Goal: Task Accomplishment & Management: Manage account settings

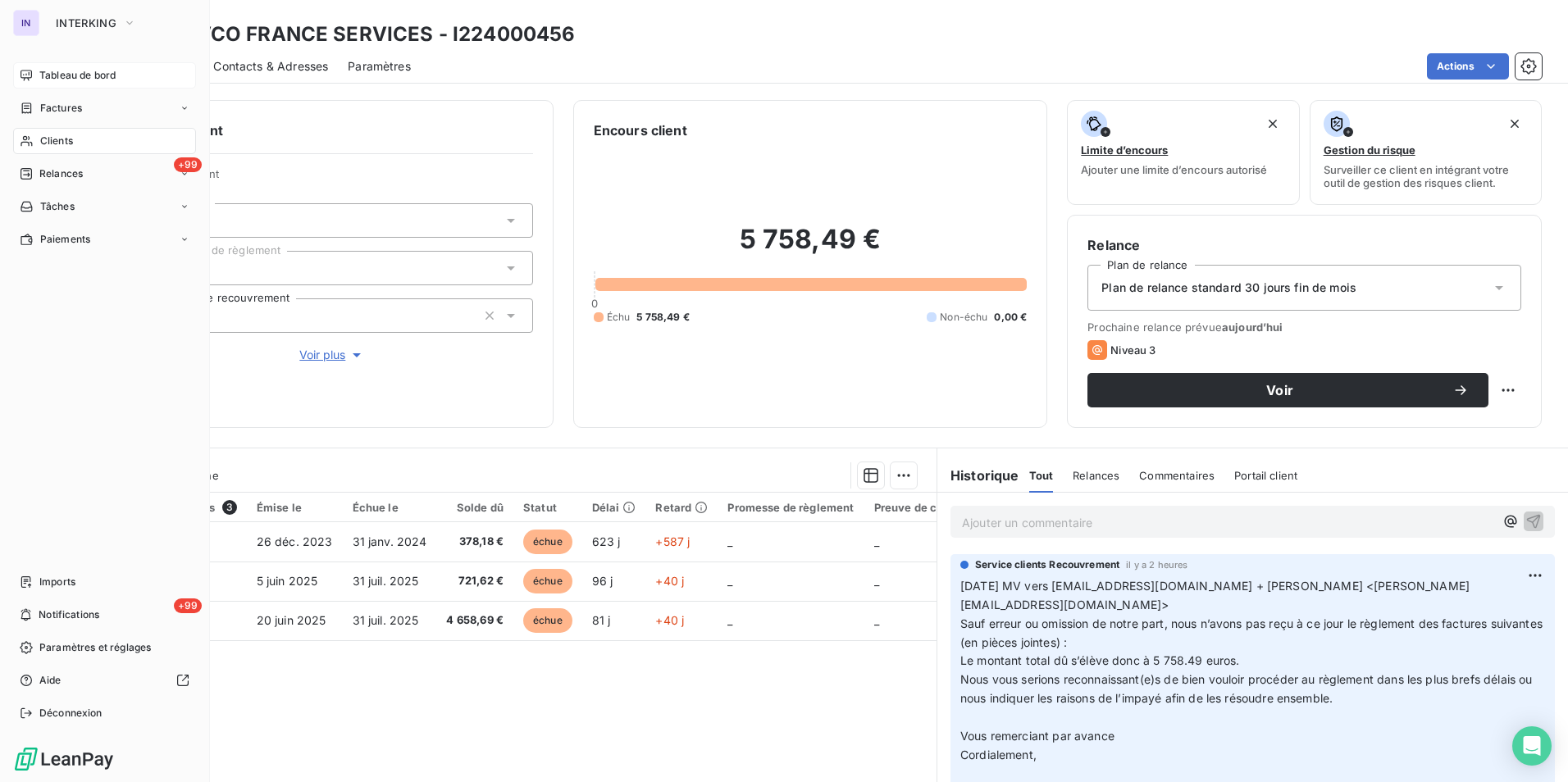
click at [65, 73] on span "Tableau de bord" at bounding box center [77, 75] width 77 height 15
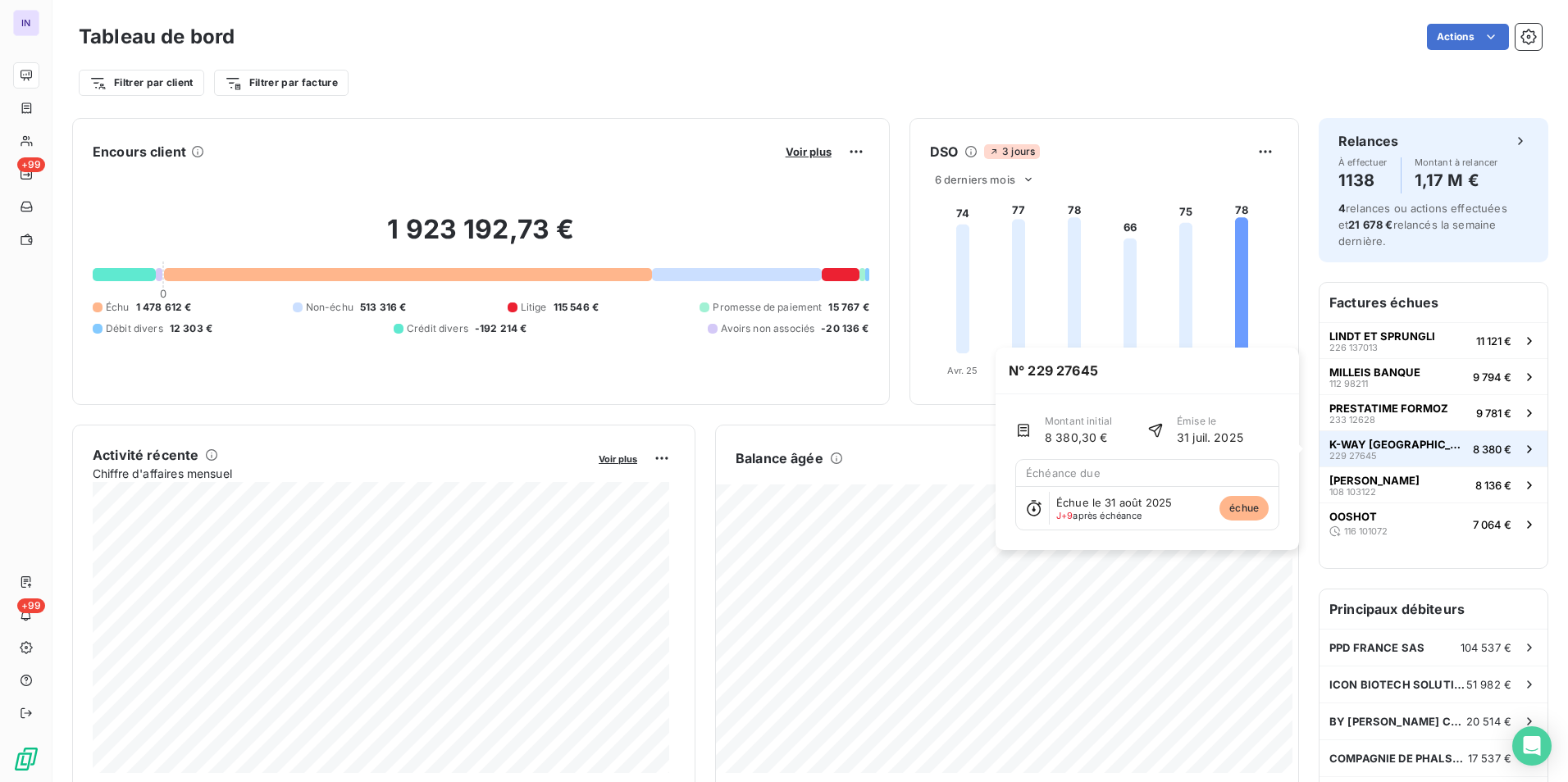
click at [773, 359] on button "K-WAY [GEOGRAPHIC_DATA] 229 27645 8 380 €" at bounding box center [1433, 449] width 228 height 36
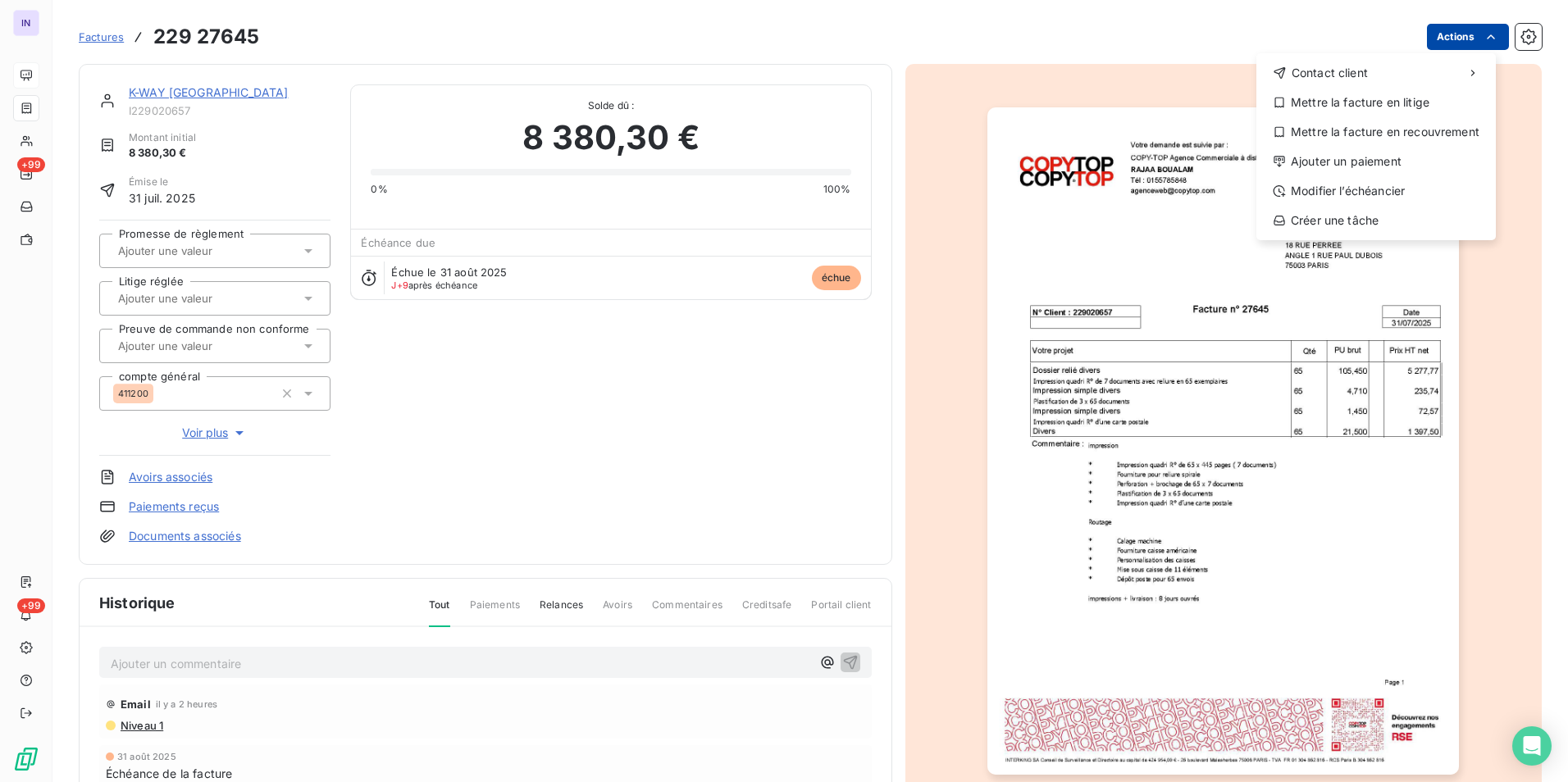
click at [773, 45] on html "IN +99 +99 Factures [PHONE_NUMBER] Actions Contact client Mettre la facture en …" at bounding box center [784, 391] width 1568 height 782
click at [773, 162] on div "Ajouter un paiement" at bounding box center [1375, 162] width 226 height 27
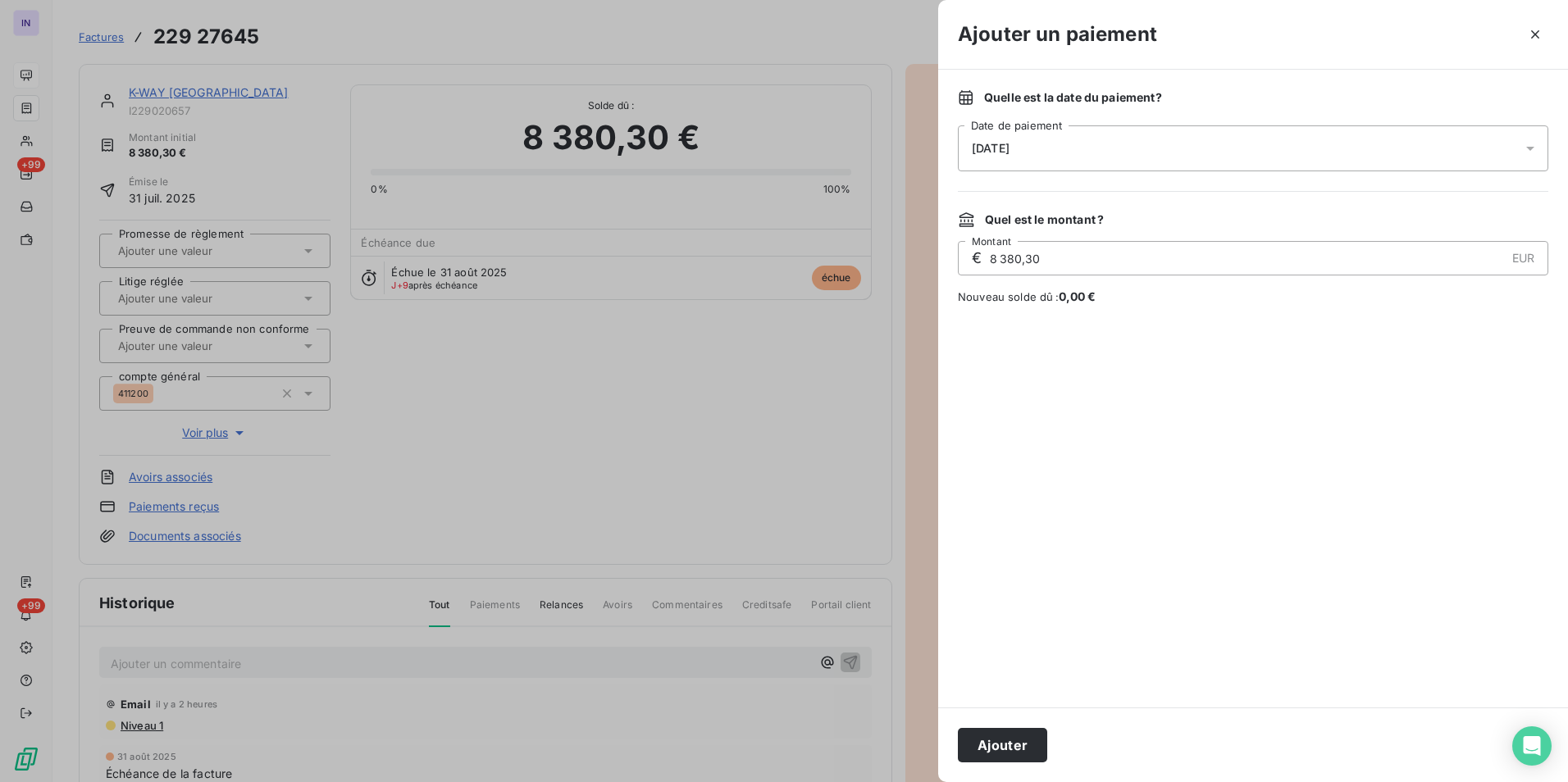
click at [773, 150] on div "[DATE]" at bounding box center [1253, 148] width 591 height 46
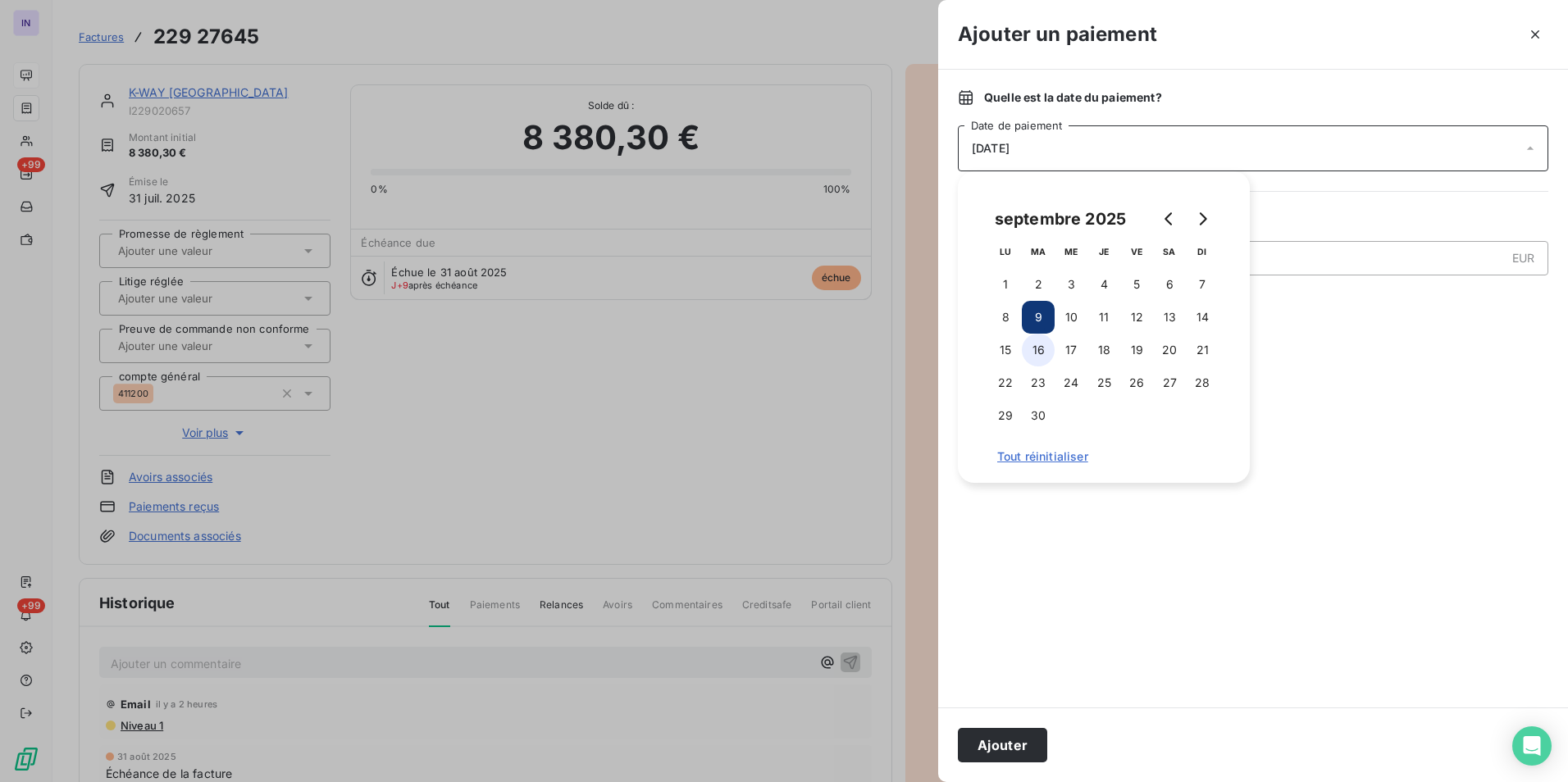
click at [773, 352] on button "16" at bounding box center [1038, 350] width 33 height 33
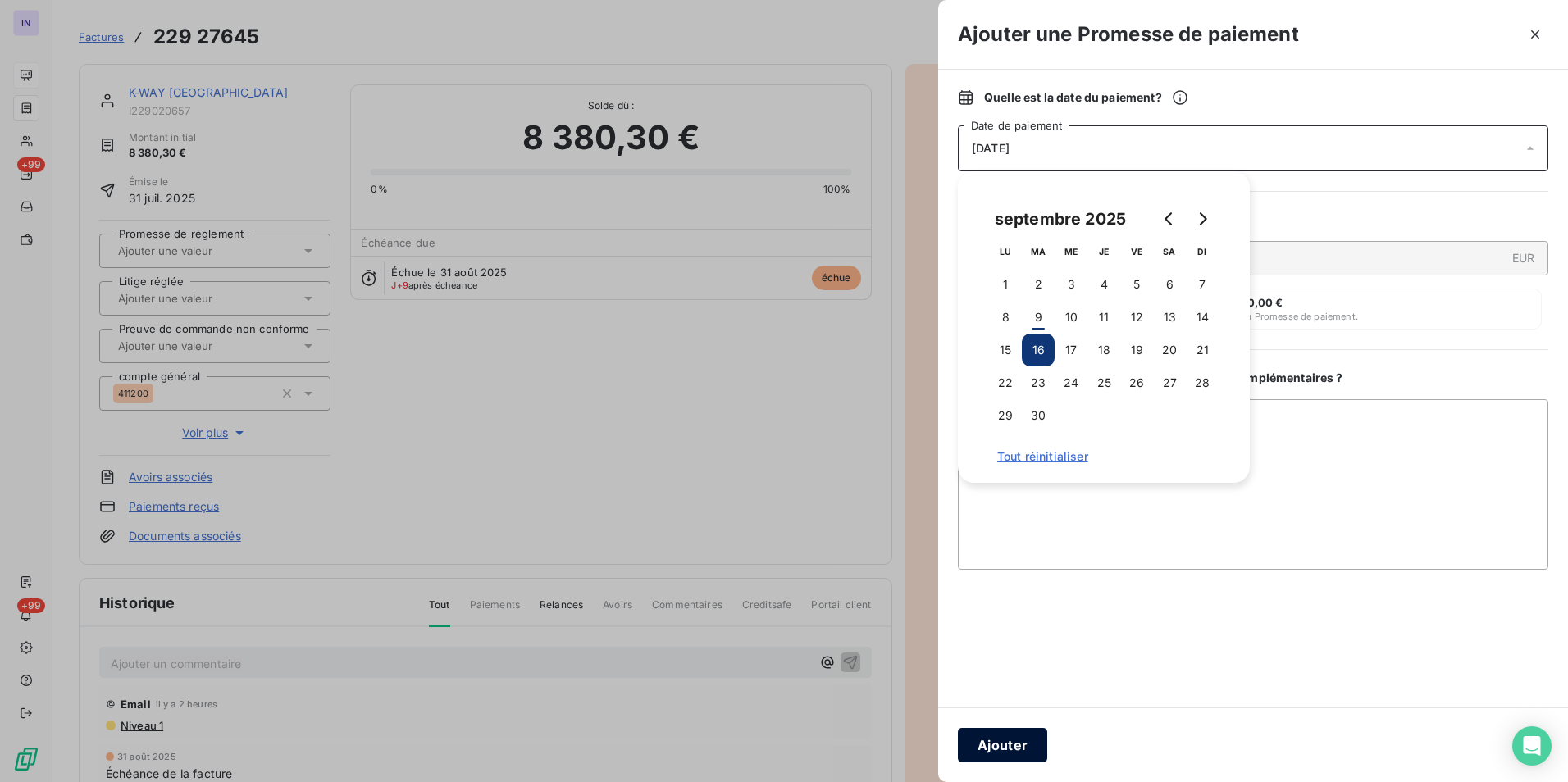
click at [773, 359] on button "Ajouter" at bounding box center [1002, 745] width 89 height 34
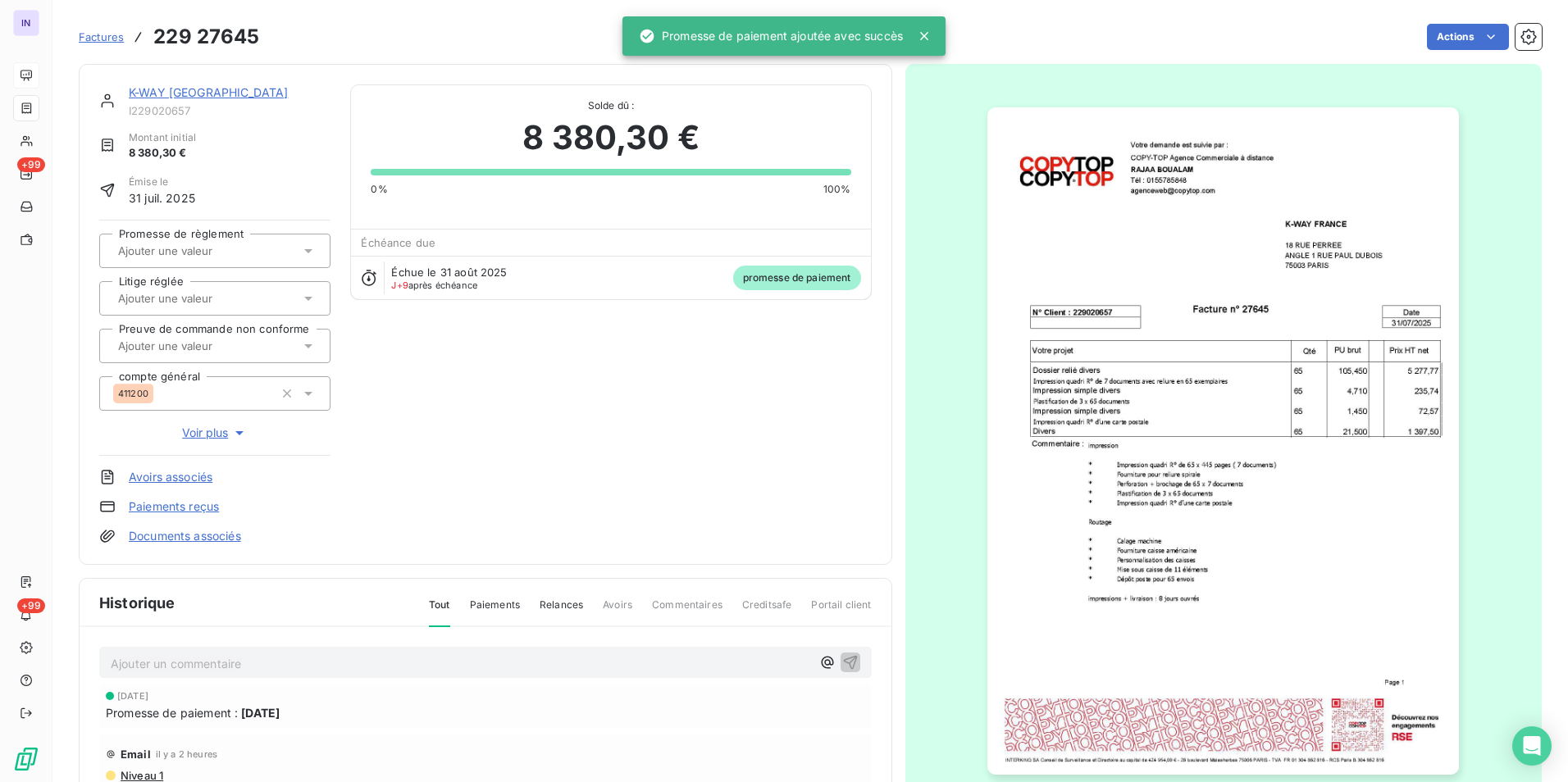
click at [186, 253] on input "text" at bounding box center [199, 250] width 165 height 15
click at [192, 290] on div "Oui" at bounding box center [225, 294] width 186 height 27
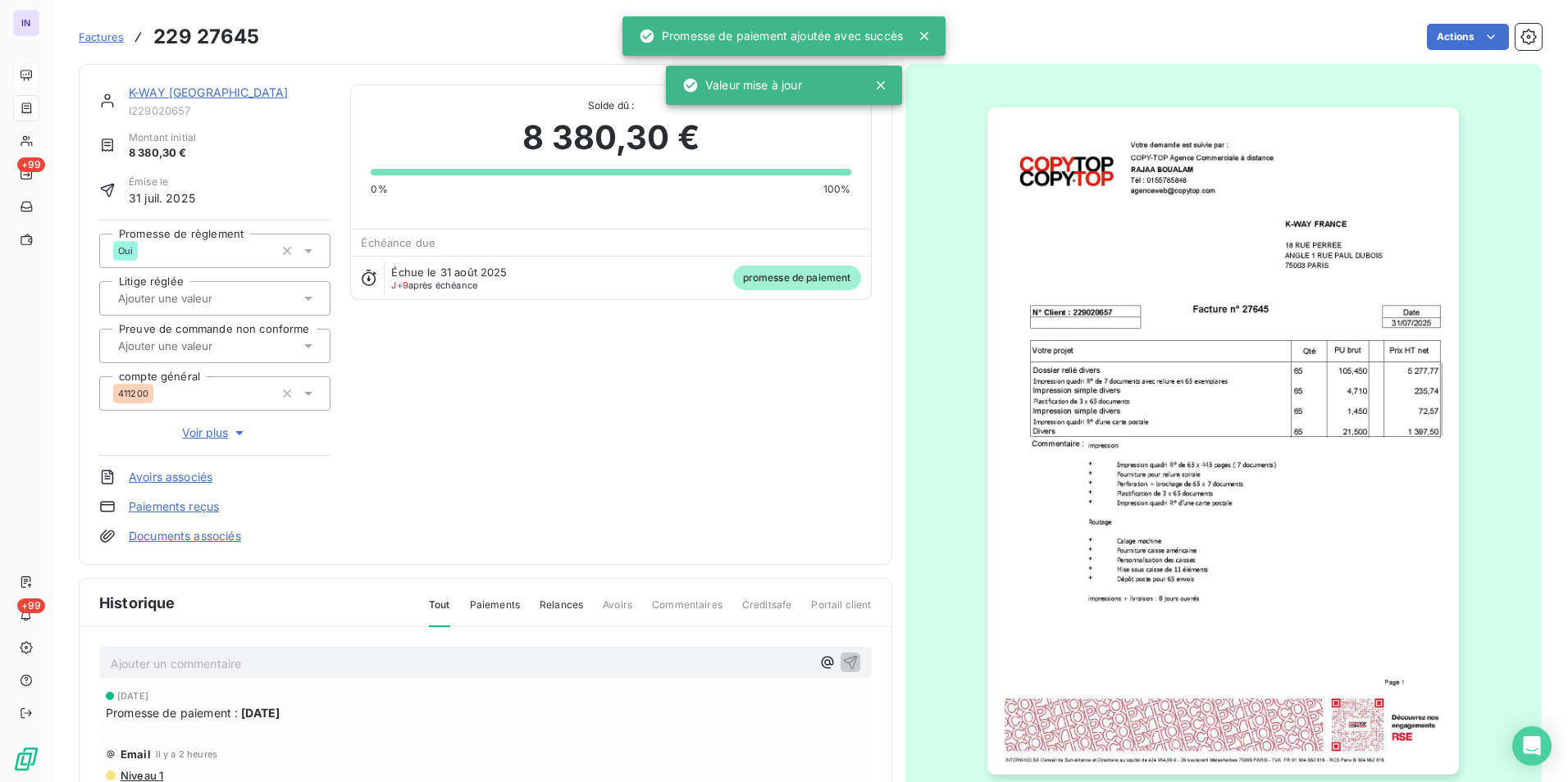
click at [175, 89] on link "K-WAY [GEOGRAPHIC_DATA]" at bounding box center [208, 92] width 159 height 14
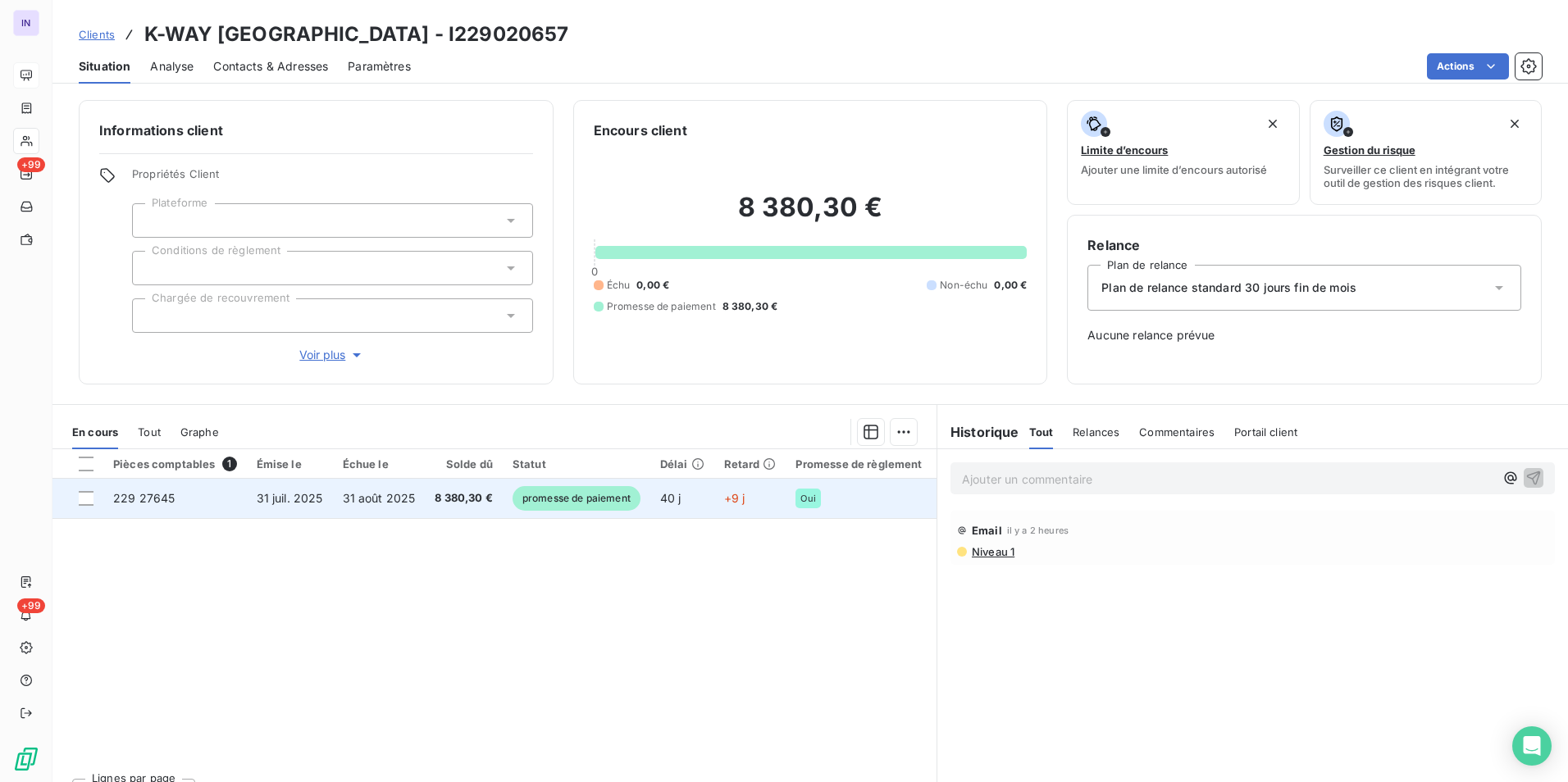
click at [352, 359] on span "31 août 2025" at bounding box center [379, 498] width 73 height 14
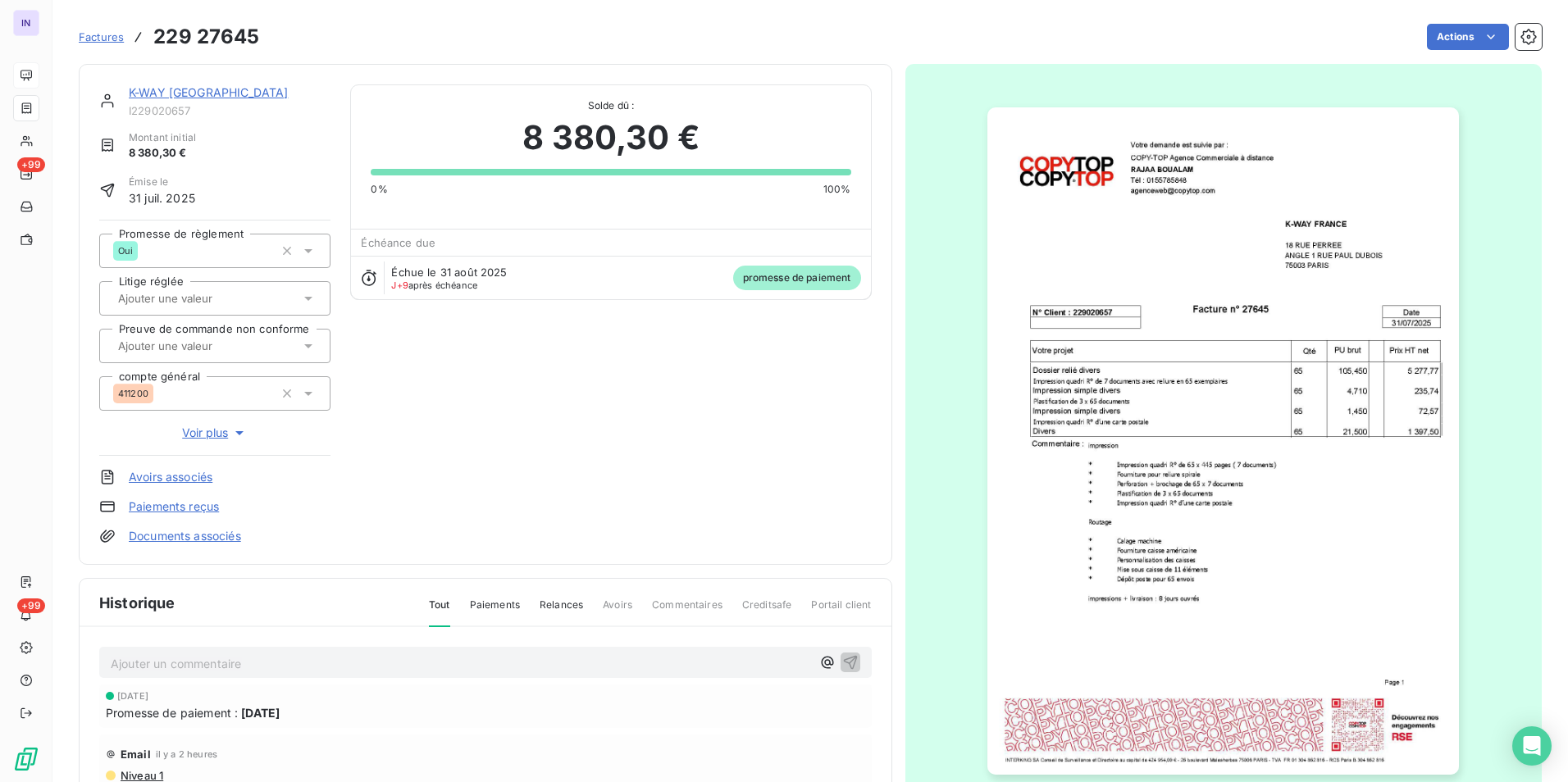
click at [204, 359] on p "Ajouter un commentaire ﻿" at bounding box center [461, 663] width 700 height 21
click at [308, 359] on p "[DATE] ST - Mail reçu de" at bounding box center [461, 663] width 700 height 19
click at [155, 359] on p "[DATE] ST - Mail reçu de [PERSON_NAME] <[EMAIL_ADDRESS][DOMAIN_NAME]>" at bounding box center [461, 663] width 700 height 19
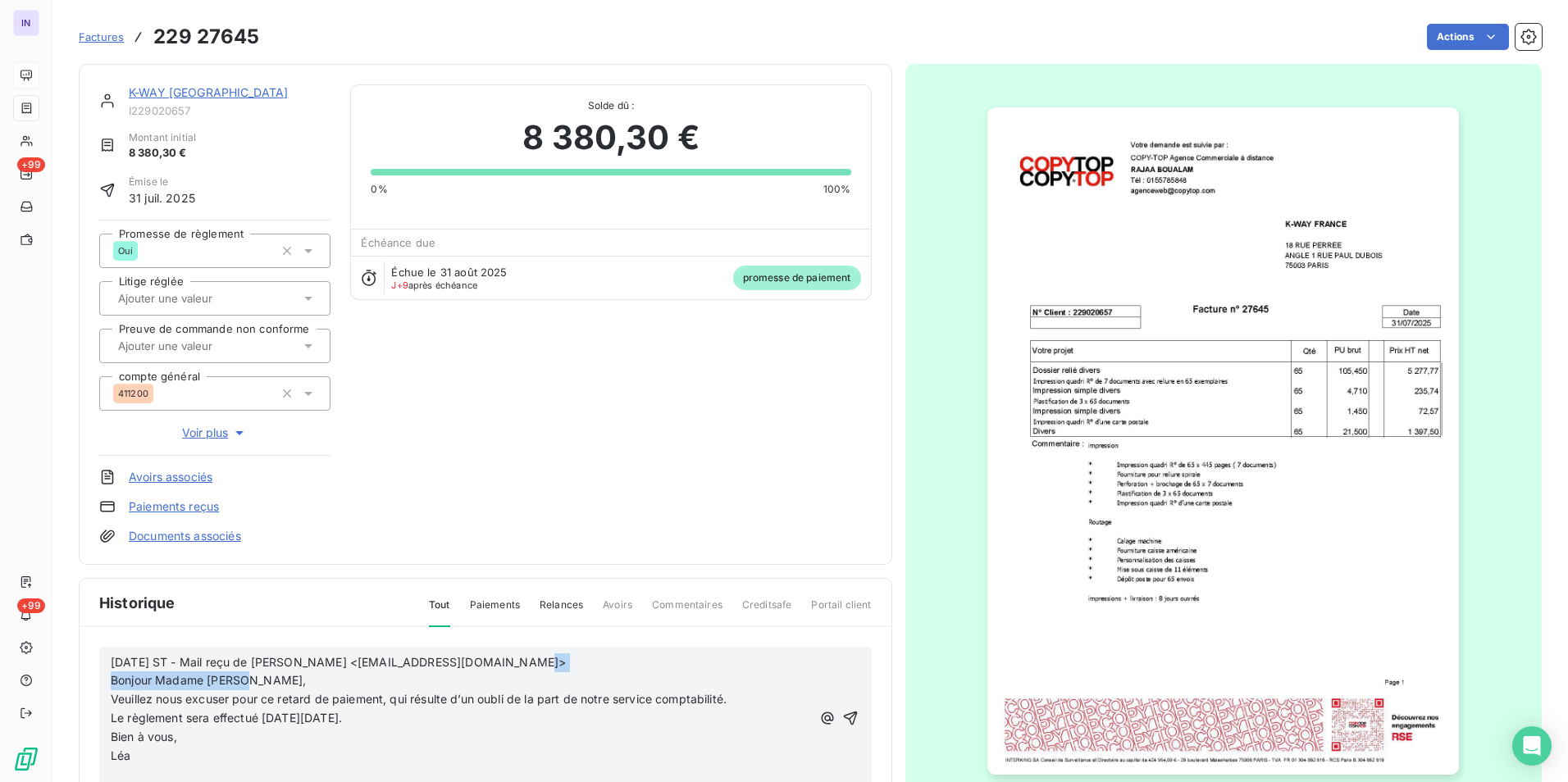
drag, startPoint x: 275, startPoint y: 678, endPoint x: 111, endPoint y: 682, distance: 164.0
click at [111, 359] on p "[DATE] ST - Mail reçu de [PERSON_NAME] <[EMAIL_ADDRESS][DOMAIN_NAME]> Bonjour M…" at bounding box center [461, 672] width 700 height 38
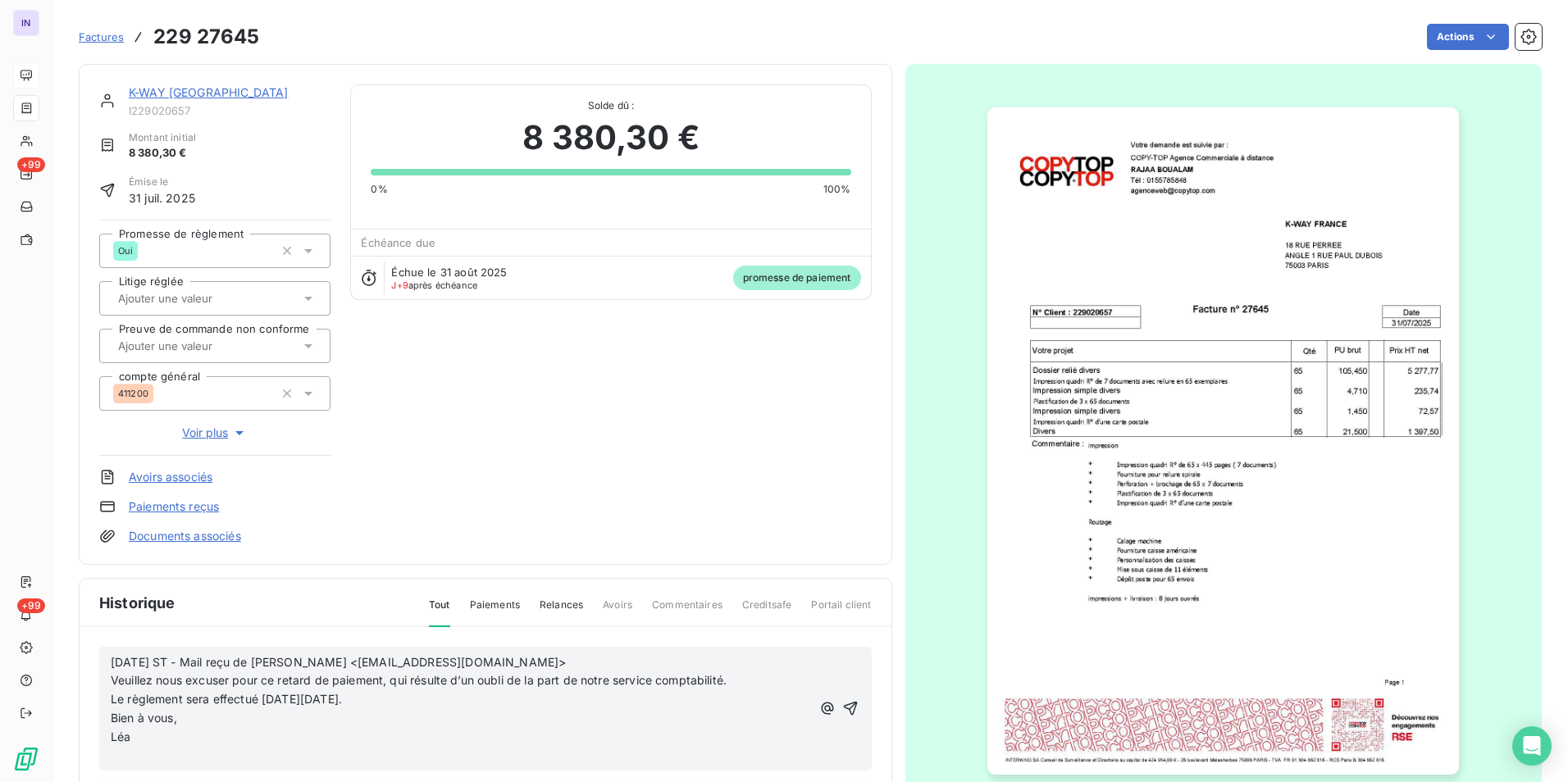
click at [151, 359] on p "Léa" at bounding box center [461, 737] width 700 height 19
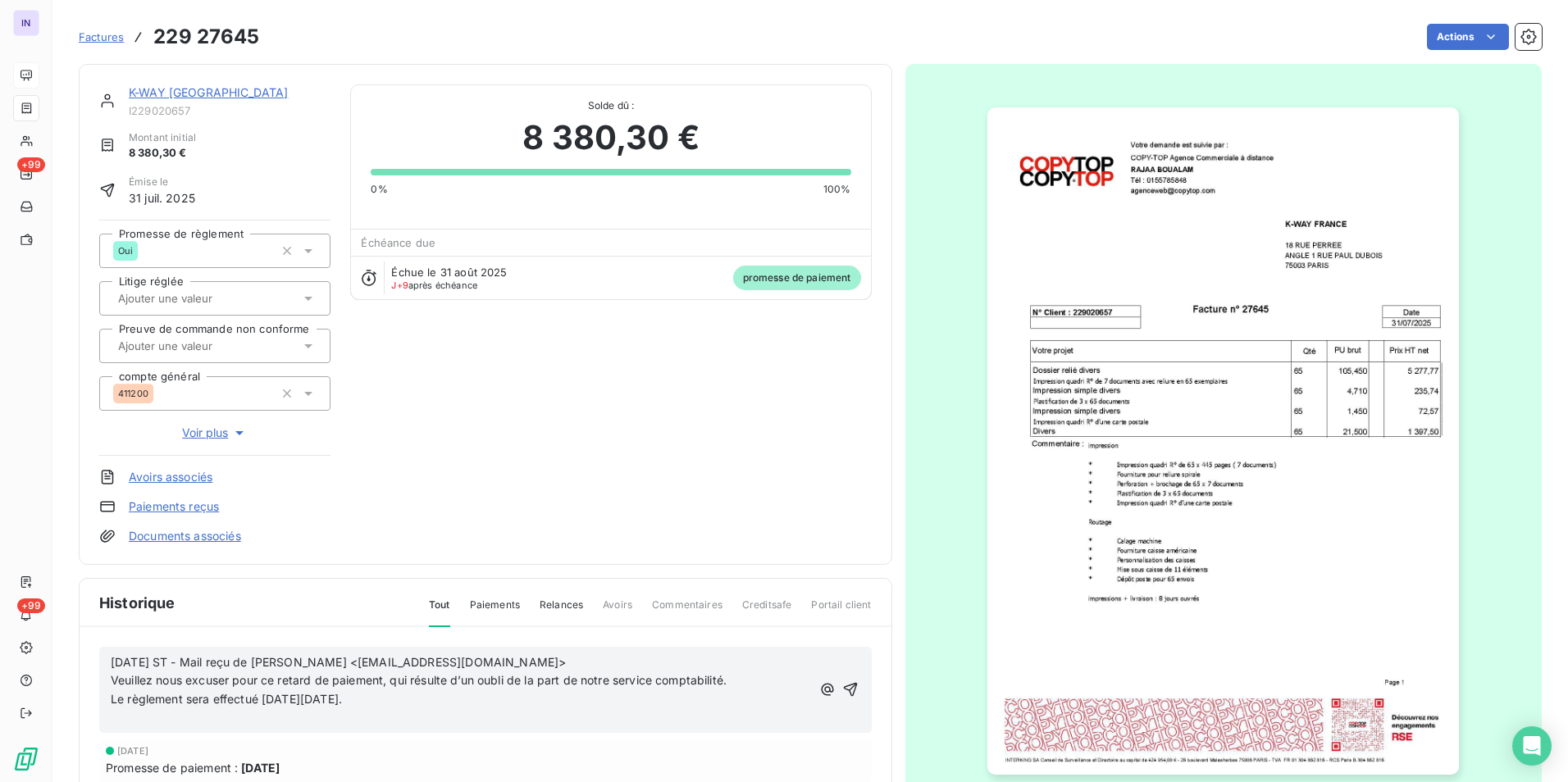
click at [124, 359] on p "﻿" at bounding box center [461, 718] width 700 height 19
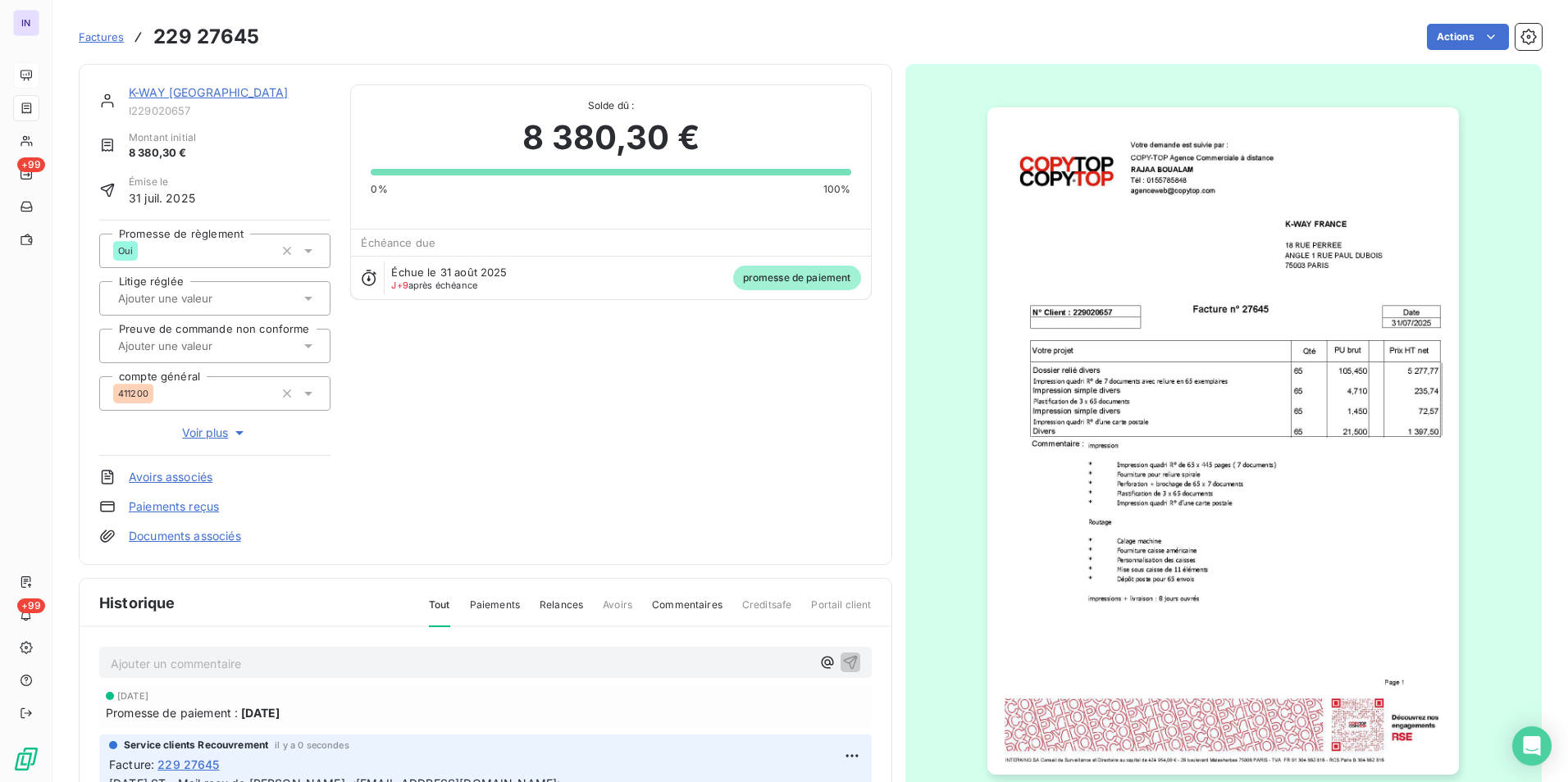
click at [204, 88] on link "K-WAY [GEOGRAPHIC_DATA]" at bounding box center [208, 92] width 159 height 14
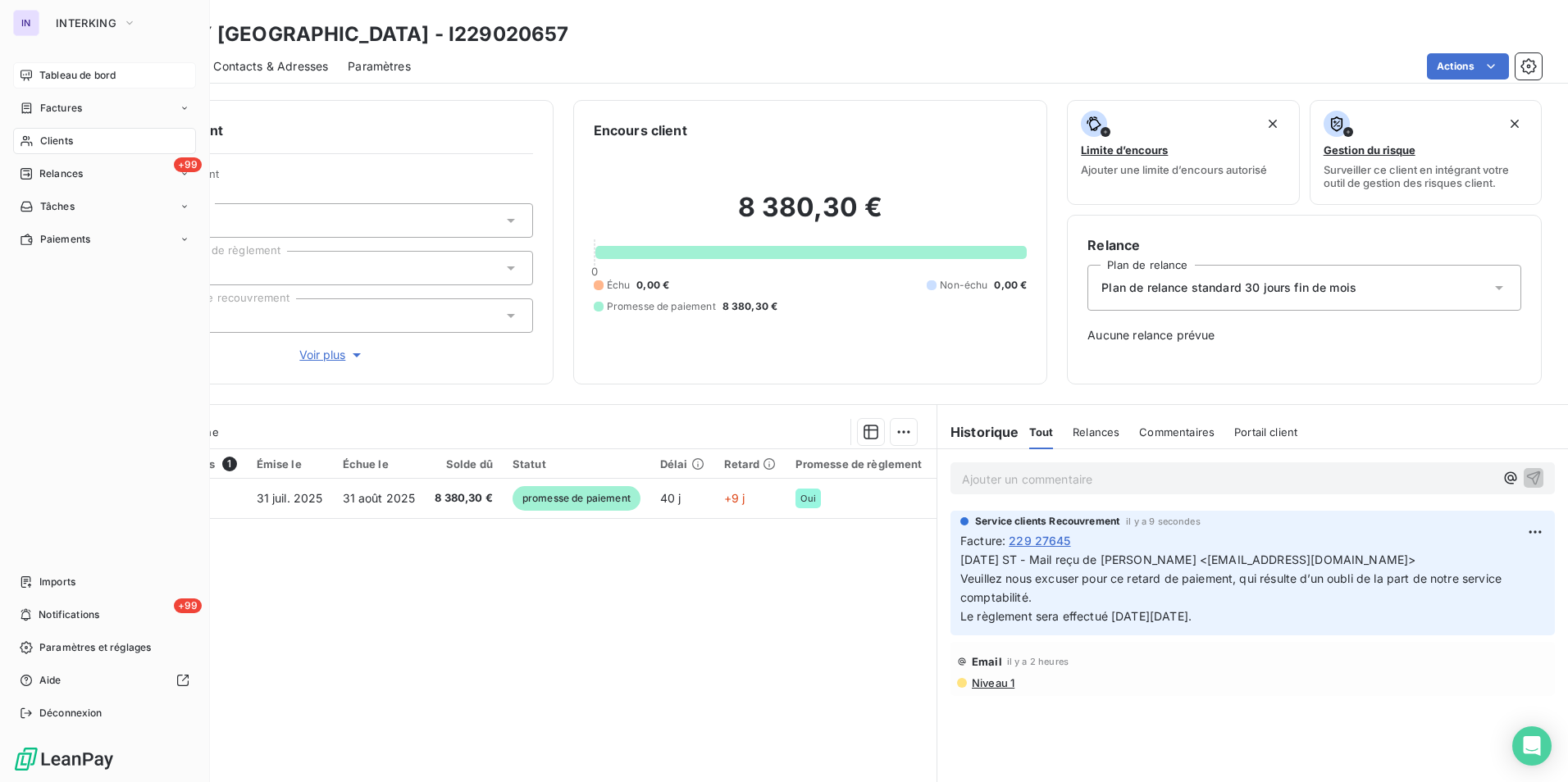
click at [63, 78] on span "Tableau de bord" at bounding box center [77, 75] width 77 height 15
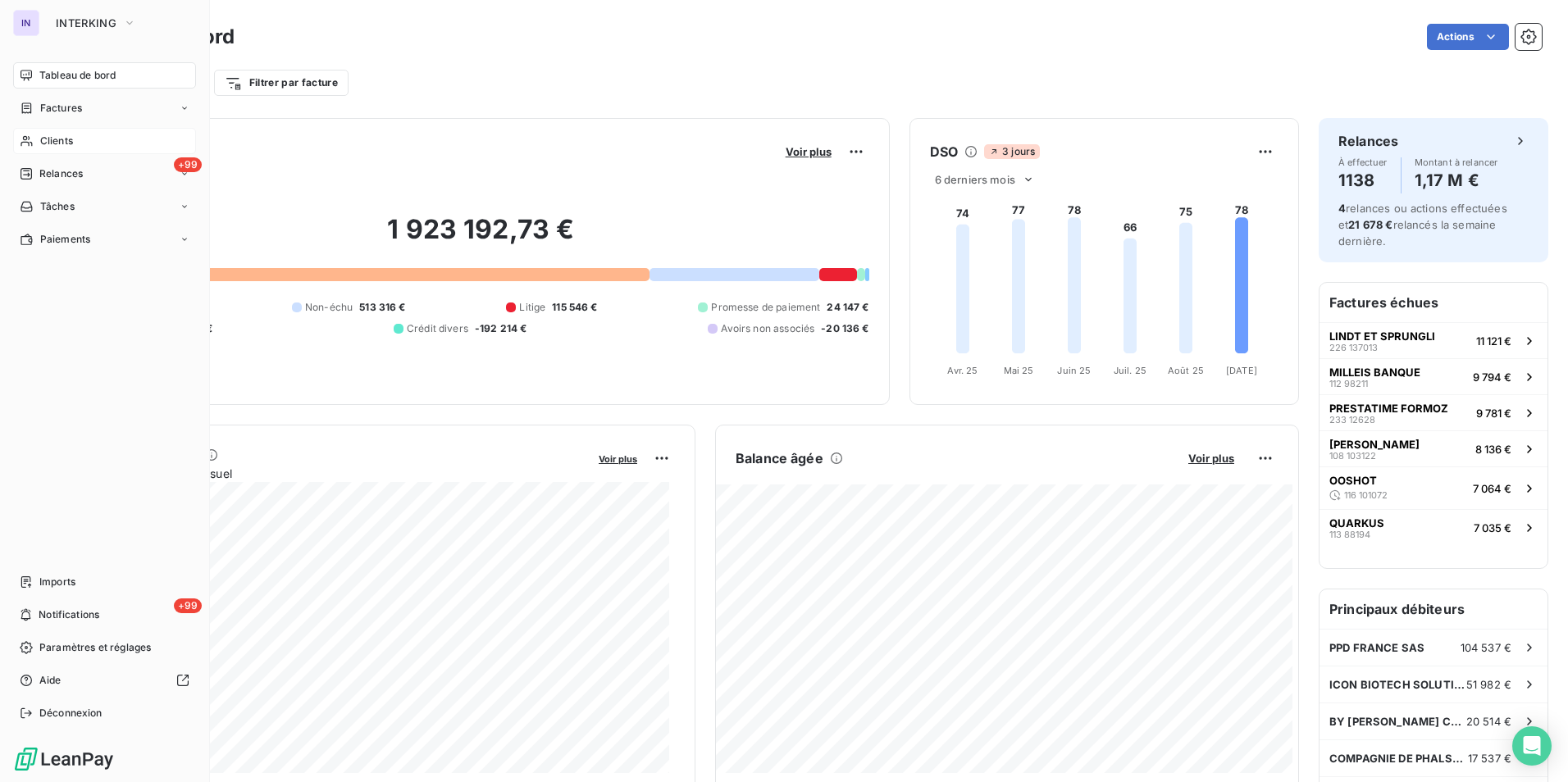
click at [60, 142] on span "Clients" at bounding box center [57, 140] width 33 height 15
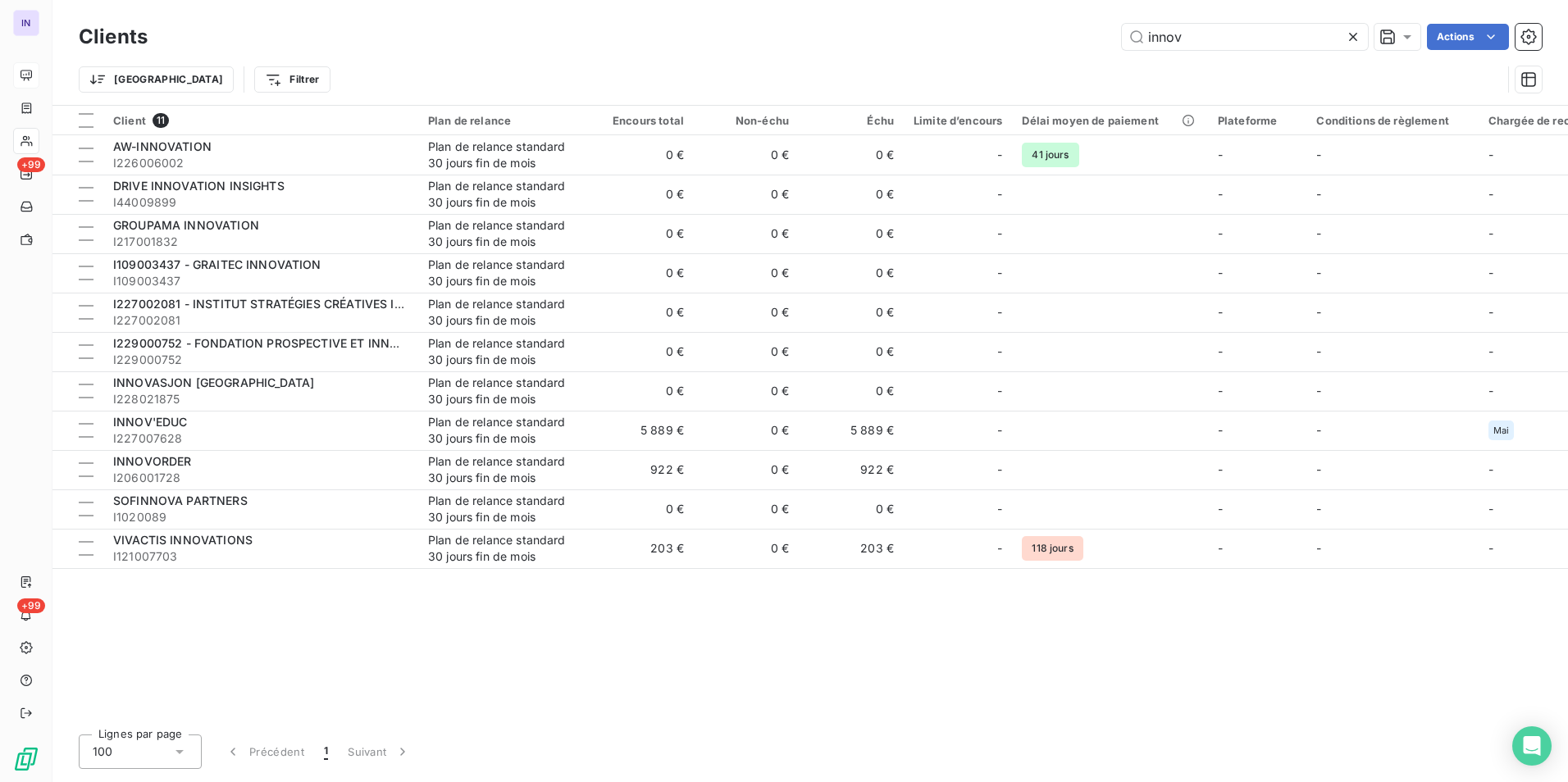
drag, startPoint x: 1204, startPoint y: 39, endPoint x: 1000, endPoint y: 33, distance: 204.1
click at [773, 33] on div "innov Actions" at bounding box center [854, 37] width 1374 height 27
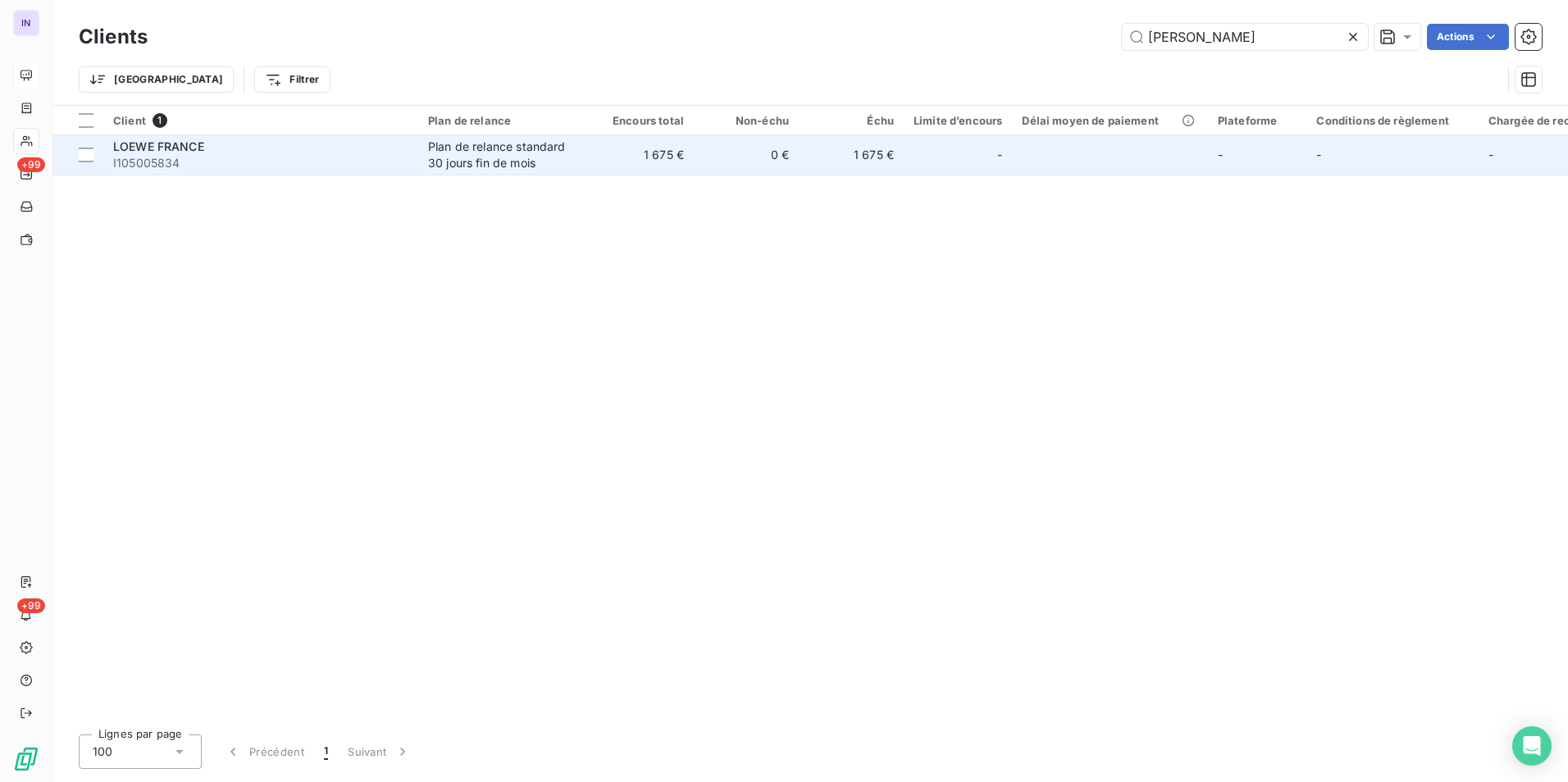
type input "[PERSON_NAME]"
click at [405, 164] on span "I105005834" at bounding box center [260, 162] width 295 height 16
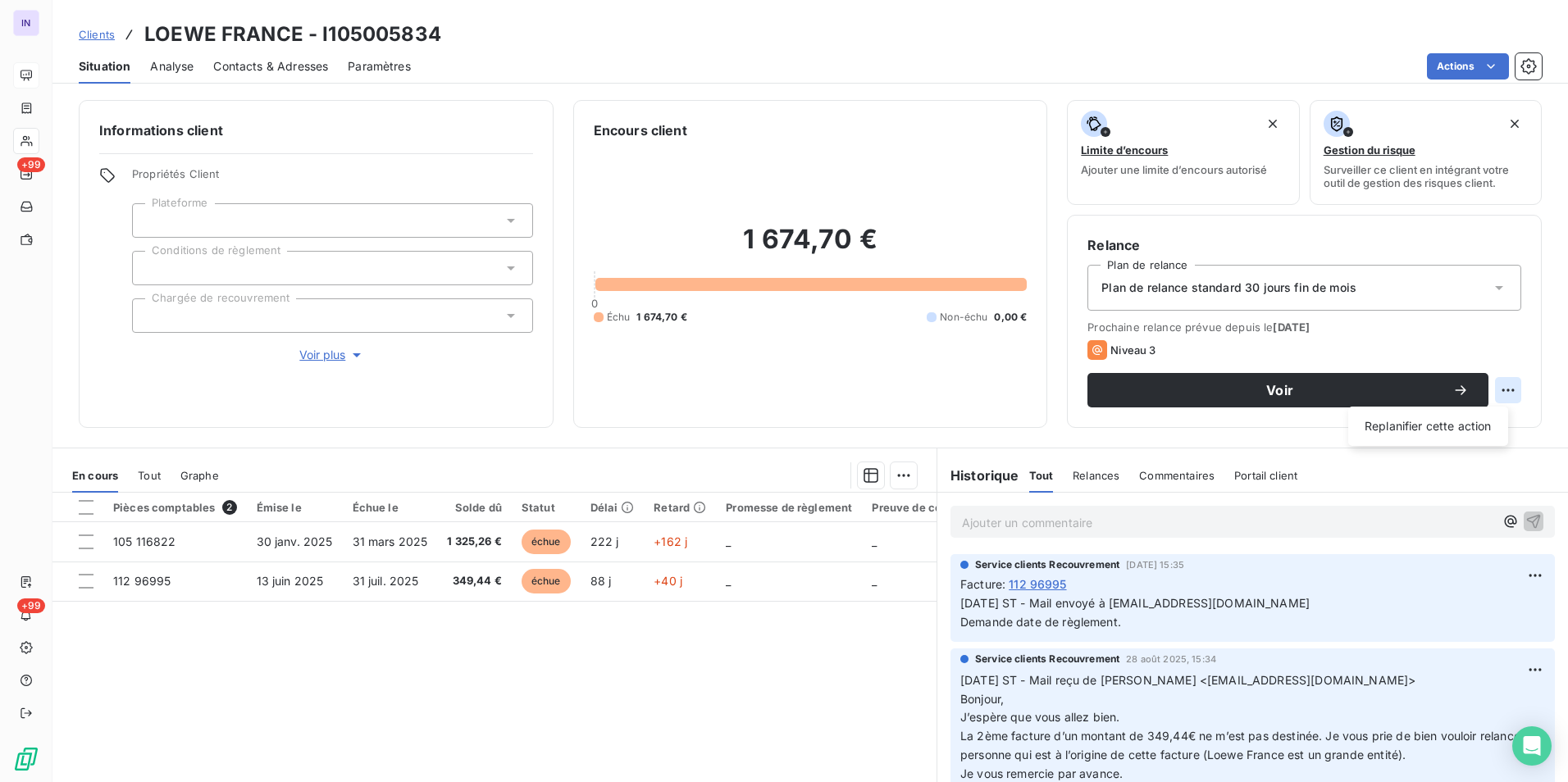
click at [773, 359] on html "IN +99 +99 Clients LOEWE [GEOGRAPHIC_DATA] - I105005834 Situation Analyse Conta…" at bounding box center [784, 391] width 1568 height 782
click at [773, 359] on div "Replanifier cette action" at bounding box center [1428, 426] width 147 height 27
select select "8"
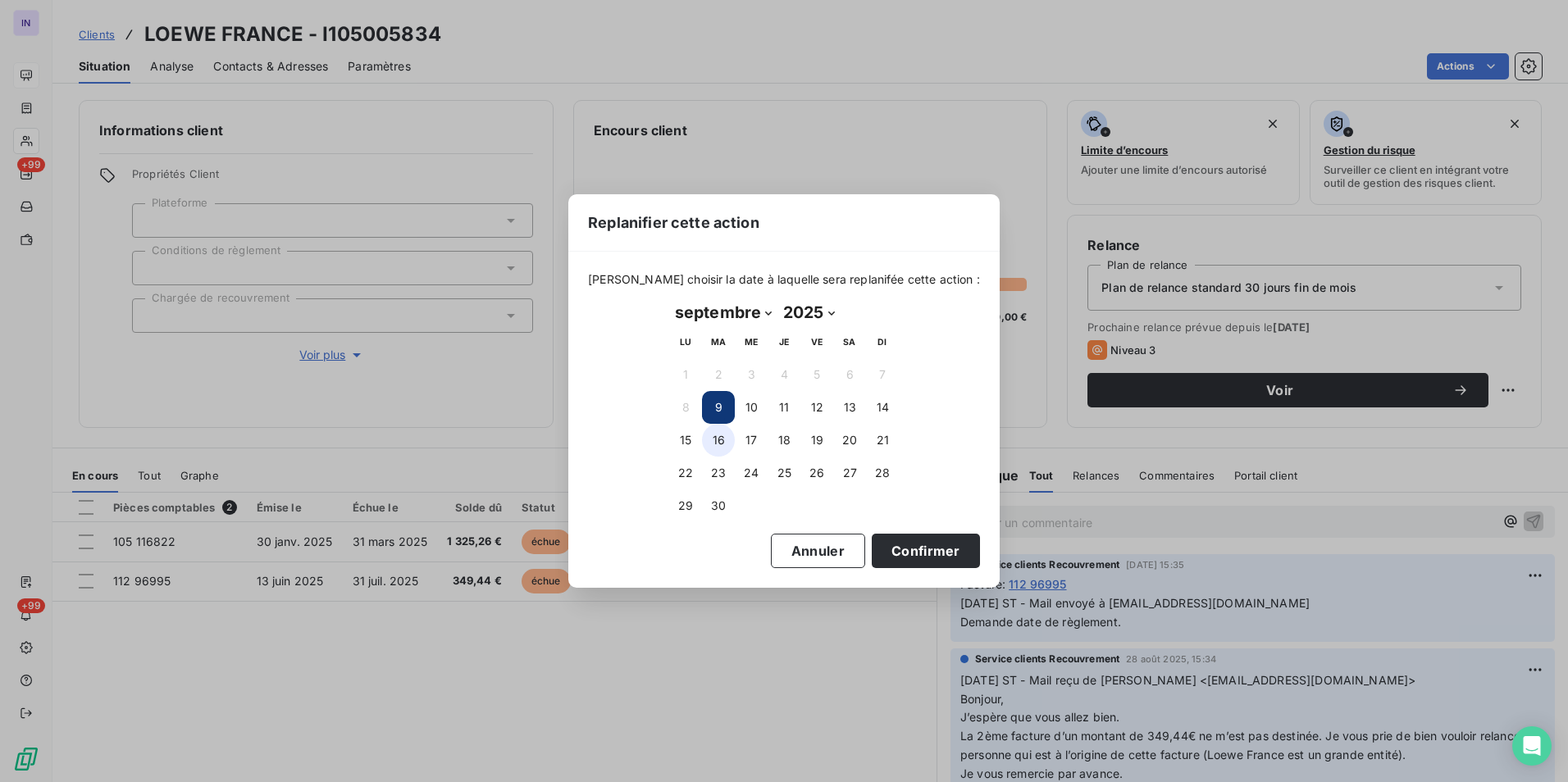
click at [710, 359] on button "16" at bounding box center [718, 440] width 33 height 33
click at [692, 359] on button "15" at bounding box center [685, 440] width 33 height 33
click at [773, 359] on button "Confirmer" at bounding box center [926, 551] width 108 height 34
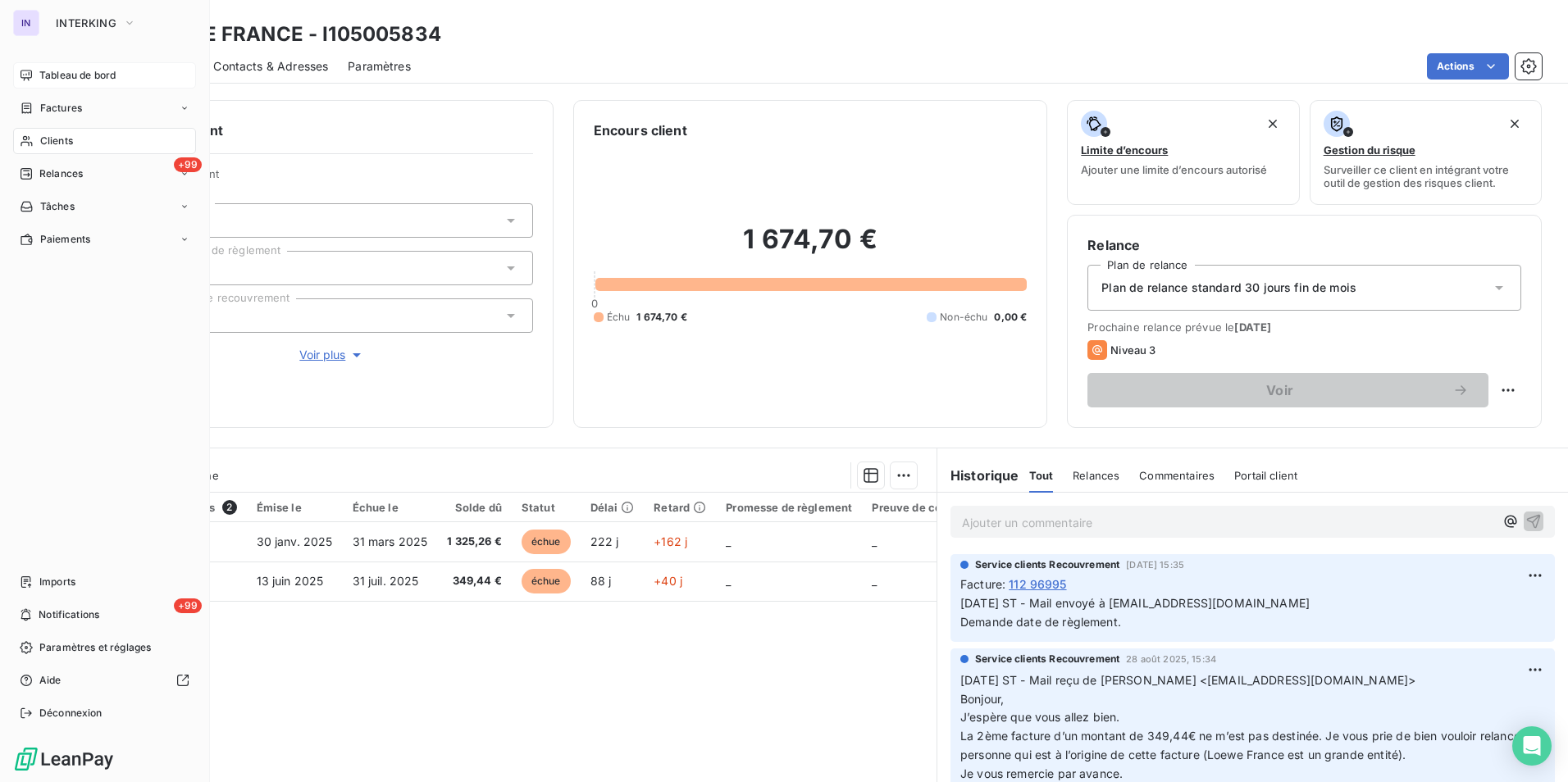
click at [50, 139] on span "Clients" at bounding box center [57, 140] width 33 height 15
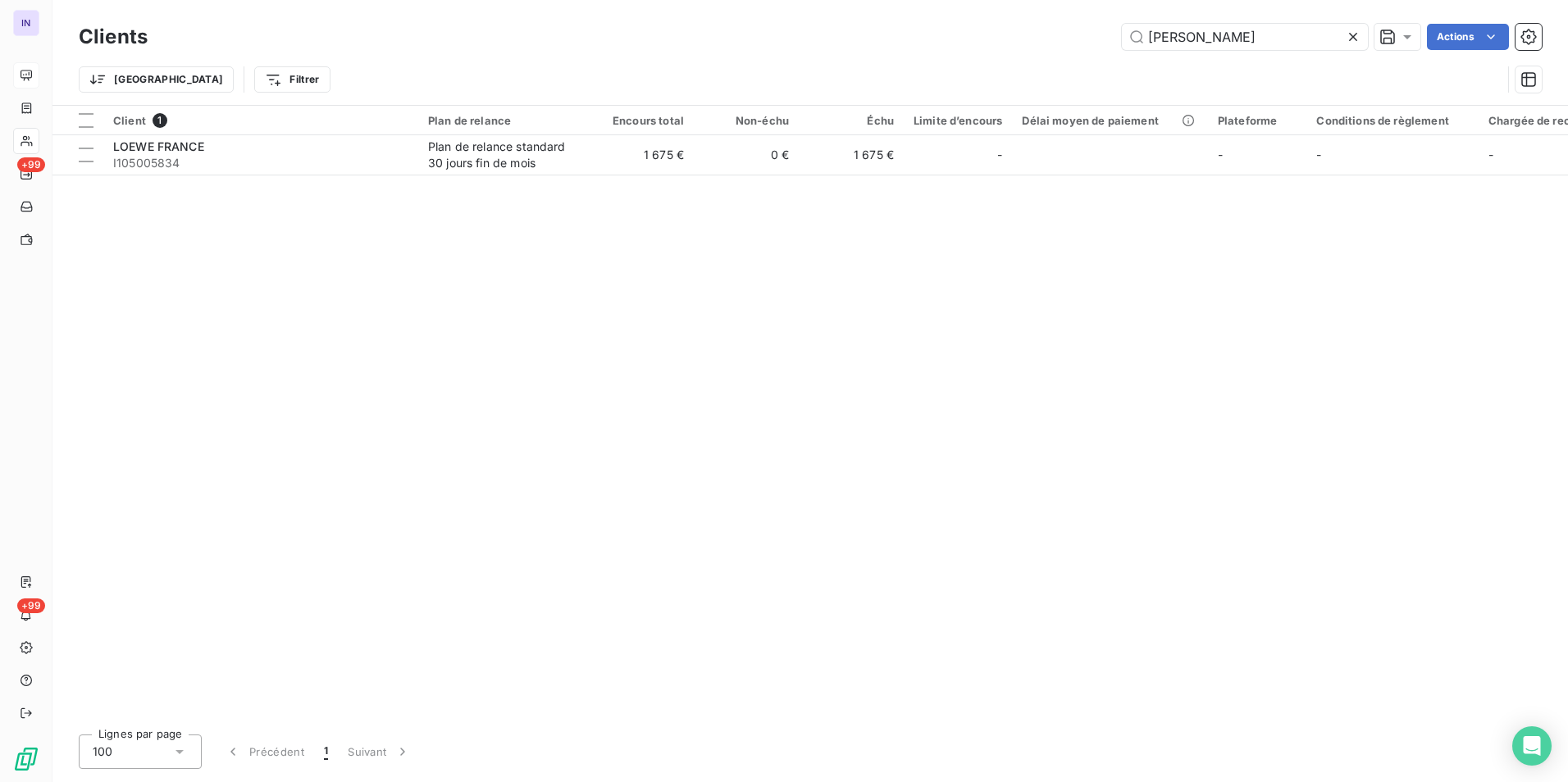
drag, startPoint x: 1161, startPoint y: 27, endPoint x: 965, endPoint y: 25, distance: 196.0
click at [773, 25] on div "[PERSON_NAME] Actions" at bounding box center [854, 37] width 1374 height 27
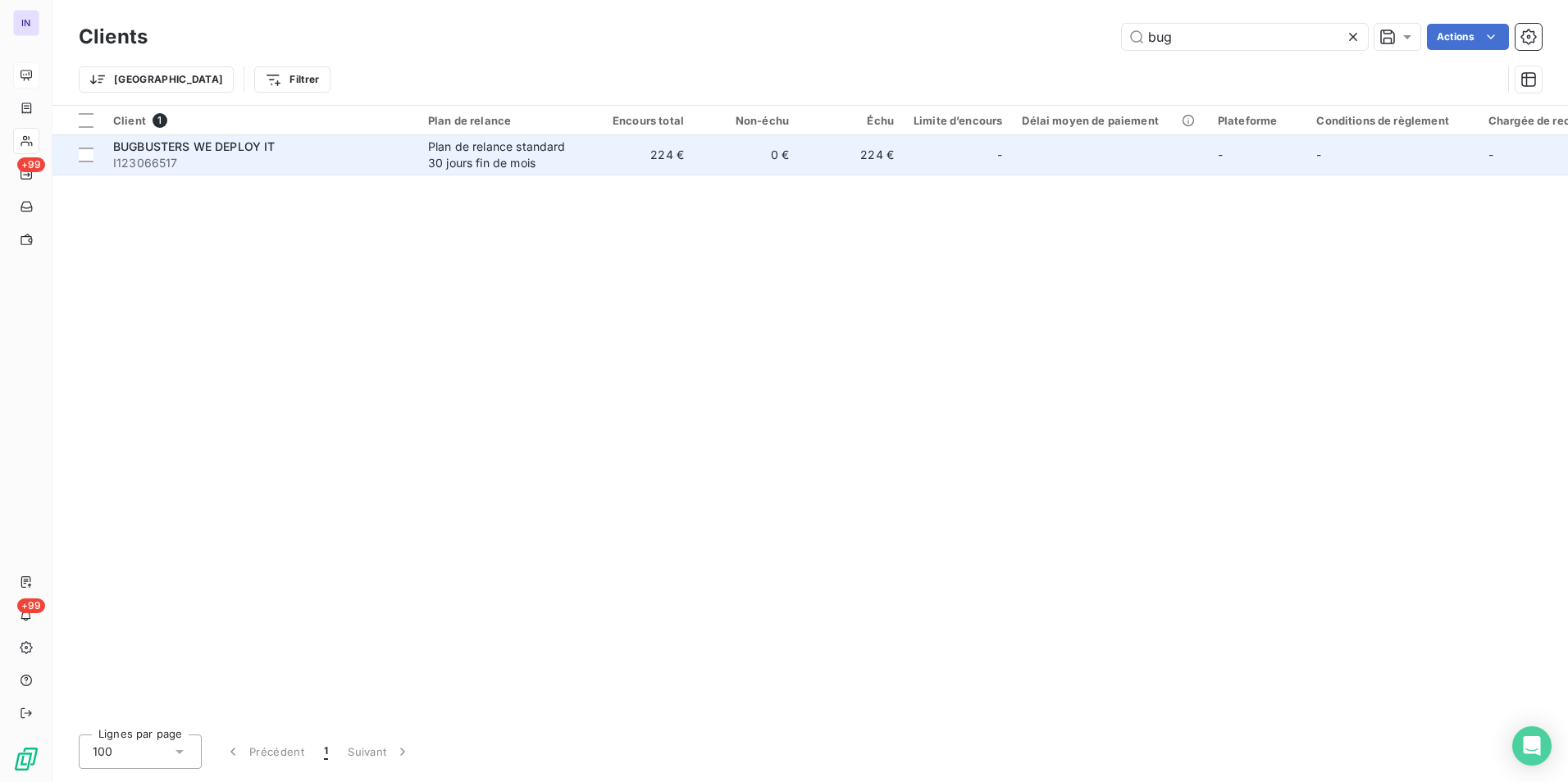
type input "bug"
click at [204, 141] on span "BUGBUSTERS WE DEPLOY IT" at bounding box center [194, 146] width 162 height 14
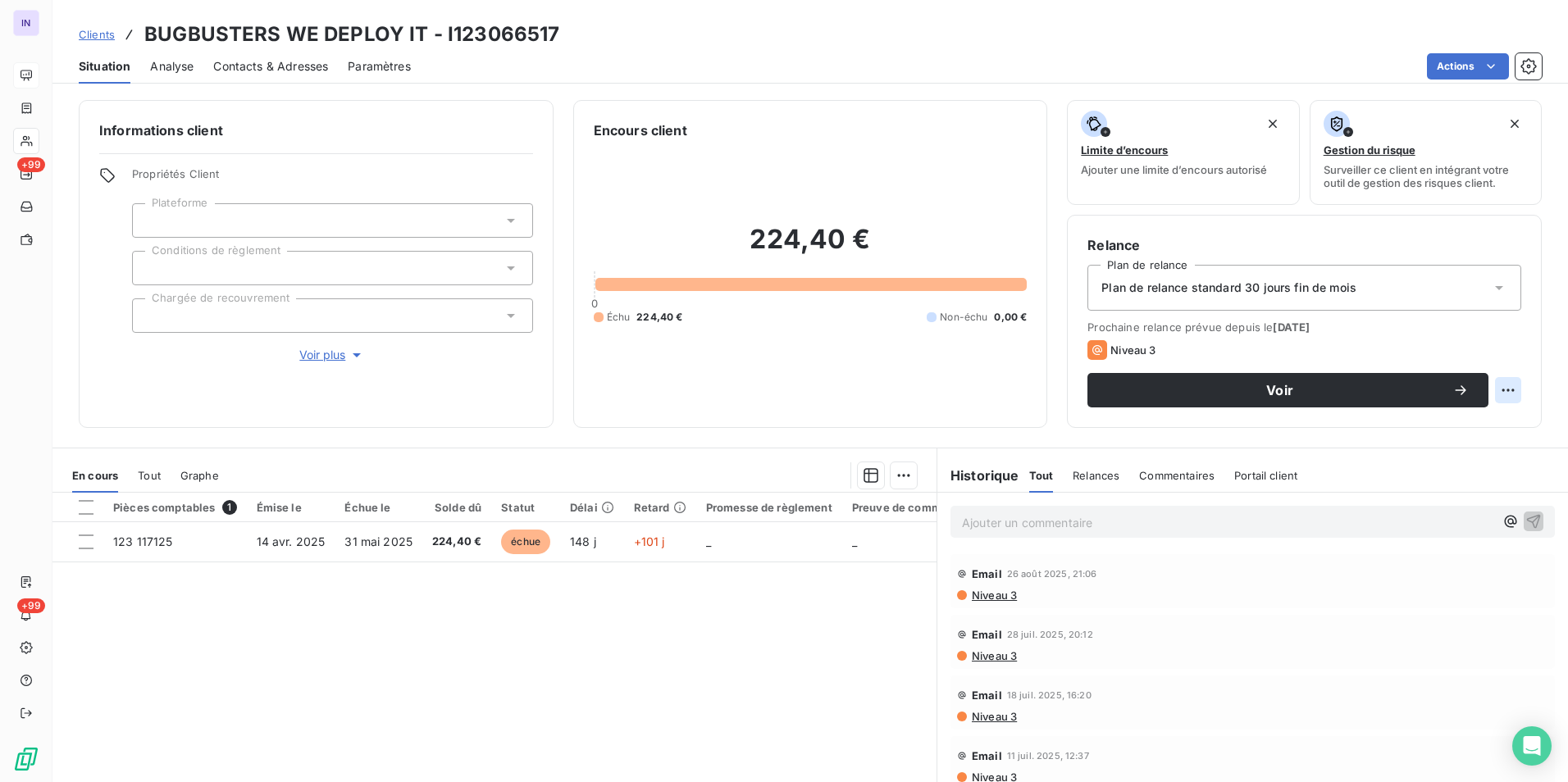
click at [773, 359] on html "IN +99 +99 Clients BUGBUSTERS WE DEPLOY IT - I123066517 Situation Analyse Conta…" at bounding box center [784, 391] width 1568 height 782
drag, startPoint x: 1458, startPoint y: 424, endPoint x: 1429, endPoint y: 420, distance: 29.3
click at [773, 359] on div "Replanifier cette action" at bounding box center [1428, 426] width 147 height 27
select select "8"
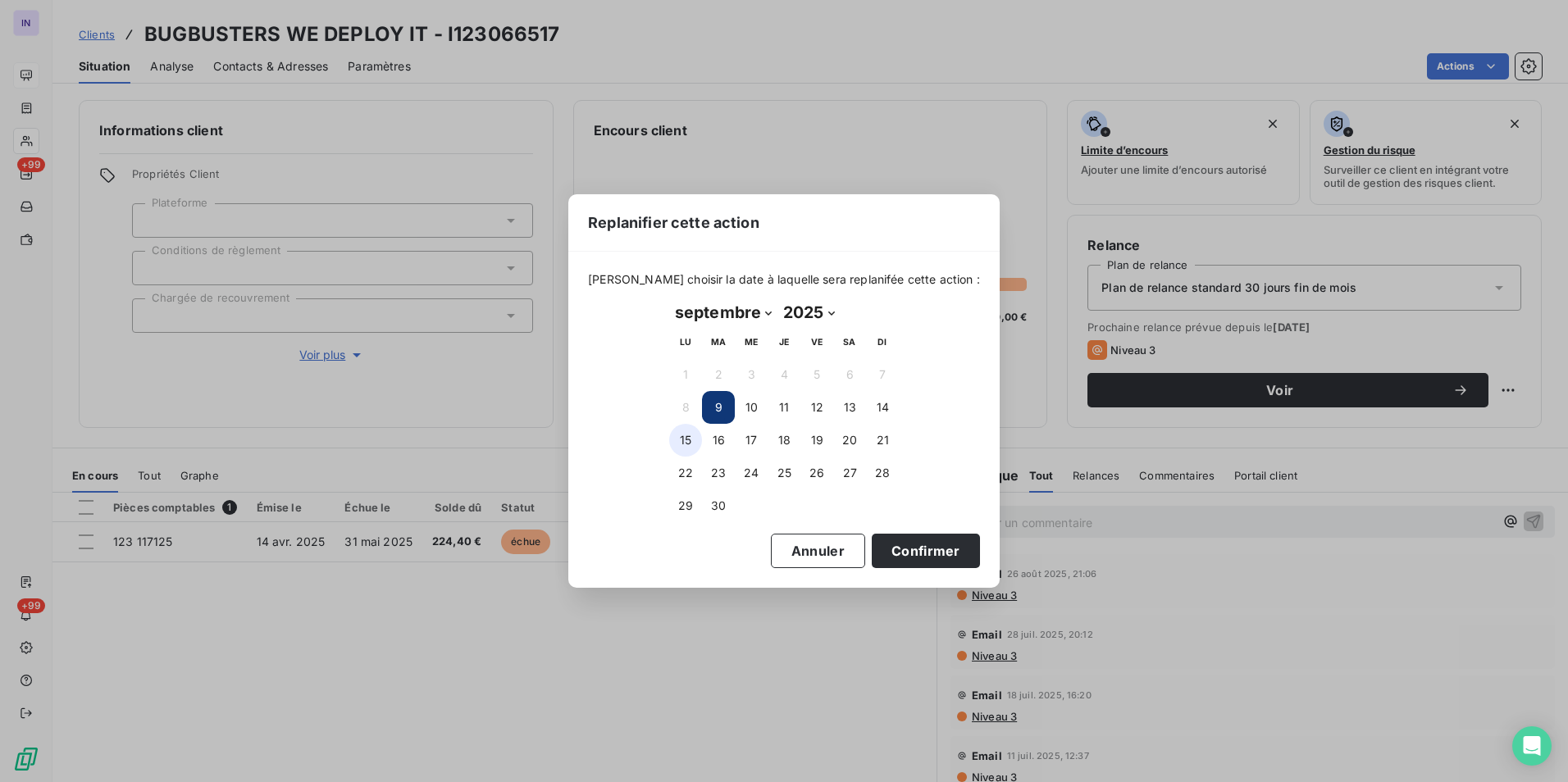
click at [685, 359] on button "15" at bounding box center [685, 440] width 33 height 33
drag, startPoint x: 914, startPoint y: 557, endPoint x: 675, endPoint y: 490, distance: 248.2
click at [773, 359] on button "Confirmer" at bounding box center [926, 551] width 108 height 34
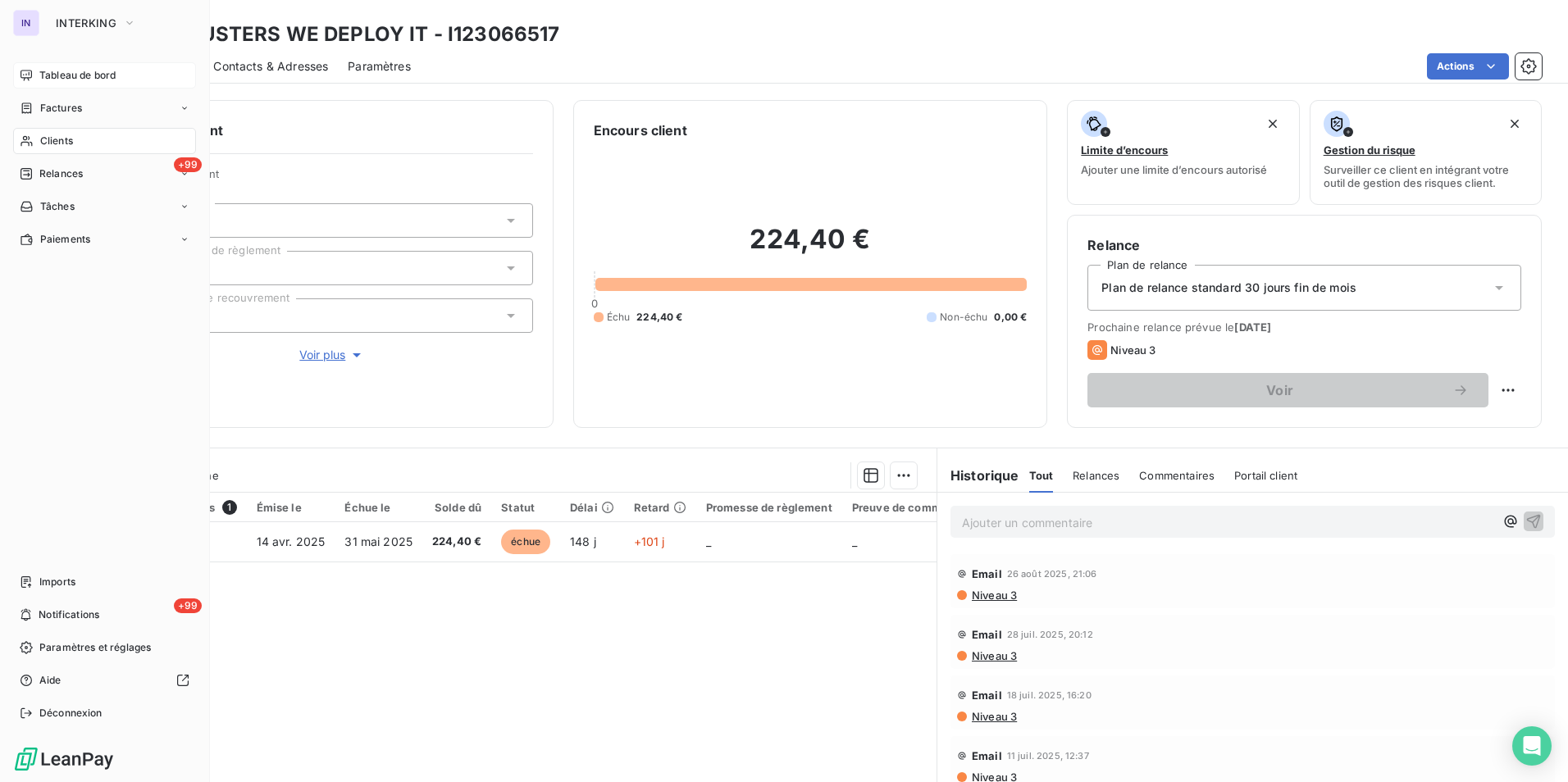
click at [50, 142] on span "Clients" at bounding box center [57, 140] width 33 height 15
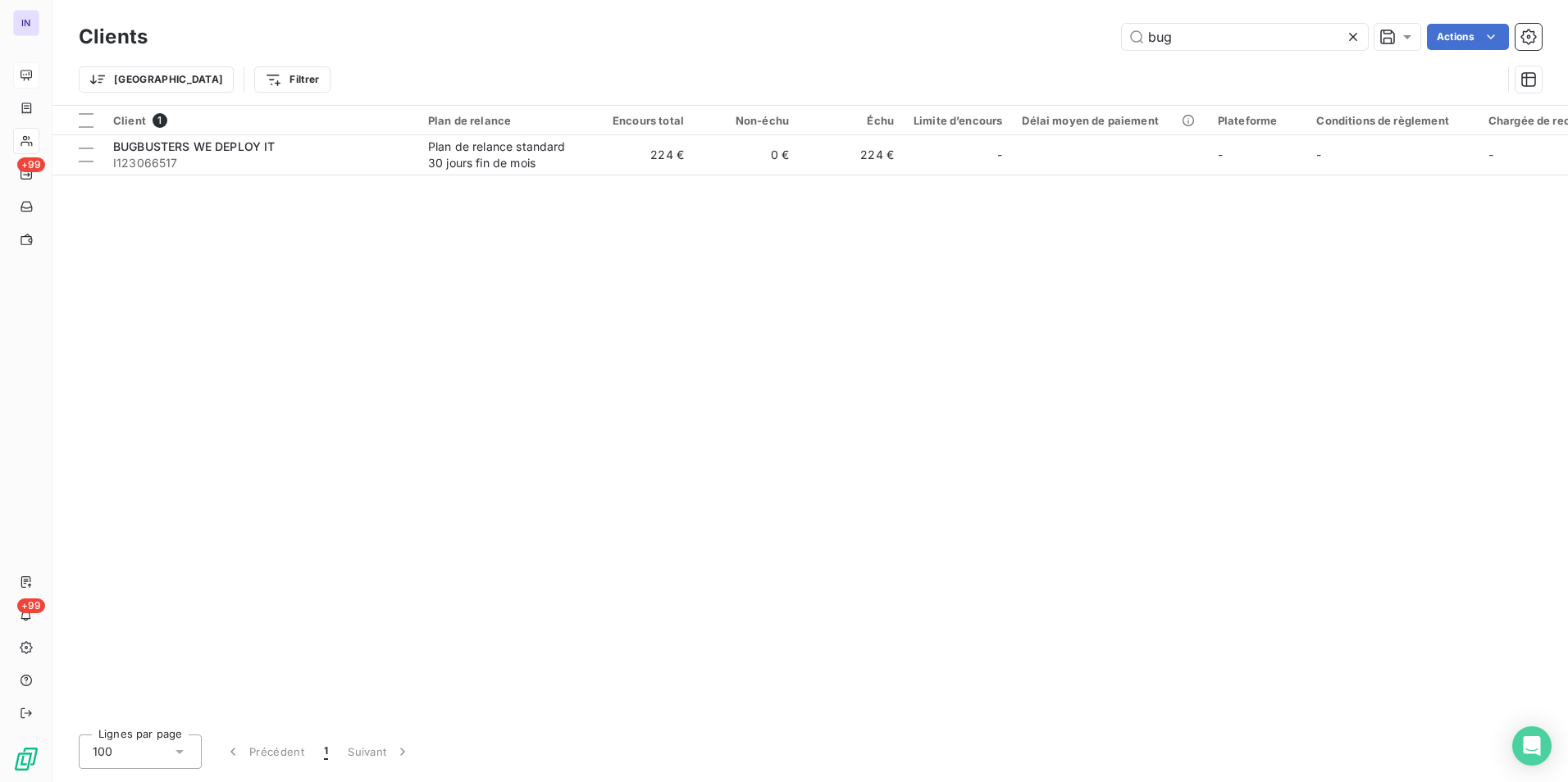
drag, startPoint x: 1186, startPoint y: 38, endPoint x: 1074, endPoint y: 27, distance: 112.5
click at [773, 27] on div "bug Actions" at bounding box center [854, 37] width 1374 height 27
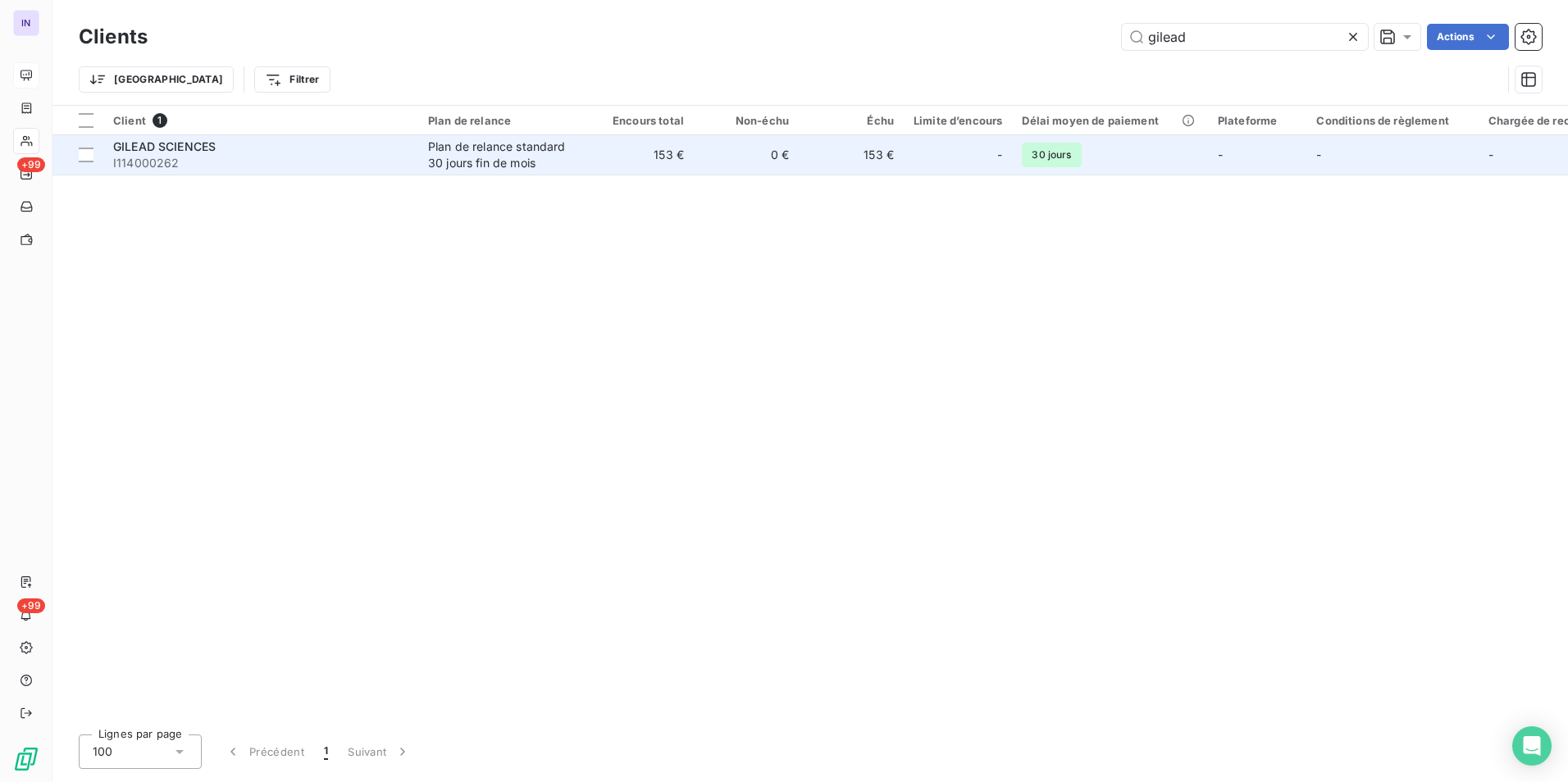
type input "gilead"
click at [346, 143] on div "GILEAD SCIENCES" at bounding box center [260, 146] width 295 height 16
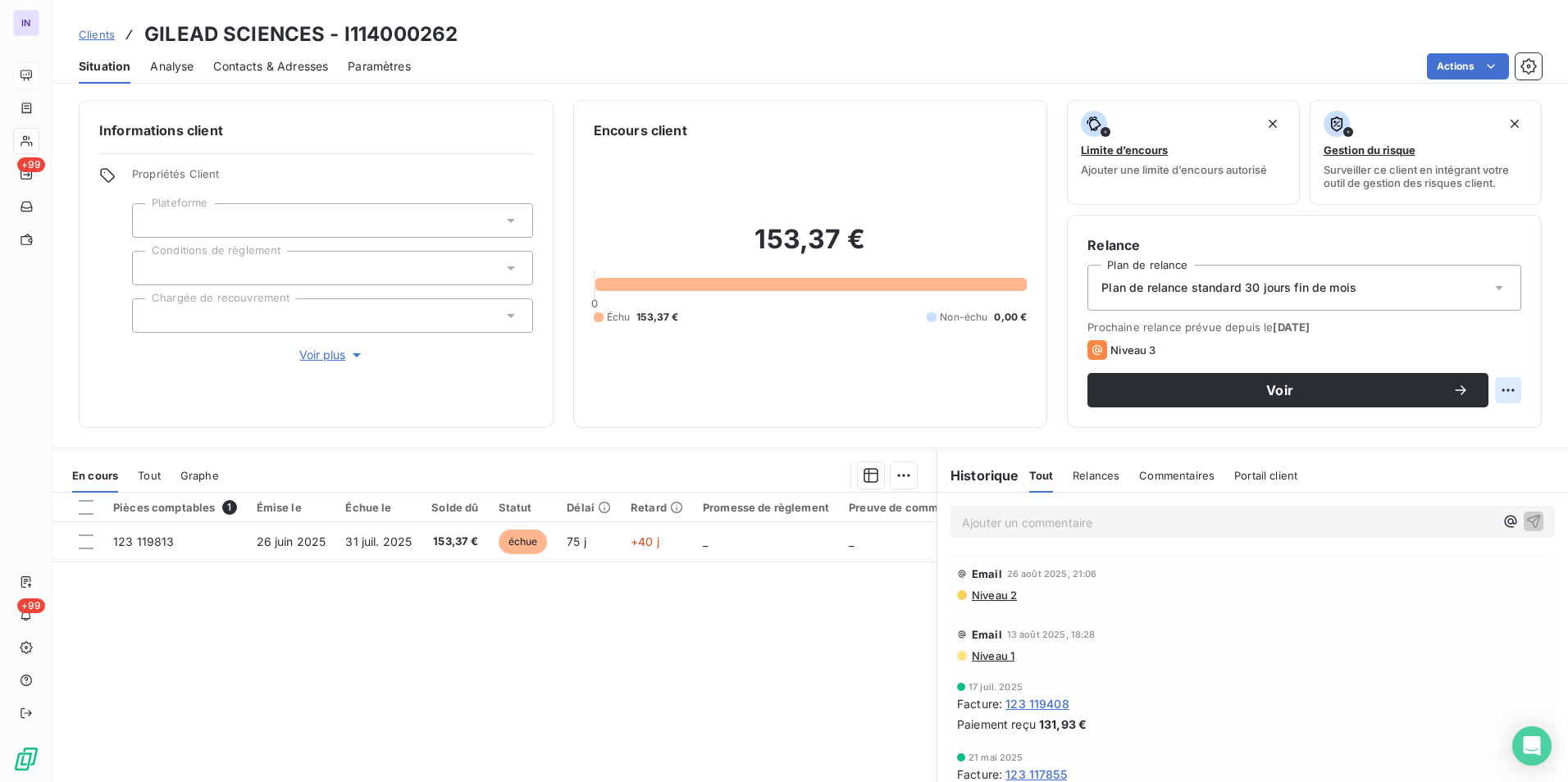
click at [773, 359] on html "IN +99 +99 Clients GILEAD SCIENCES - I114000262 Situation Analyse Contacts & Ad…" at bounding box center [784, 391] width 1568 height 782
click at [773, 359] on div "Replanifier cette action" at bounding box center [1428, 426] width 147 height 27
select select "8"
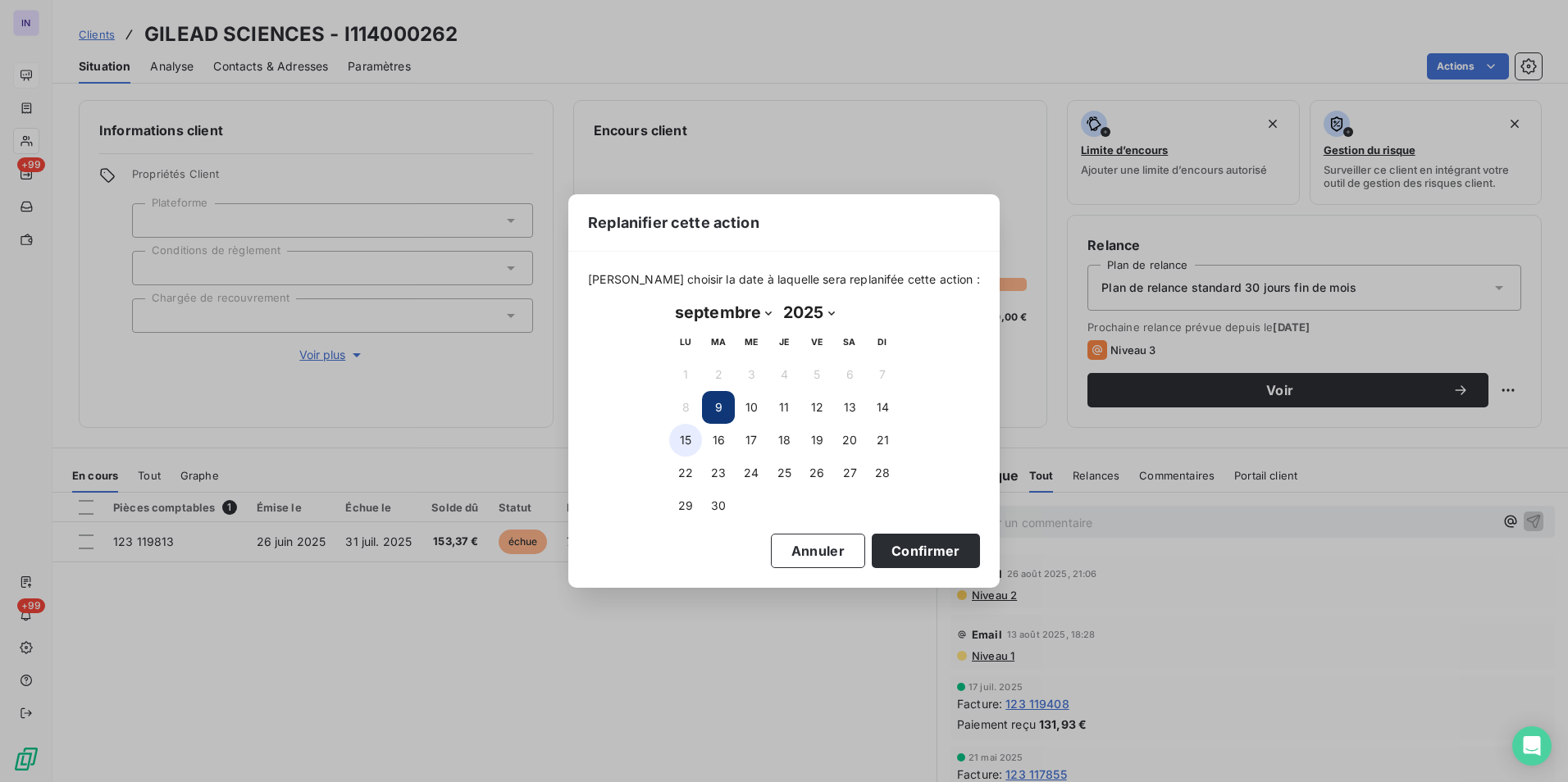
click at [679, 359] on button "15" at bounding box center [685, 440] width 33 height 33
click at [773, 359] on button "Confirmer" at bounding box center [926, 551] width 108 height 34
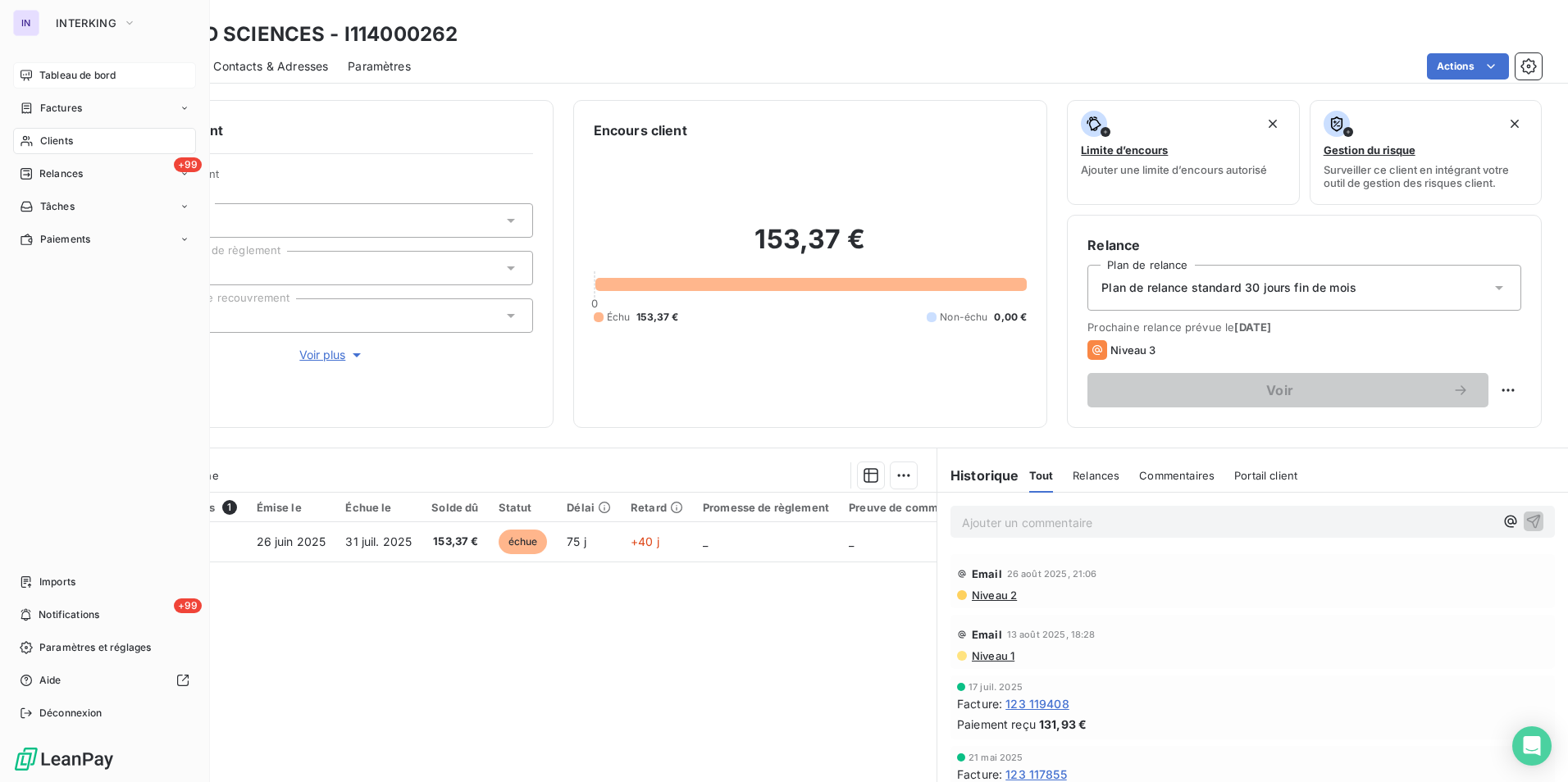
click at [56, 148] on span "Clients" at bounding box center [57, 140] width 33 height 15
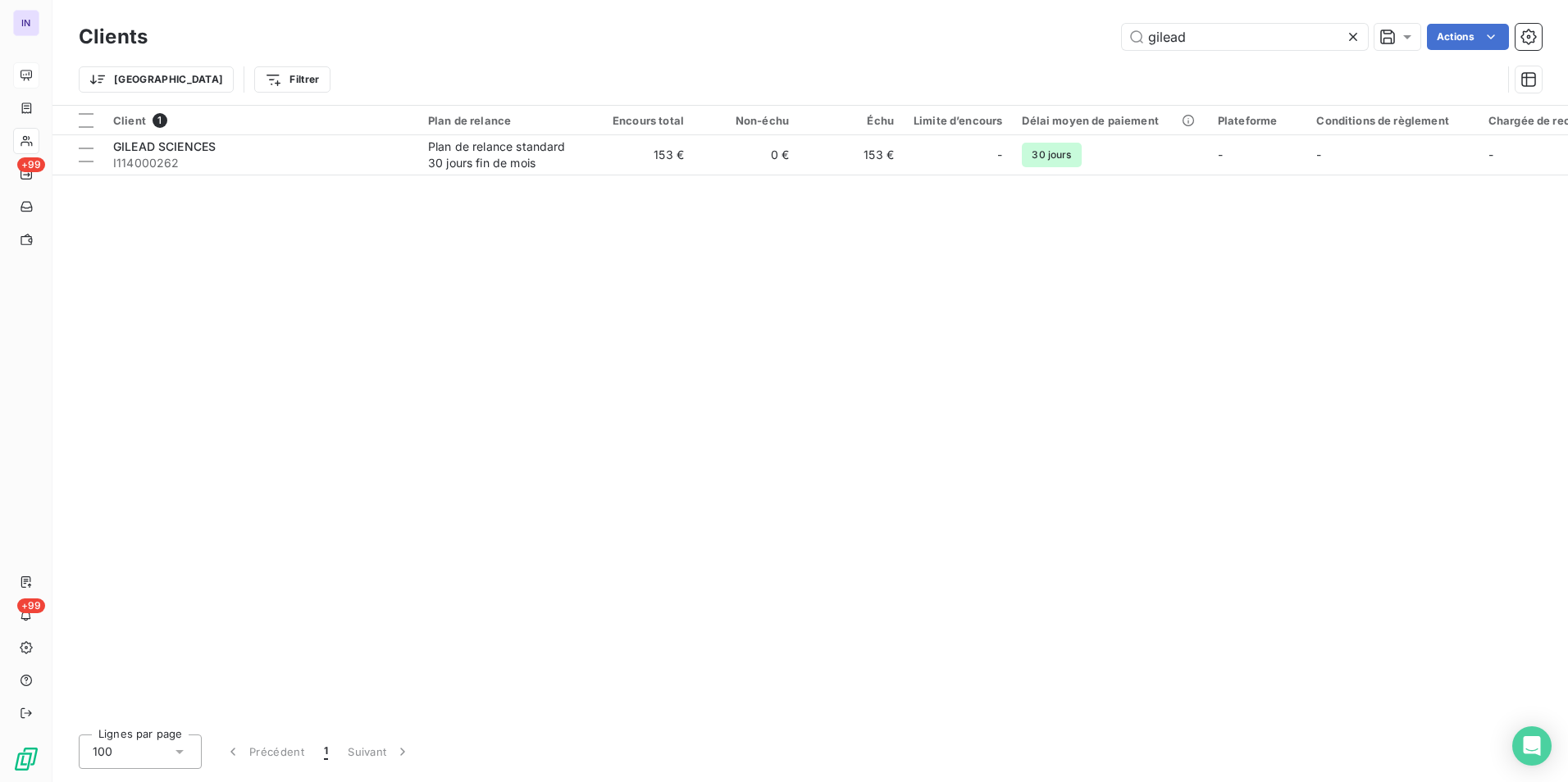
drag, startPoint x: 1234, startPoint y: 32, endPoint x: 1087, endPoint y: 30, distance: 147.0
click at [773, 30] on div "gilead Actions" at bounding box center [854, 37] width 1374 height 27
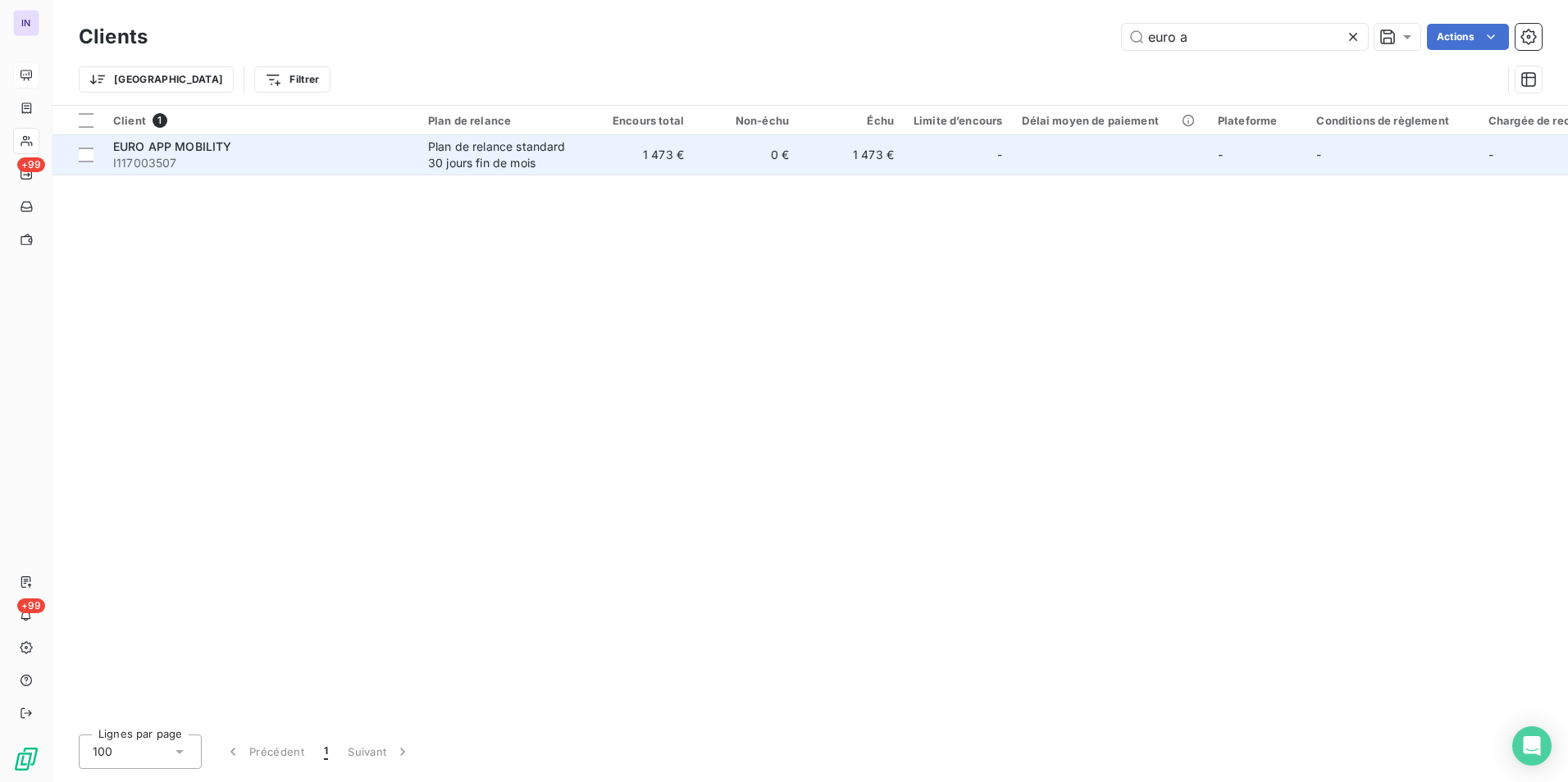
type input "euro a"
click at [319, 156] on span "I117003507" at bounding box center [260, 162] width 295 height 16
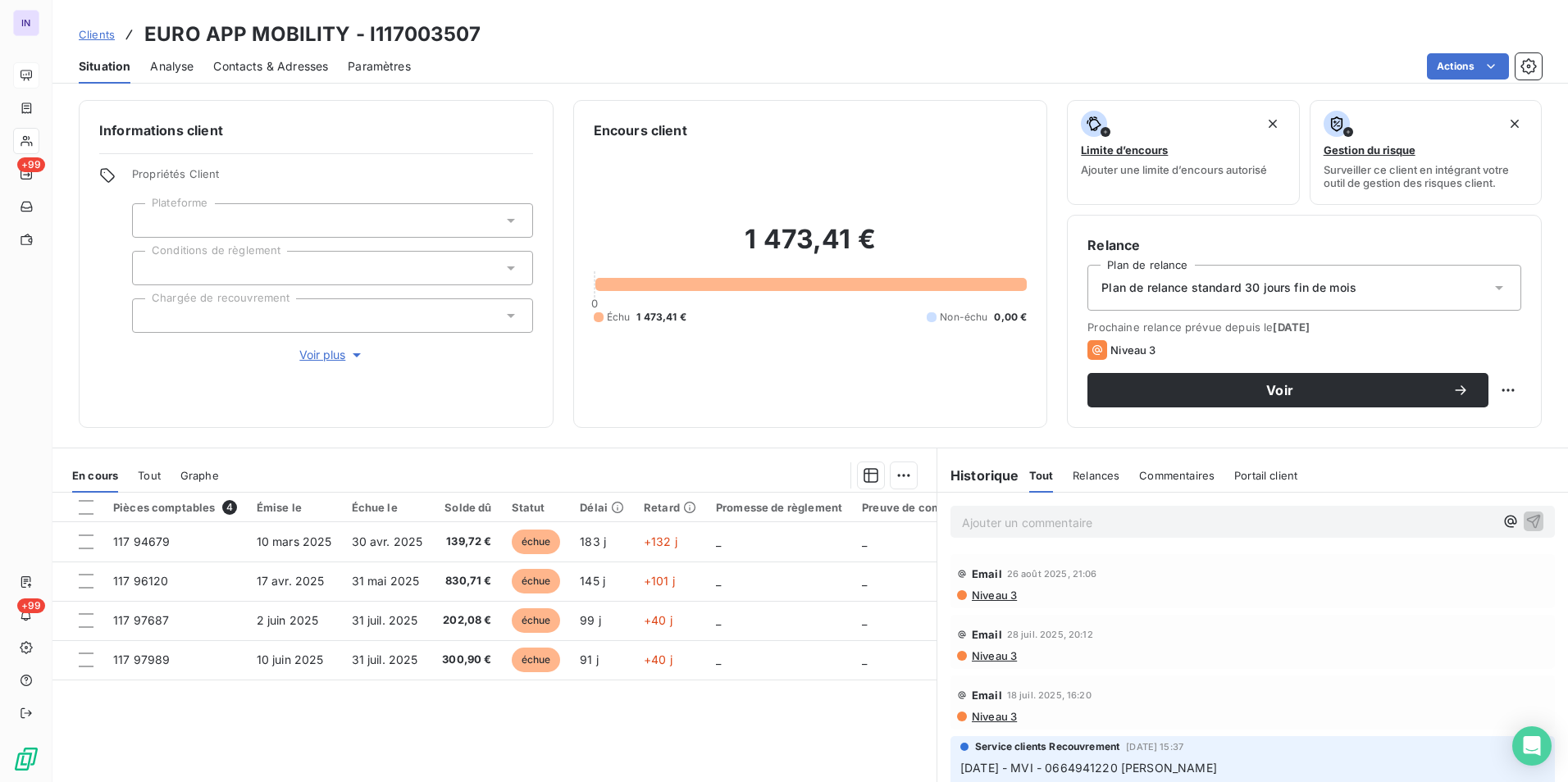
drag, startPoint x: 251, startPoint y: 272, endPoint x: 239, endPoint y: 284, distance: 17.0
click at [251, 272] on div at bounding box center [333, 268] width 401 height 34
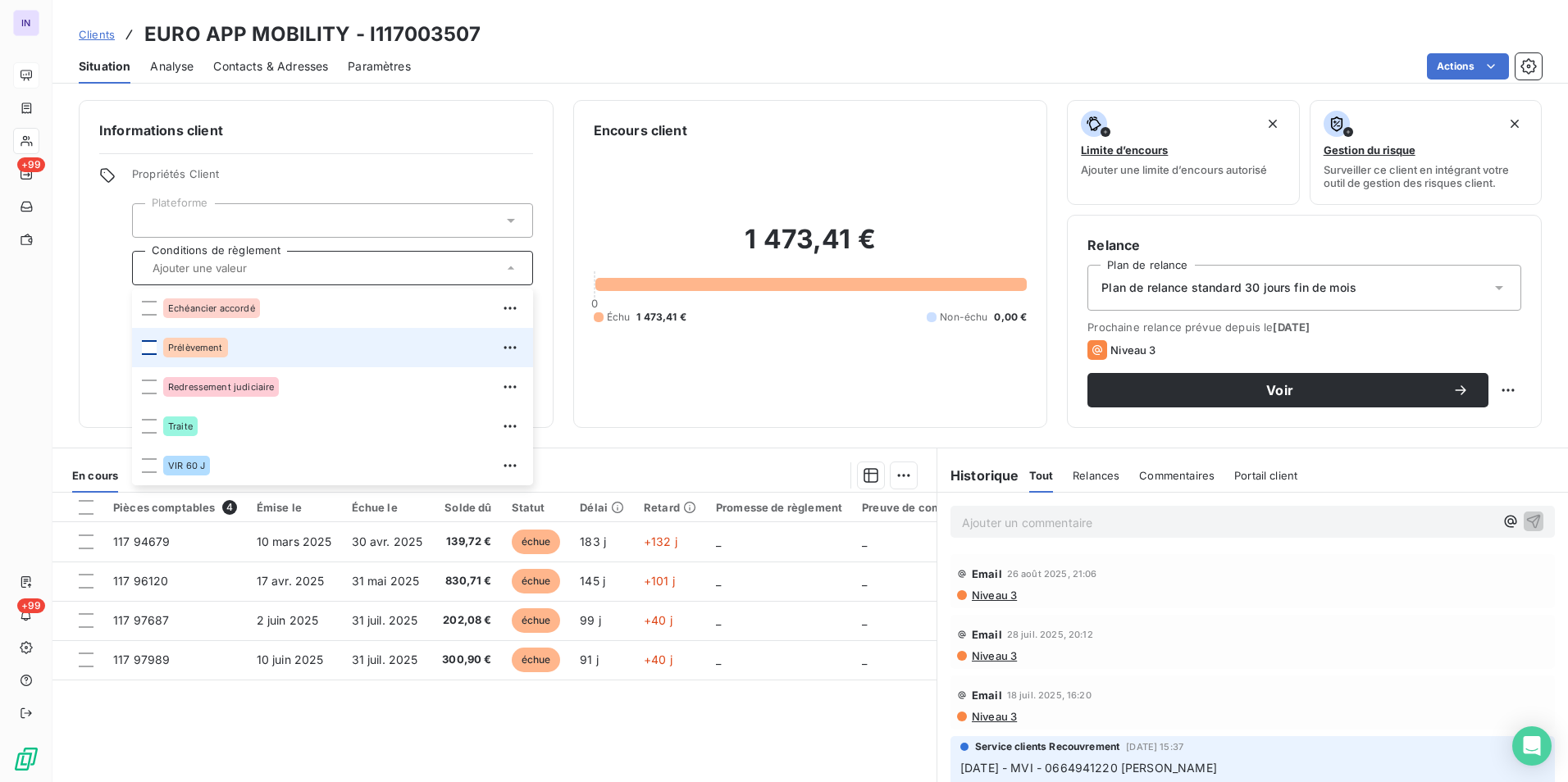
click at [148, 353] on div at bounding box center [149, 347] width 15 height 15
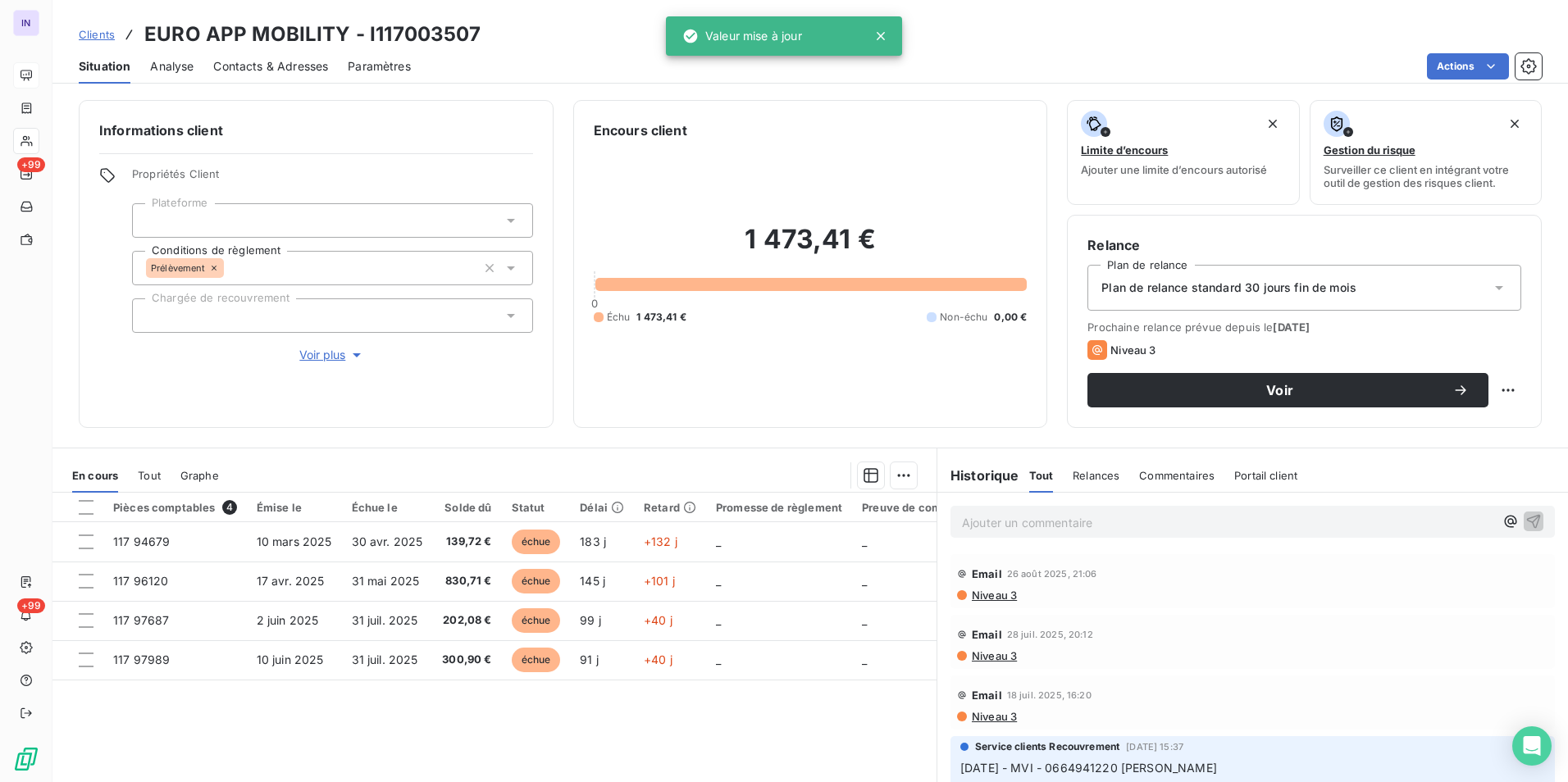
drag, startPoint x: 1241, startPoint y: 288, endPoint x: 1201, endPoint y: 313, distance: 47.2
click at [773, 288] on span "Plan de relance standard 30 jours fin de mois" at bounding box center [1228, 287] width 255 height 16
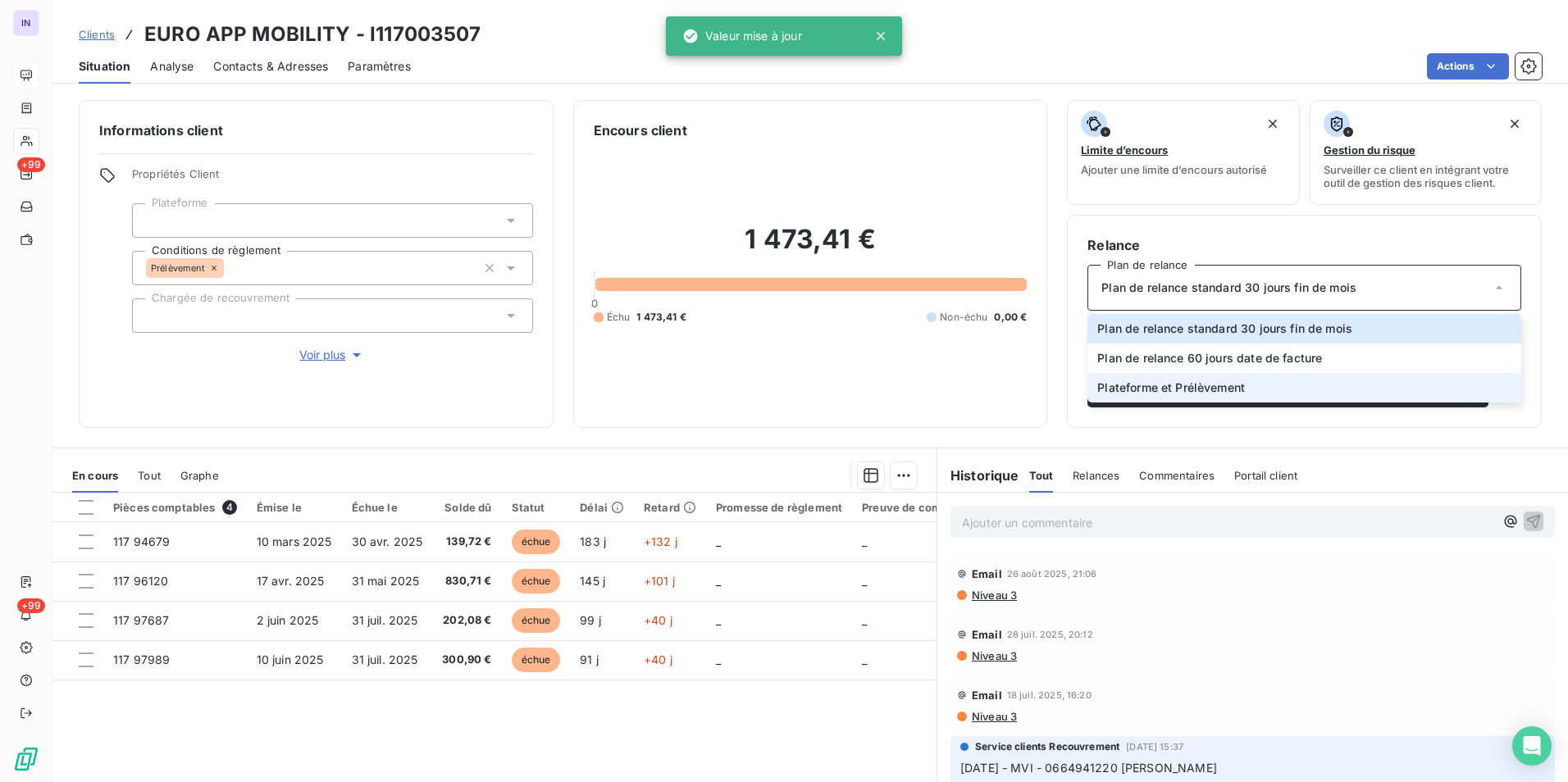
click at [773, 359] on span "Plateforme et Prélèvement" at bounding box center [1171, 388] width 148 height 16
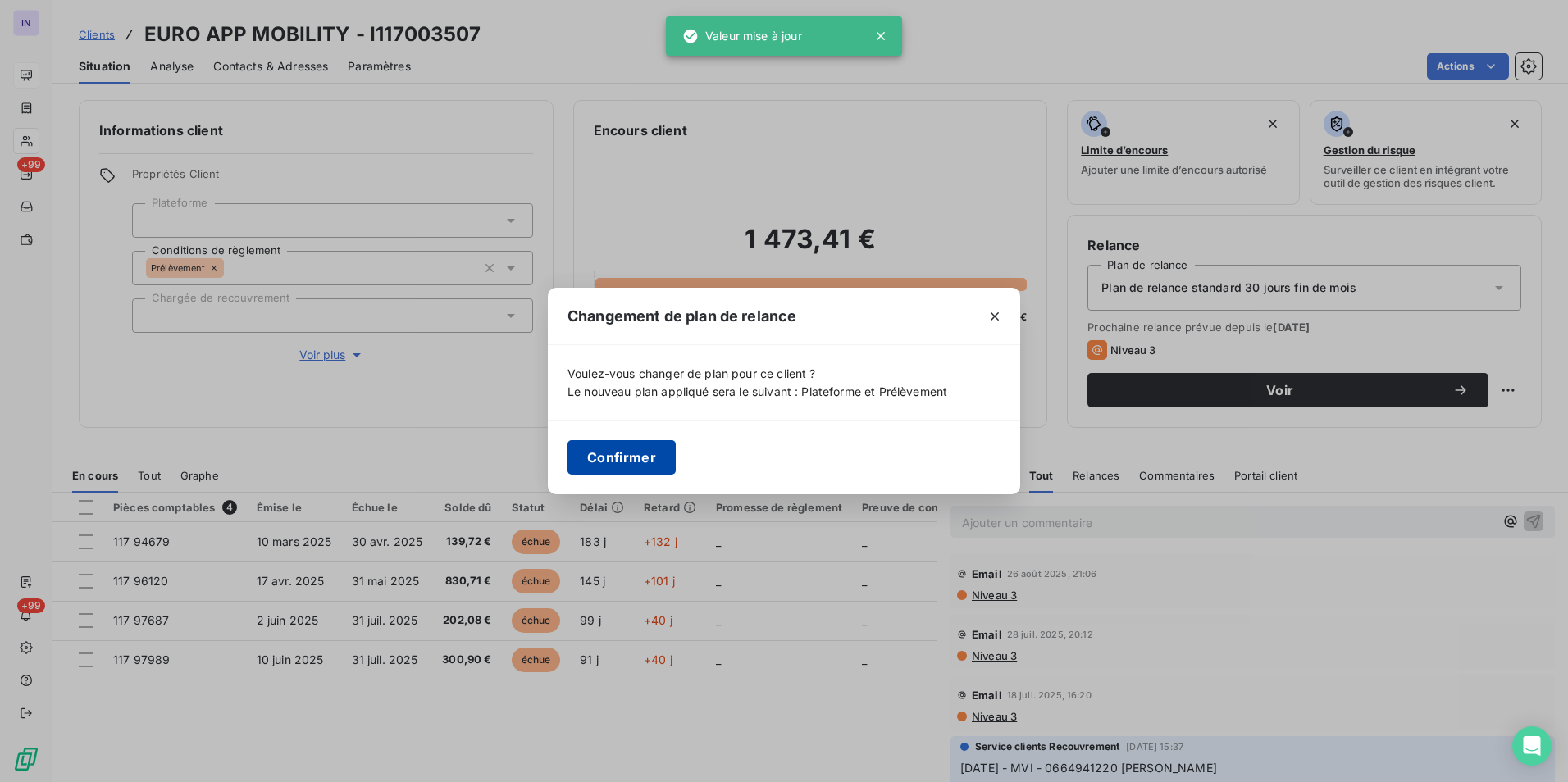
click at [584, 359] on button "Confirmer" at bounding box center [622, 457] width 108 height 34
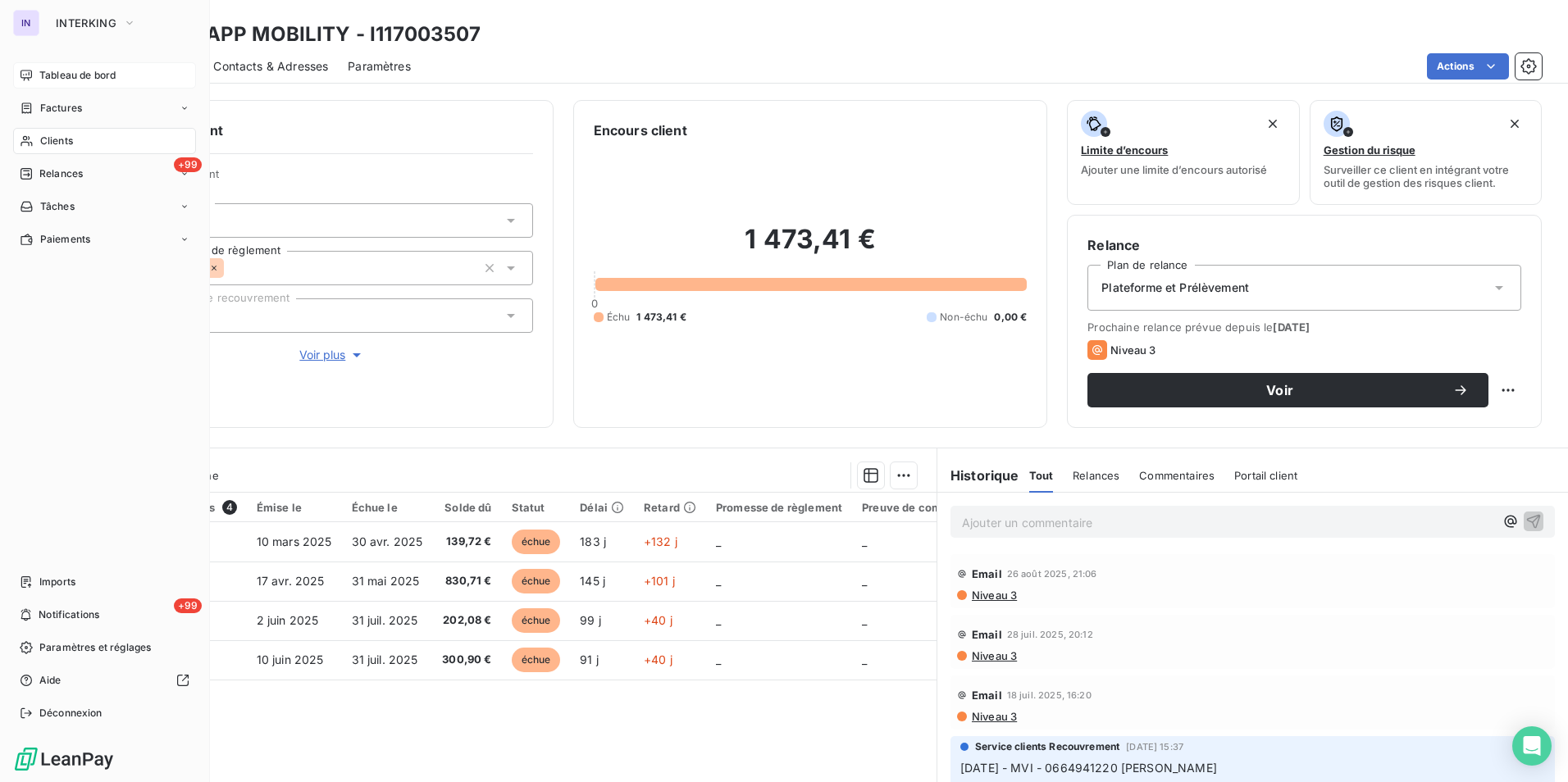
drag, startPoint x: 58, startPoint y: 138, endPoint x: 146, endPoint y: 144, distance: 88.2
click at [58, 139] on span "Clients" at bounding box center [57, 140] width 33 height 15
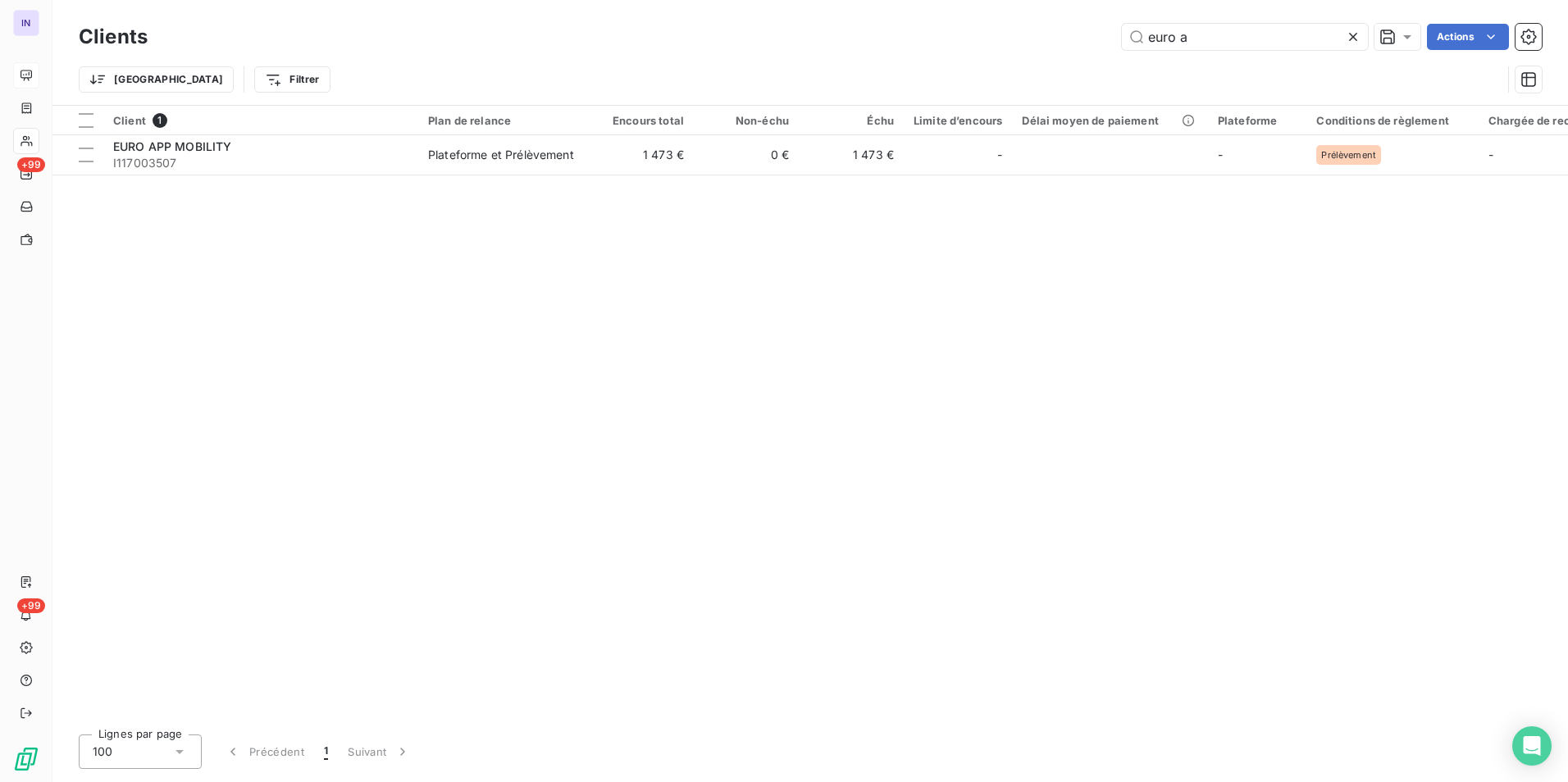
drag, startPoint x: 1148, startPoint y: 40, endPoint x: 1026, endPoint y: 37, distance: 122.0
click at [773, 37] on div "euro a Actions" at bounding box center [854, 37] width 1374 height 27
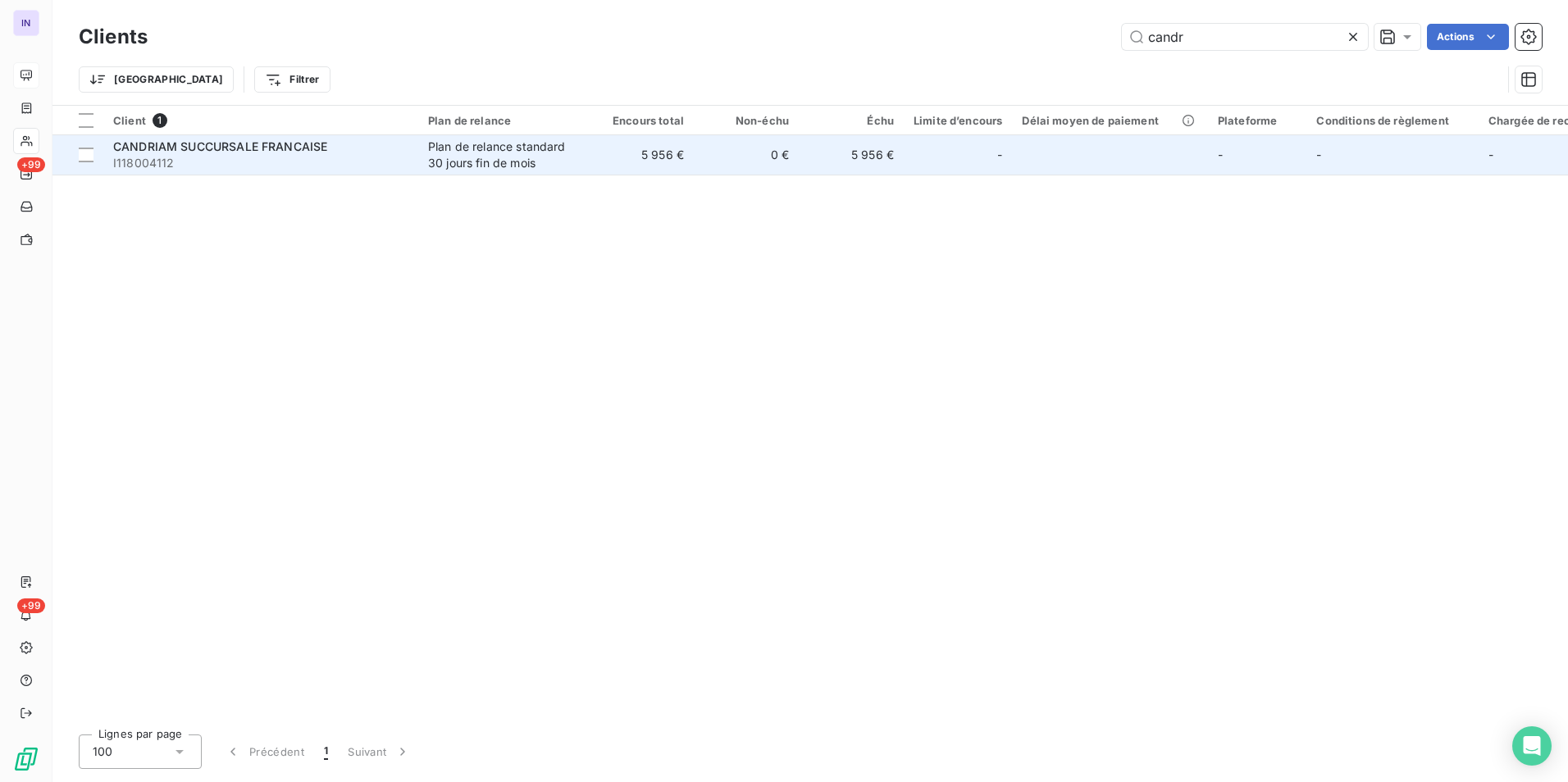
type input "candr"
click at [333, 155] on span "I118004112" at bounding box center [260, 162] width 295 height 16
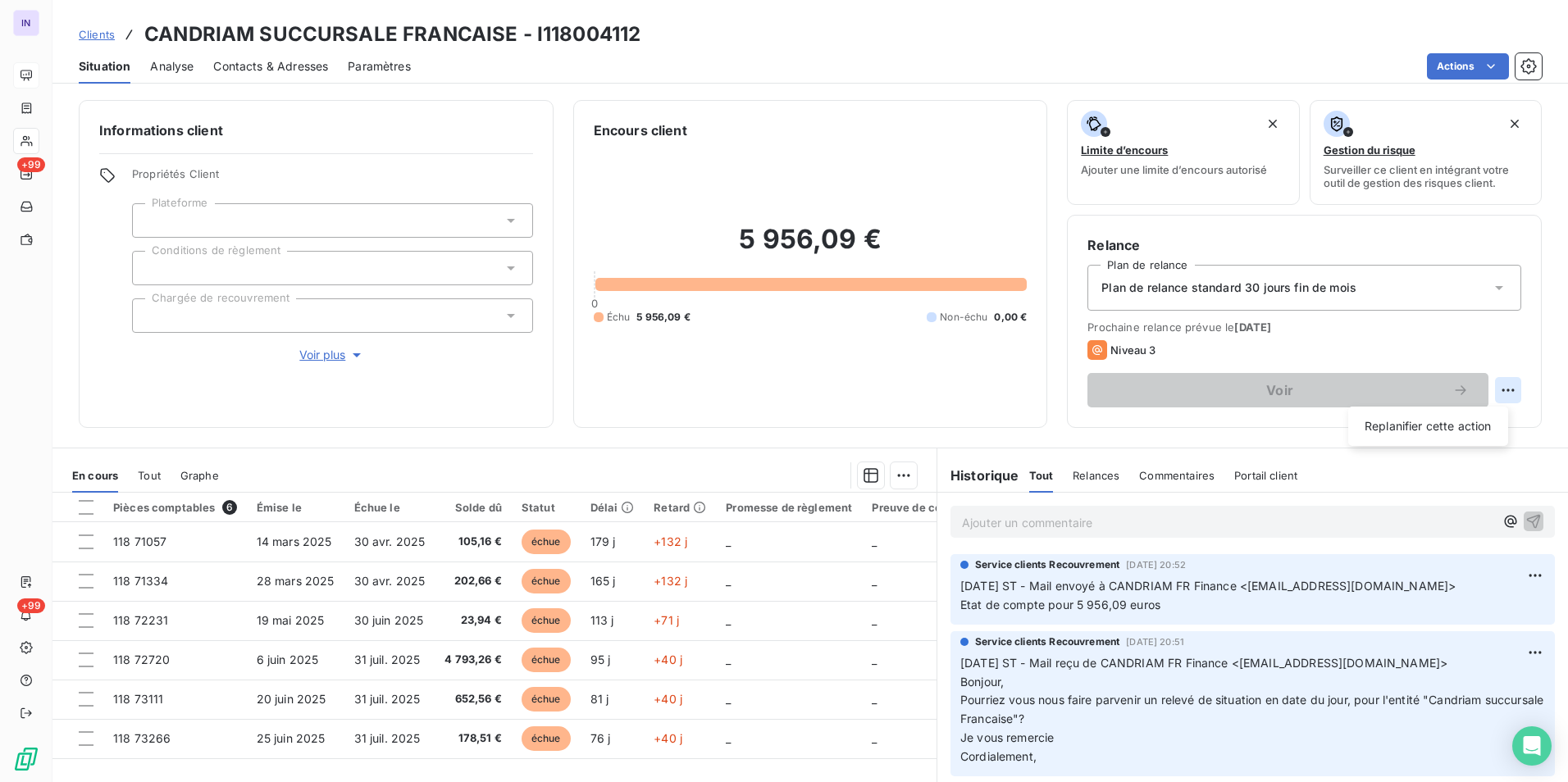
click at [773, 359] on html "IN +99 +99 Clients CANDRIAM SUCCURSALE FRANCAISE - I118004112 Situation Analyse…" at bounding box center [784, 391] width 1568 height 782
click at [773, 359] on div "Replanifier cette action" at bounding box center [1428, 426] width 147 height 27
select select "8"
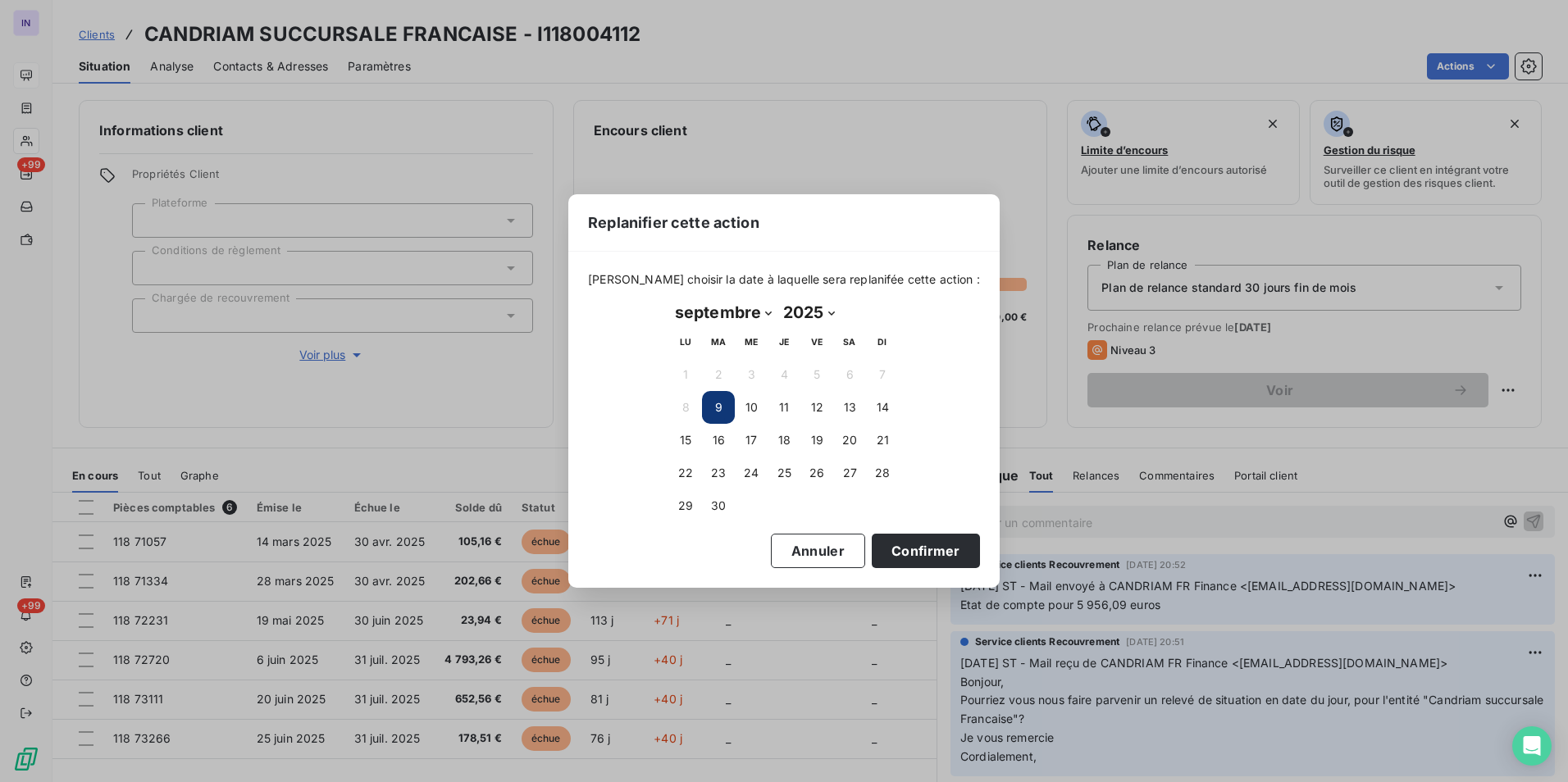
click at [430, 359] on div "Replanifier cette action [PERSON_NAME] choisir la date à laquelle sera replanif…" at bounding box center [784, 391] width 1568 height 782
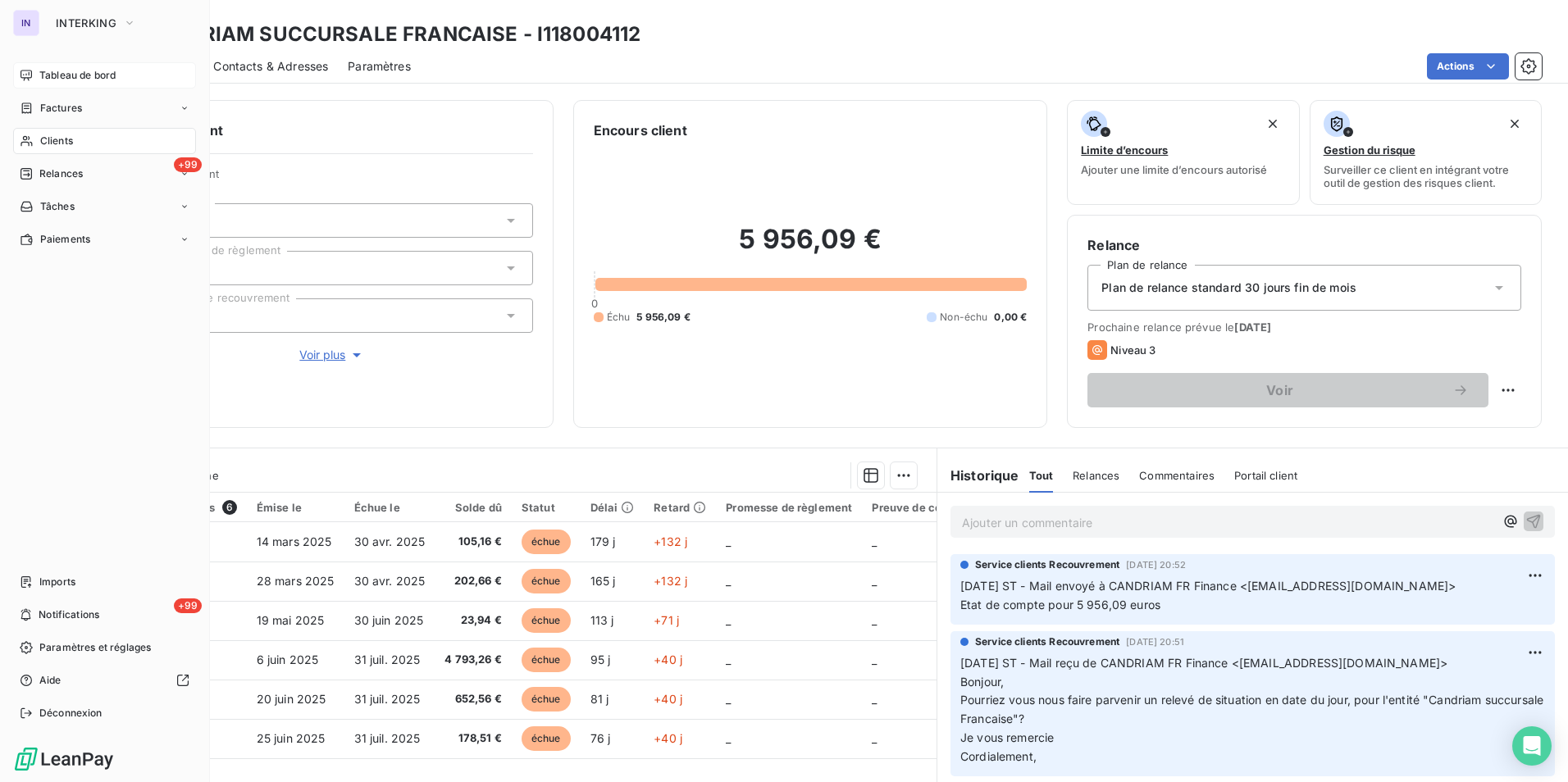
click at [58, 145] on span "Clients" at bounding box center [57, 140] width 33 height 15
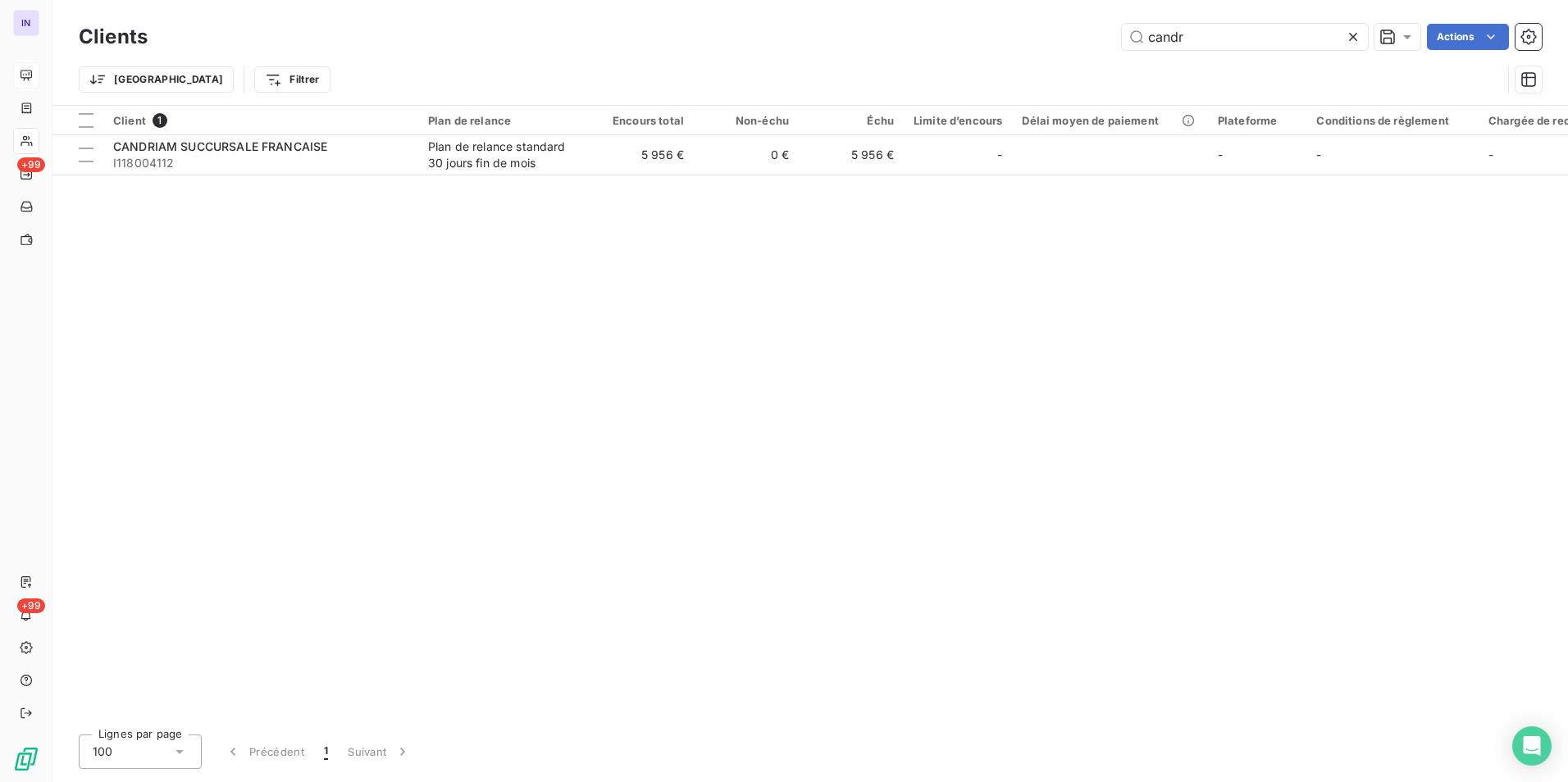
drag, startPoint x: 1274, startPoint y: 40, endPoint x: 1054, endPoint y: 32, distance: 220.1
click at [773, 32] on div "candr Actions" at bounding box center [854, 37] width 1374 height 27
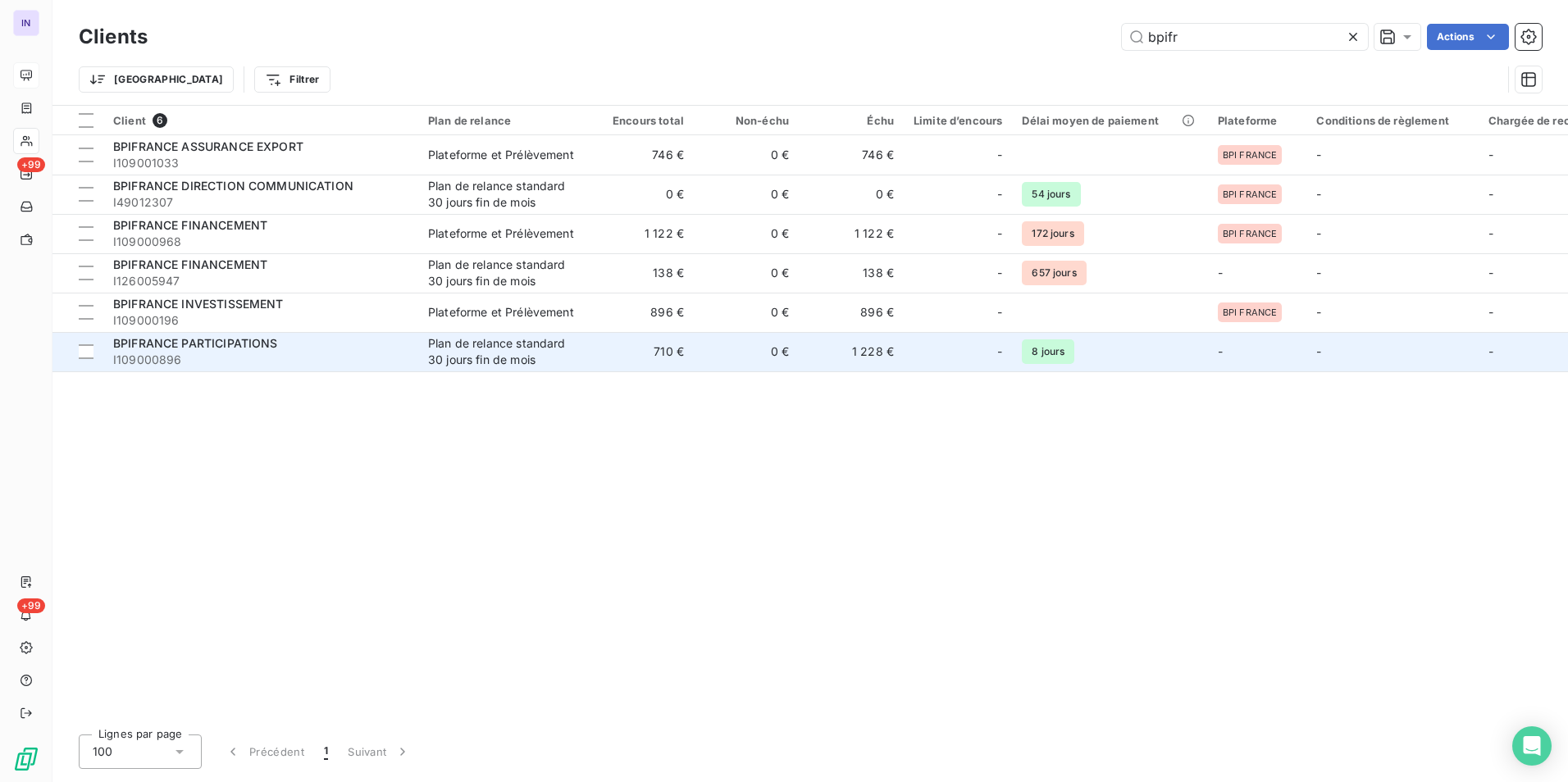
type input "bpifr"
click at [230, 353] on span "I109000896" at bounding box center [260, 359] width 295 height 16
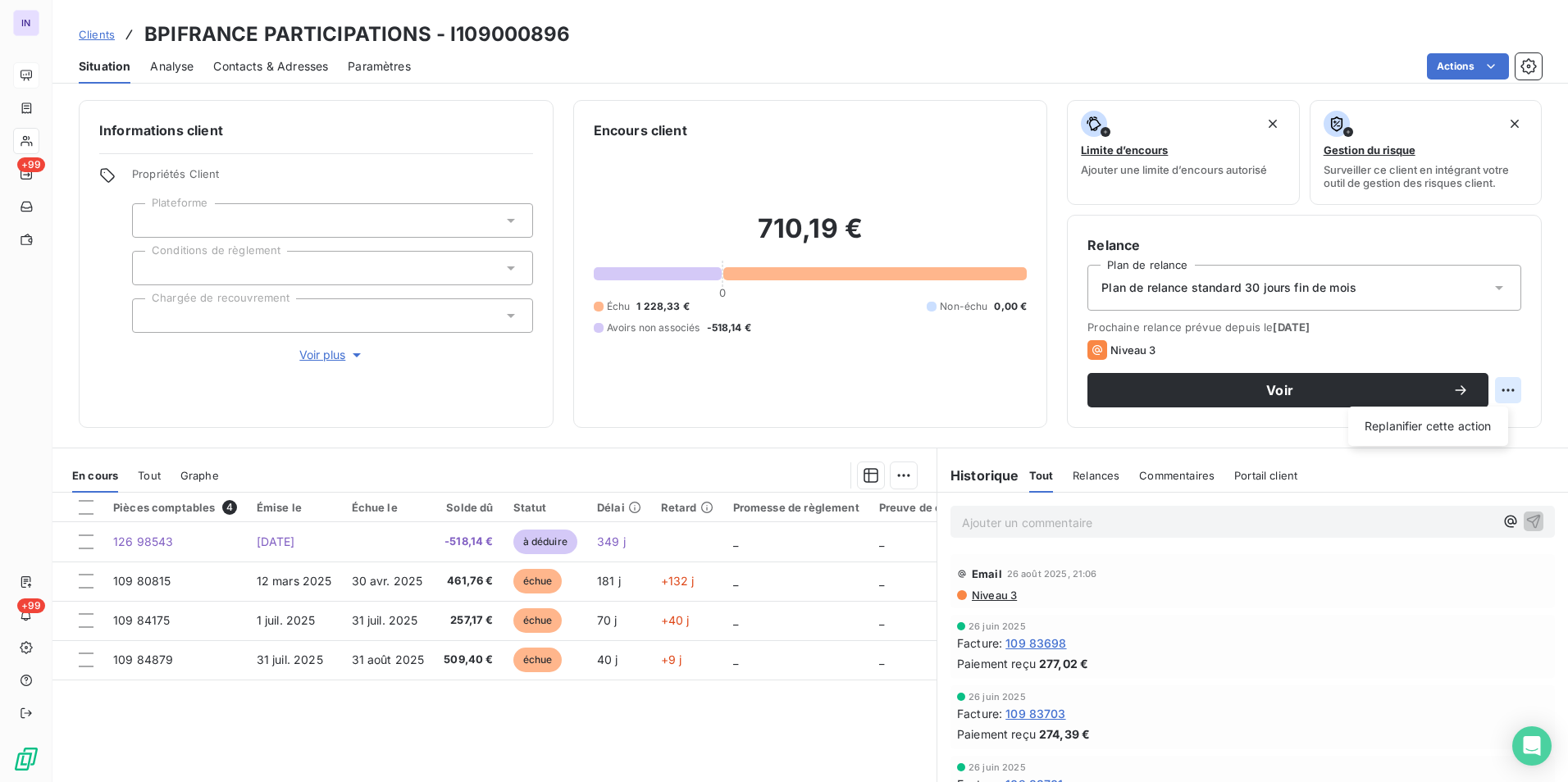
click at [773, 359] on html "IN +99 +99 Clients BPIFRANCE PARTICIPATIONS - I109000896 Situation Analyse Cont…" at bounding box center [784, 391] width 1568 height 782
click at [773, 359] on div "Replanifier cette action" at bounding box center [1428, 426] width 147 height 27
select select "8"
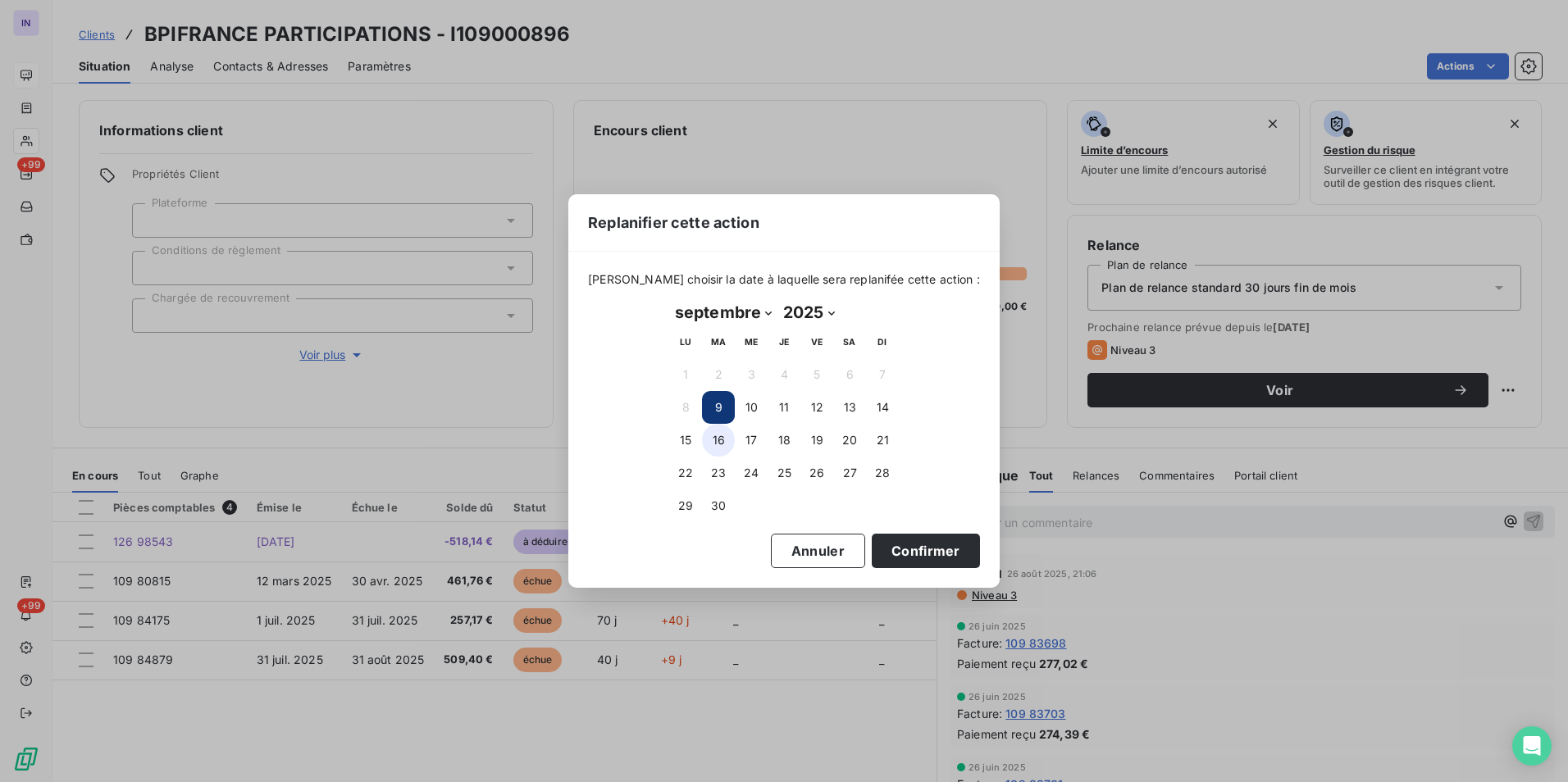
click at [718, 359] on button "16" at bounding box center [718, 440] width 33 height 33
click at [681, 359] on button "15" at bounding box center [685, 440] width 33 height 33
click at [773, 359] on button "Confirmer" at bounding box center [926, 551] width 108 height 34
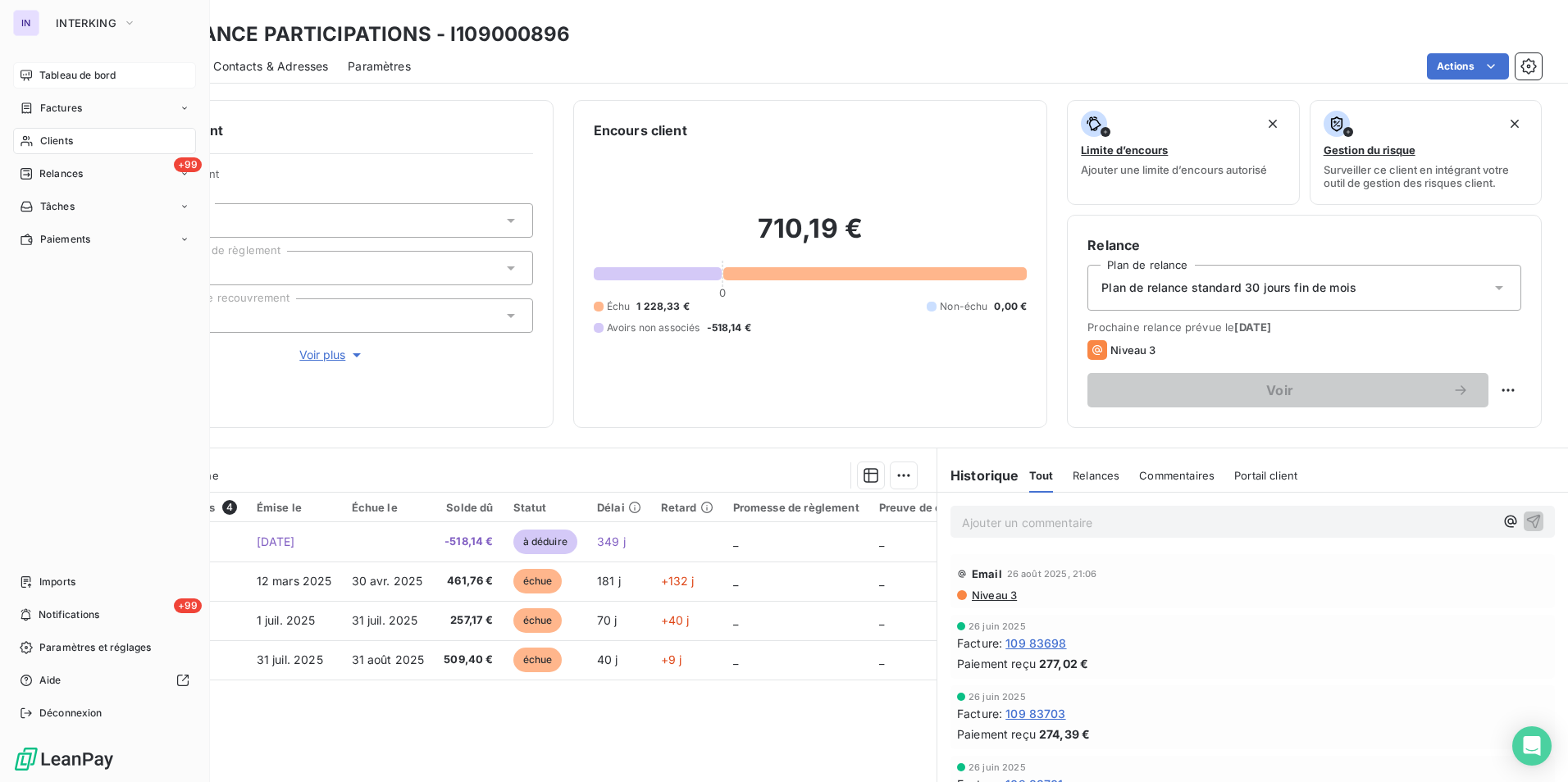
click at [42, 142] on span "Clients" at bounding box center [57, 140] width 33 height 15
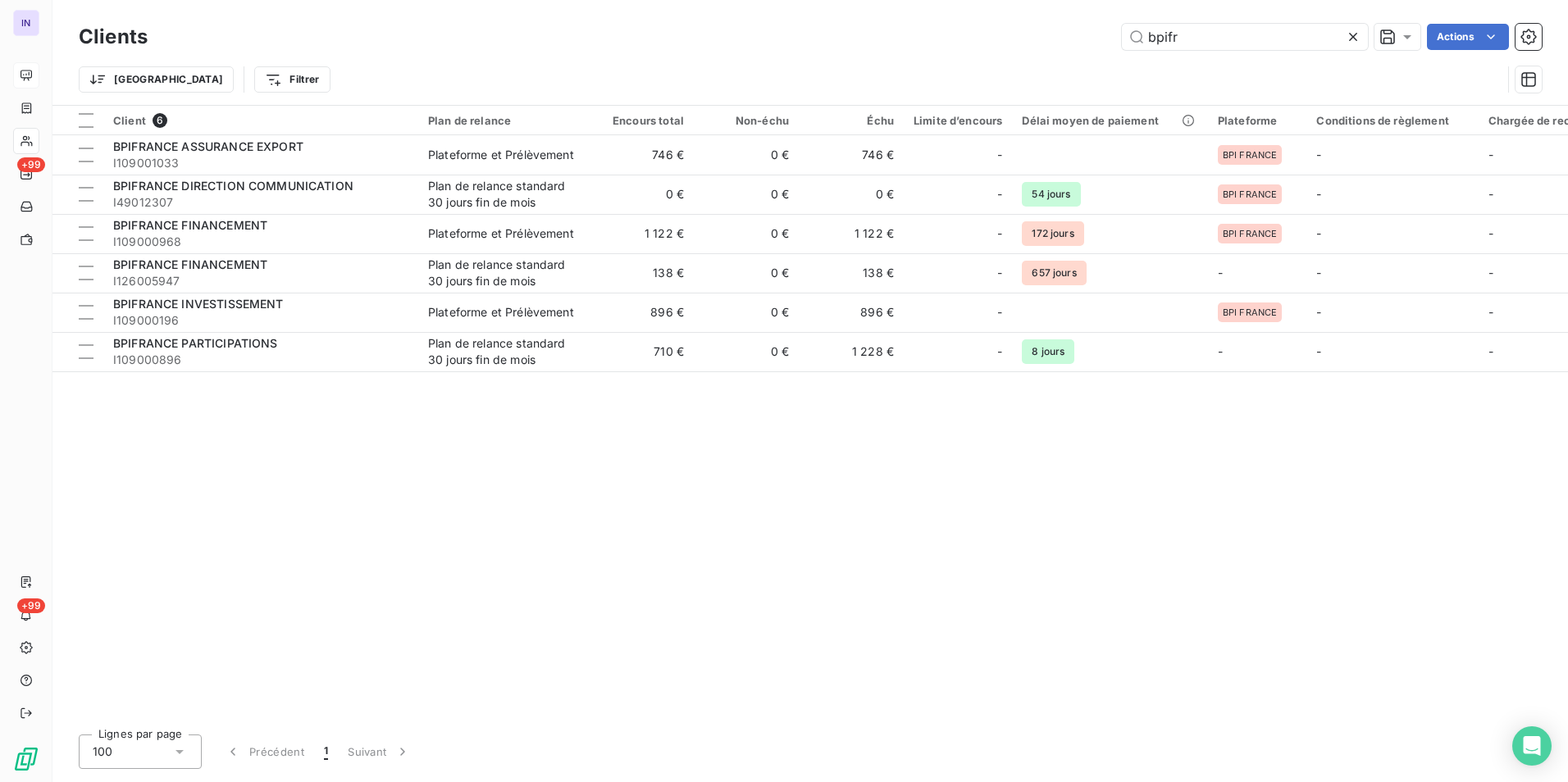
drag, startPoint x: 1210, startPoint y: 30, endPoint x: 1101, endPoint y: 28, distance: 109.0
click at [773, 28] on div "bpifr Actions" at bounding box center [854, 37] width 1374 height 27
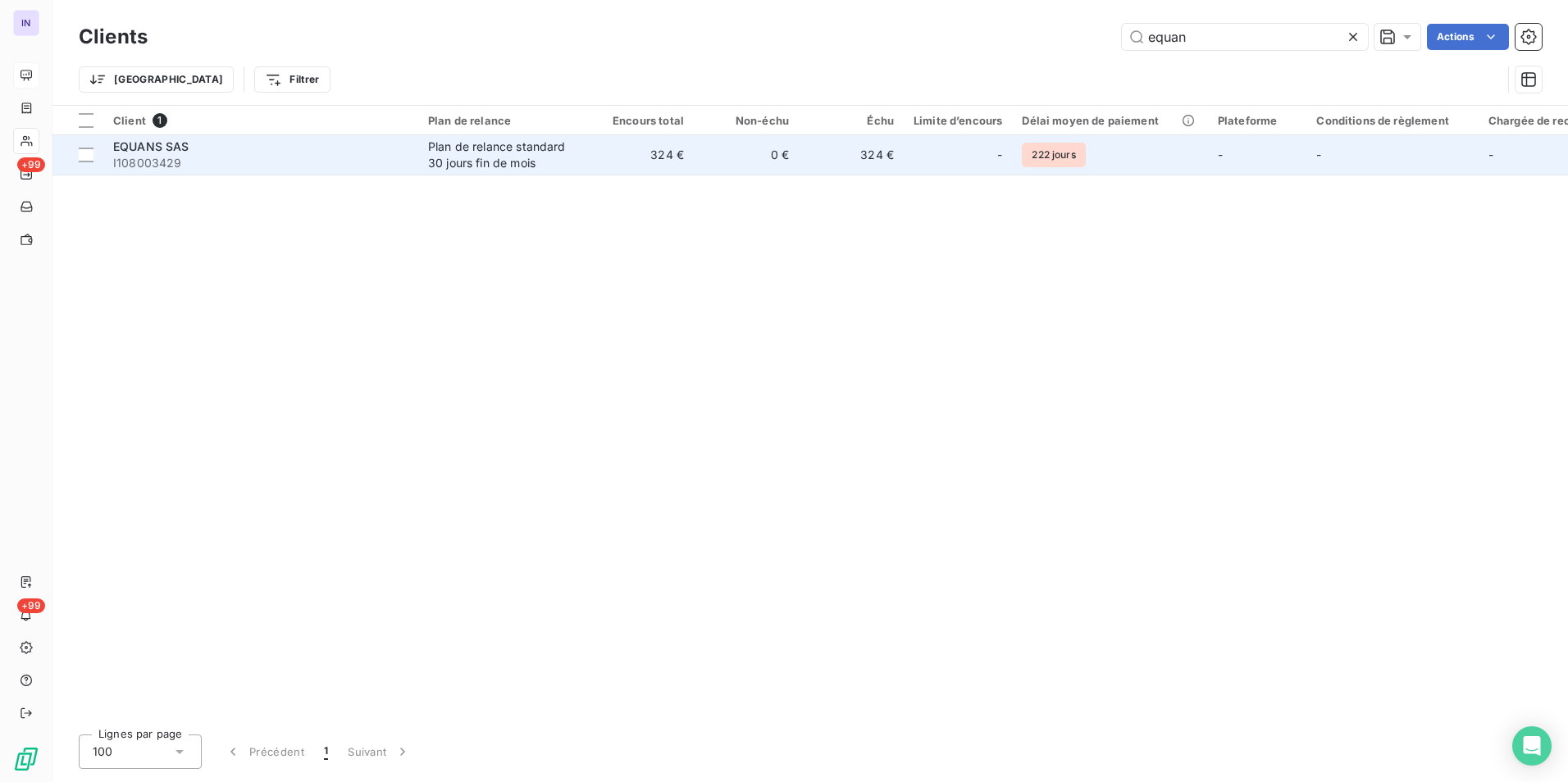
type input "equan"
click at [403, 167] on span "I108003429" at bounding box center [260, 162] width 295 height 16
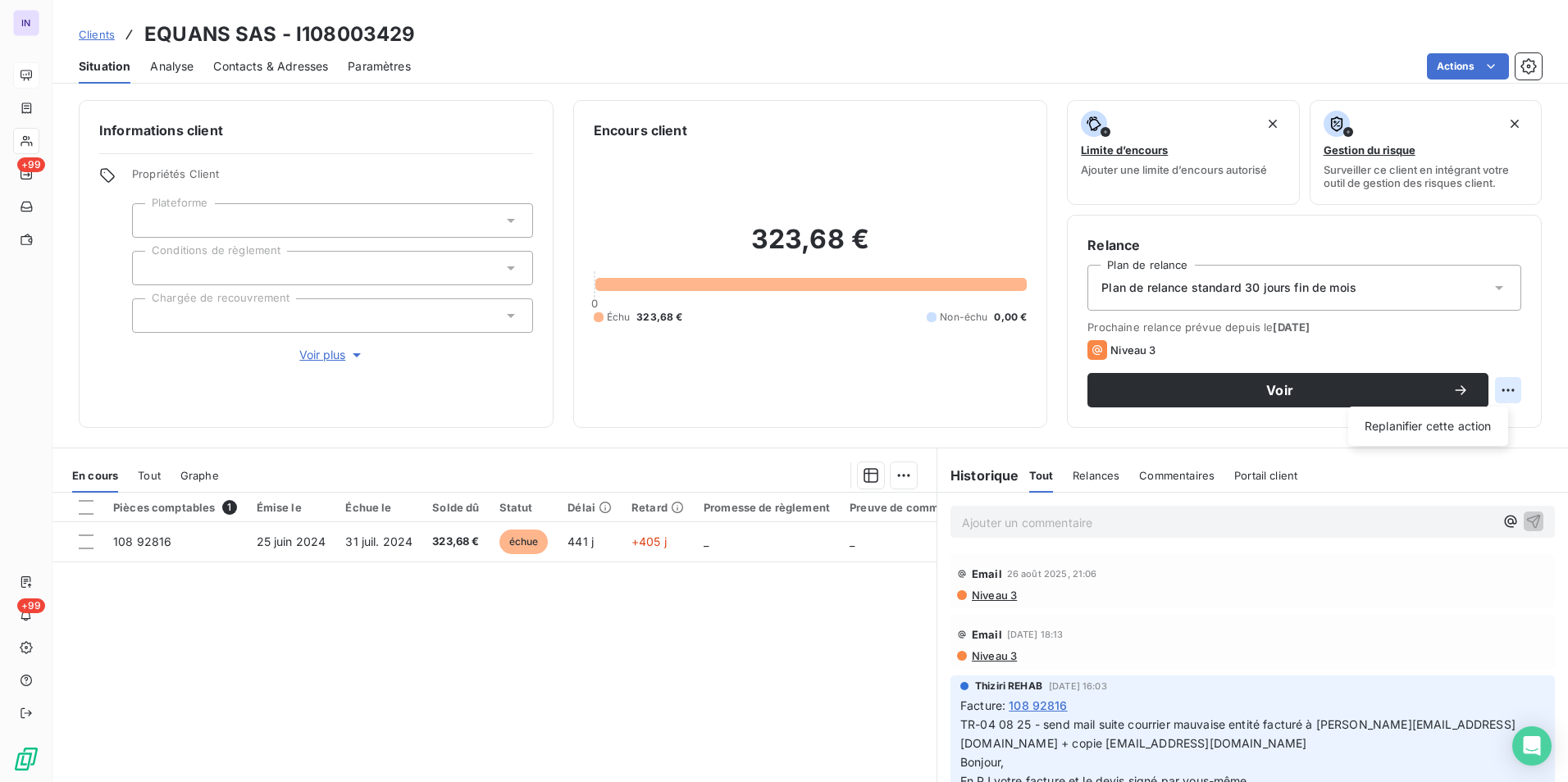
click at [773, 359] on html "IN +99 +99 Clients EQUANS SAS - I108003429 Situation Analyse Contacts & Adresse…" at bounding box center [784, 391] width 1568 height 782
click at [773, 359] on div "Replanifier cette action" at bounding box center [1428, 426] width 147 height 27
select select "8"
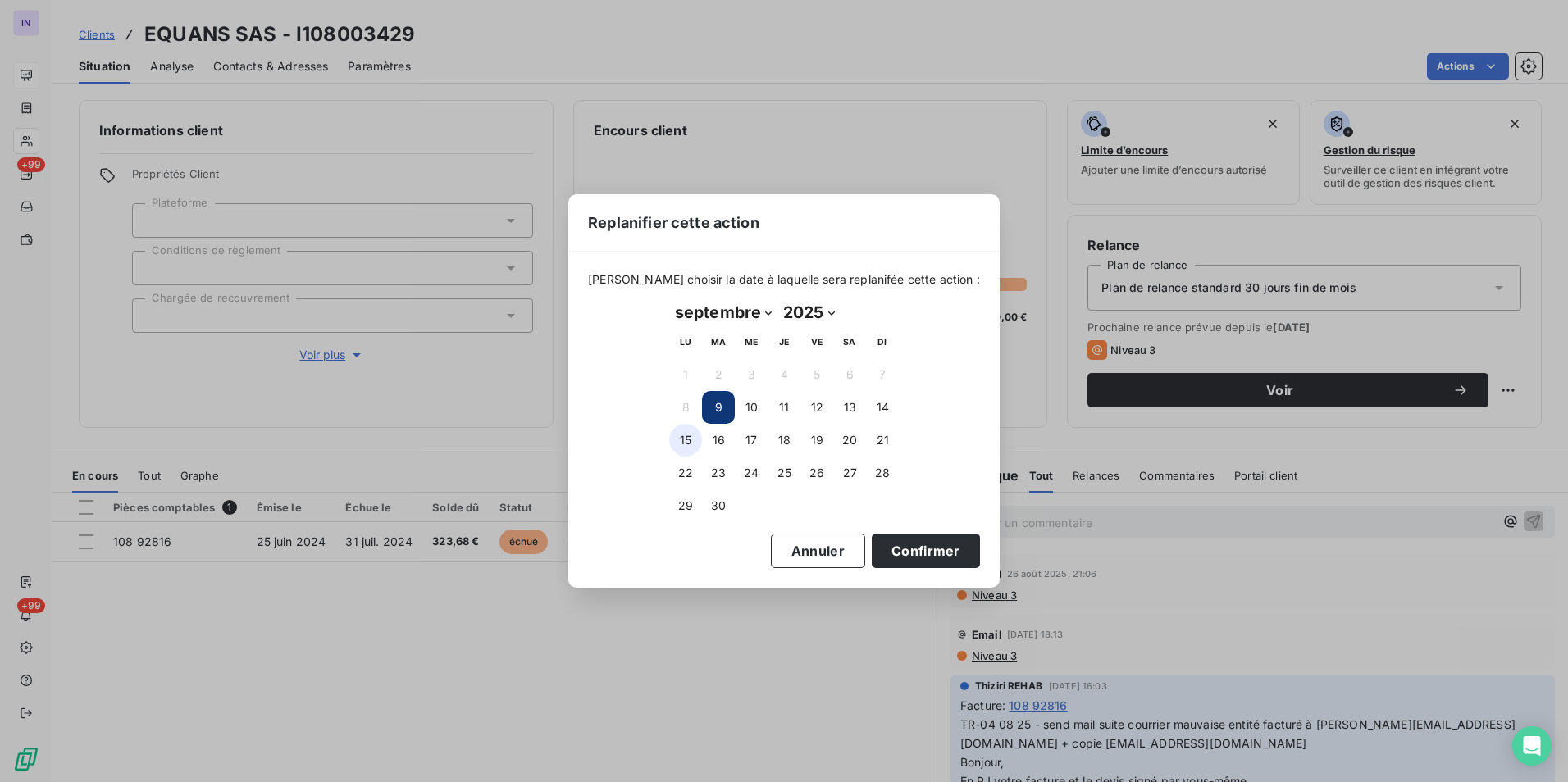
click at [695, 359] on button "15" at bounding box center [685, 440] width 33 height 33
drag, startPoint x: 911, startPoint y: 541, endPoint x: 246, endPoint y: 455, distance: 670.5
click at [773, 359] on button "Confirmer" at bounding box center [926, 551] width 108 height 34
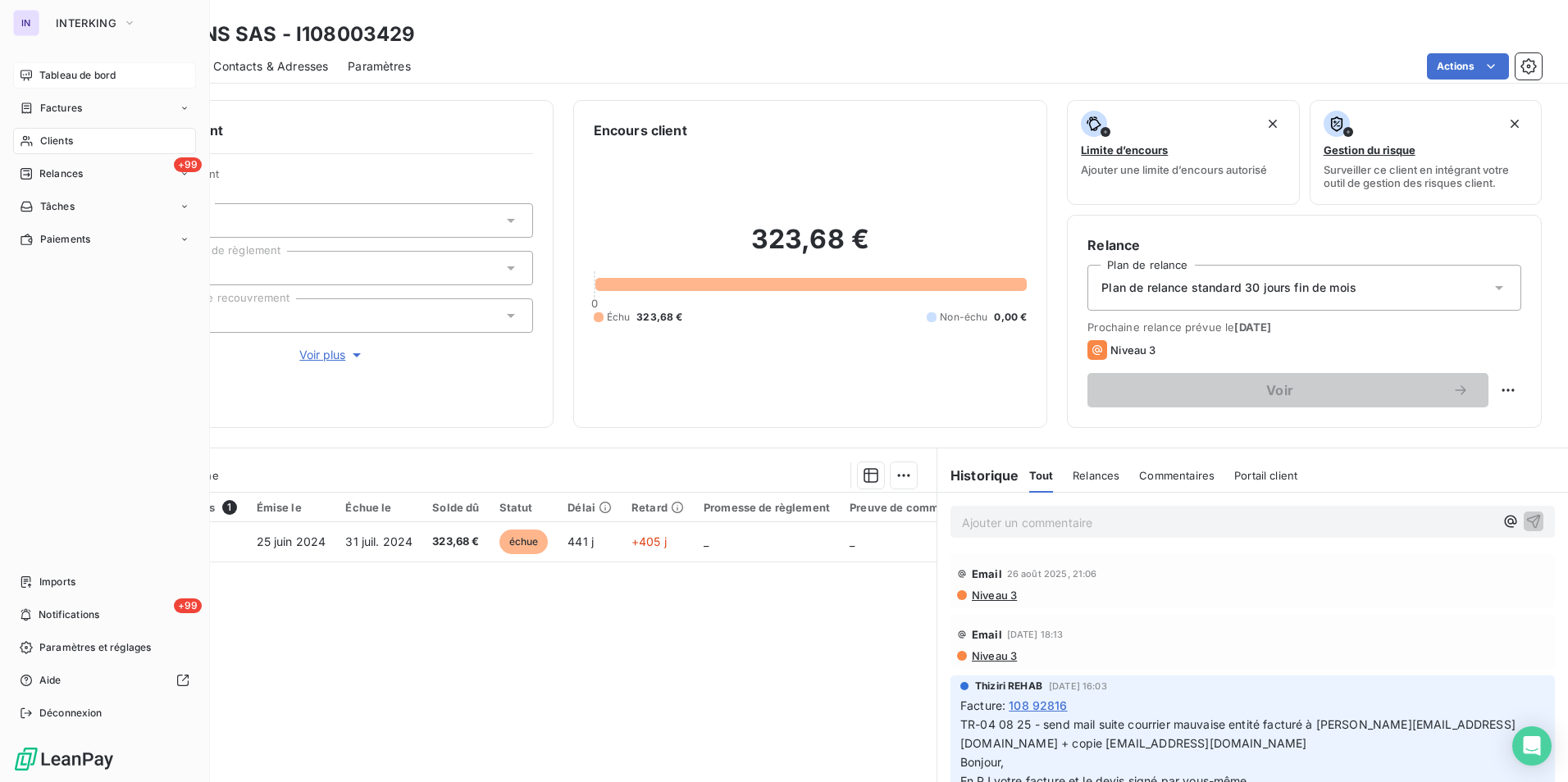
click at [42, 137] on span "Clients" at bounding box center [57, 140] width 33 height 15
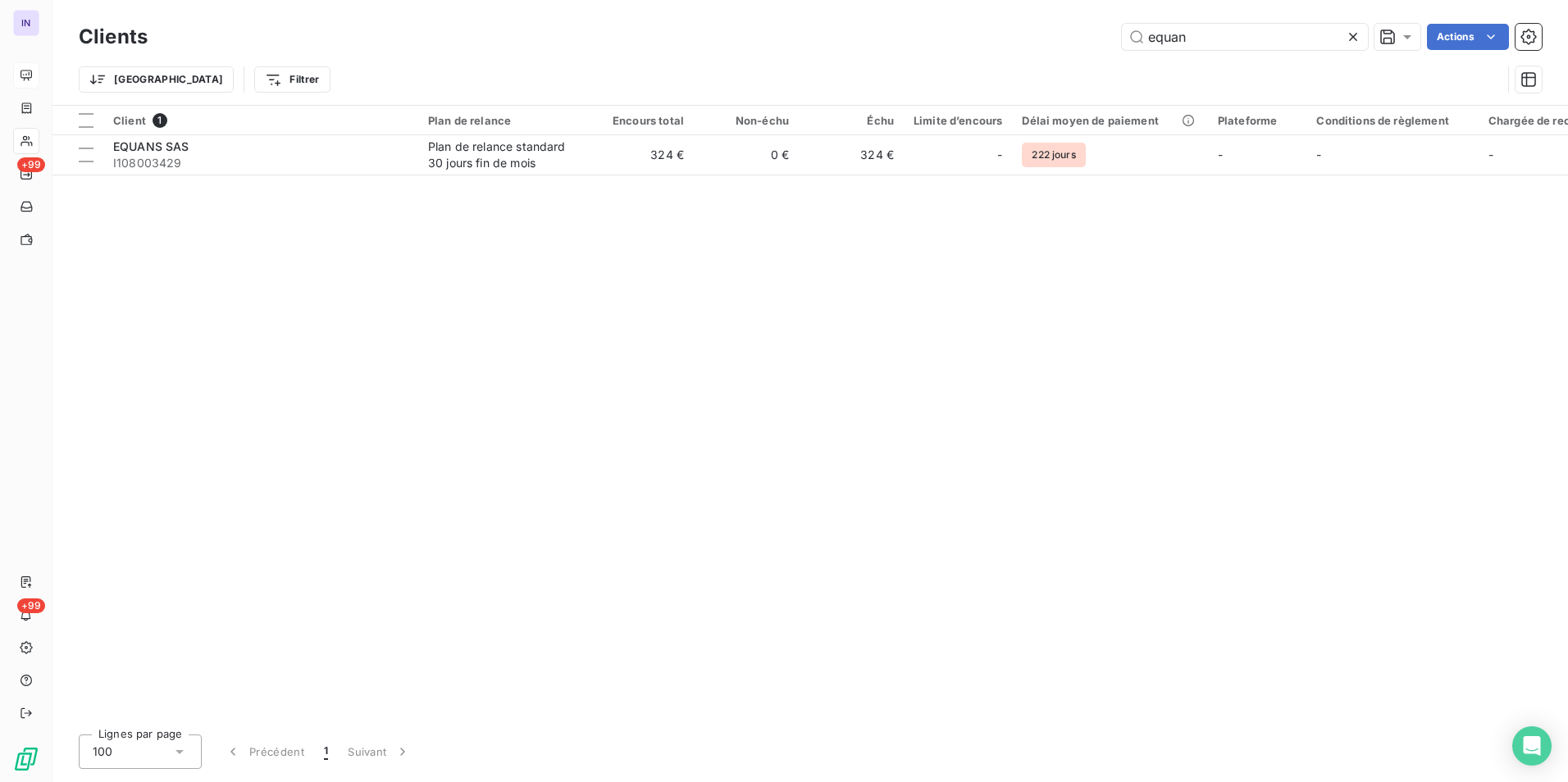
drag, startPoint x: 1187, startPoint y: 45, endPoint x: 1058, endPoint y: 36, distance: 129.3
click at [773, 36] on div "equan Actions" at bounding box center [854, 37] width 1374 height 27
type input "naar"
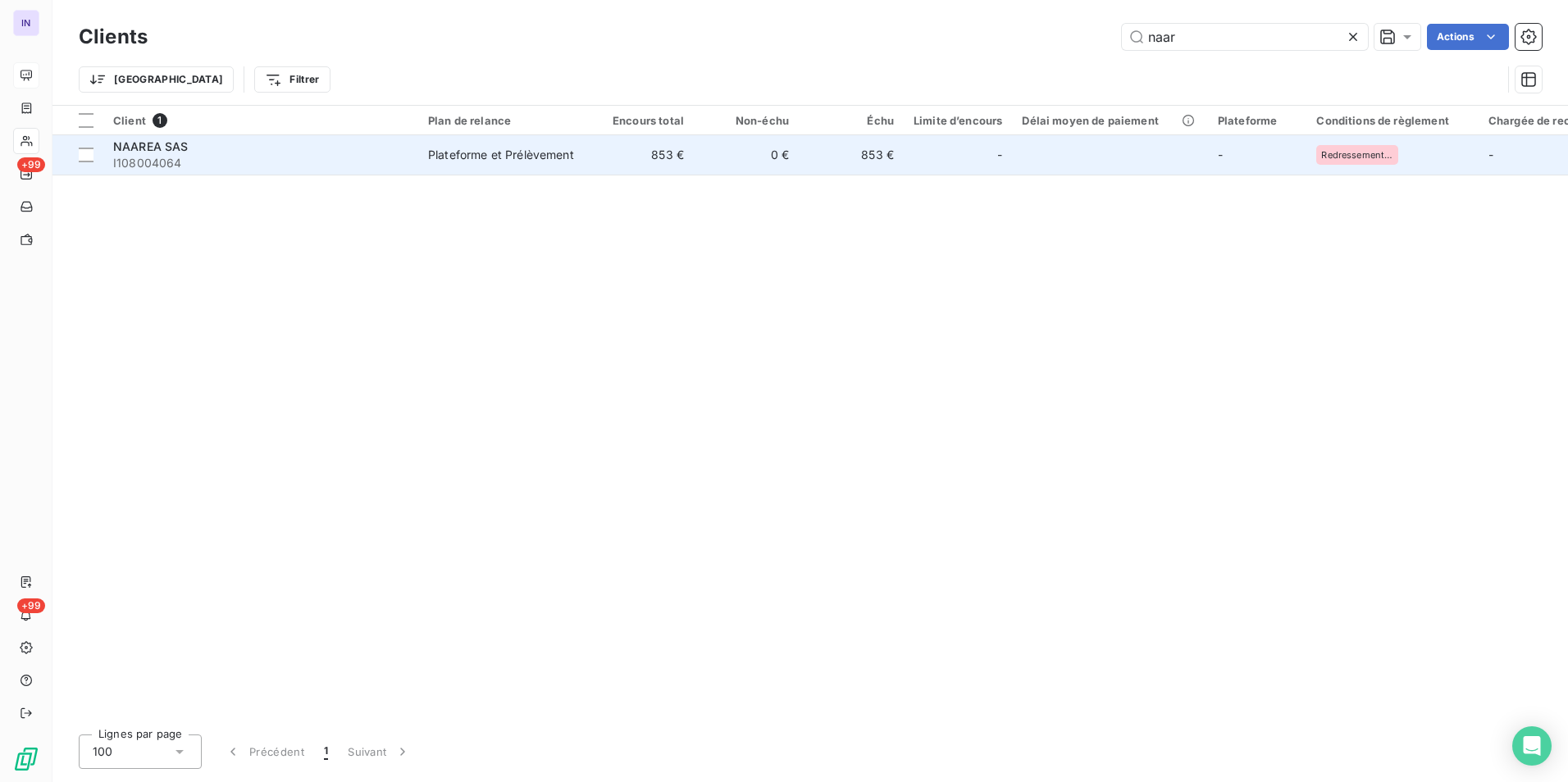
drag, startPoint x: 293, startPoint y: 184, endPoint x: 292, endPoint y: 170, distance: 14.0
click at [293, 181] on div "Client 1 Plan de relance Encours total Non-échu Échu Limite d’encours Délai moy…" at bounding box center [810, 413] width 1516 height 615
click at [291, 165] on span "I108004064" at bounding box center [260, 162] width 295 height 16
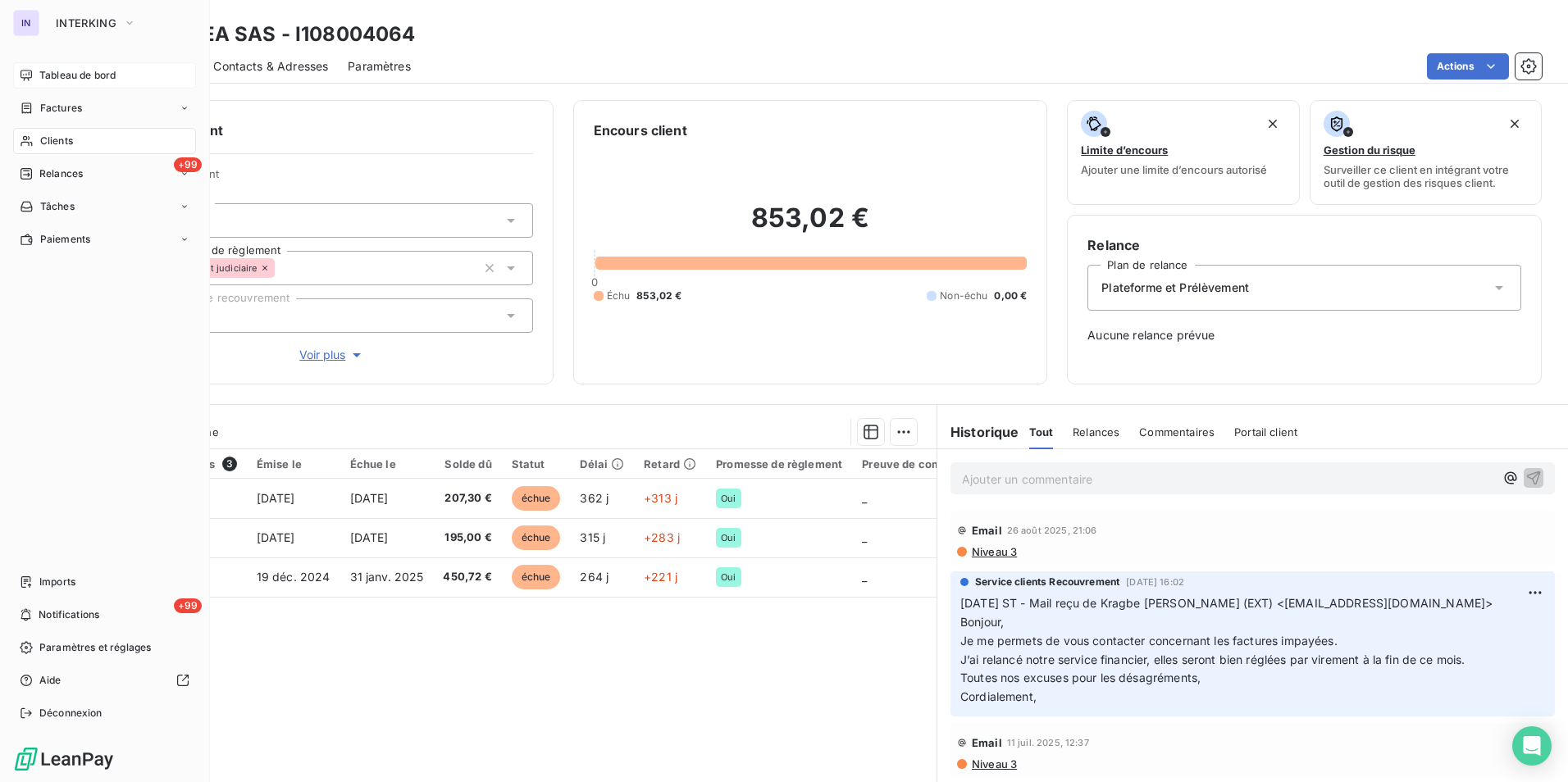
click at [52, 137] on span "Clients" at bounding box center [57, 140] width 33 height 15
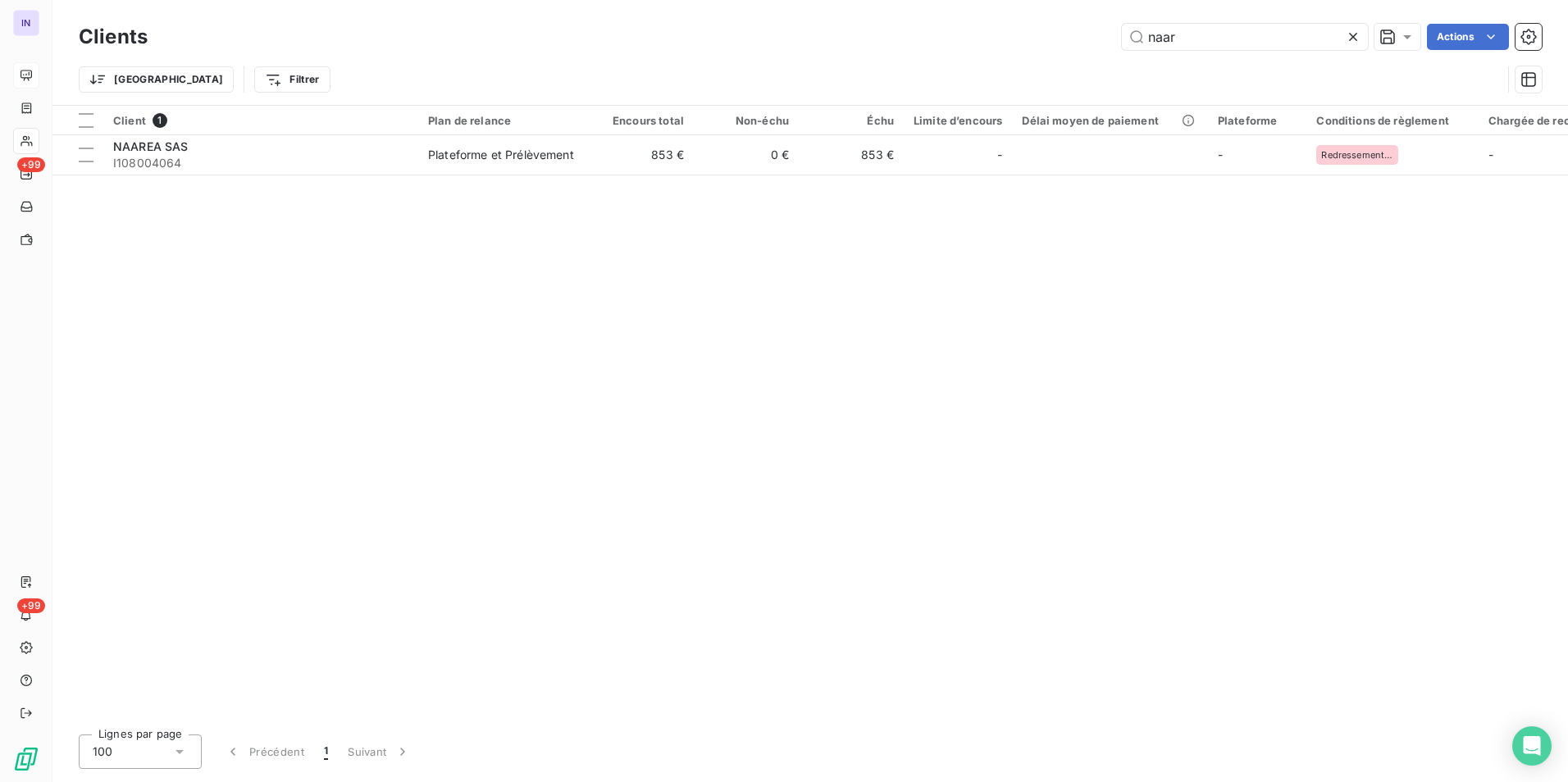
drag, startPoint x: 1205, startPoint y: 44, endPoint x: 1035, endPoint y: 45, distance: 170.0
click at [773, 45] on div "naar Actions" at bounding box center [854, 37] width 1374 height 27
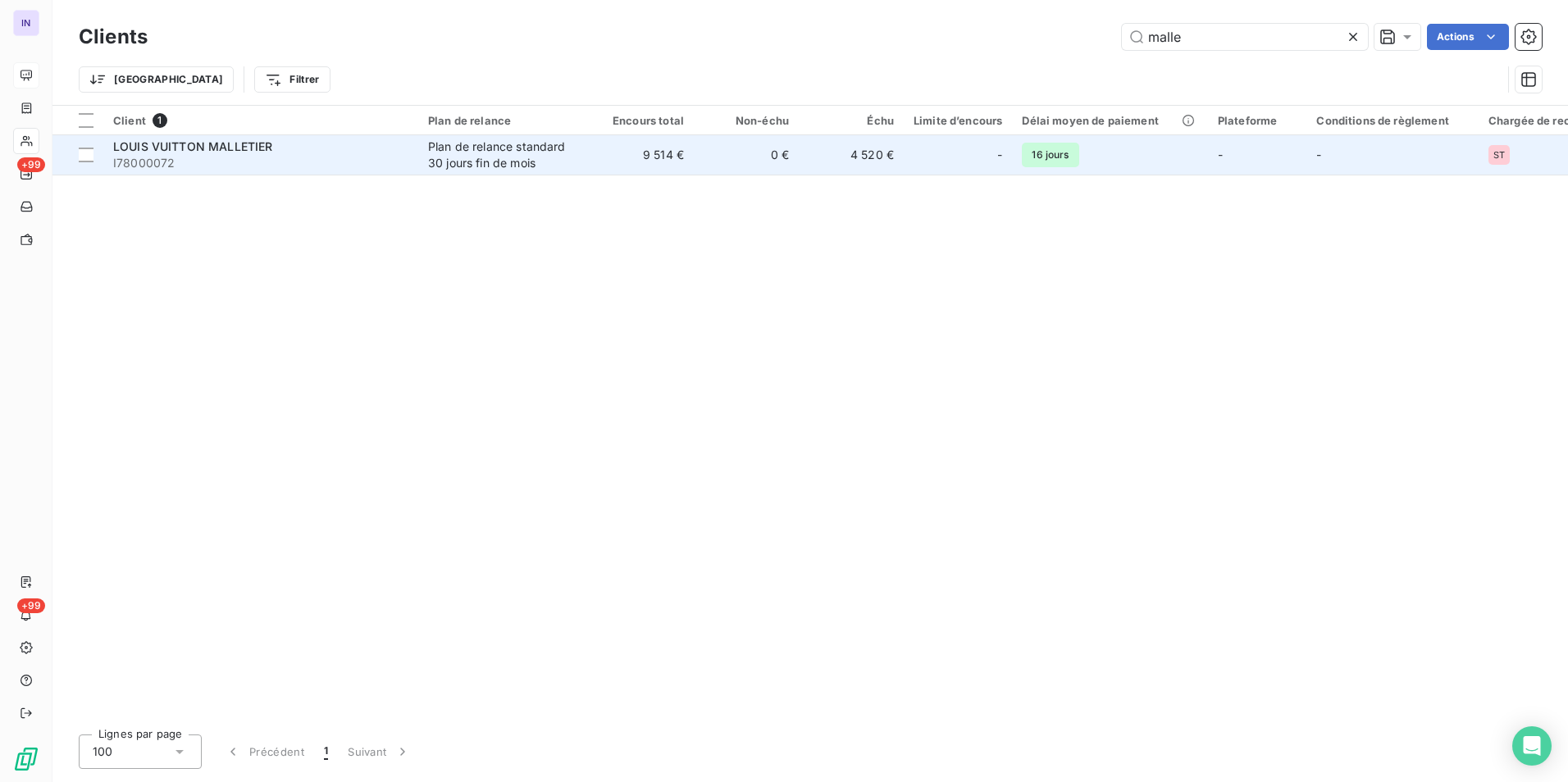
type input "malle"
click at [234, 150] on span "LOUIS VUITTON MALLETIER" at bounding box center [193, 146] width 159 height 14
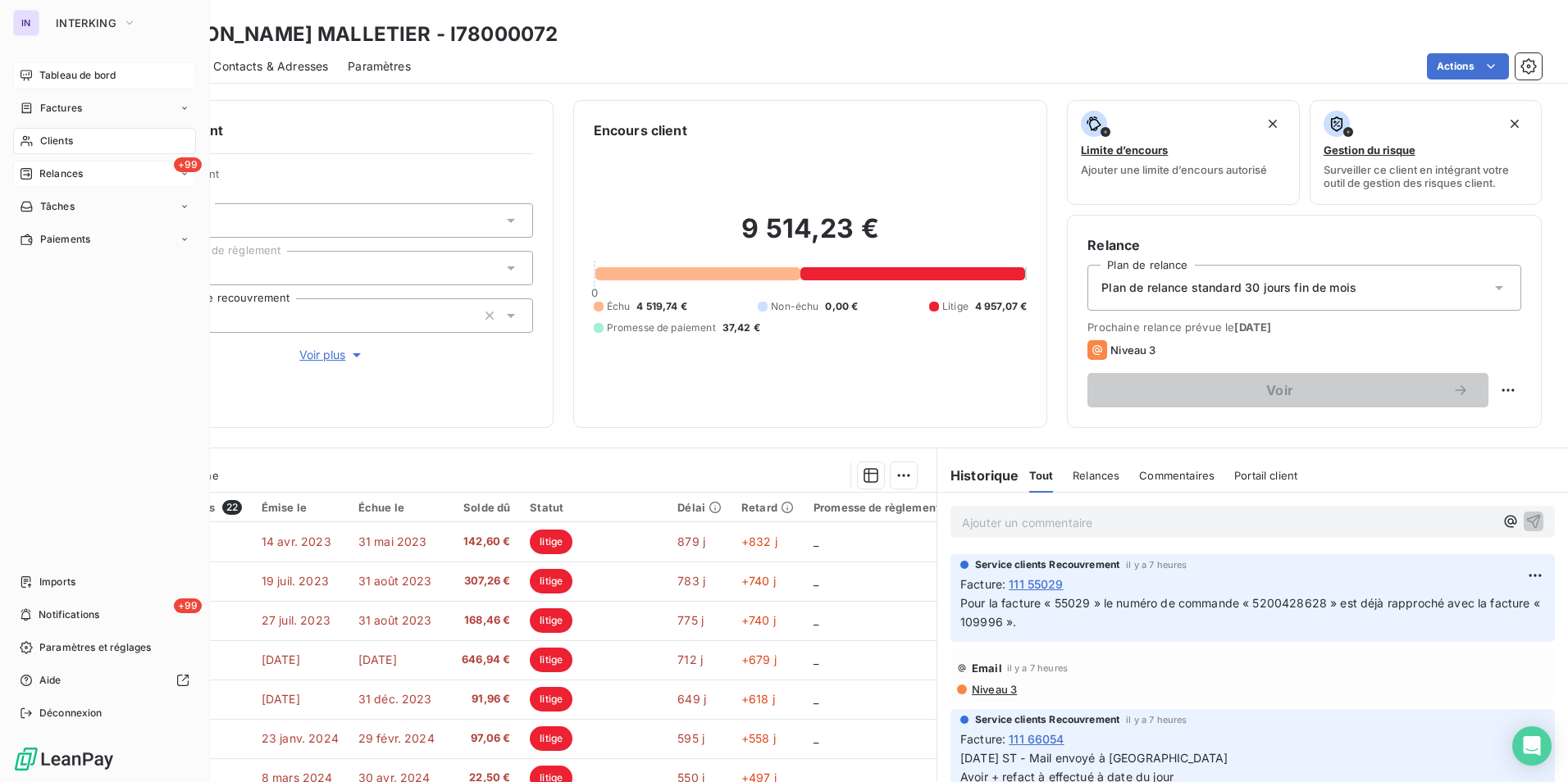
click at [71, 174] on span "Relances" at bounding box center [61, 174] width 44 height 15
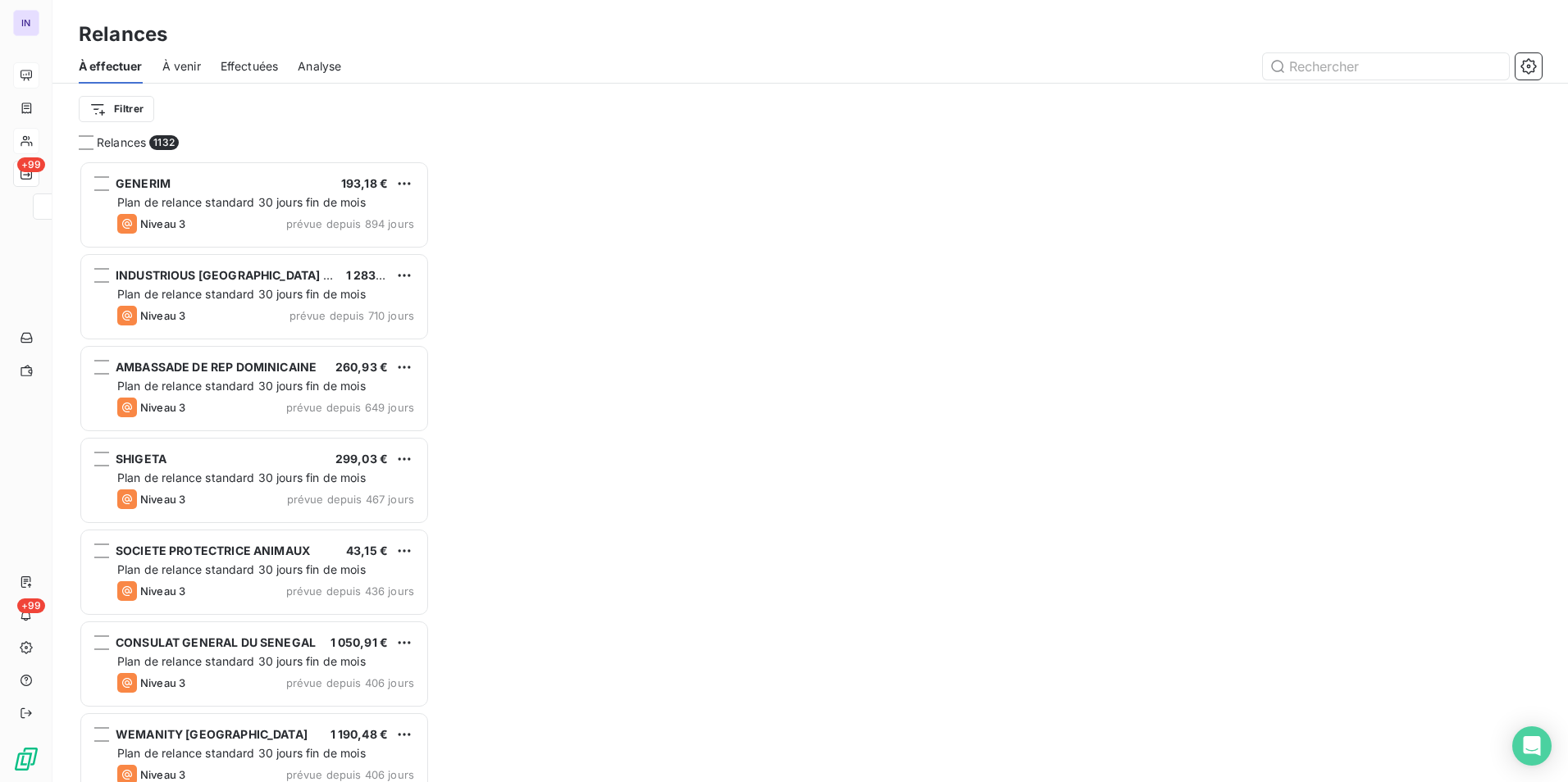
scroll to position [609, 339]
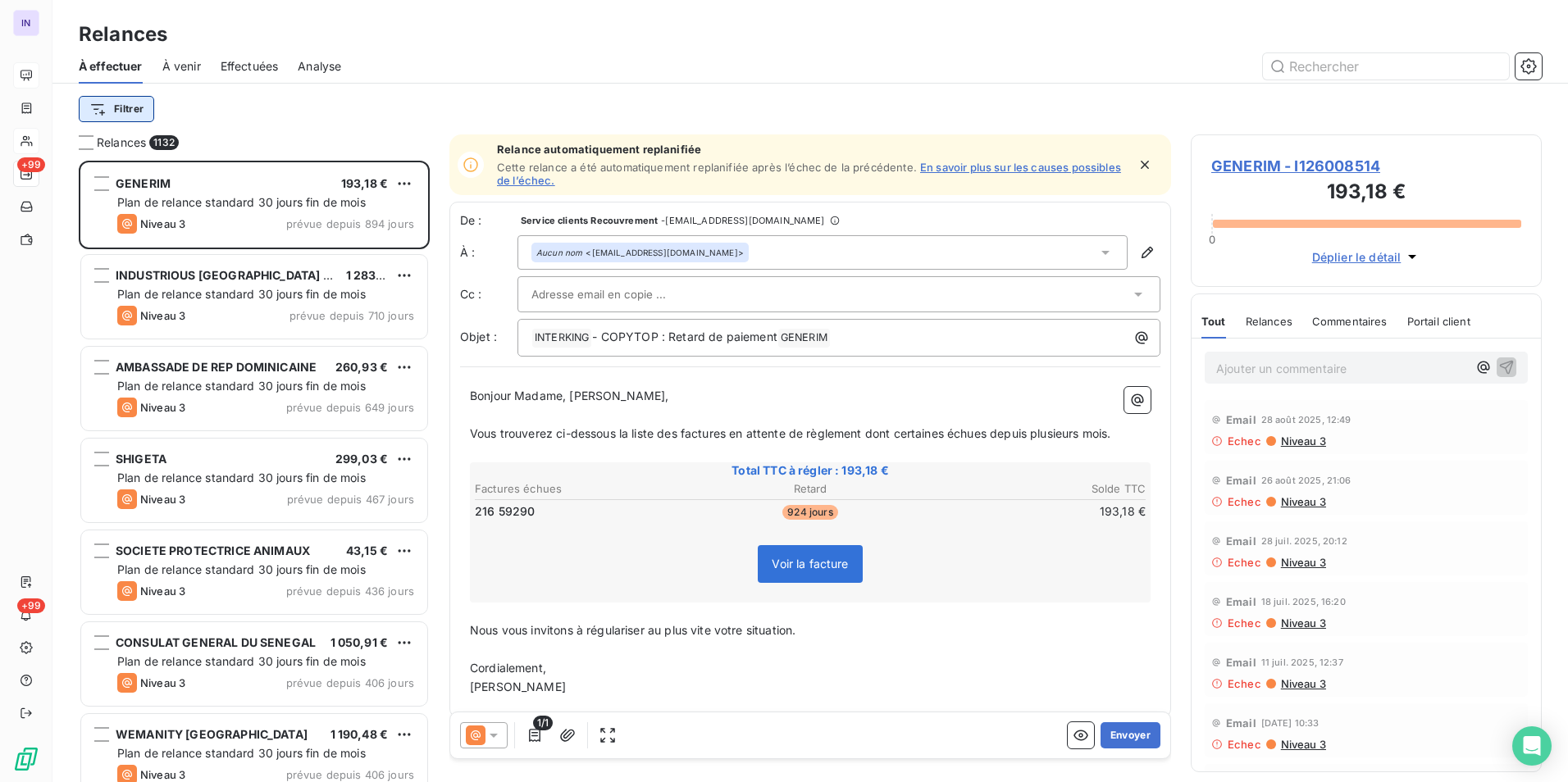
click at [121, 109] on html "IN +99 +99 Relances À effectuer À venir Effectuées Analyse Filtrer Relances 113…" at bounding box center [784, 391] width 1568 height 782
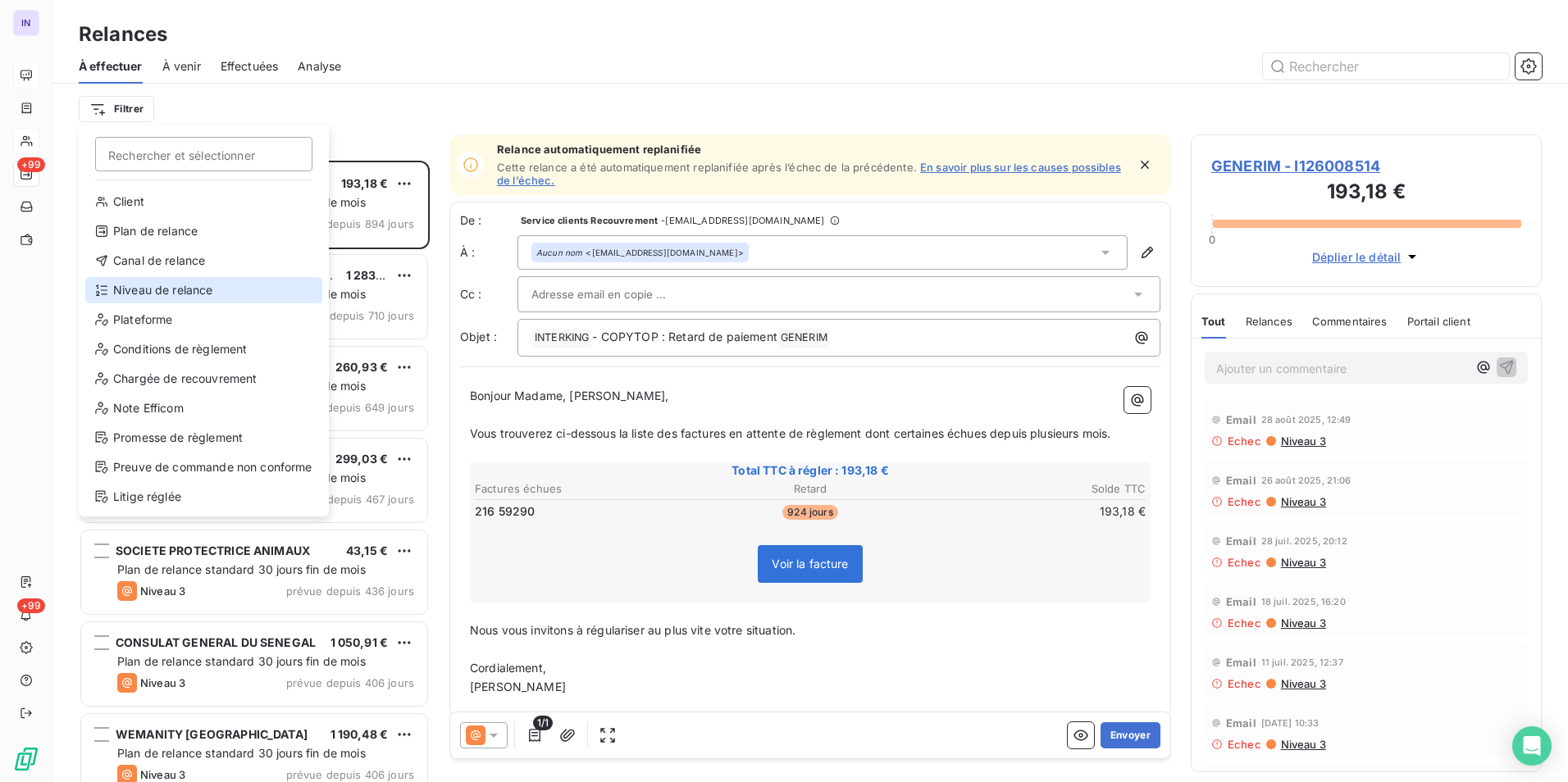
click at [162, 288] on div "Niveau de relance" at bounding box center [204, 290] width 237 height 27
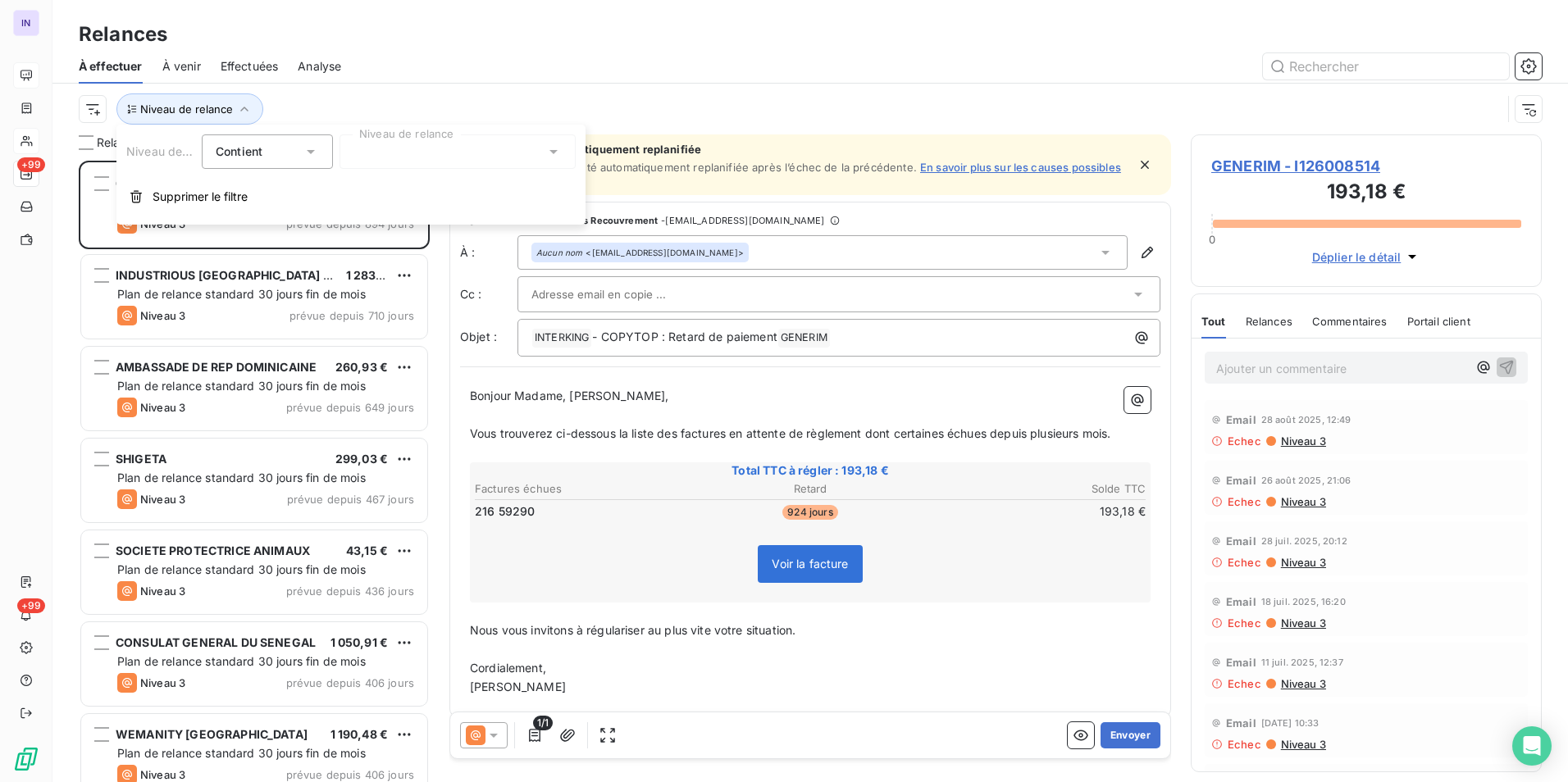
click at [413, 152] on div at bounding box center [457, 151] width 236 height 34
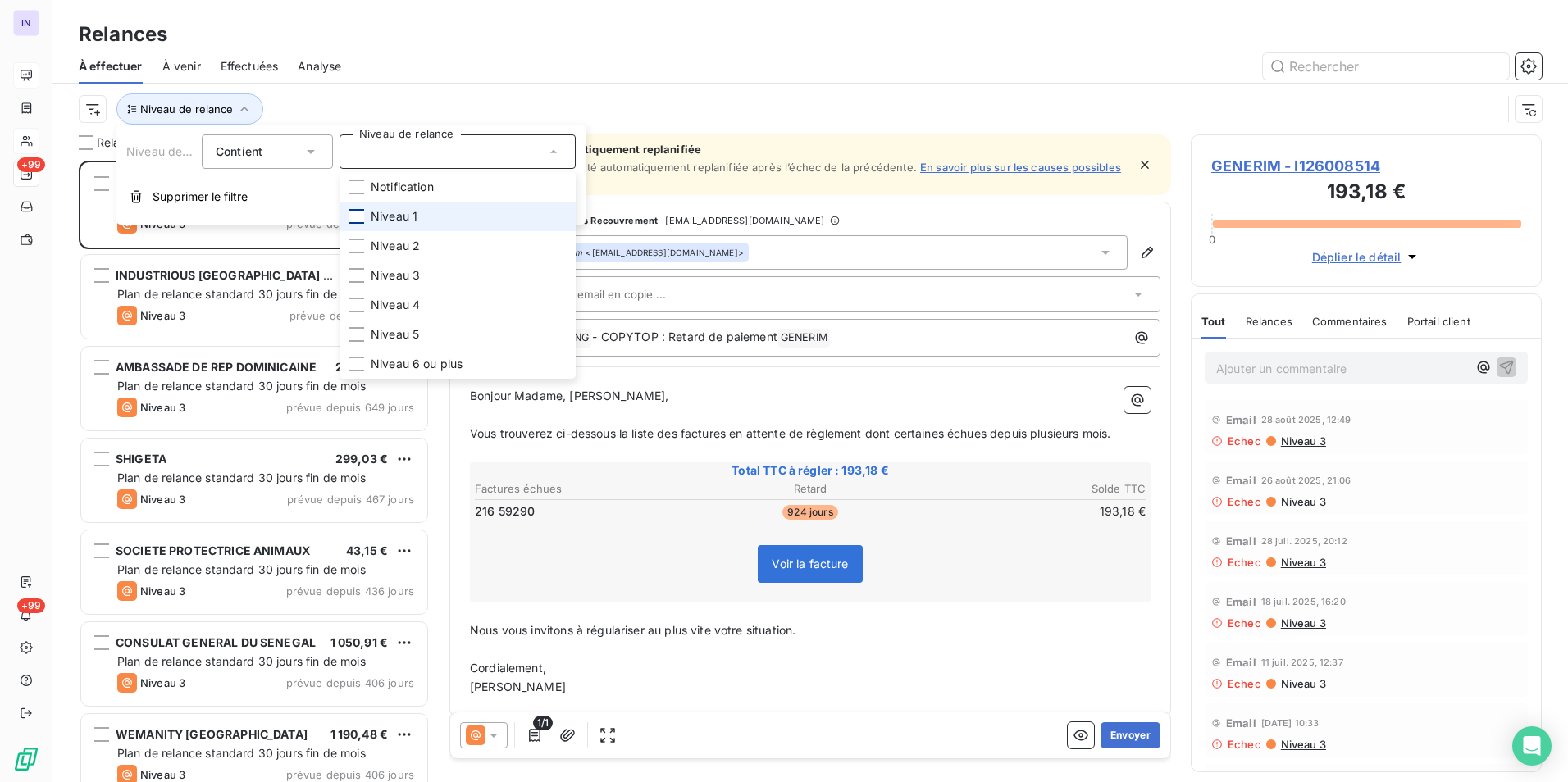
click at [353, 216] on div at bounding box center [356, 216] width 15 height 15
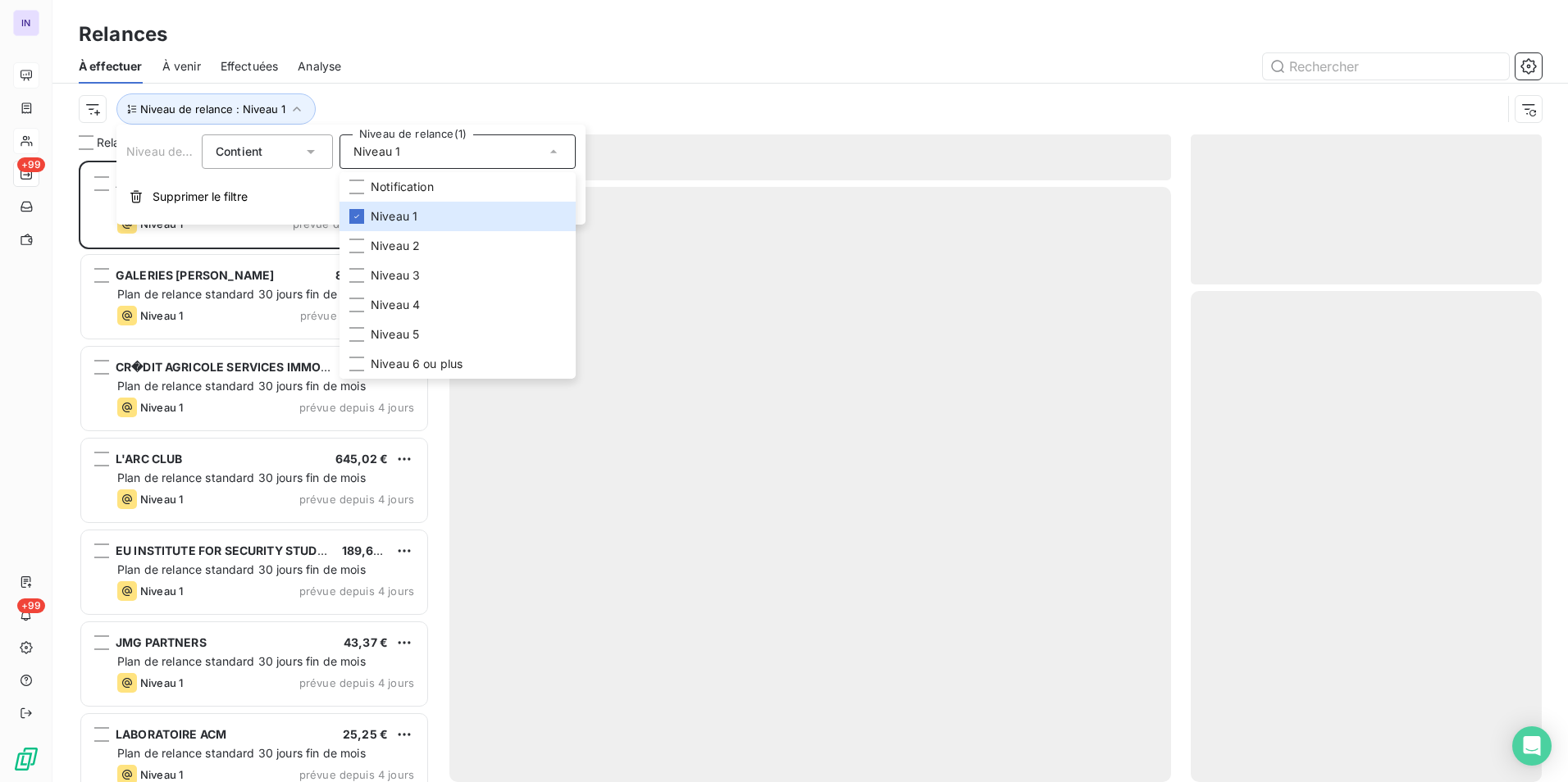
scroll to position [609, 339]
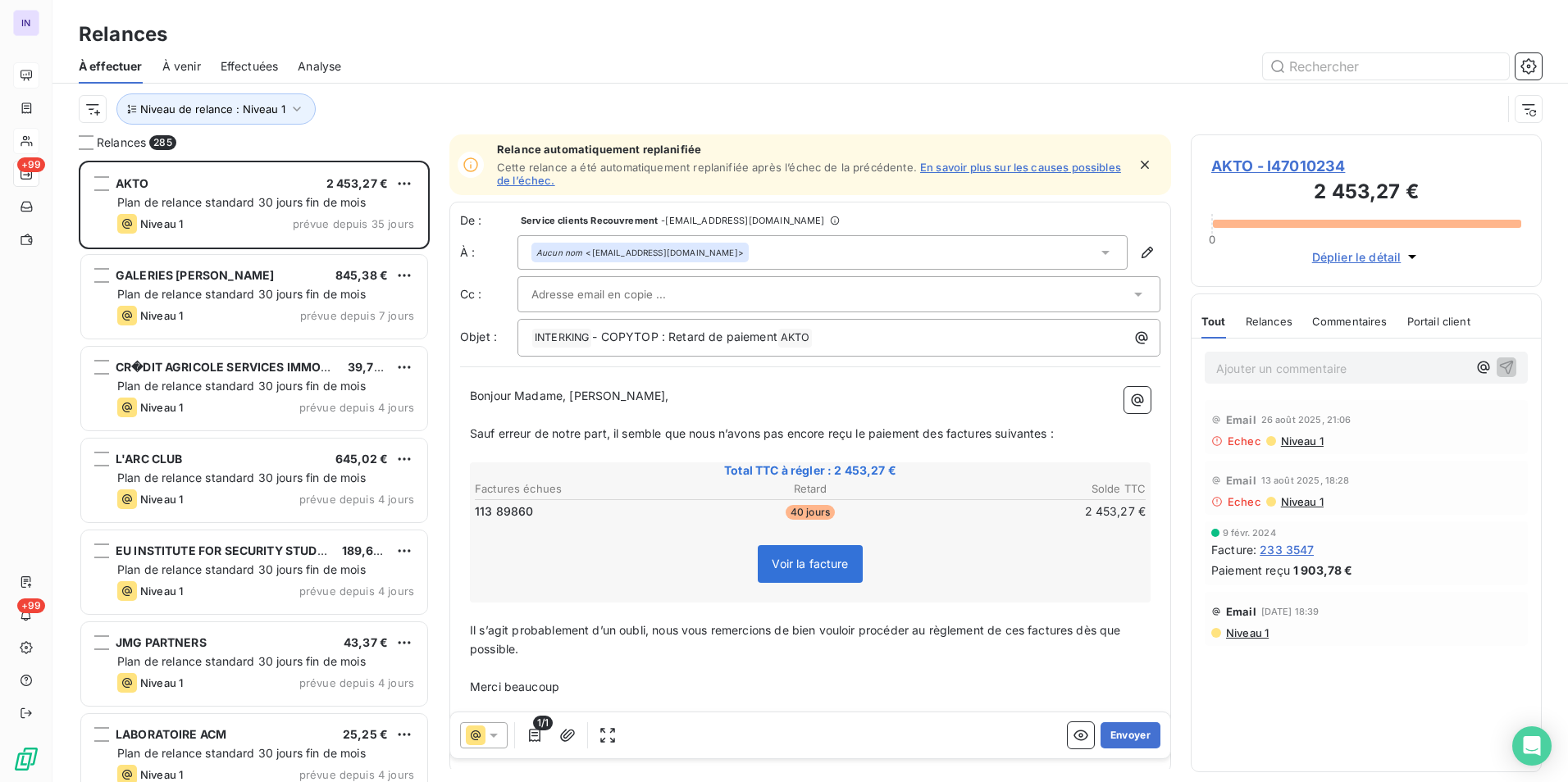
click at [651, 80] on div "À effectuer À venir Effectuées Analyse" at bounding box center [810, 66] width 1516 height 34
click at [81, 140] on div at bounding box center [86, 142] width 15 height 15
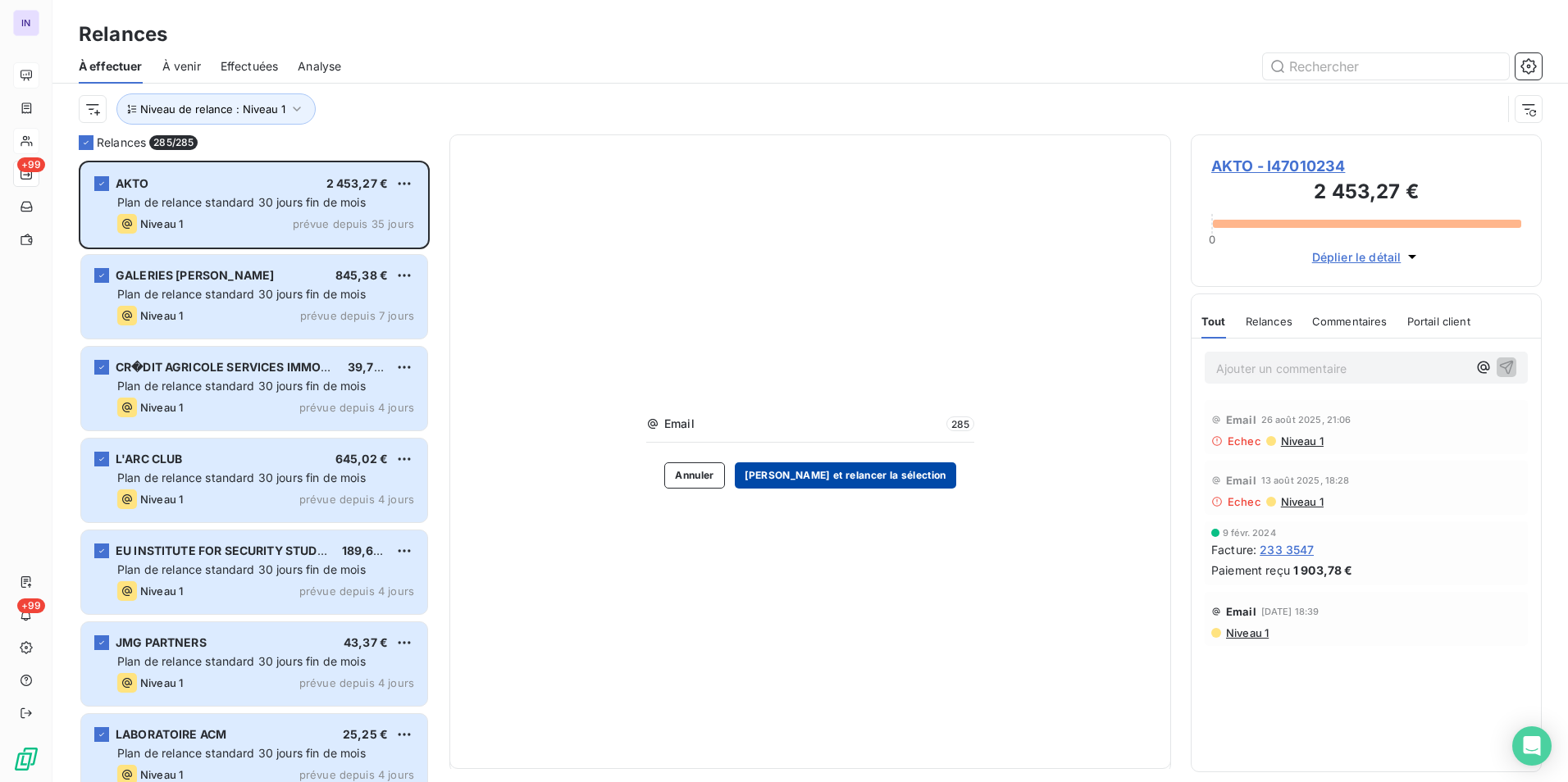
click at [773, 359] on button "[PERSON_NAME] et relancer la sélection" at bounding box center [846, 475] width 222 height 27
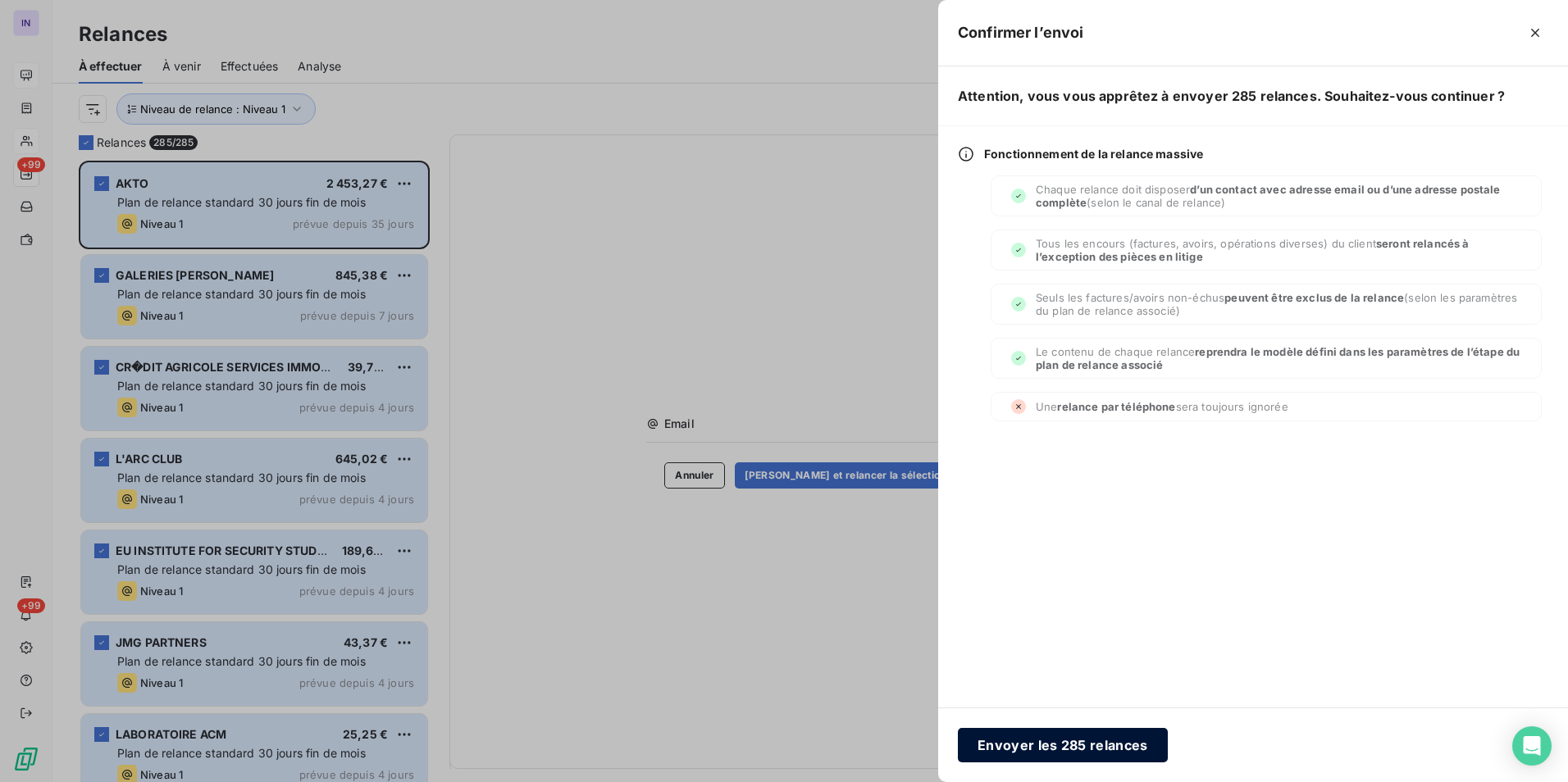
click at [773, 359] on button "Envoyer les 285 relances" at bounding box center [1063, 745] width 210 height 34
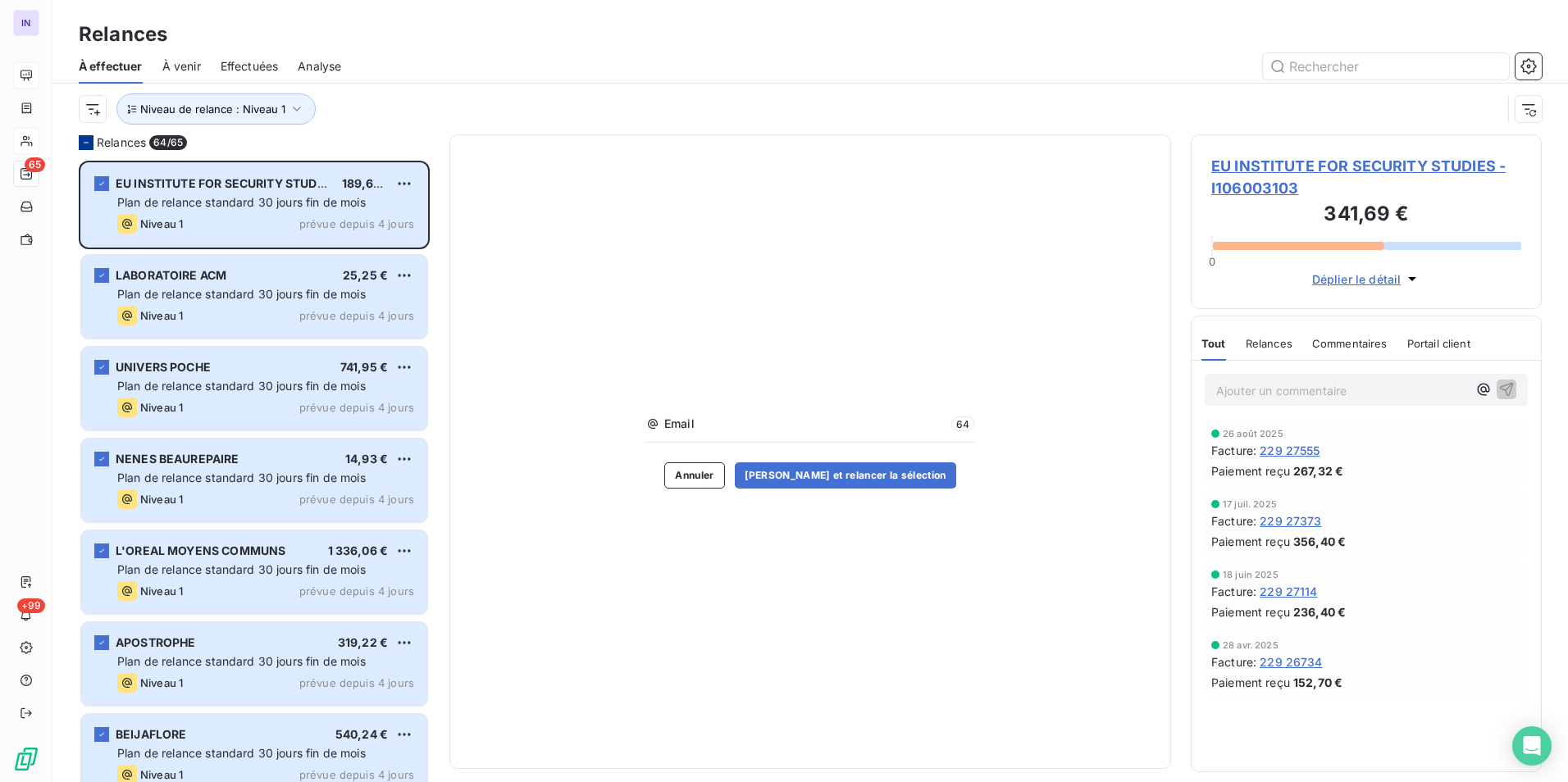
click at [80, 145] on div at bounding box center [86, 142] width 15 height 15
click at [87, 145] on icon at bounding box center [85, 142] width 9 height 9
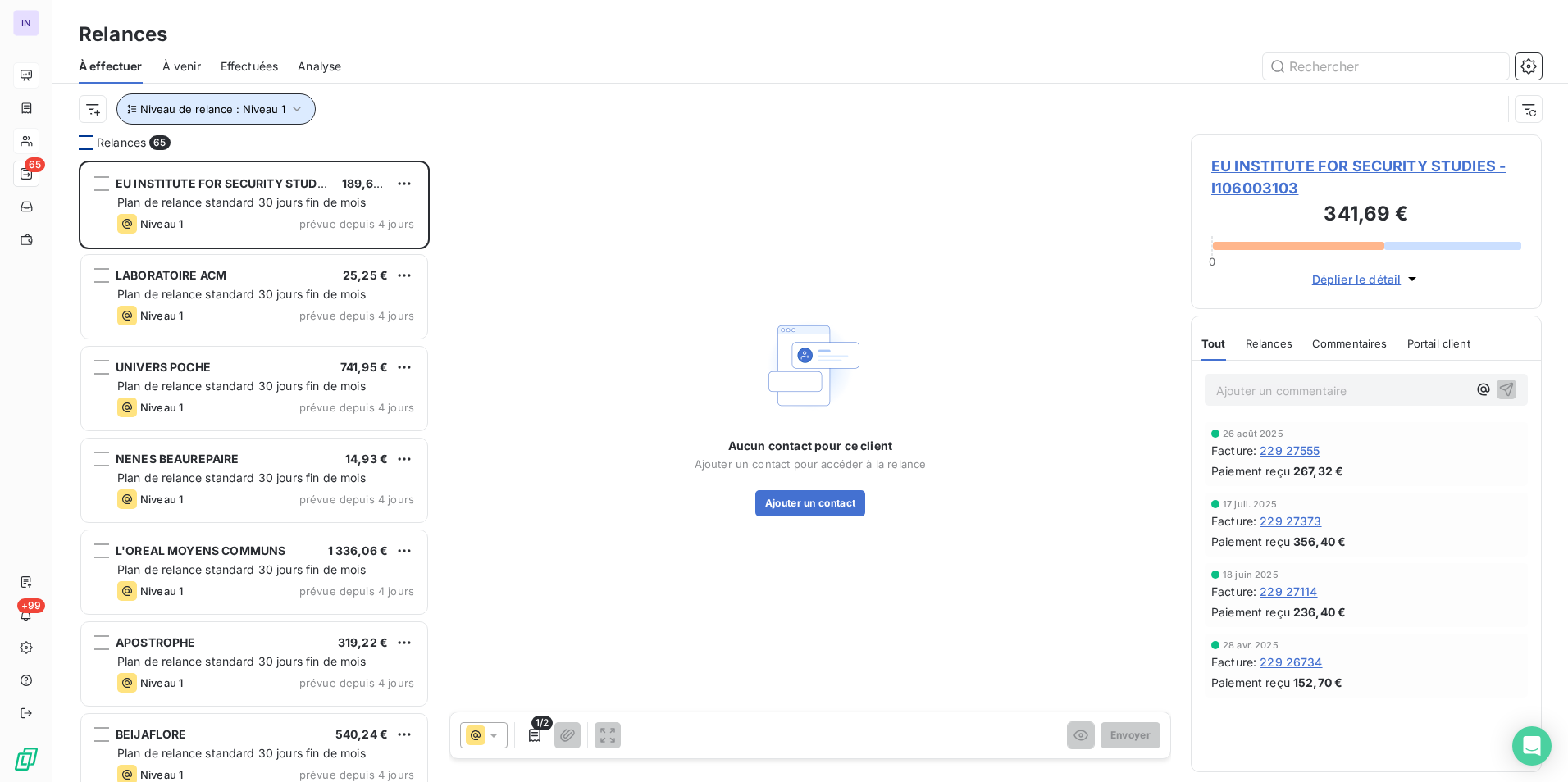
click at [229, 110] on span "Niveau de relance : Niveau 1" at bounding box center [212, 108] width 145 height 13
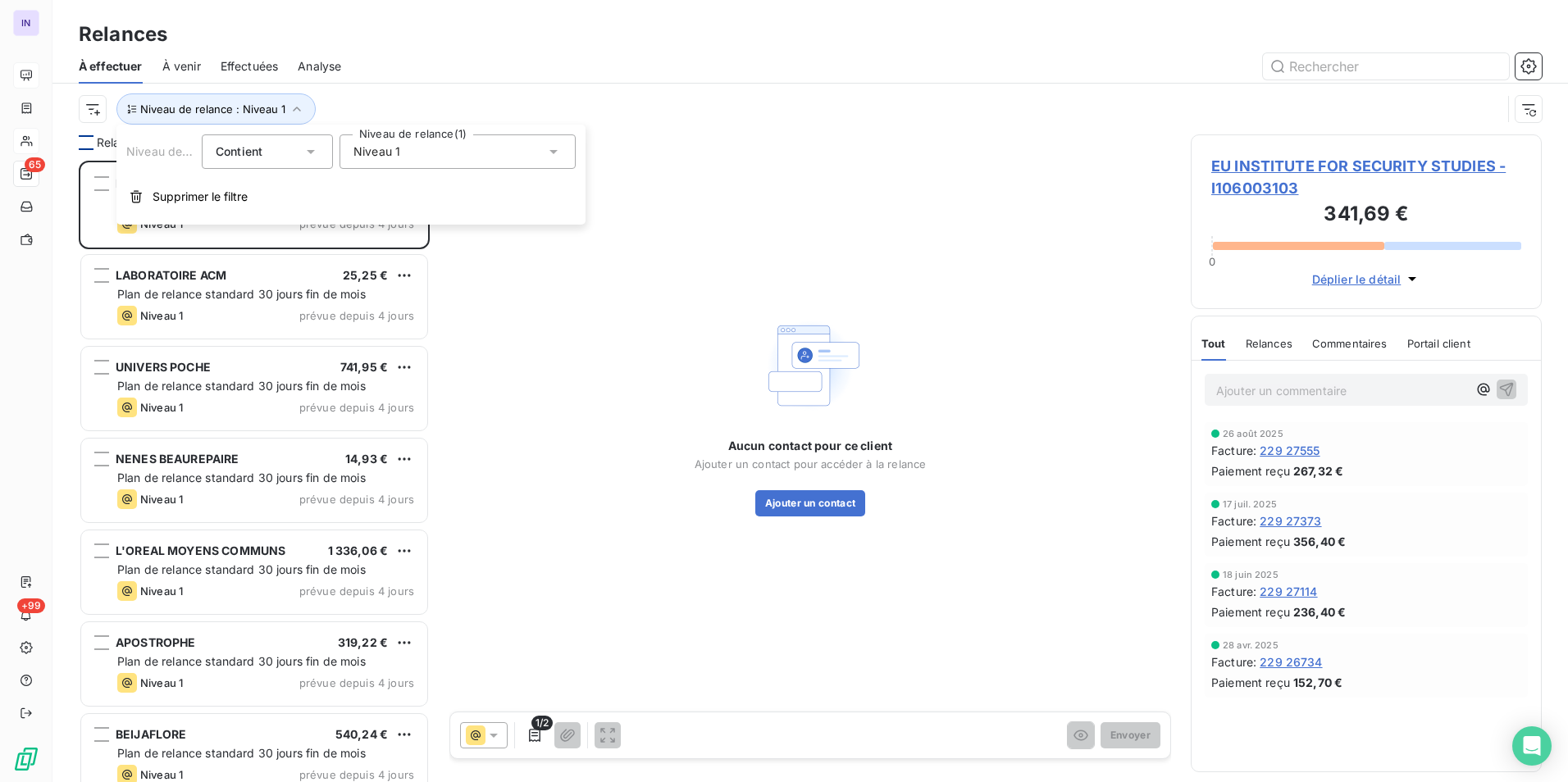
click at [410, 154] on div "Niveau 1" at bounding box center [457, 151] width 236 height 34
click at [364, 209] on div at bounding box center [356, 216] width 15 height 15
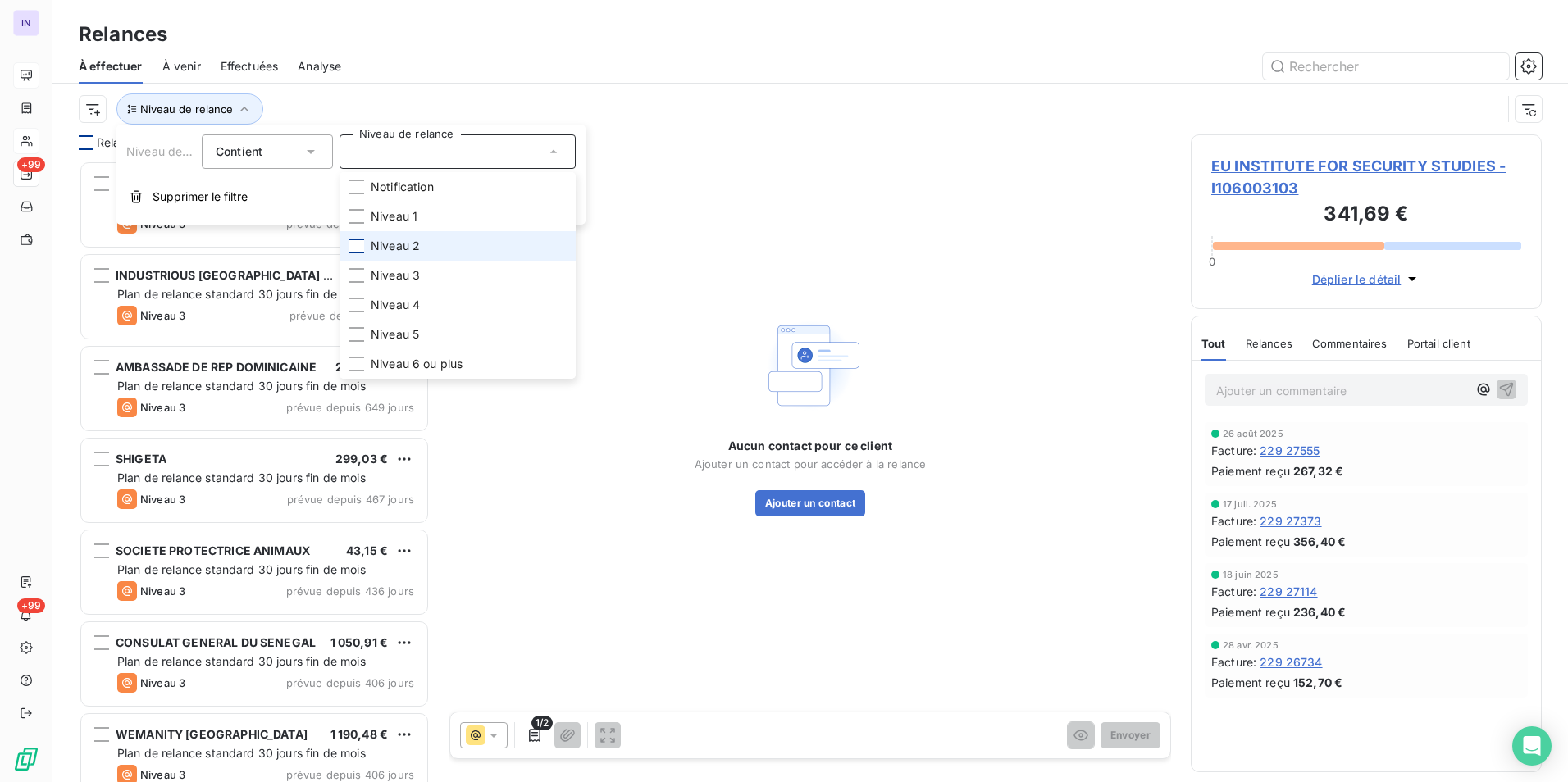
click at [363, 241] on div at bounding box center [356, 246] width 15 height 15
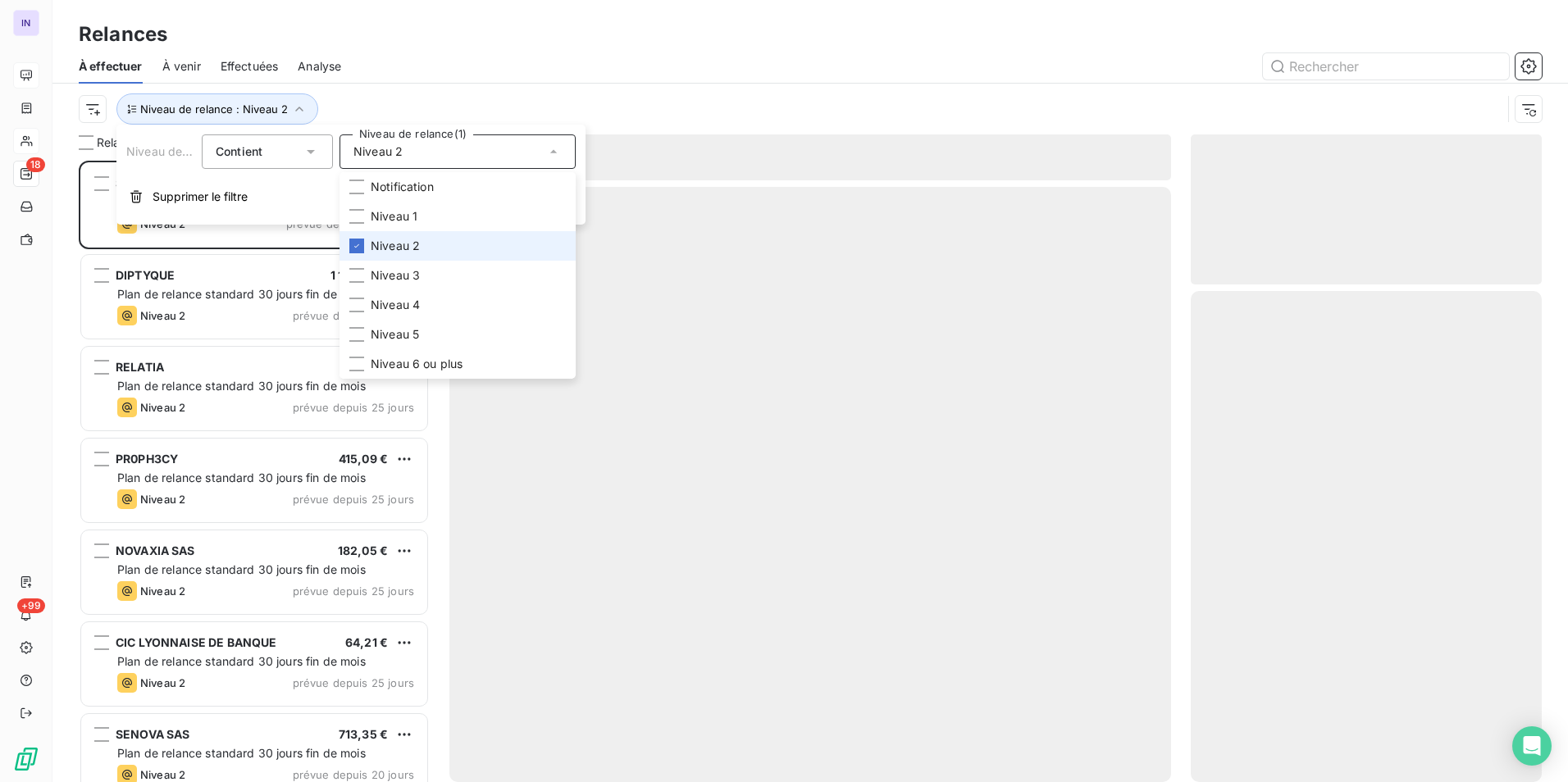
scroll to position [609, 339]
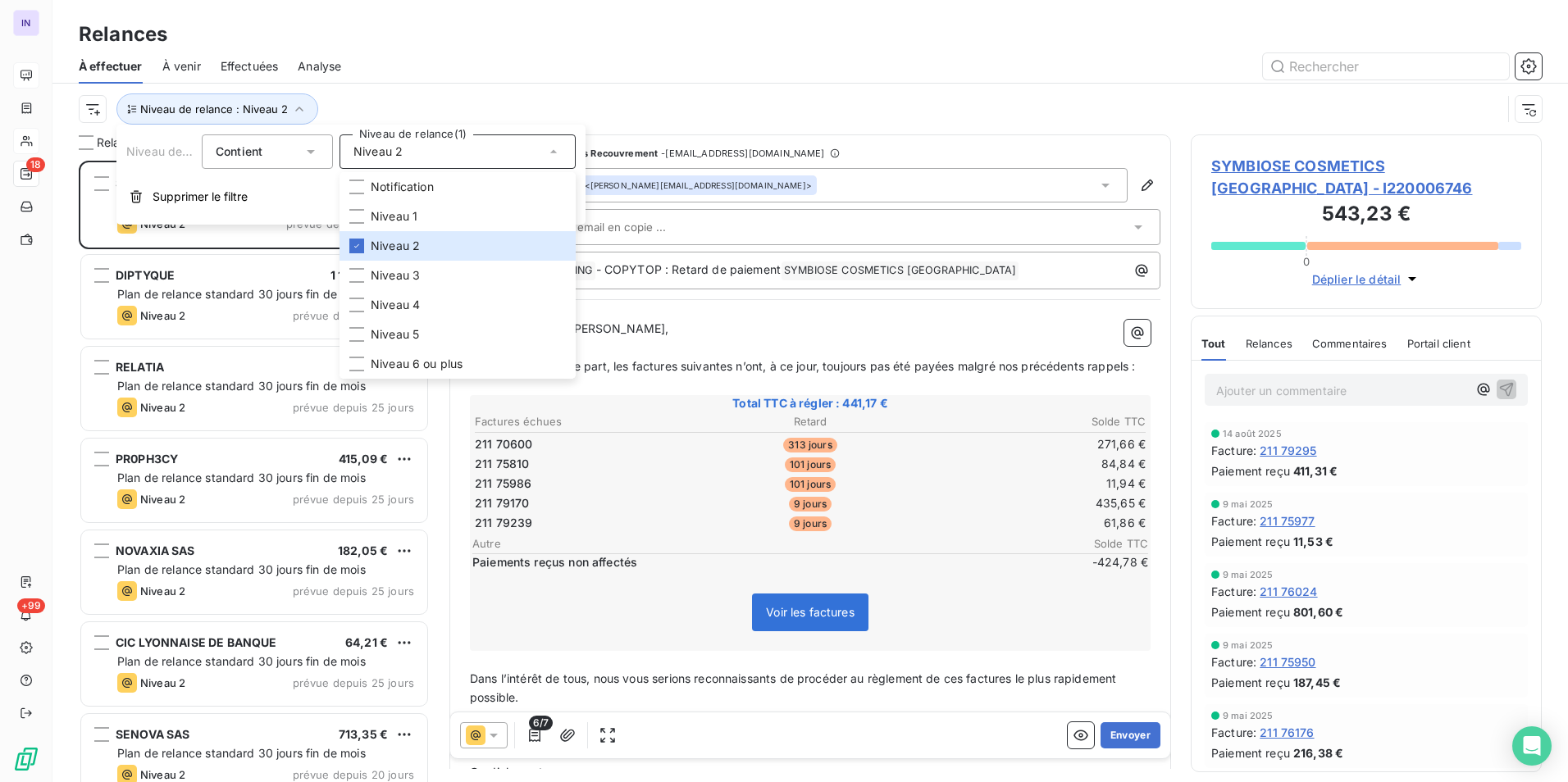
click at [401, 86] on div "Niveau de relance : Niveau 2" at bounding box center [810, 108] width 1462 height 51
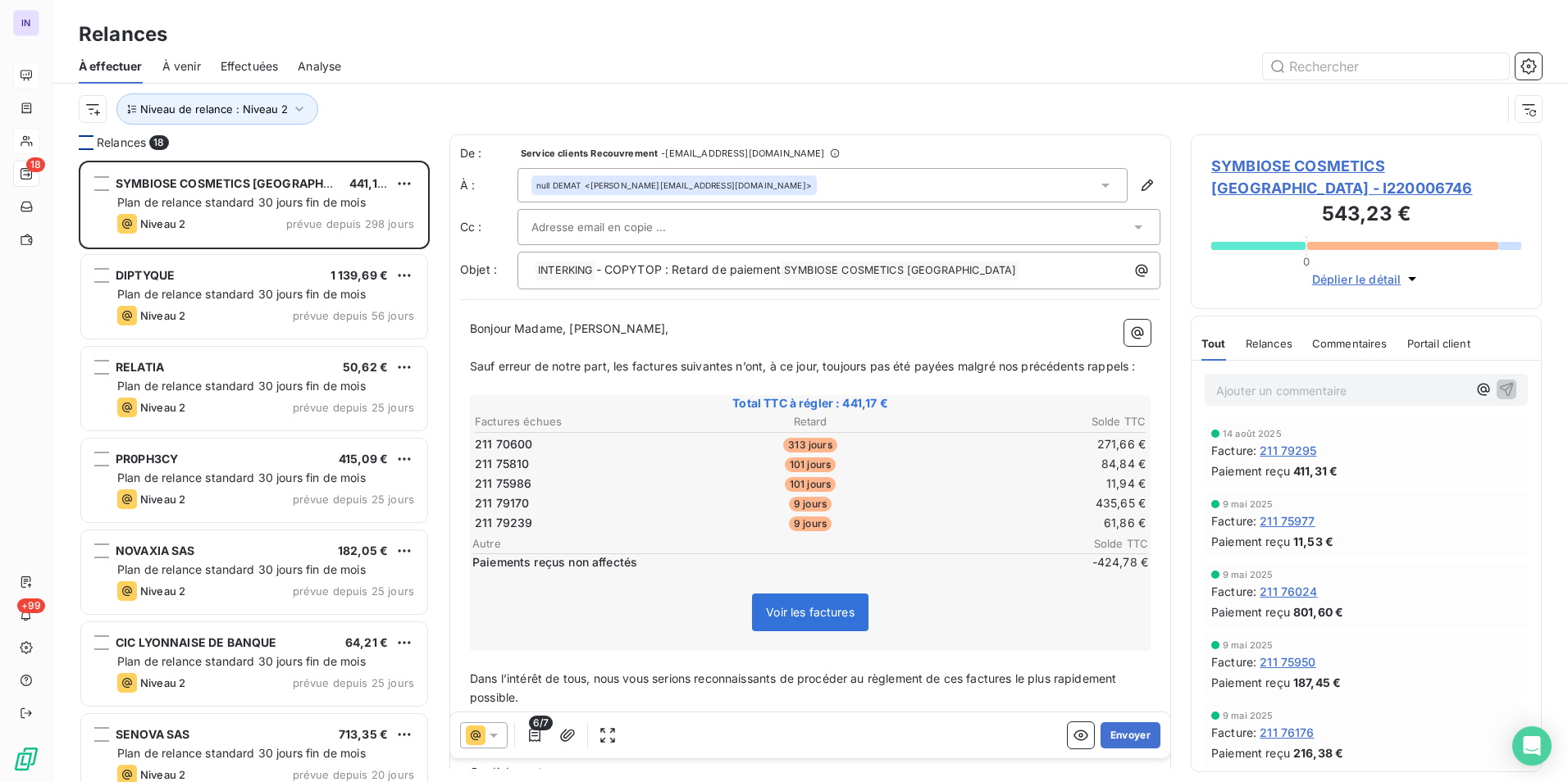
click at [89, 148] on div at bounding box center [86, 142] width 15 height 15
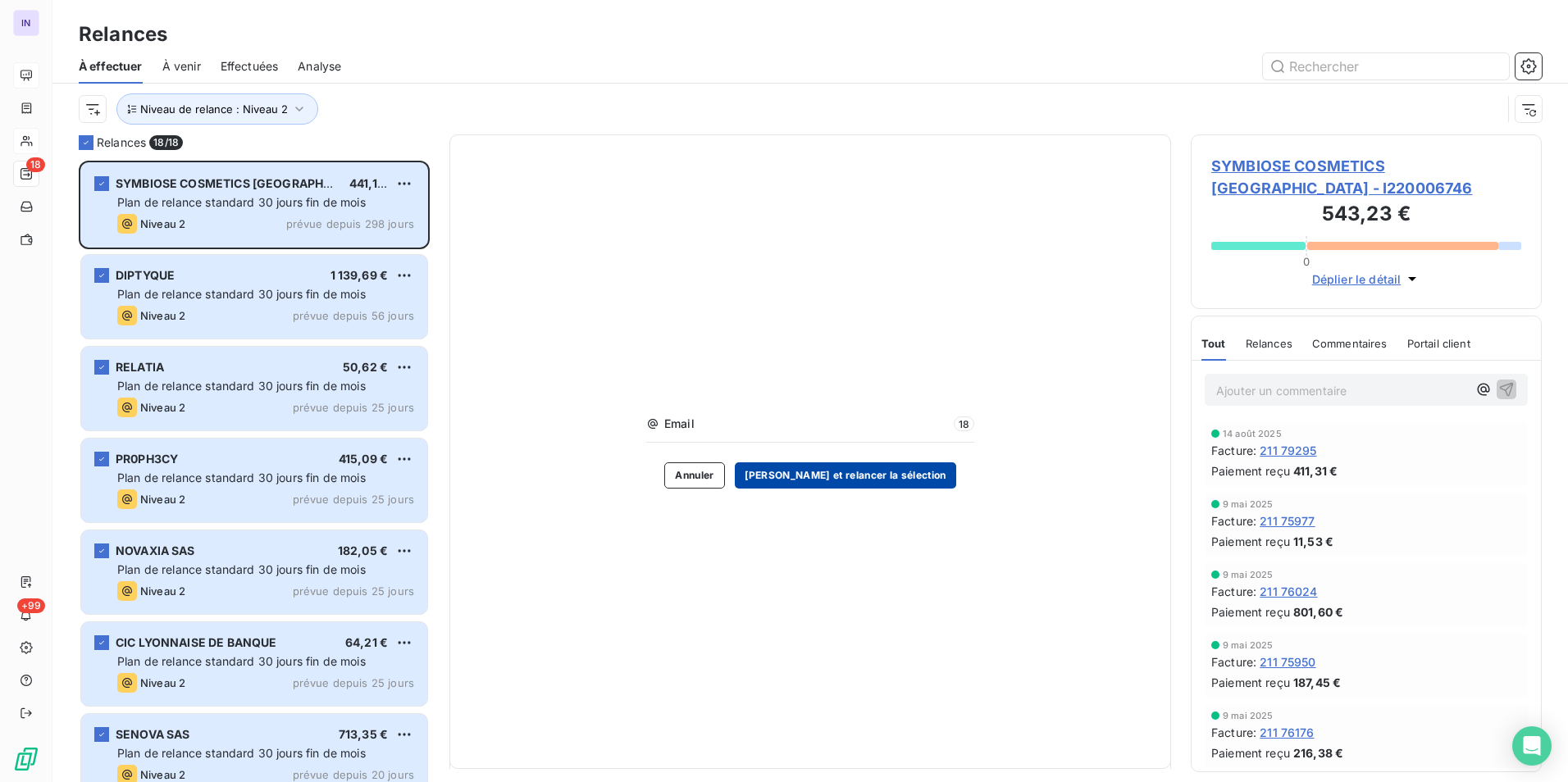
click at [773, 359] on button "[PERSON_NAME] et relancer la sélection" at bounding box center [846, 475] width 222 height 27
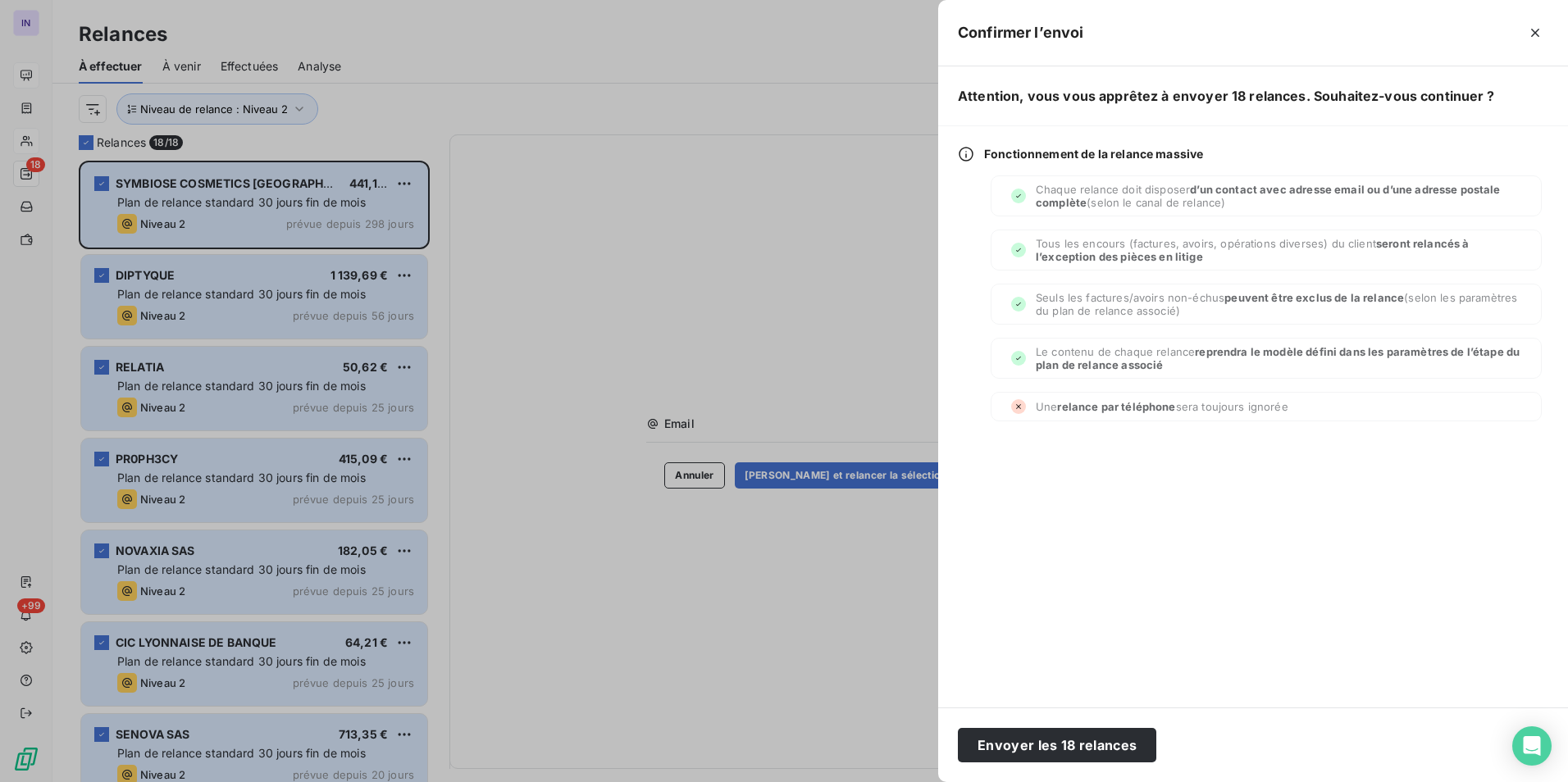
drag, startPoint x: 1050, startPoint y: 749, endPoint x: 990, endPoint y: 717, distance: 68.0
click at [773, 359] on button "Envoyer les 18 relances" at bounding box center [1057, 745] width 199 height 34
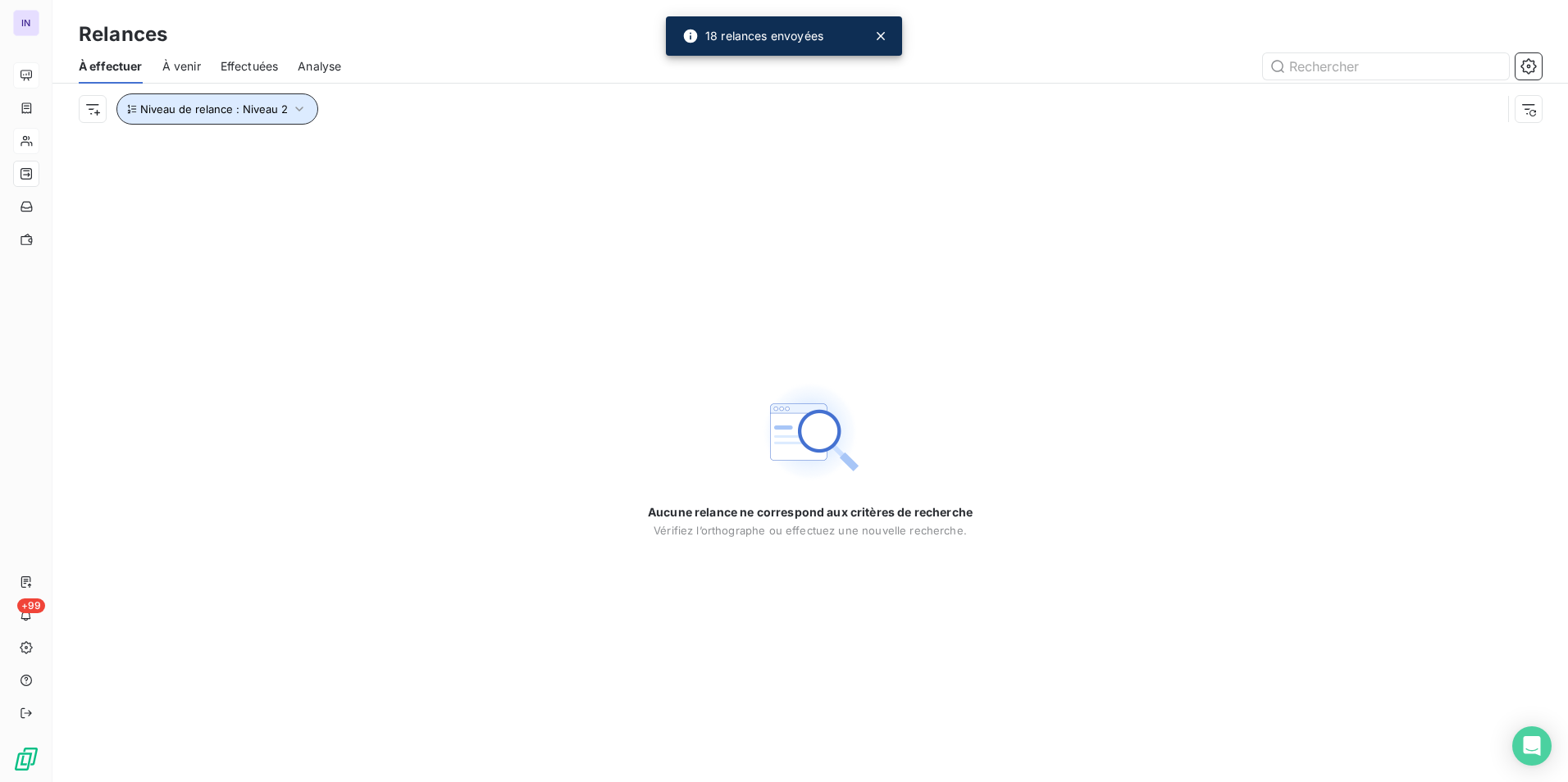
click at [241, 112] on span "Niveau de relance : Niveau 2" at bounding box center [214, 108] width 148 height 13
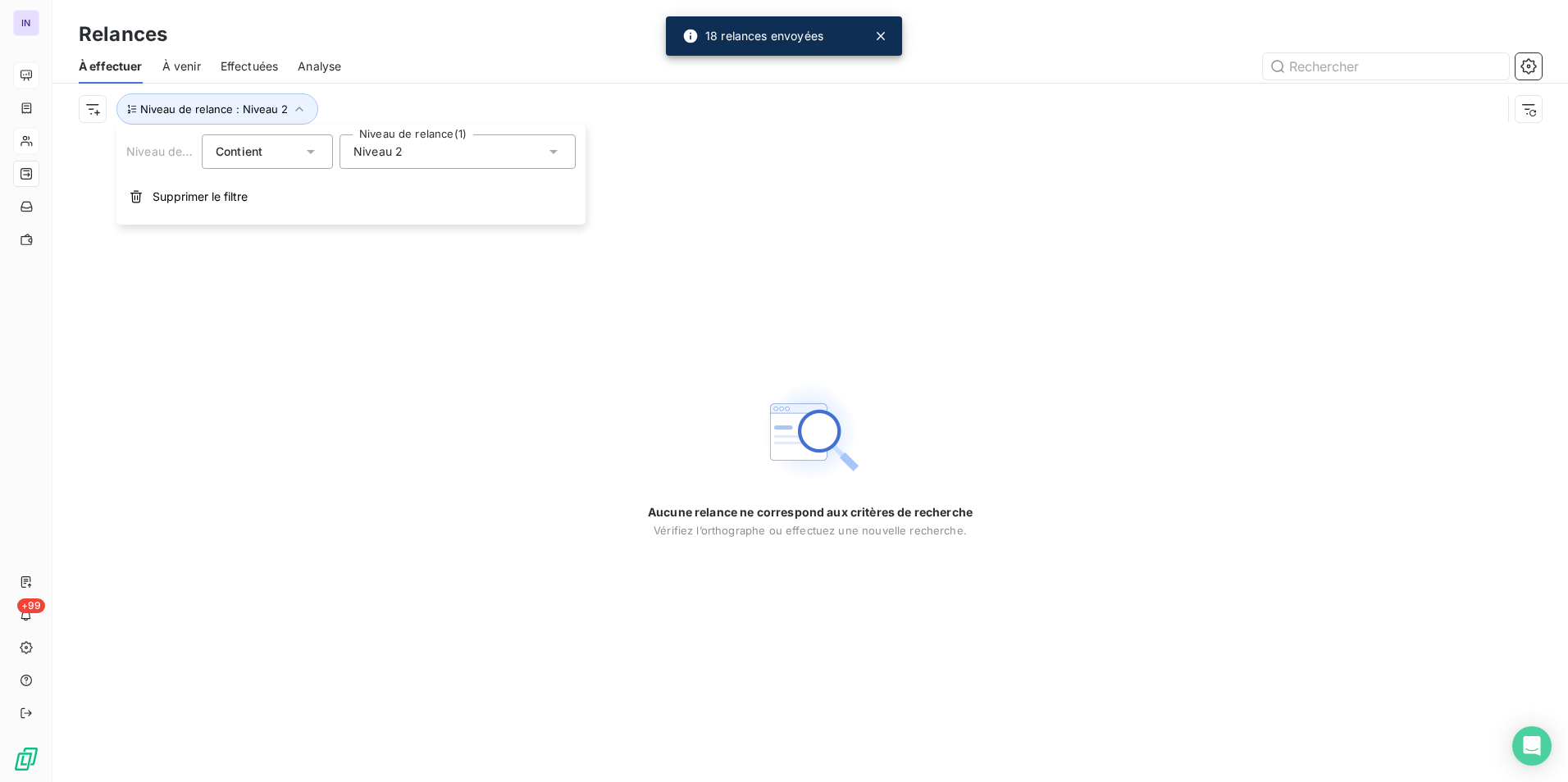
drag, startPoint x: 394, startPoint y: 149, endPoint x: 392, endPoint y: 169, distance: 20.1
click at [395, 149] on span "Niveau 2" at bounding box center [377, 151] width 49 height 16
click at [358, 247] on icon at bounding box center [356, 245] width 9 height 9
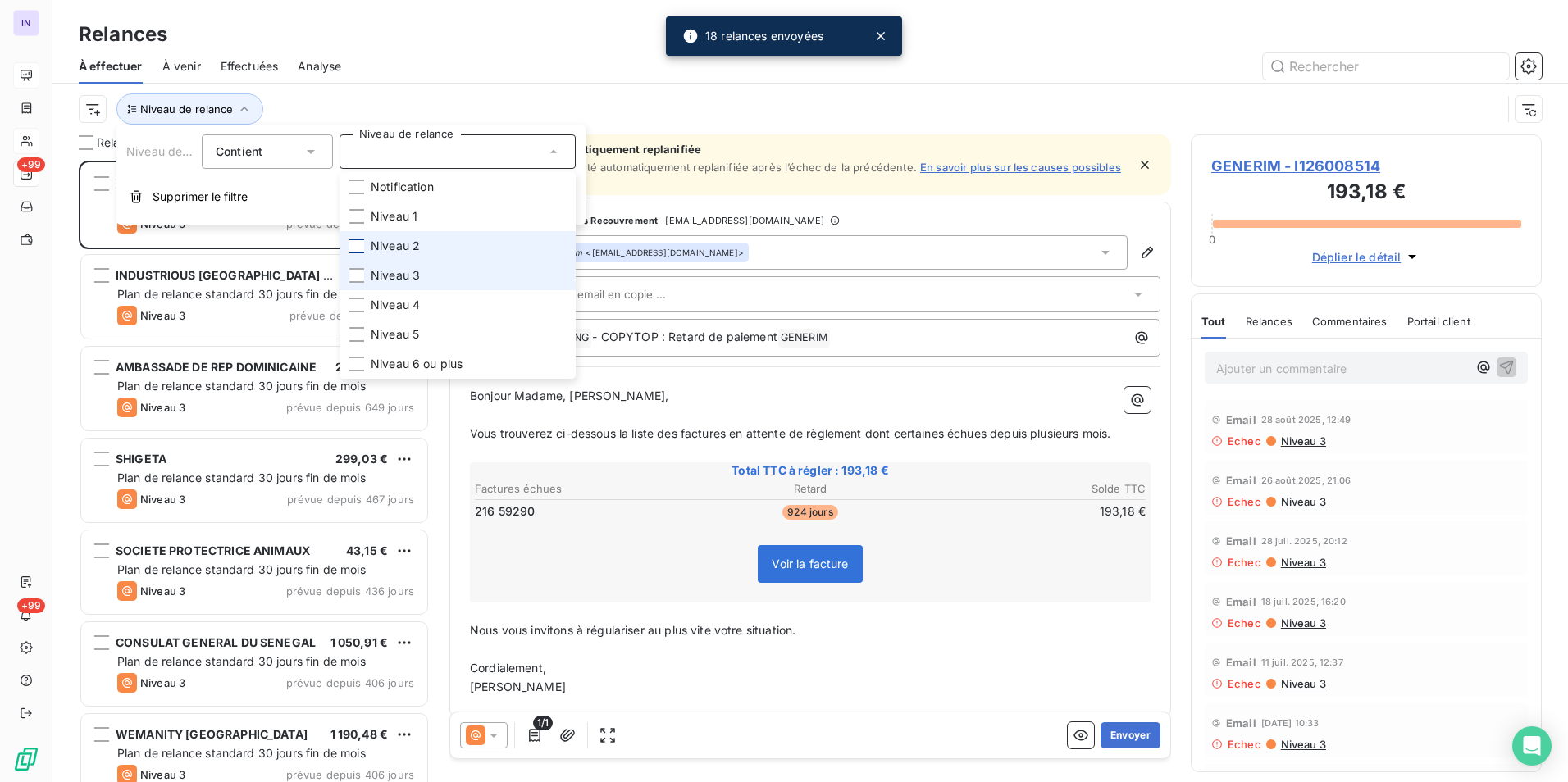
scroll to position [609, 339]
click at [358, 274] on div at bounding box center [356, 275] width 15 height 15
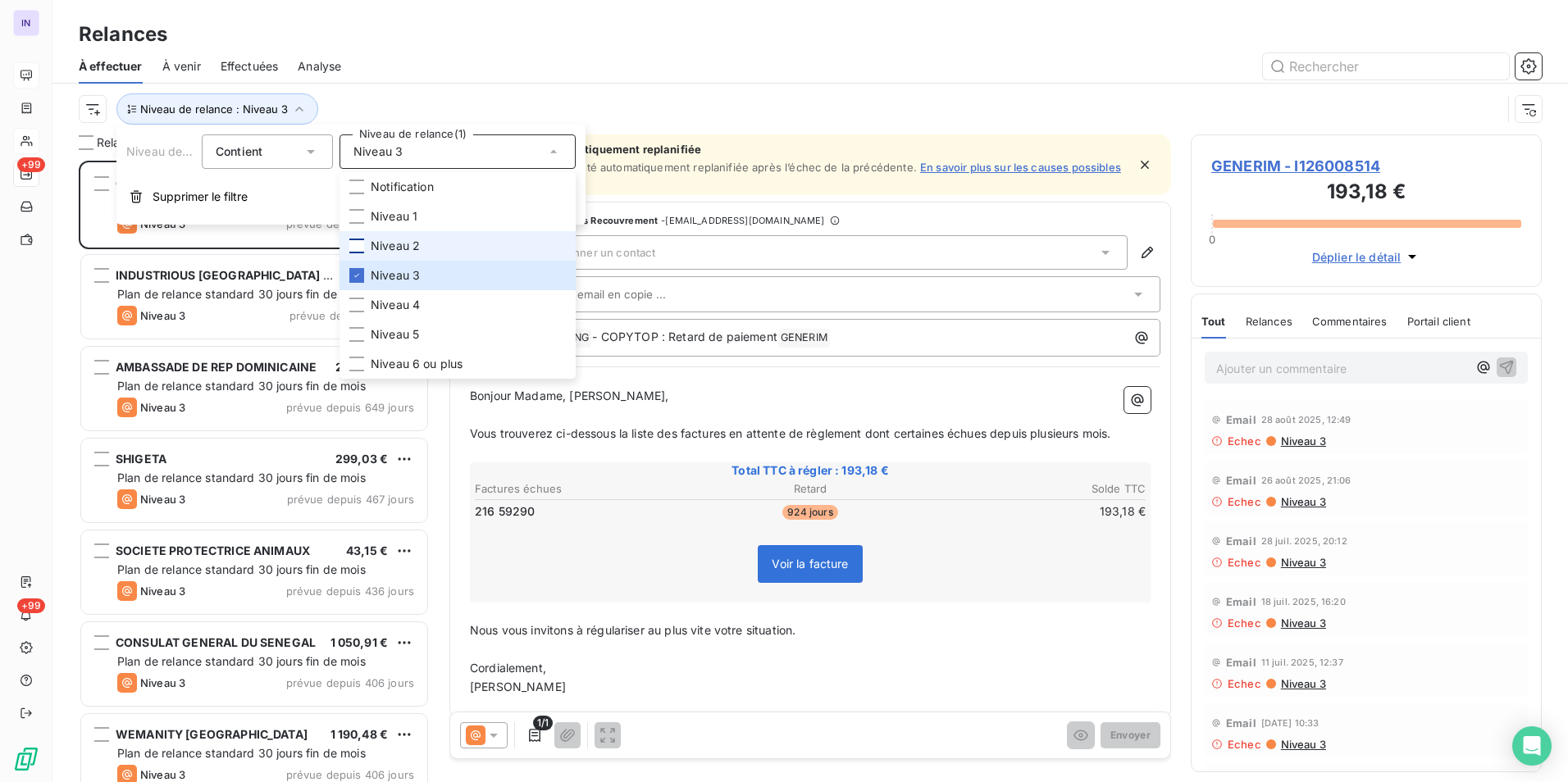
click at [390, 78] on div at bounding box center [951, 66] width 1180 height 27
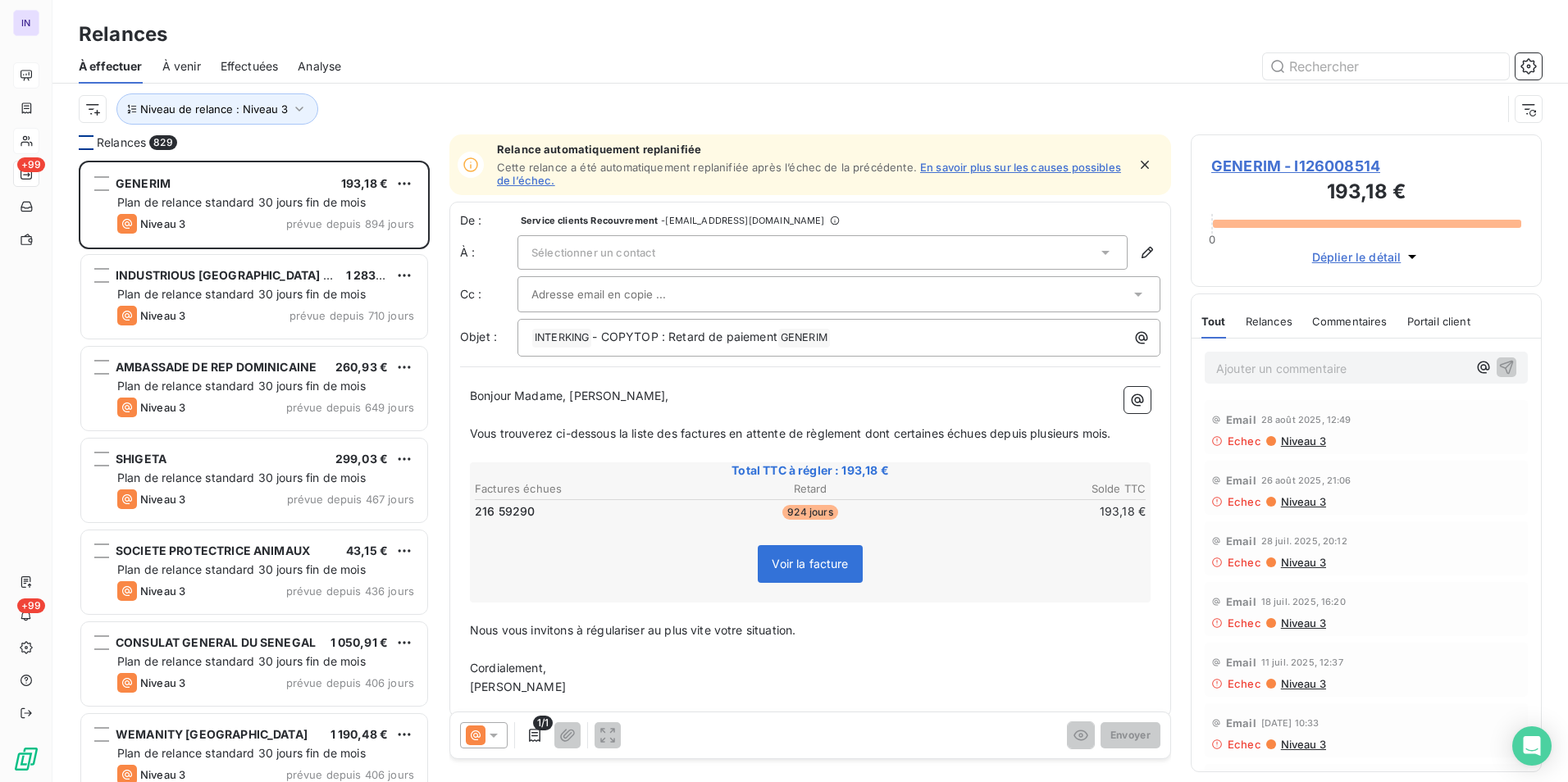
click at [88, 138] on div at bounding box center [86, 142] width 15 height 15
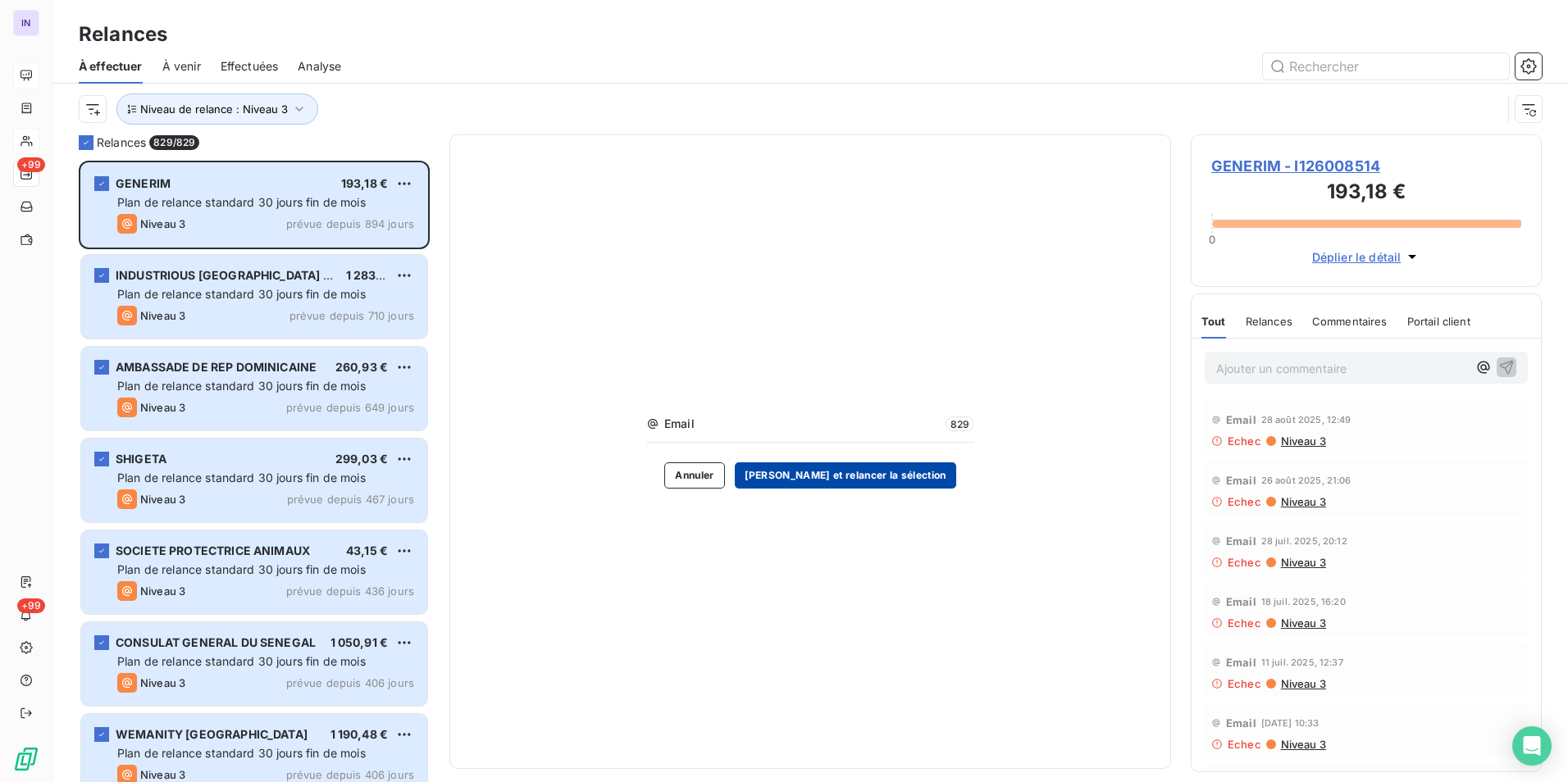
click at [773, 359] on button "[PERSON_NAME] et relancer la sélection" at bounding box center [846, 475] width 222 height 27
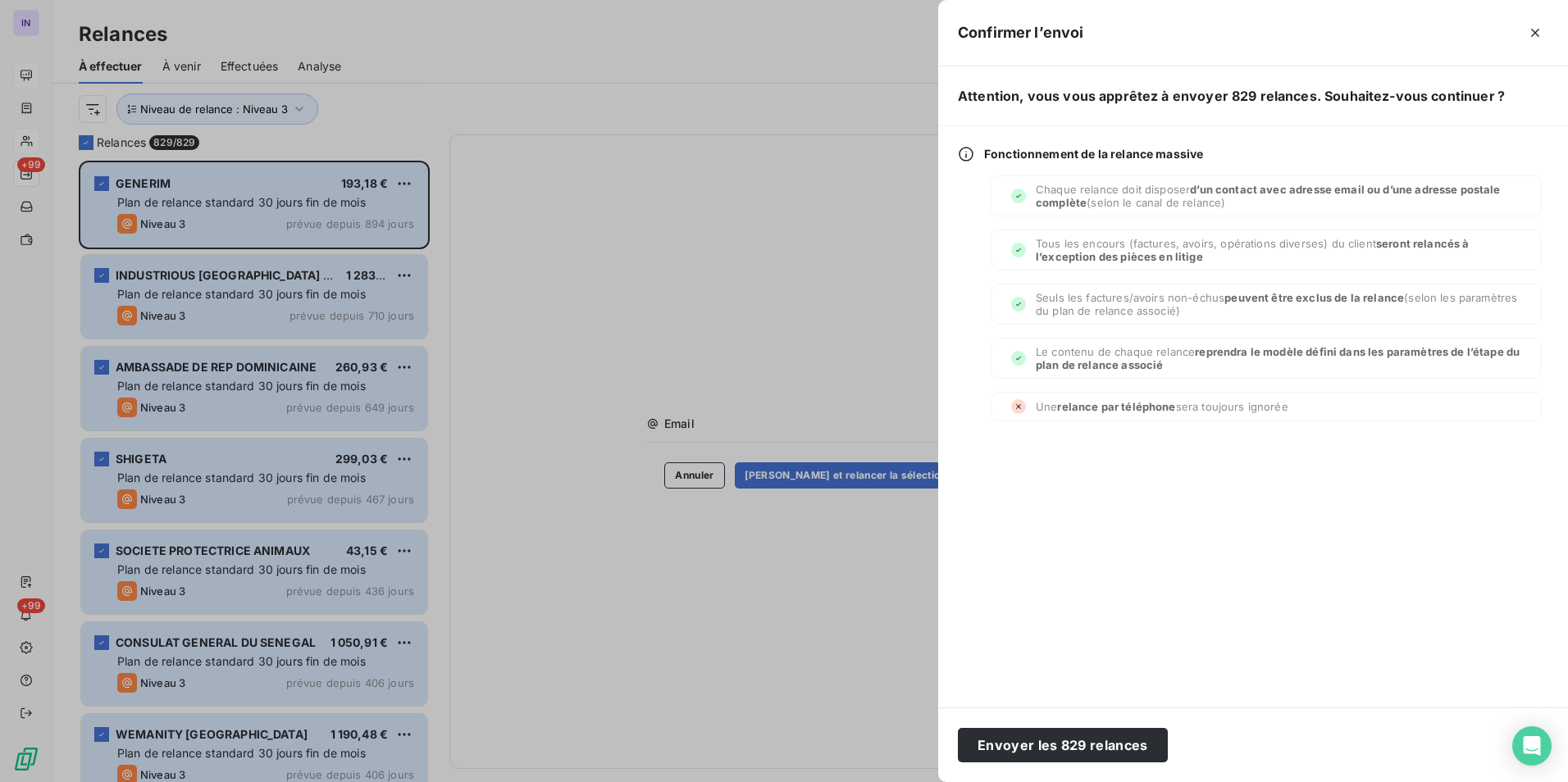
drag, startPoint x: 1055, startPoint y: 742, endPoint x: 741, endPoint y: 574, distance: 356.1
click at [773, 359] on button "Envoyer les 829 relances" at bounding box center [1063, 745] width 210 height 34
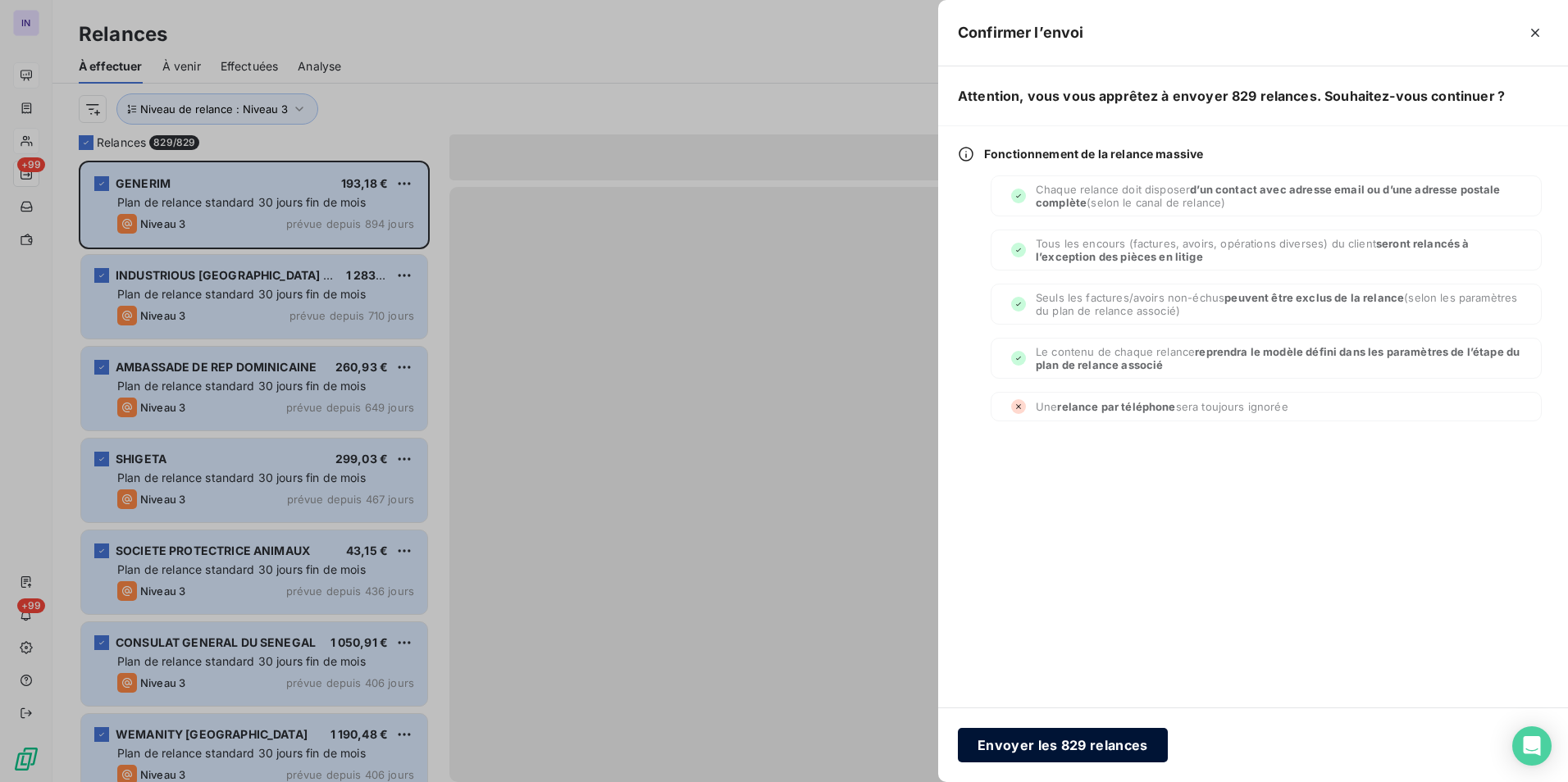
click at [773, 359] on button "Envoyer les 829 relances" at bounding box center [1063, 745] width 210 height 34
drag, startPoint x: 1540, startPoint y: 30, endPoint x: 1283, endPoint y: 72, distance: 260.4
click at [773, 30] on icon "button" at bounding box center [1534, 33] width 16 height 16
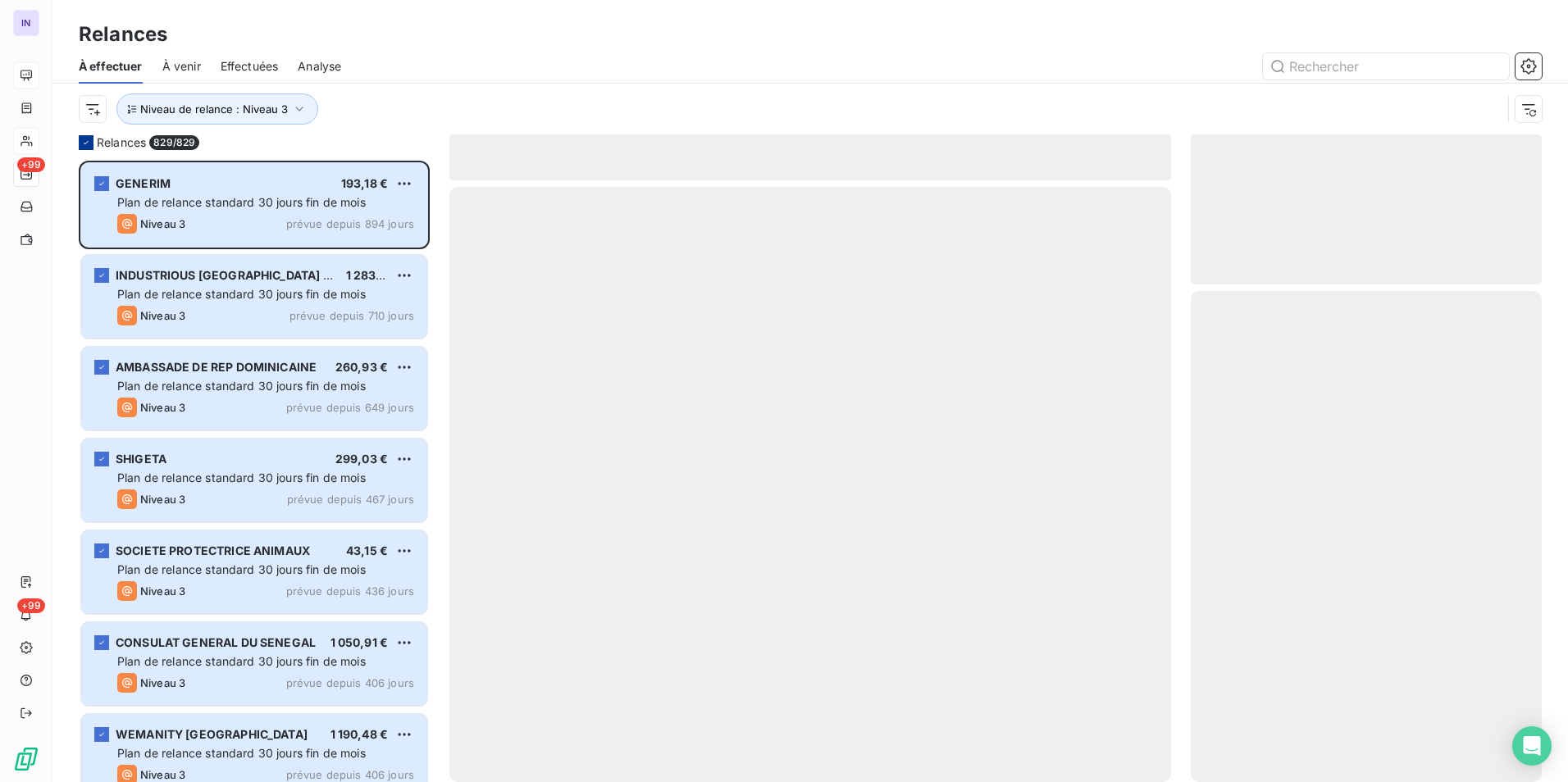
click at [92, 138] on div at bounding box center [86, 142] width 15 height 15
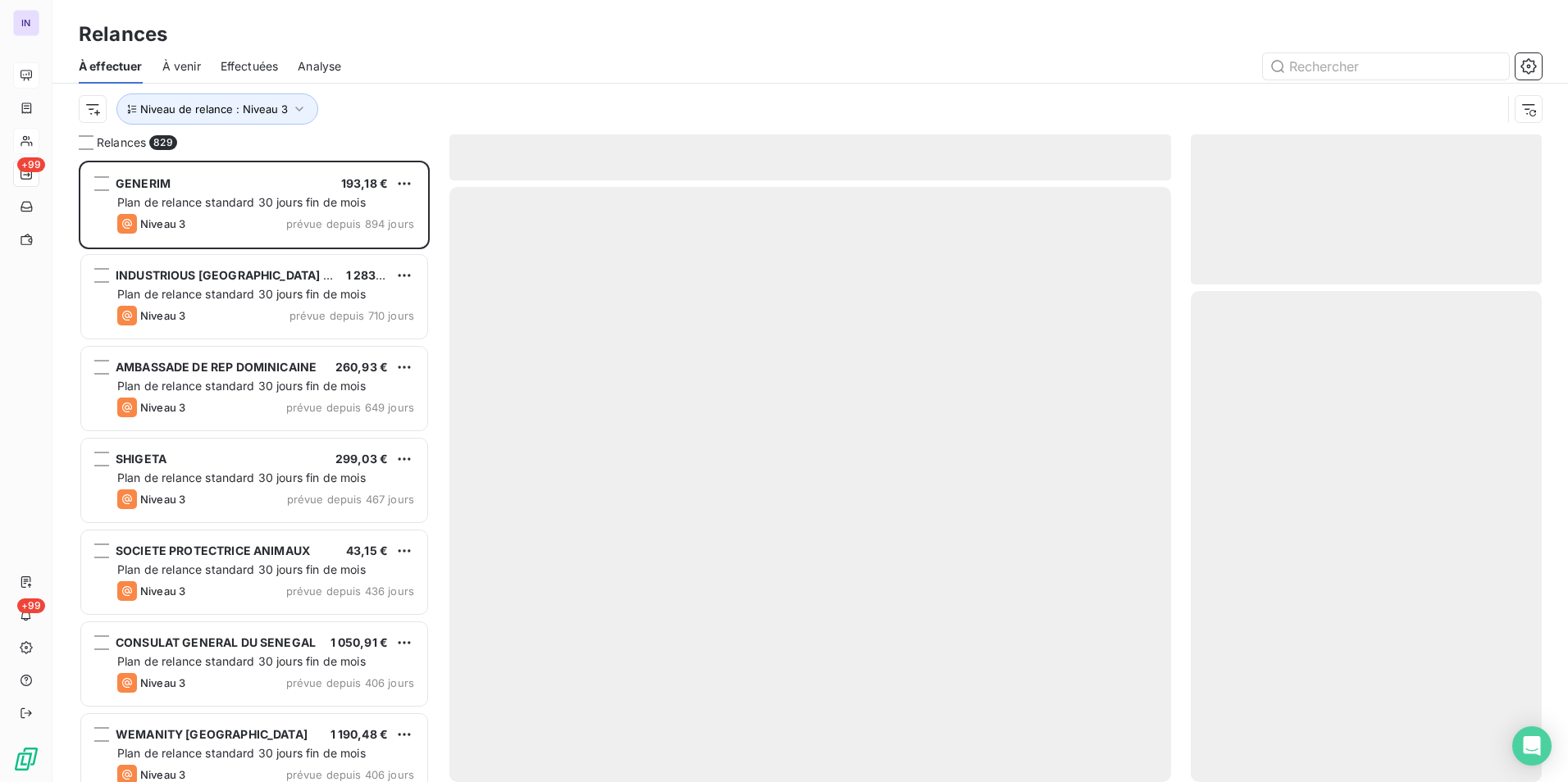
click at [83, 134] on div "Relances 829" at bounding box center [254, 142] width 351 height 16
click at [84, 144] on div at bounding box center [86, 142] width 15 height 15
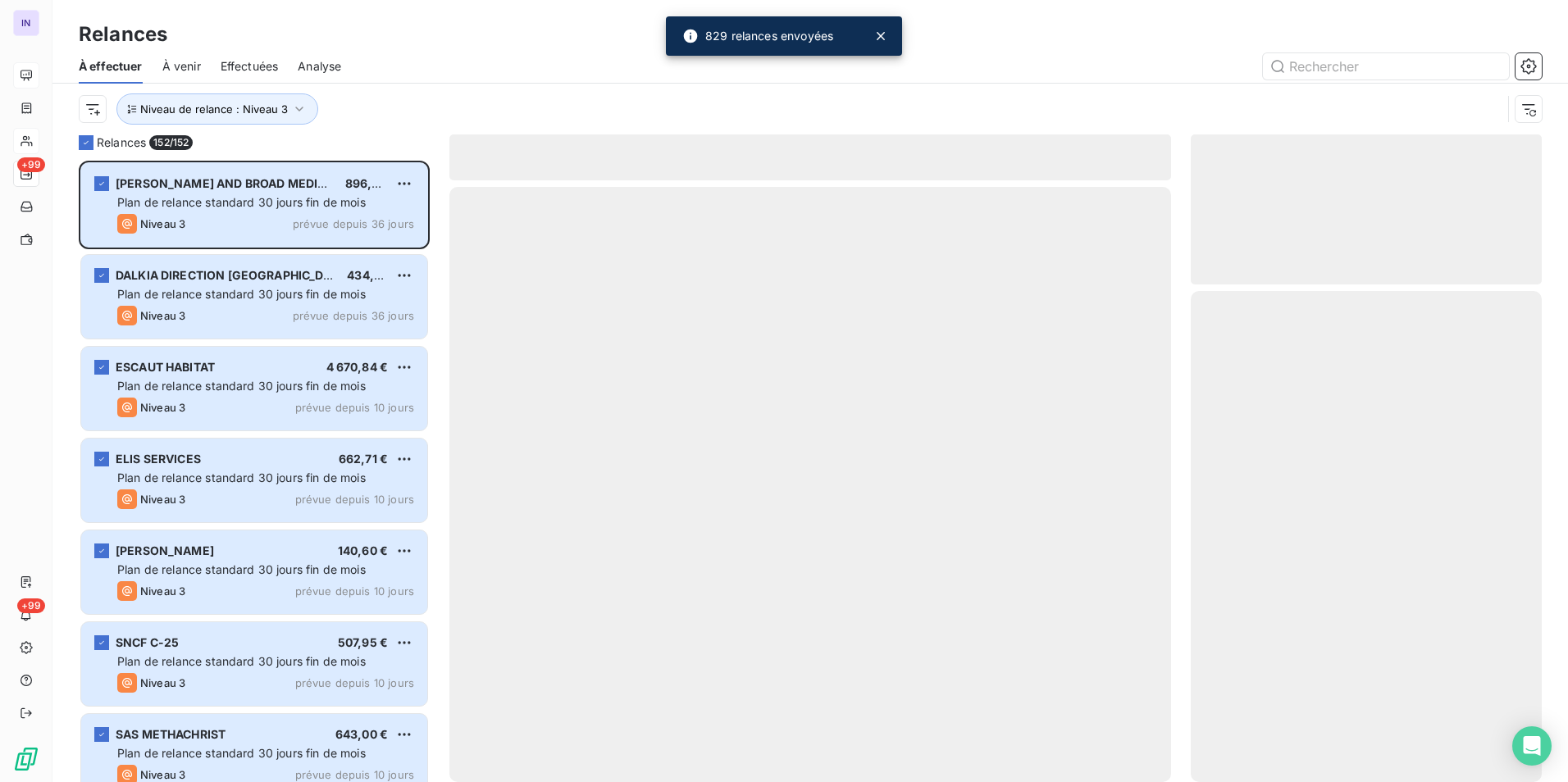
click at [88, 138] on icon at bounding box center [85, 142] width 9 height 9
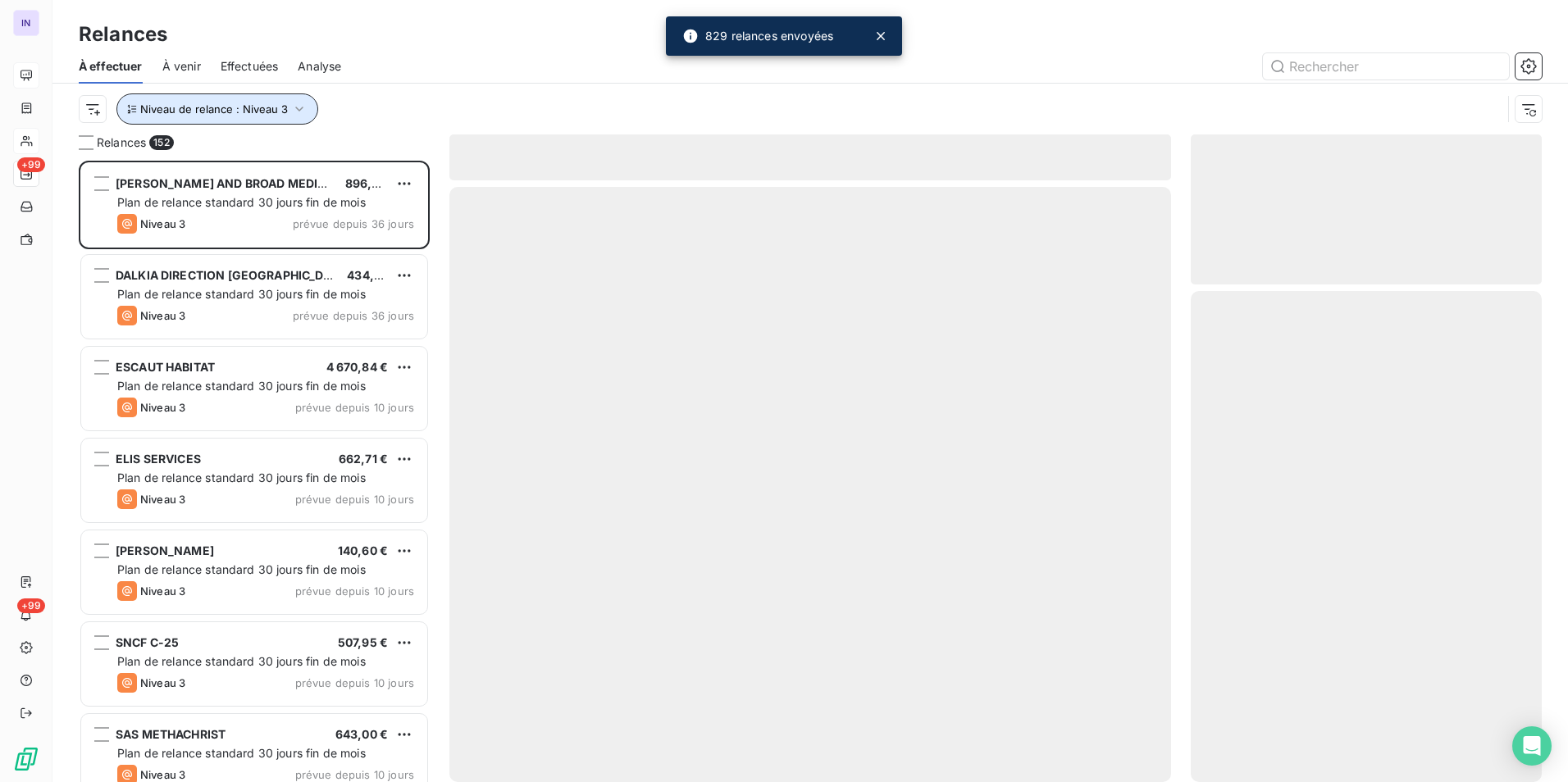
click at [264, 109] on span "Niveau de relance : Niveau 3" at bounding box center [214, 108] width 148 height 13
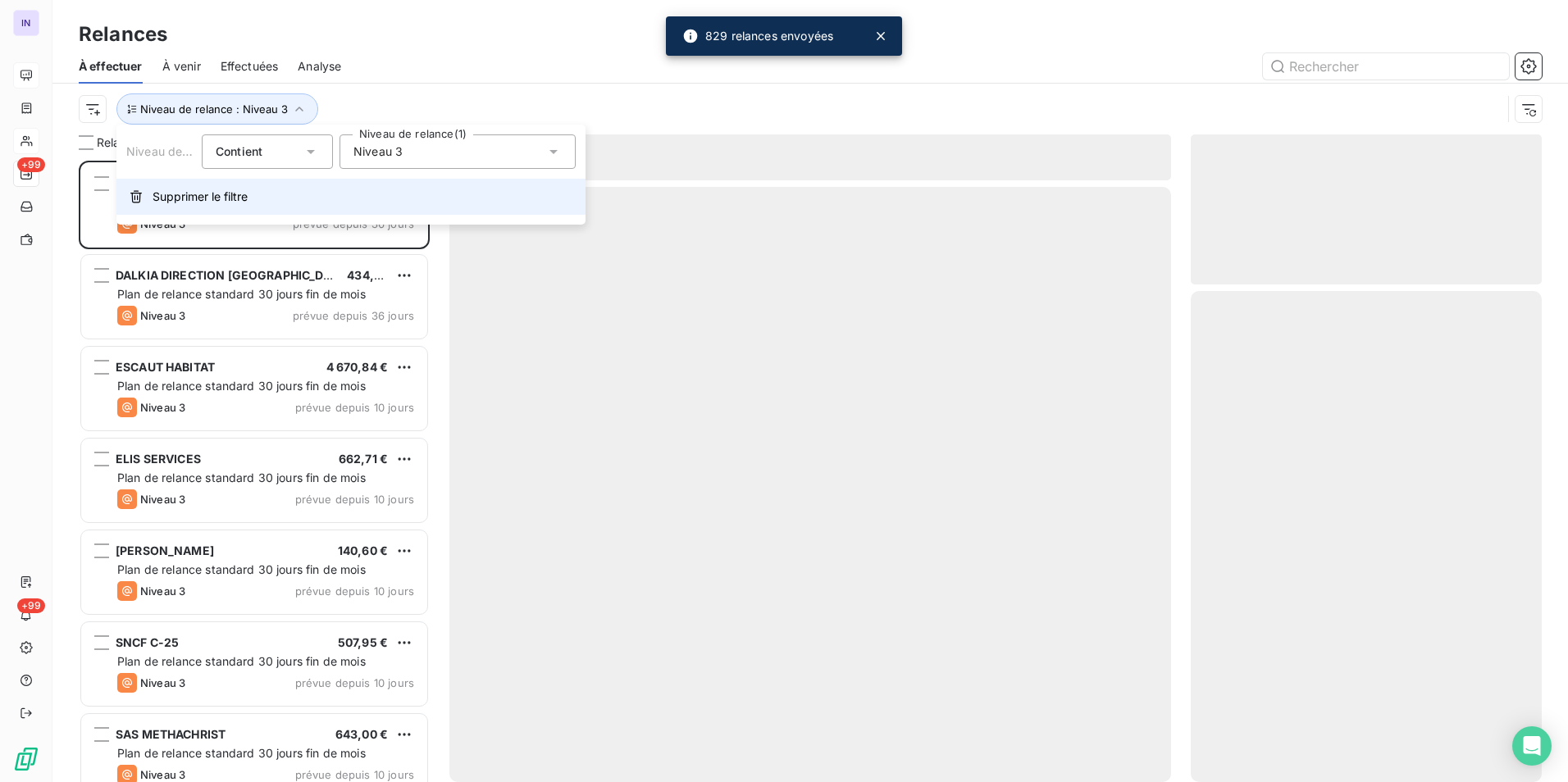
click at [187, 201] on span "Supprimer le filtre" at bounding box center [199, 196] width 95 height 16
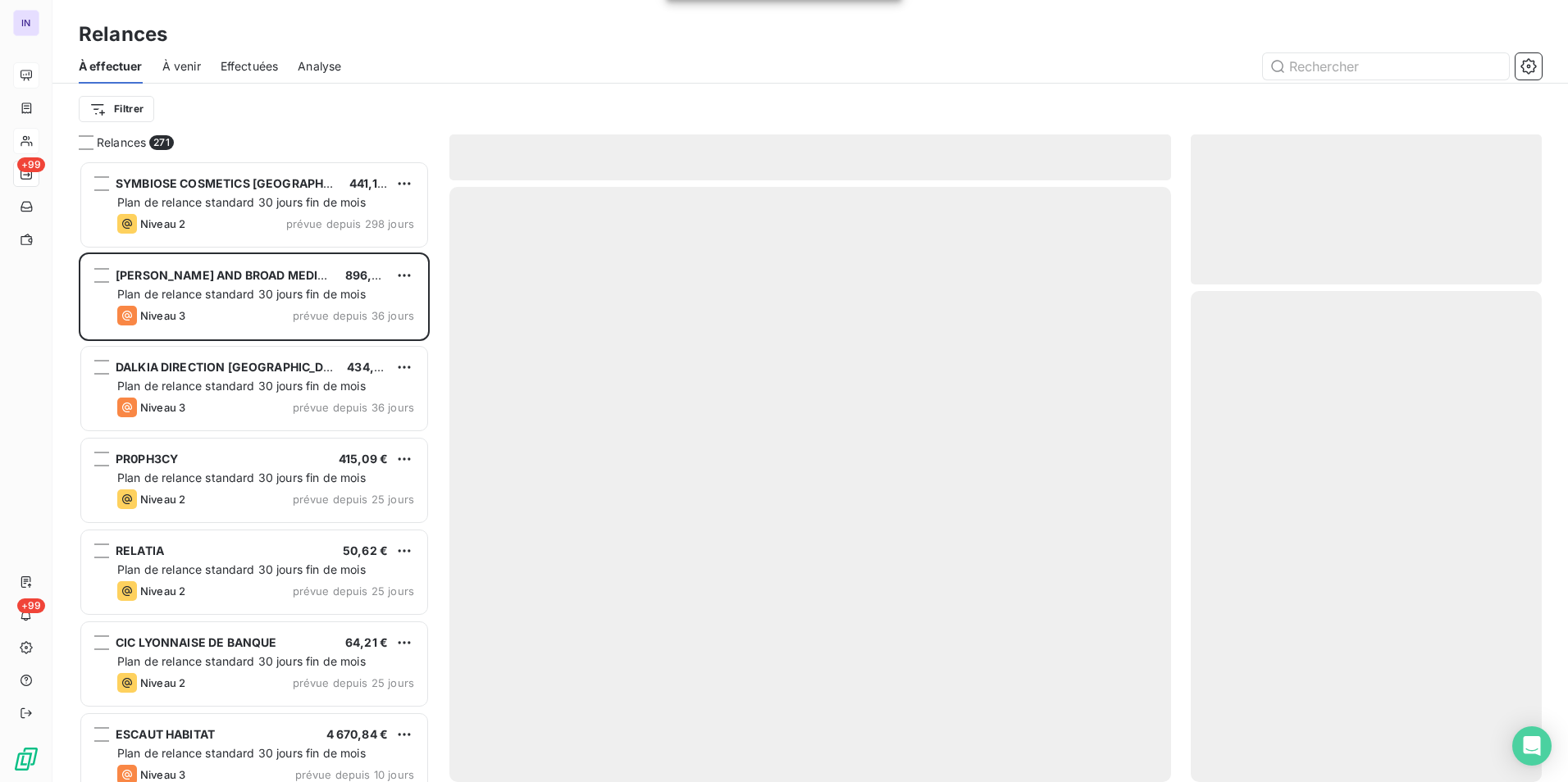
click at [456, 72] on div at bounding box center [951, 66] width 1180 height 27
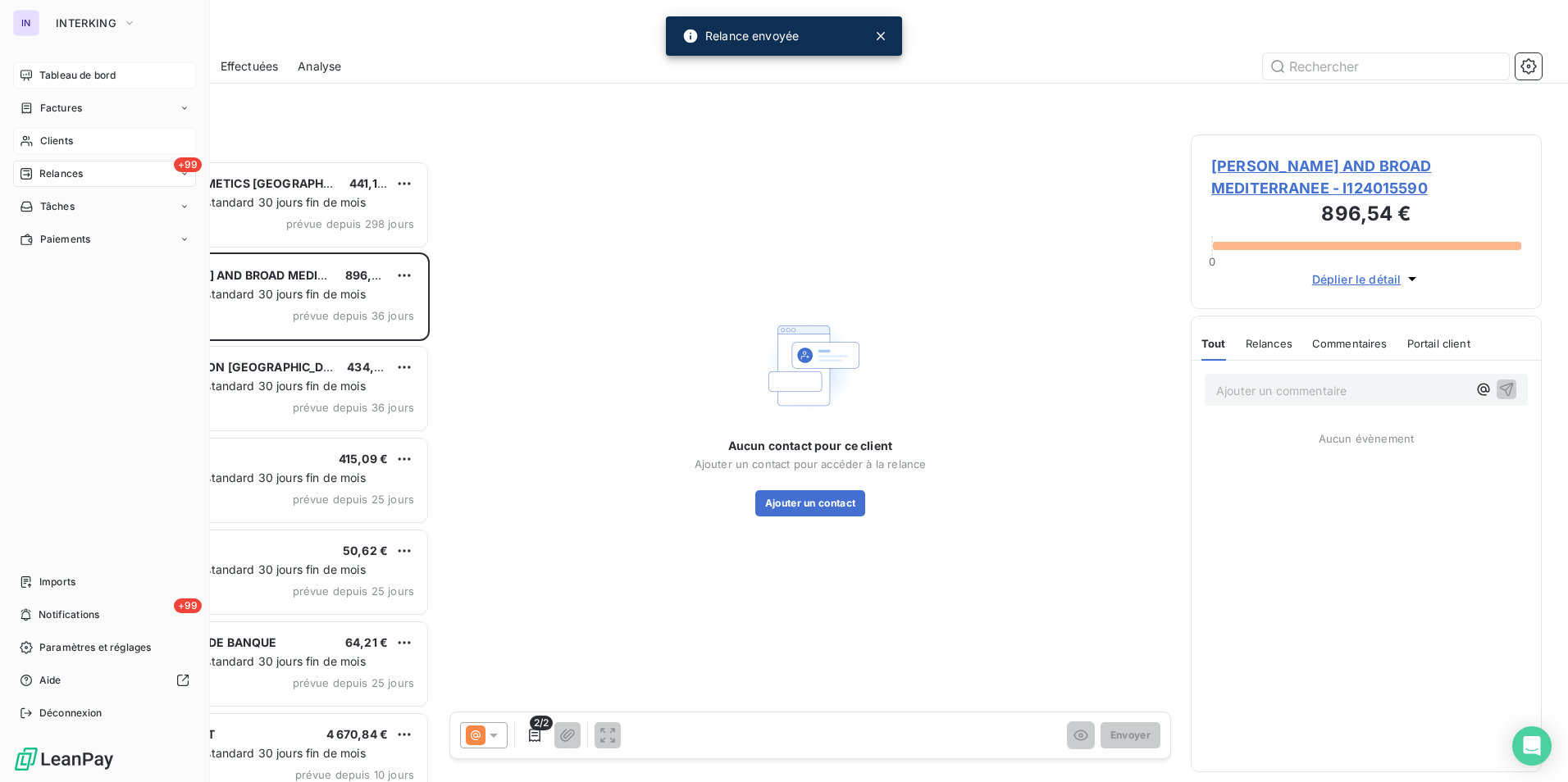
click at [61, 144] on span "Clients" at bounding box center [57, 140] width 33 height 15
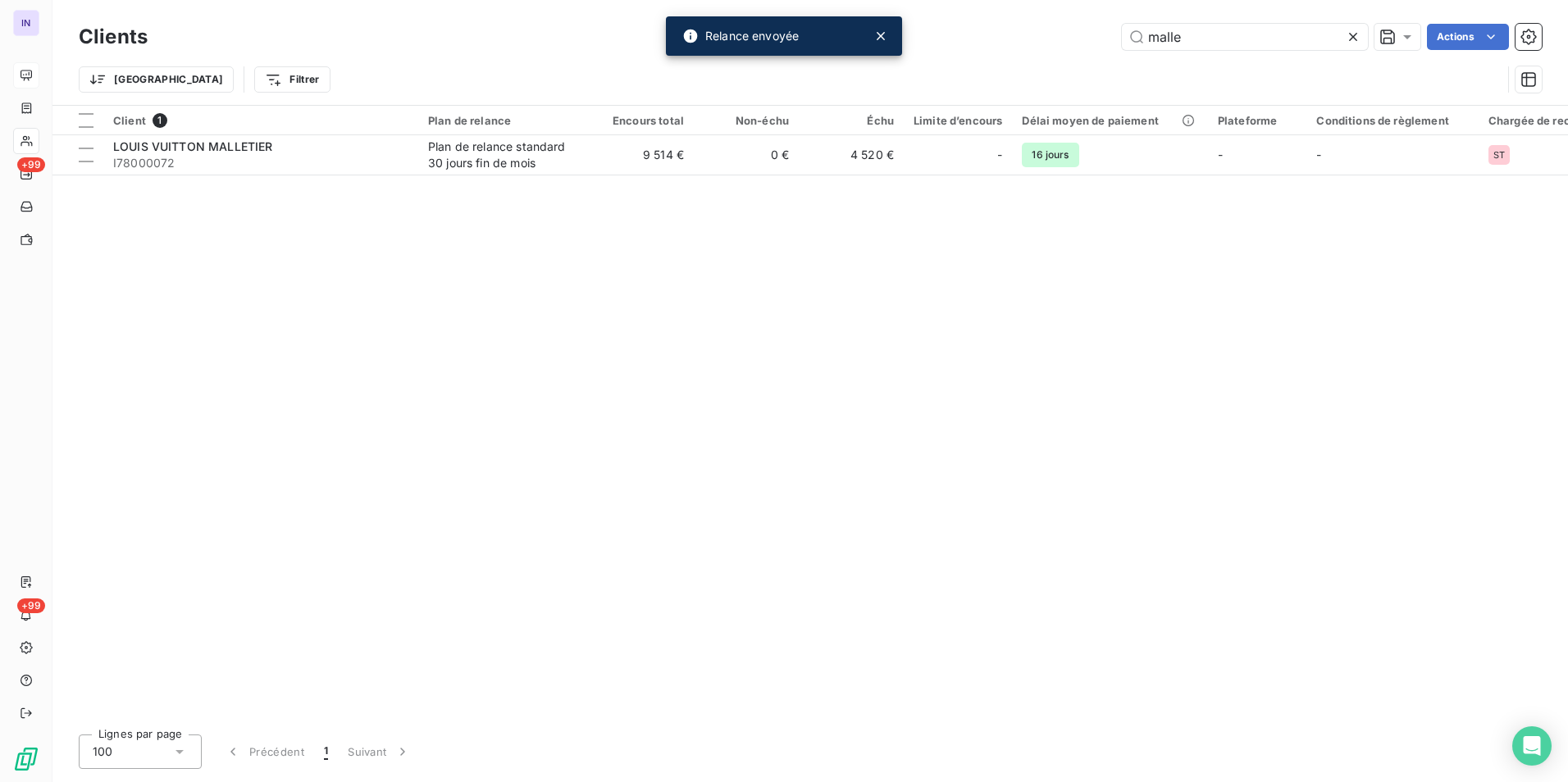
drag, startPoint x: 1177, startPoint y: 36, endPoint x: 1058, endPoint y: 36, distance: 119.0
click at [773, 36] on div "malle Actions" at bounding box center [854, 37] width 1374 height 27
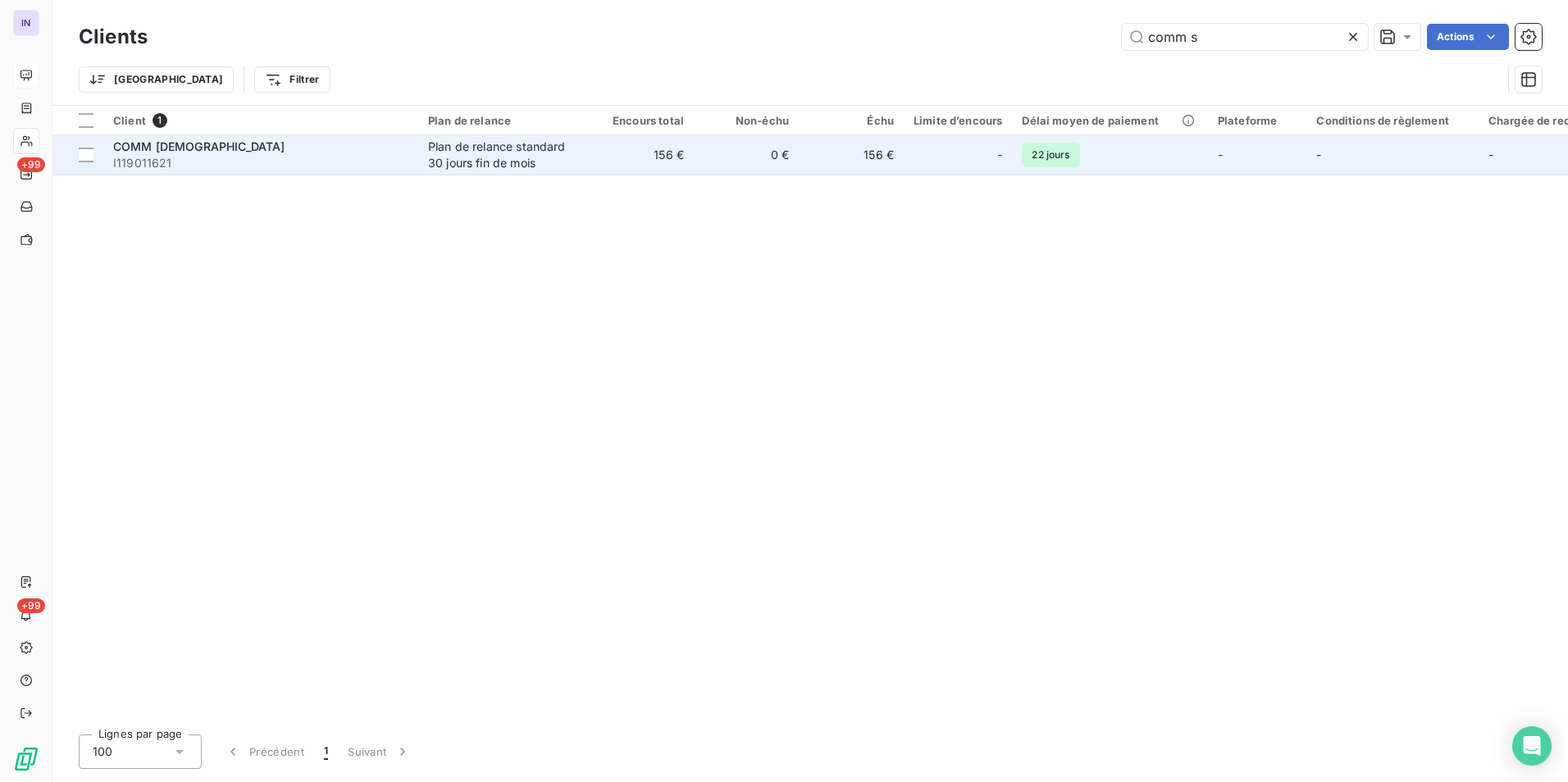
type input "comm s"
click at [265, 160] on span "I119011621" at bounding box center [260, 162] width 295 height 16
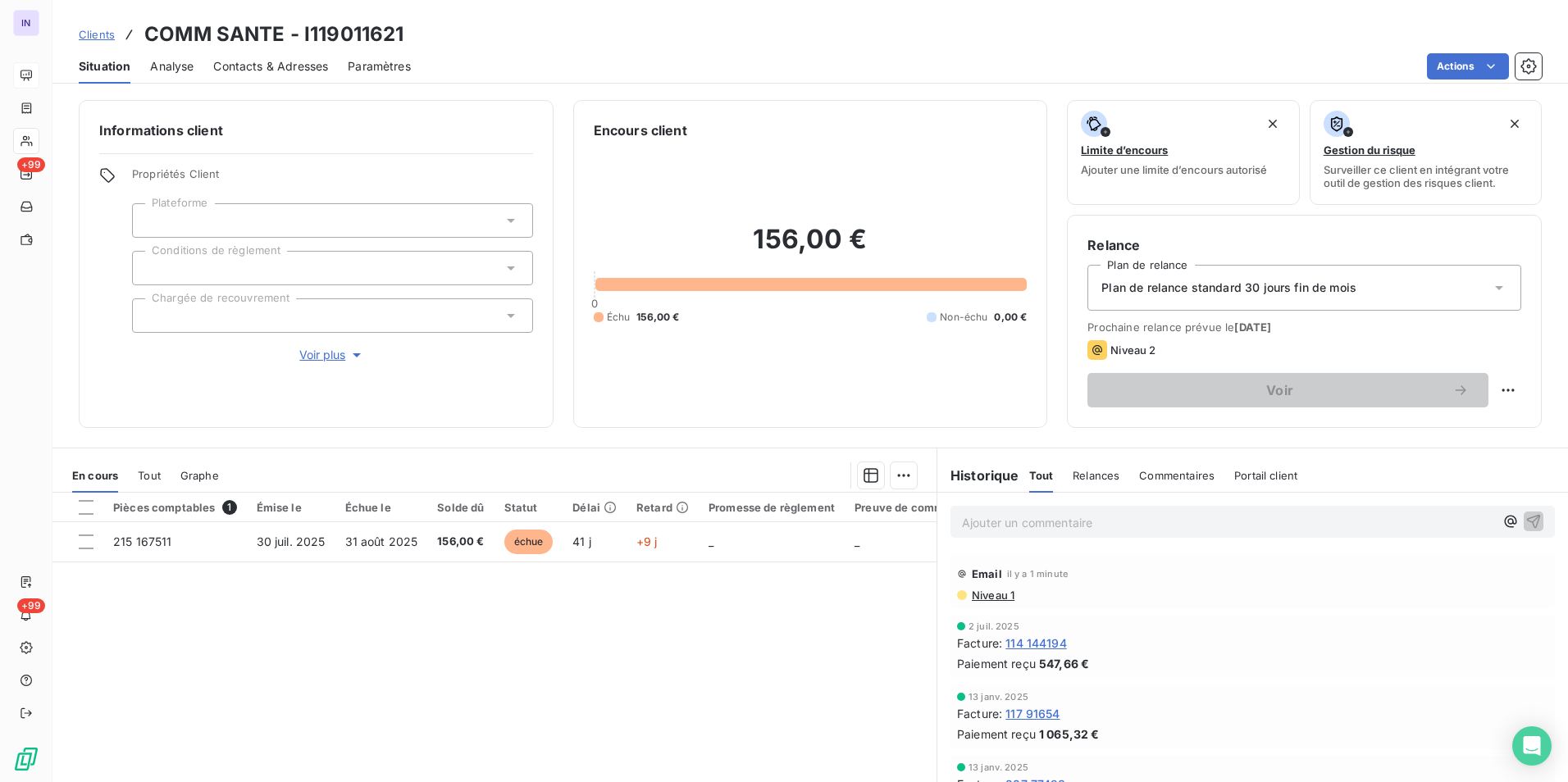
click at [244, 70] on span "Contacts & Adresses" at bounding box center [271, 66] width 115 height 16
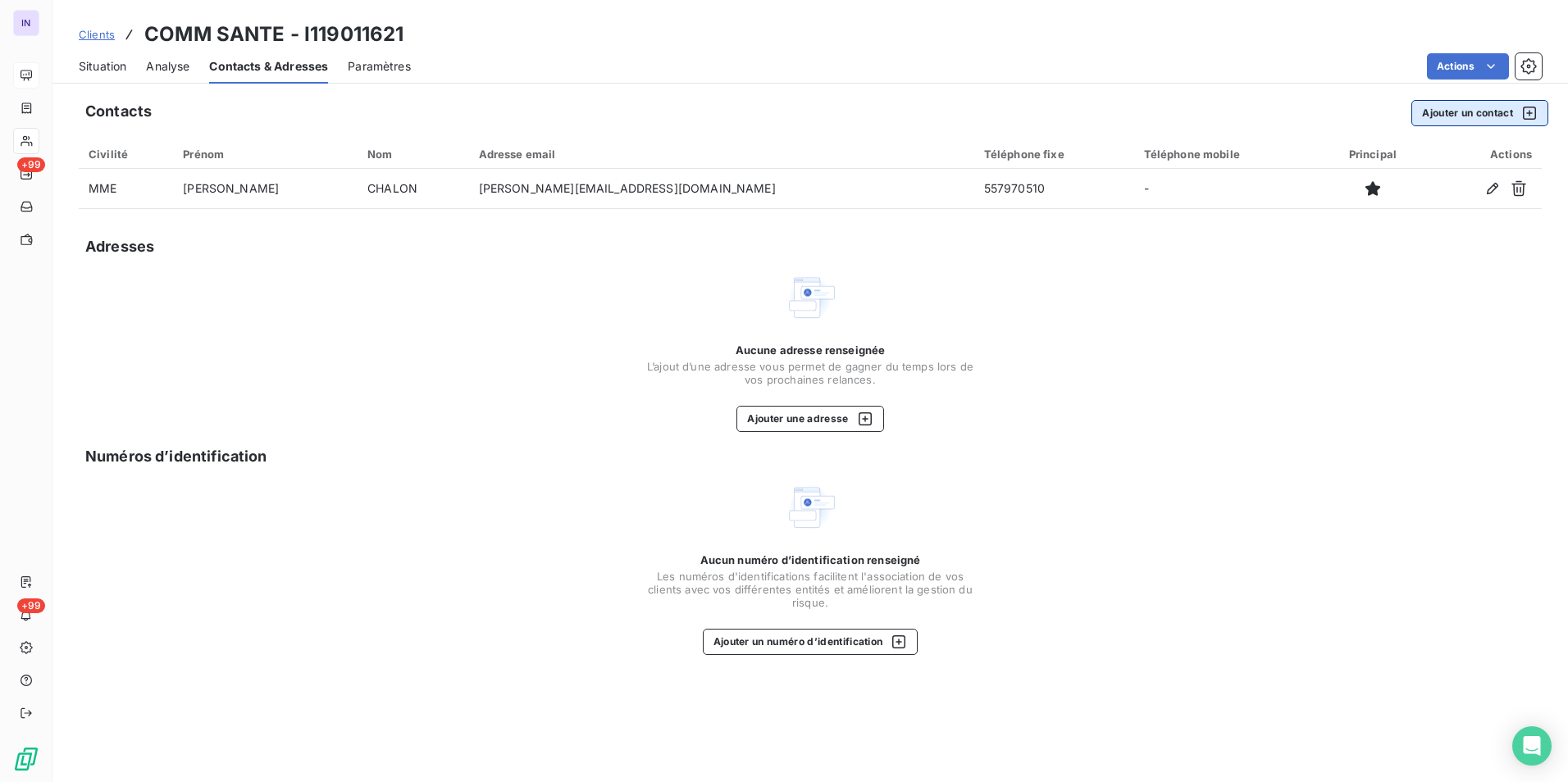
click at [773, 115] on button "Ajouter un contact" at bounding box center [1479, 113] width 137 height 27
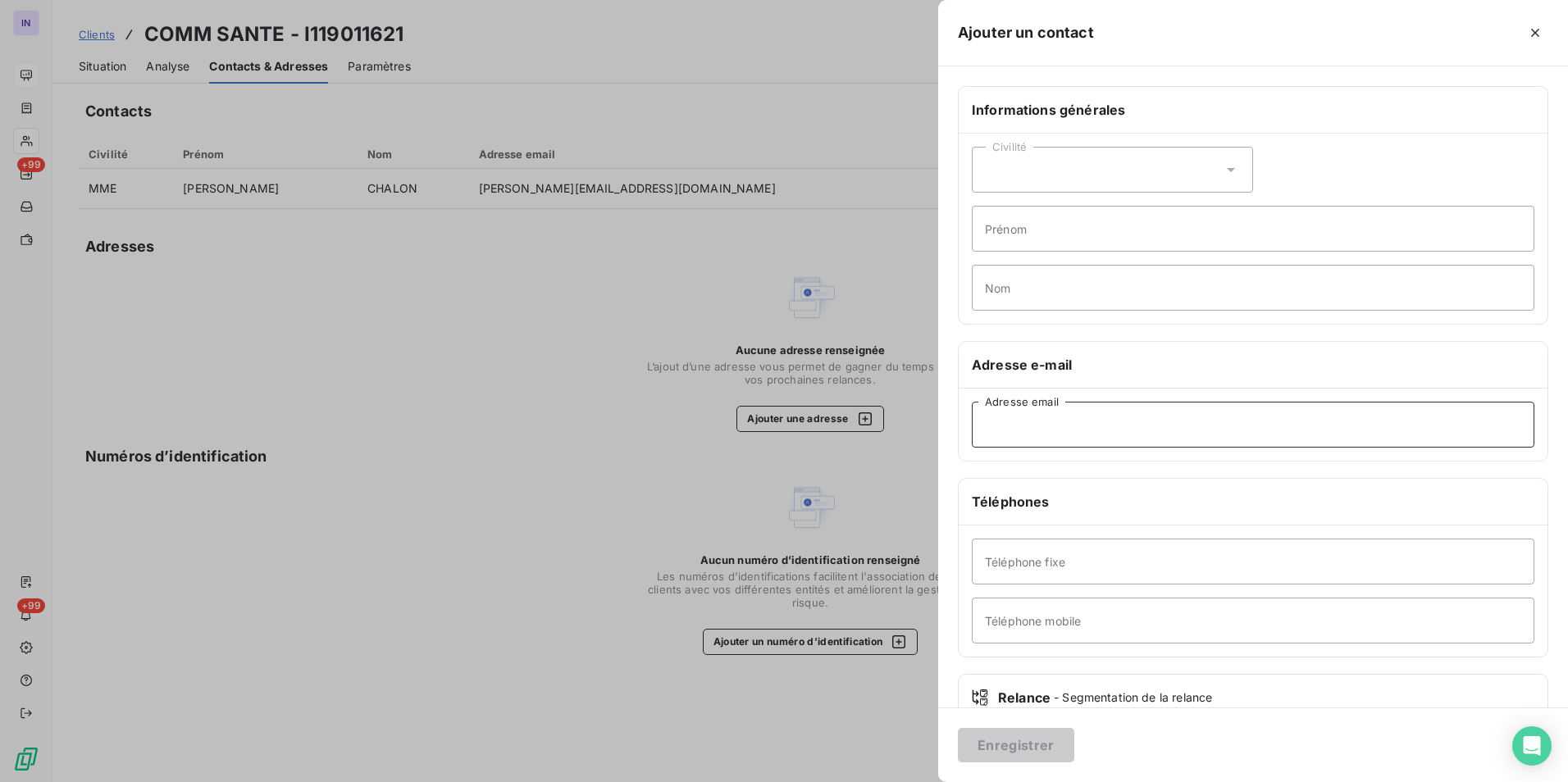
click at [773, 359] on input "Adresse email" at bounding box center [1253, 424] width 562 height 46
paste input "[EMAIL_ADDRESS][DOMAIN_NAME]"
type input "[EMAIL_ADDRESS][DOMAIN_NAME]"
click at [773, 359] on button "Enregistrer" at bounding box center [1015, 745] width 116 height 34
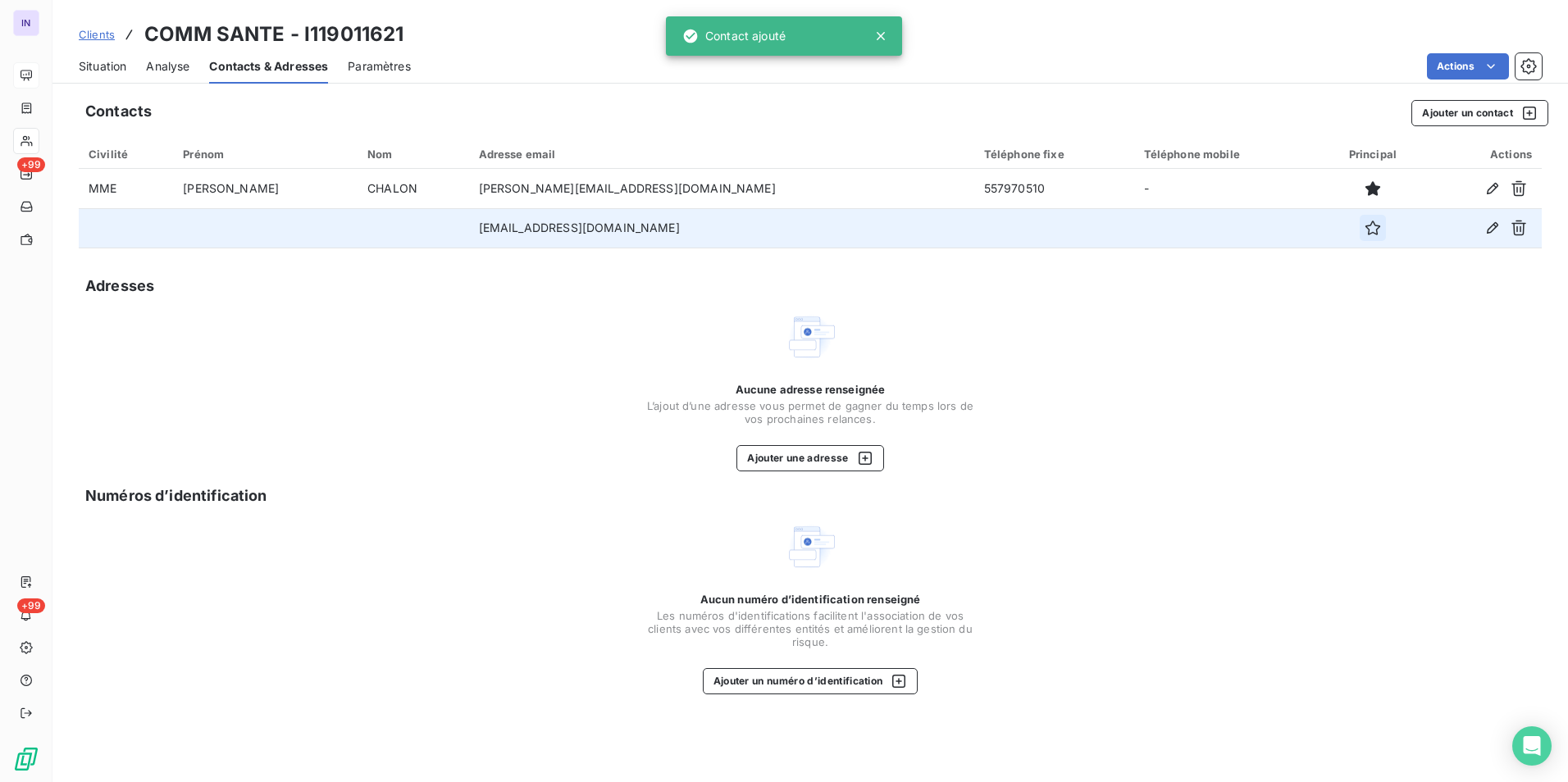
click at [773, 223] on icon "button" at bounding box center [1372, 228] width 16 height 16
click at [106, 62] on span "Situation" at bounding box center [102, 66] width 47 height 16
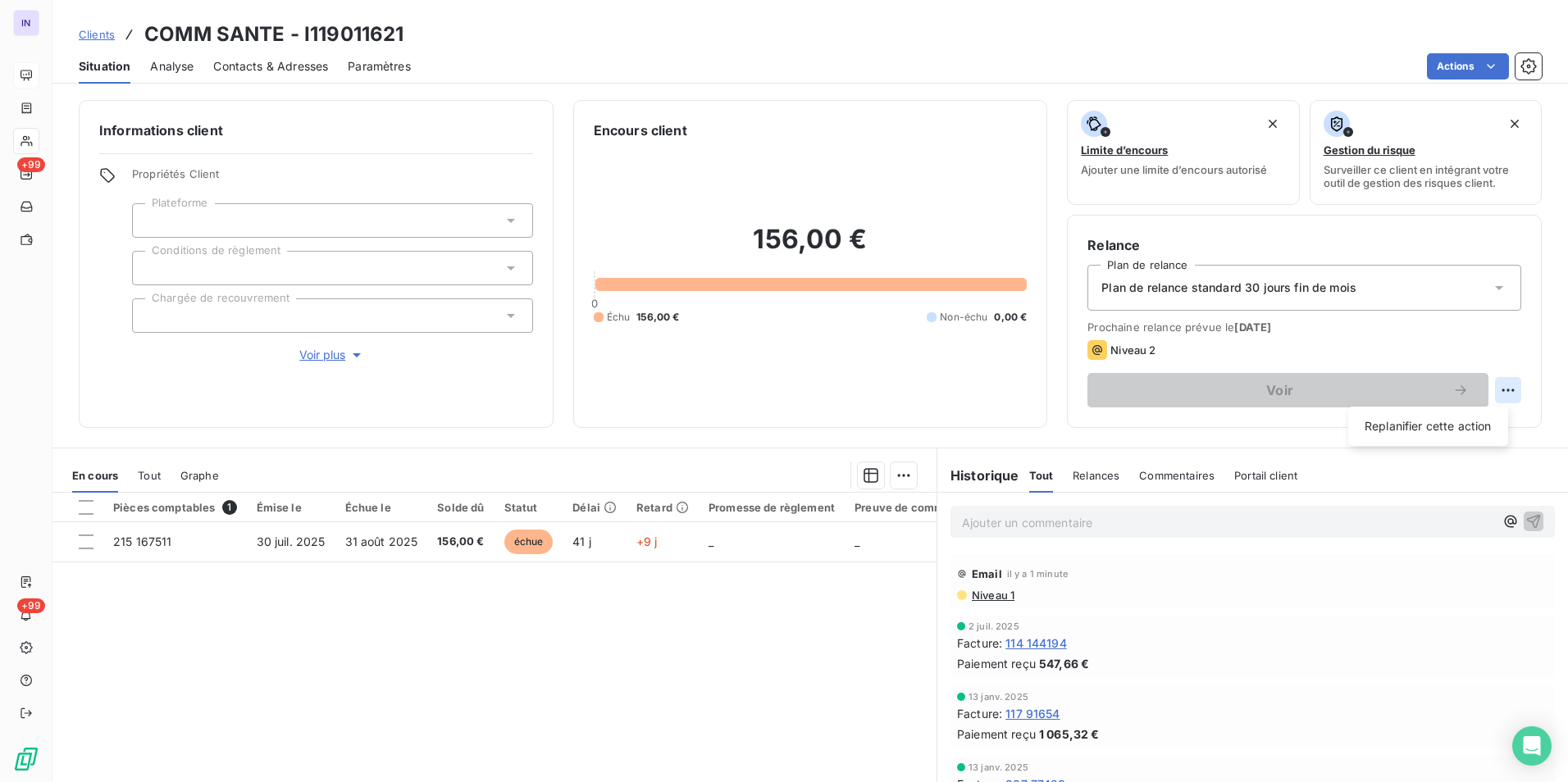
click at [773, 359] on html "IN +99 +99 Clients COMM SANTE - I119011621 Situation Analyse Contacts & Adresse…" at bounding box center [784, 391] width 1568 height 782
click at [773, 359] on div "Replanifier cette action" at bounding box center [1428, 426] width 147 height 27
select select "8"
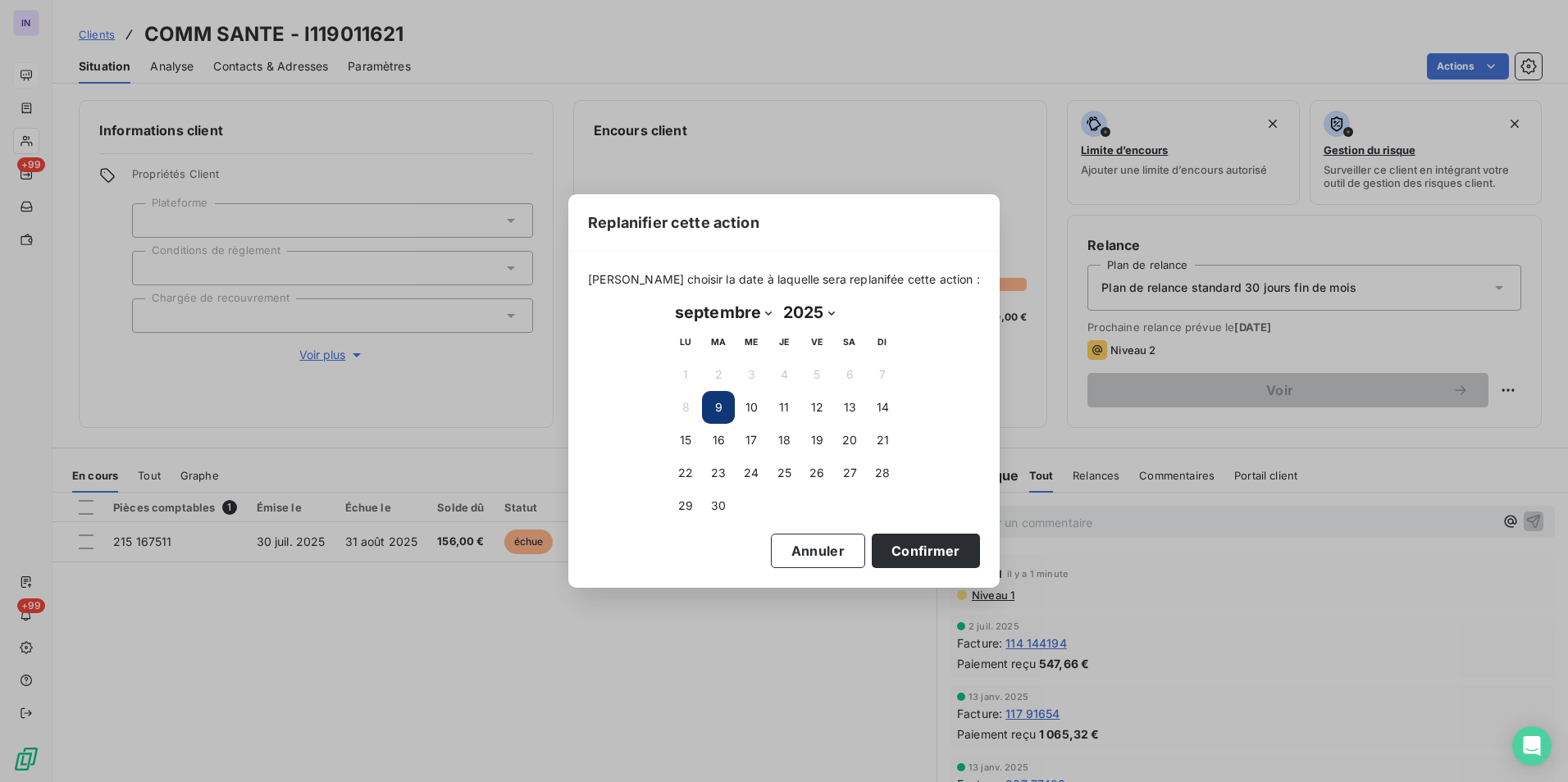
click at [715, 359] on button "9" at bounding box center [718, 407] width 33 height 33
click at [725, 359] on button "9" at bounding box center [718, 407] width 33 height 33
click at [773, 359] on button "Confirmer" at bounding box center [926, 551] width 108 height 34
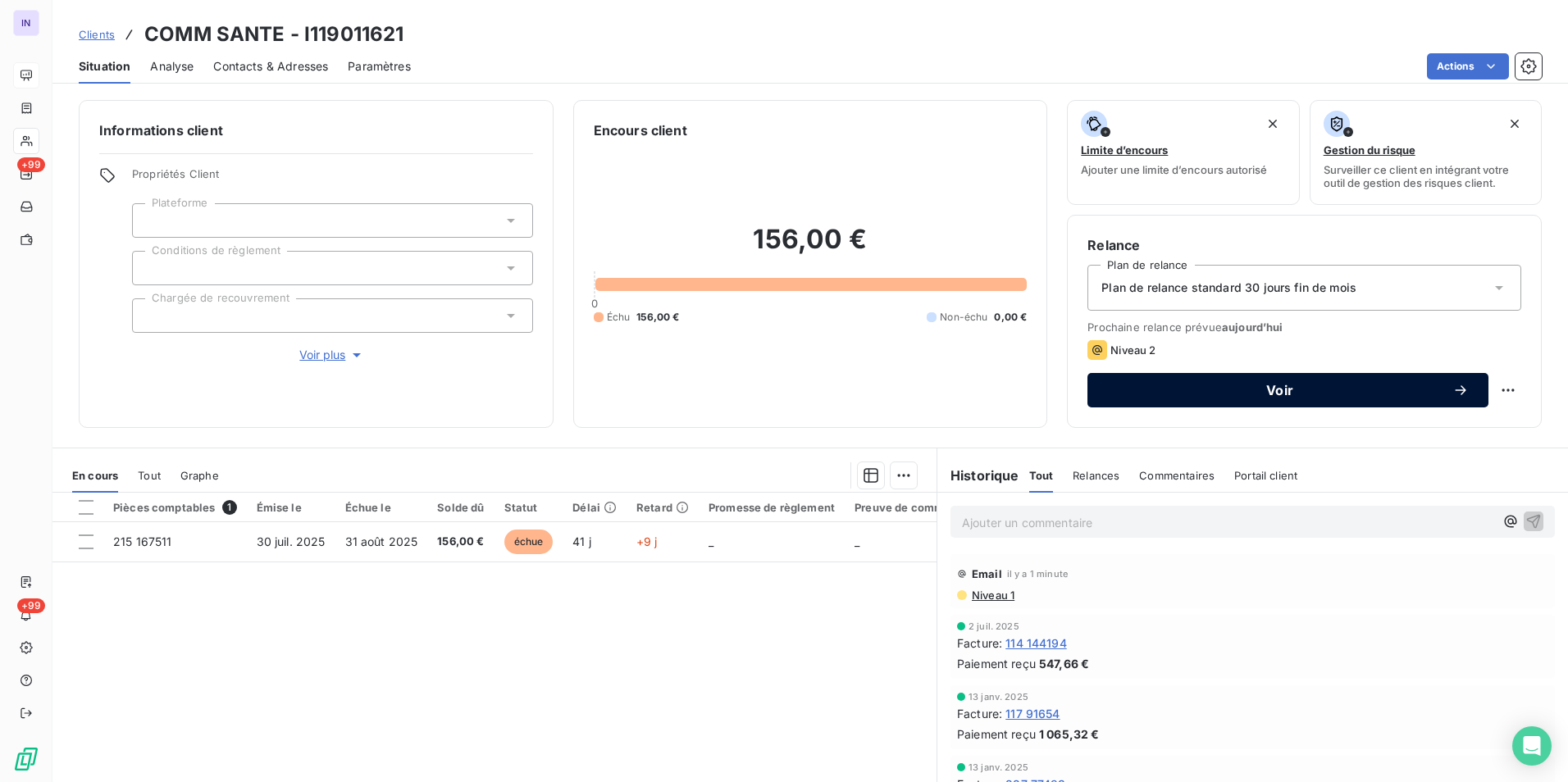
click at [773, 359] on span "Voir" at bounding box center [1280, 389] width 346 height 13
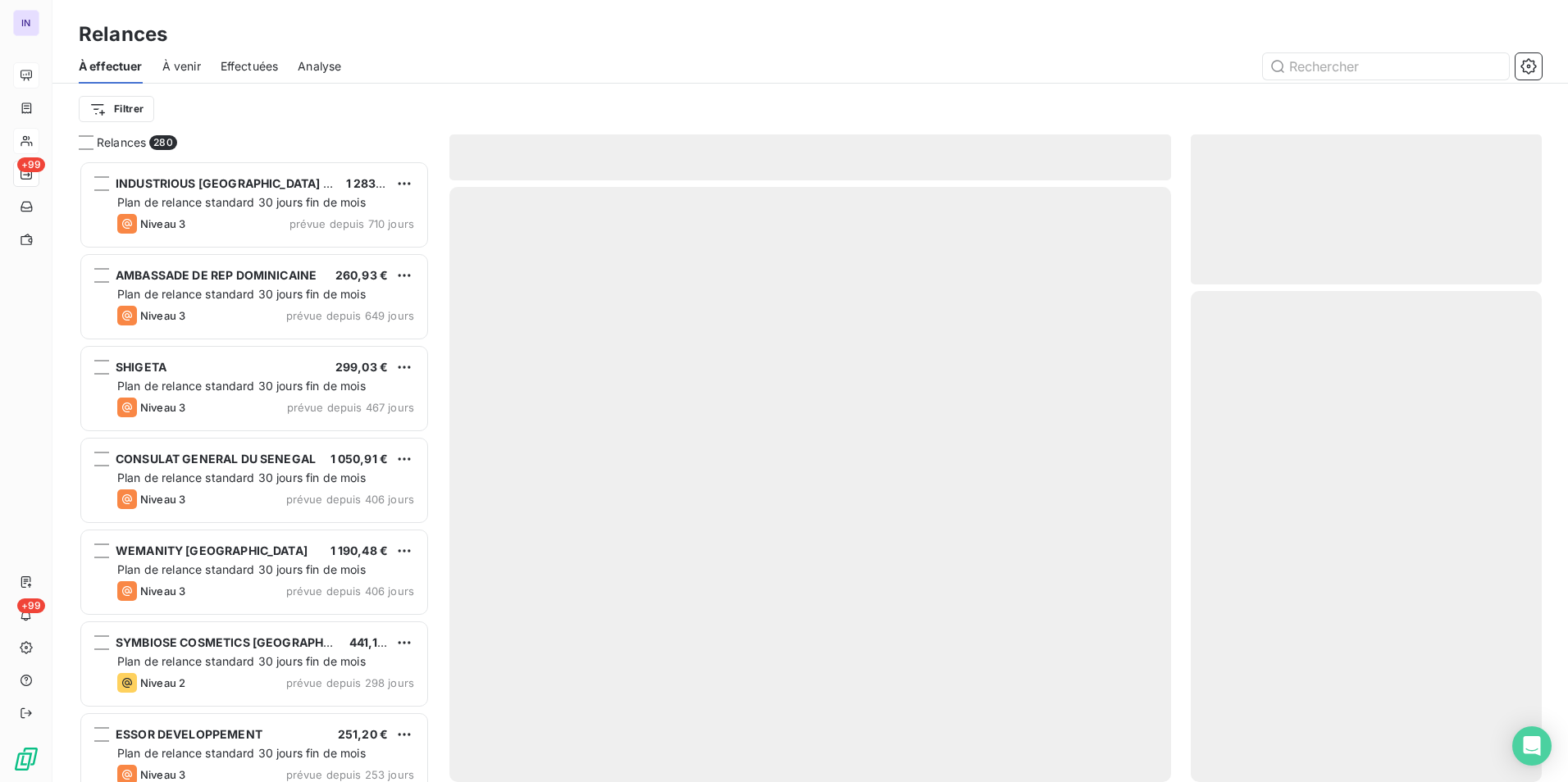
scroll to position [609, 339]
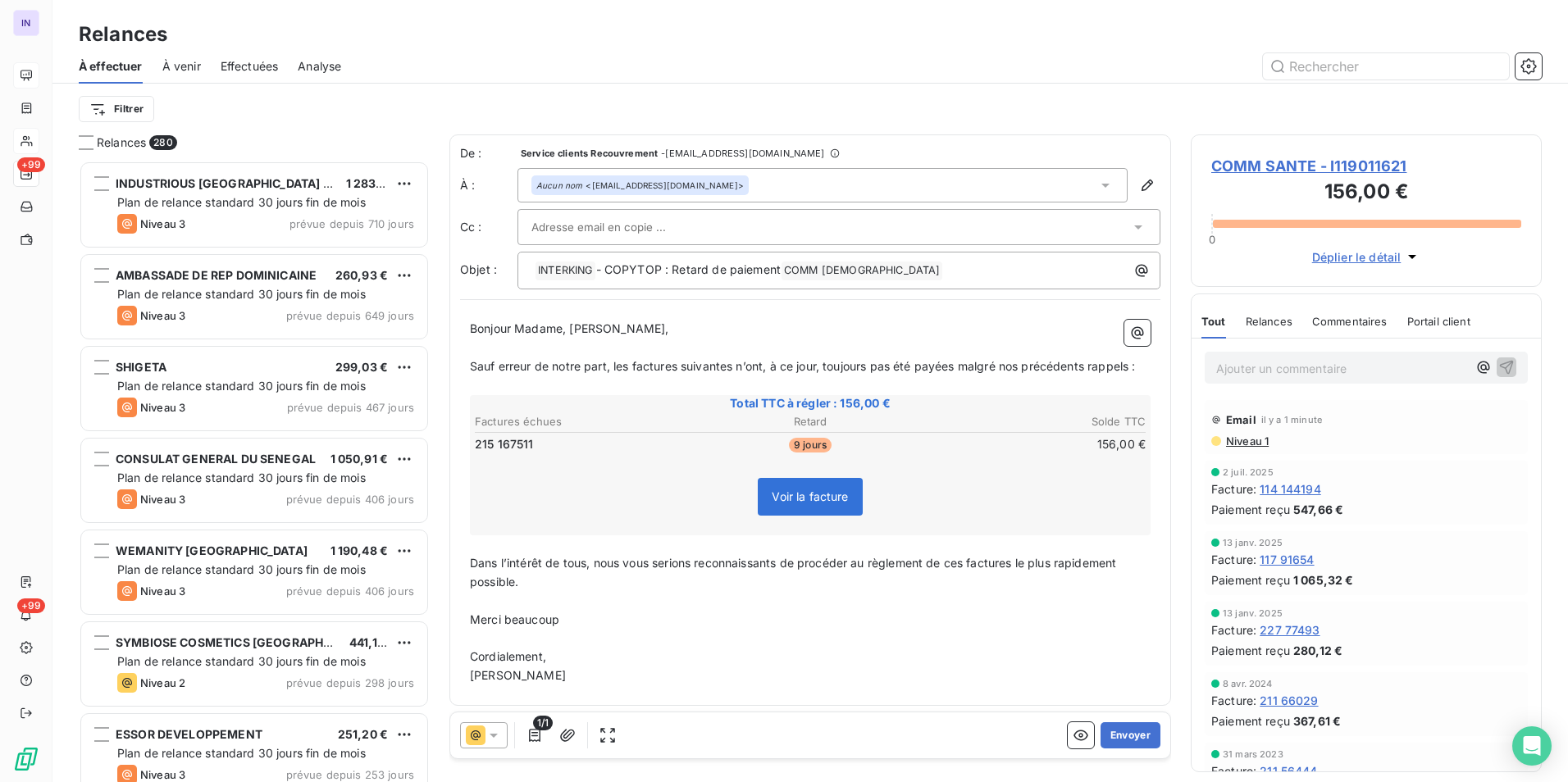
click at [500, 359] on icon at bounding box center [493, 735] width 16 height 16
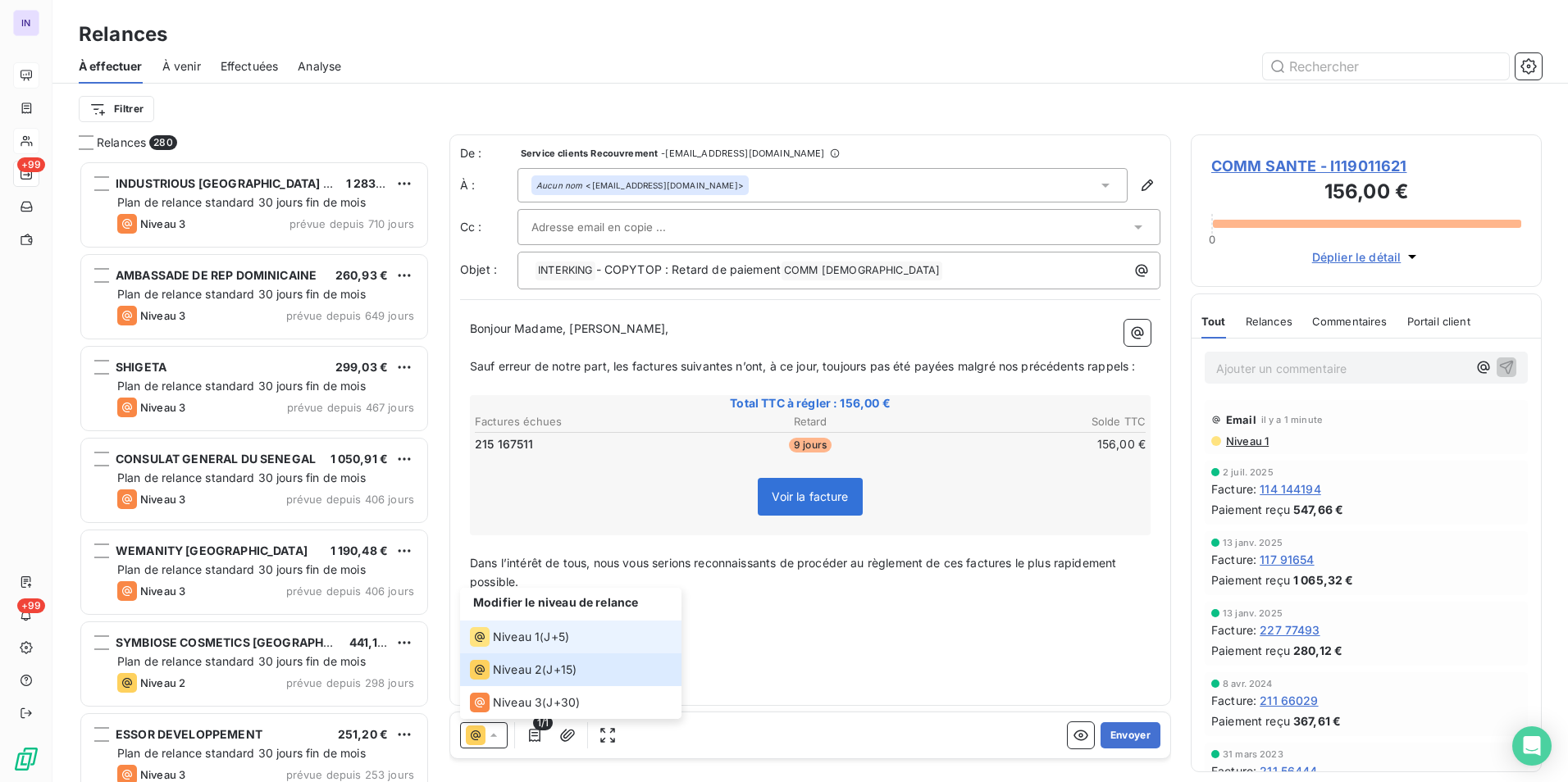
click at [523, 359] on span "Niveau 1" at bounding box center [516, 637] width 46 height 16
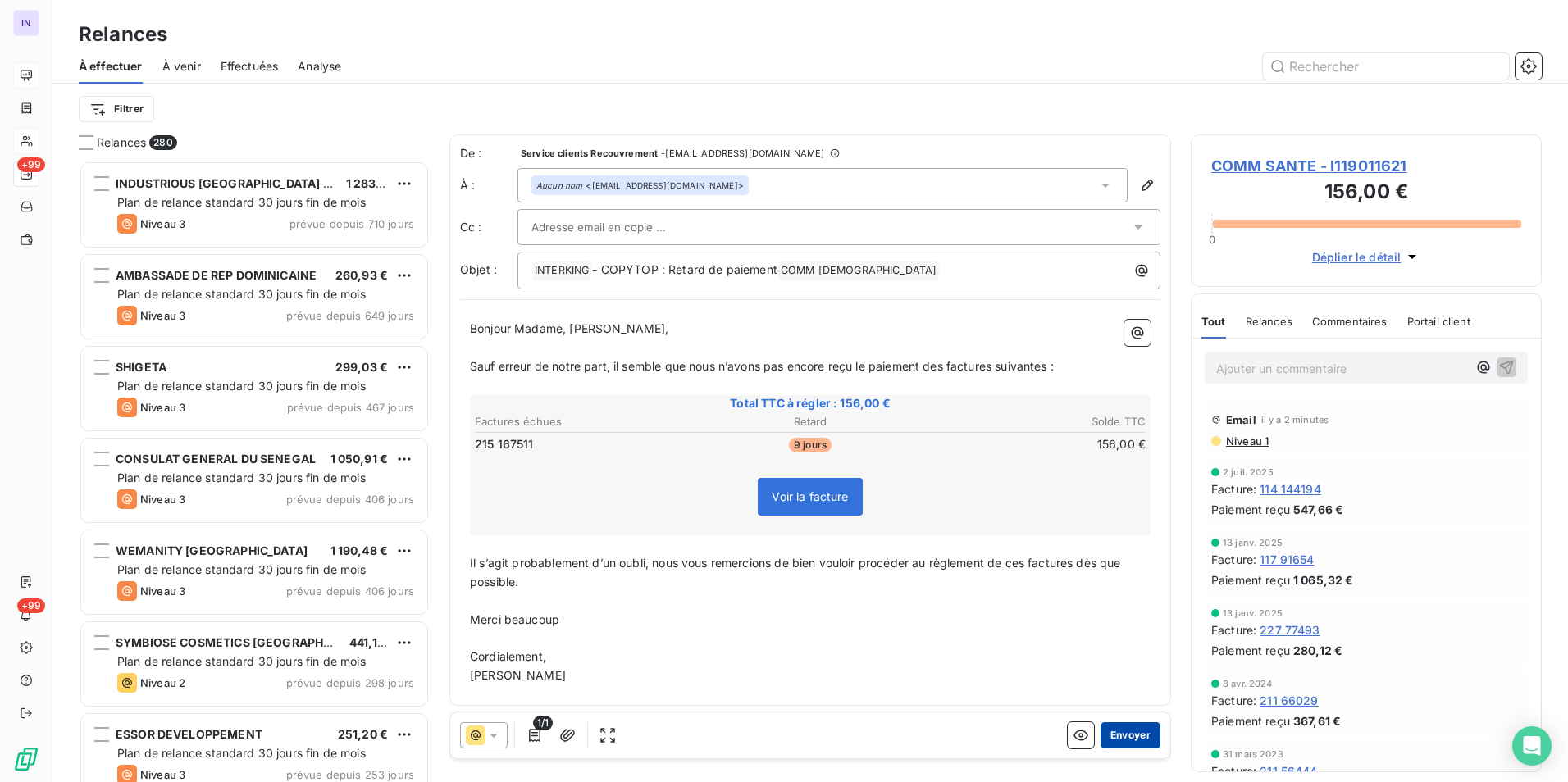
click at [773, 359] on button "Envoyer" at bounding box center [1130, 735] width 60 height 27
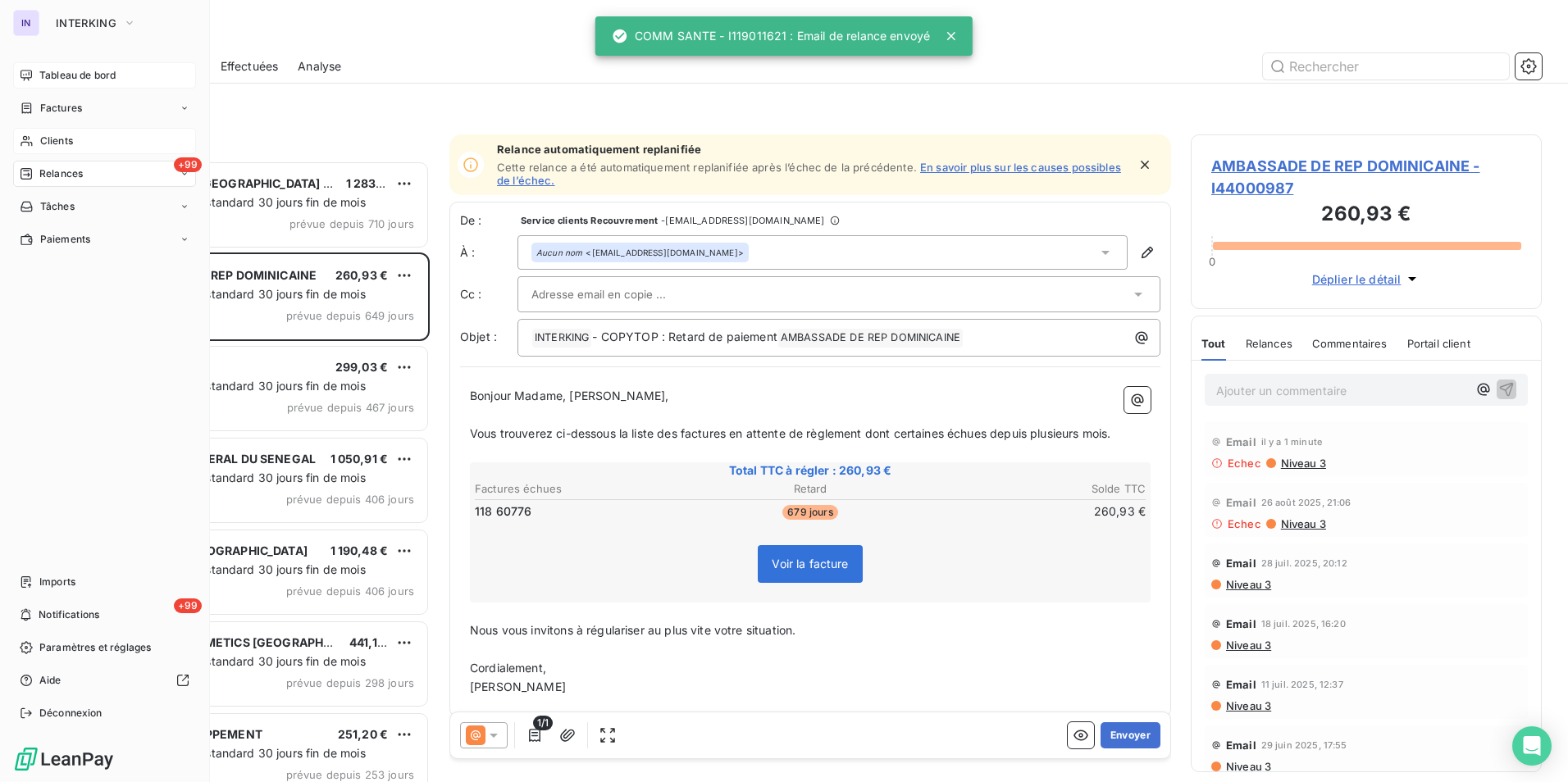
click at [45, 131] on div "Clients" at bounding box center [104, 141] width 183 height 27
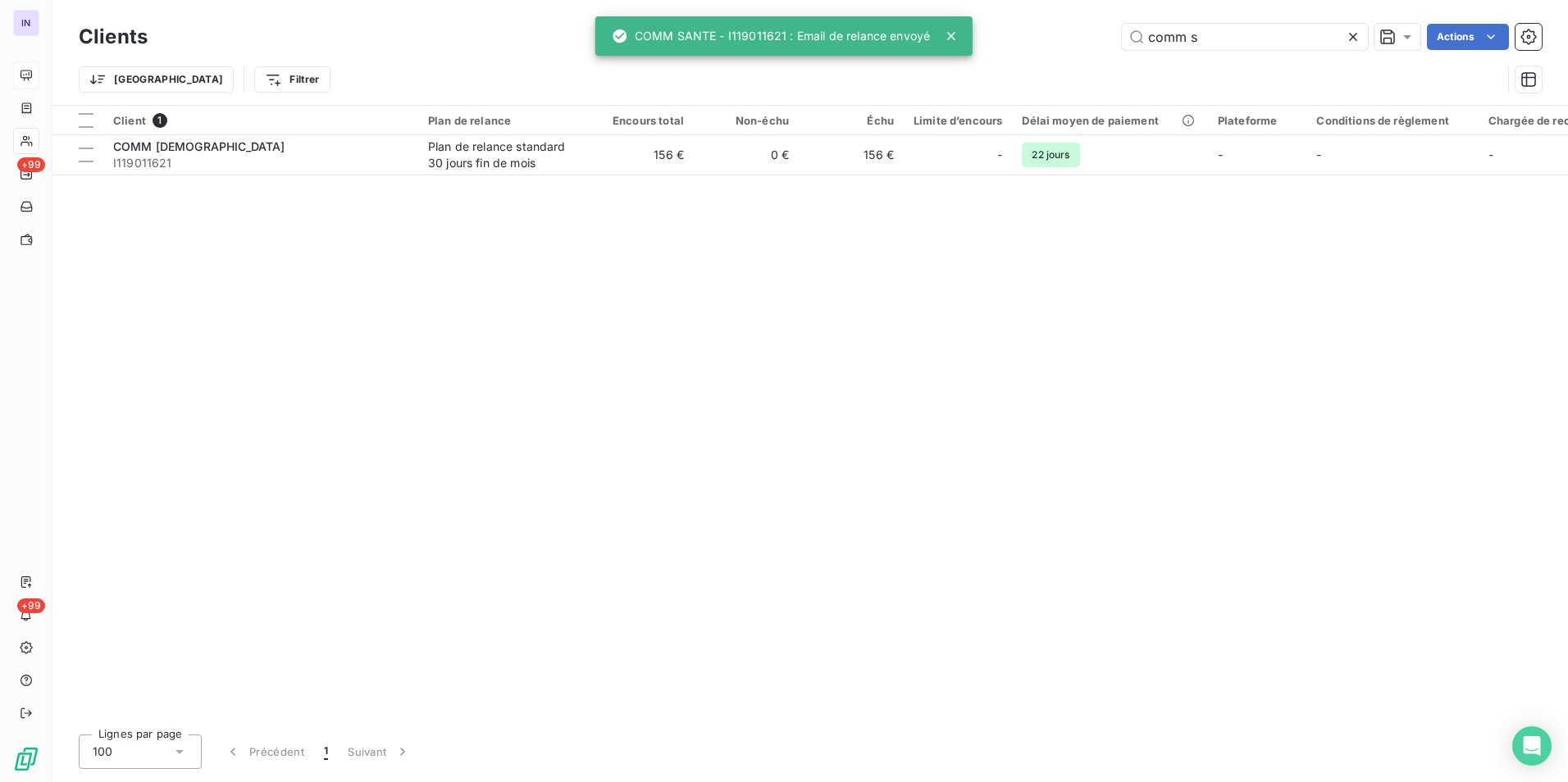
drag, startPoint x: 1207, startPoint y: 43, endPoint x: 971, endPoint y: 33, distance: 236.2
click at [773, 33] on div "comm s Actions" at bounding box center [854, 37] width 1374 height 27
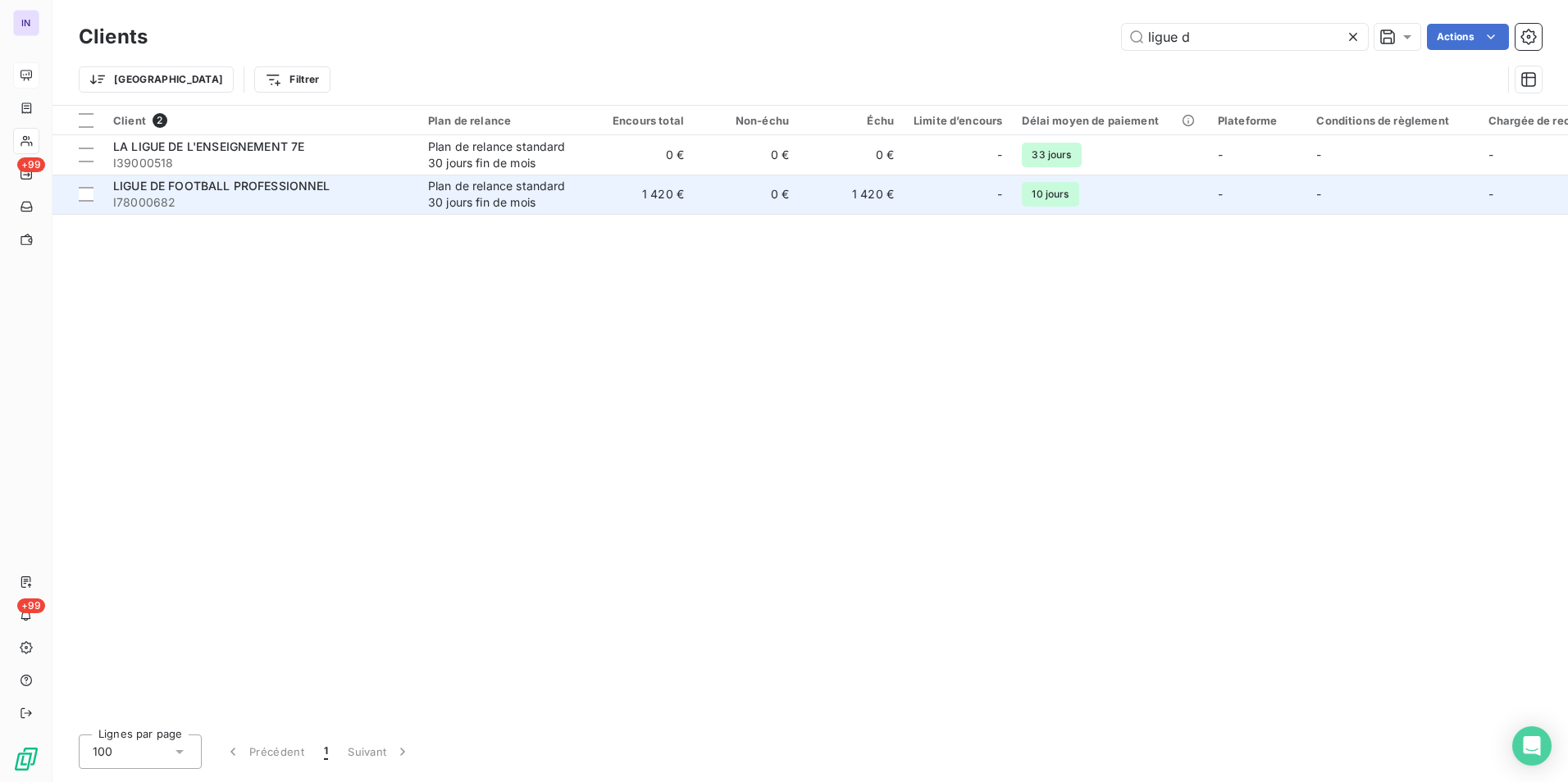
type input "ligue d"
click at [324, 185] on span "LIGUE DE FOOTBALL PROFESSIONNEL" at bounding box center [222, 186] width 217 height 14
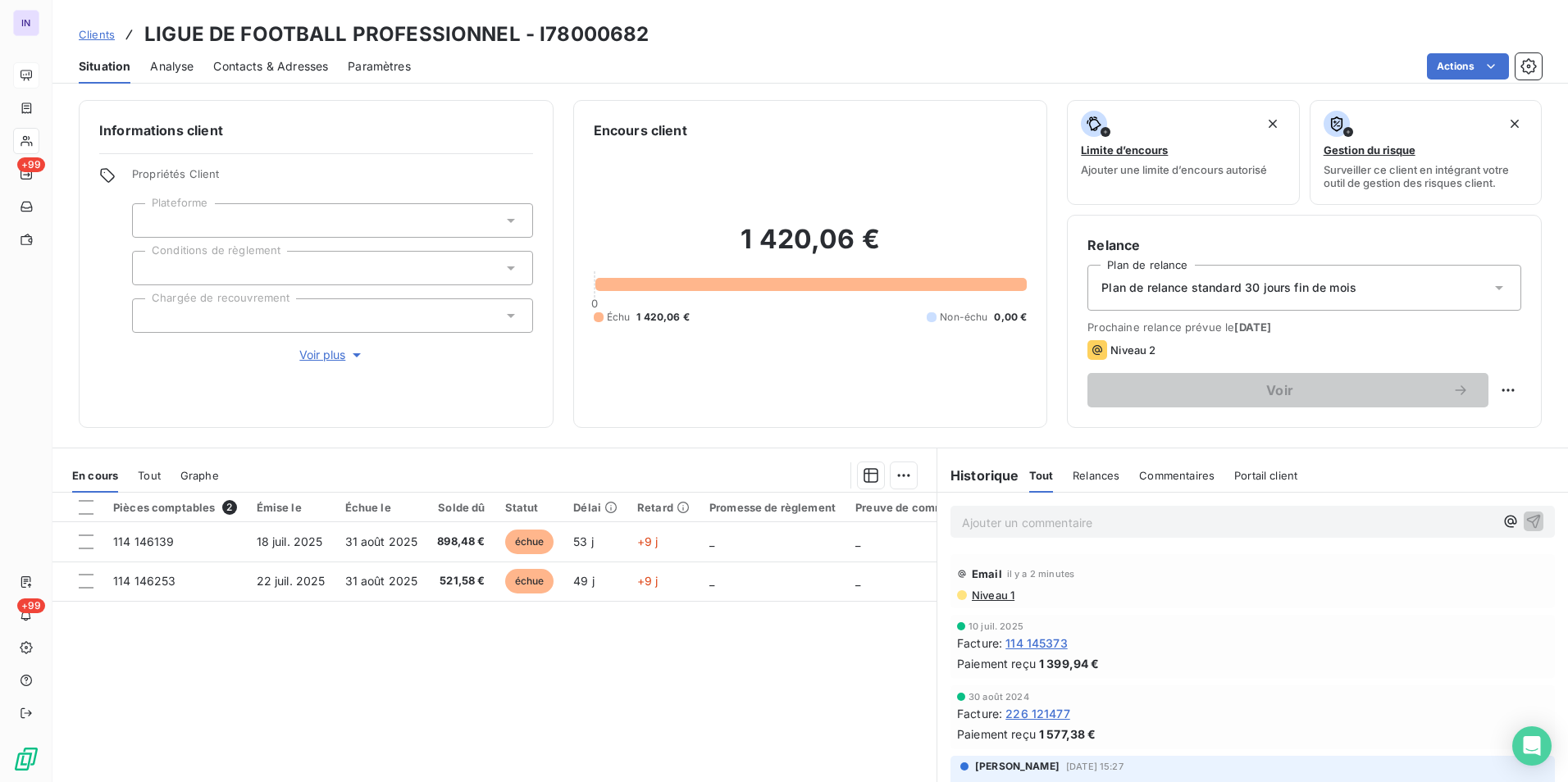
click at [259, 68] on span "Contacts & Adresses" at bounding box center [271, 66] width 115 height 16
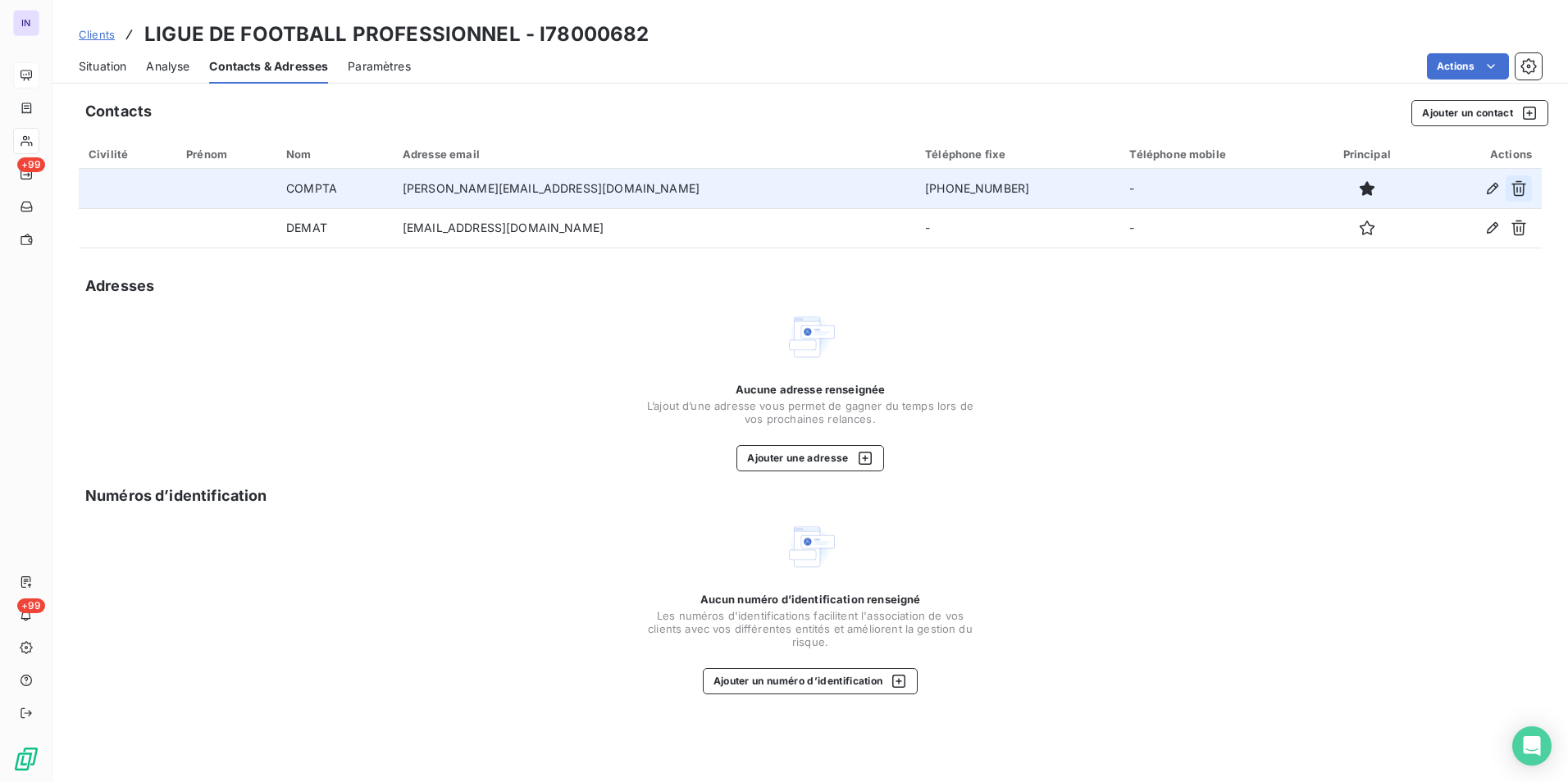
click at [773, 187] on icon "button" at bounding box center [1518, 188] width 16 height 16
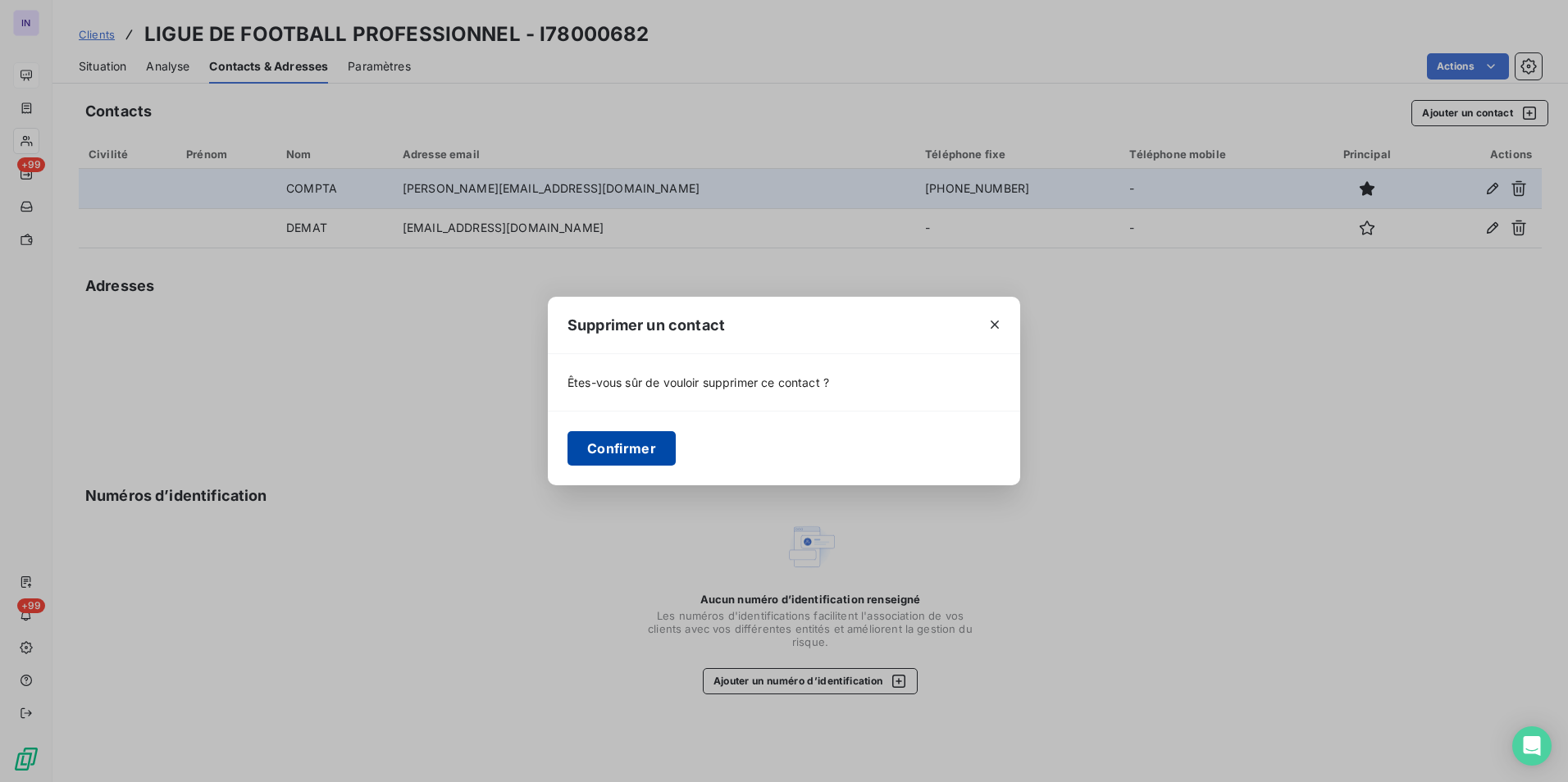
click at [606, 359] on button "Confirmer" at bounding box center [622, 449] width 108 height 34
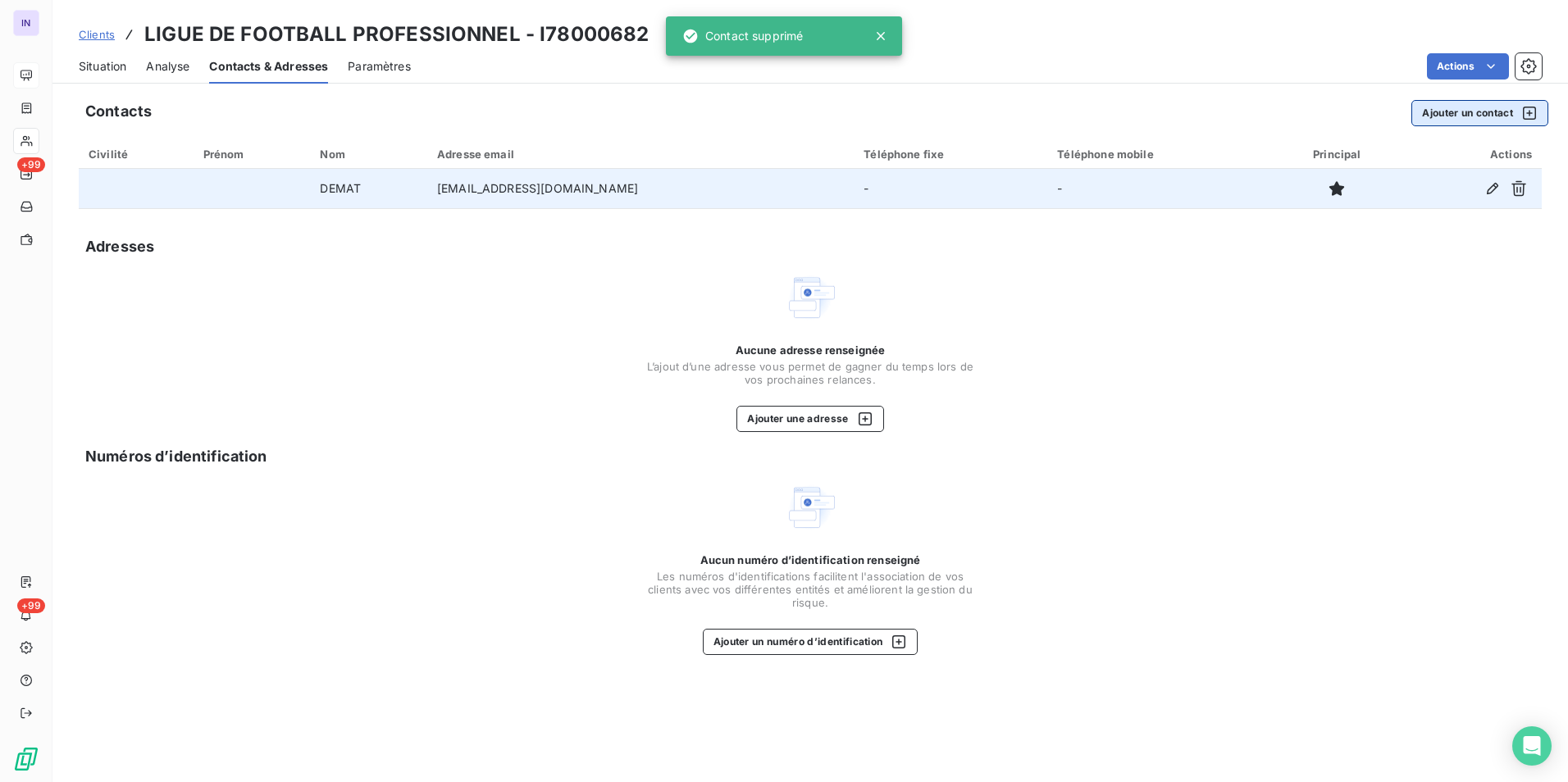
click at [773, 112] on button "Ajouter un contact" at bounding box center [1479, 113] width 137 height 27
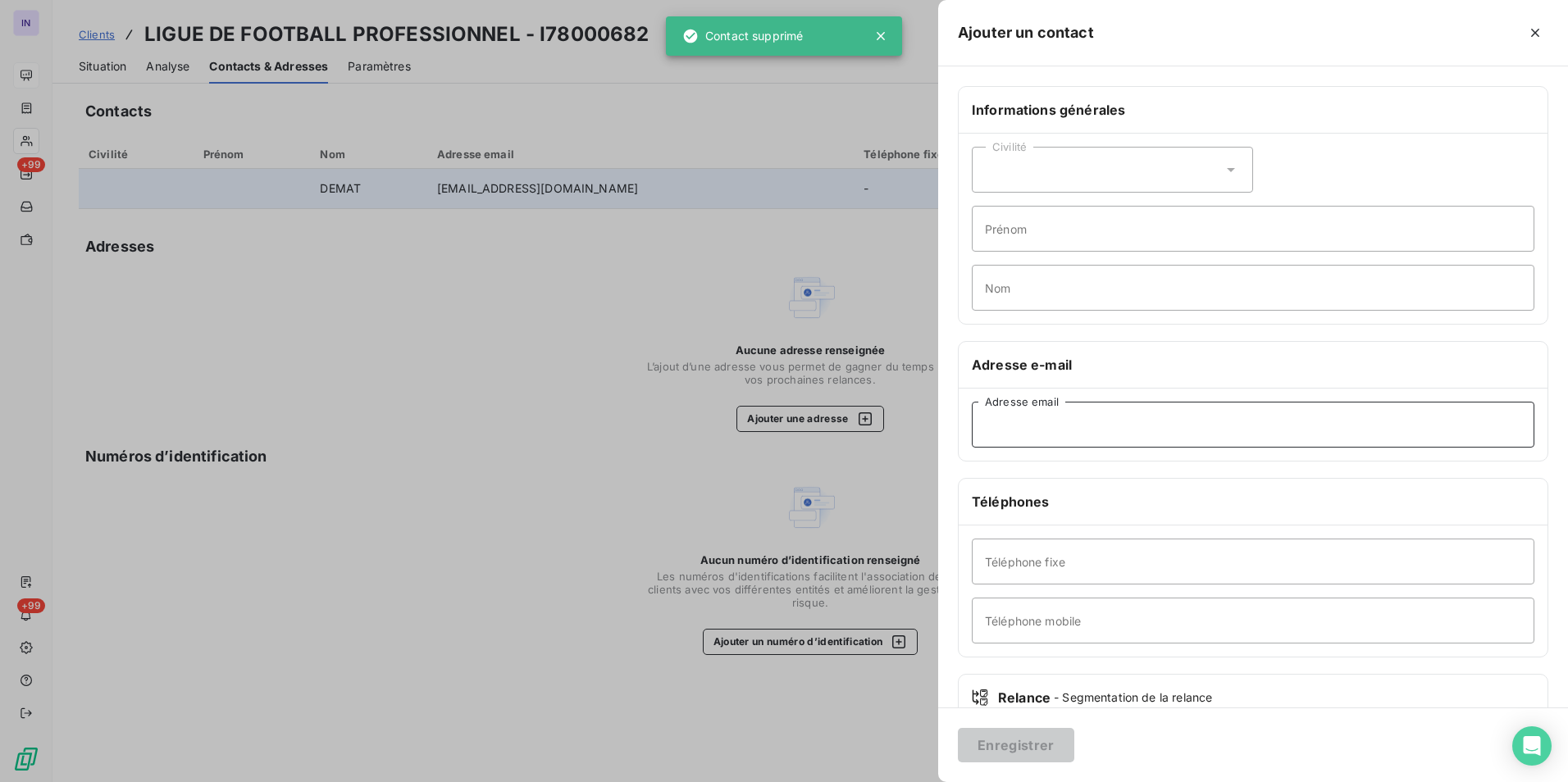
click at [773, 359] on input "Adresse email" at bounding box center [1253, 424] width 562 height 46
paste input "[PERSON_NAME][EMAIL_ADDRESS][DOMAIN_NAME]"
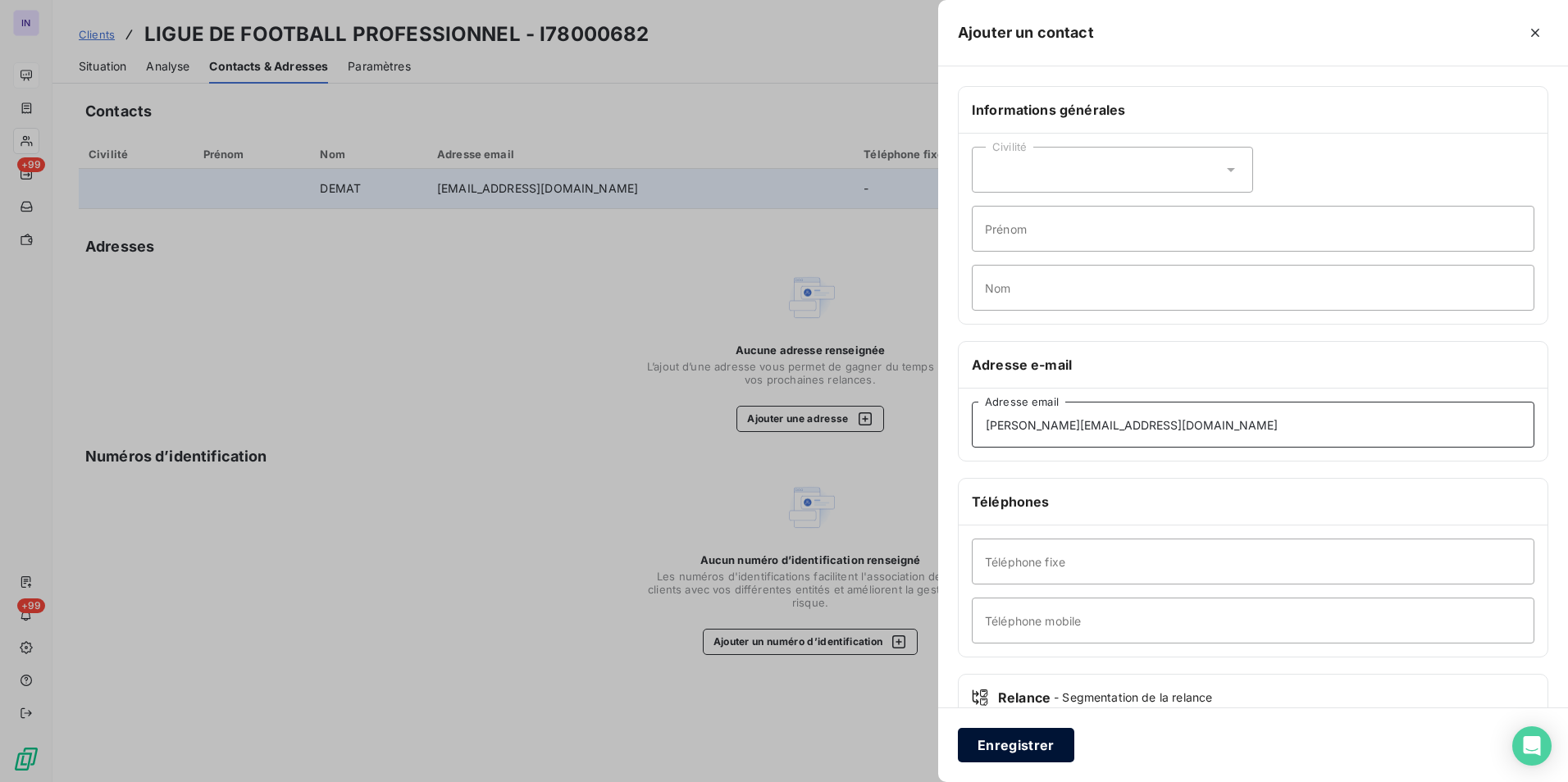
type input "[PERSON_NAME][EMAIL_ADDRESS][DOMAIN_NAME]"
click at [773, 359] on button "Enregistrer" at bounding box center [1015, 745] width 116 height 34
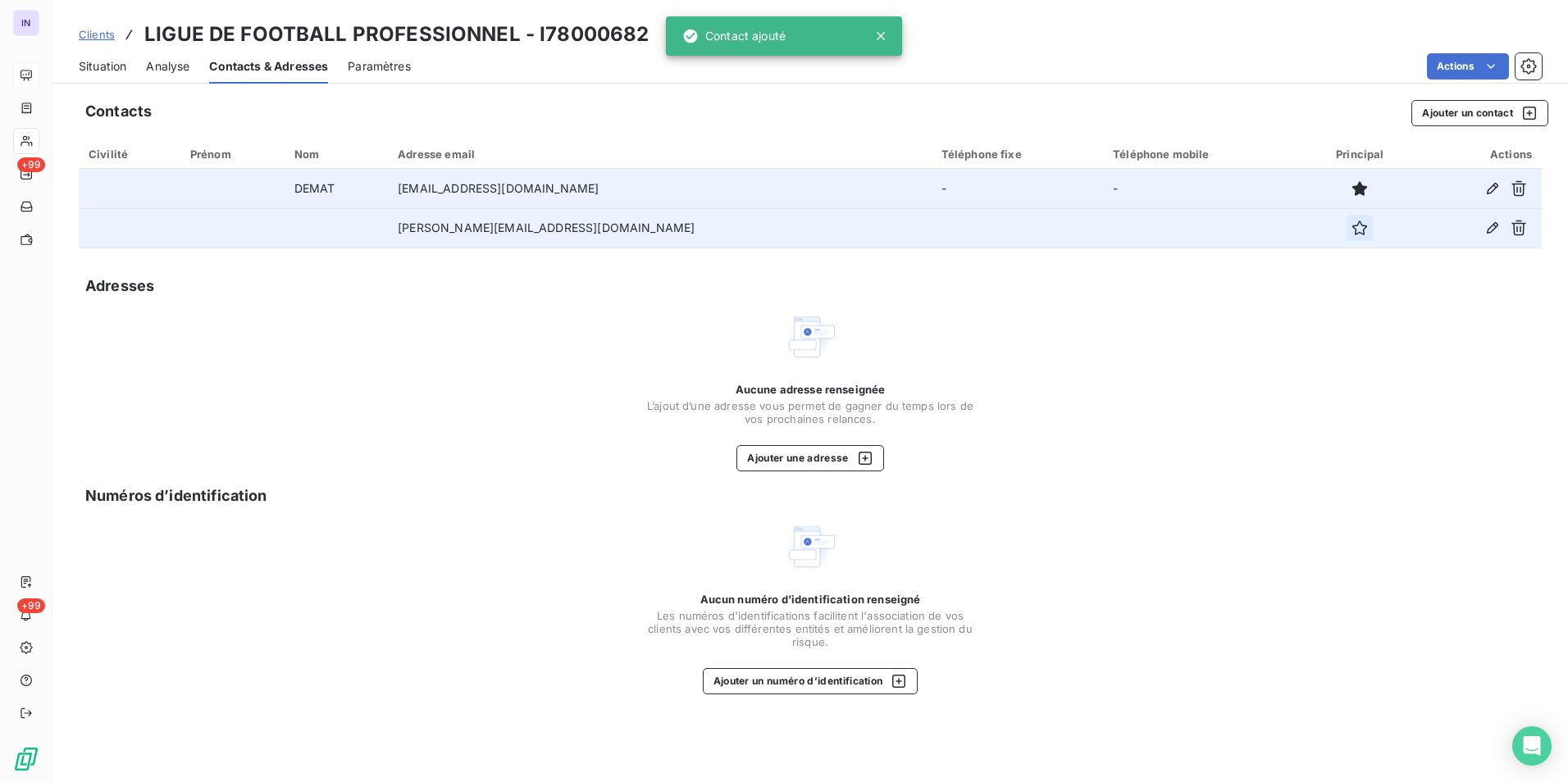
click at [773, 229] on icon "button" at bounding box center [1359, 228] width 15 height 15
click at [99, 66] on span "Situation" at bounding box center [102, 66] width 47 height 16
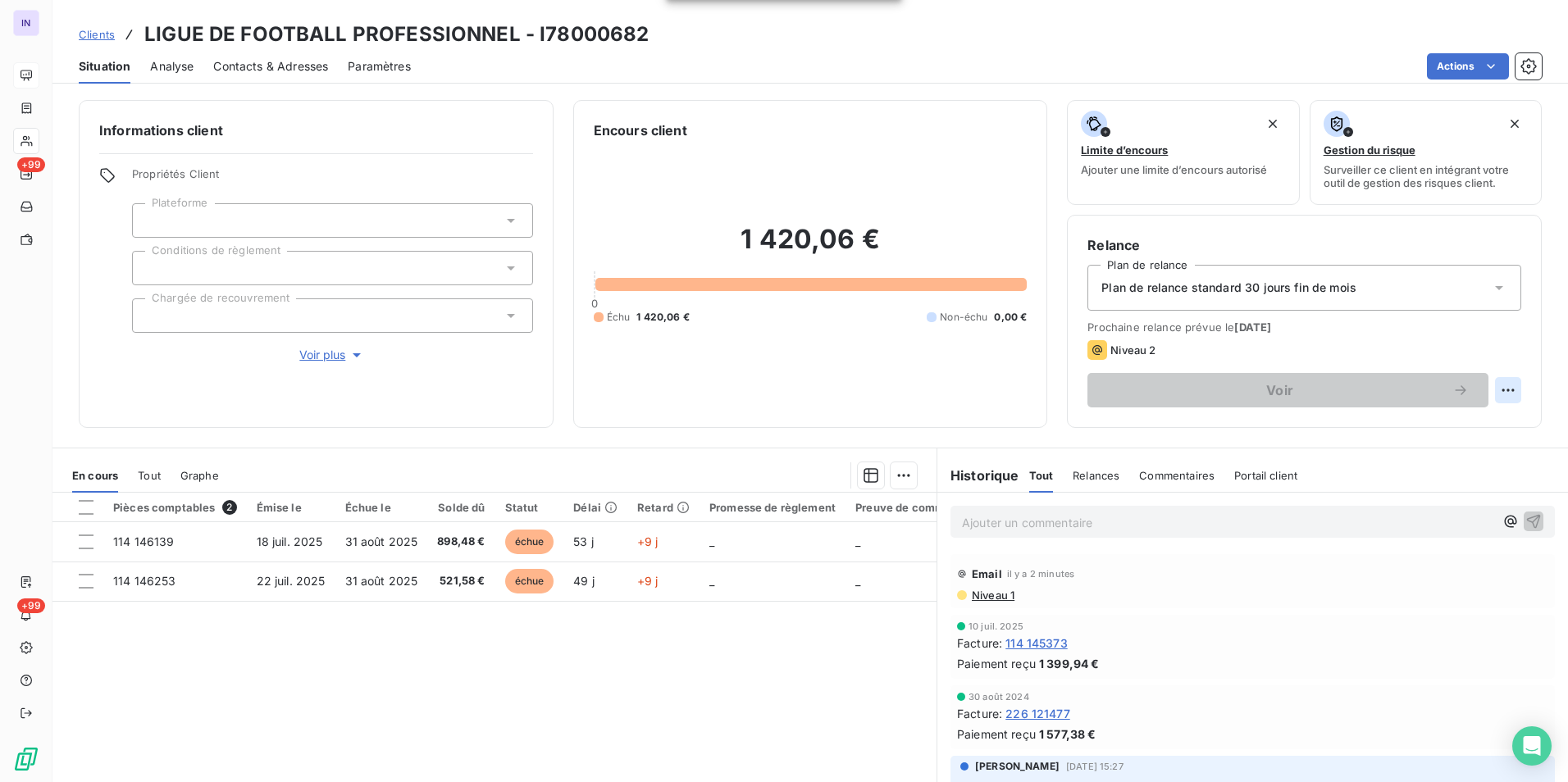
click at [773, 359] on html "IN +99 +99 Clients LIGUE DE FOOTBALL PROFESSIONNEL - I78000682 Situation Analys…" at bounding box center [784, 391] width 1568 height 782
click at [773, 359] on div "Replanifier cette action" at bounding box center [1428, 426] width 147 height 27
select select "8"
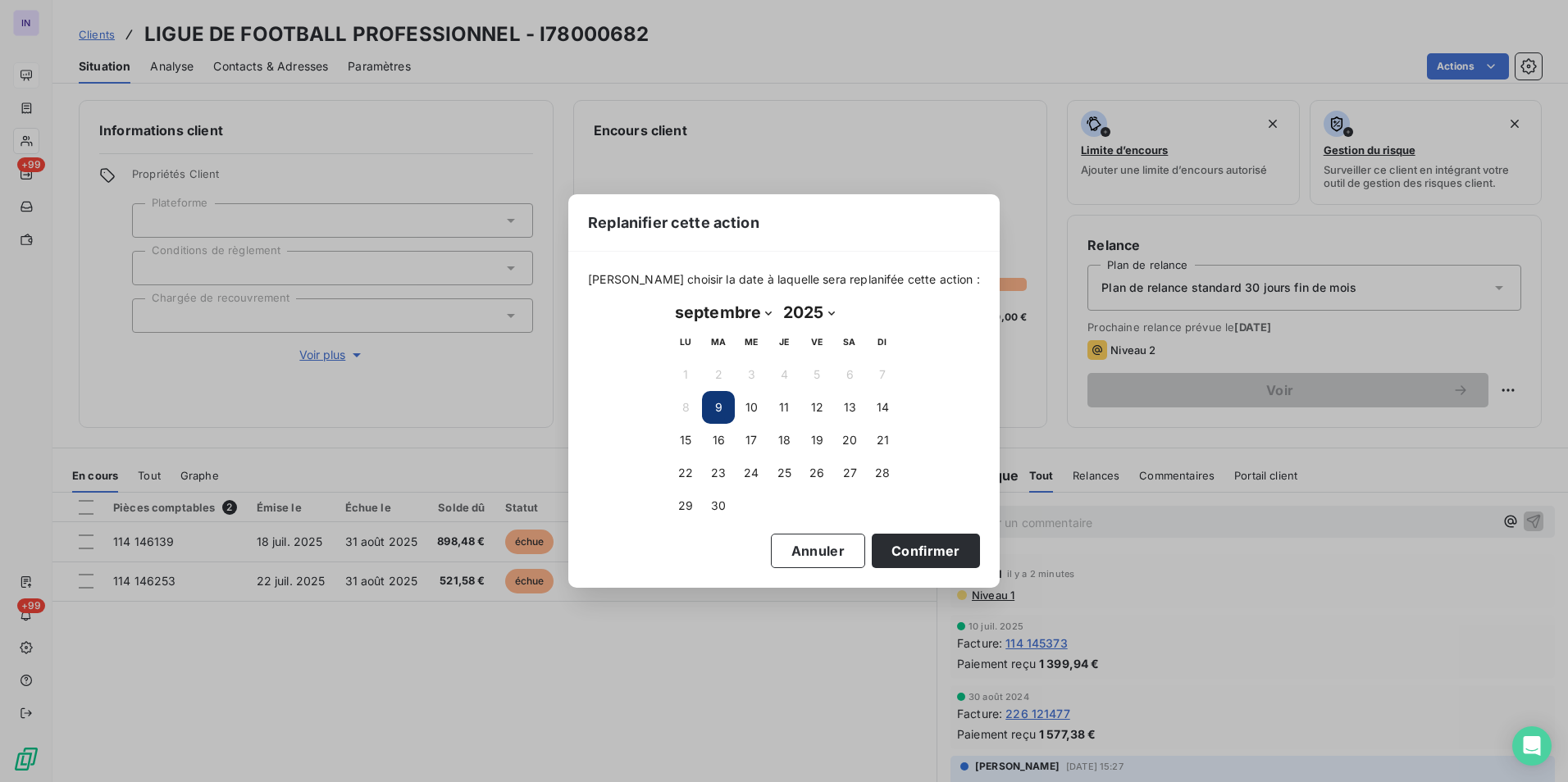
click at [716, 359] on button "9" at bounding box center [718, 407] width 33 height 33
click at [726, 359] on button "9" at bounding box center [718, 407] width 33 height 33
click at [773, 359] on button "Confirmer" at bounding box center [926, 551] width 108 height 34
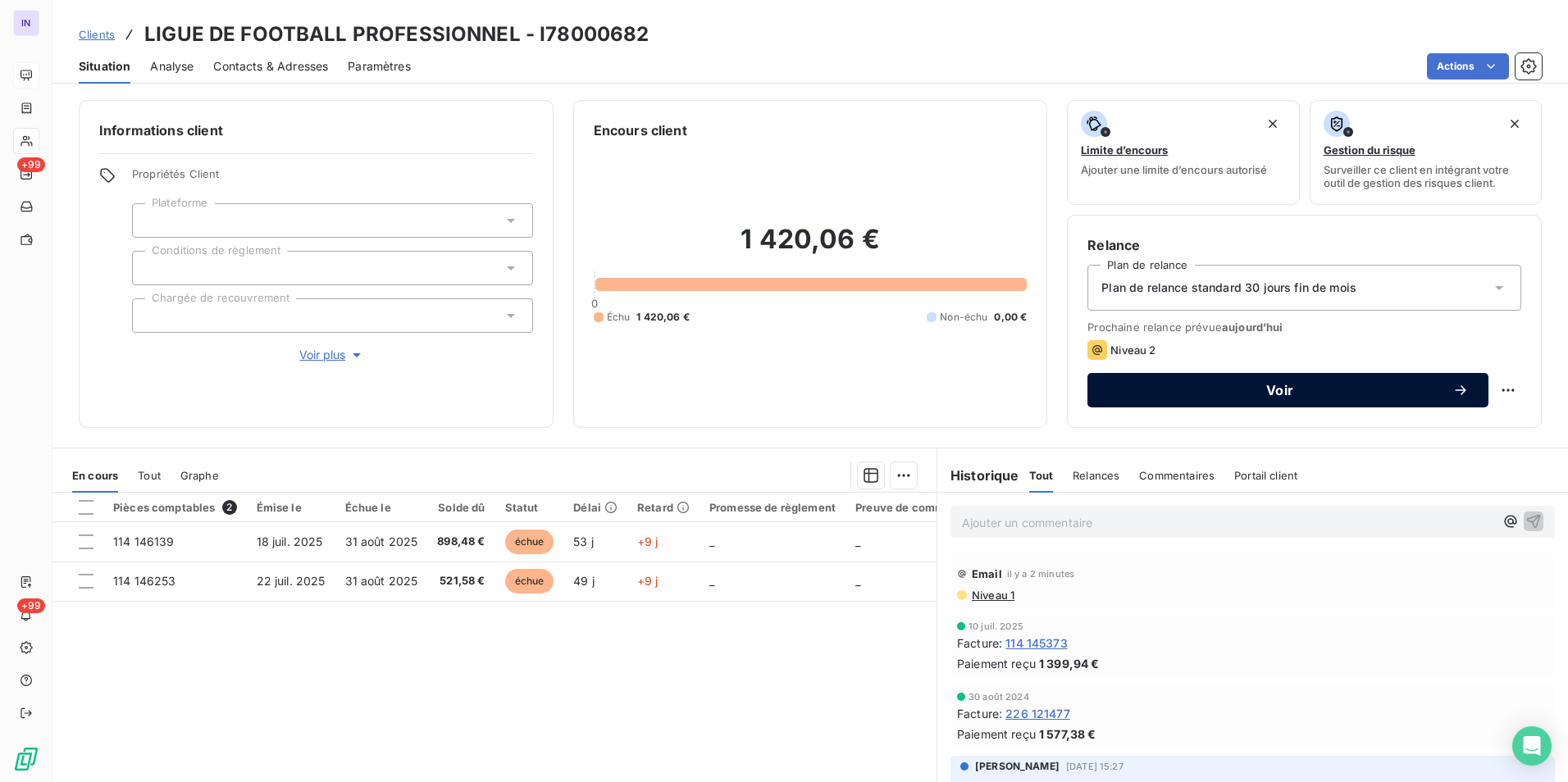
click at [773, 359] on span "Voir" at bounding box center [1280, 389] width 346 height 13
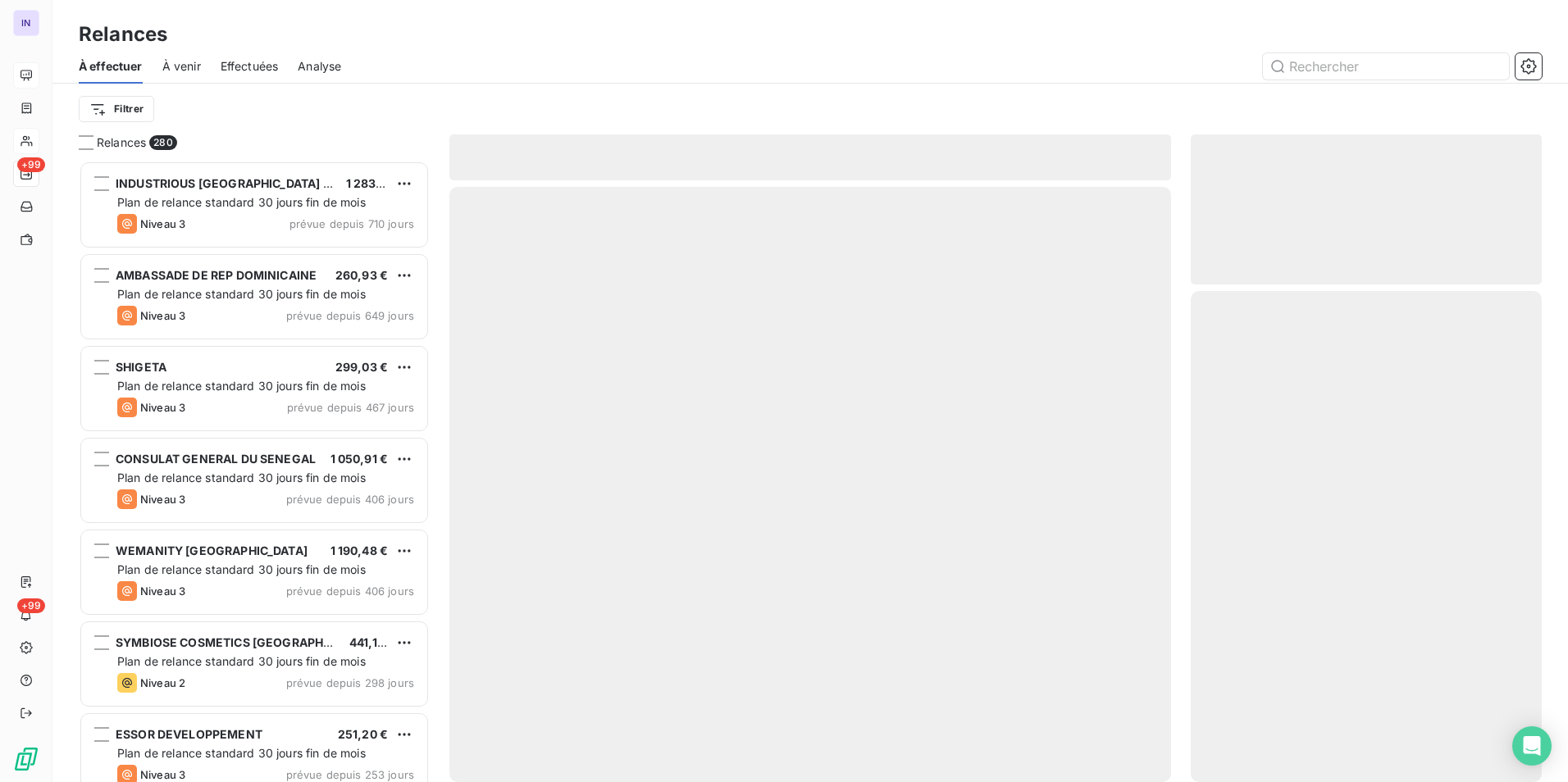
scroll to position [609, 339]
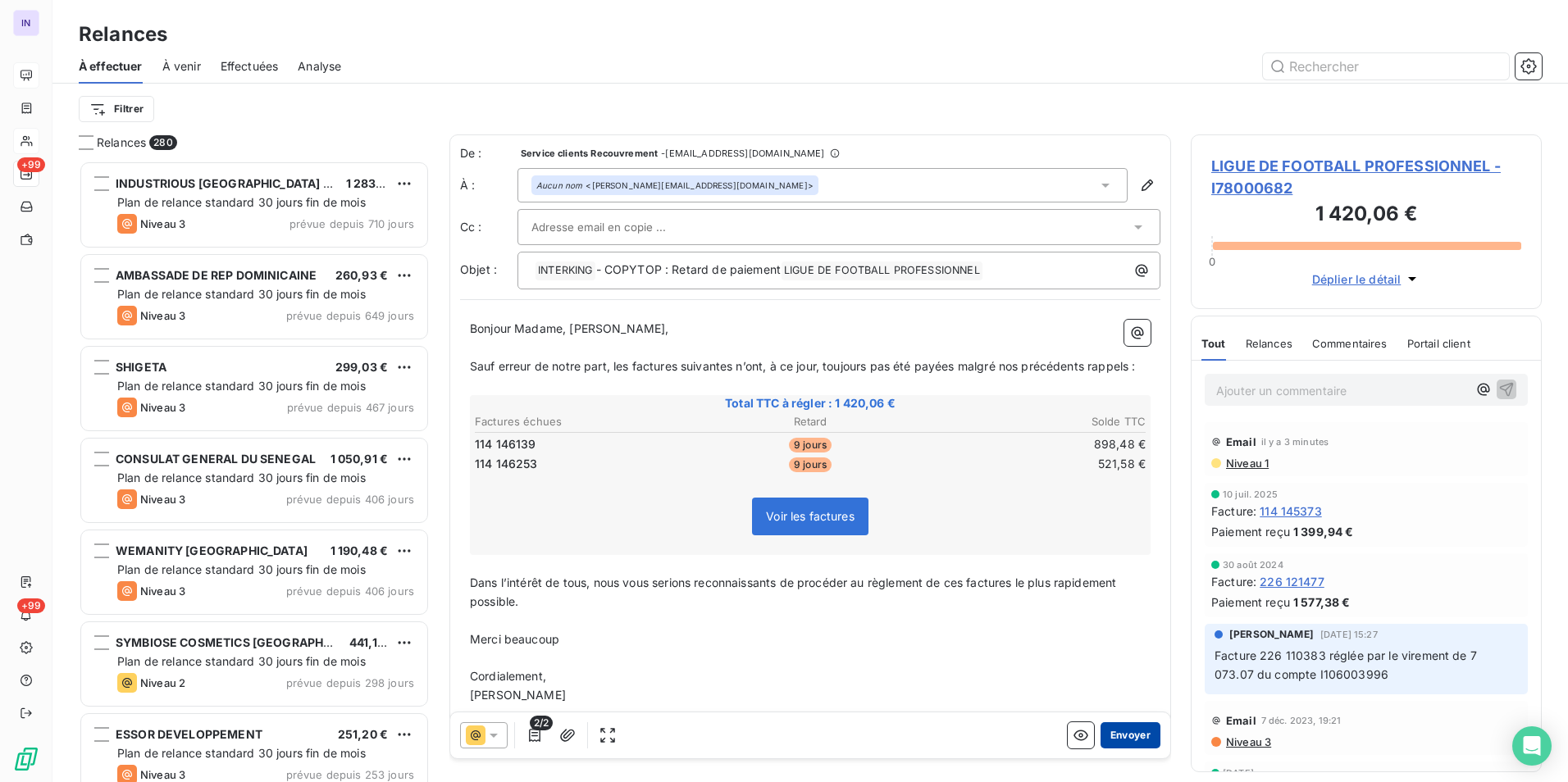
click at [773, 359] on button "Envoyer" at bounding box center [1130, 735] width 60 height 27
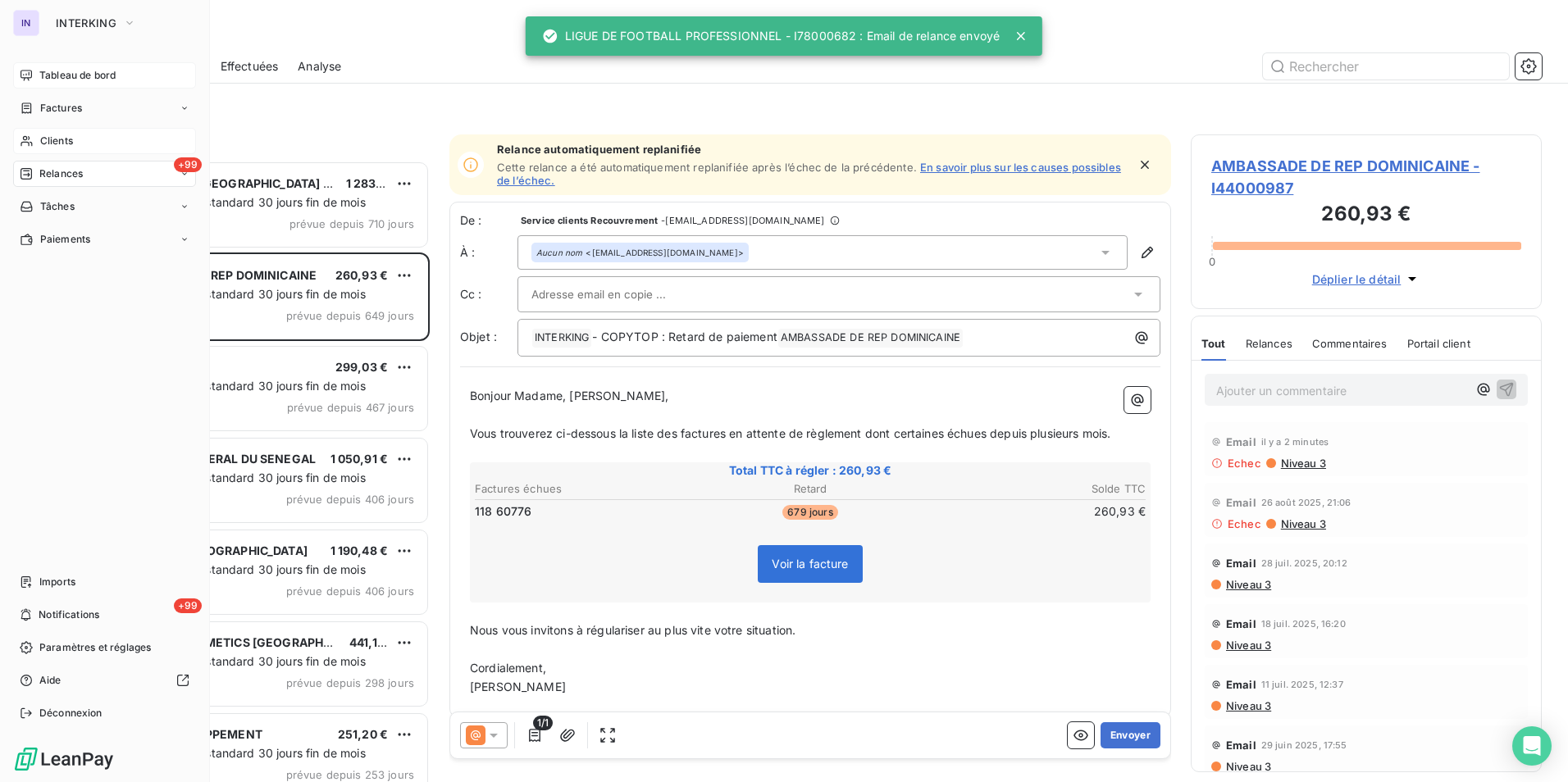
drag, startPoint x: 55, startPoint y: 140, endPoint x: 179, endPoint y: 142, distance: 124.0
click at [55, 140] on span "Clients" at bounding box center [57, 140] width 33 height 15
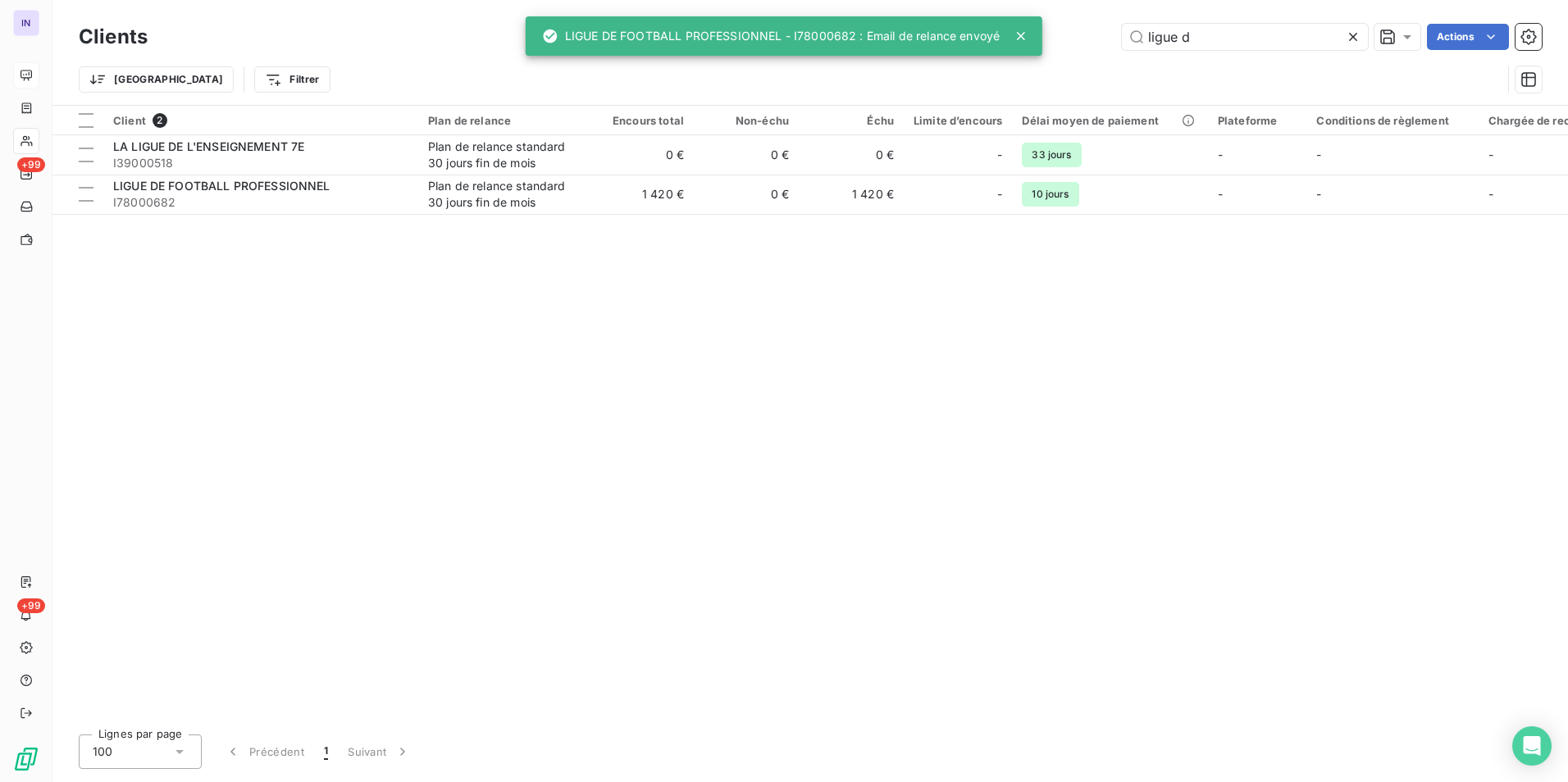
drag, startPoint x: 1244, startPoint y: 40, endPoint x: 1054, endPoint y: 40, distance: 190.0
click at [773, 40] on div "ligue d Actions" at bounding box center [854, 37] width 1374 height 27
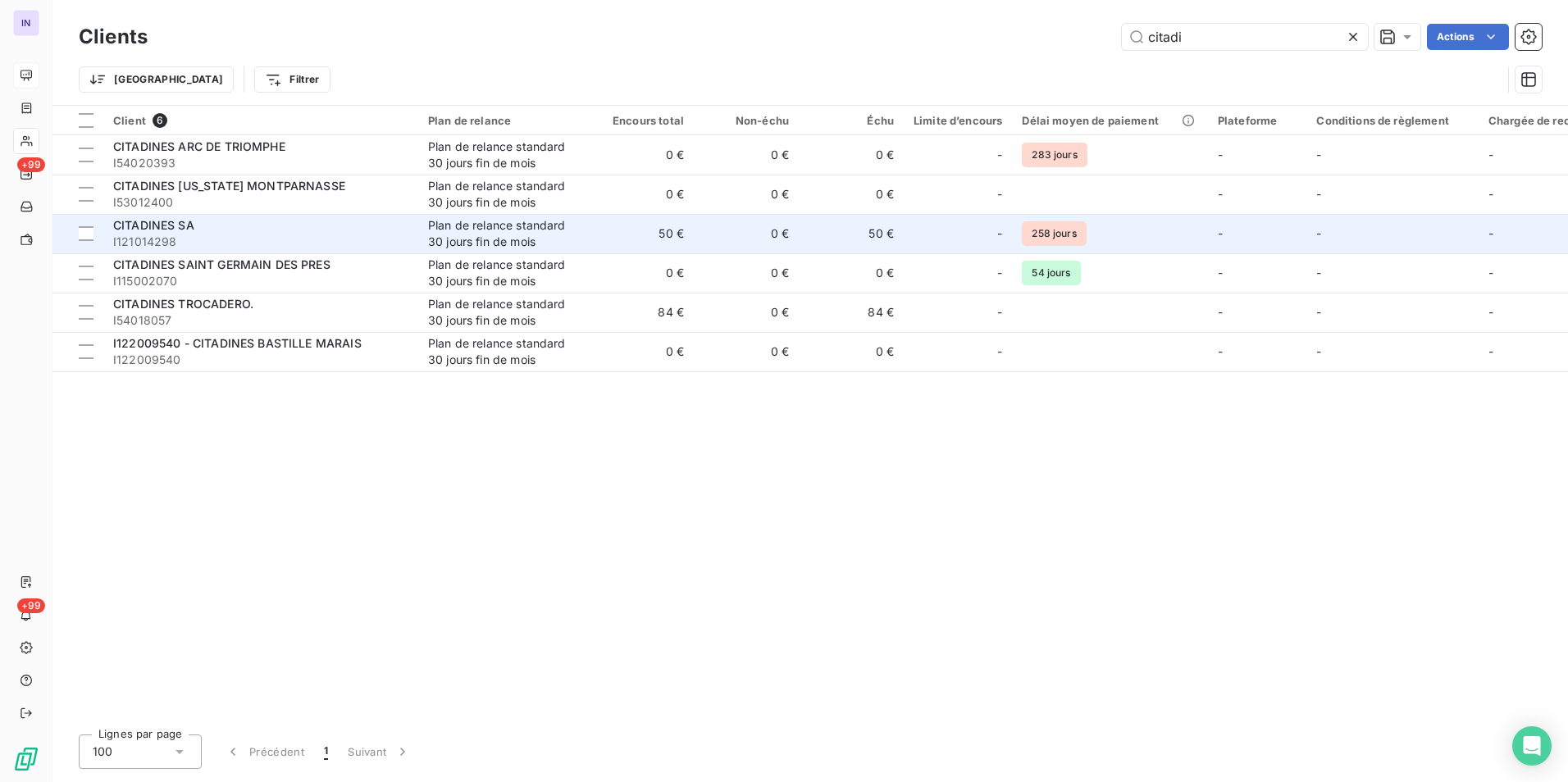
type input "citadi"
click at [248, 241] on span "I121014298" at bounding box center [260, 241] width 295 height 16
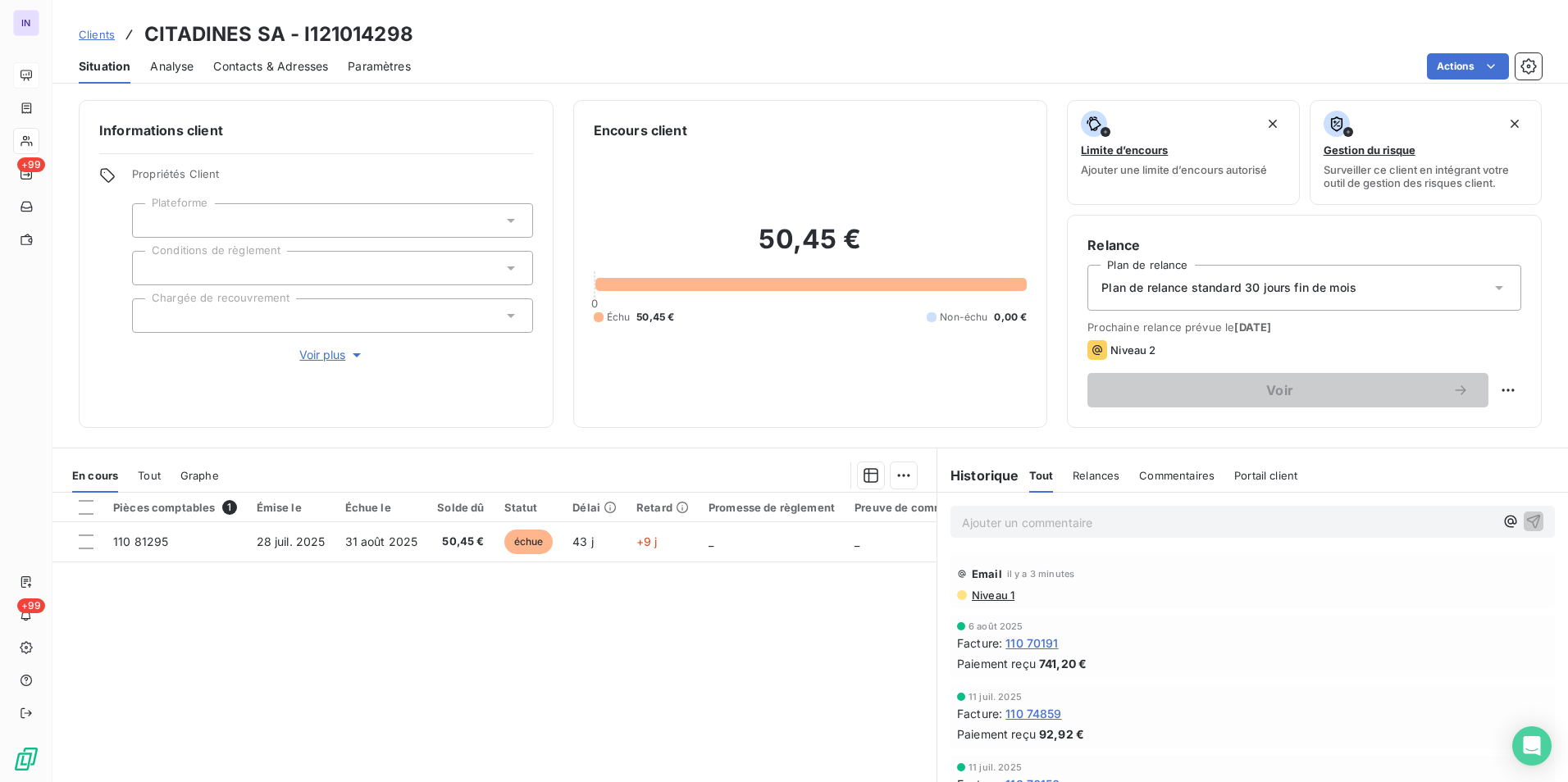
click at [269, 64] on span "Contacts & Adresses" at bounding box center [271, 66] width 115 height 16
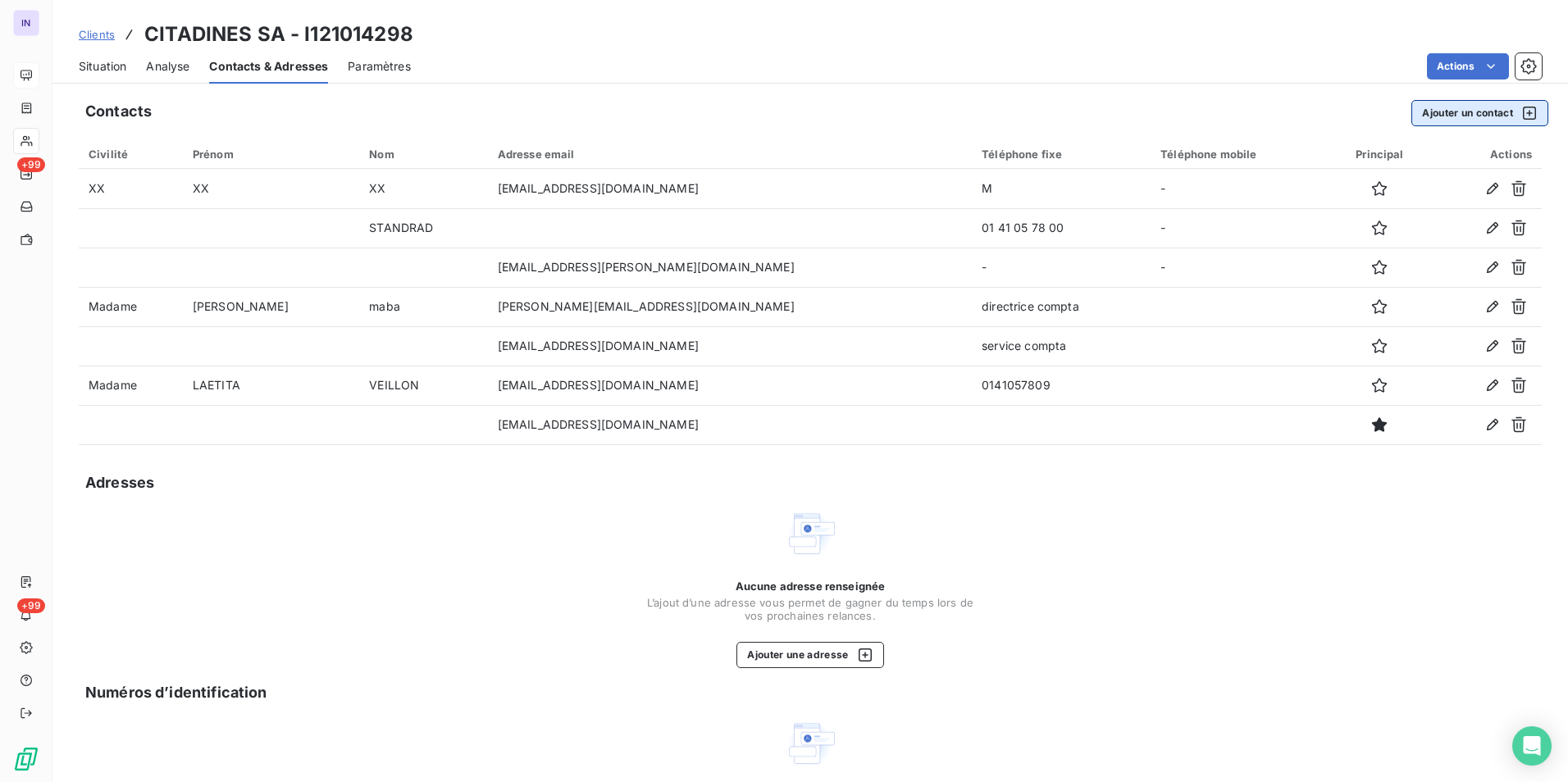
click at [773, 117] on button "Ajouter un contact" at bounding box center [1479, 113] width 137 height 27
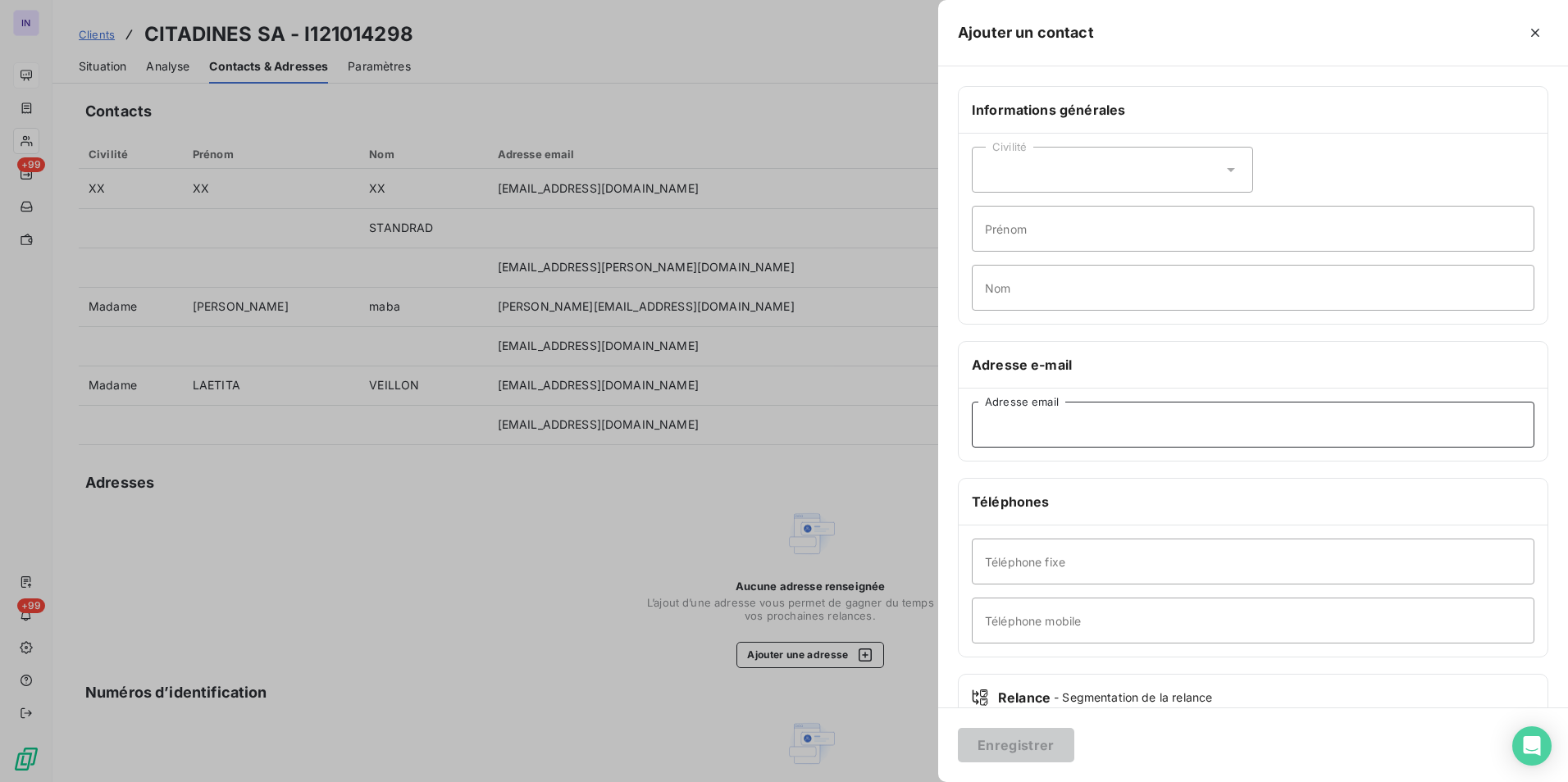
click at [773, 359] on input "Adresse email" at bounding box center [1253, 424] width 562 height 46
paste input "[EMAIL_ADDRESS][DOMAIN_NAME]."
type input "[EMAIL_ADDRESS][DOMAIN_NAME]"
click at [773, 359] on button "Enregistrer" at bounding box center [1015, 745] width 116 height 34
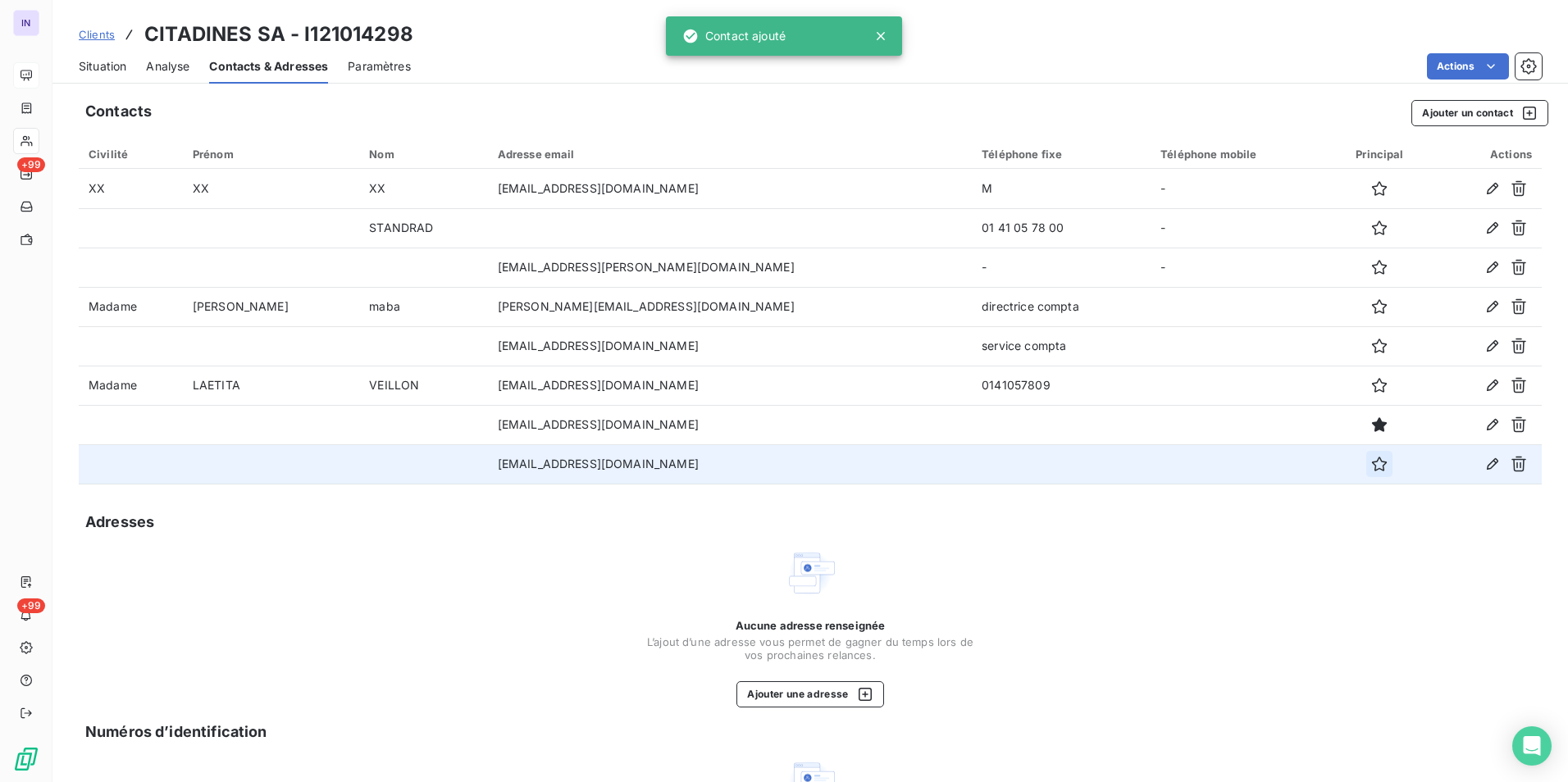
click at [773, 359] on icon "button" at bounding box center [1379, 463] width 16 height 16
click at [96, 65] on span "Situation" at bounding box center [102, 66] width 47 height 16
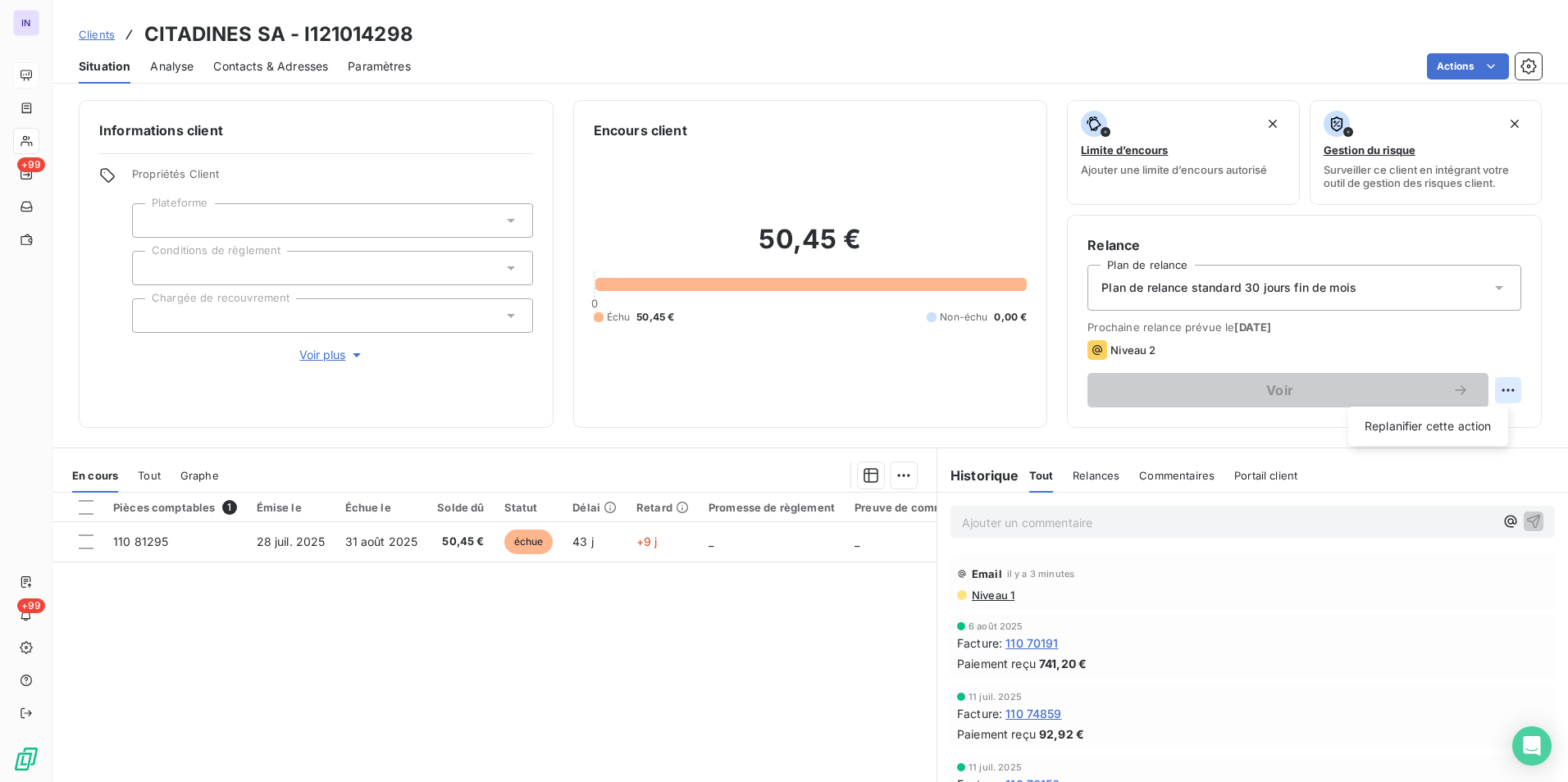
click at [773, 359] on html "IN +99 +99 Clients CITADINES SA - I121014298 Situation Analyse Contacts & Adres…" at bounding box center [784, 391] width 1568 height 782
drag, startPoint x: 1473, startPoint y: 431, endPoint x: 1438, endPoint y: 425, distance: 35.5
click at [773, 359] on div "Replanifier cette action" at bounding box center [1428, 426] width 147 height 27
select select "8"
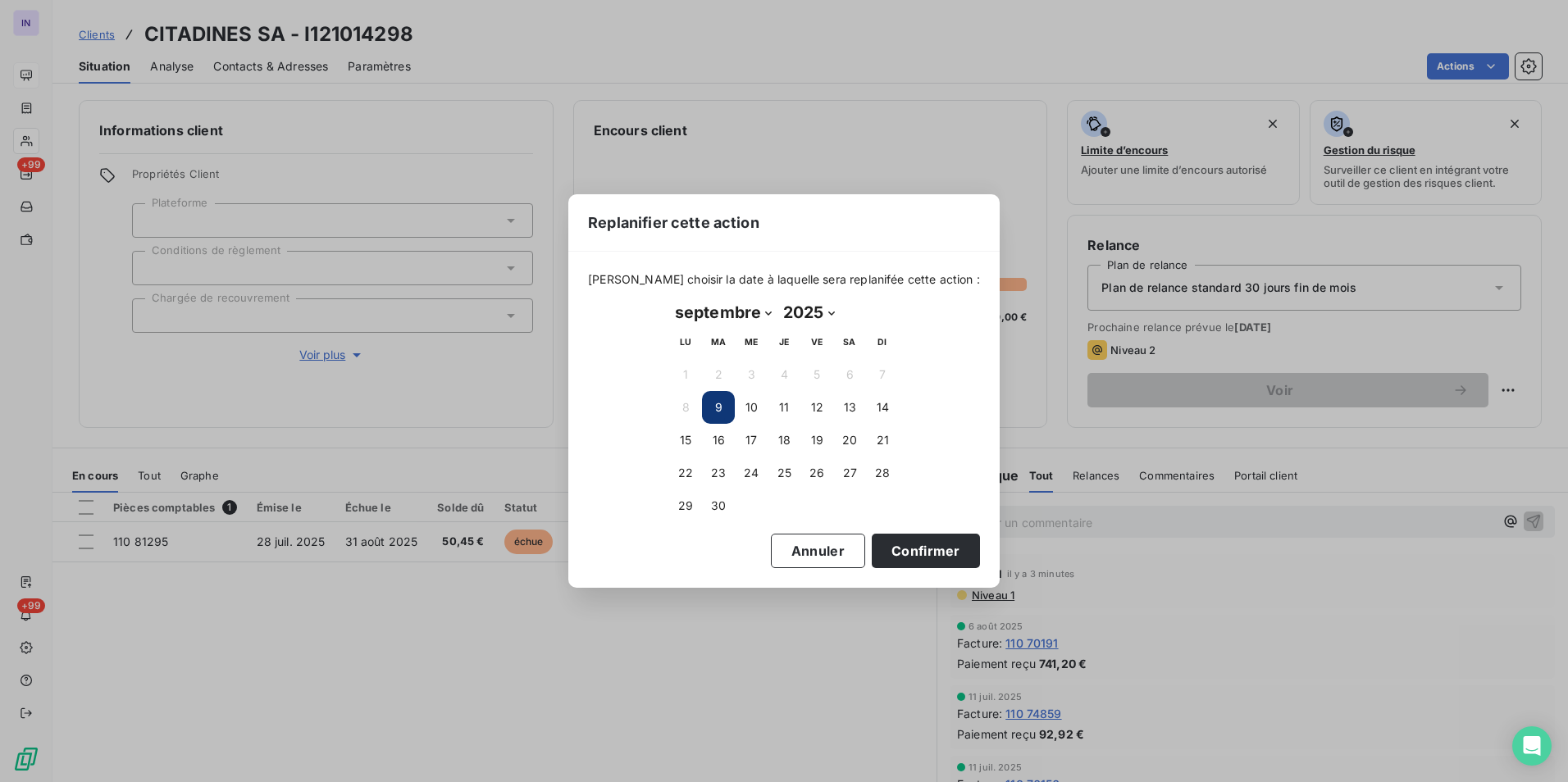
click at [725, 359] on button "9" at bounding box center [718, 407] width 33 height 33
click at [722, 359] on button "9" at bounding box center [718, 407] width 33 height 33
click at [773, 359] on button "Confirmer" at bounding box center [926, 551] width 108 height 34
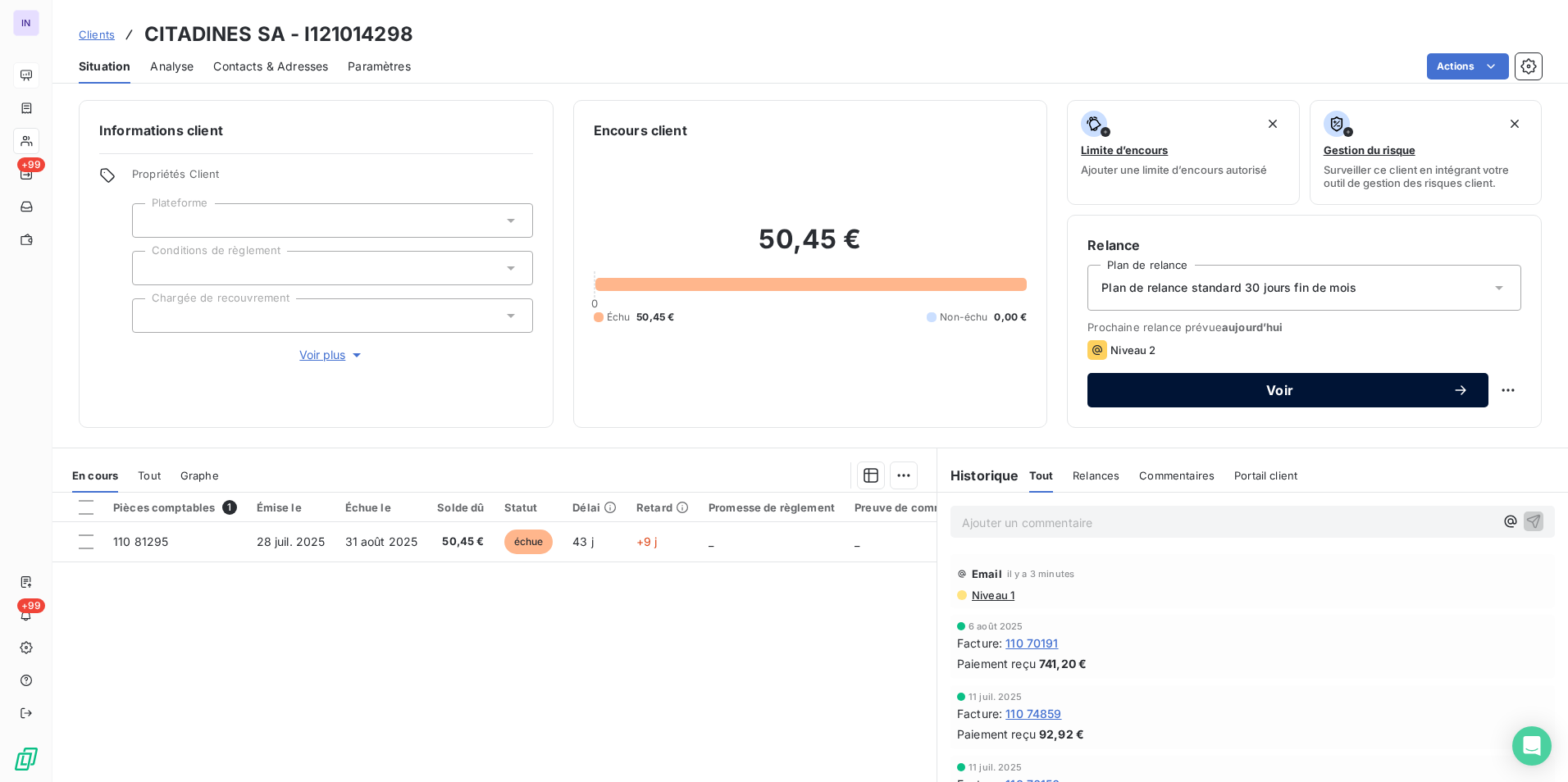
click at [773, 359] on span "Voir" at bounding box center [1280, 389] width 346 height 13
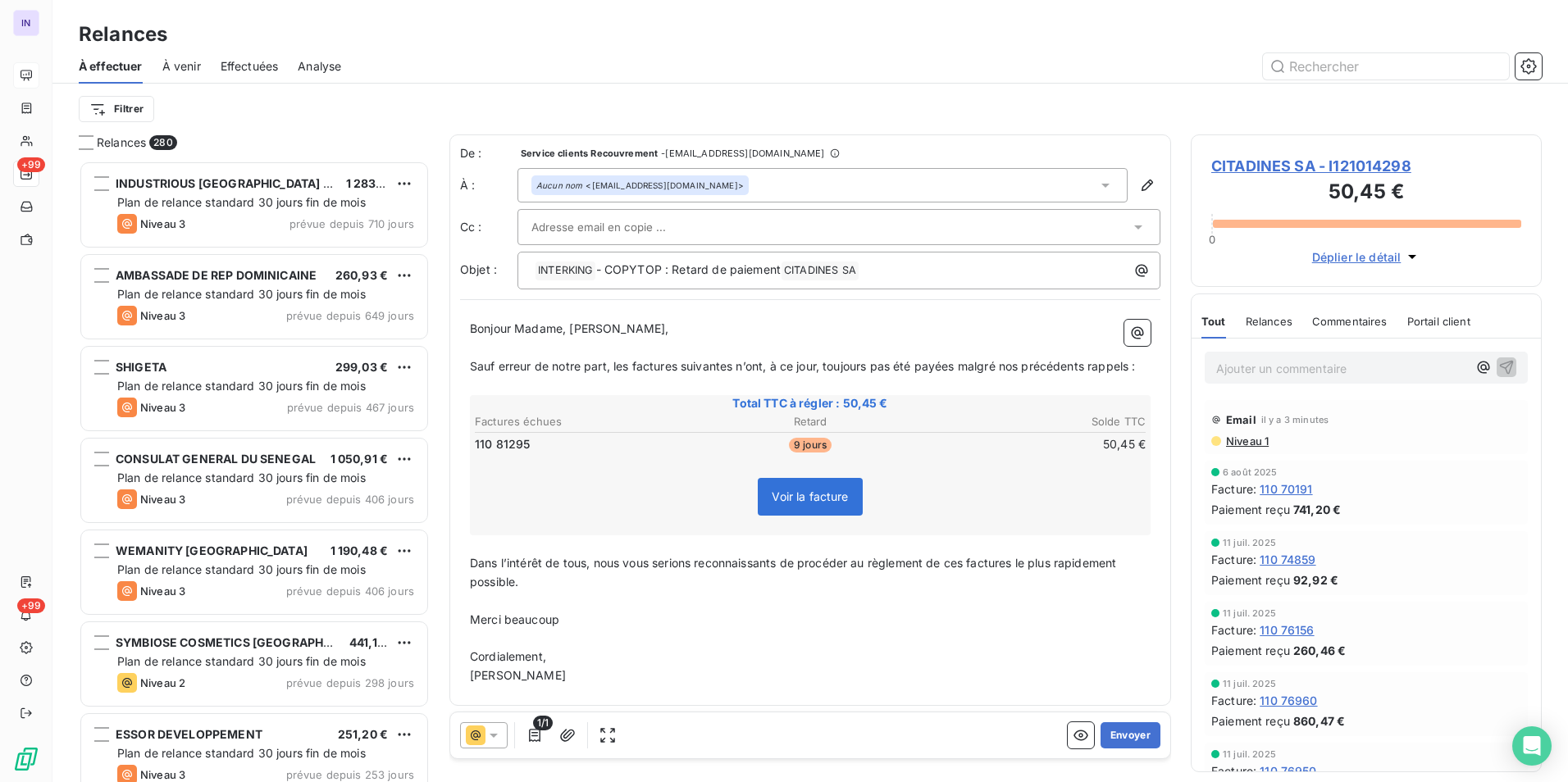
scroll to position [609, 339]
drag, startPoint x: 491, startPoint y: 733, endPoint x: 505, endPoint y: 741, distance: 16.1
click at [493, 359] on icon at bounding box center [493, 735] width 16 height 16
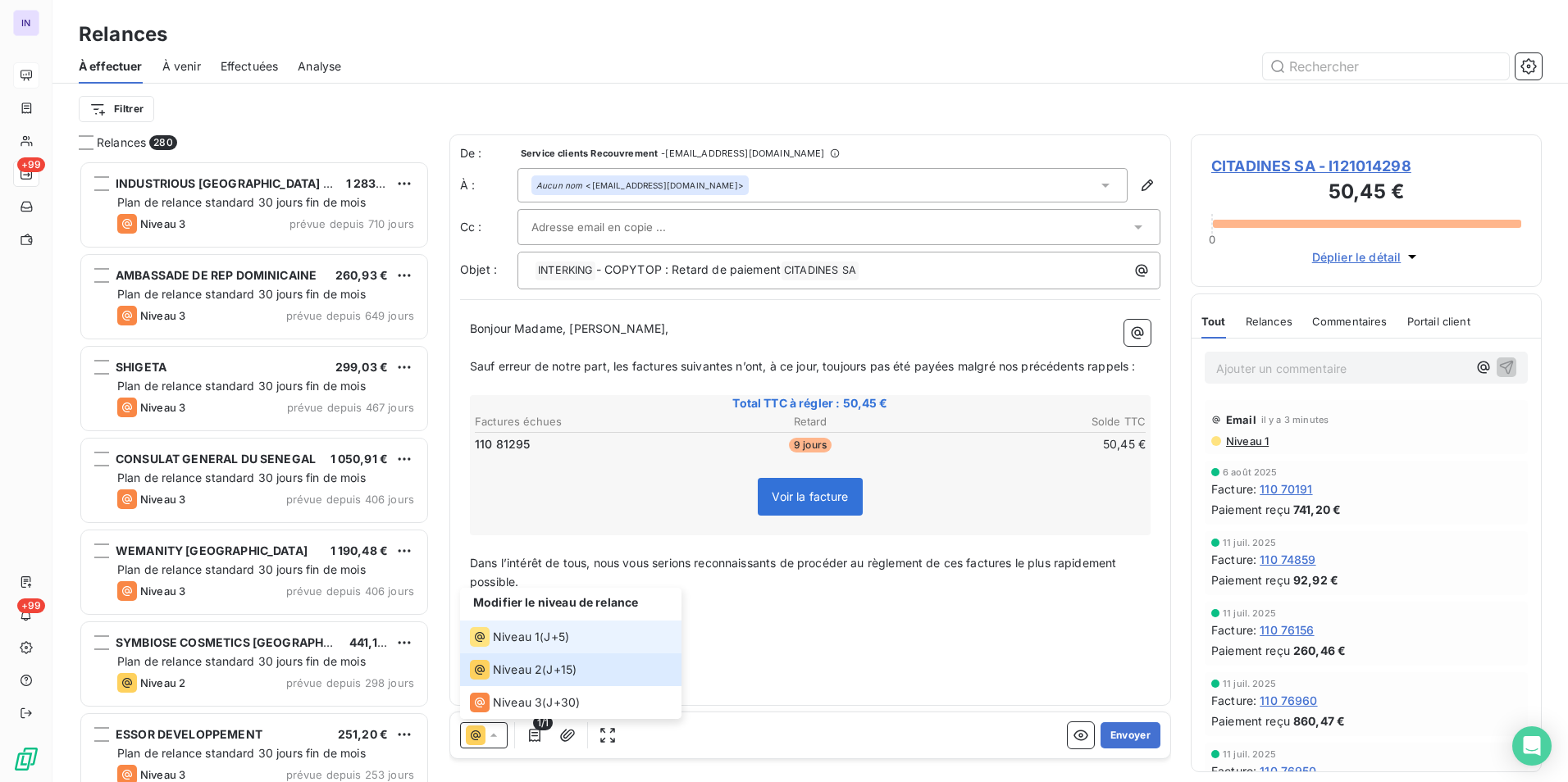
click at [521, 359] on span "Niveau 1" at bounding box center [516, 637] width 46 height 16
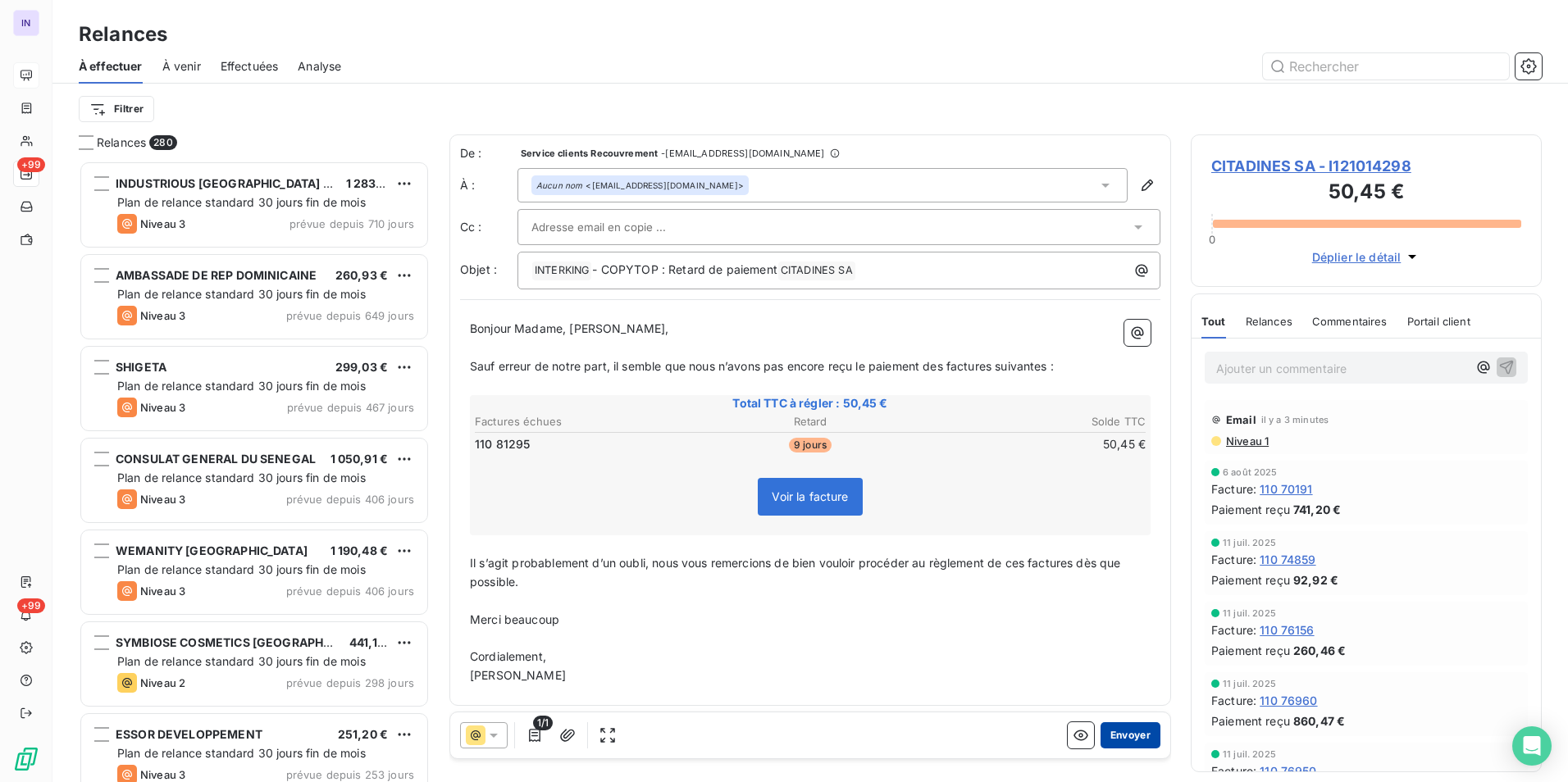
click at [773, 359] on button "Envoyer" at bounding box center [1130, 735] width 60 height 27
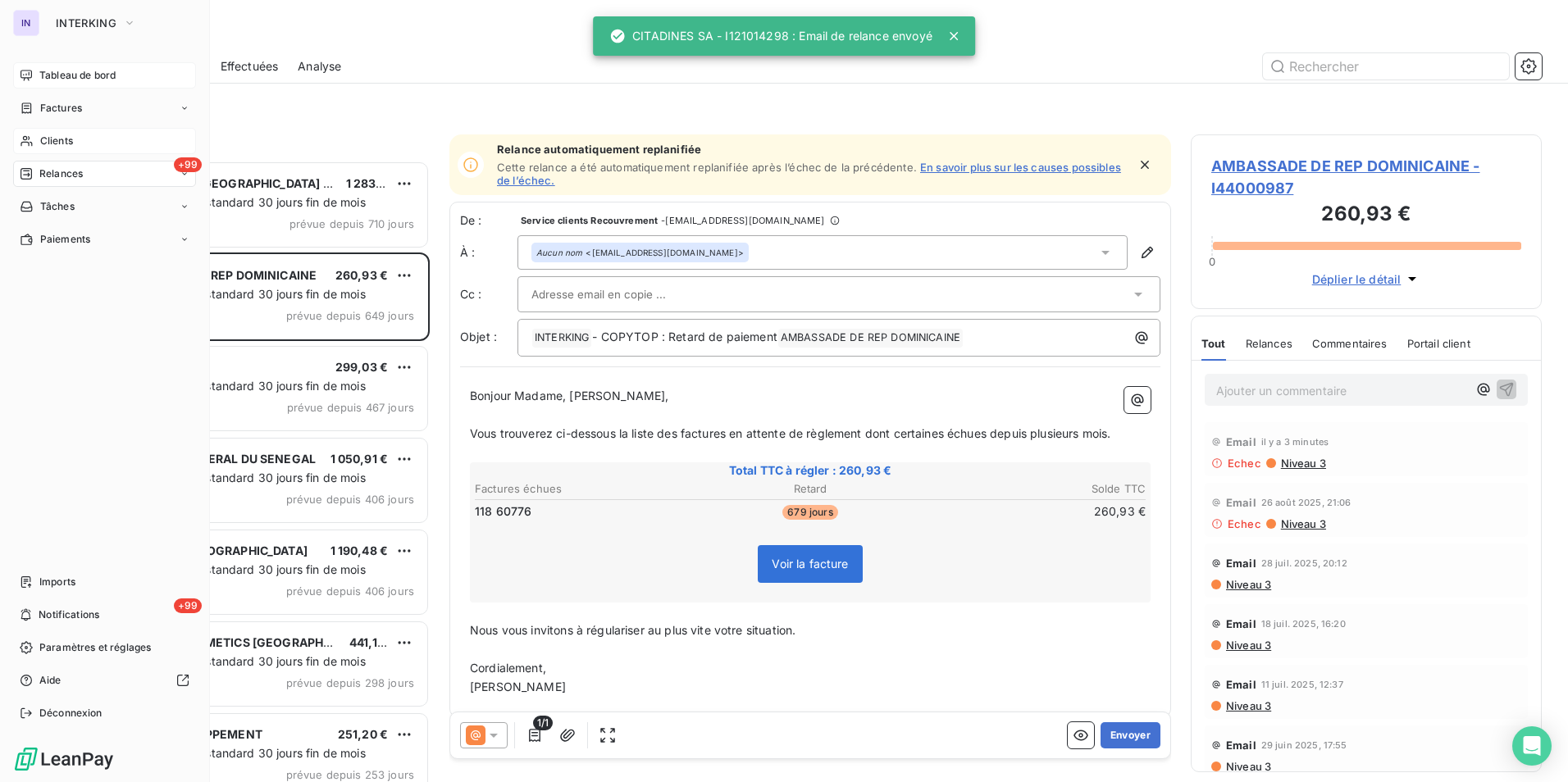
click at [60, 140] on span "Clients" at bounding box center [57, 140] width 33 height 15
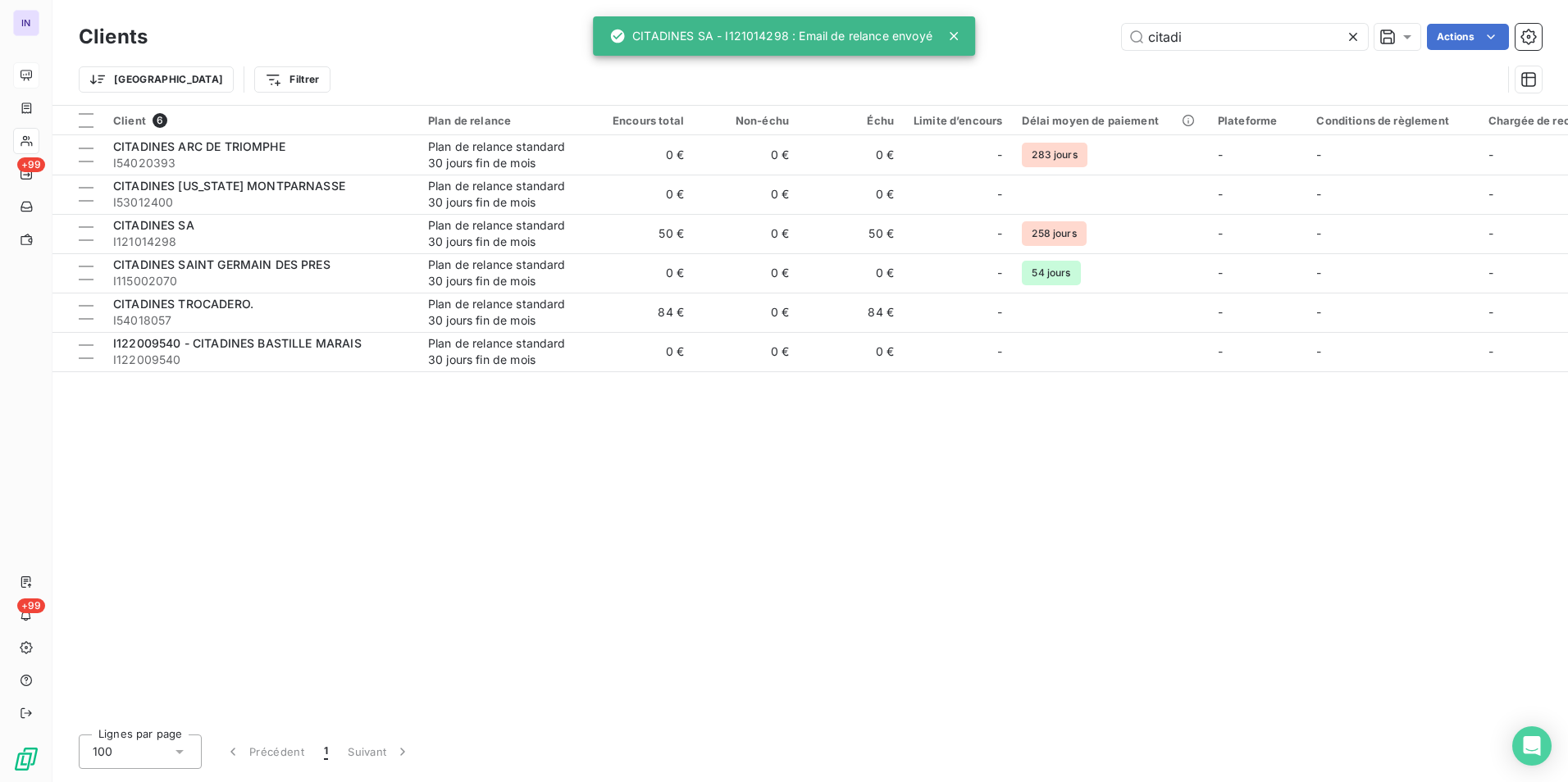
drag, startPoint x: 1188, startPoint y: 43, endPoint x: 1030, endPoint y: 39, distance: 158.1
click at [773, 39] on div "citadi Actions" at bounding box center [854, 37] width 1374 height 27
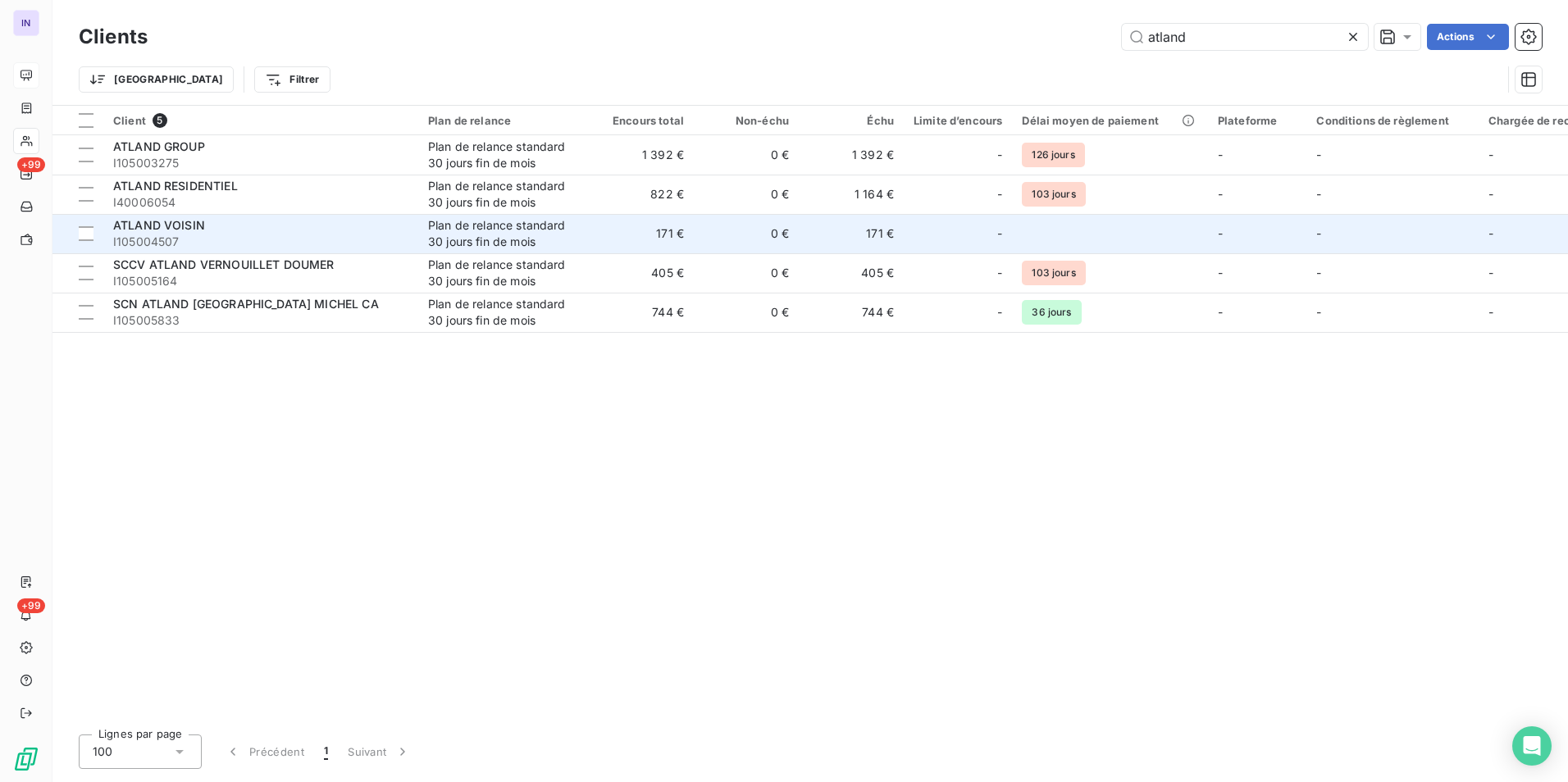
type input "atland"
click at [262, 238] on span "I105004507" at bounding box center [260, 241] width 295 height 16
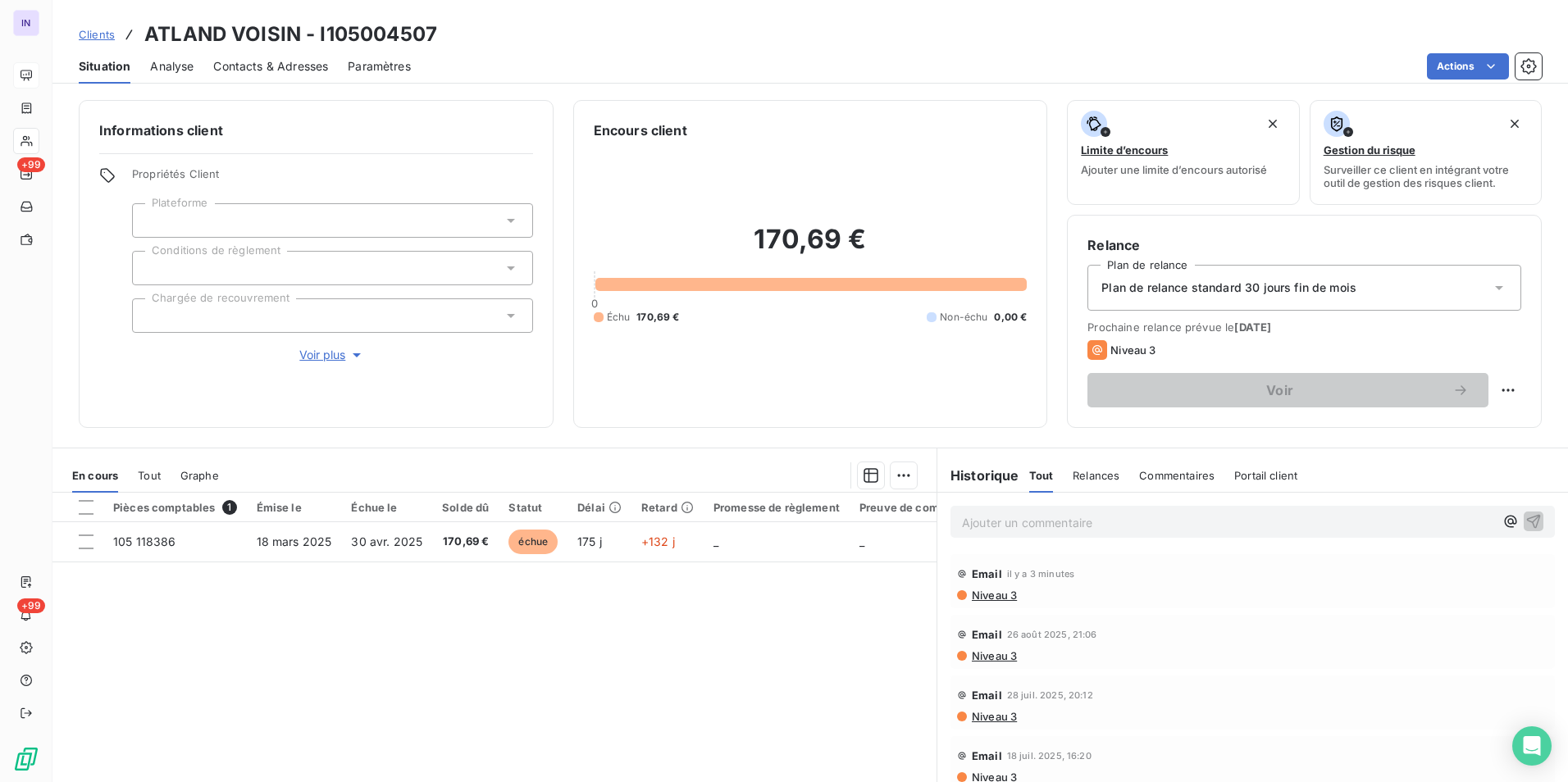
click at [282, 70] on span "Contacts & Adresses" at bounding box center [271, 66] width 115 height 16
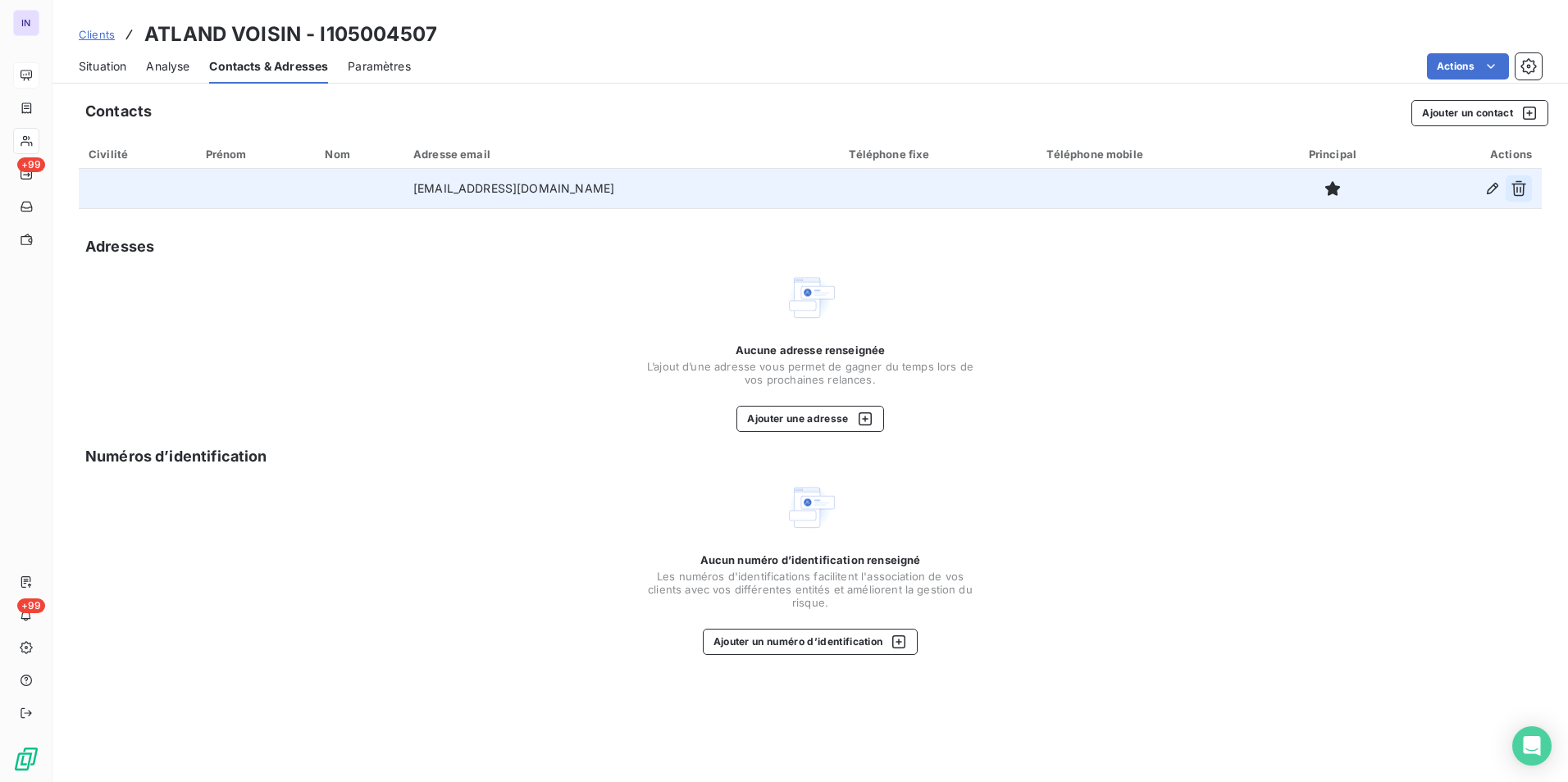
click at [773, 187] on button "button" at bounding box center [1518, 188] width 27 height 27
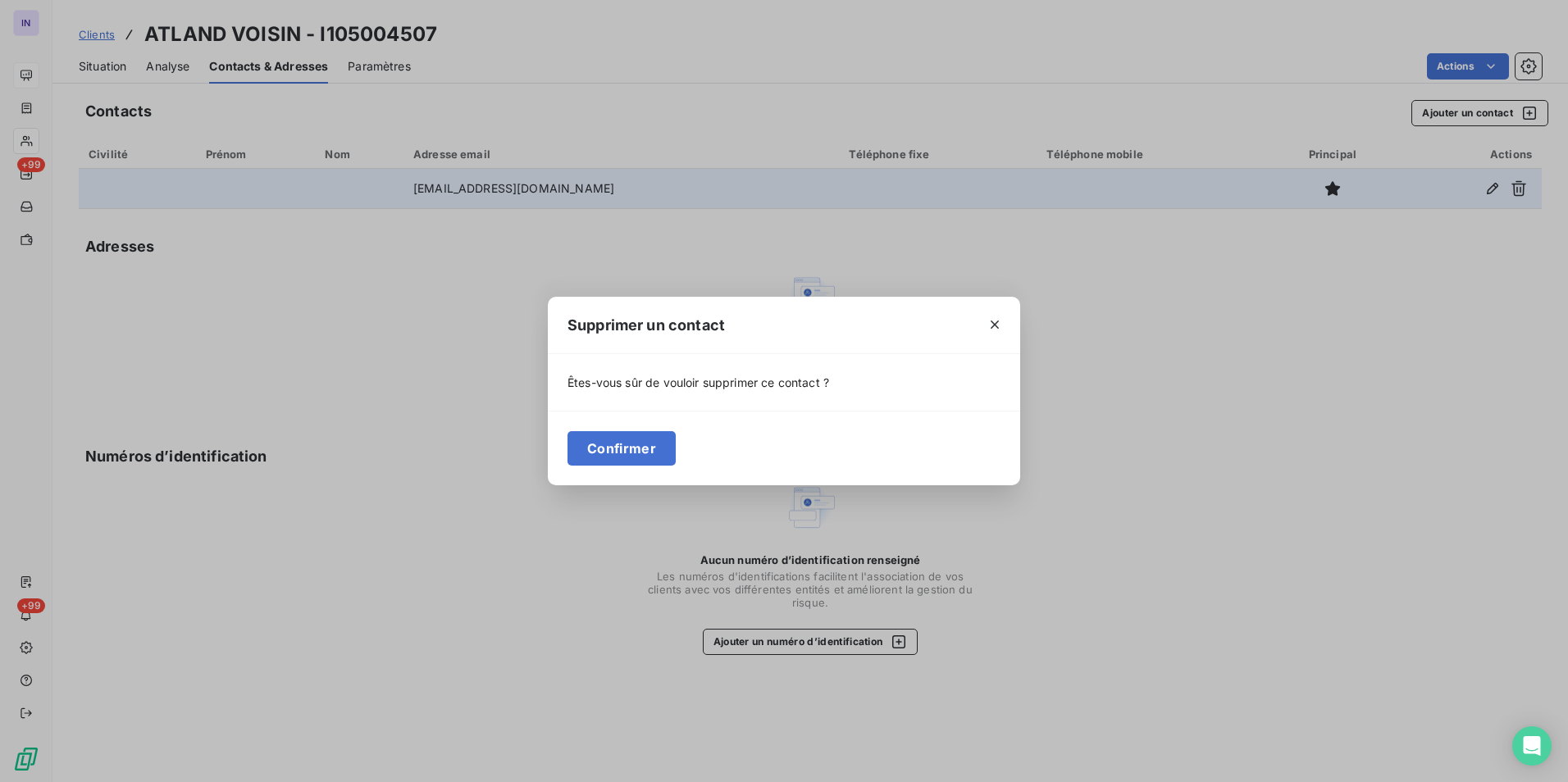
drag, startPoint x: 984, startPoint y: 329, endPoint x: 1494, endPoint y: 217, distance: 522.2
click at [773, 329] on button "button" at bounding box center [995, 324] width 27 height 27
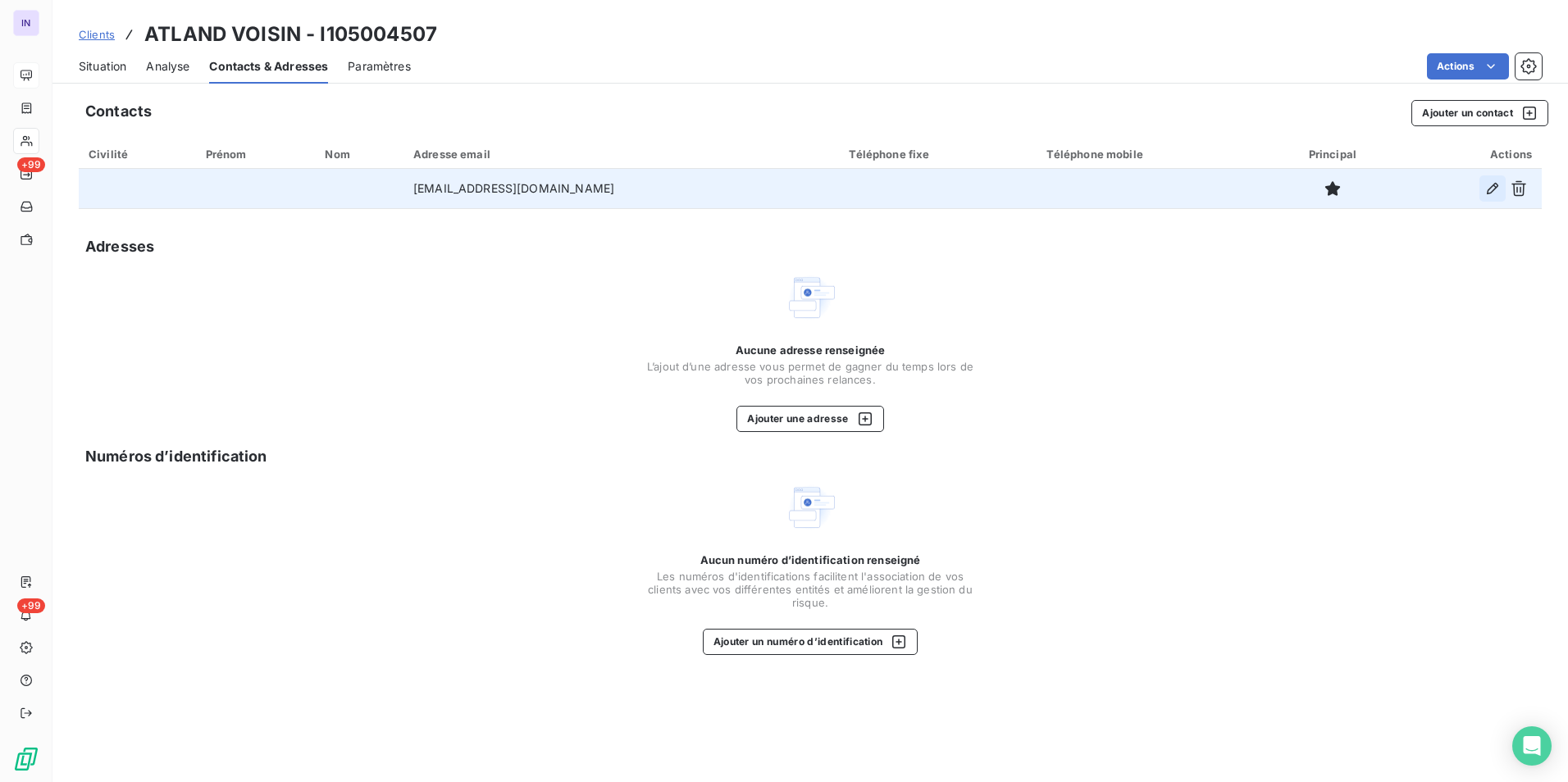
click at [773, 187] on icon "button" at bounding box center [1491, 188] width 16 height 16
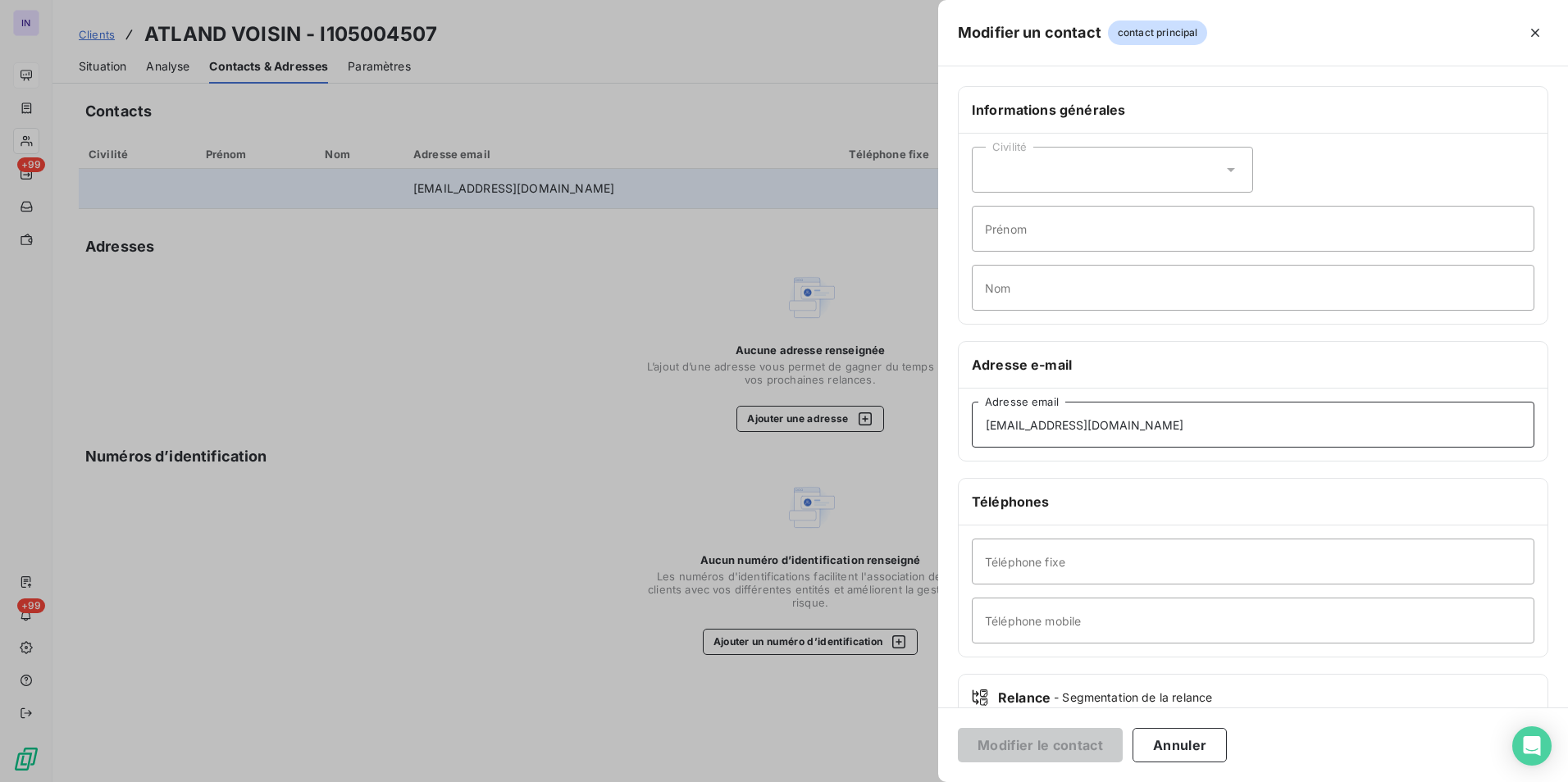
drag, startPoint x: 1153, startPoint y: 426, endPoint x: 946, endPoint y: 424, distance: 207.0
click at [773, 359] on div "Informations générales Civilité Prénom Nom Adresse e-mail [EMAIL_ADDRESS][DOMAI…" at bounding box center [1253, 449] width 629 height 728
paste input "[DOMAIN_NAME]"
type input "[EMAIL_ADDRESS][DOMAIN_NAME]"
click at [773, 359] on button "Modifier le contact" at bounding box center [1040, 745] width 165 height 34
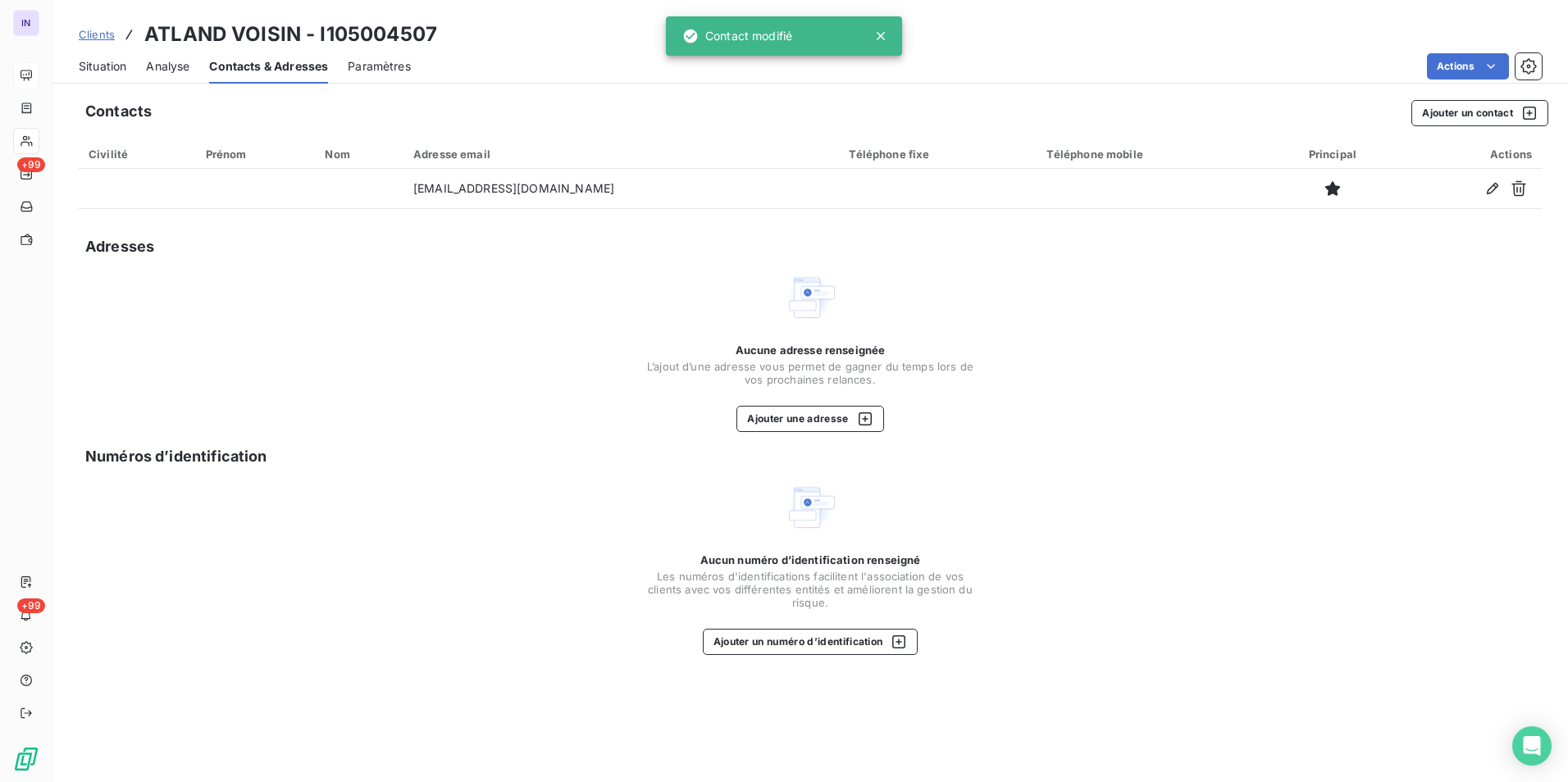
click at [97, 64] on span "Situation" at bounding box center [102, 66] width 47 height 16
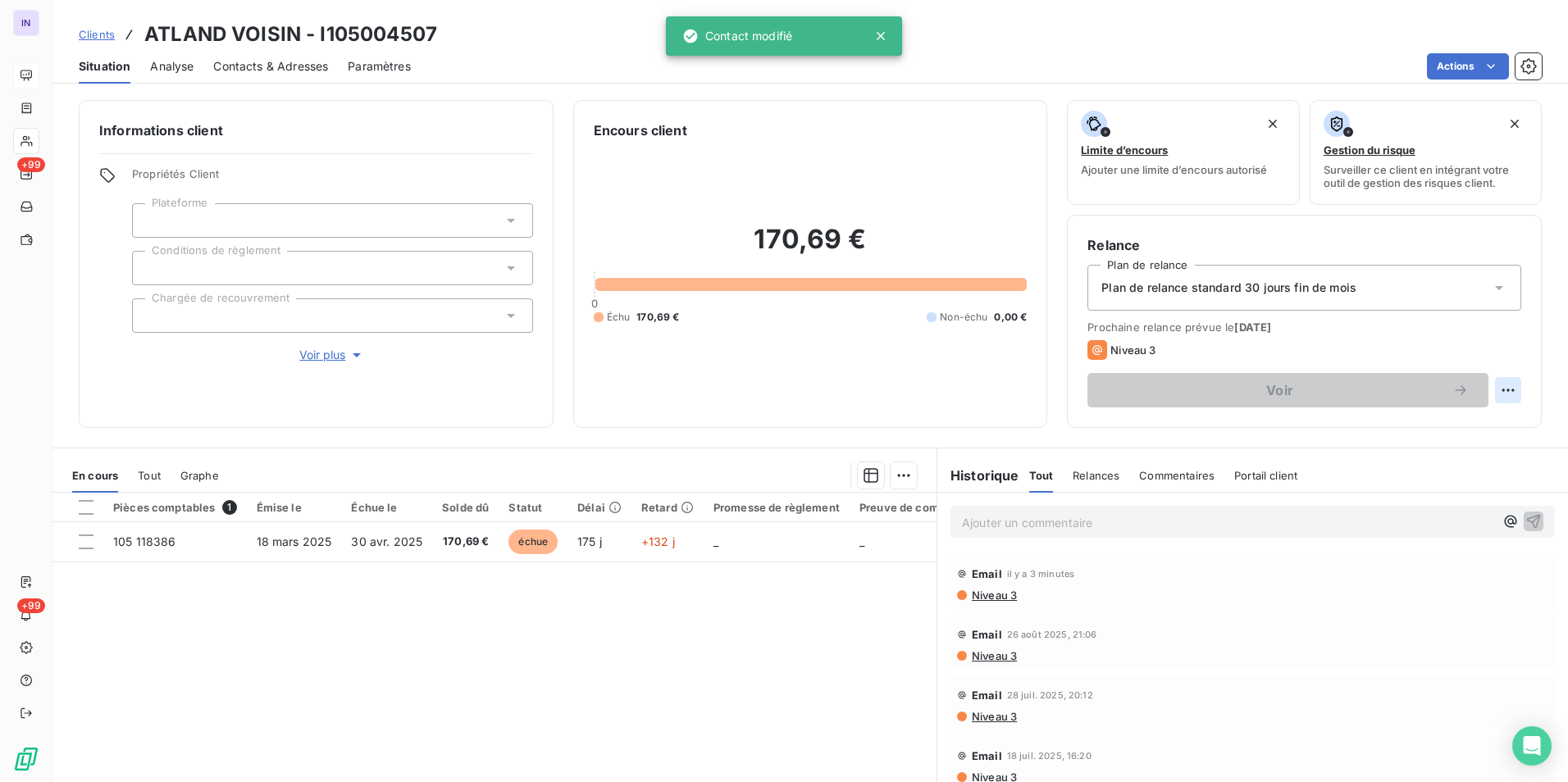
click at [773, 359] on html "IN +99 +99 Clients ATLAND VOISIN - I105004507 Situation Analyse Contacts & Adre…" at bounding box center [784, 391] width 1568 height 782
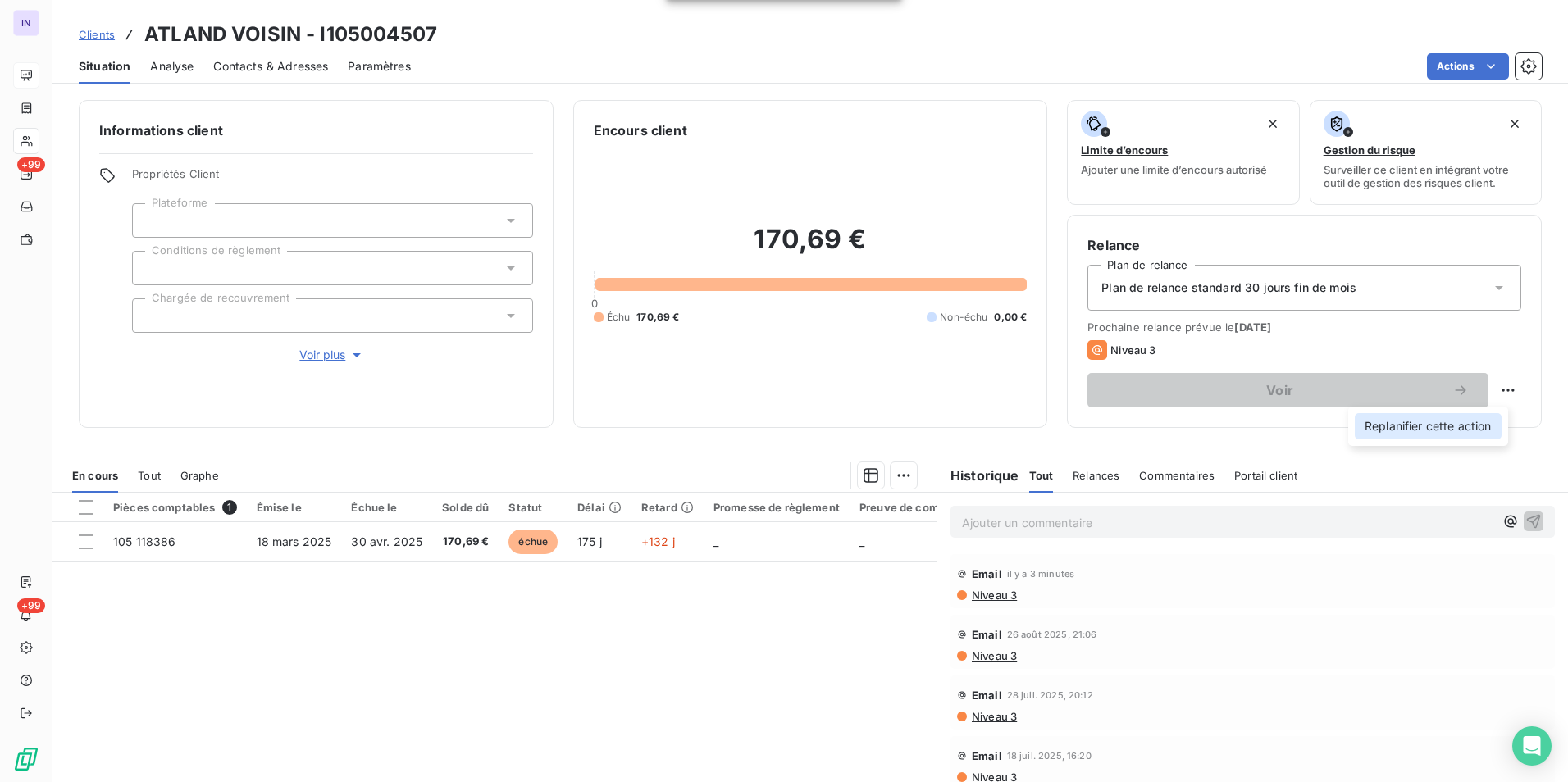
click at [773, 359] on div "Replanifier cette action" at bounding box center [1428, 426] width 147 height 27
select select "8"
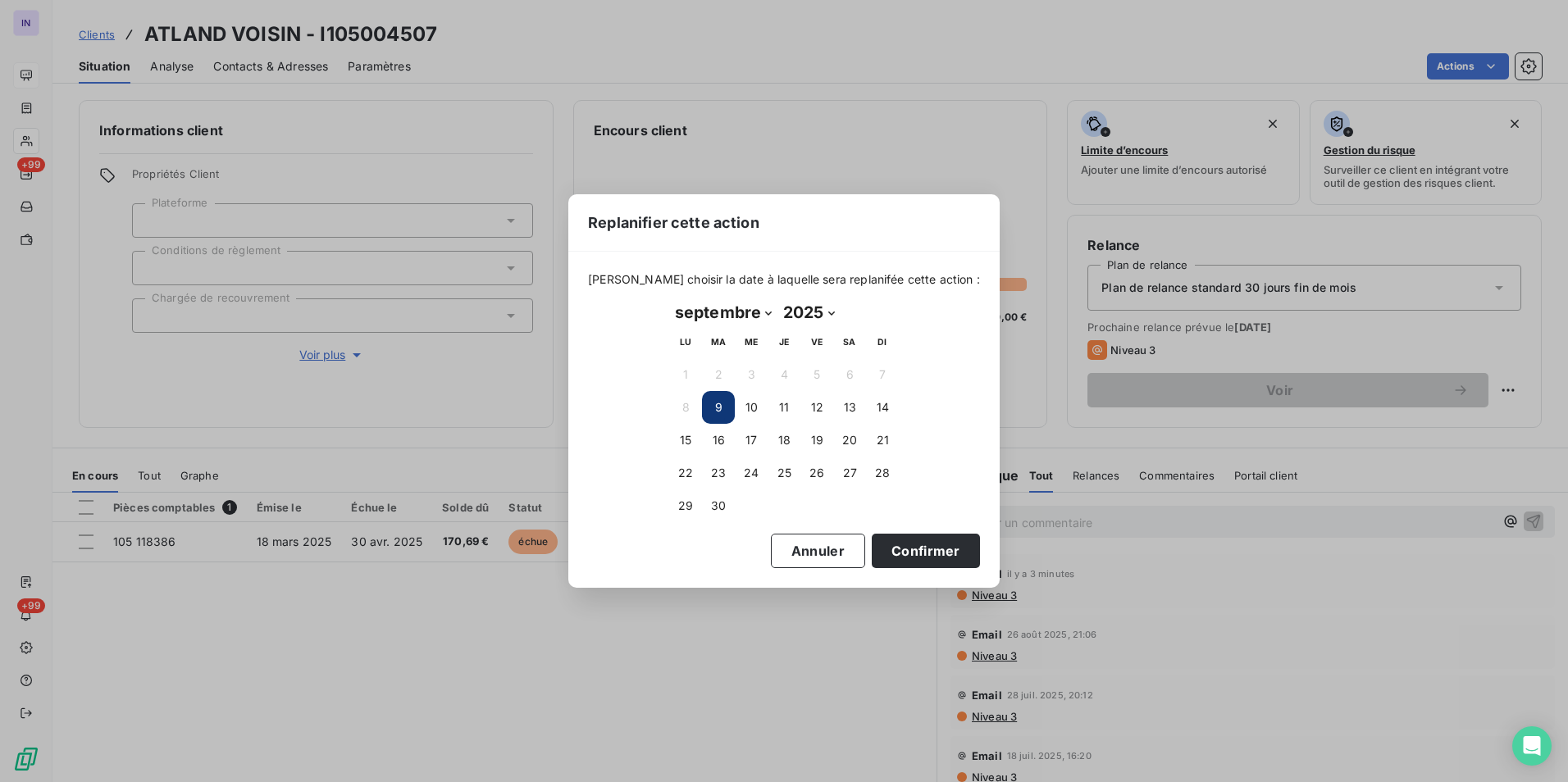
click at [718, 359] on button "9" at bounding box center [718, 407] width 33 height 33
click at [721, 359] on button "9" at bounding box center [718, 407] width 33 height 33
click at [773, 359] on button "Confirmer" at bounding box center [926, 551] width 108 height 34
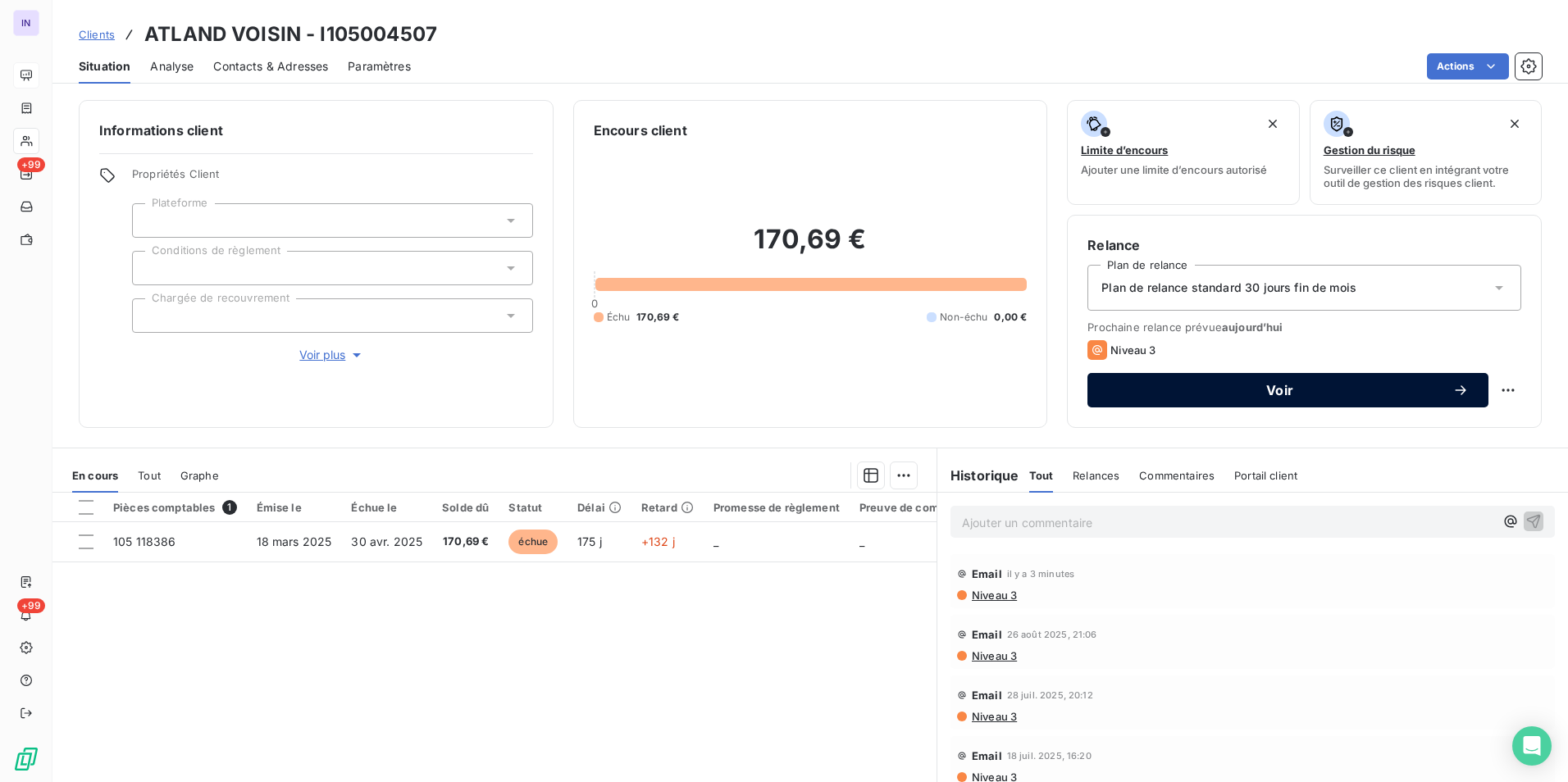
click at [773, 359] on button "Voir" at bounding box center [1288, 390] width 401 height 34
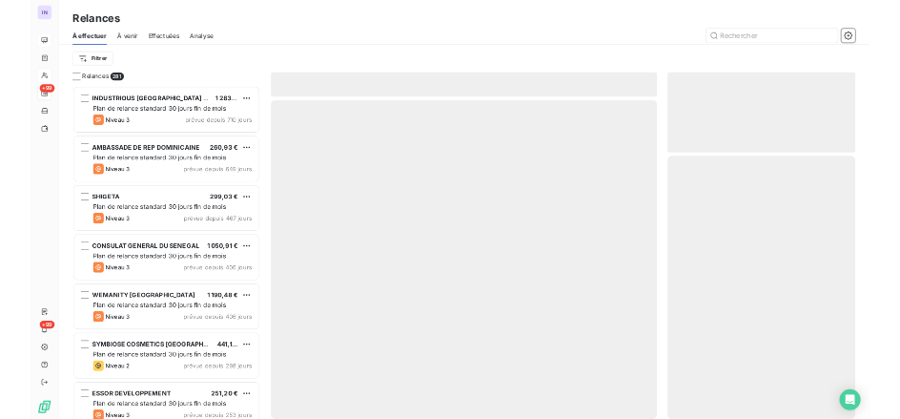
scroll to position [709, 394]
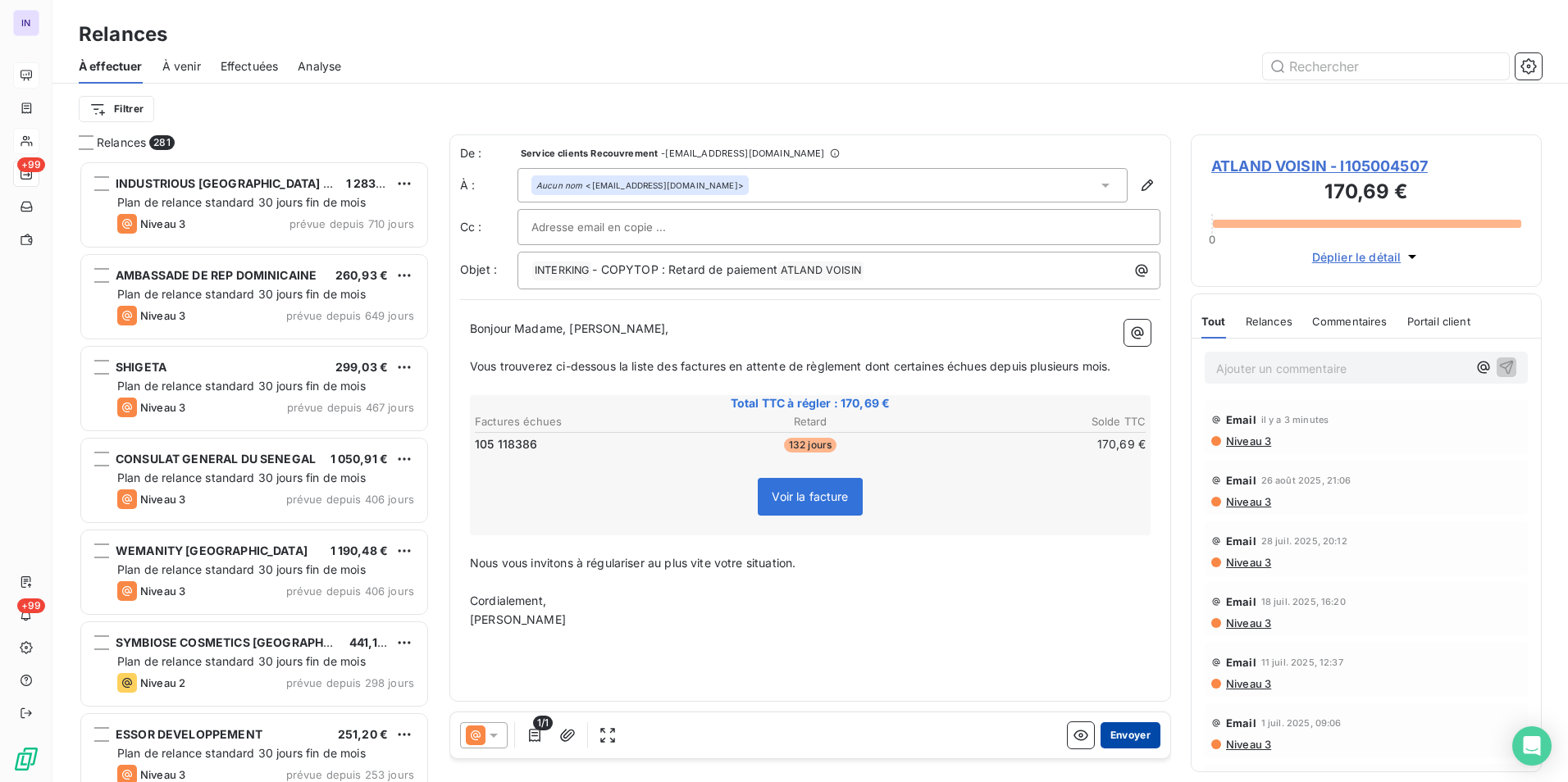
click at [773, 359] on button "Envoyer" at bounding box center [1130, 735] width 60 height 27
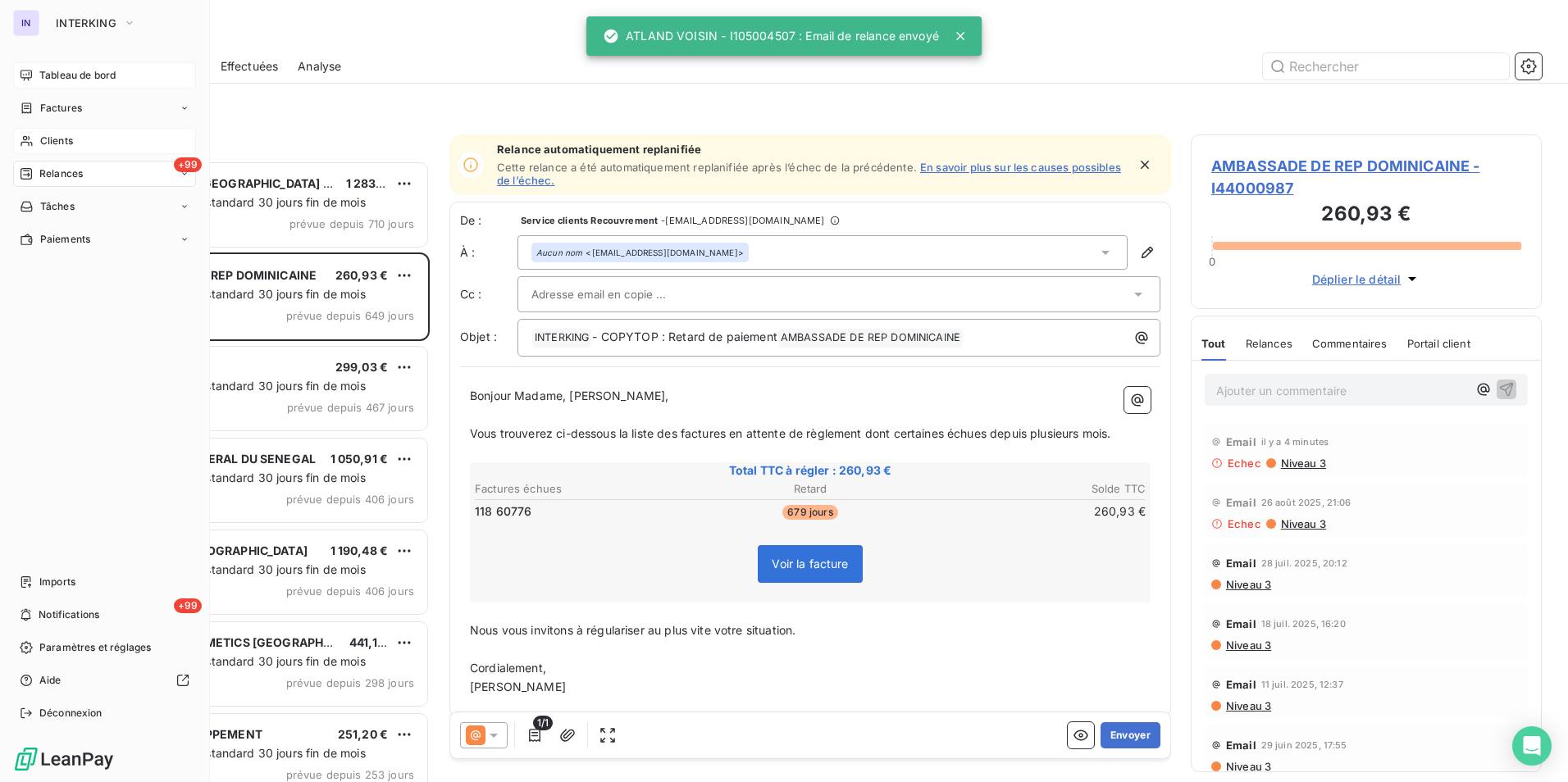
click at [48, 144] on div "Clients" at bounding box center [104, 141] width 183 height 27
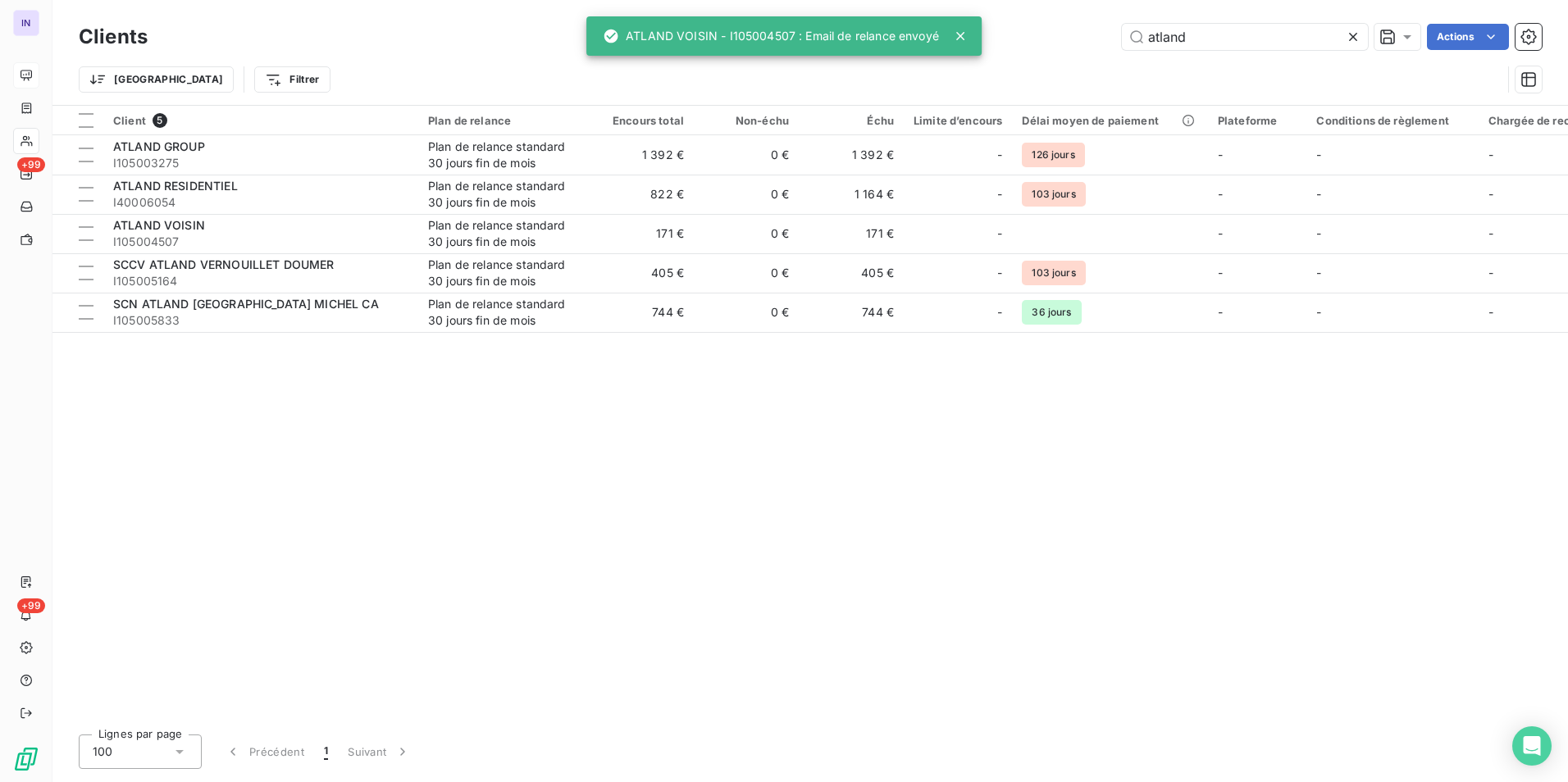
drag, startPoint x: 1220, startPoint y: 36, endPoint x: 1050, endPoint y: 29, distance: 170.1
click at [773, 29] on div "atland Actions" at bounding box center [854, 37] width 1374 height 27
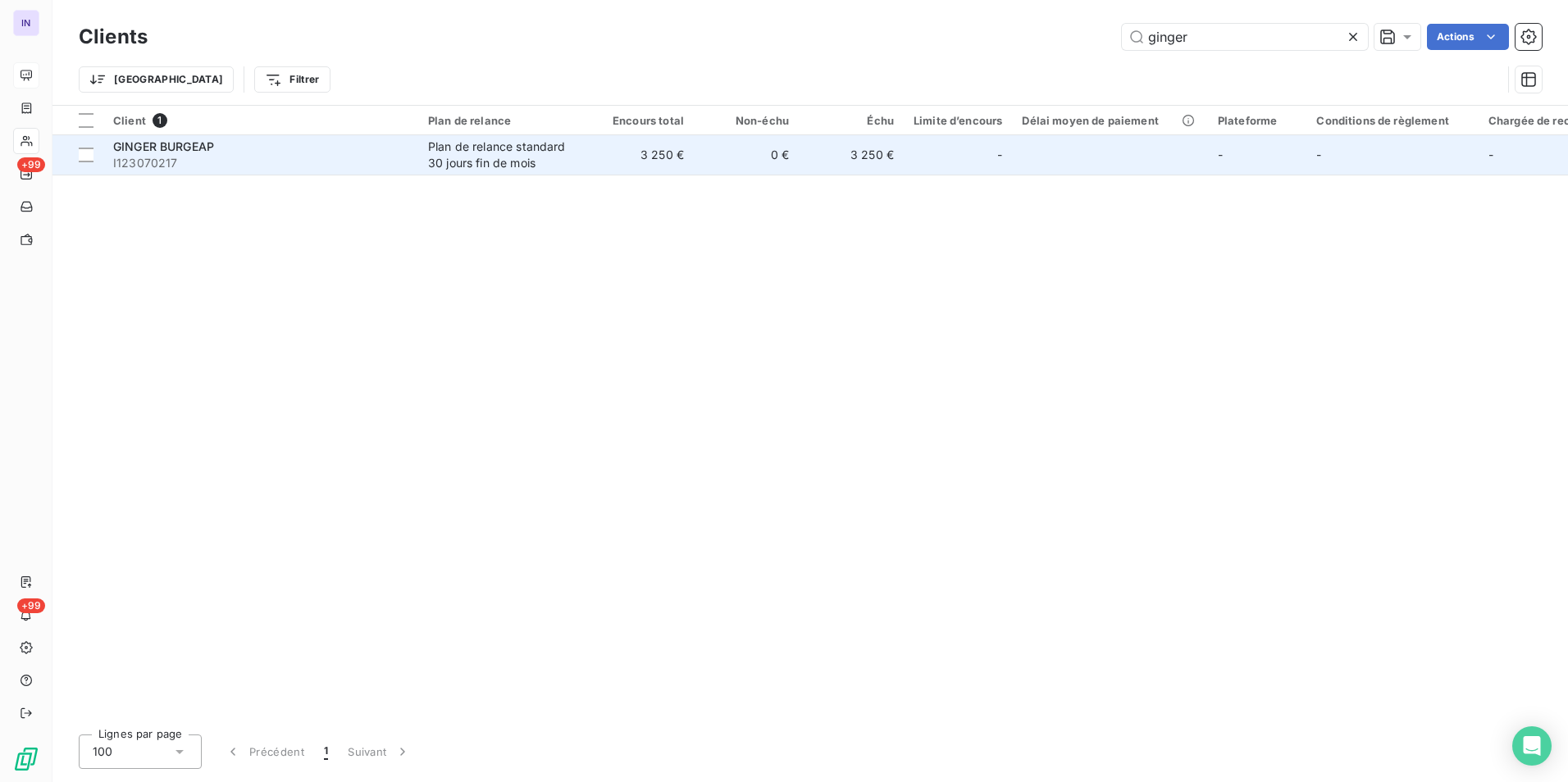
type input "ginger"
click at [287, 162] on span "I123070217" at bounding box center [260, 162] width 295 height 16
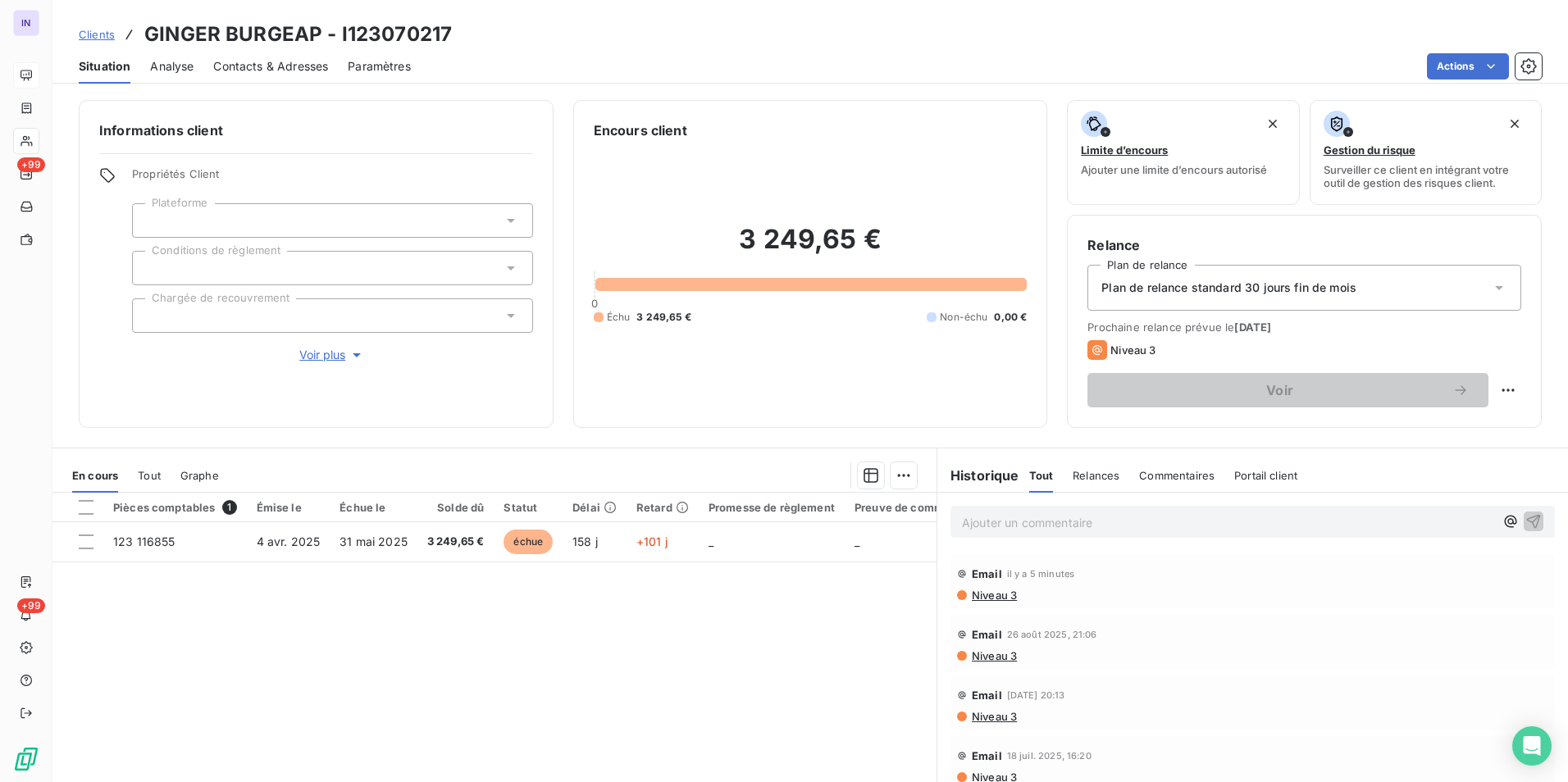
click at [274, 61] on span "Contacts & Adresses" at bounding box center [271, 66] width 115 height 16
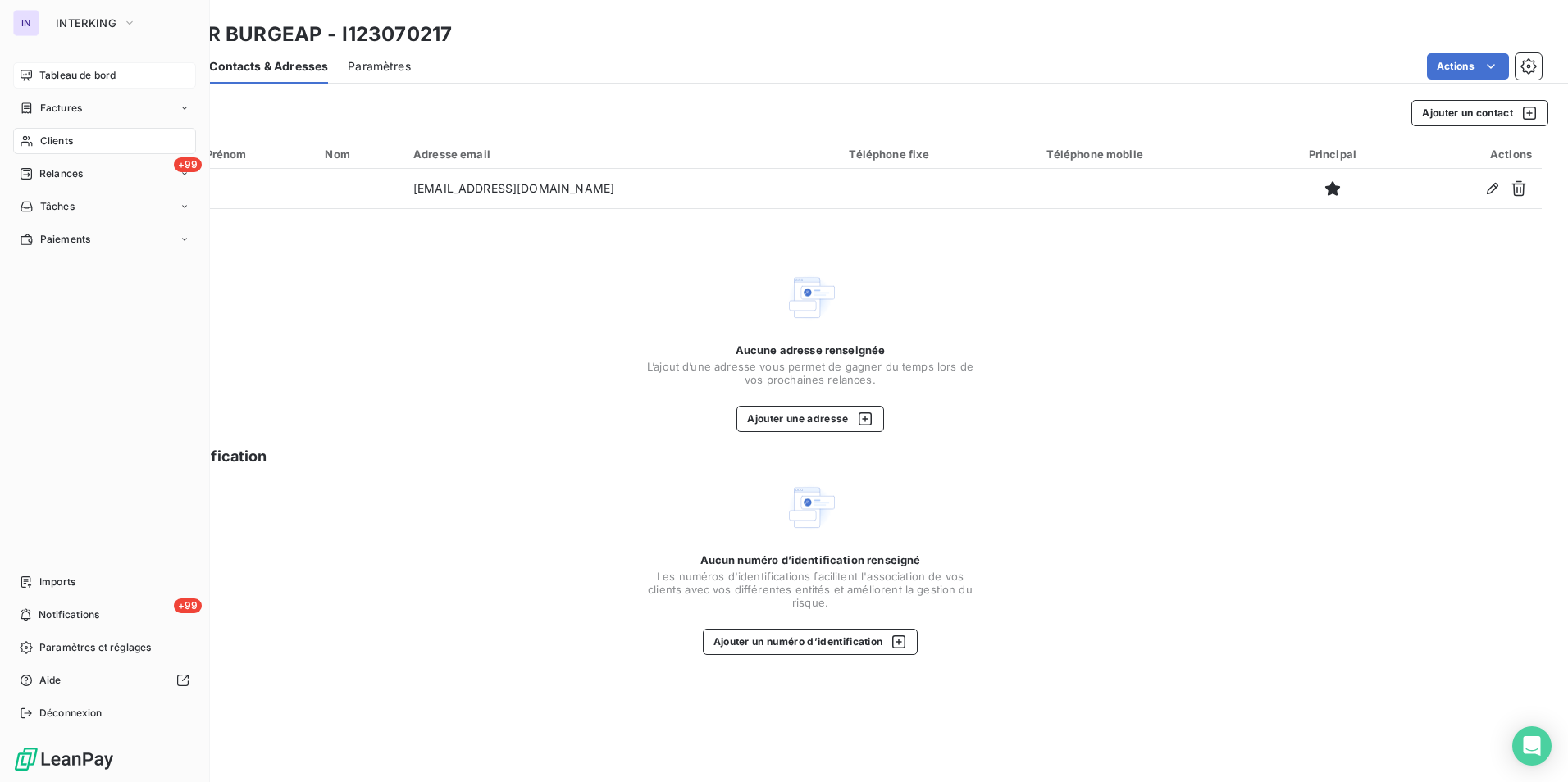
click at [60, 137] on span "Clients" at bounding box center [57, 140] width 33 height 15
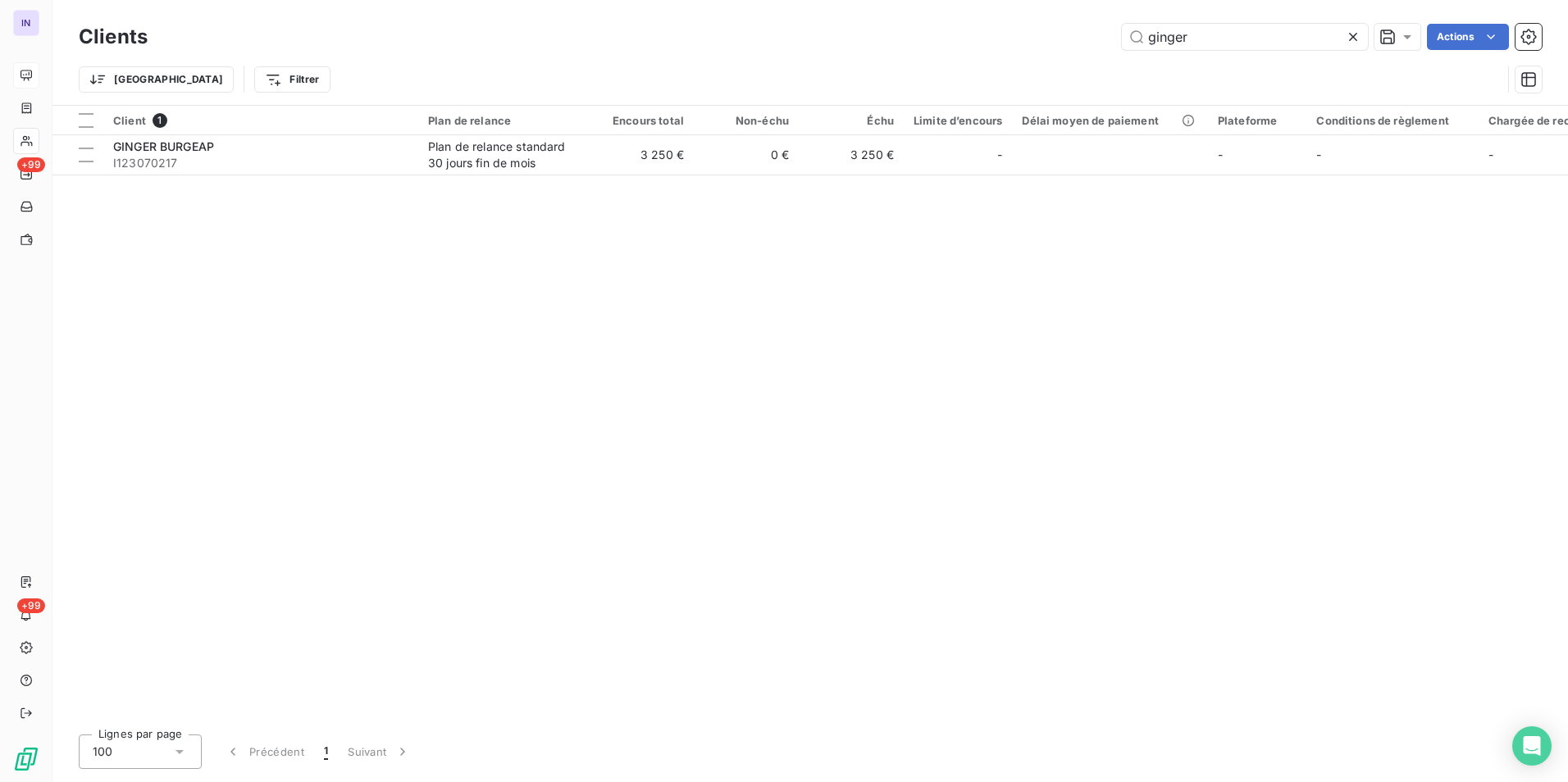
drag, startPoint x: 1081, startPoint y: 41, endPoint x: 1046, endPoint y: 39, distance: 35.1
click at [773, 40] on div "ginger Actions" at bounding box center [854, 37] width 1374 height 27
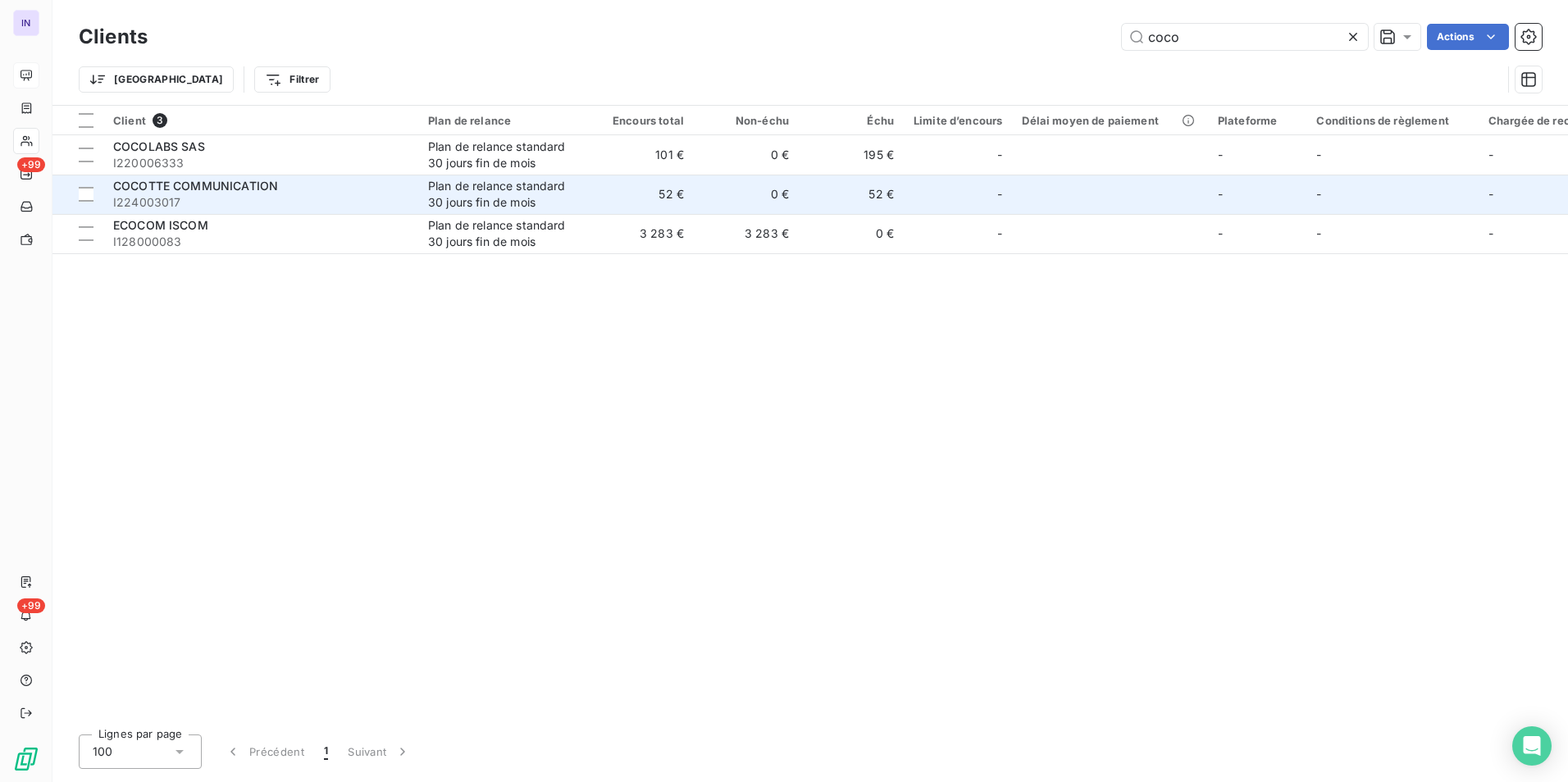
type input "coco"
click at [273, 199] on span "I224003017" at bounding box center [260, 202] width 295 height 16
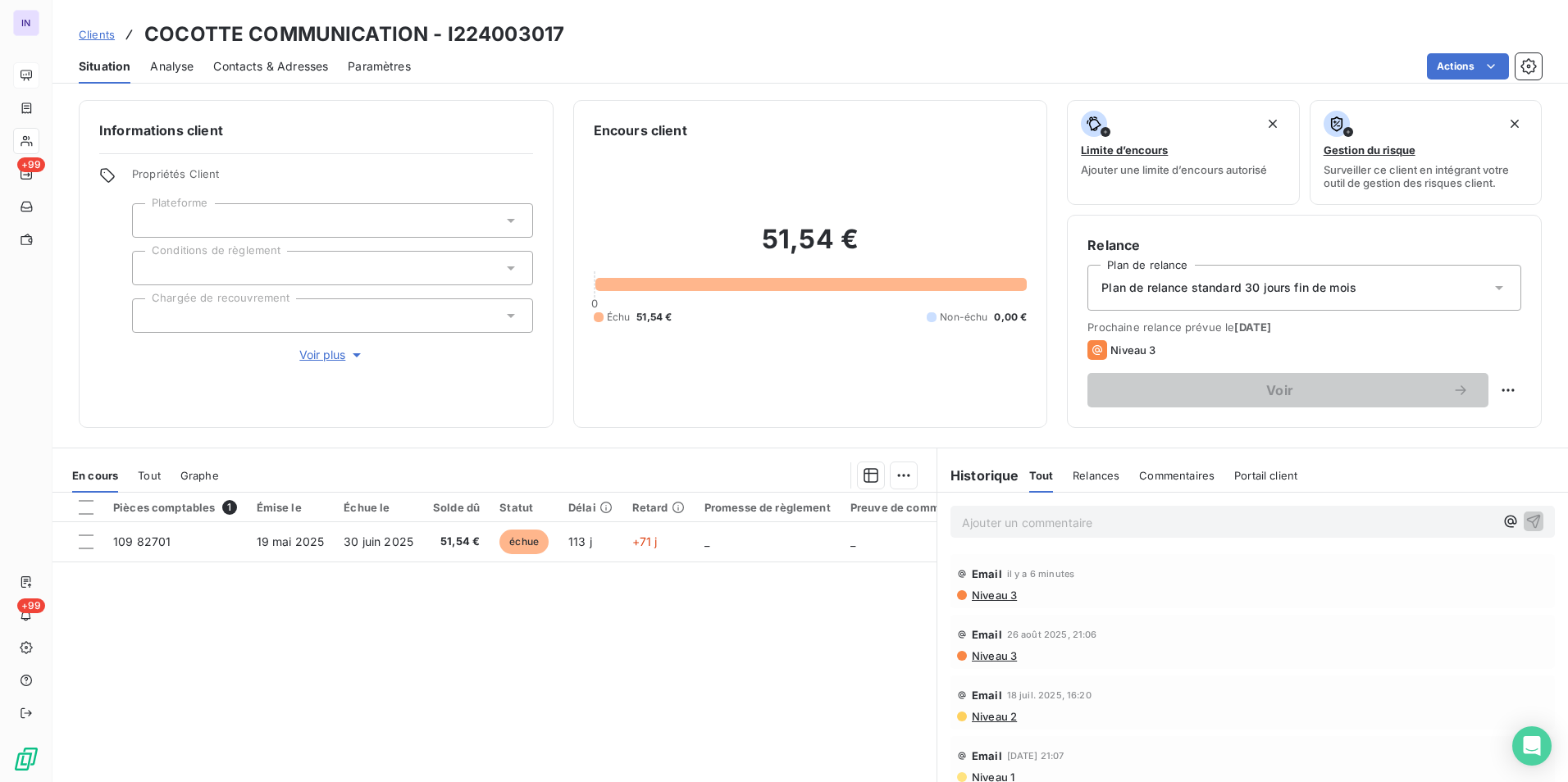
click at [773, 359] on p "Ajouter un commentaire ﻿" at bounding box center [1228, 522] width 532 height 21
click at [773, 359] on p "[DATE] ST - Mail reçu de" at bounding box center [1228, 522] width 532 height 19
click at [773, 359] on p "[DATE] ST - Mail reçu de [PERSON_NAME] <[EMAIL_ADDRESS][DOMAIN_NAME]>" at bounding box center [1228, 522] width 532 height 19
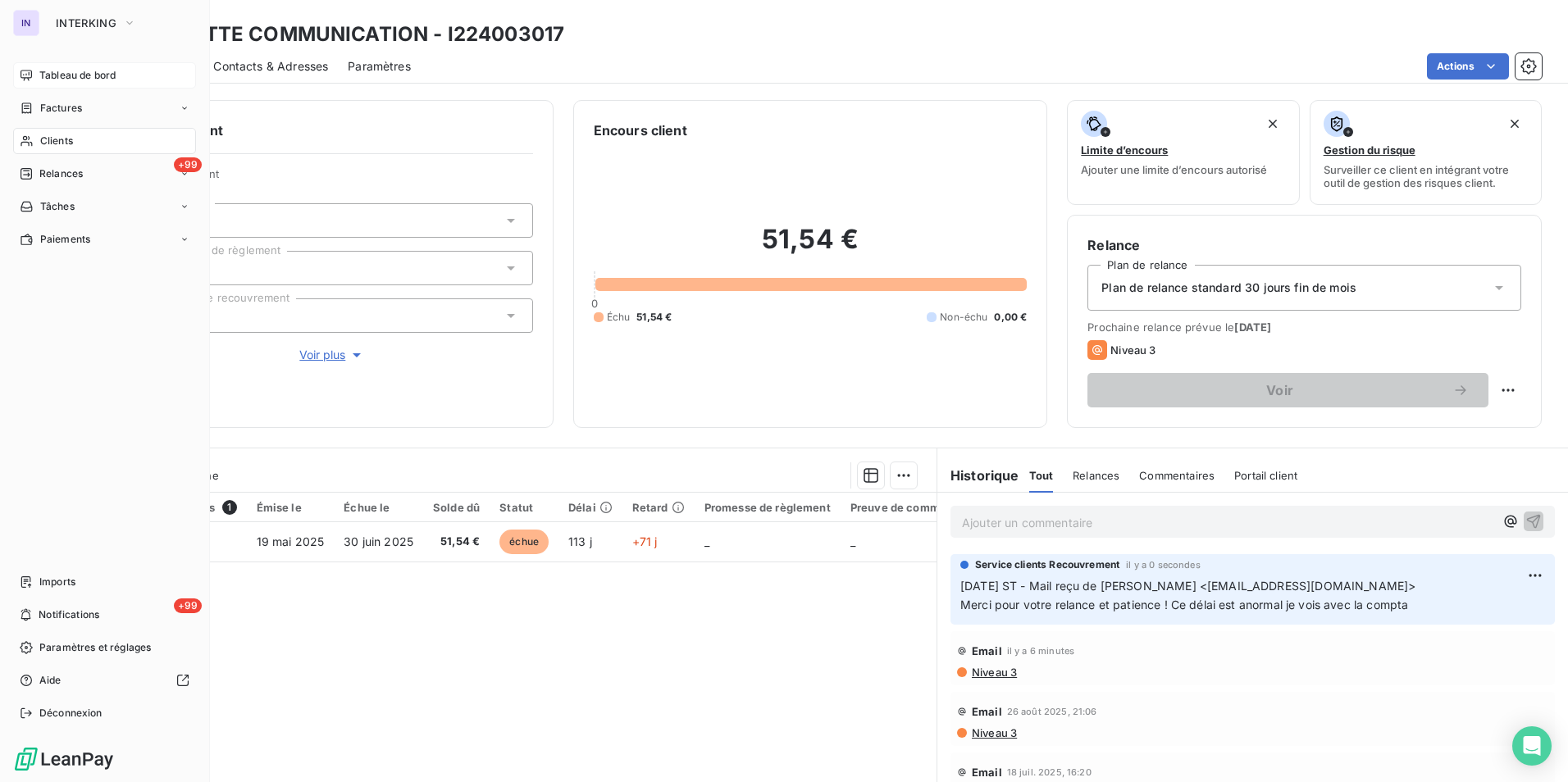
click at [58, 141] on span "Clients" at bounding box center [57, 140] width 33 height 15
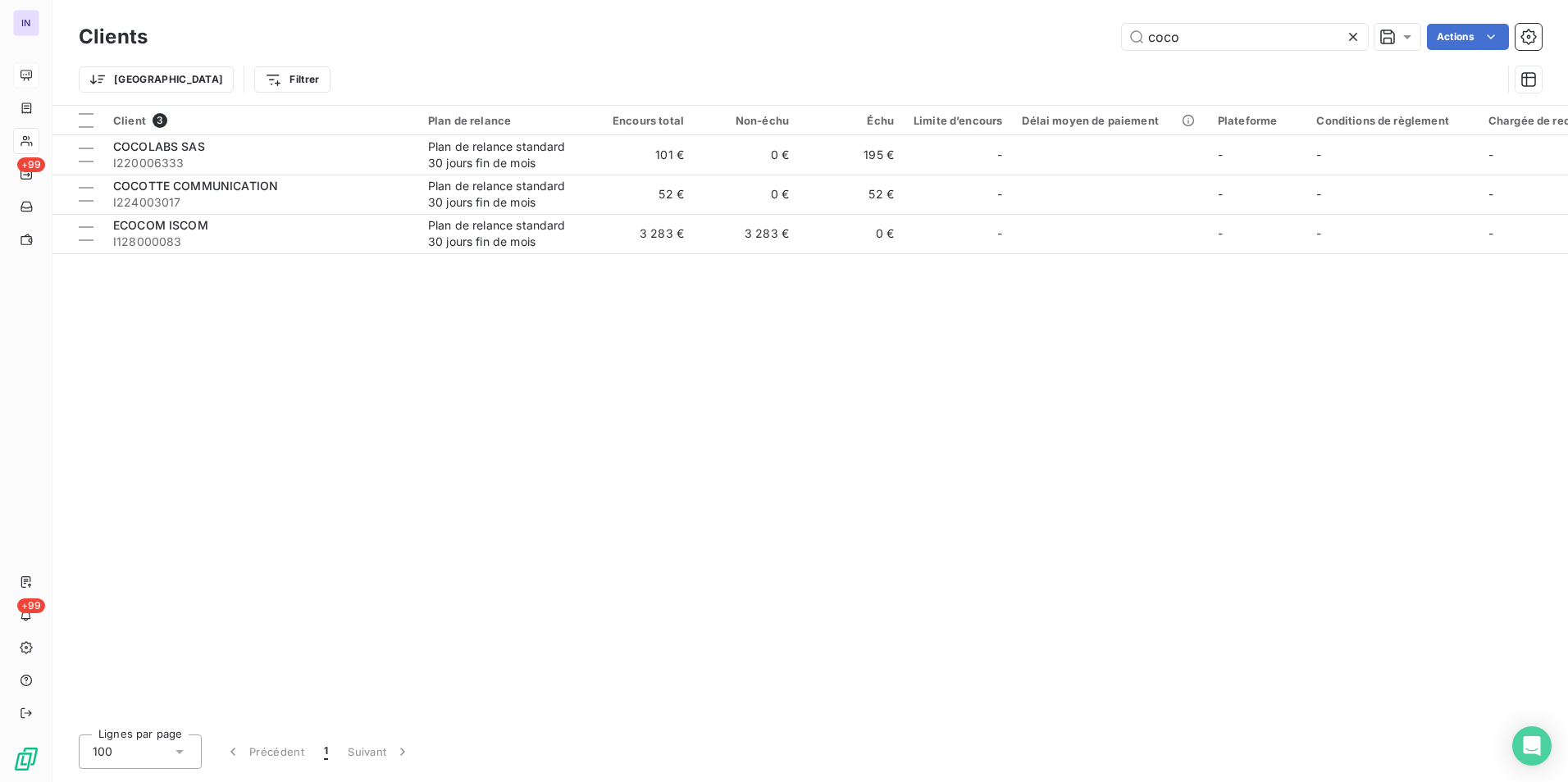
drag, startPoint x: 1214, startPoint y: 42, endPoint x: 1054, endPoint y: 44, distance: 160.0
click at [773, 44] on div "coco Actions" at bounding box center [854, 37] width 1374 height 27
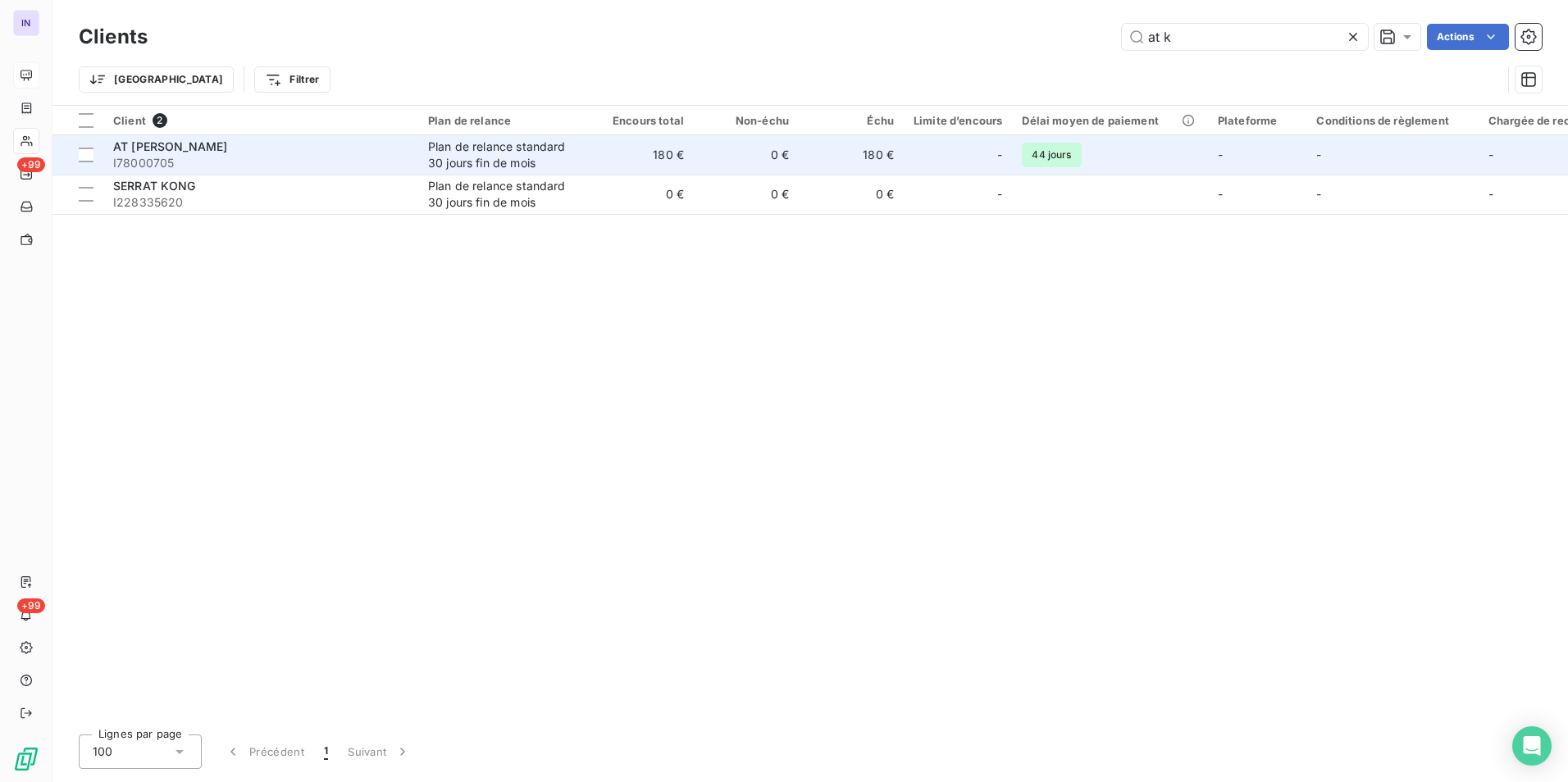
type input "at k"
click at [352, 164] on span "I78000705" at bounding box center [260, 162] width 295 height 16
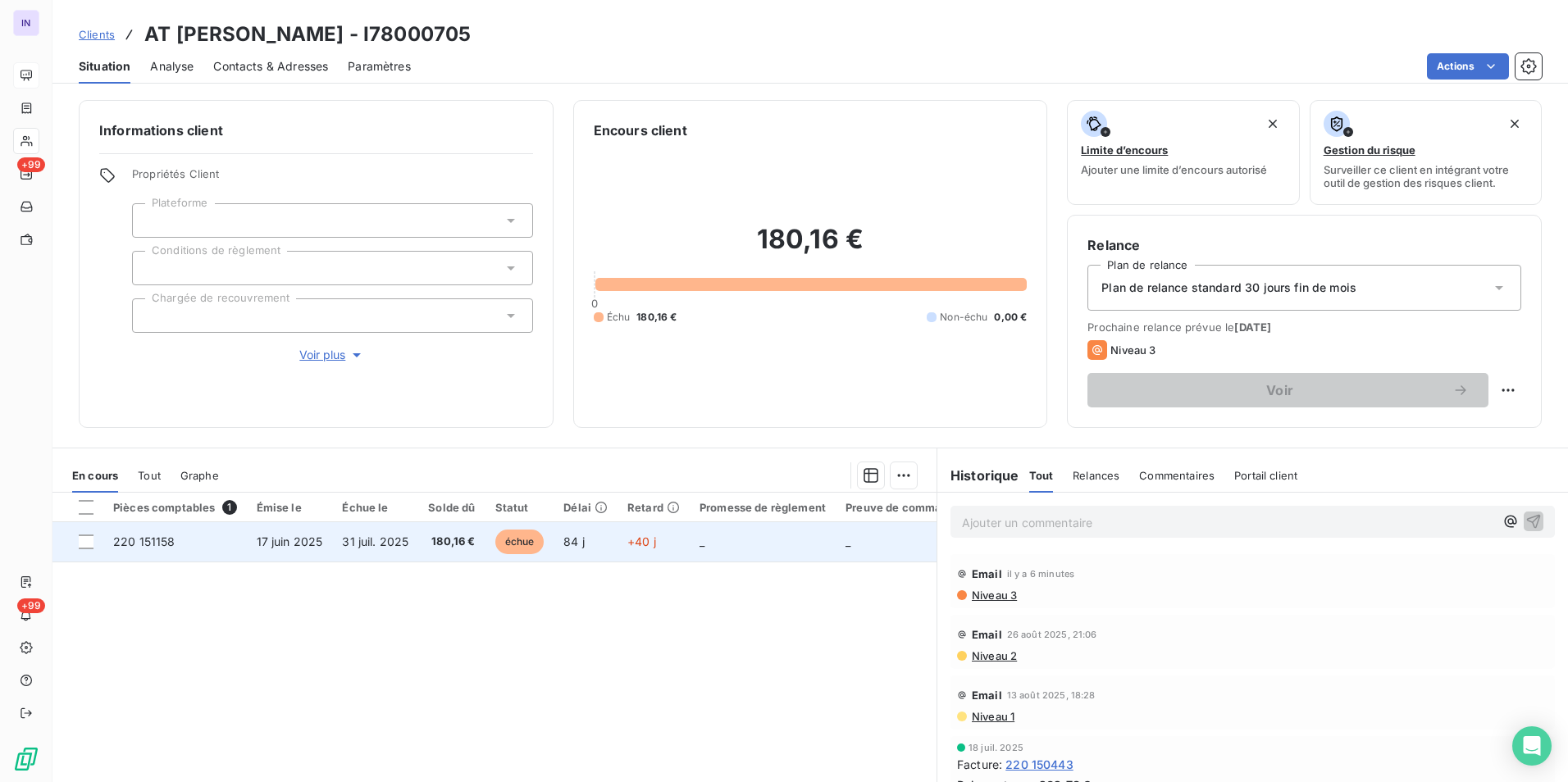
click at [313, 359] on span "17 juin 2025" at bounding box center [290, 541] width 66 height 14
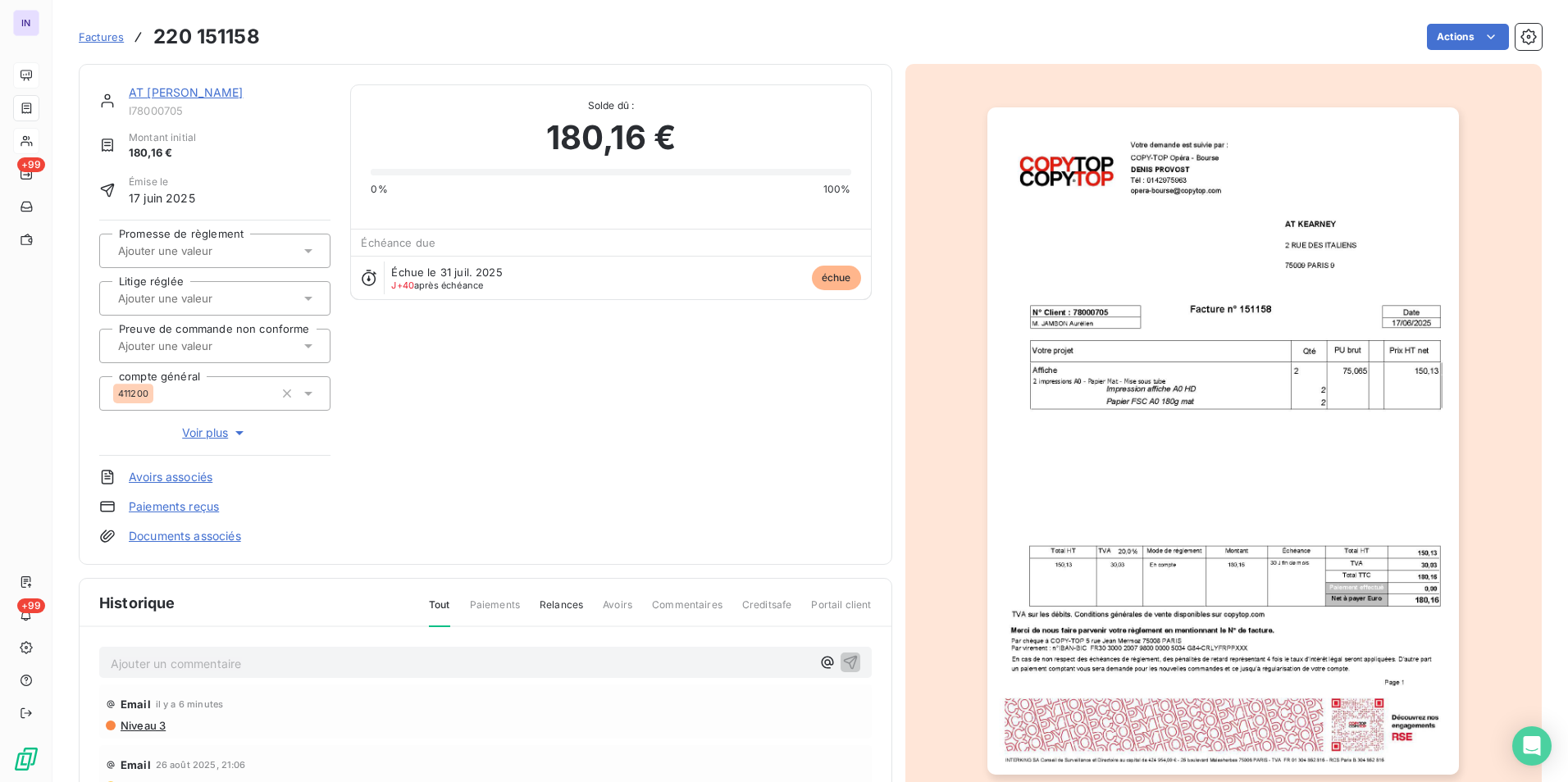
click at [170, 90] on link "AT [PERSON_NAME]" at bounding box center [186, 92] width 114 height 14
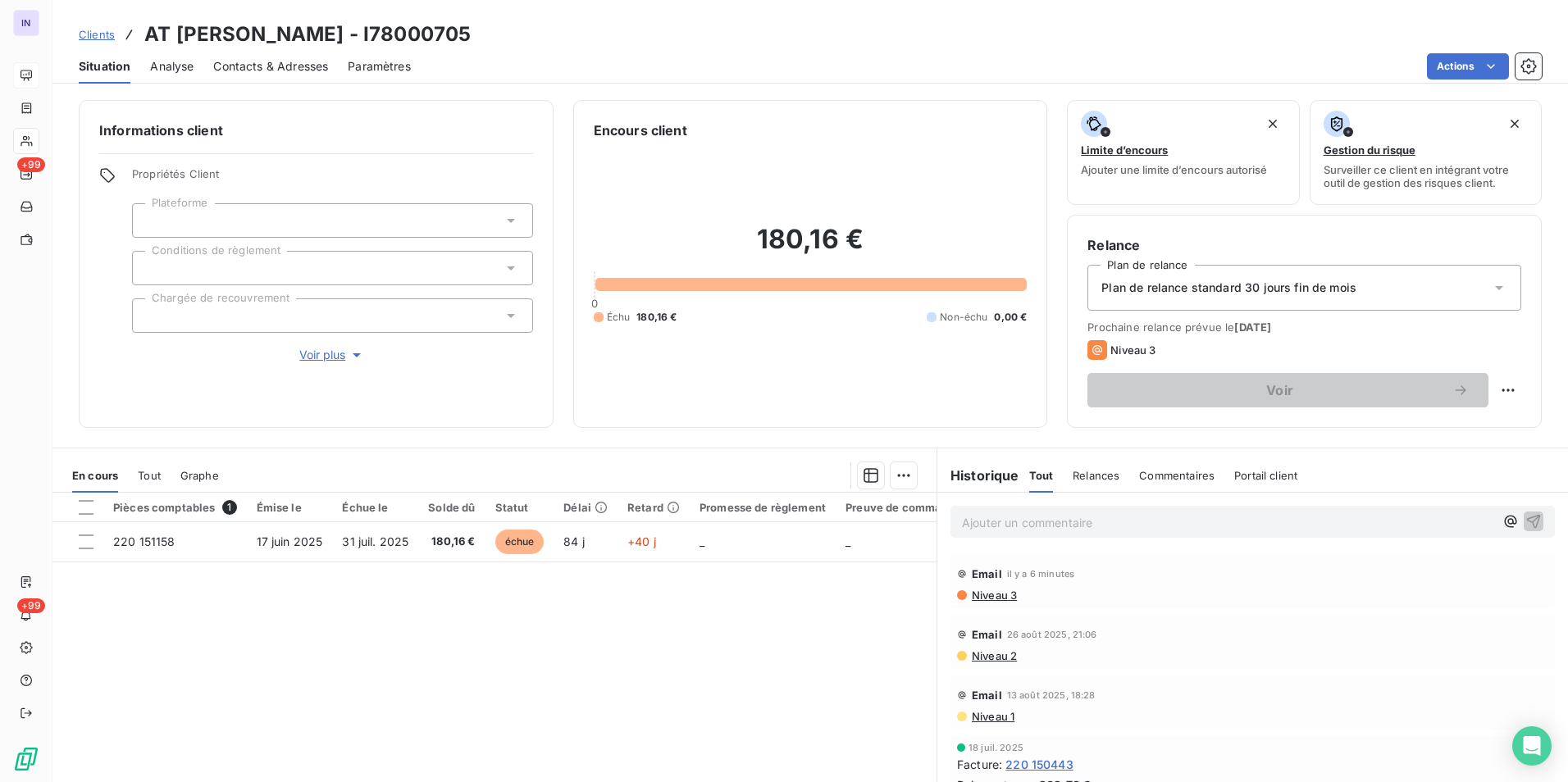
click at [773, 359] on p "Ajouter un commentaire ﻿" at bounding box center [1228, 522] width 532 height 21
drag, startPoint x: 979, startPoint y: 520, endPoint x: 902, endPoint y: 534, distance: 78.3
click at [773, 359] on p "Ajouter un commentaire ﻿" at bounding box center [1228, 522] width 532 height 21
click at [773, 359] on p "[DATE] ST - Mail reçu de" at bounding box center [1228, 522] width 532 height 19
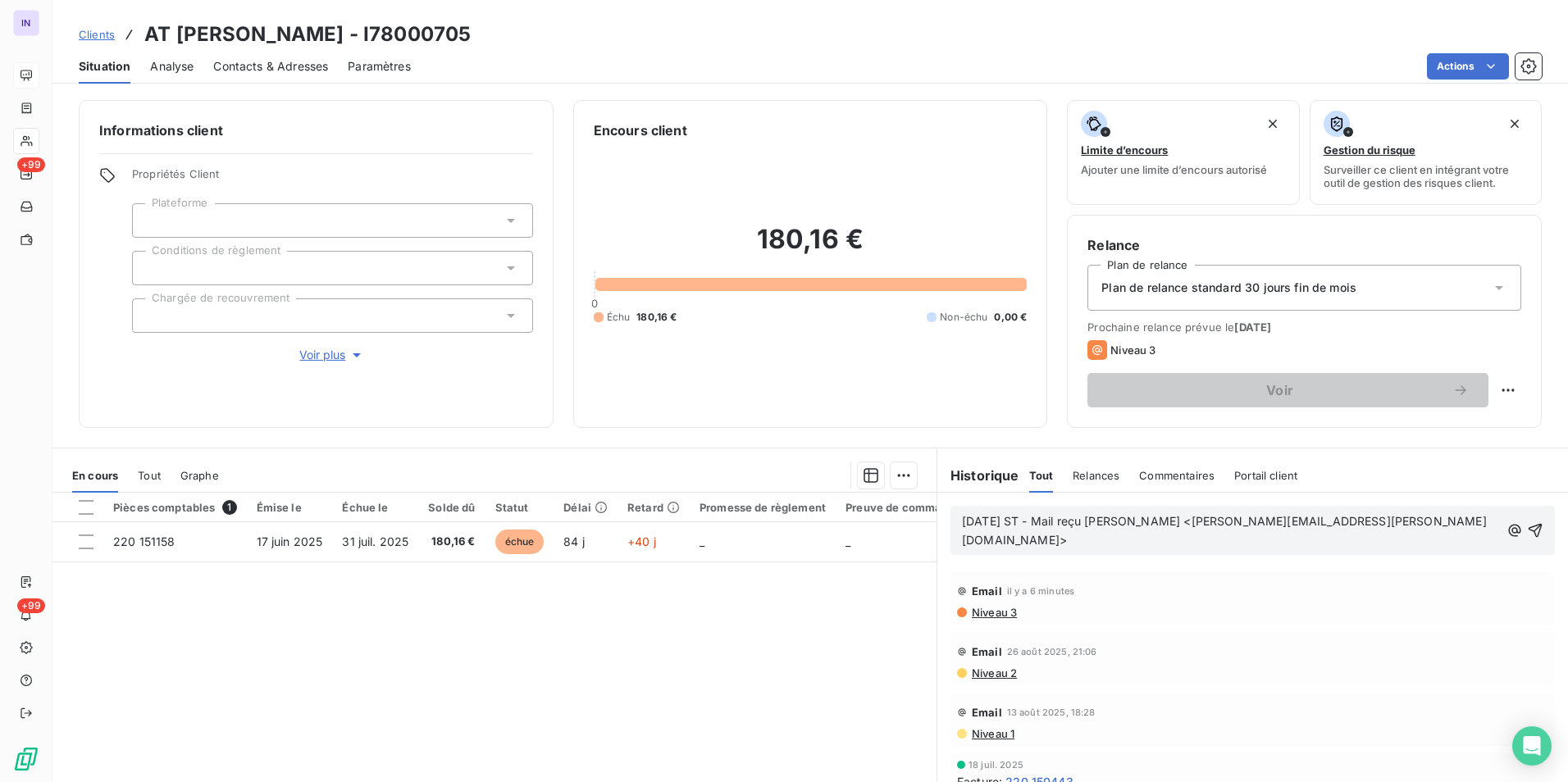
click at [773, 359] on p "[DATE] ST - Mail reçu [PERSON_NAME] <[PERSON_NAME][EMAIL_ADDRESS][PERSON_NAME][…" at bounding box center [1231, 531] width 538 height 38
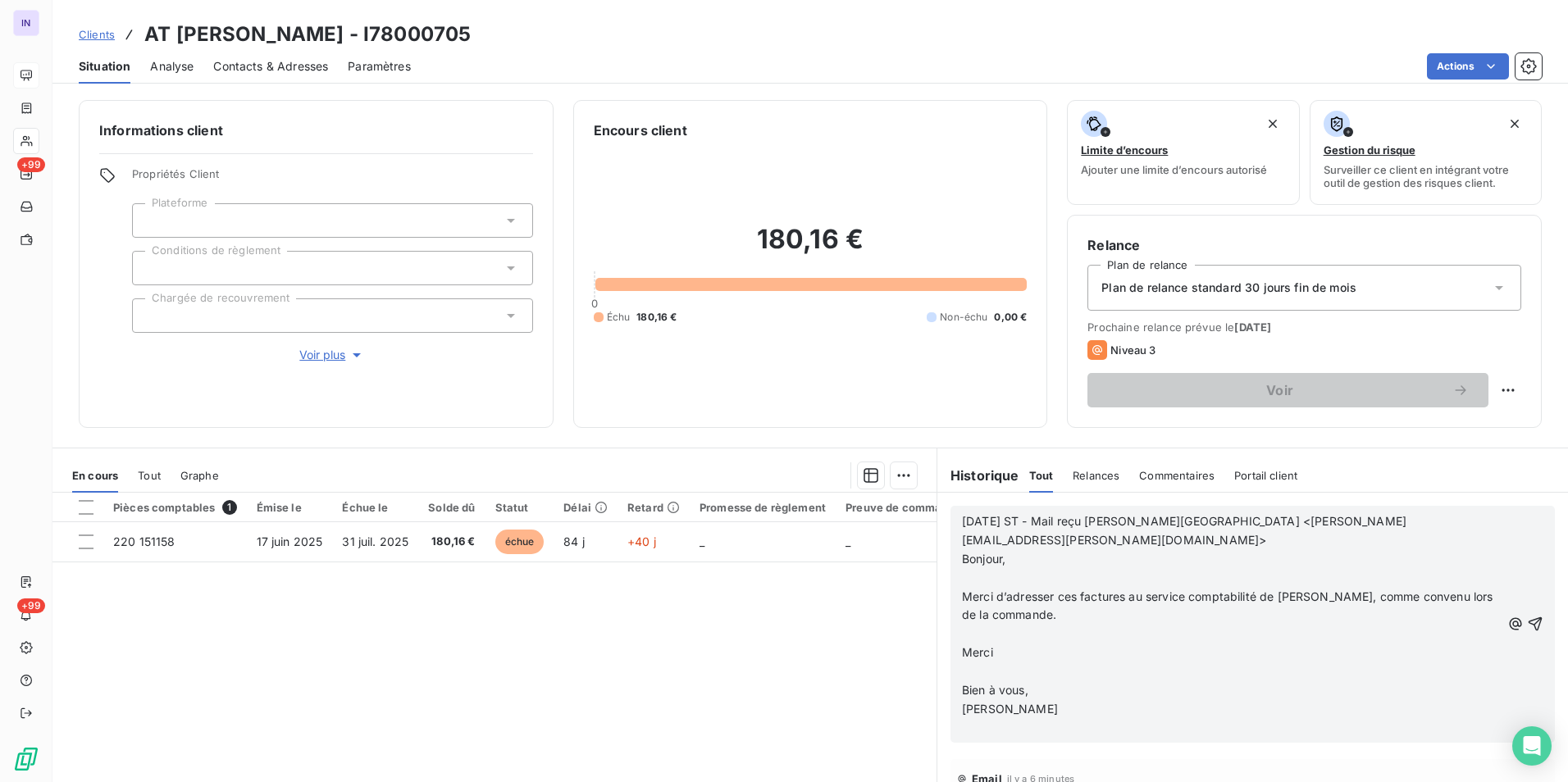
click at [773, 359] on p "﻿" at bounding box center [1231, 578] width 539 height 19
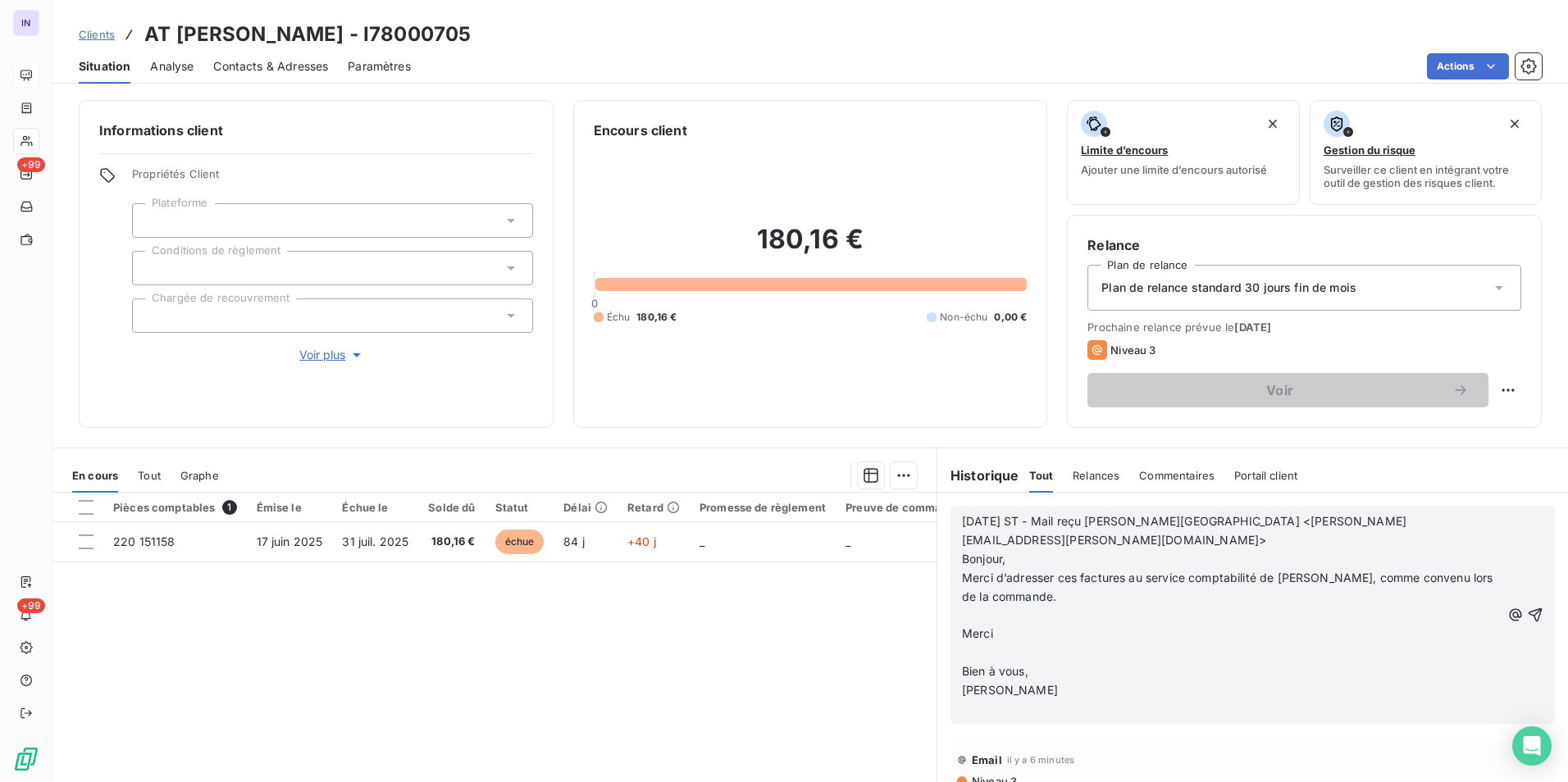
click at [773, 359] on p "﻿" at bounding box center [1231, 615] width 539 height 19
click at [773, 359] on p "﻿" at bounding box center [1231, 634] width 539 height 19
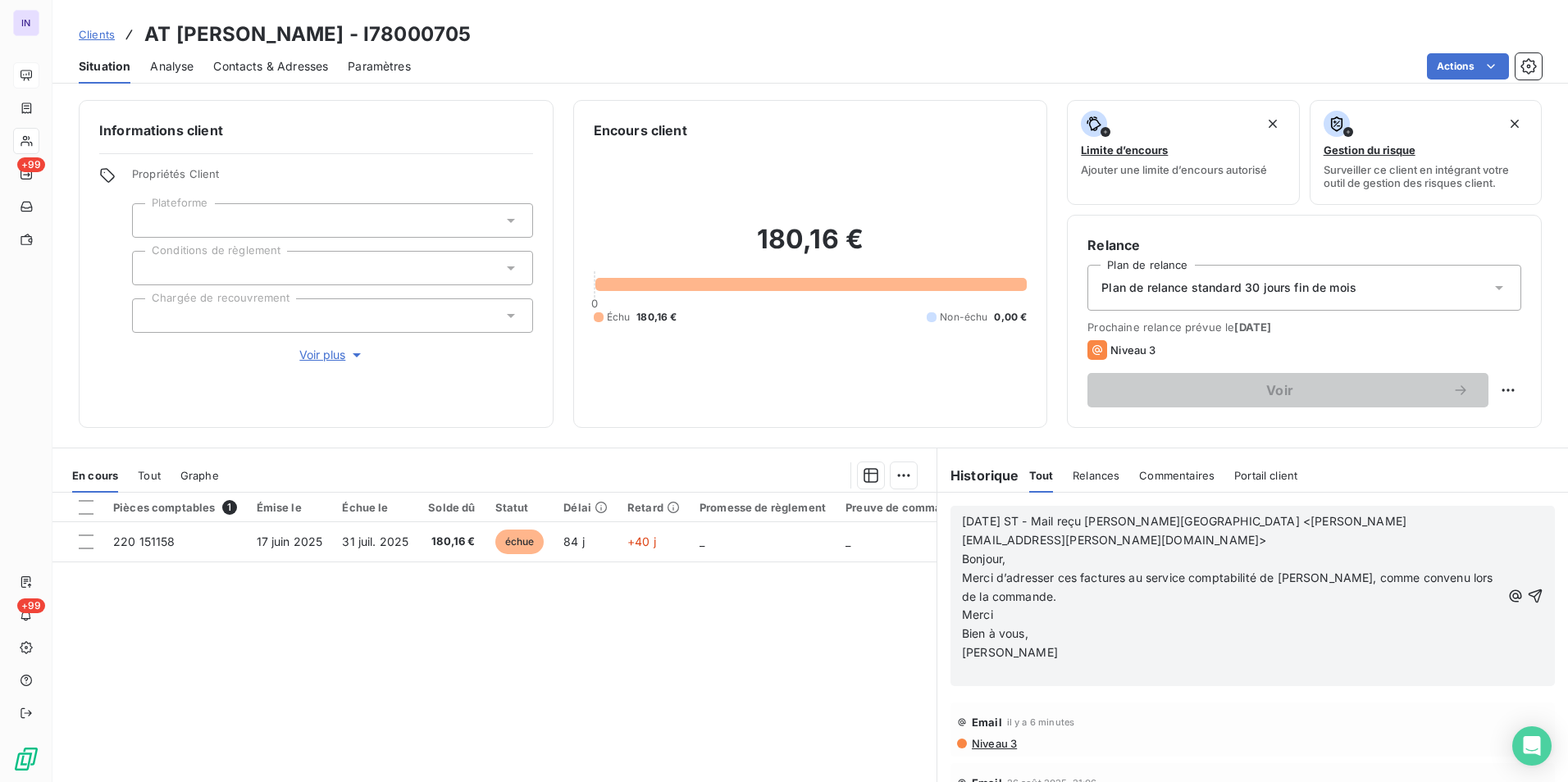
click at [773, 359] on p "﻿" at bounding box center [1231, 672] width 539 height 19
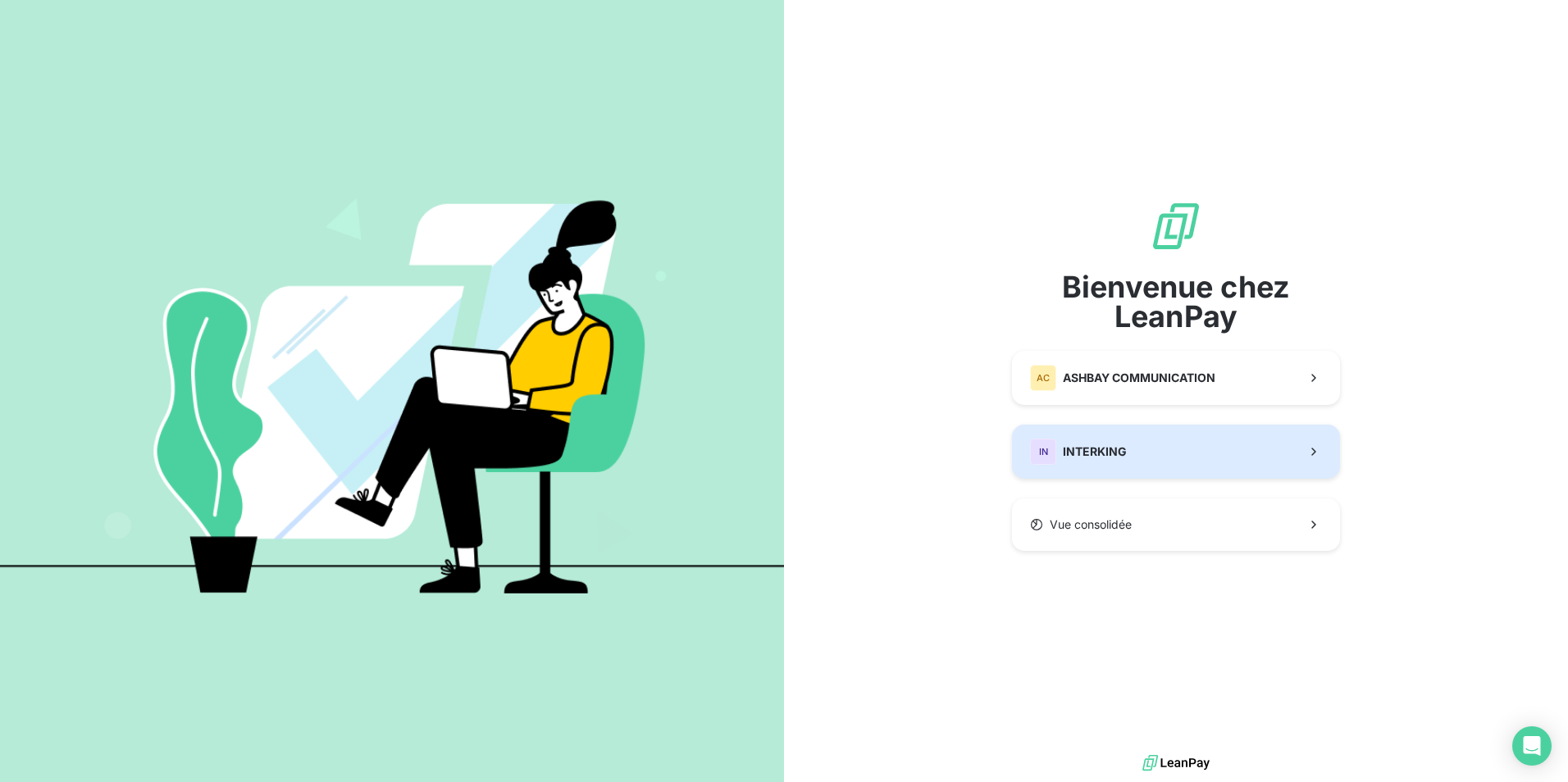
drag, startPoint x: 1100, startPoint y: 453, endPoint x: 897, endPoint y: 441, distance: 203.4
click at [1100, 453] on span "INTERKING" at bounding box center [1094, 451] width 64 height 16
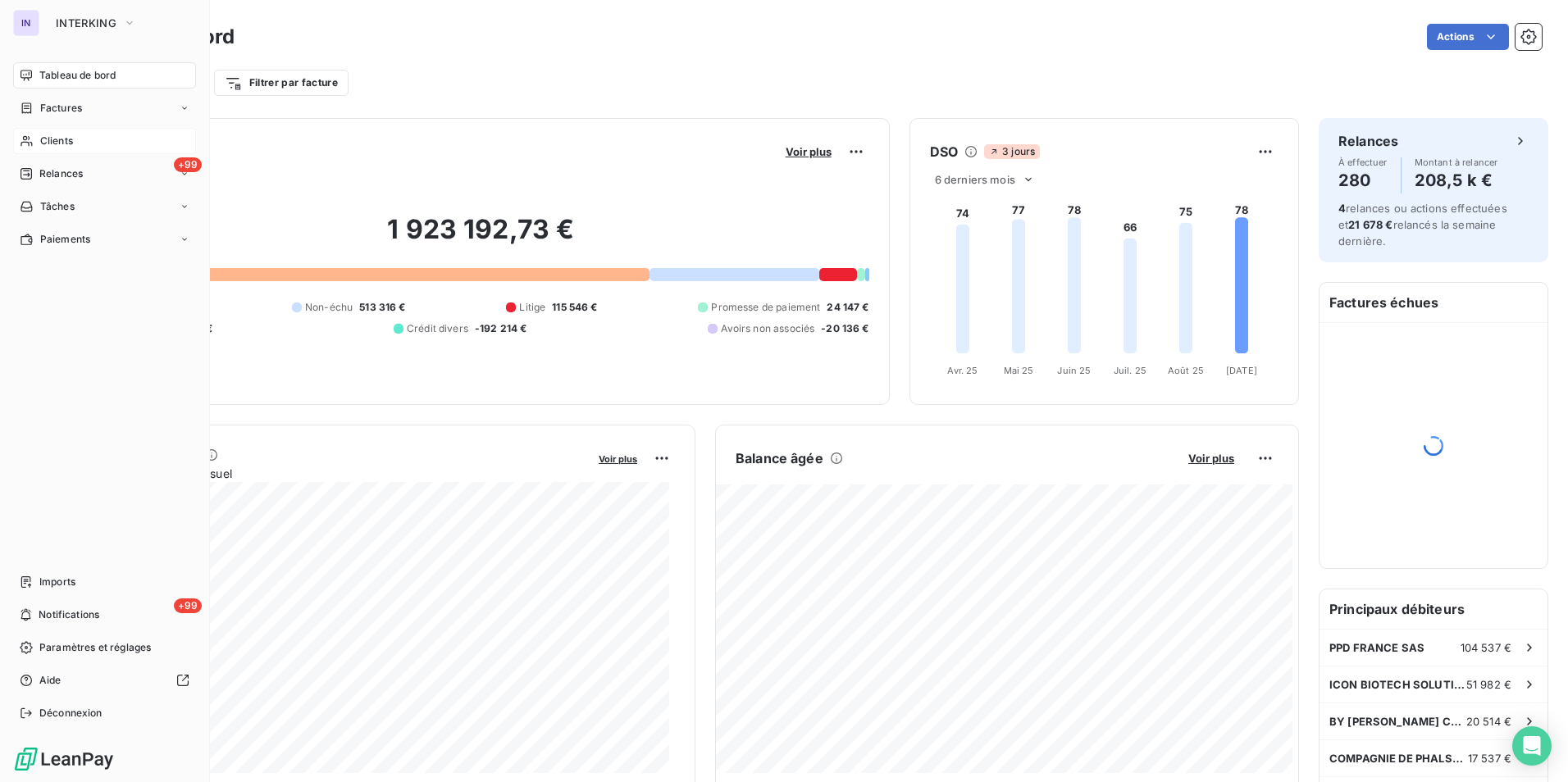
click at [52, 142] on span "Clients" at bounding box center [57, 140] width 33 height 15
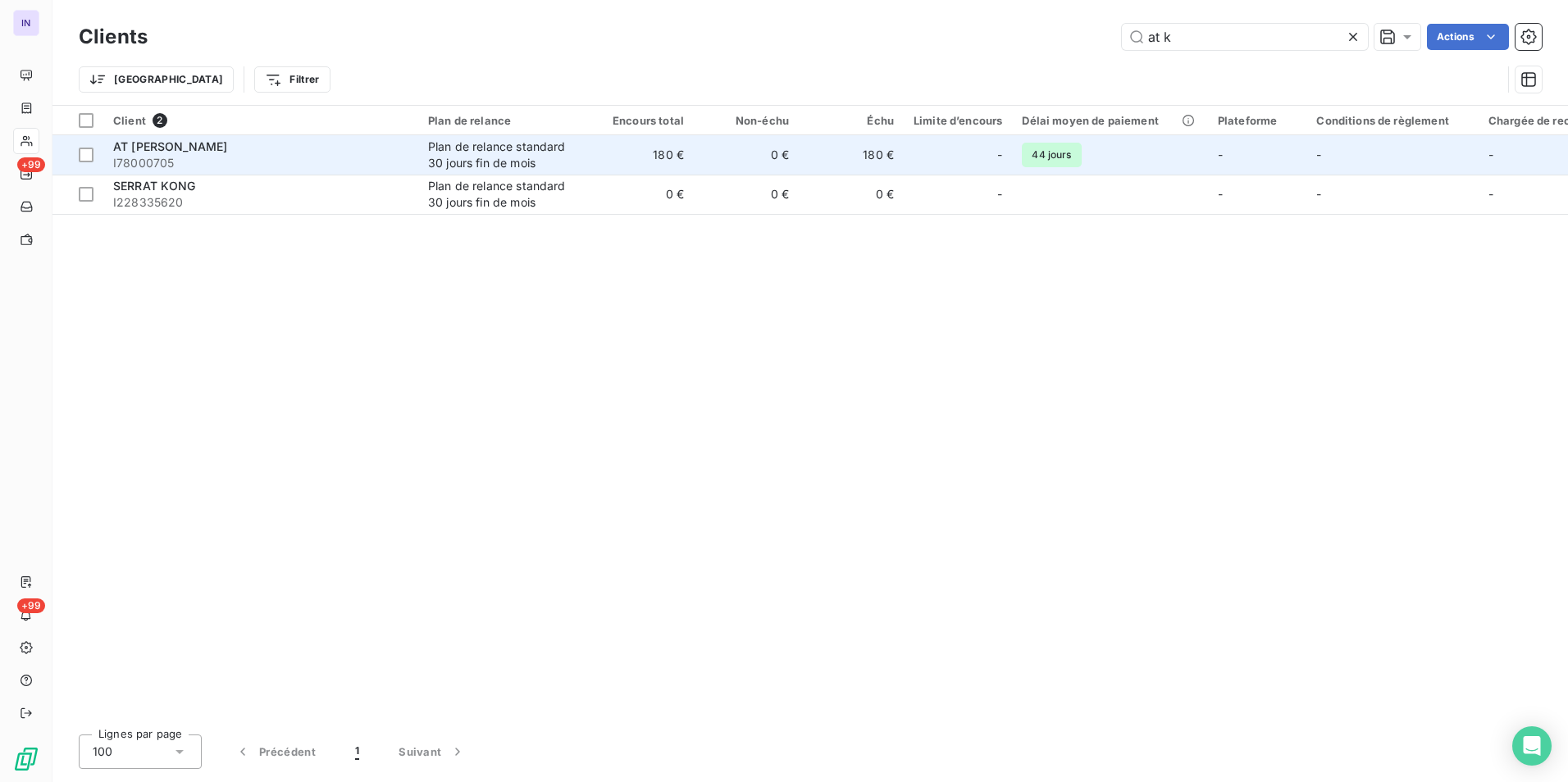
type input "at k"
click at [337, 157] on span "I78000705" at bounding box center [260, 162] width 295 height 16
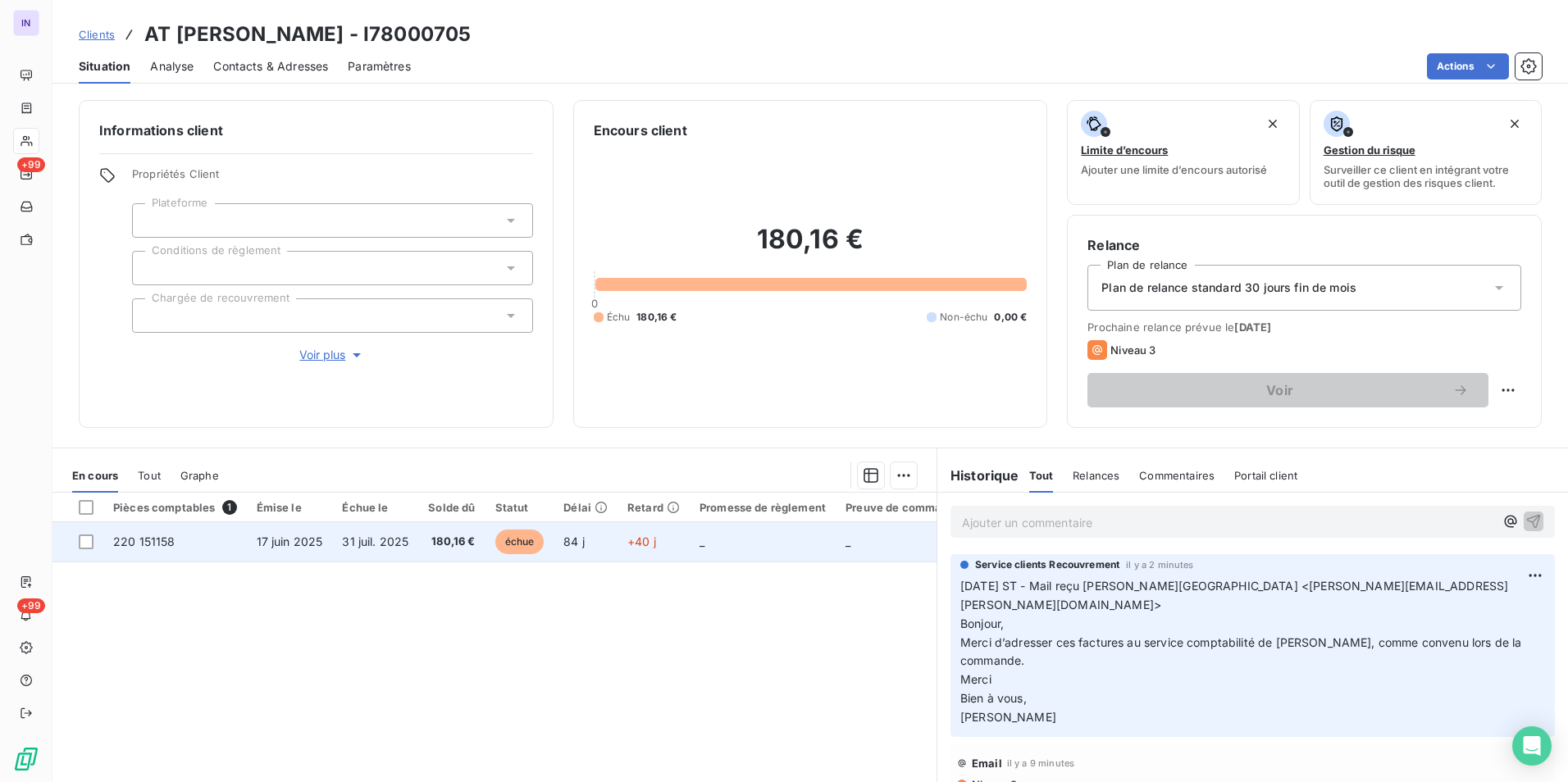
click at [371, 547] on span "31 juil. 2025" at bounding box center [375, 541] width 66 height 14
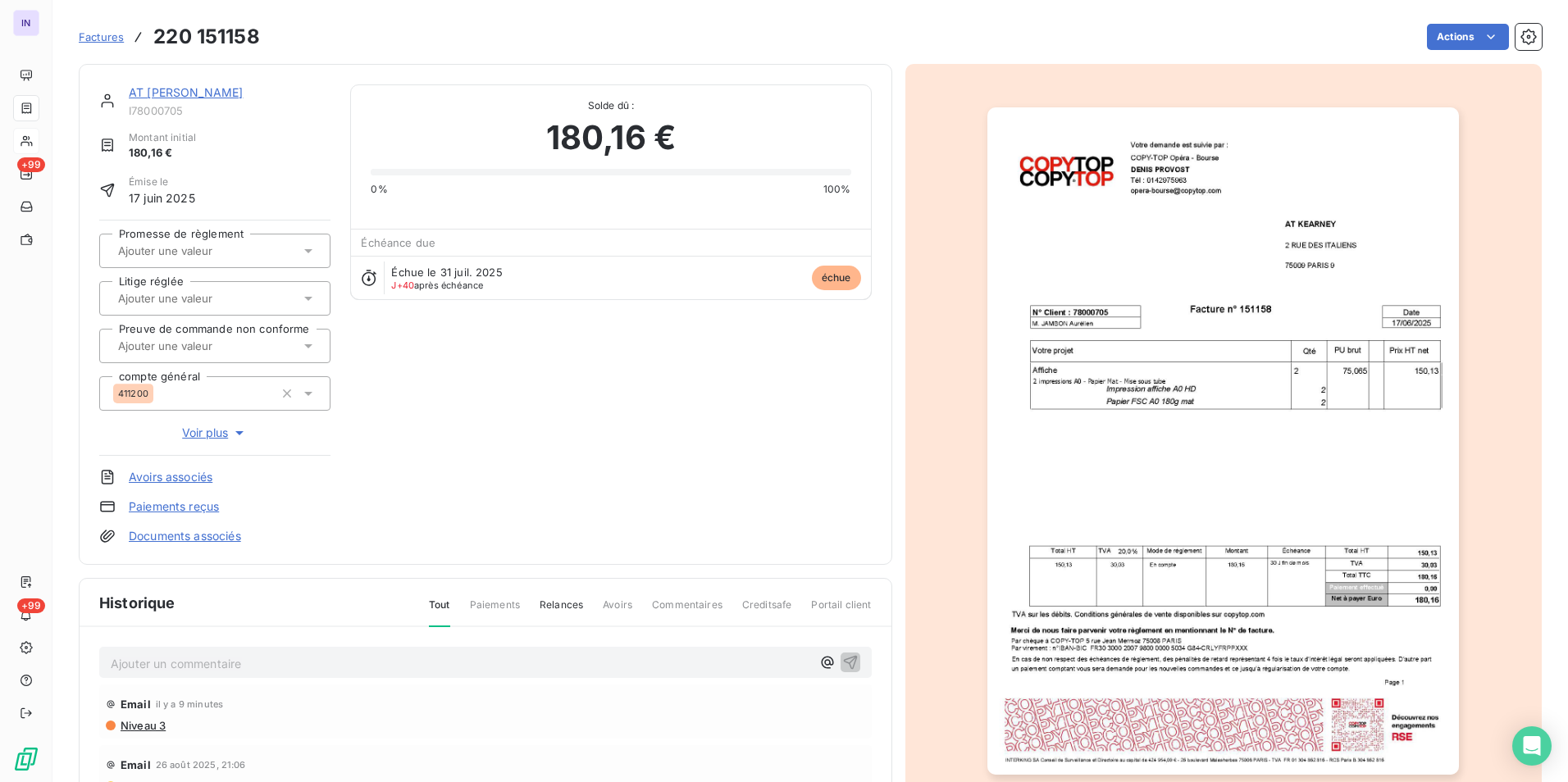
click at [231, 667] on p "Ajouter un commentaire ﻿" at bounding box center [461, 663] width 700 height 21
click at [391, 660] on p "09/09/2025 ST - Mail envoyé à" at bounding box center [461, 663] width 700 height 19
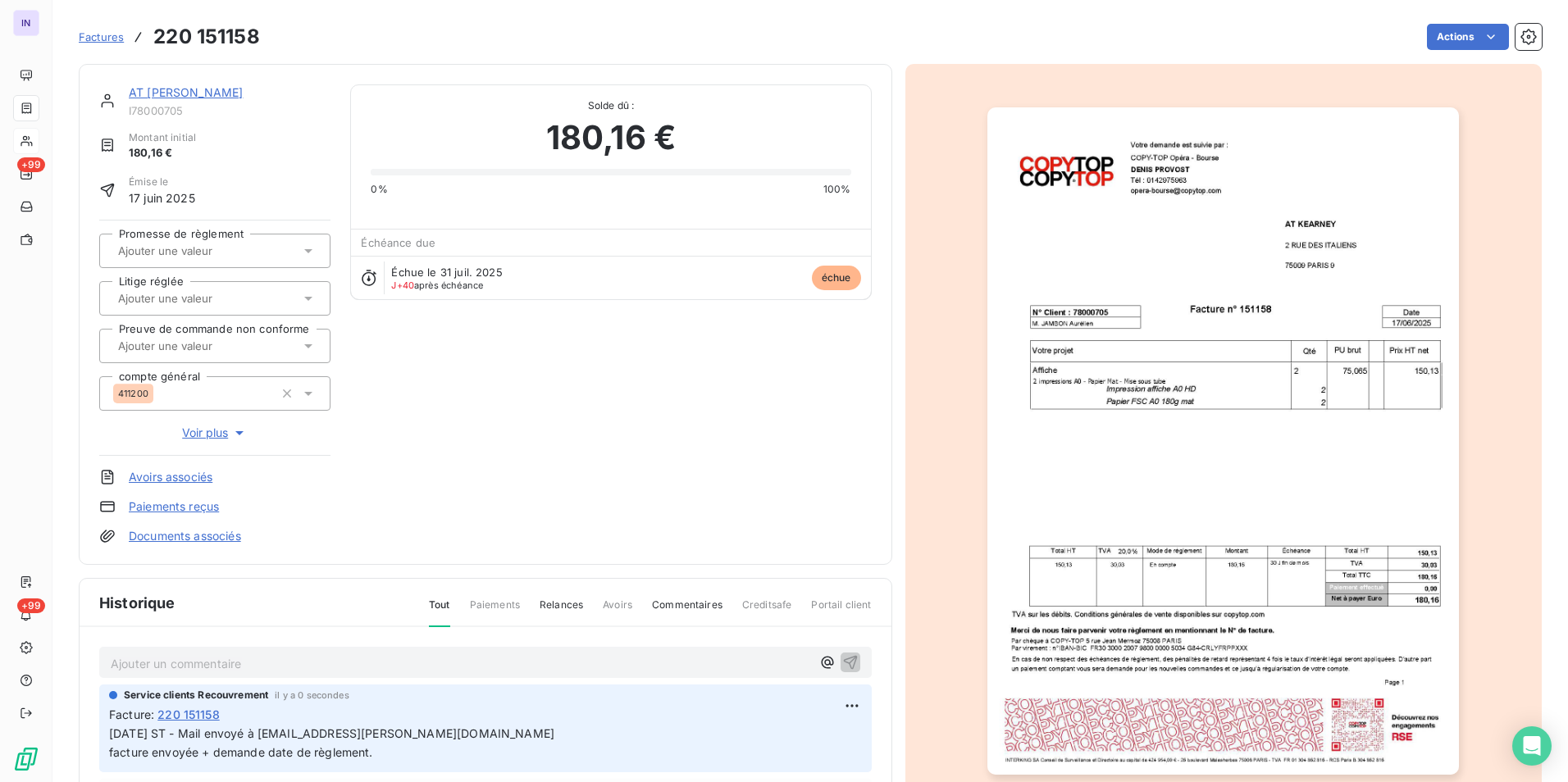
click at [191, 89] on link "AT [PERSON_NAME]" at bounding box center [186, 92] width 114 height 14
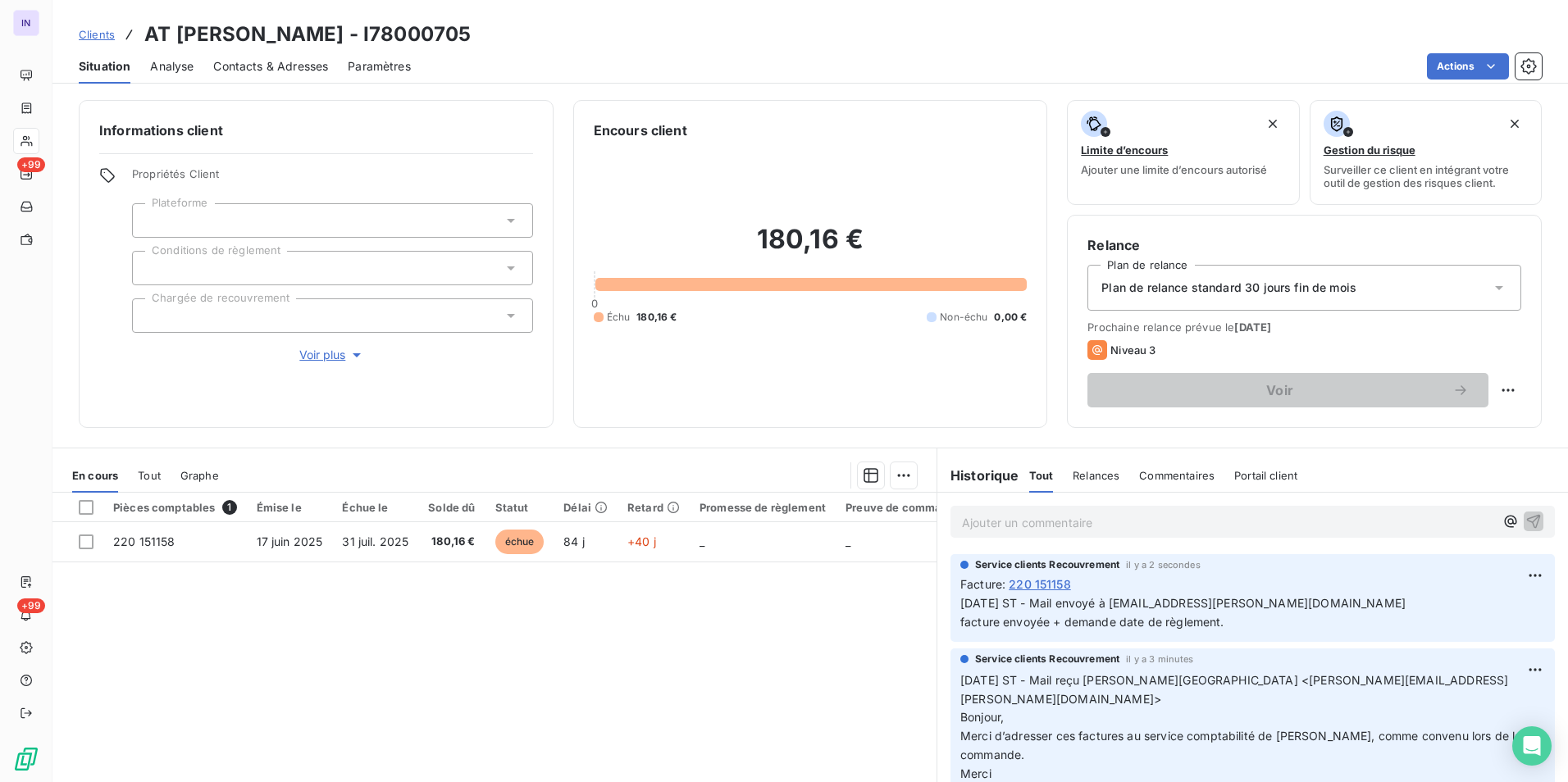
click at [273, 71] on span "Contacts & Adresses" at bounding box center [271, 66] width 115 height 16
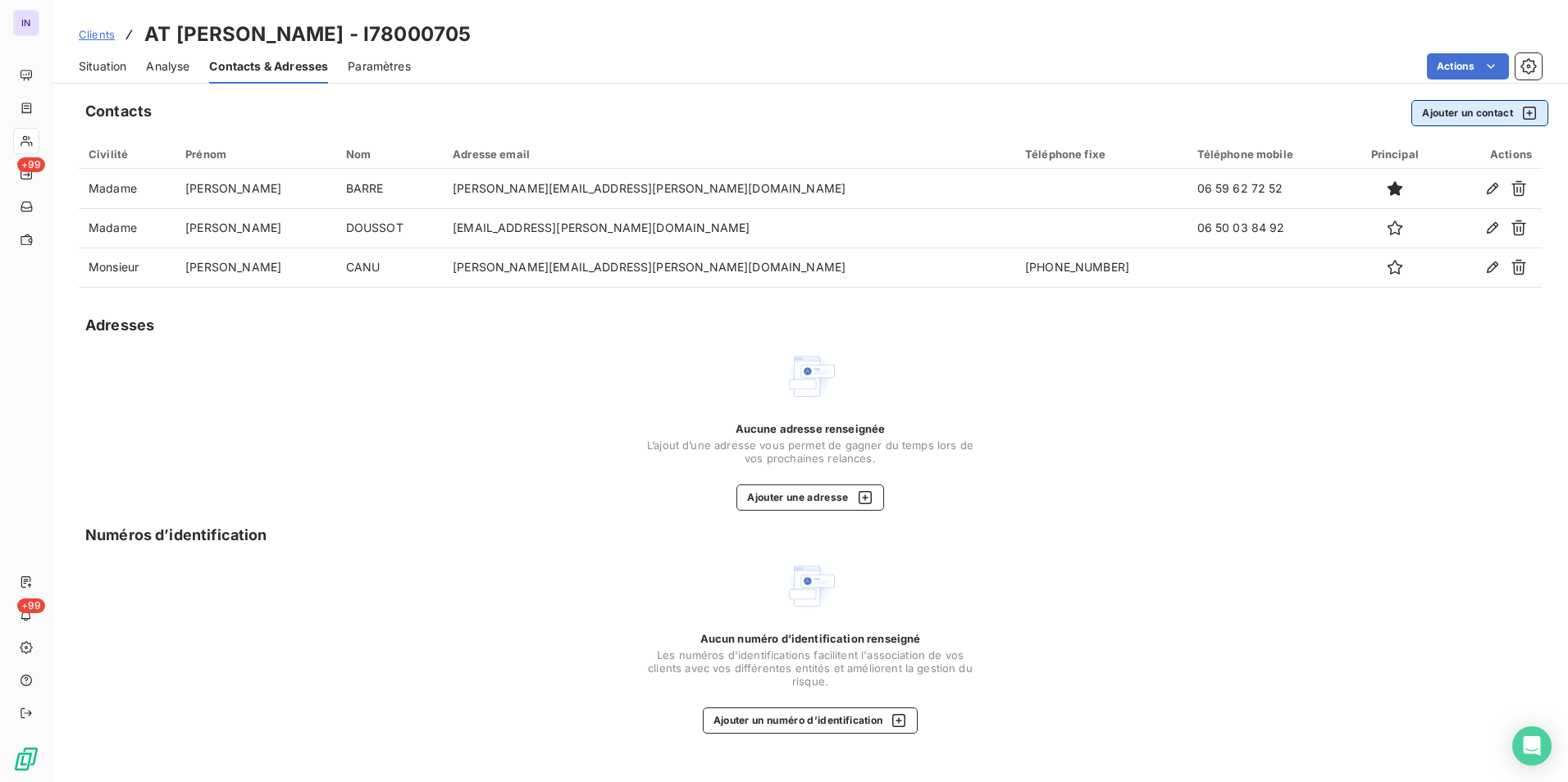
click at [1442, 113] on button "Ajouter un contact" at bounding box center [1479, 113] width 137 height 27
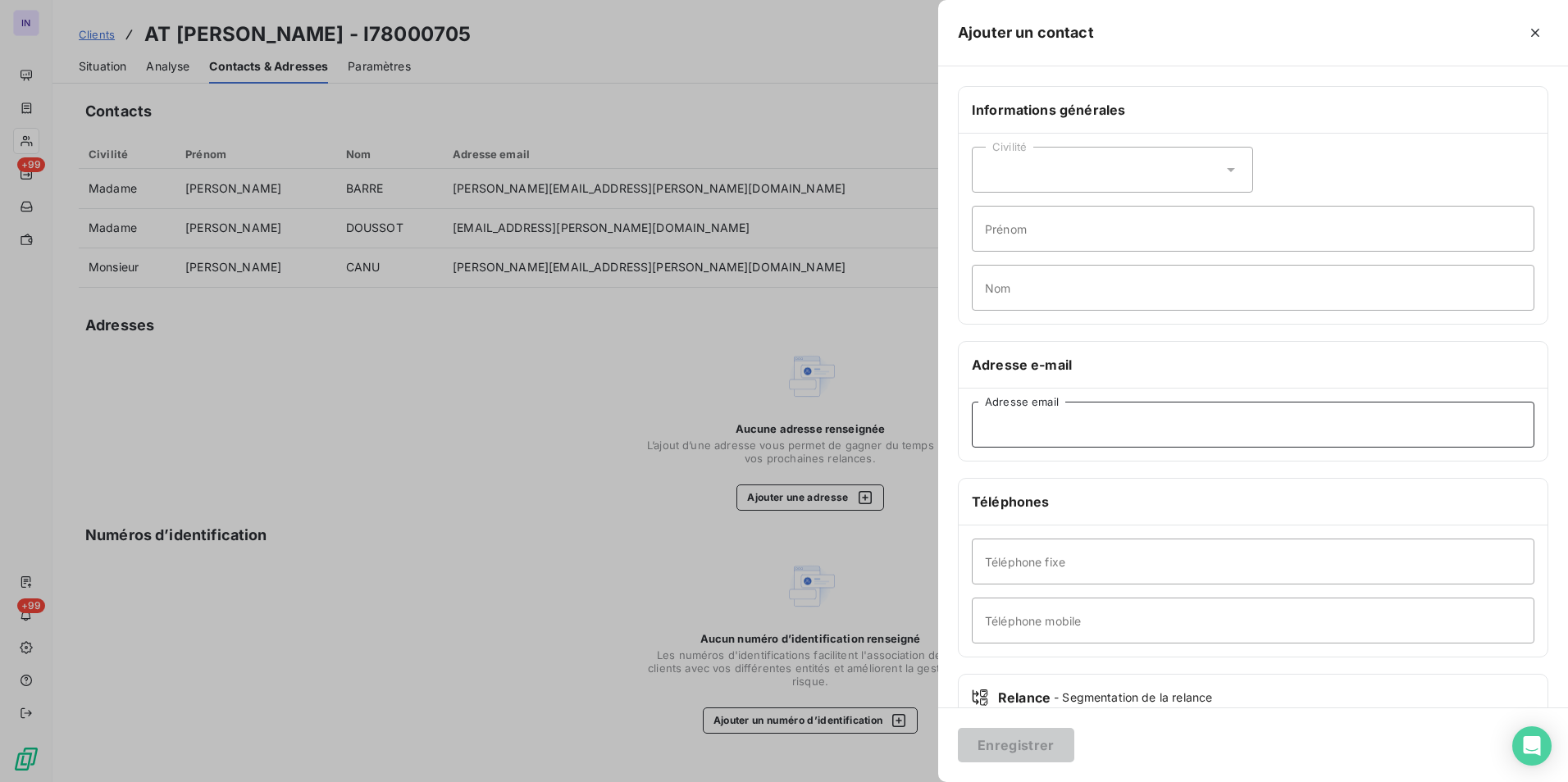
click at [1051, 431] on input "Adresse email" at bounding box center [1253, 424] width 562 height 46
paste input "aurelien.jambon@kearney.com"
type input "aurelien.jambon@kearney.com"
click at [1032, 737] on button "Enregistrer" at bounding box center [1015, 745] width 116 height 34
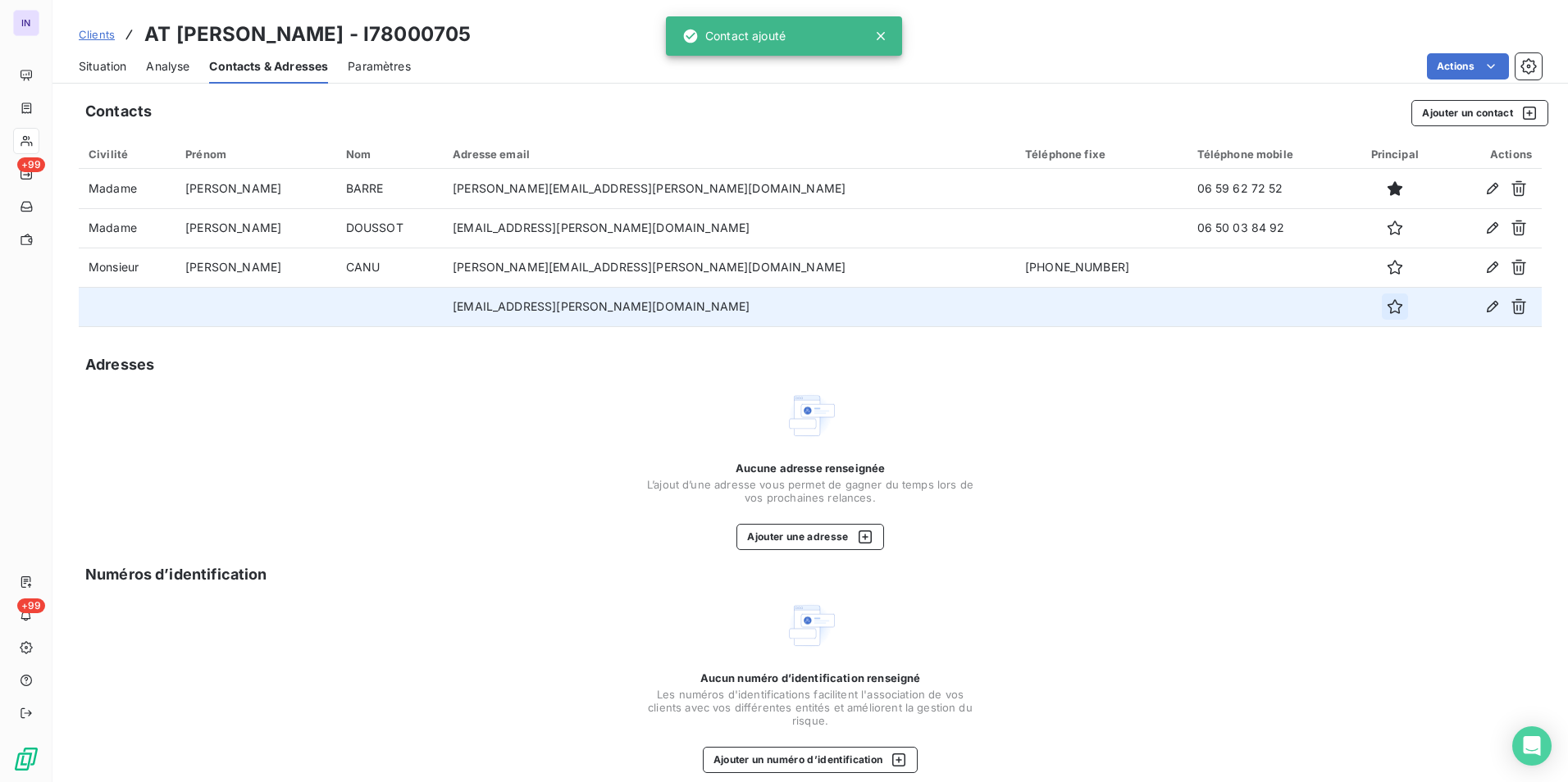
click at [1387, 309] on icon "button" at bounding box center [1394, 306] width 16 height 16
click at [98, 68] on span "Situation" at bounding box center [102, 66] width 47 height 16
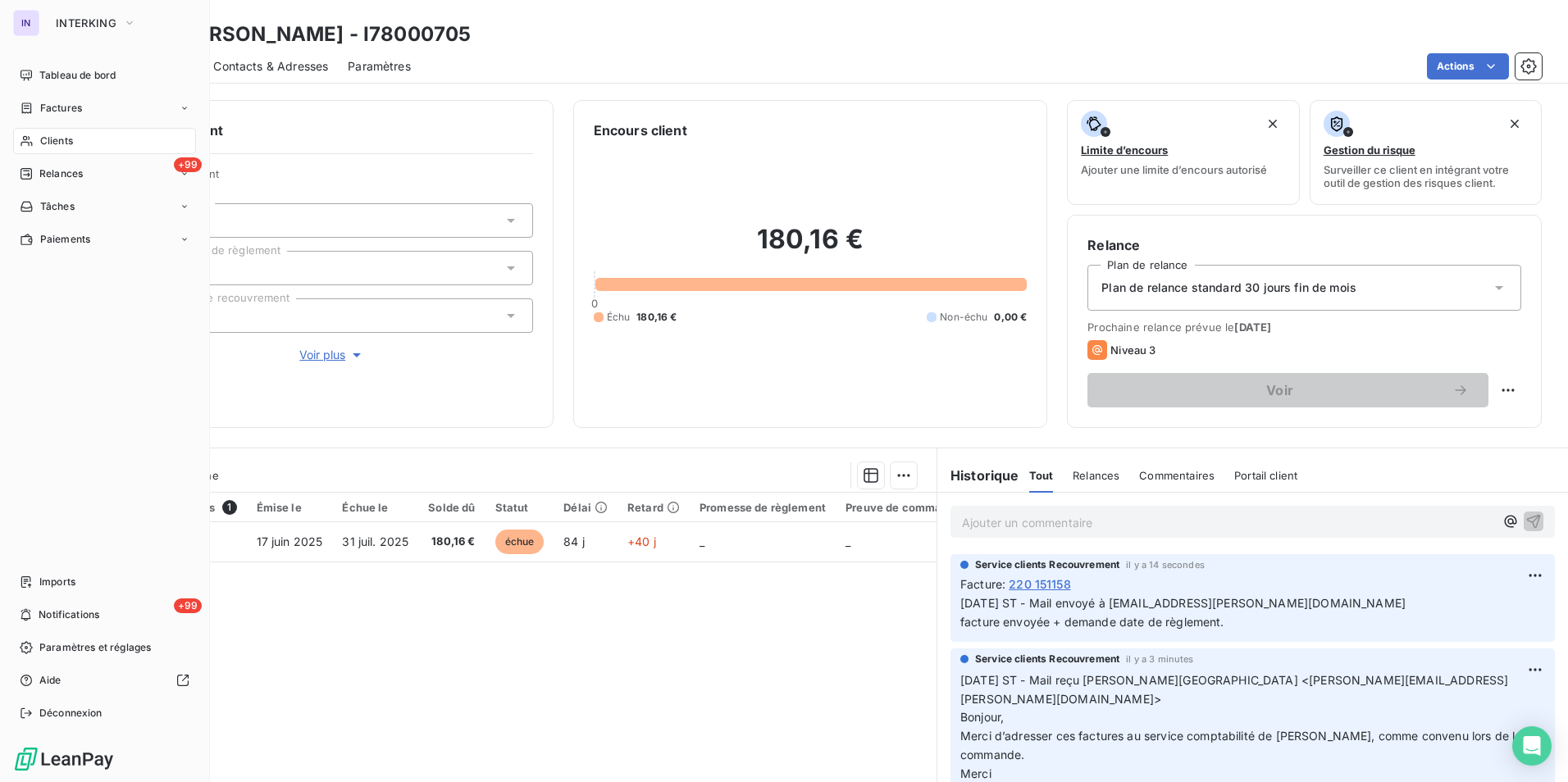
drag, startPoint x: 68, startPoint y: 142, endPoint x: 96, endPoint y: 134, distance: 29.1
click at [68, 142] on span "Clients" at bounding box center [57, 140] width 33 height 15
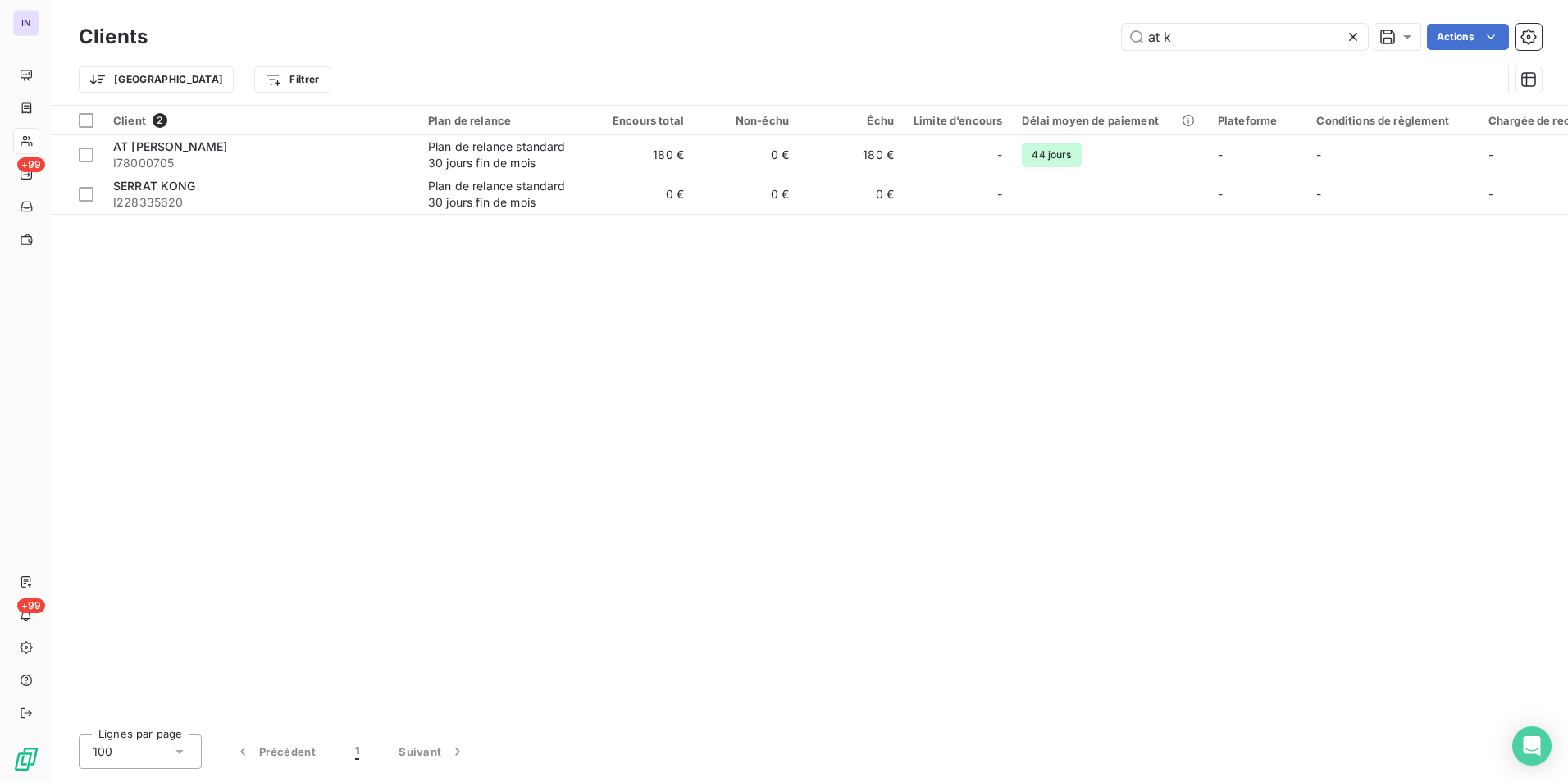
drag, startPoint x: 1024, startPoint y: 32, endPoint x: 1014, endPoint y: 31, distance: 10.0
click at [1020, 32] on div "at k Actions" at bounding box center [854, 37] width 1374 height 27
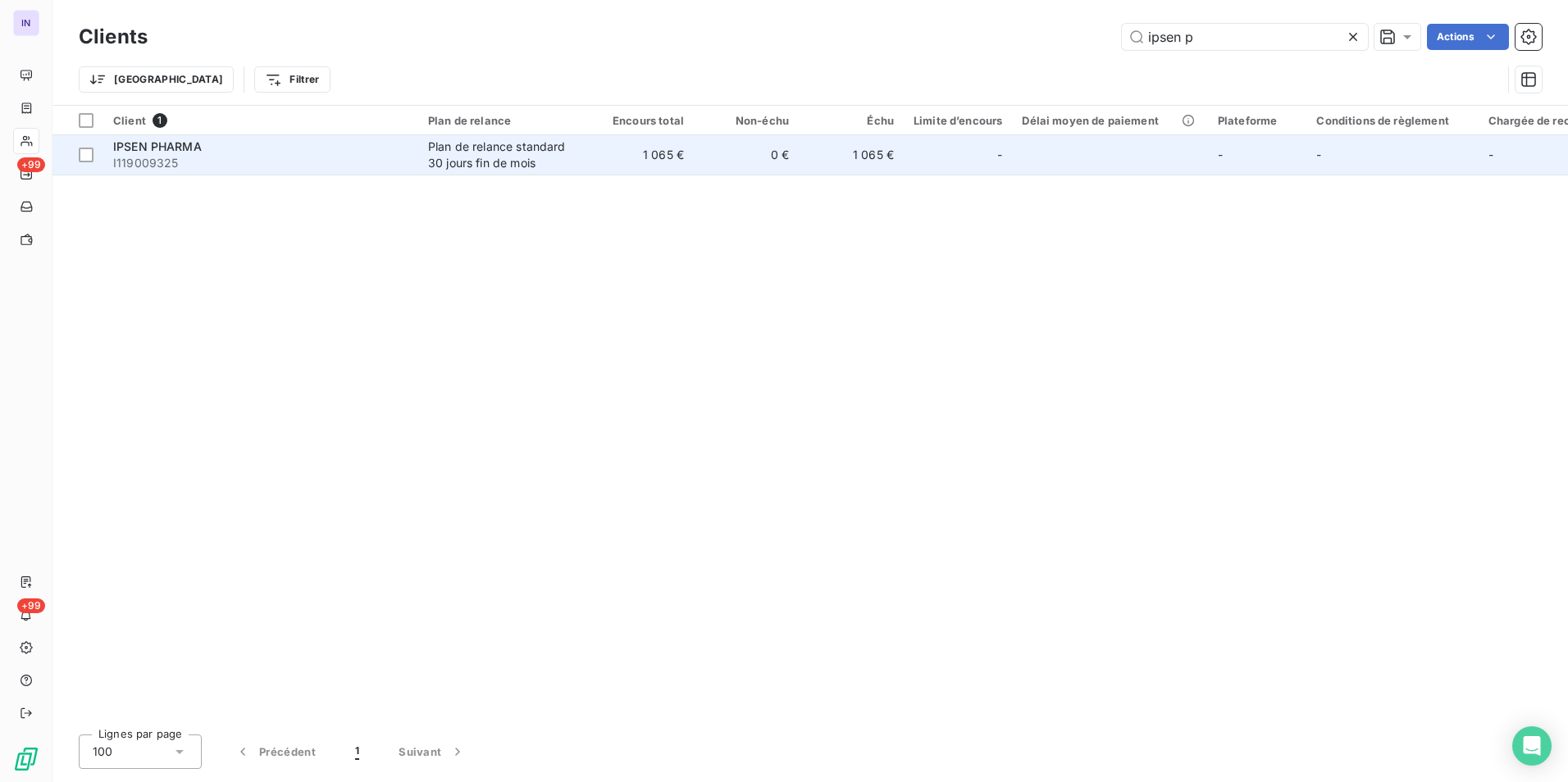
type input "ipsen p"
click at [445, 156] on div "Plan de relance standard 30 jours fin de mois" at bounding box center [503, 155] width 150 height 33
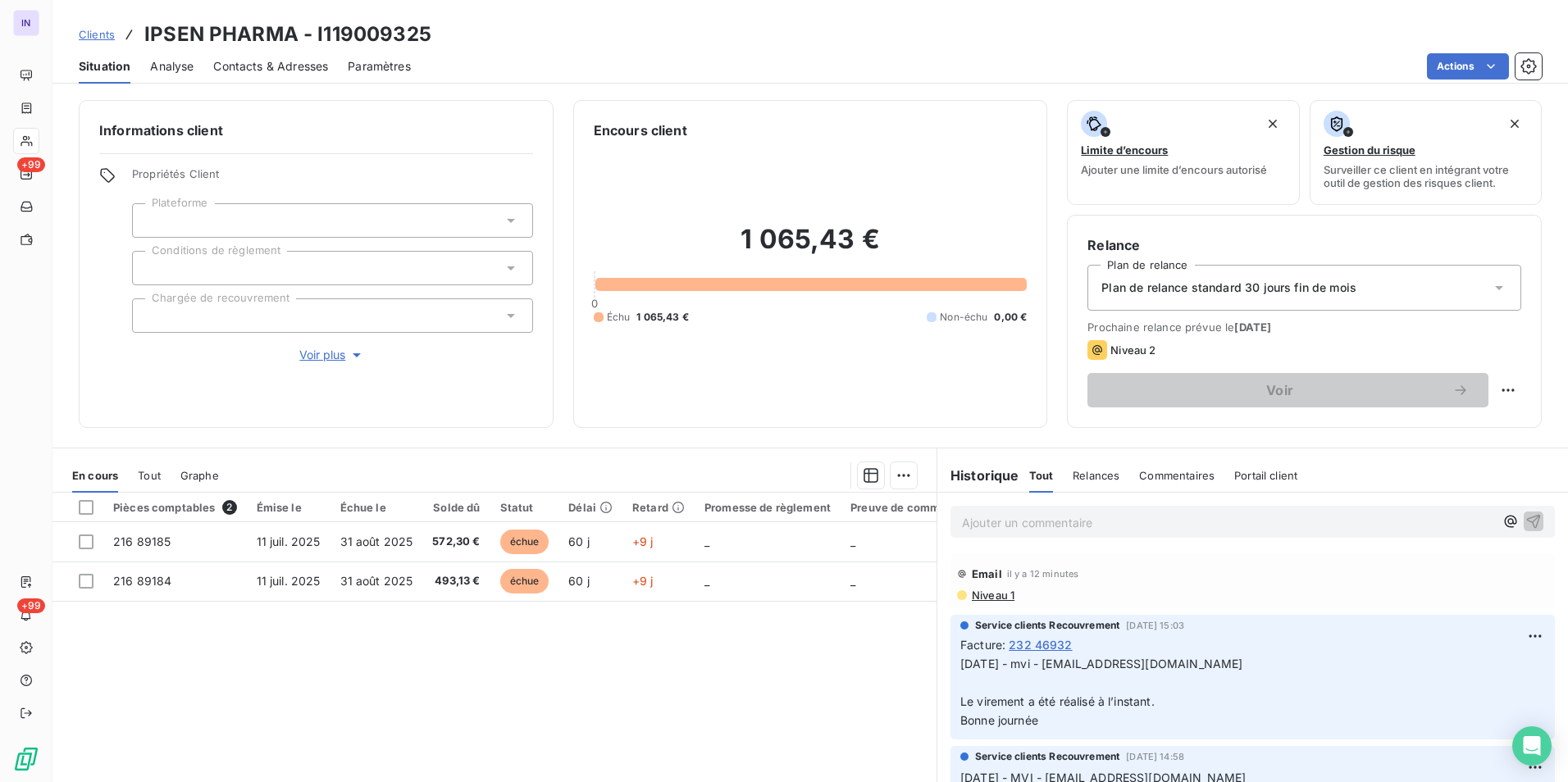
click at [280, 63] on span "Contacts & Adresses" at bounding box center [271, 66] width 115 height 16
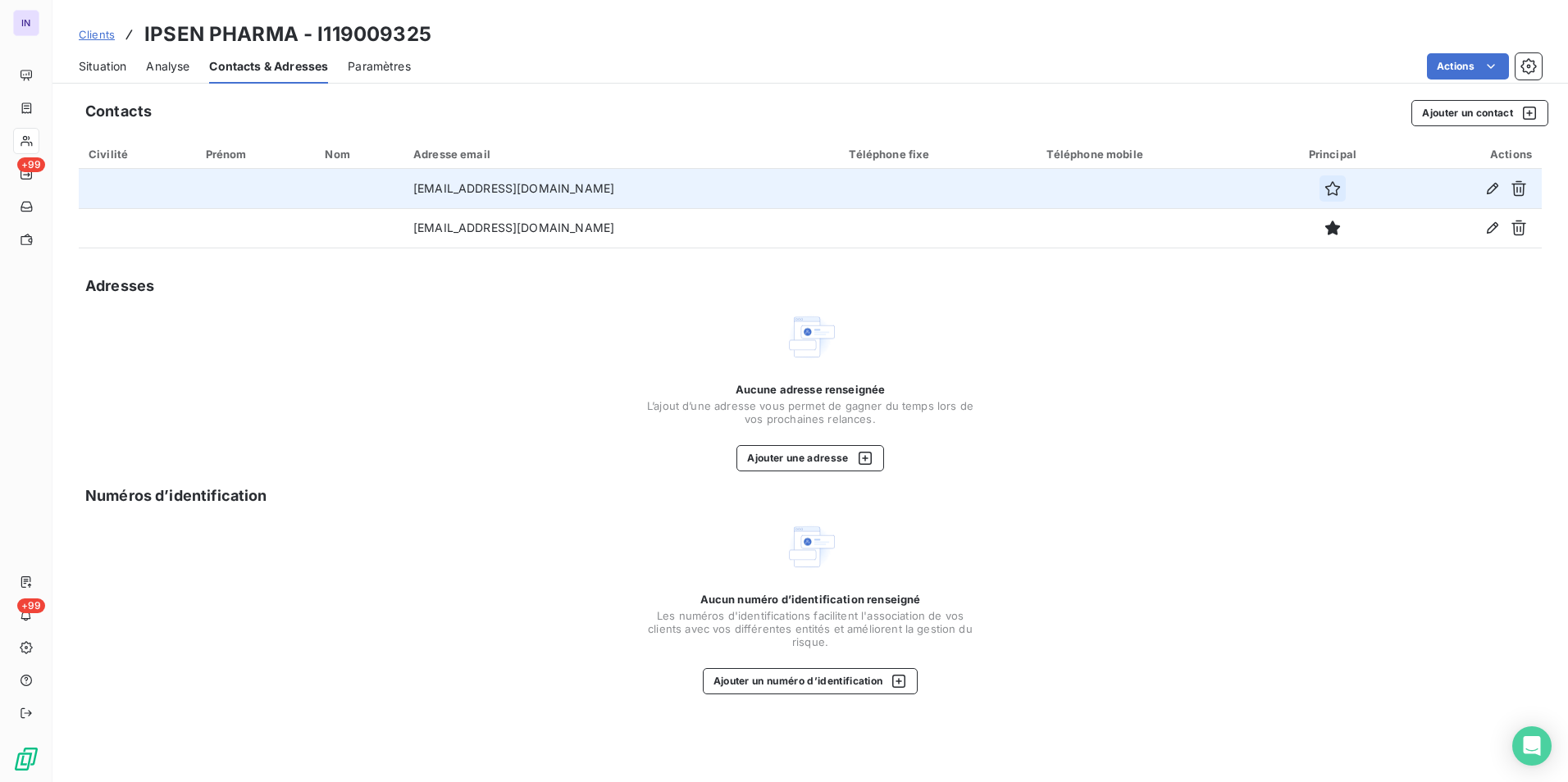
click at [1324, 191] on icon "button" at bounding box center [1332, 188] width 16 height 16
click at [113, 60] on span "Situation" at bounding box center [102, 66] width 47 height 16
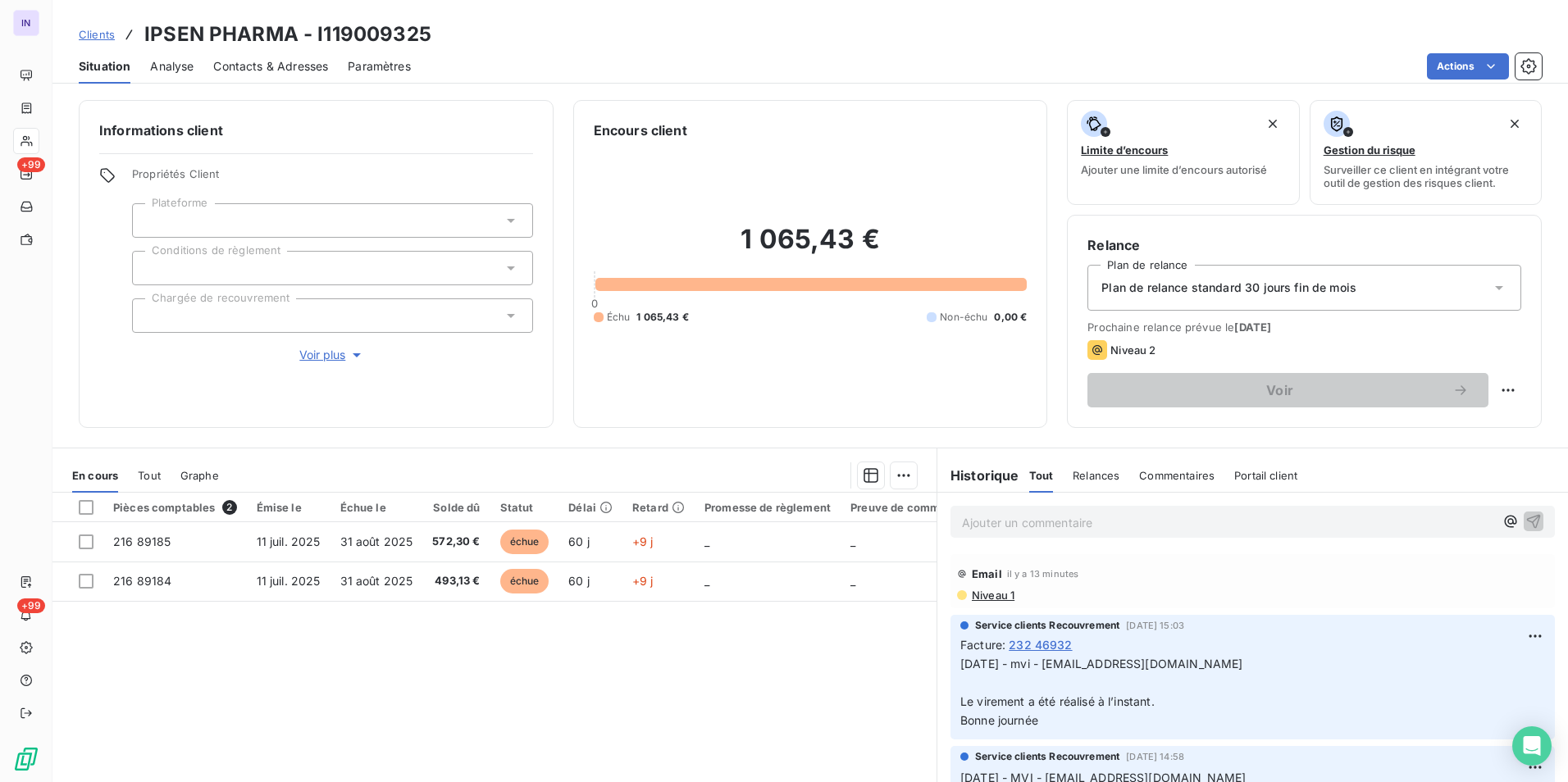
click at [980, 522] on p "Ajouter un commentaire ﻿" at bounding box center [1228, 522] width 532 height 21
click at [1040, 524] on p "Ajouter un commentaire ﻿" at bounding box center [1228, 522] width 532 height 21
click at [1155, 522] on p "[DATE] ST - Mail reçu de" at bounding box center [1228, 522] width 532 height 19
click at [979, 531] on p "09/09/2025 ST - Mail reçu de Marina Vadino <marina.vadino@gmail.com>" at bounding box center [1228, 522] width 532 height 19
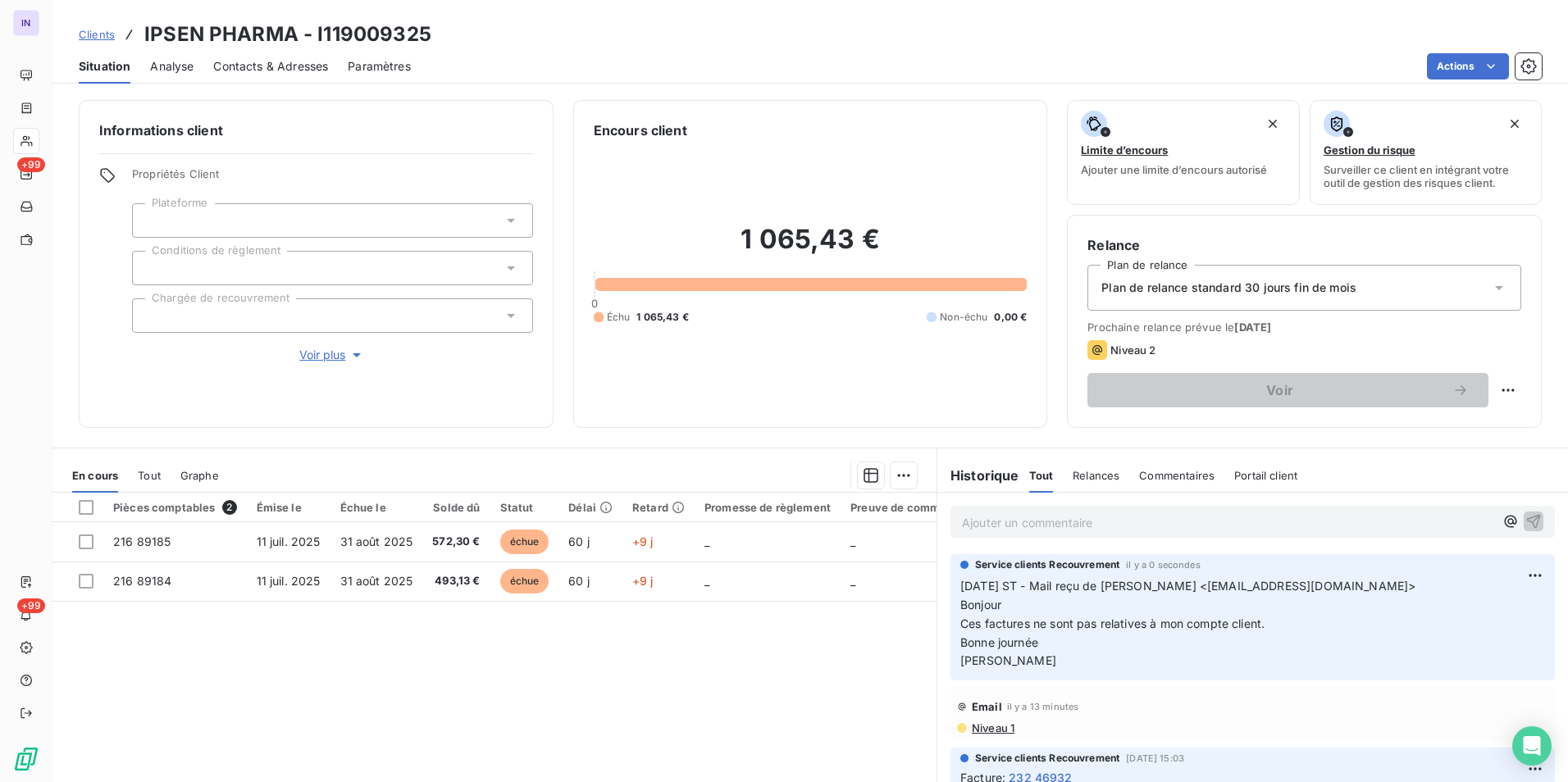
drag, startPoint x: 1012, startPoint y: 515, endPoint x: 945, endPoint y: 539, distance: 71.2
click at [1011, 515] on p "Ajouter un commentaire ﻿" at bounding box center [1228, 522] width 532 height 21
click at [1215, 522] on p "09/09/2025 ST - Mail envoyé à" at bounding box center [1228, 522] width 532 height 19
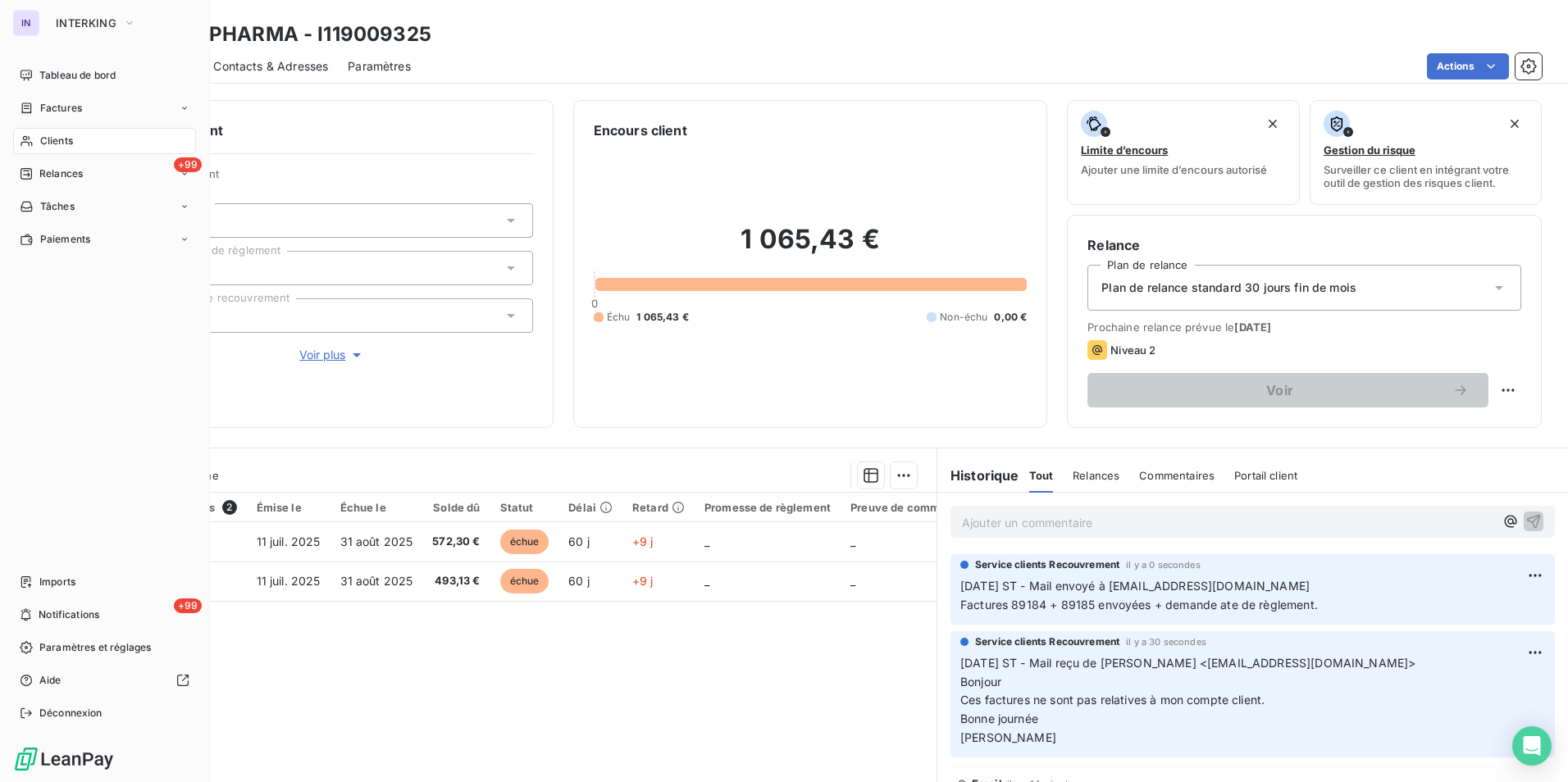
click at [47, 138] on span "Clients" at bounding box center [57, 140] width 33 height 15
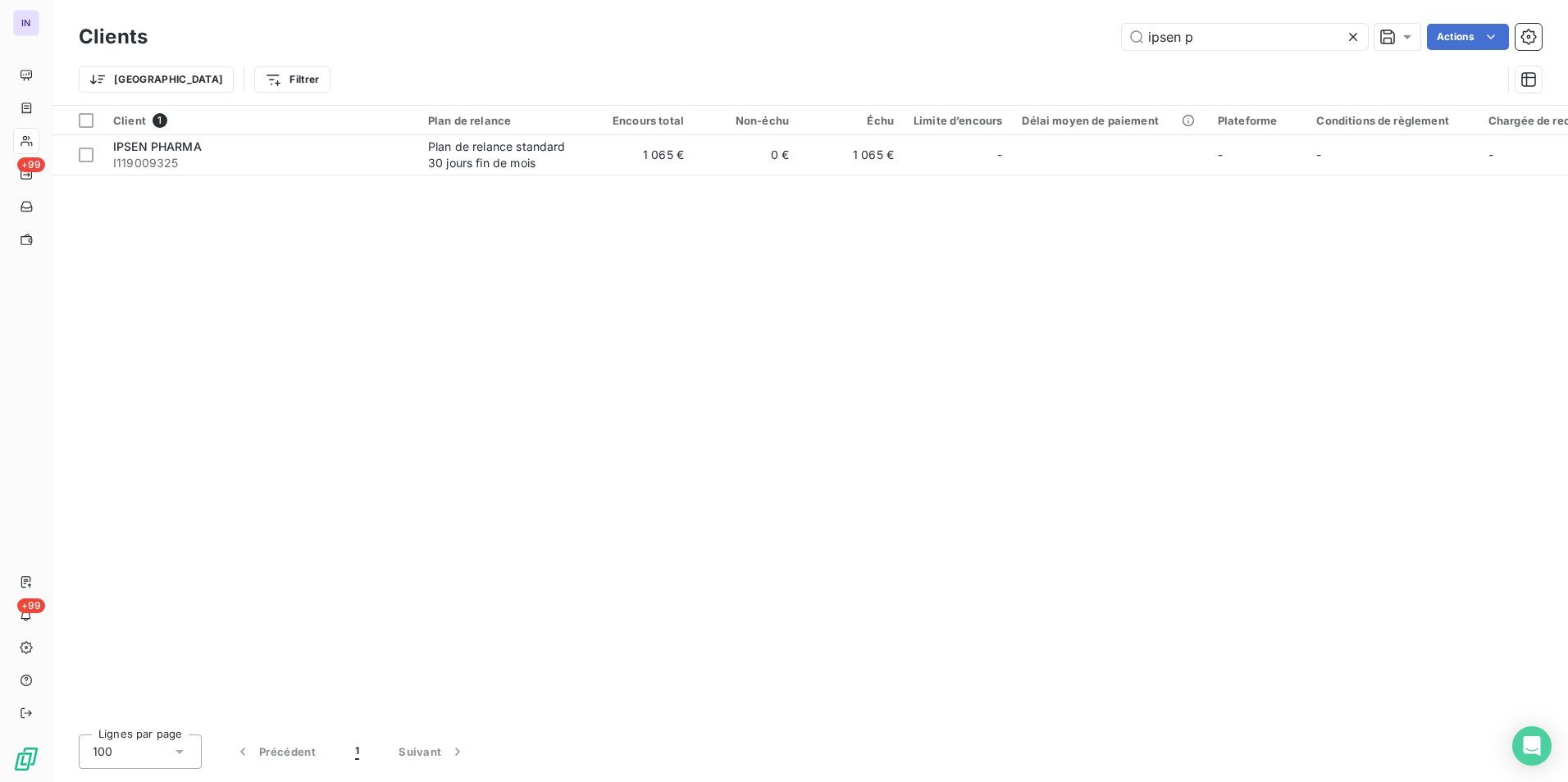
drag, startPoint x: 1114, startPoint y: 33, endPoint x: 1050, endPoint y: 40, distance: 64.4
click at [1053, 40] on div "ipsen p Actions" at bounding box center [854, 37] width 1374 height 27
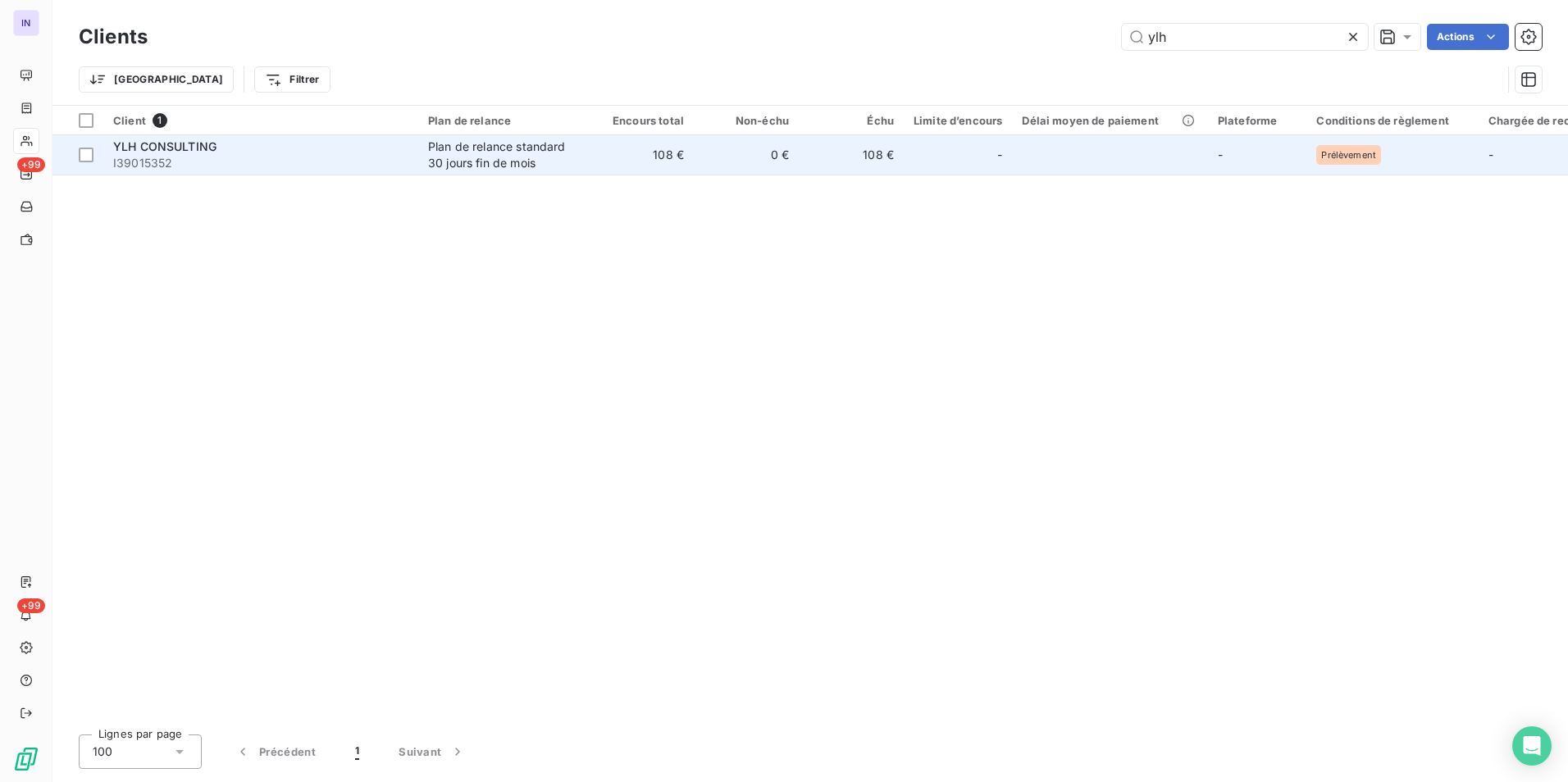
type input "ylh"
click at [332, 155] on span "I39015352" at bounding box center [260, 162] width 295 height 16
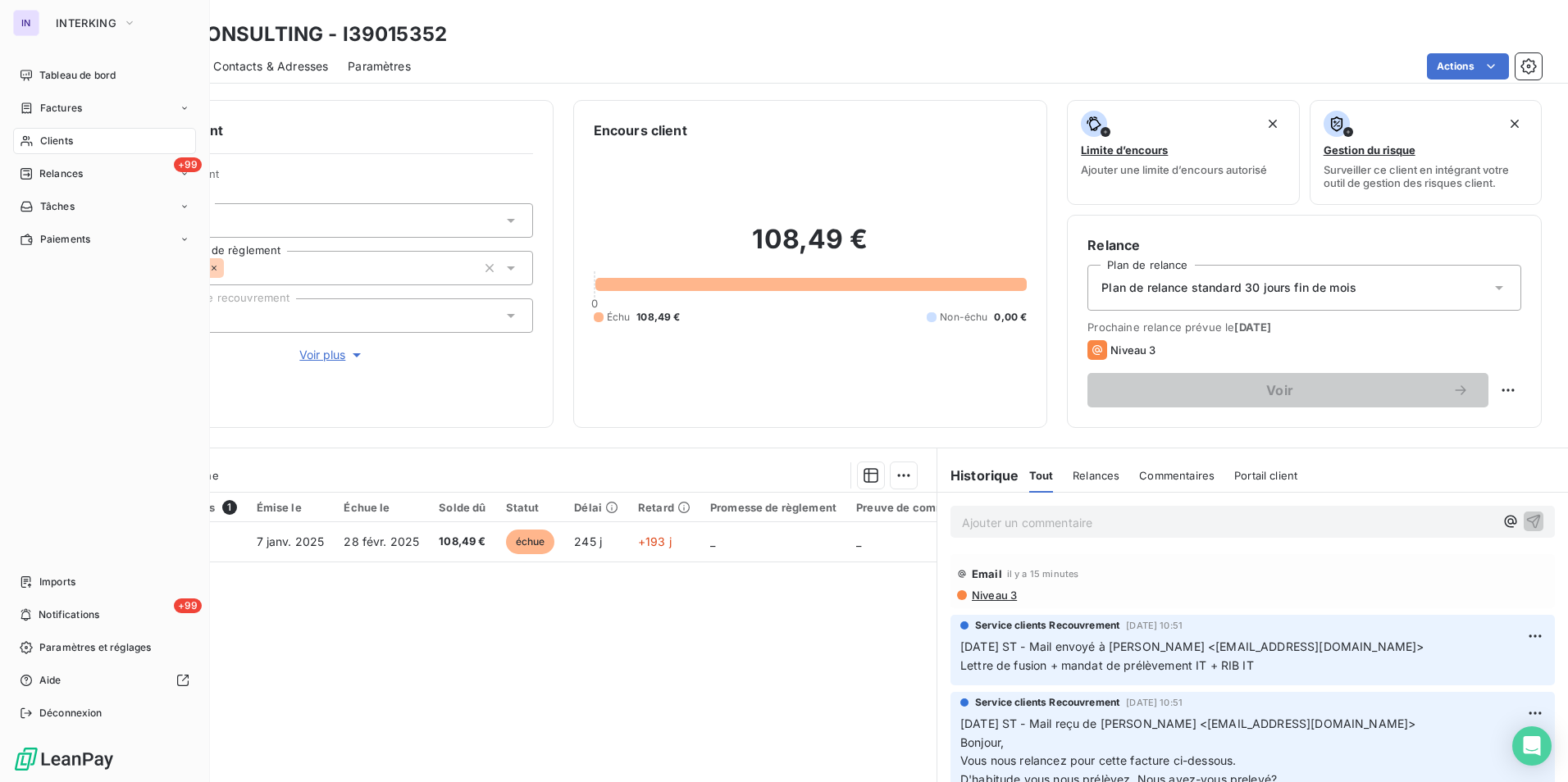
click at [70, 144] on span "Clients" at bounding box center [57, 140] width 33 height 15
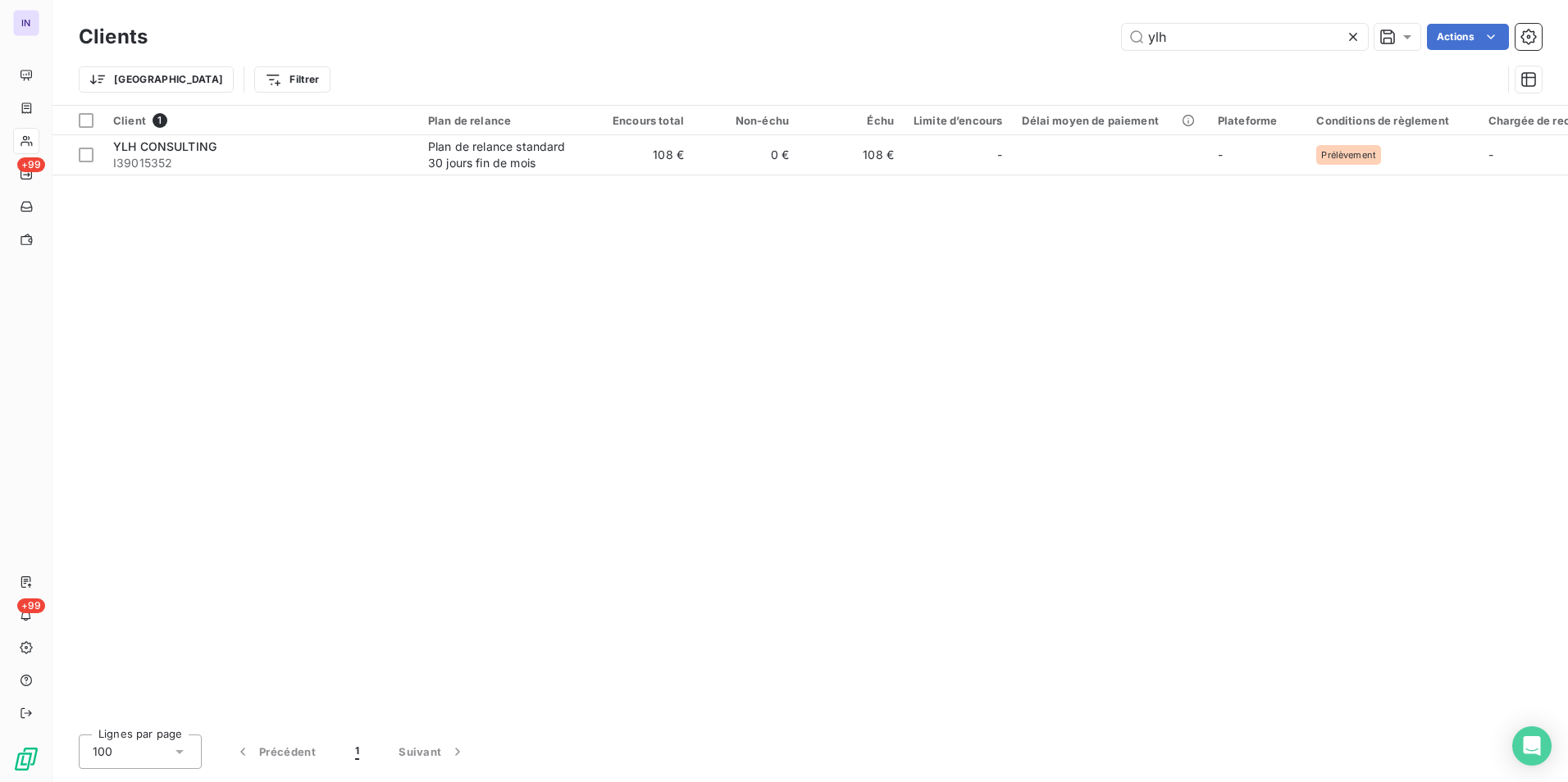
drag, startPoint x: 1162, startPoint y: 39, endPoint x: 1091, endPoint y: 39, distance: 71.0
click at [1091, 39] on div "ylh Actions" at bounding box center [854, 37] width 1374 height 27
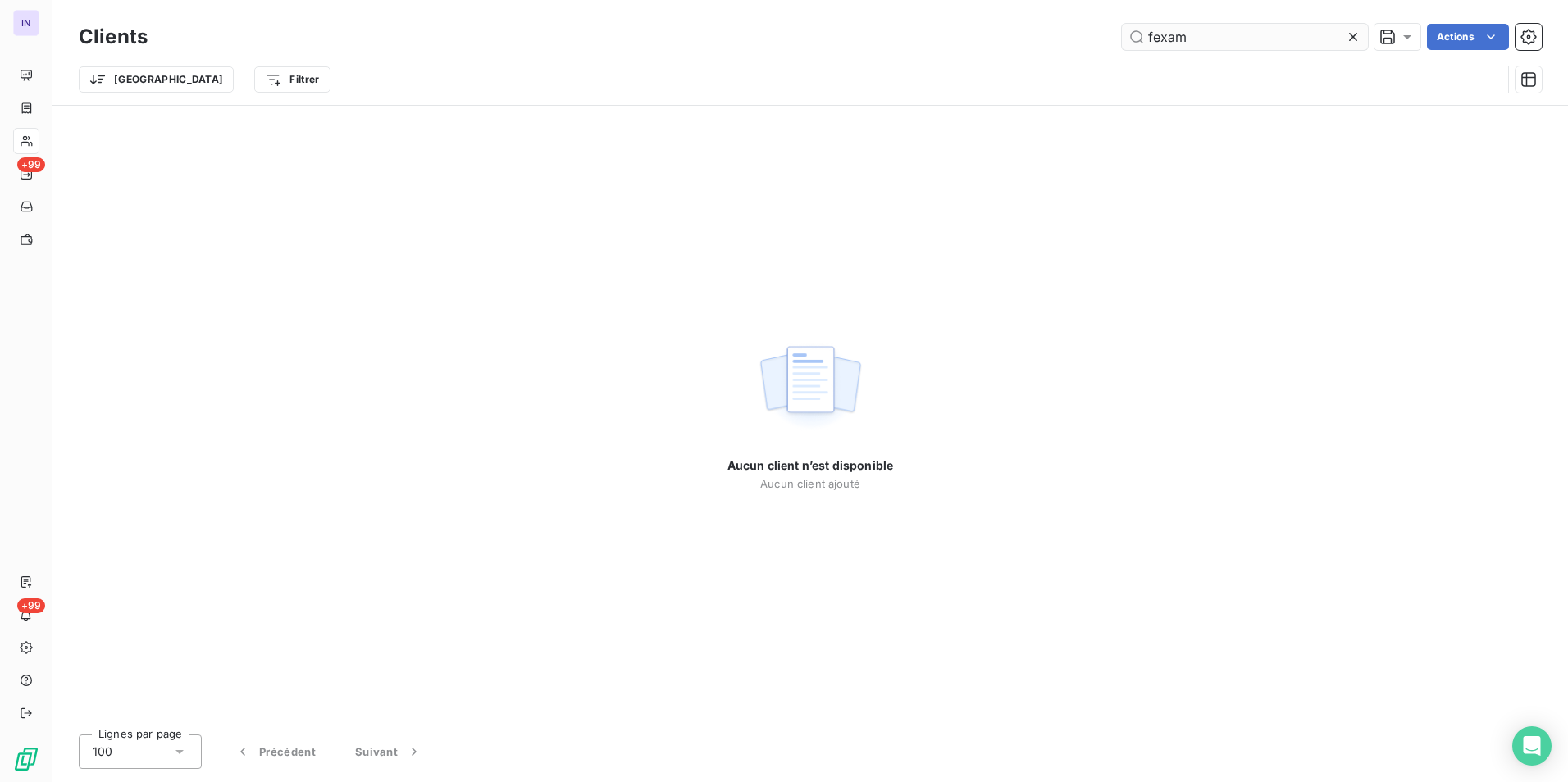
click at [1152, 35] on input "fexam" at bounding box center [1245, 37] width 246 height 27
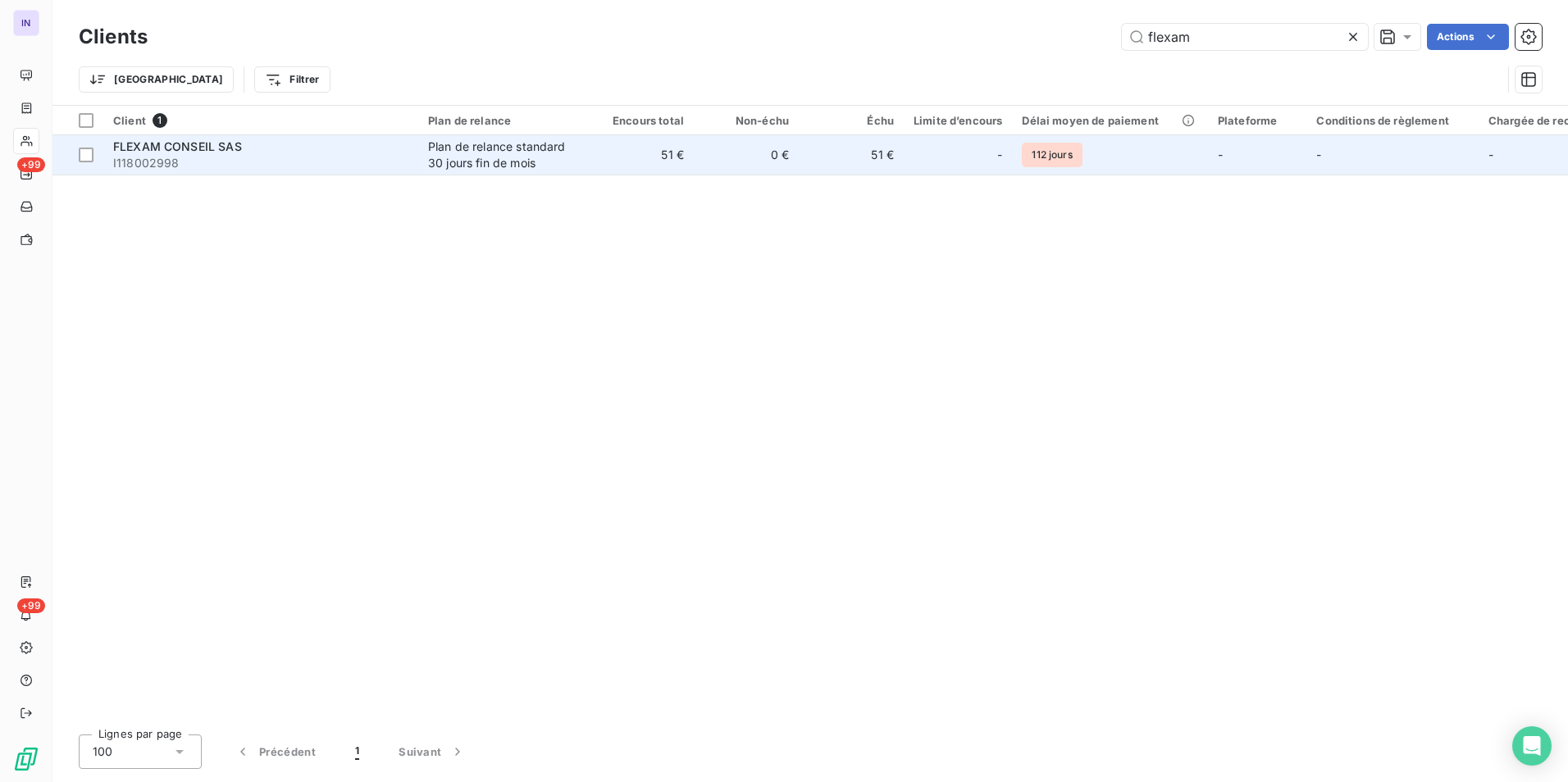
type input "flexam"
click at [358, 157] on span "I118002998" at bounding box center [260, 162] width 295 height 16
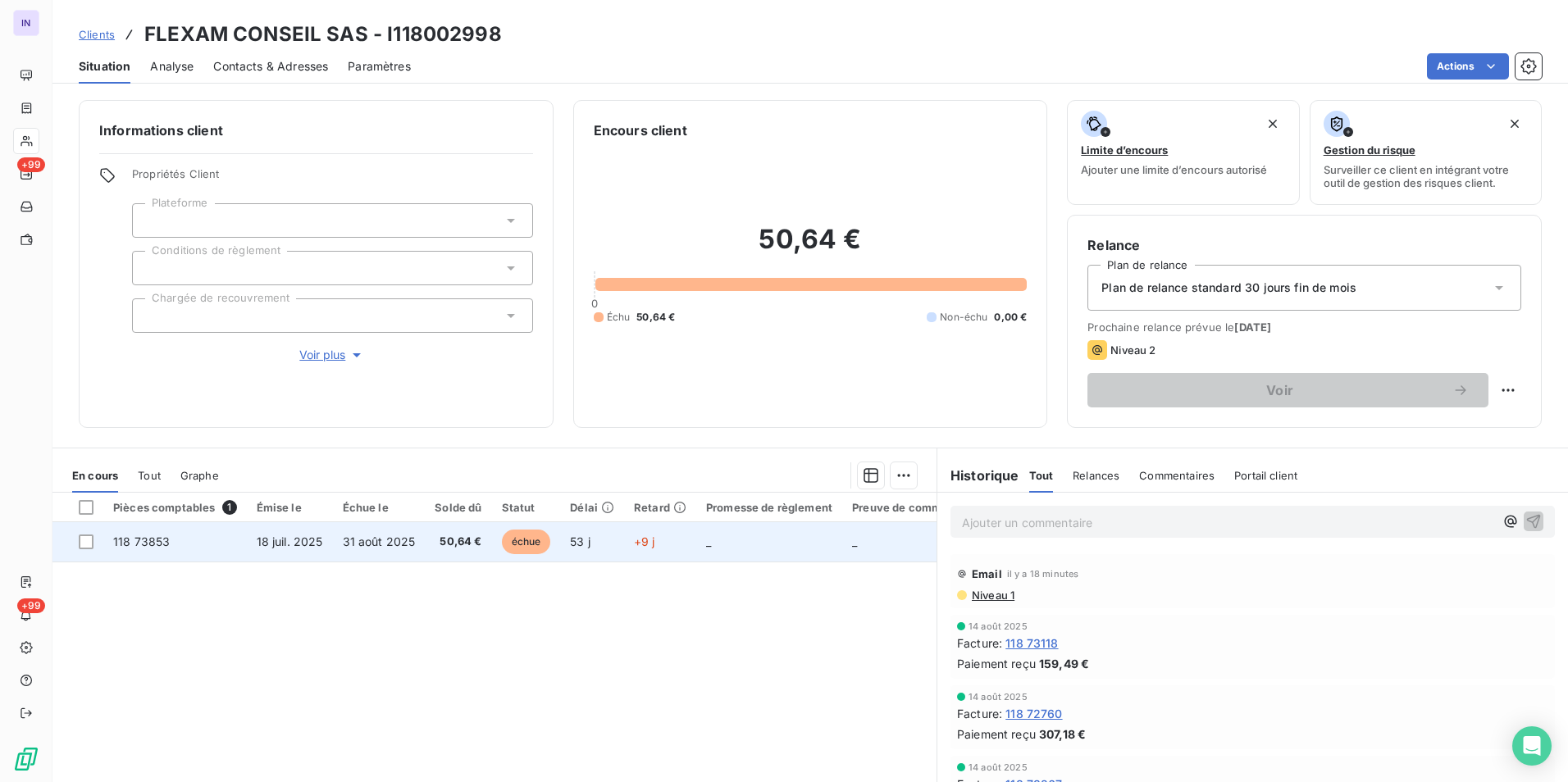
click at [297, 536] on span "18 juil. 2025" at bounding box center [290, 541] width 66 height 14
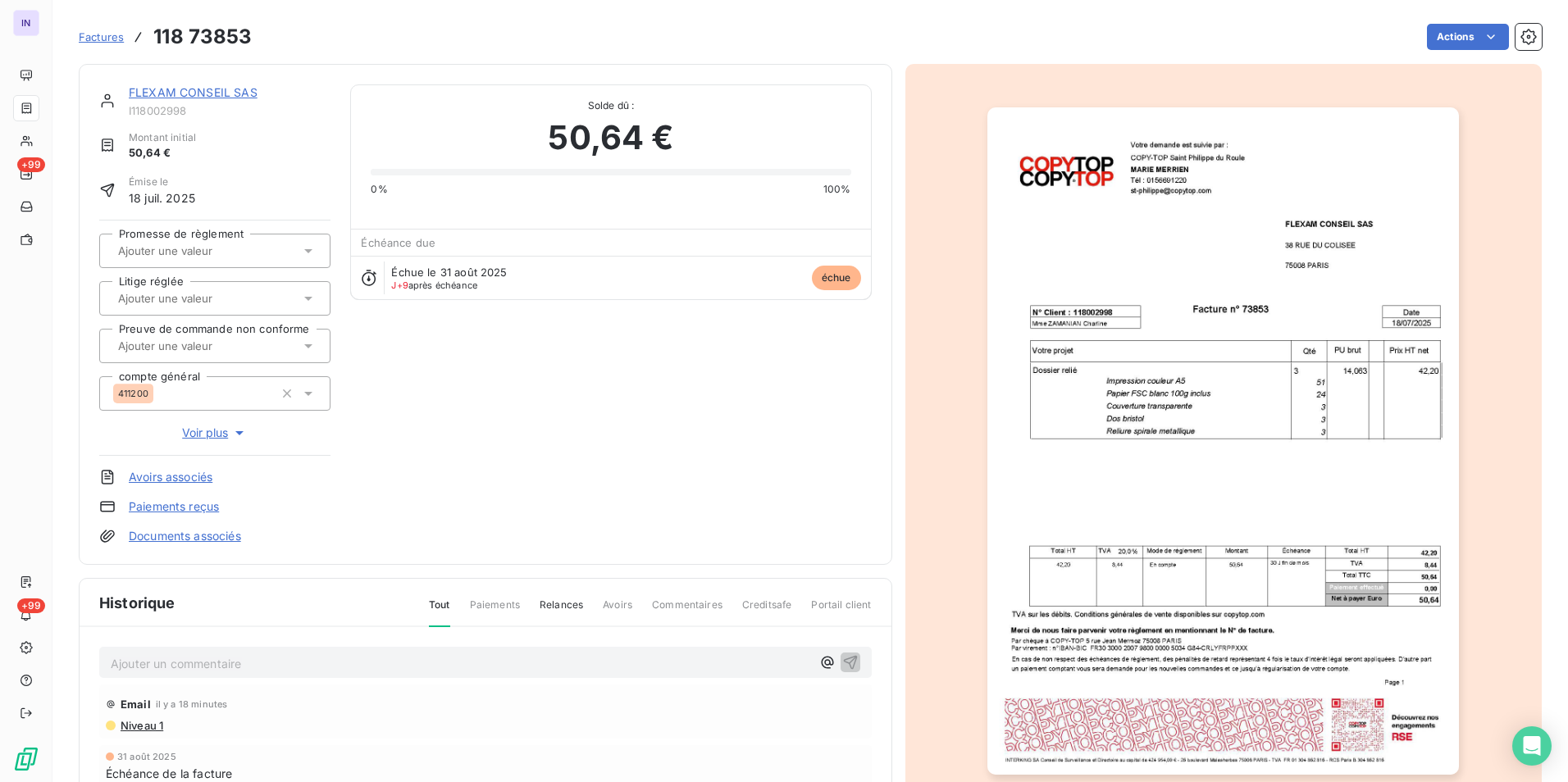
click at [211, 673] on p "Ajouter un commentaire ﻿" at bounding box center [461, 663] width 700 height 21
click at [304, 663] on p "[DATE] ST - Mail reçu de" at bounding box center [461, 663] width 700 height 19
click at [187, 672] on p "09/09/2025 ST - Mail reçu de Victor de Lagenest <Victor.de-Lagenest@flexaminves…" at bounding box center [461, 663] width 700 height 19
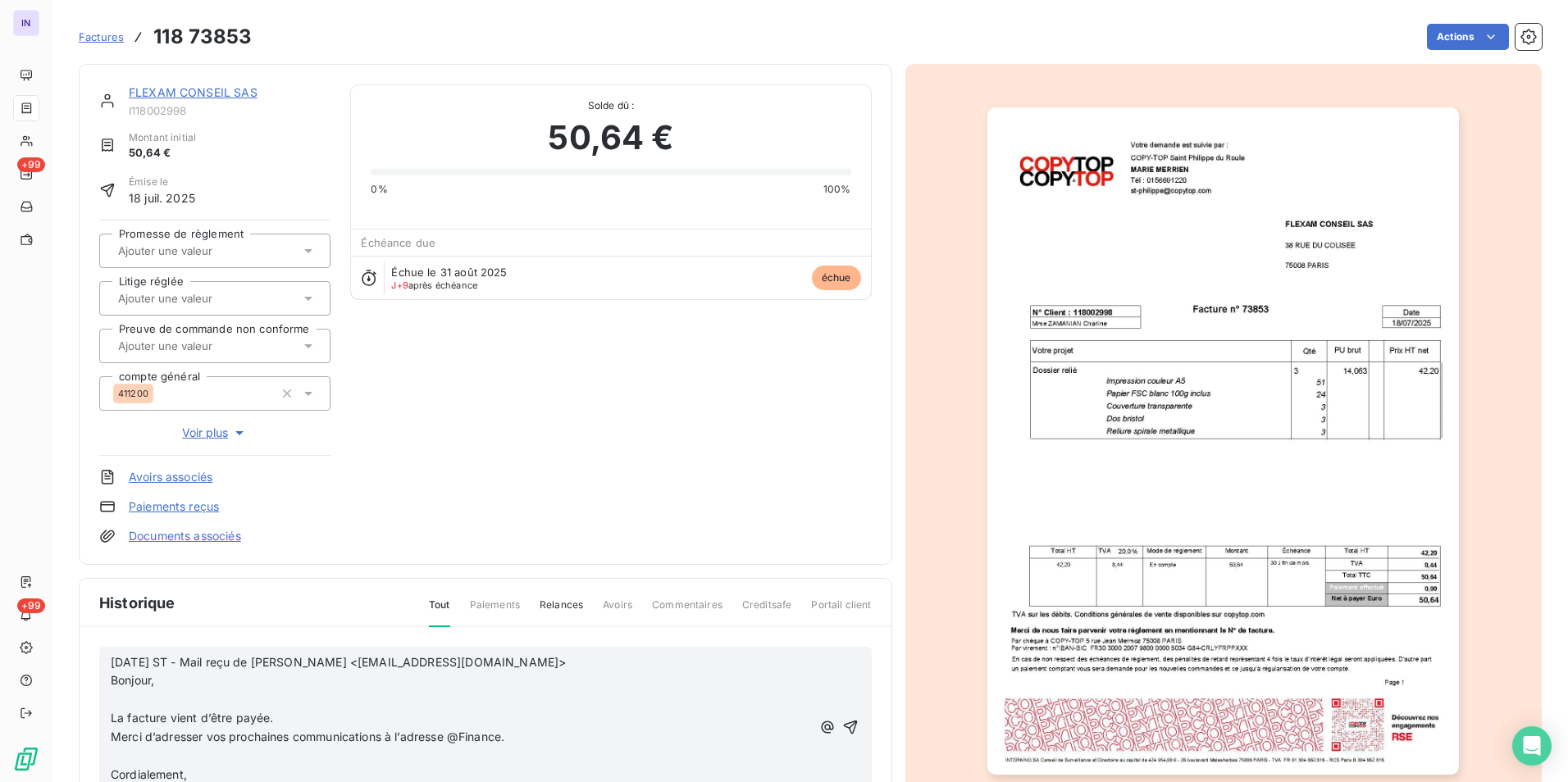
click at [135, 700] on p "﻿" at bounding box center [461, 700] width 700 height 19
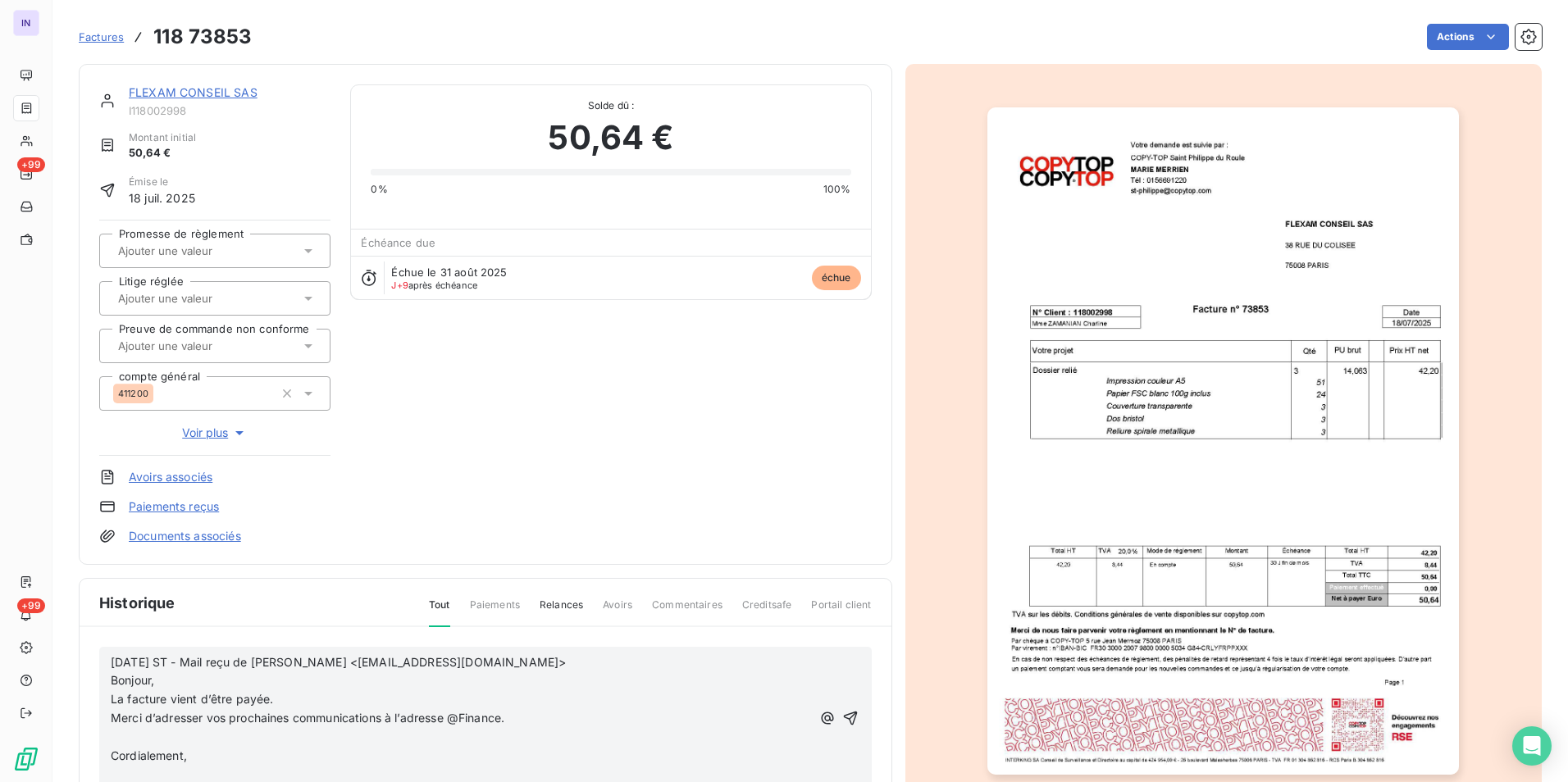
click at [136, 742] on p "﻿" at bounding box center [461, 737] width 700 height 19
click at [130, 755] on p "﻿" at bounding box center [461, 756] width 700 height 19
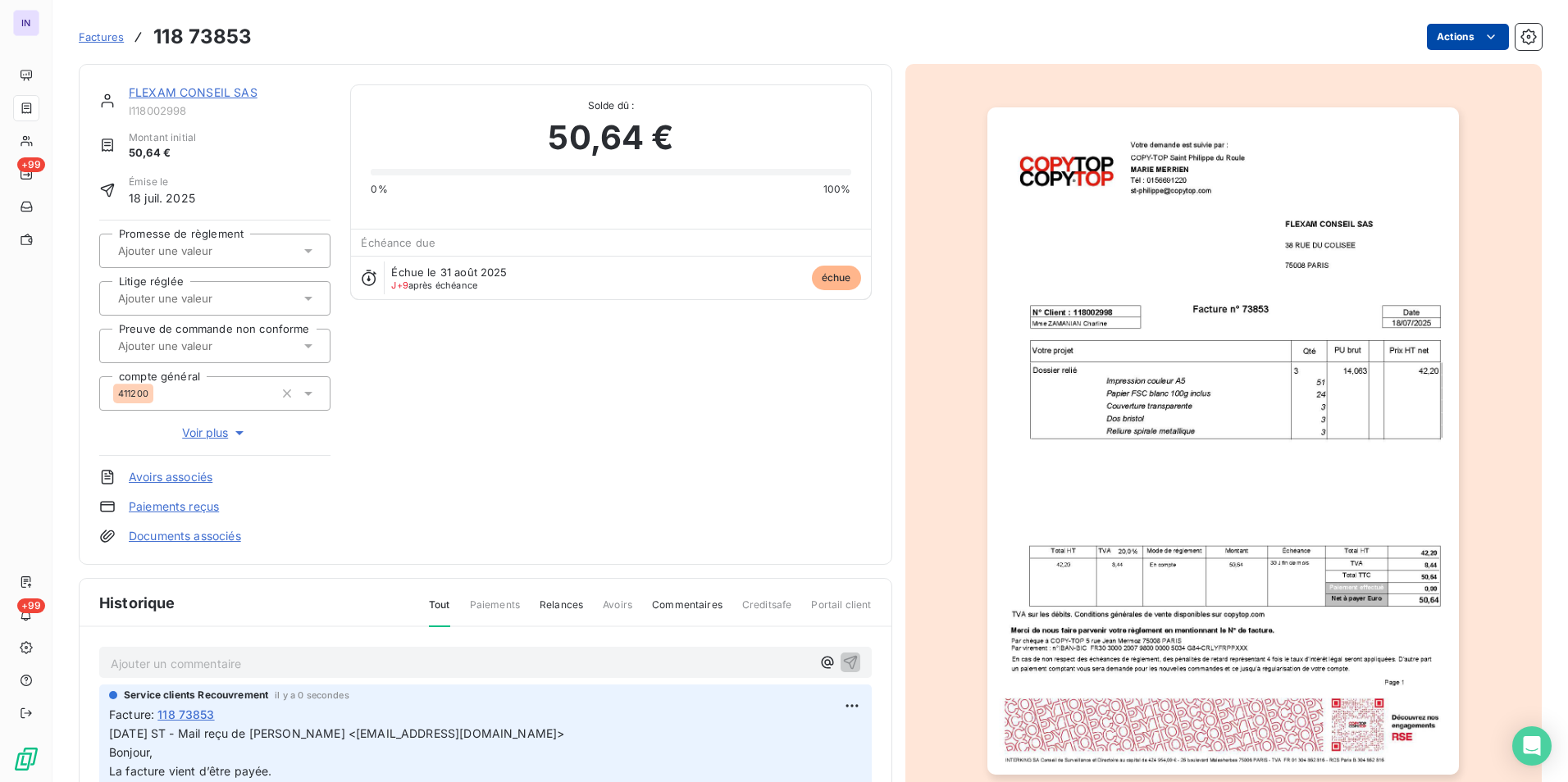
click at [1442, 40] on html "IN +99 +99 Factures 118 73853 Actions FLEXAM CONSEIL SAS I118002998 Montant ini…" at bounding box center [784, 391] width 1568 height 782
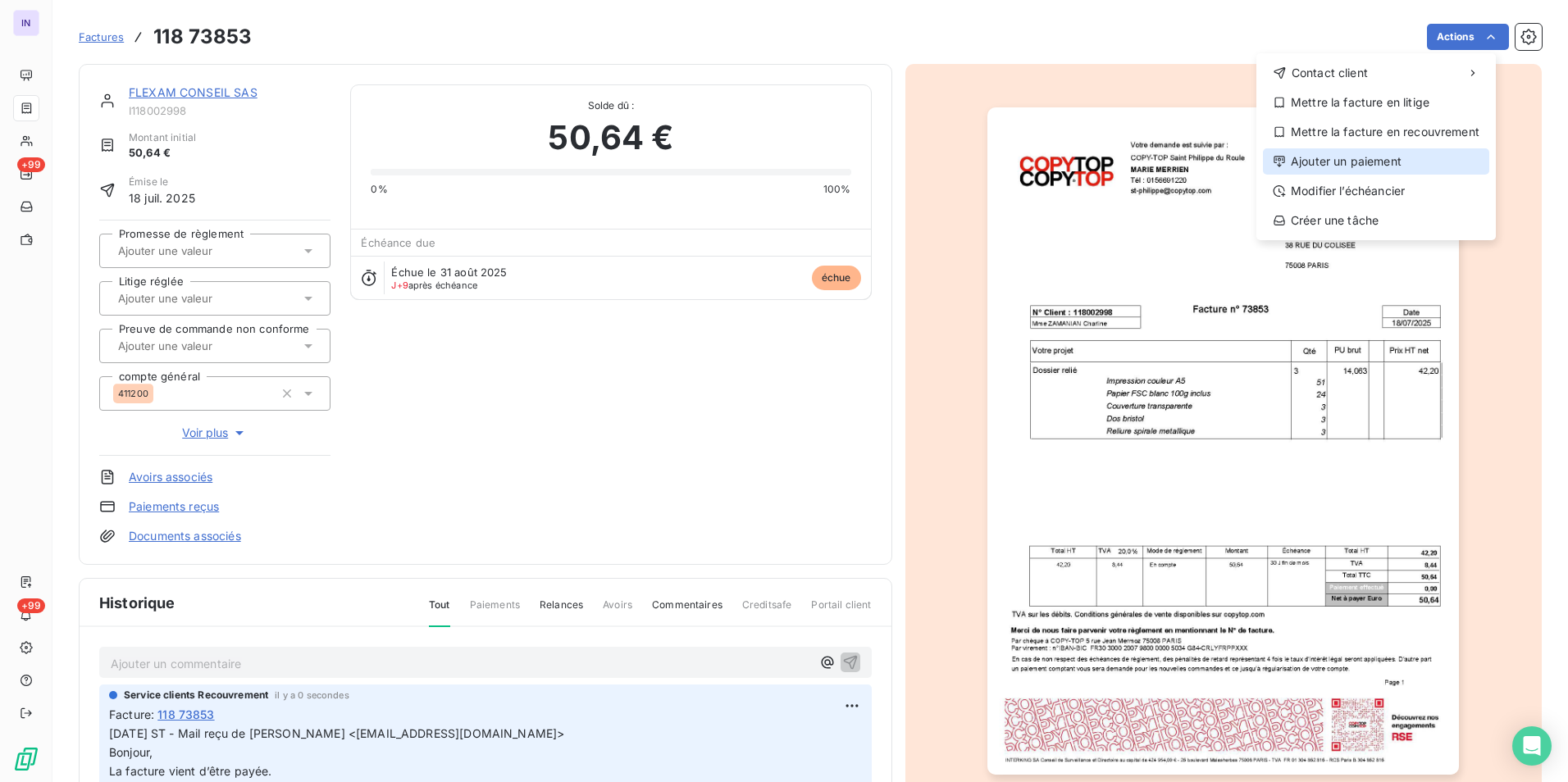
click at [1370, 162] on div "Ajouter un paiement" at bounding box center [1375, 162] width 226 height 27
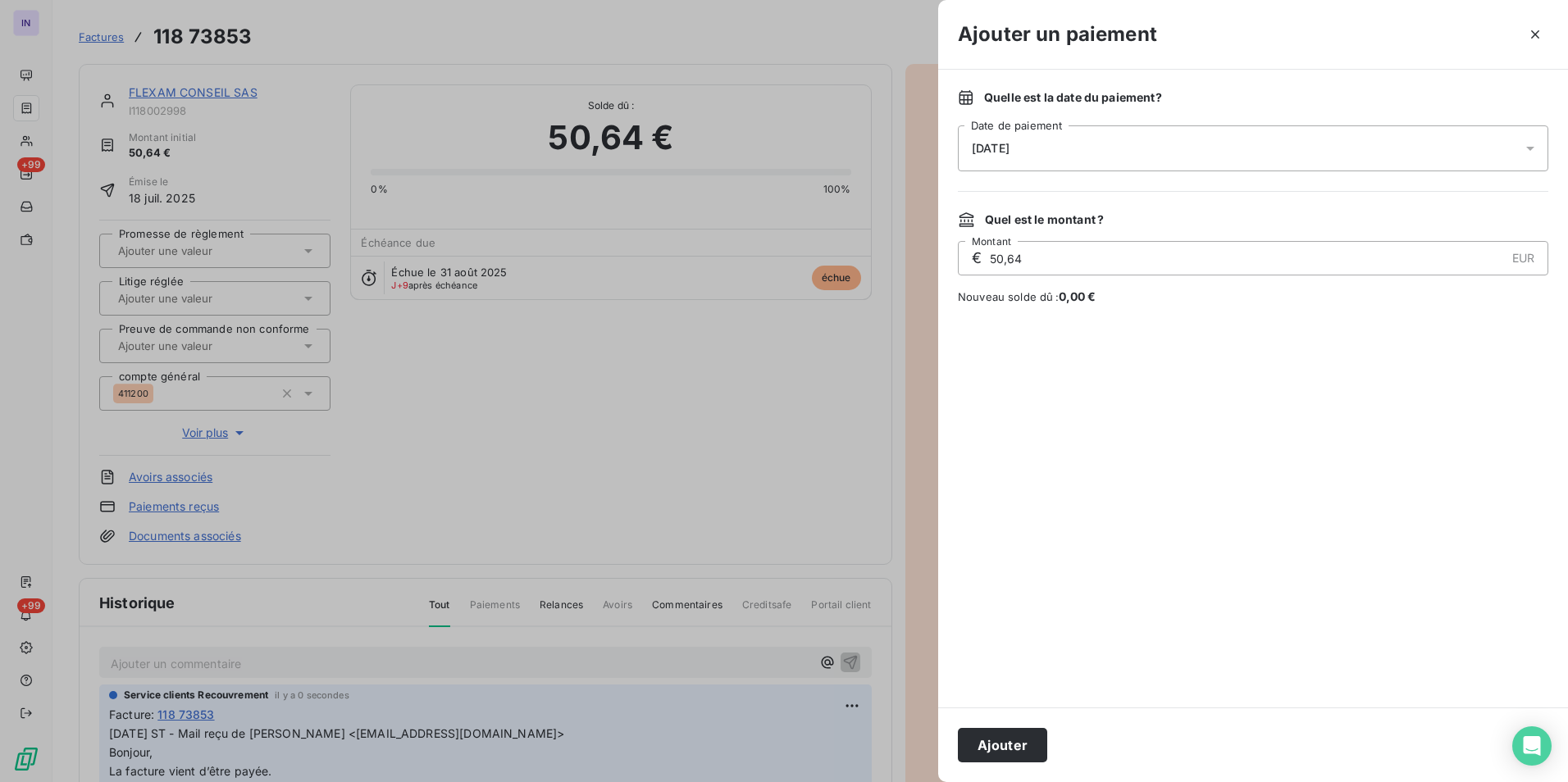
click at [1110, 155] on div "[DATE]" at bounding box center [1253, 148] width 591 height 46
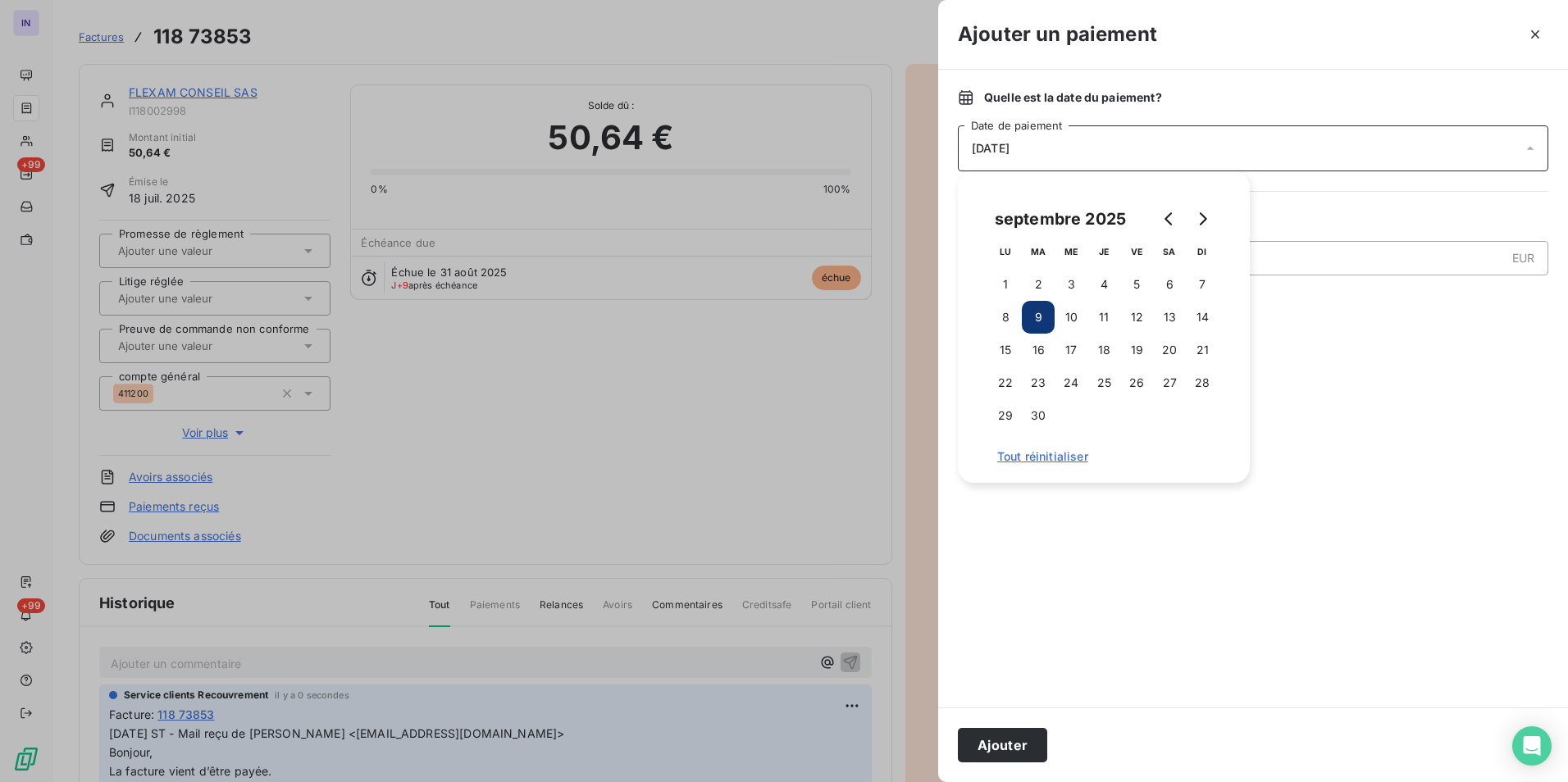
drag, startPoint x: 1136, startPoint y: 317, endPoint x: 1122, endPoint y: 469, distance: 152.6
click at [1136, 317] on button "12" at bounding box center [1136, 317] width 33 height 33
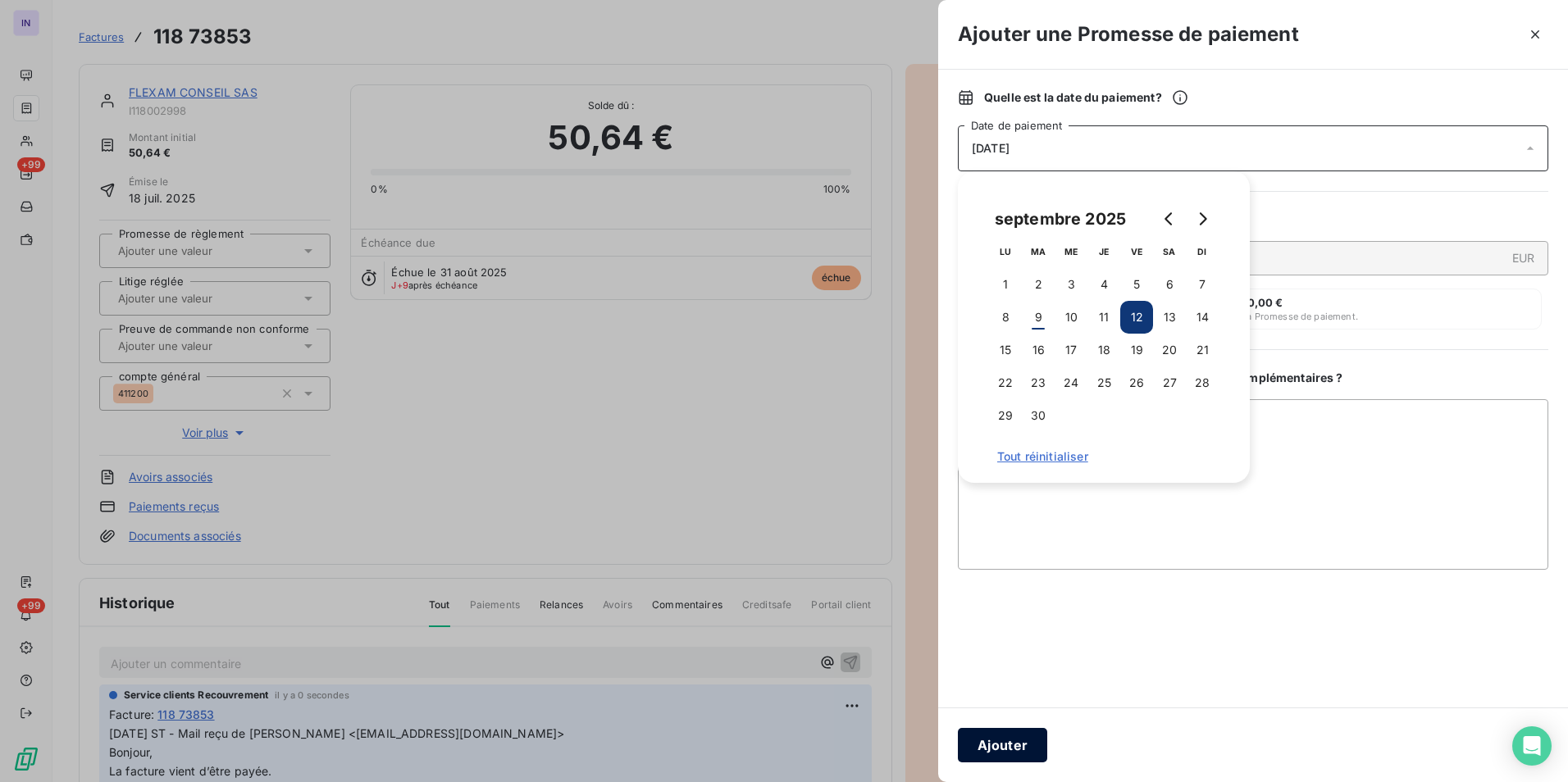
click at [1002, 742] on button "Ajouter" at bounding box center [1002, 745] width 89 height 34
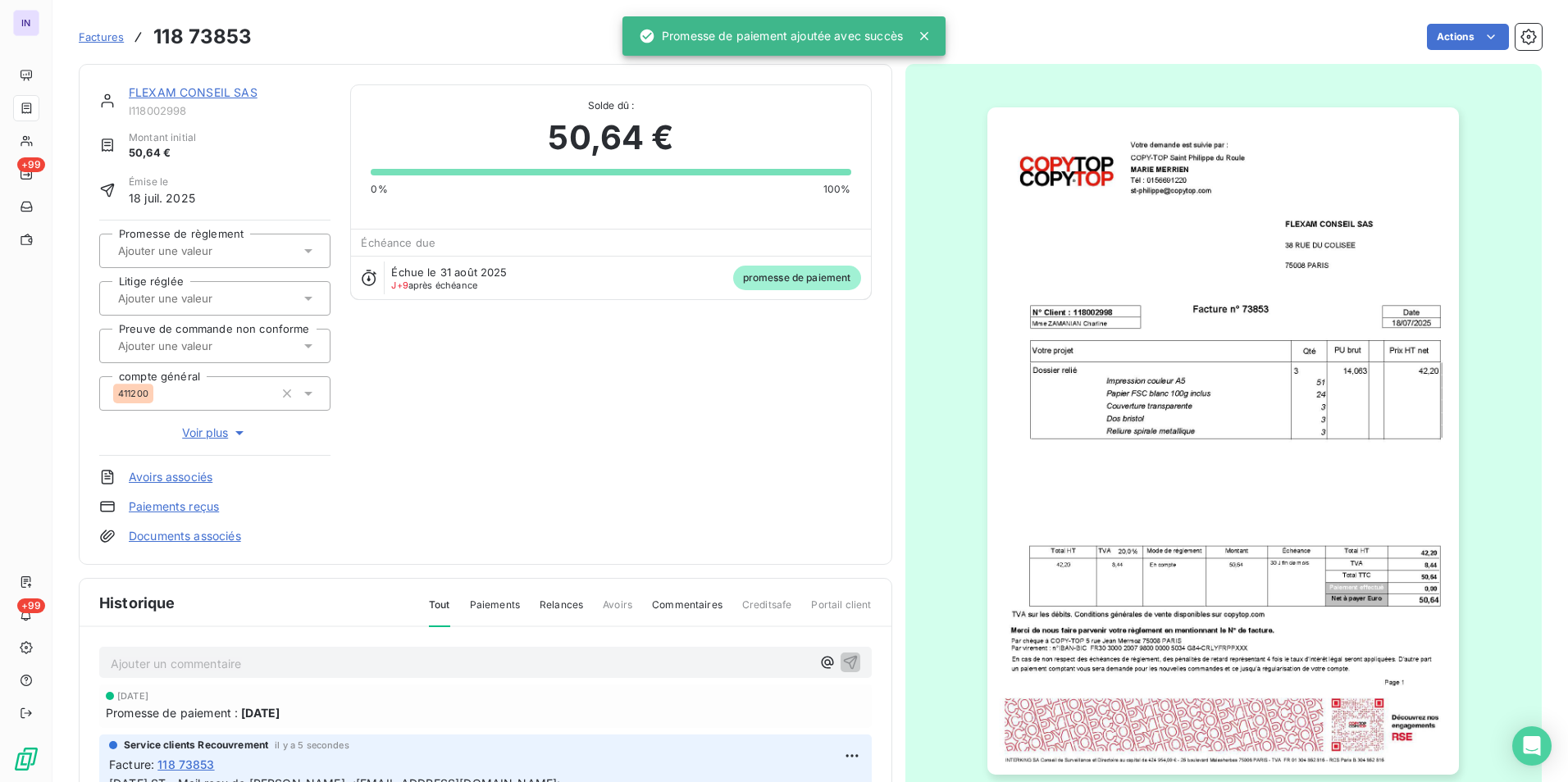
click at [183, 248] on input "text" at bounding box center [199, 250] width 165 height 15
click at [191, 294] on div "Oui" at bounding box center [225, 294] width 186 height 27
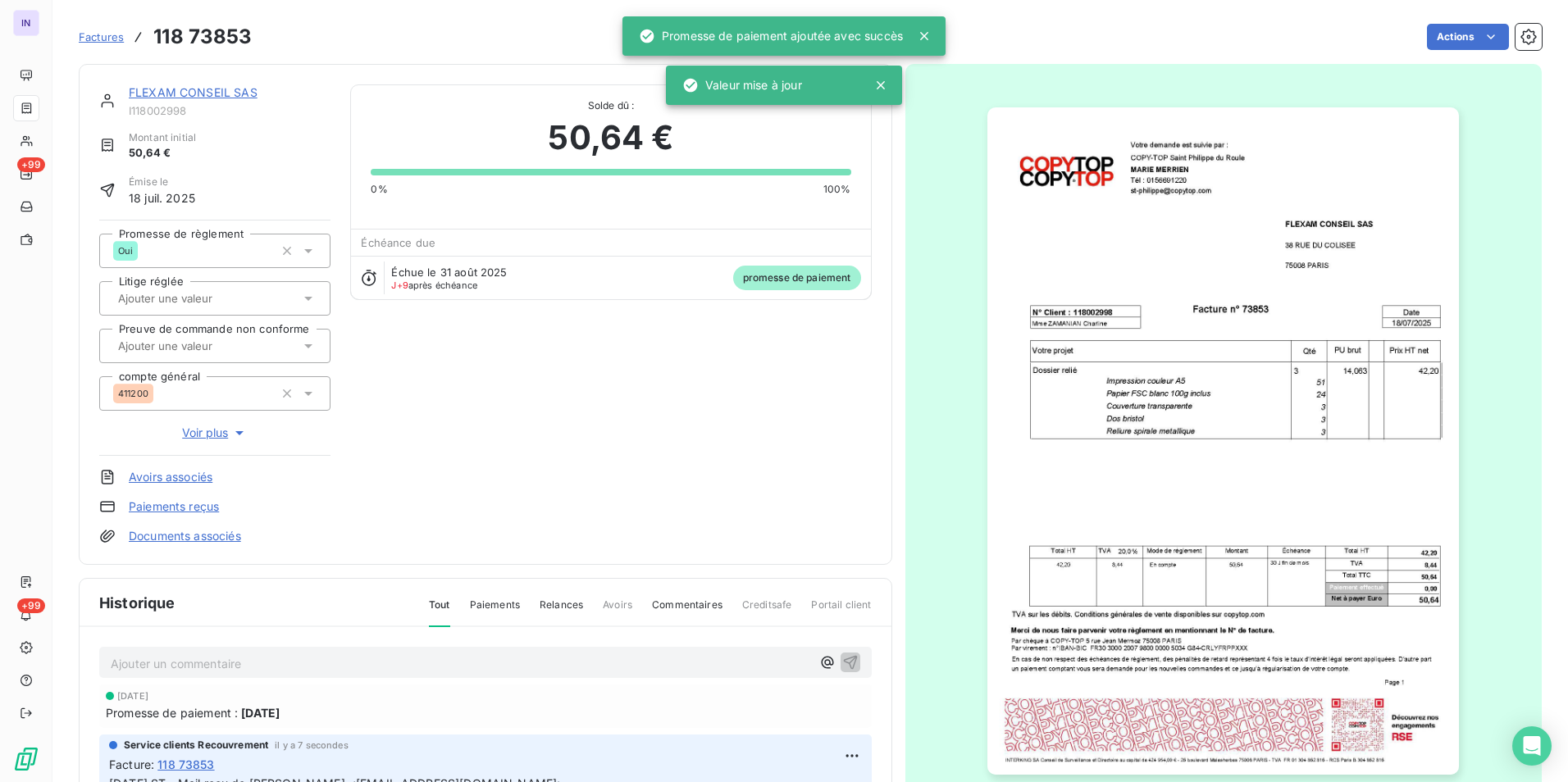
click at [210, 88] on link "FLEXAM CONSEIL SAS" at bounding box center [193, 92] width 129 height 14
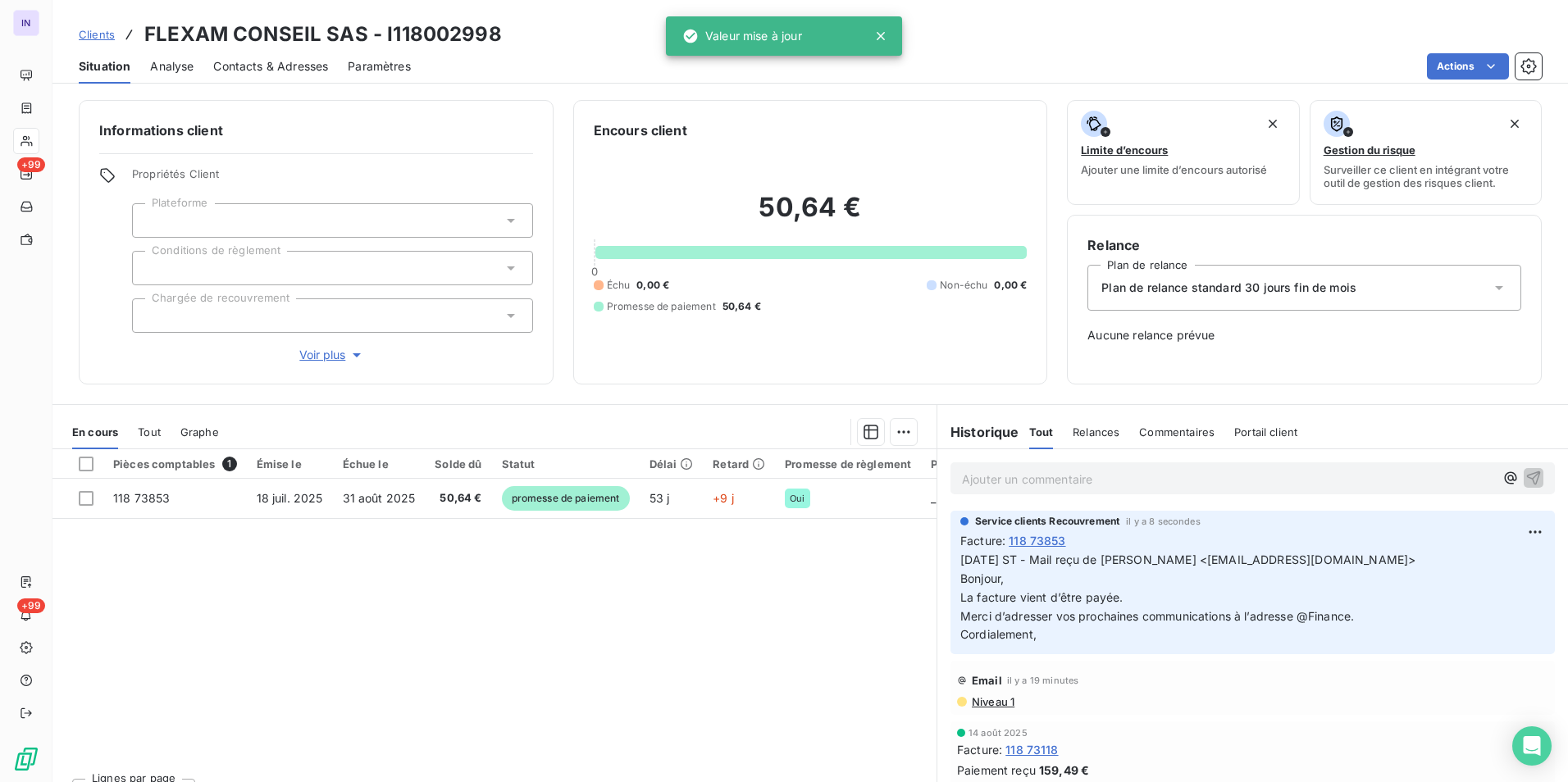
click at [266, 69] on span "Contacts & Adresses" at bounding box center [271, 66] width 115 height 16
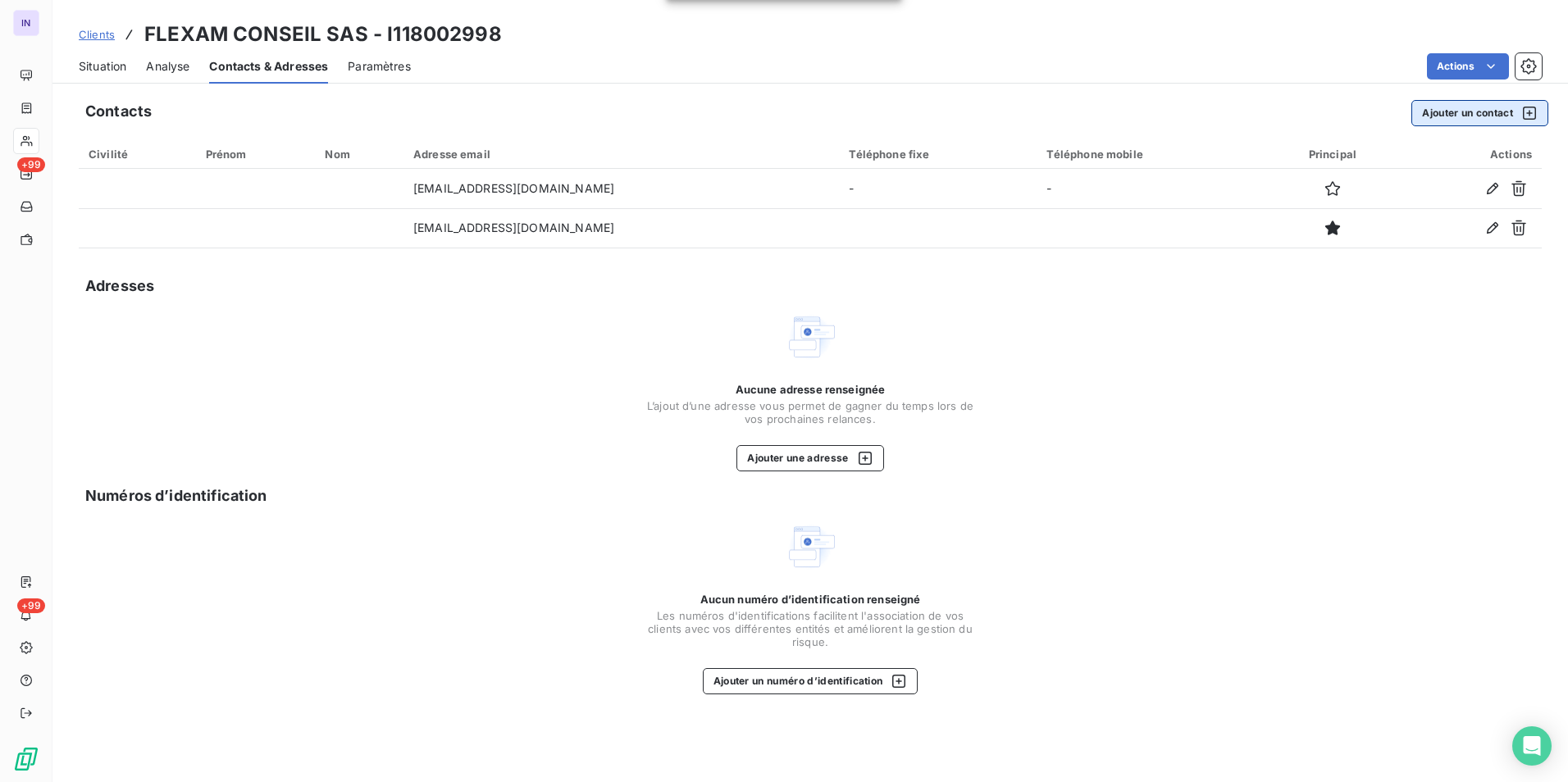
click at [1466, 113] on button "Ajouter un contact" at bounding box center [1479, 113] width 137 height 27
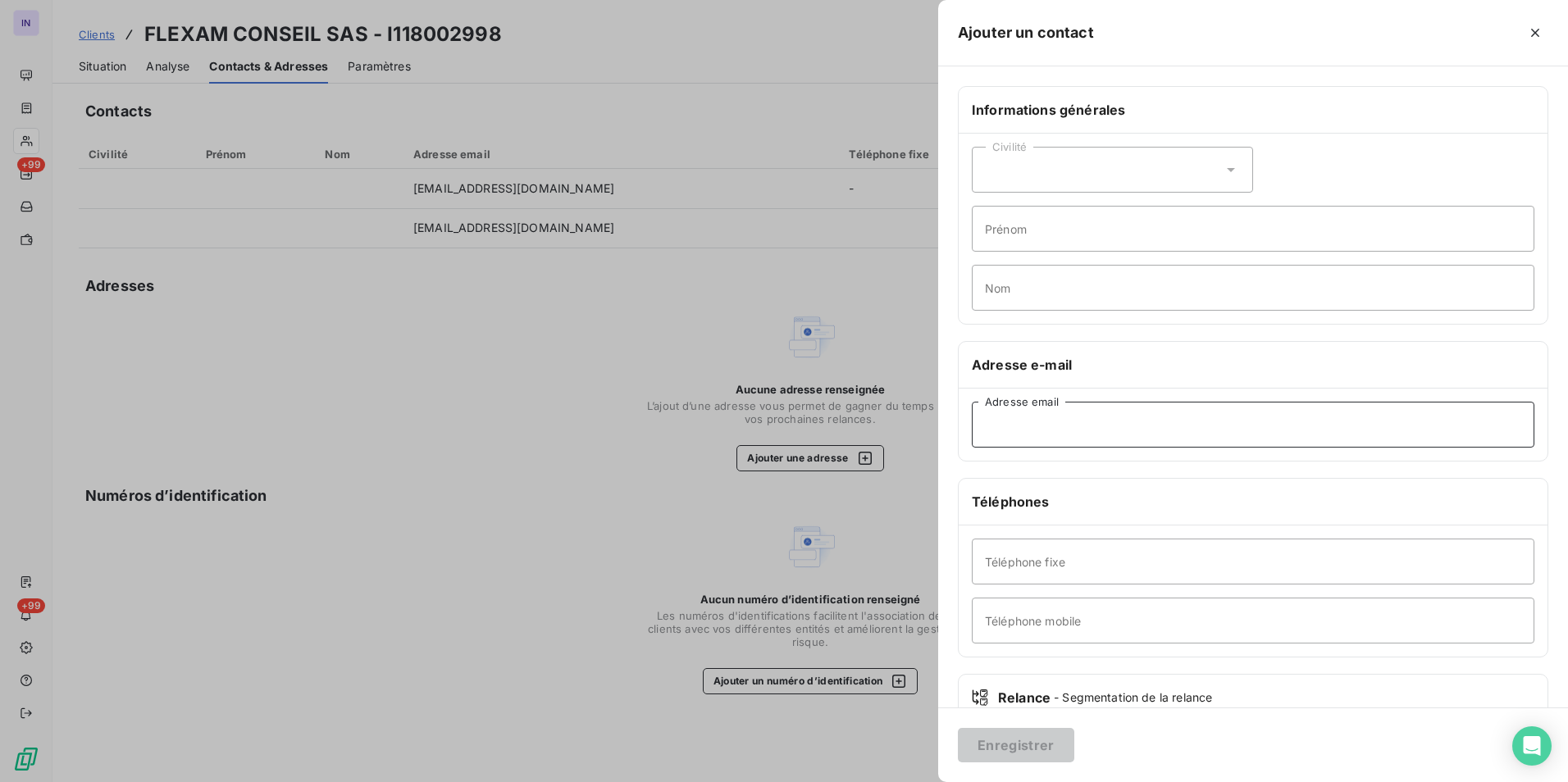
click at [1108, 434] on input "Adresse email" at bounding box center [1253, 424] width 562 height 46
paste input "Finance <Finance@flexaminvest.com>"
click at [1039, 423] on input "Finance <Finance@flexaminvest.com" at bounding box center [1253, 424] width 562 height 46
type input "Finance@flexaminvest.com"
click at [1047, 748] on button "Enregistrer" at bounding box center [1015, 745] width 116 height 34
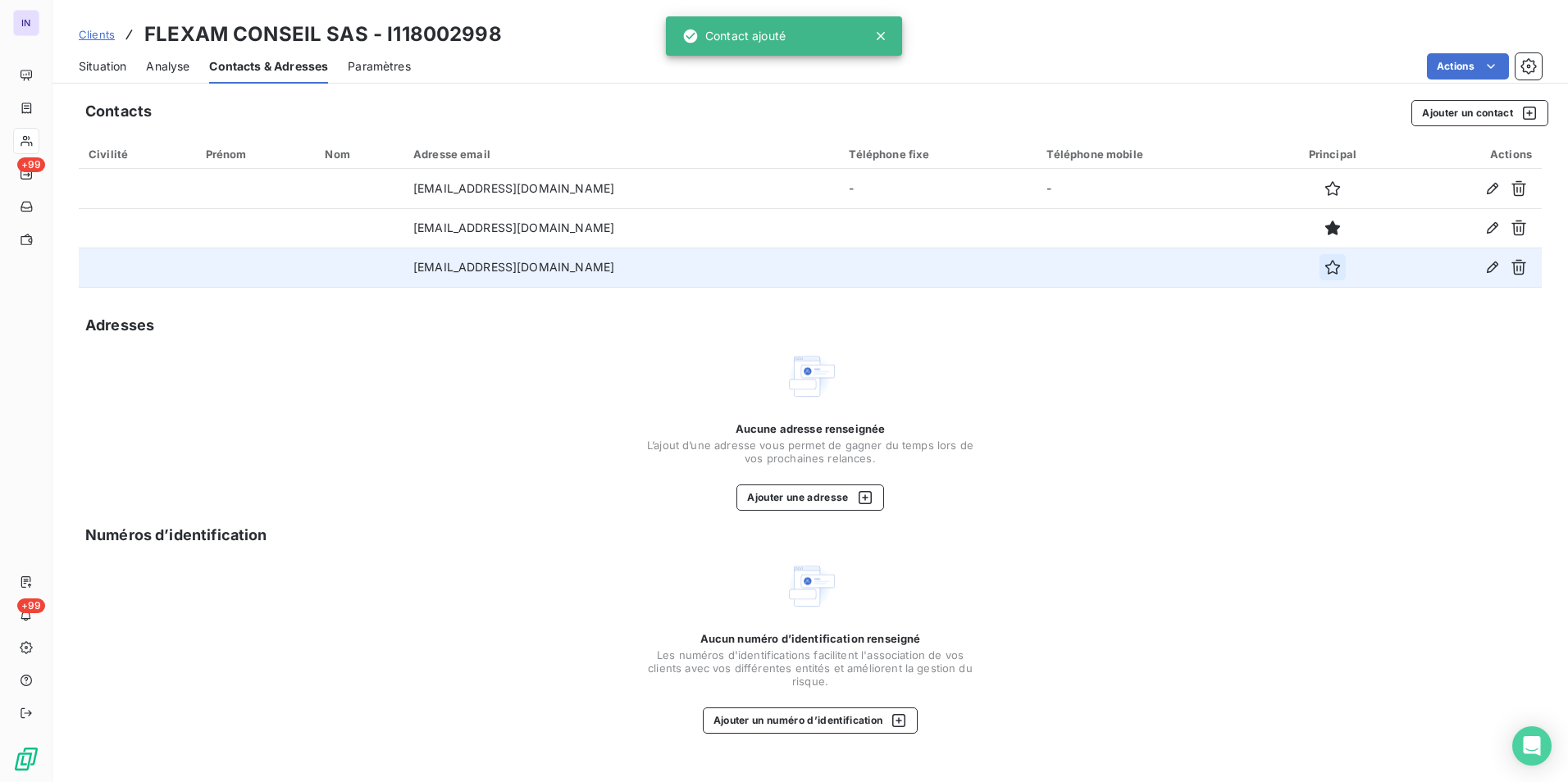
click at [1332, 266] on icon "button" at bounding box center [1332, 266] width 16 height 16
click at [116, 67] on span "Situation" at bounding box center [102, 66] width 47 height 16
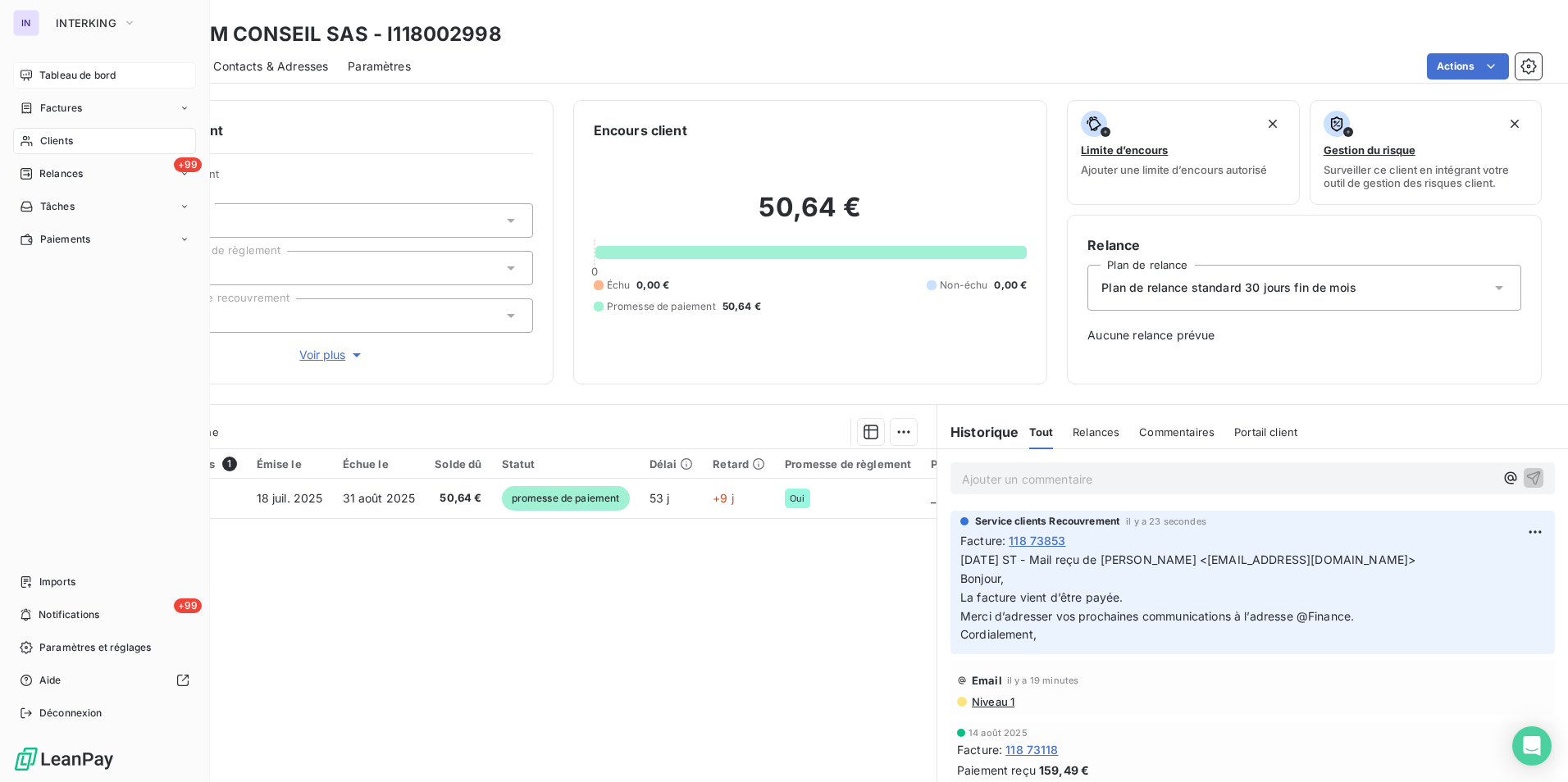
click at [39, 70] on div "Tableau de bord" at bounding box center [104, 75] width 183 height 27
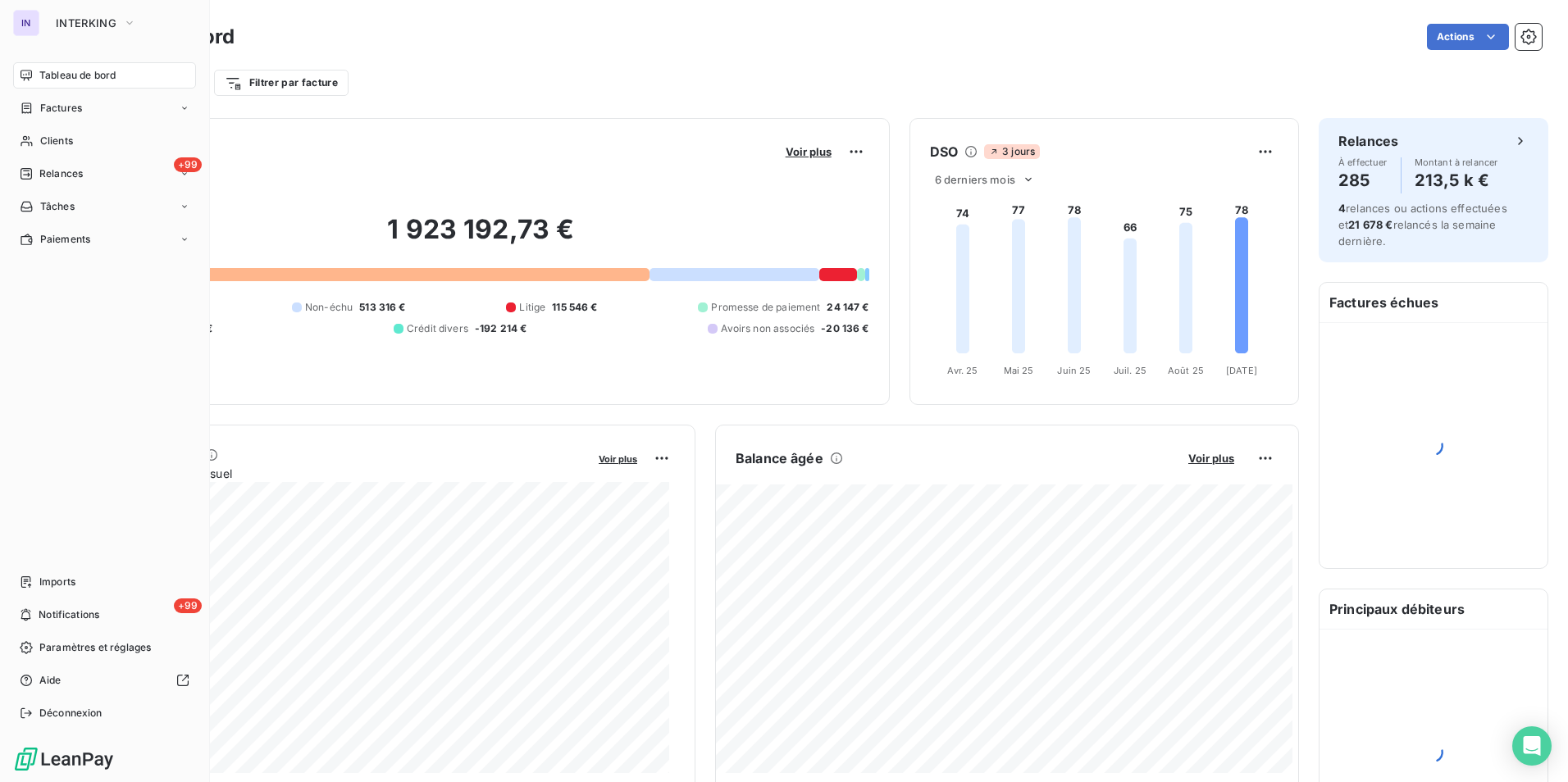
drag, startPoint x: 77, startPoint y: 175, endPoint x: 323, endPoint y: 305, distance: 278.2
click at [77, 174] on span "Relances" at bounding box center [61, 174] width 44 height 15
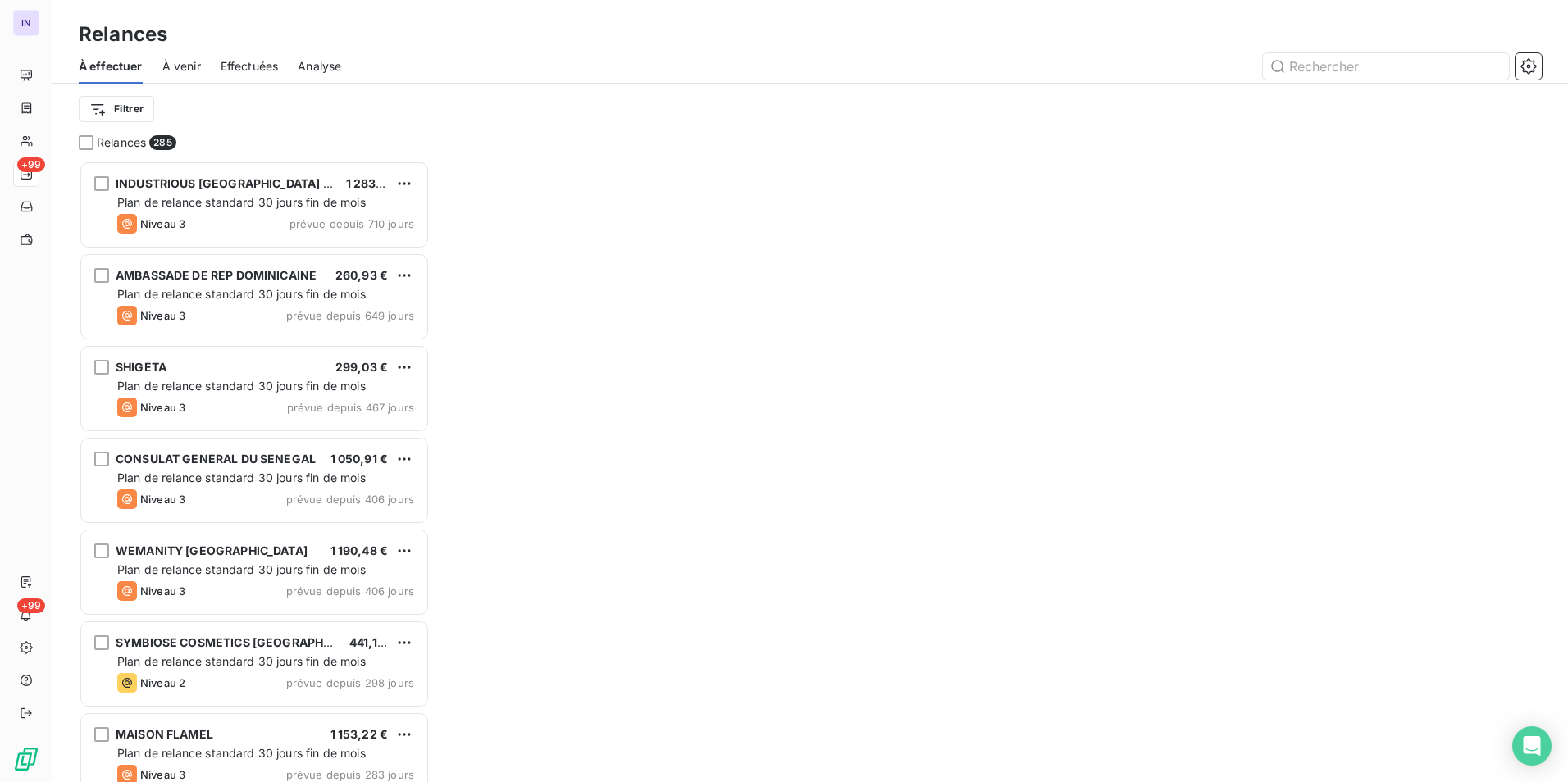
scroll to position [609, 339]
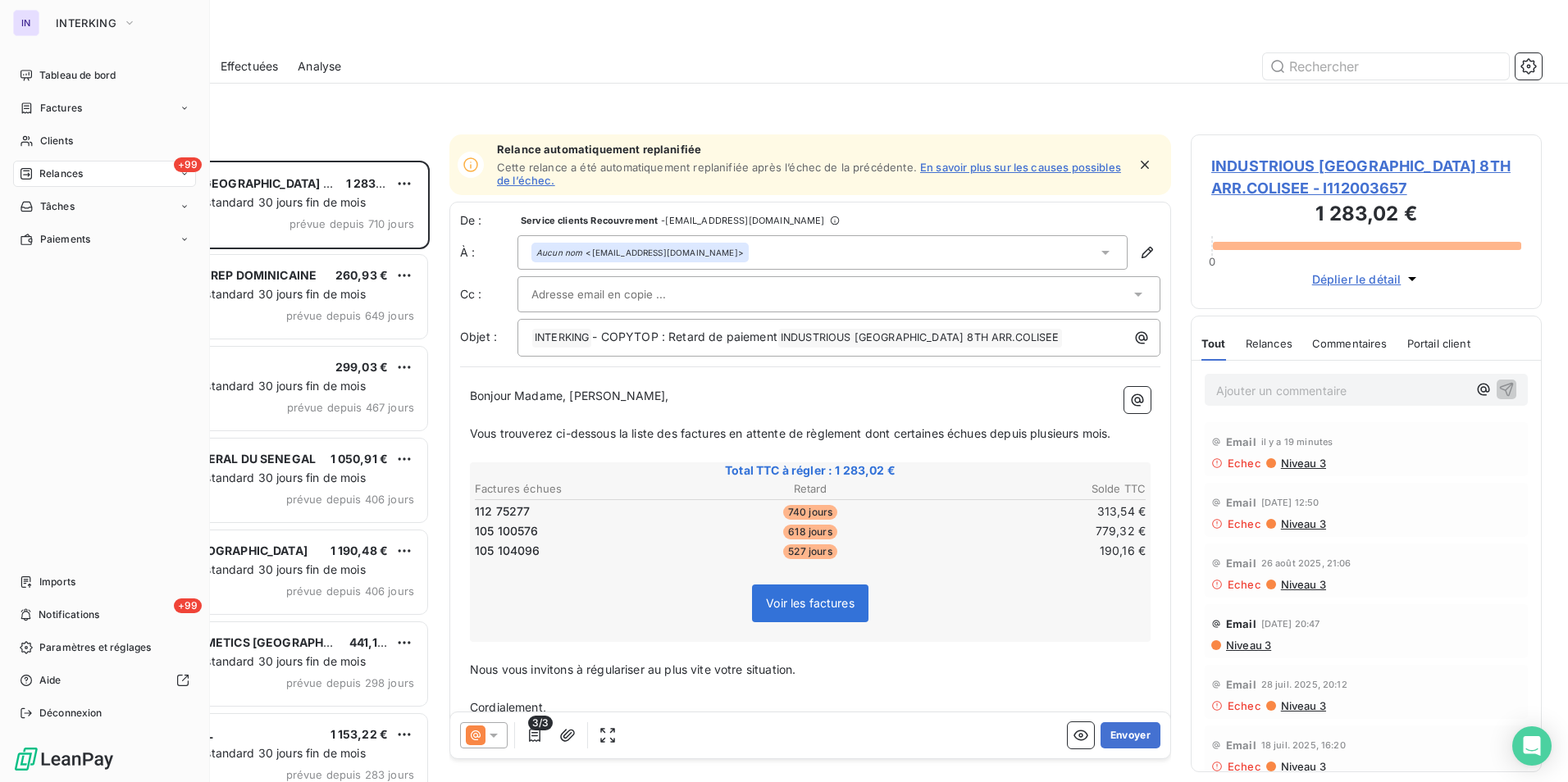
click at [62, 173] on span "Relances" at bounding box center [61, 174] width 44 height 15
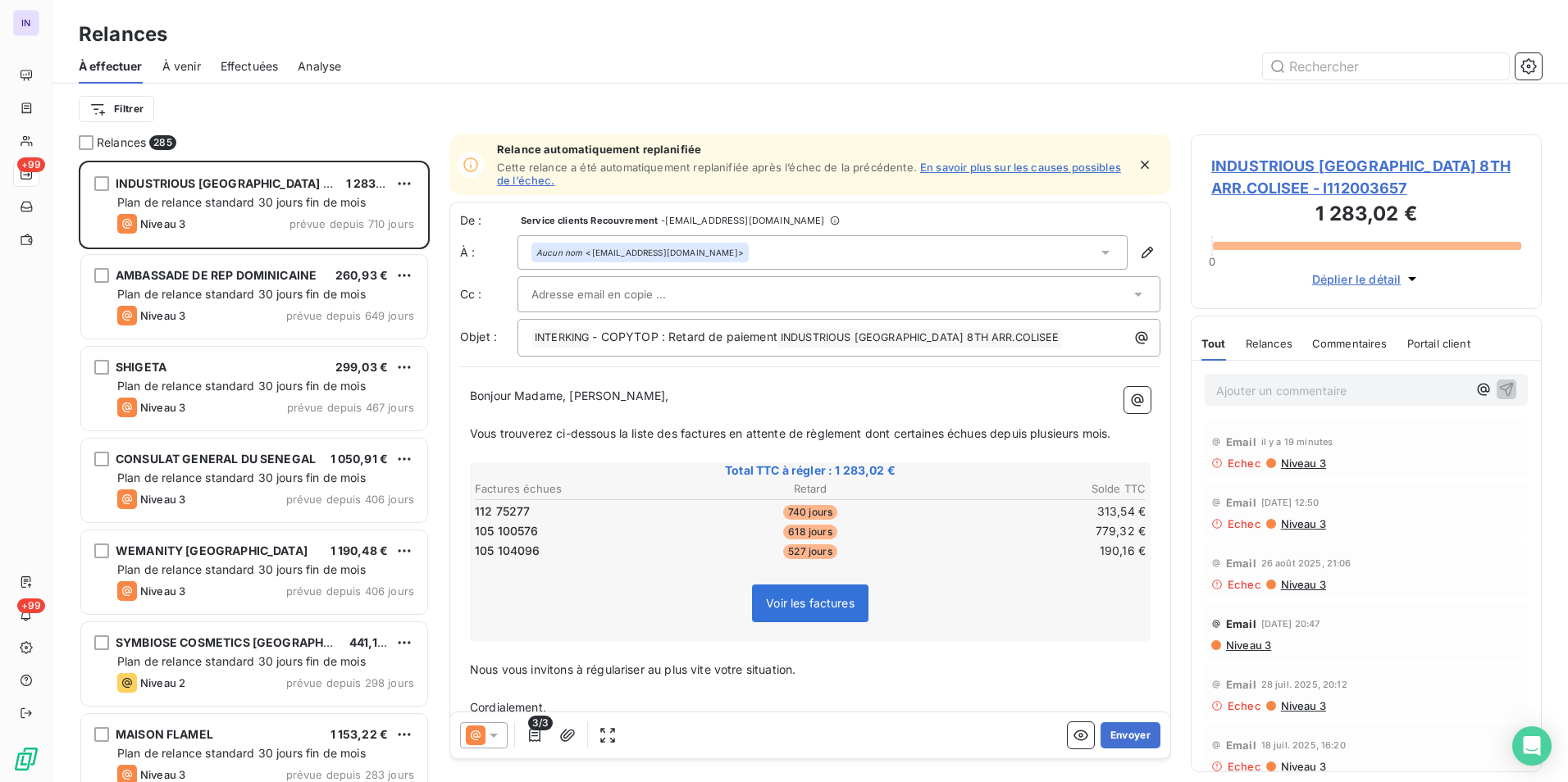
click at [349, 127] on div "Filtrer" at bounding box center [810, 108] width 1462 height 51
click at [126, 106] on html "IN +99 +99 Relances À effectuer À venir Effectuées Analyse Filtrer Relances 285…" at bounding box center [784, 391] width 1568 height 782
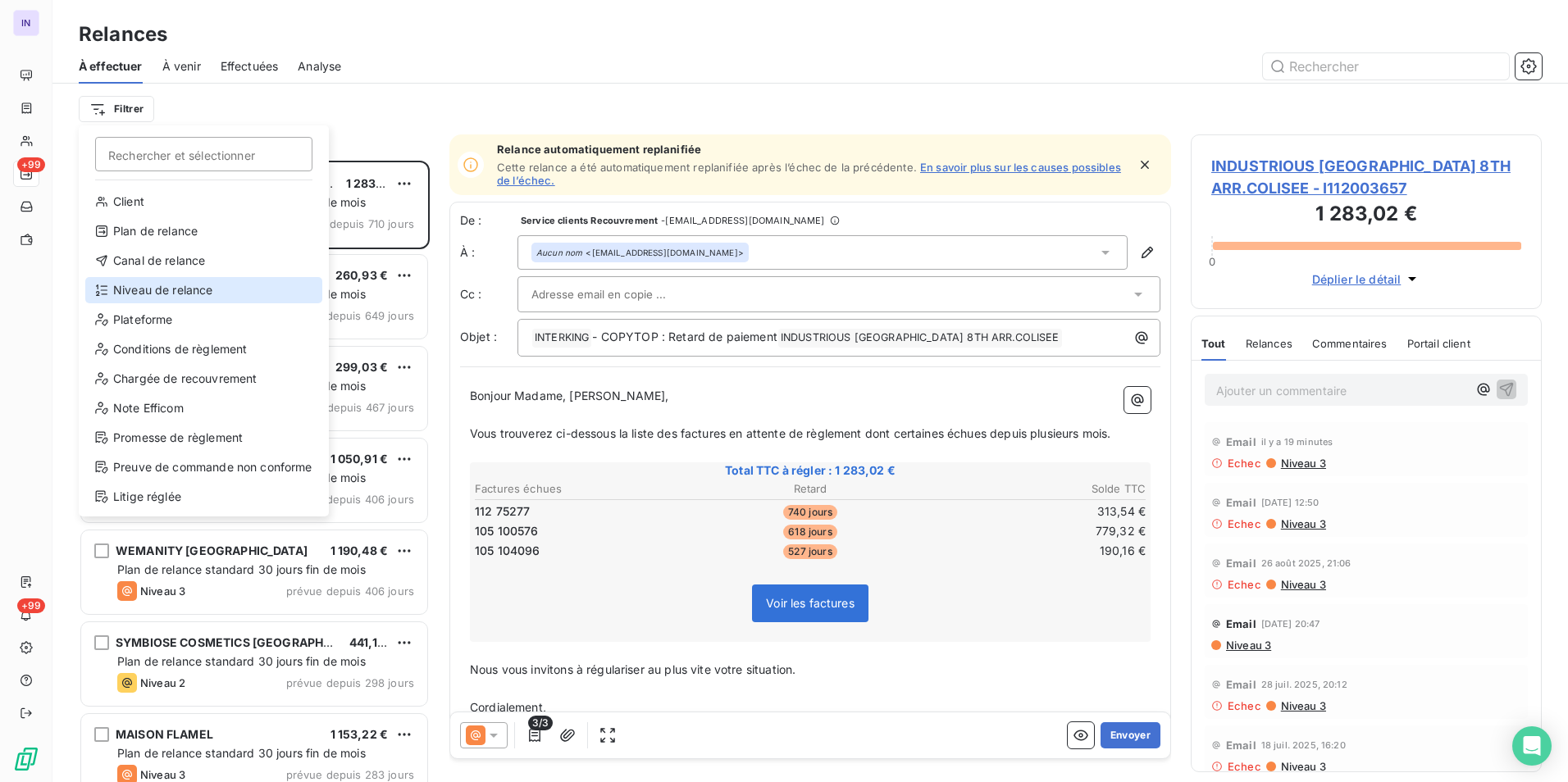
click at [200, 287] on div "Niveau de relance" at bounding box center [204, 290] width 237 height 27
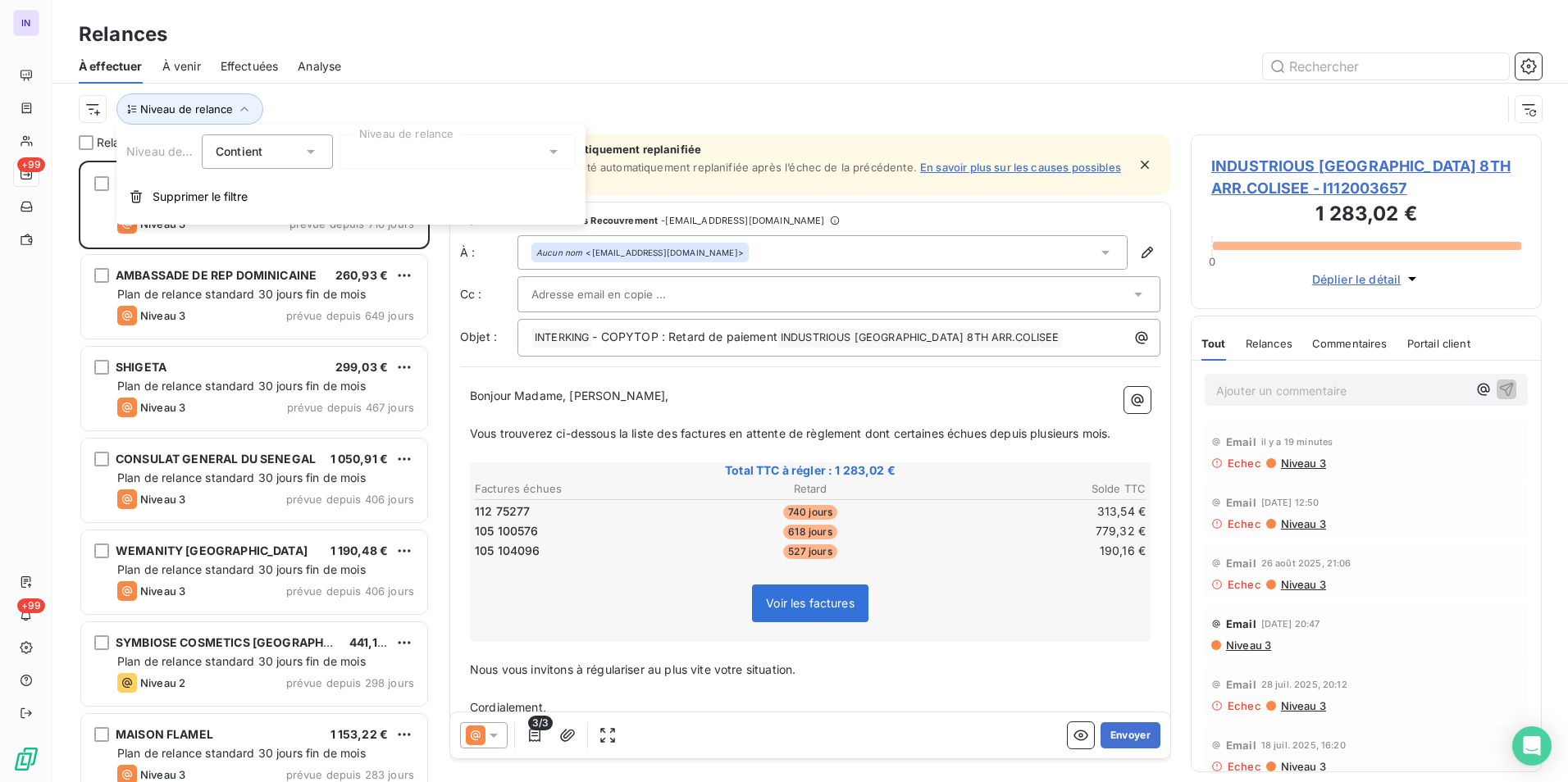
click at [482, 148] on div at bounding box center [457, 151] width 236 height 34
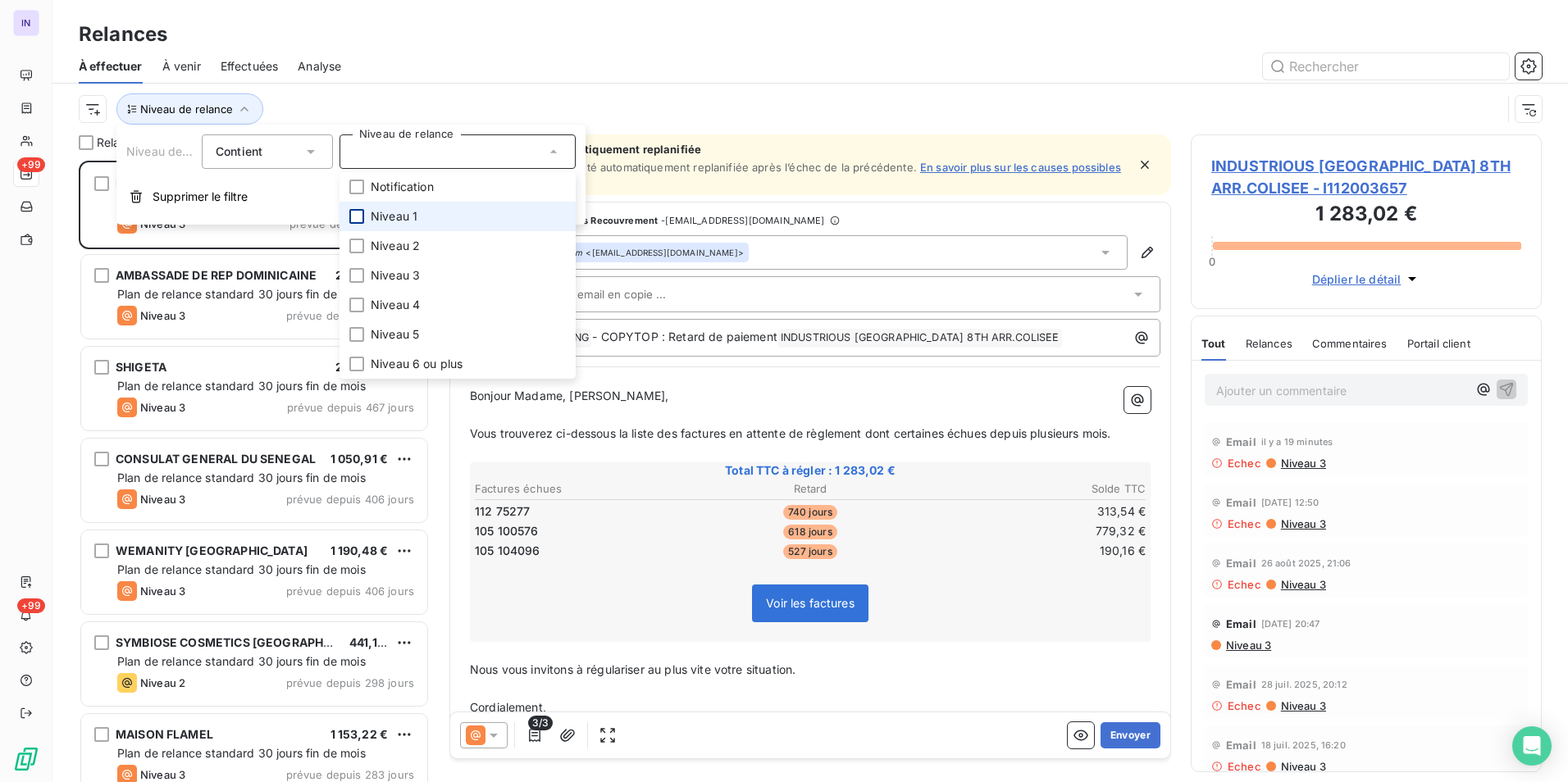
click at [361, 214] on div at bounding box center [356, 216] width 15 height 15
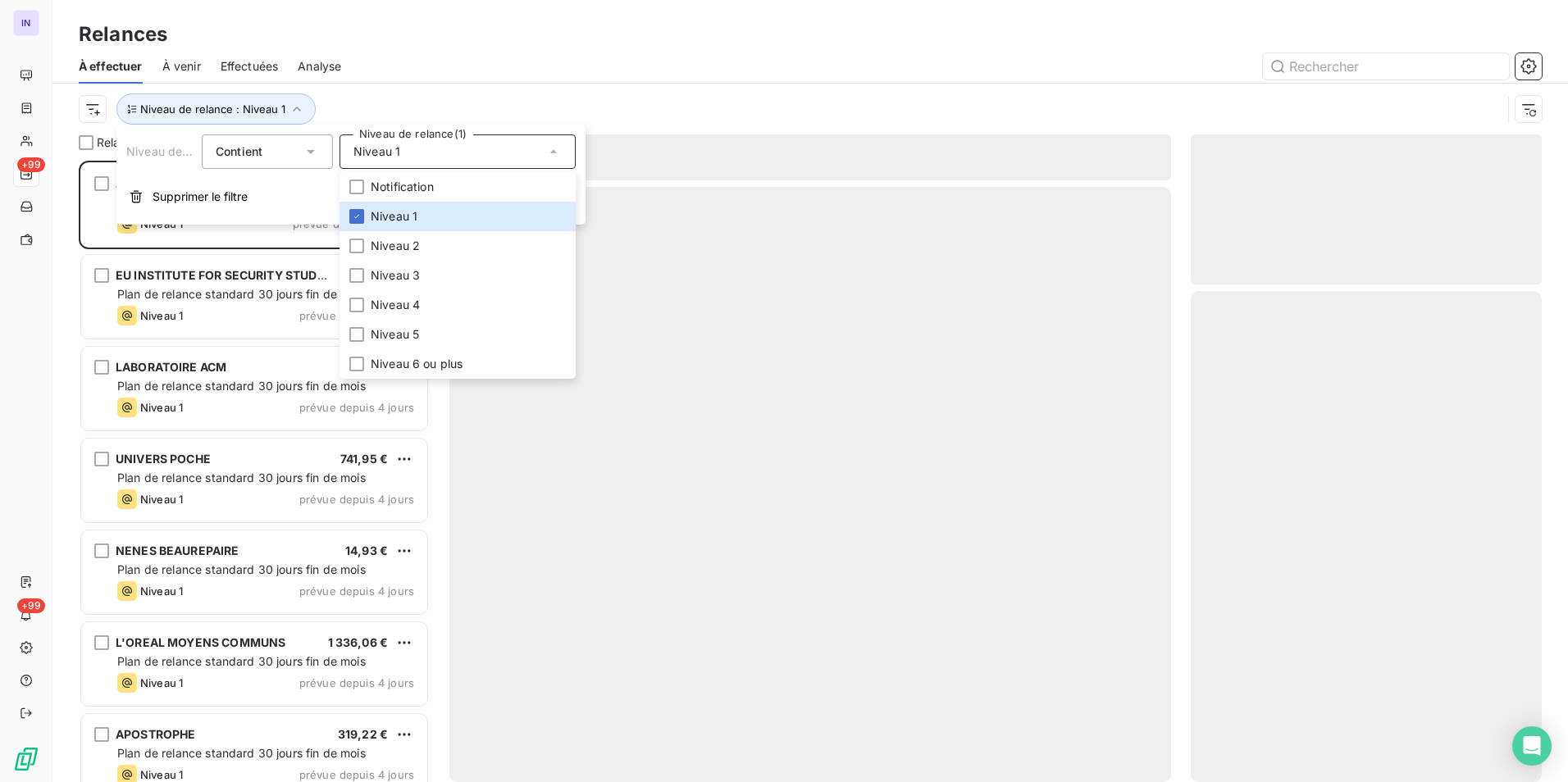
scroll to position [609, 339]
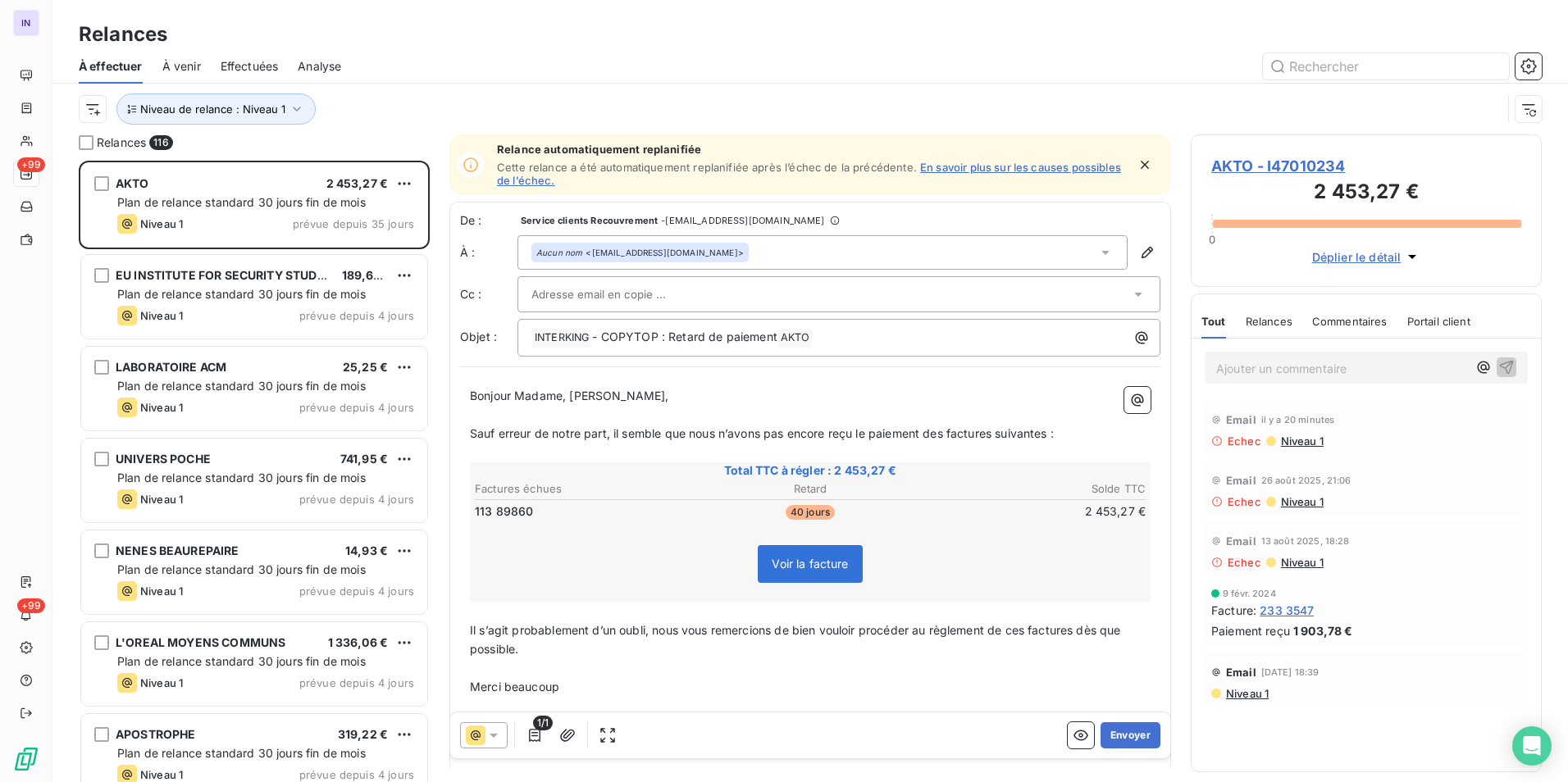
click at [771, 77] on div at bounding box center [951, 66] width 1180 height 27
click at [1305, 160] on span "AKTO - I47010234" at bounding box center [1366, 166] width 310 height 22
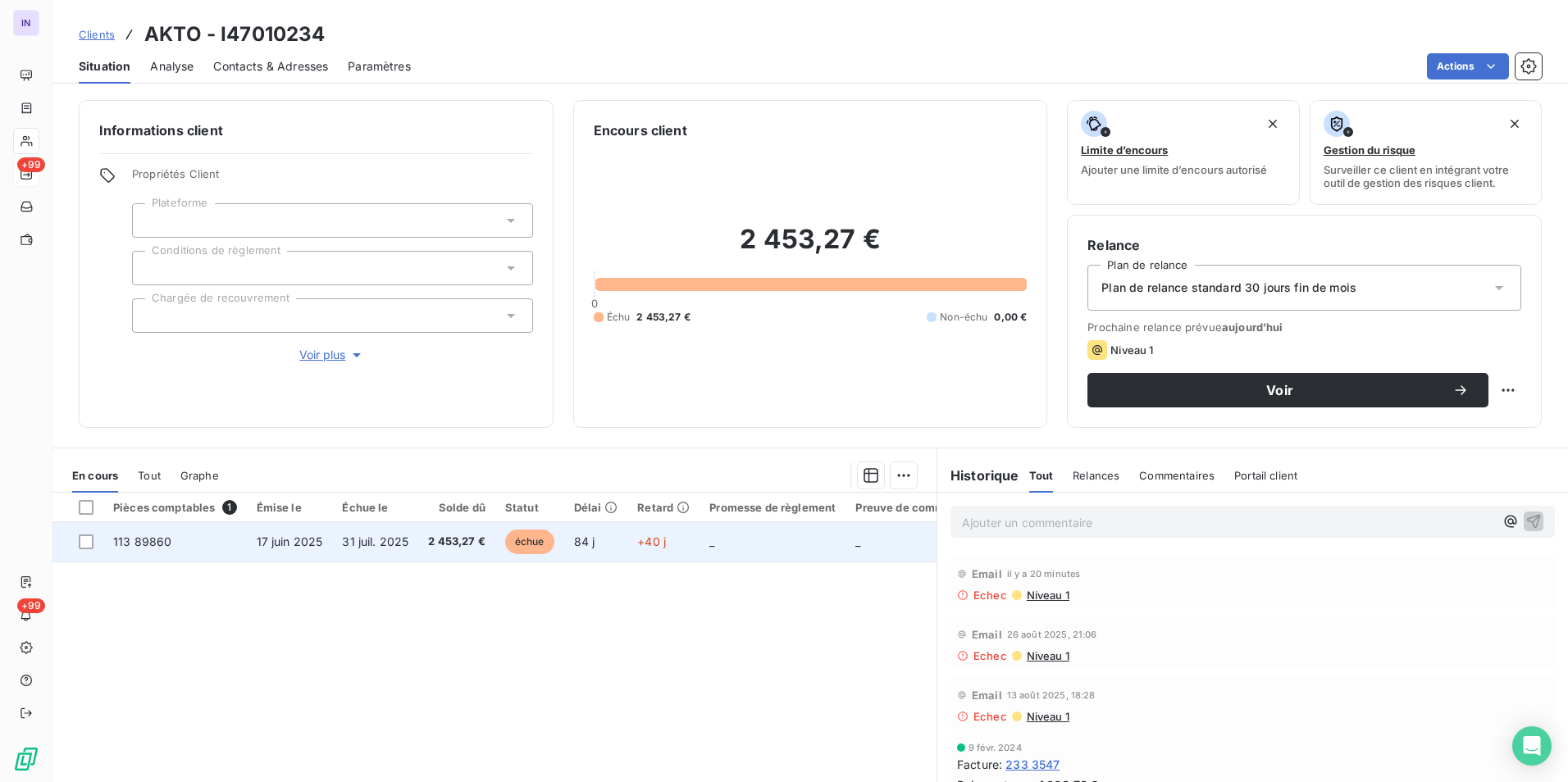
click at [342, 557] on td "31 juil. 2025" at bounding box center [375, 542] width 86 height 40
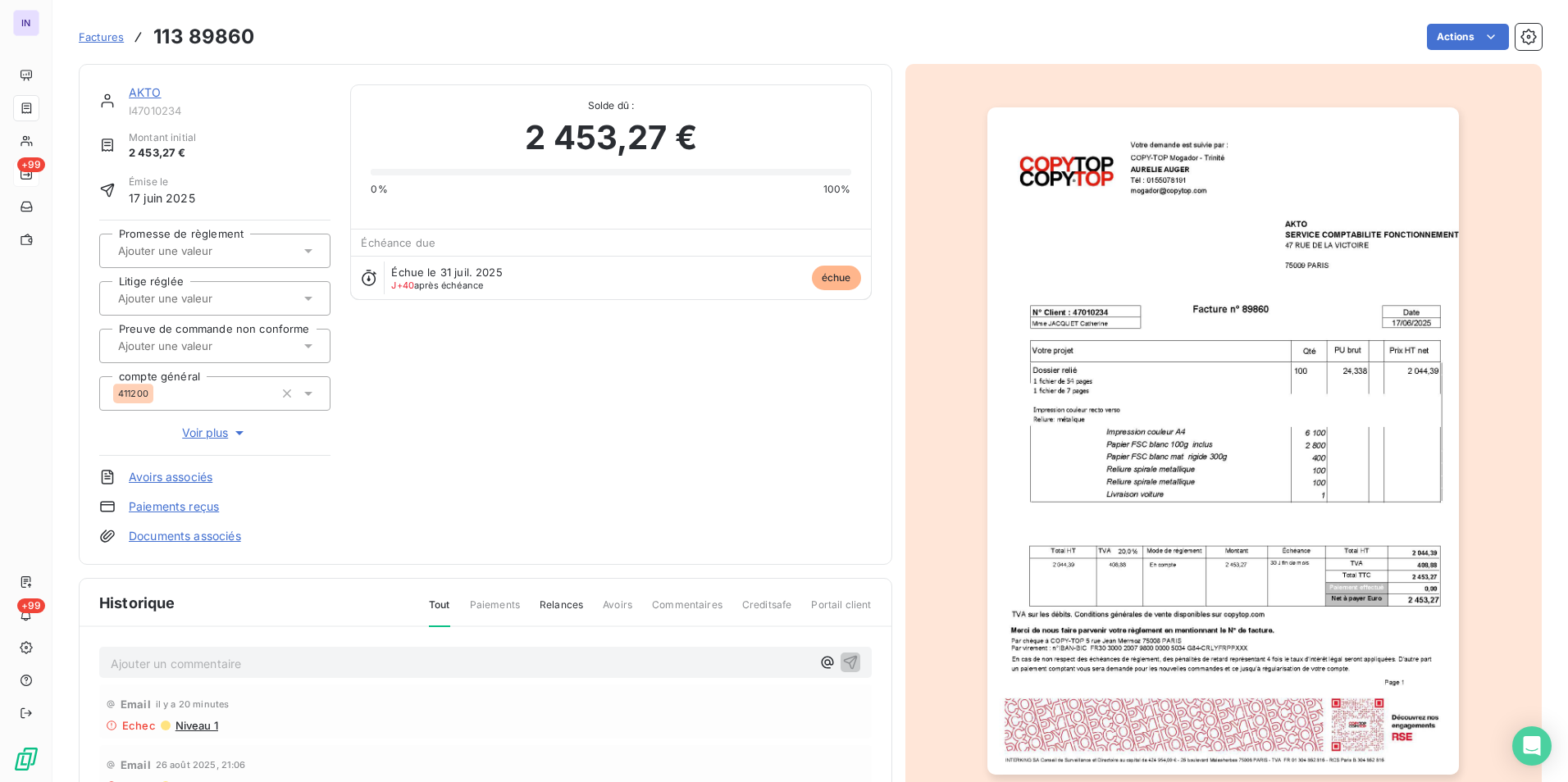
click at [215, 545] on div "AKTO I47010234 Montant initial 2 453,27 € Émise le 17 juin 2025 Promesse de règ…" at bounding box center [486, 314] width 813 height 501
click at [227, 538] on link "Documents associés" at bounding box center [185, 535] width 113 height 16
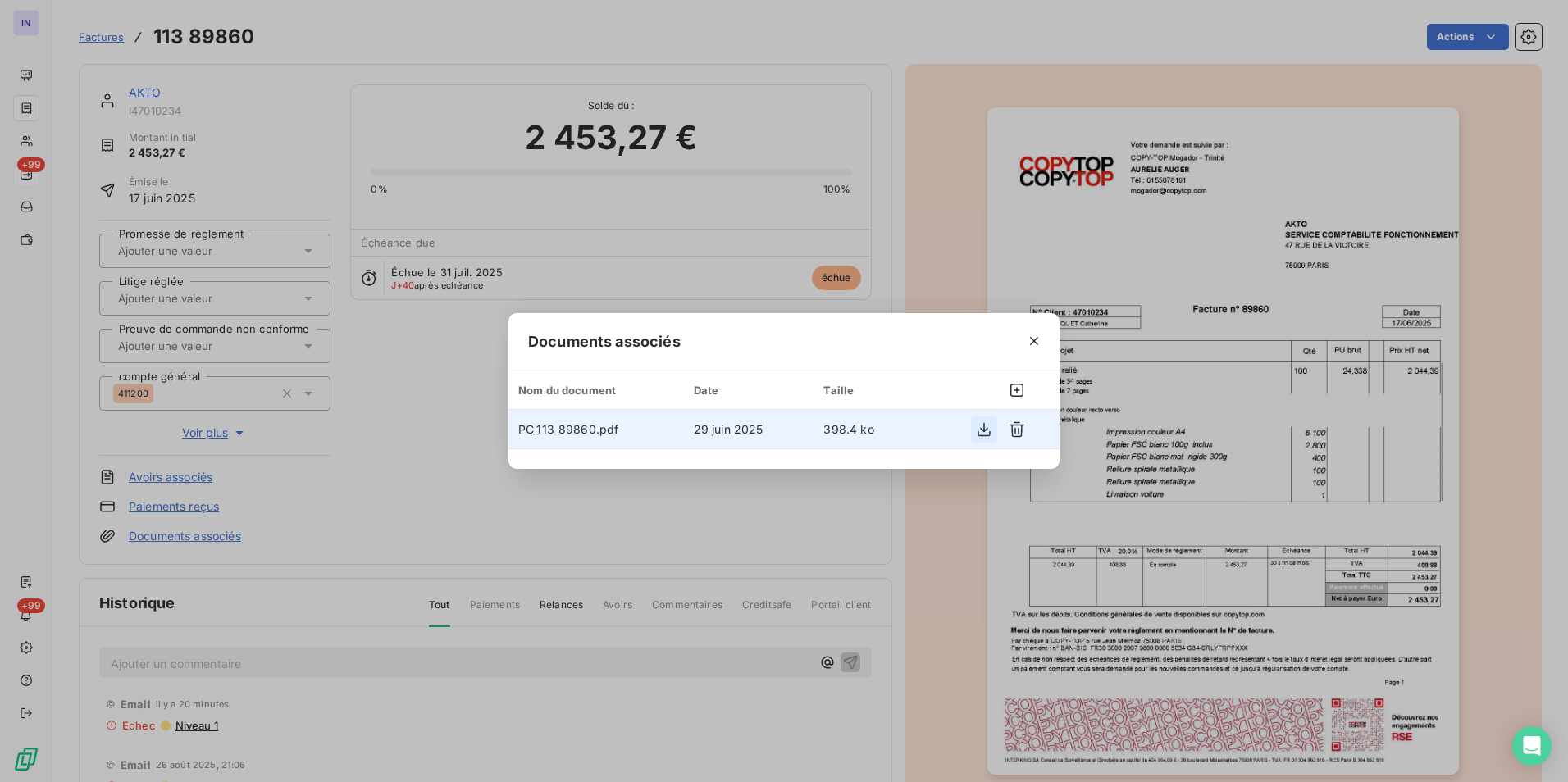
click at [992, 430] on button "button" at bounding box center [983, 430] width 27 height 27
drag, startPoint x: 1035, startPoint y: 342, endPoint x: 1030, endPoint y: 384, distance: 42.3
click at [1035, 342] on icon "button" at bounding box center [1034, 341] width 9 height 9
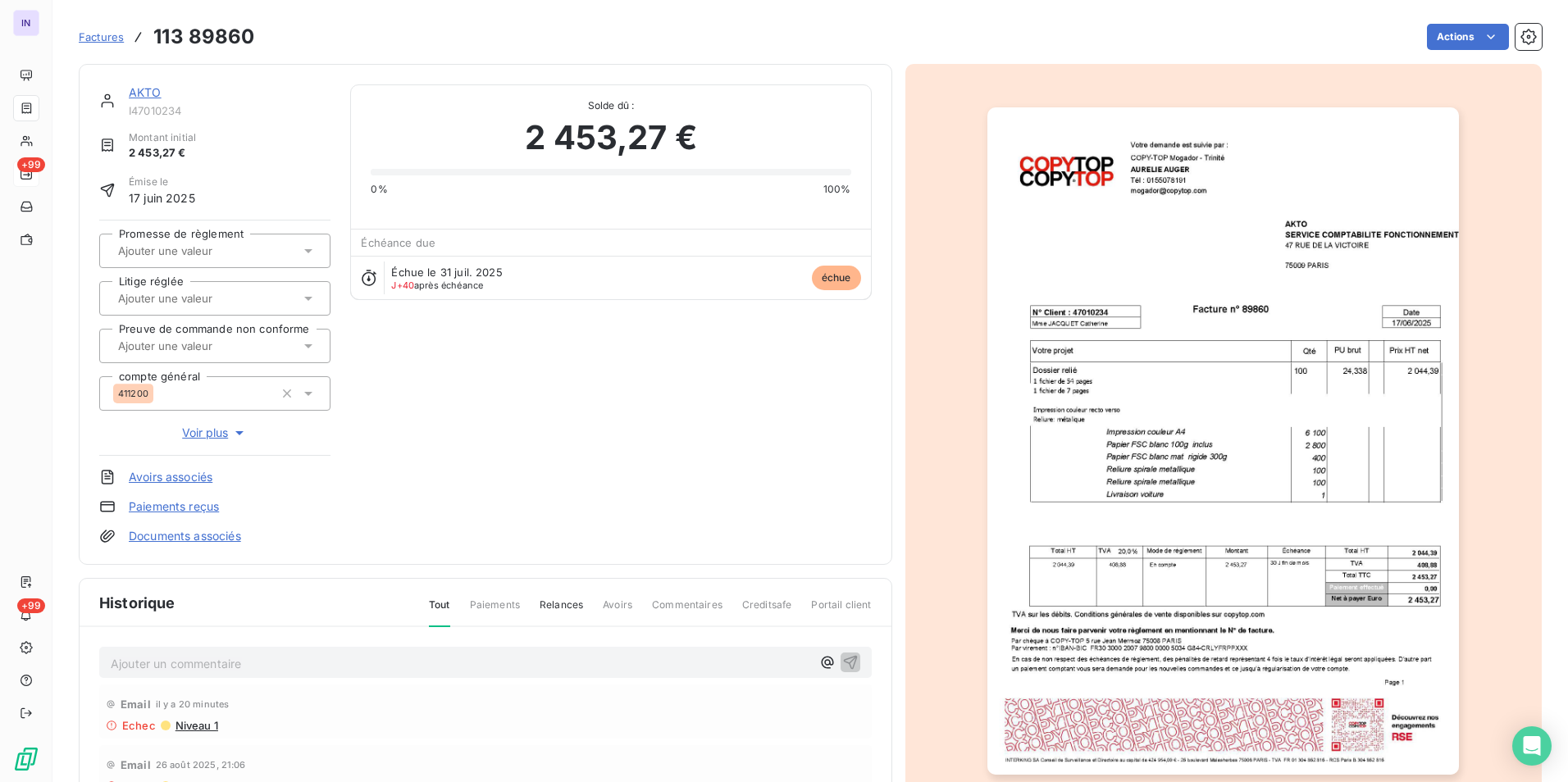
click at [150, 95] on link "AKTO" at bounding box center [145, 92] width 33 height 14
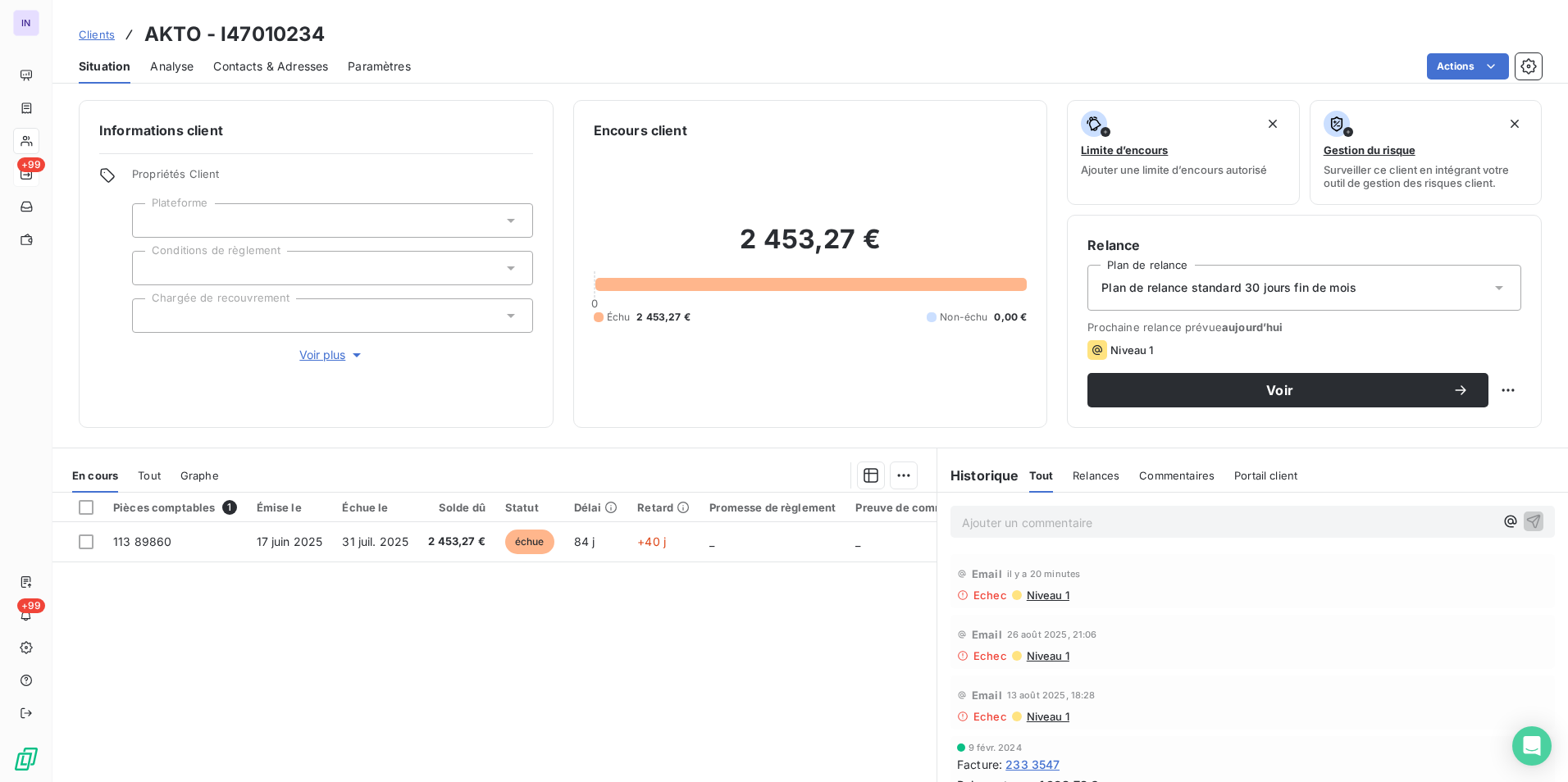
click at [306, 63] on span "Contacts & Adresses" at bounding box center [271, 66] width 115 height 16
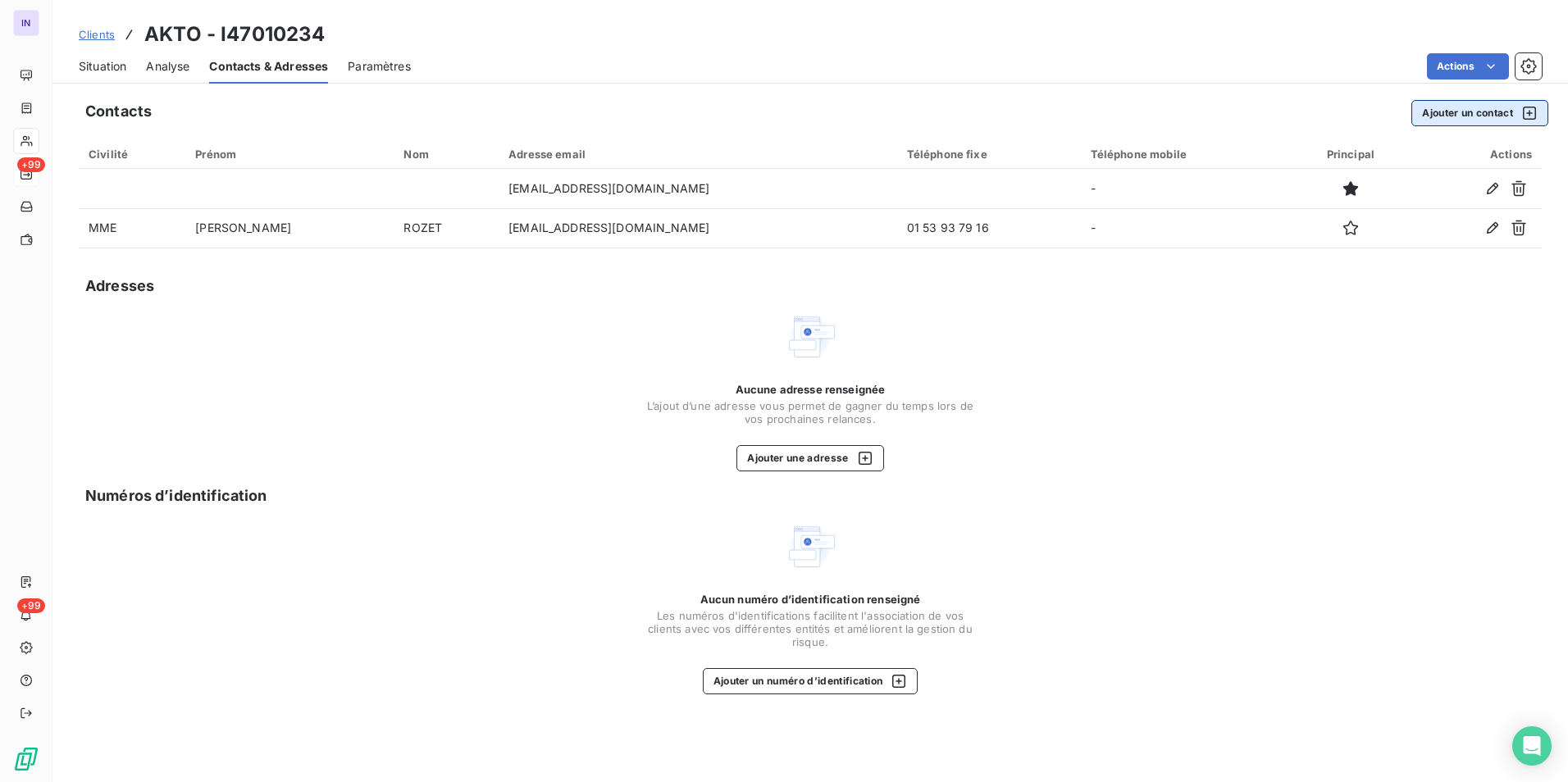
click at [1449, 119] on button "Ajouter un contact" at bounding box center [1479, 113] width 137 height 27
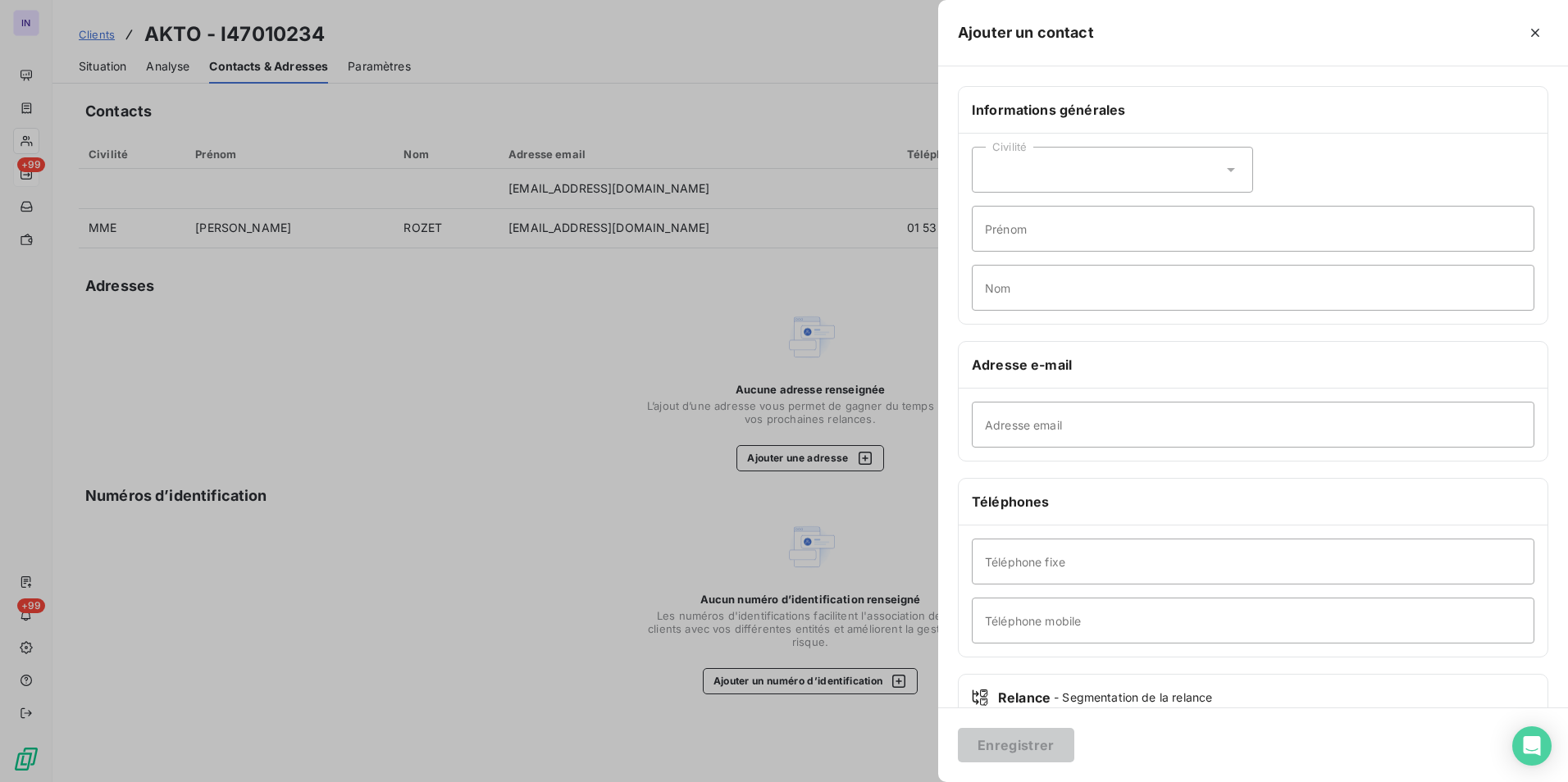
click at [1538, 32] on icon "button" at bounding box center [1534, 33] width 16 height 16
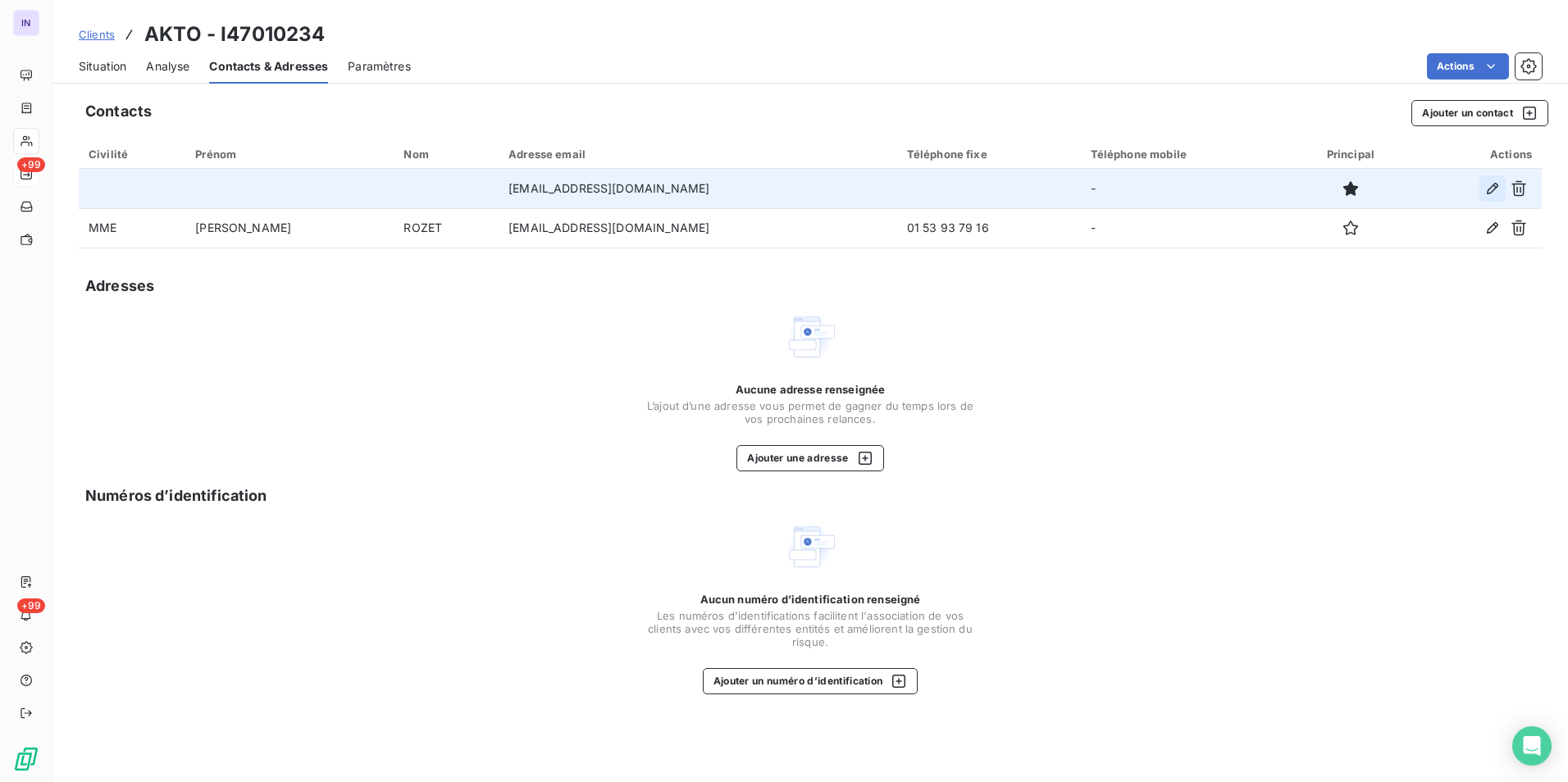
click at [1488, 189] on icon "button" at bounding box center [1491, 188] width 11 height 11
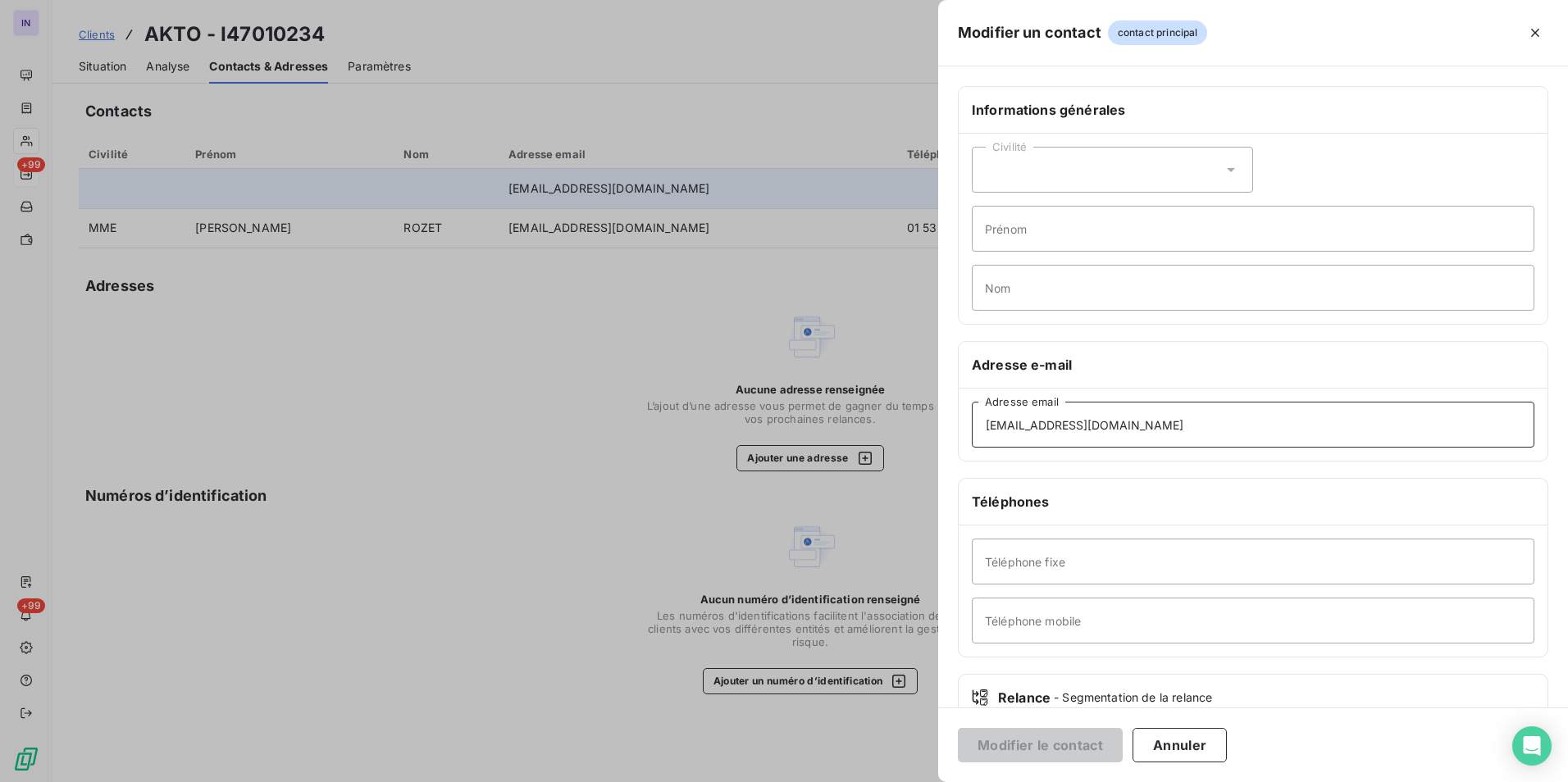
click at [1054, 425] on input "compta-foncitonnement@akto.fr" at bounding box center [1253, 424] width 562 height 46
type input "compta-fonctionnement@akto.fr"
click at [1069, 748] on button "Modifier le contact" at bounding box center [1040, 745] width 165 height 34
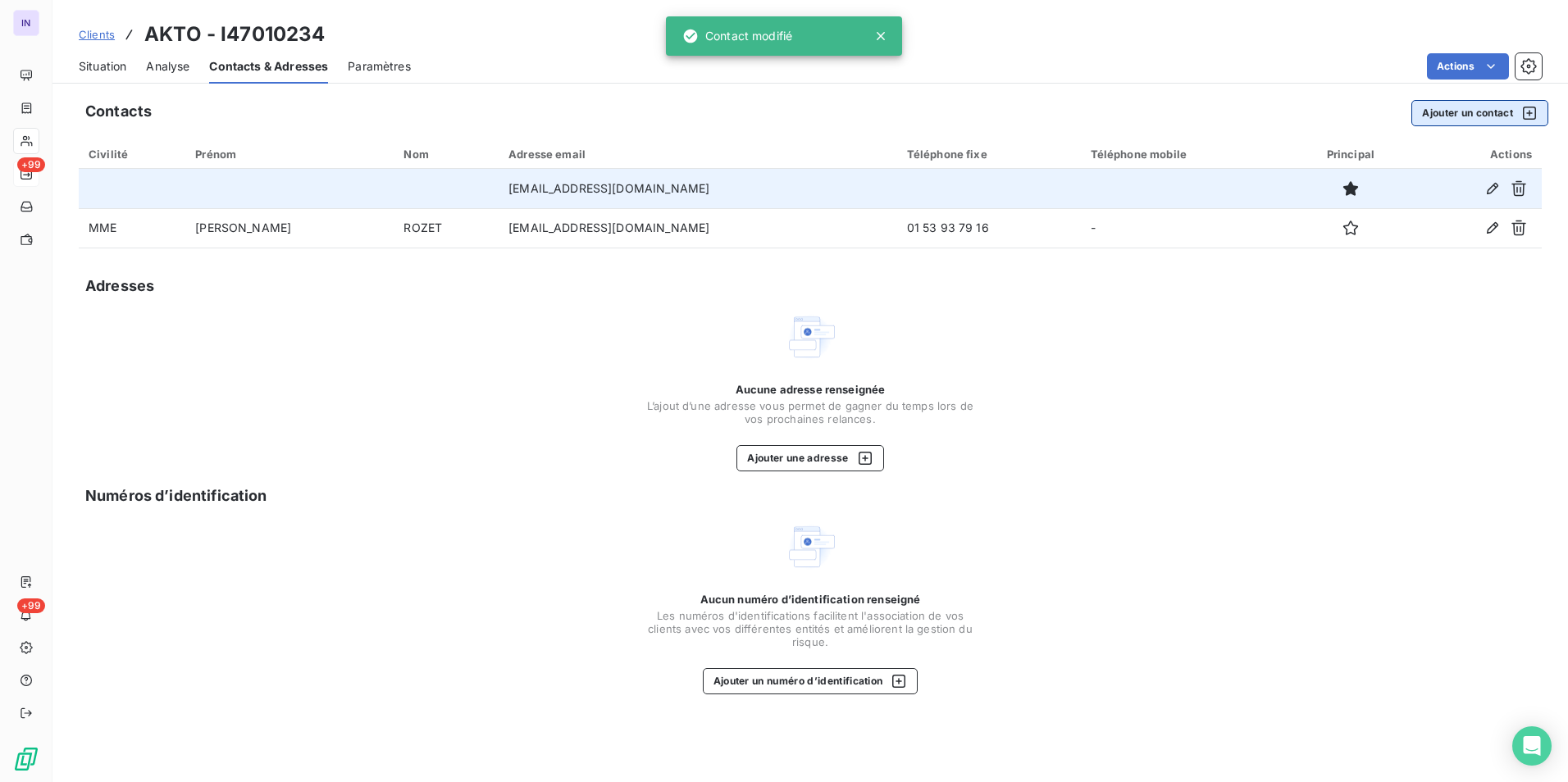
click at [1456, 112] on button "Ajouter un contact" at bounding box center [1479, 113] width 137 height 27
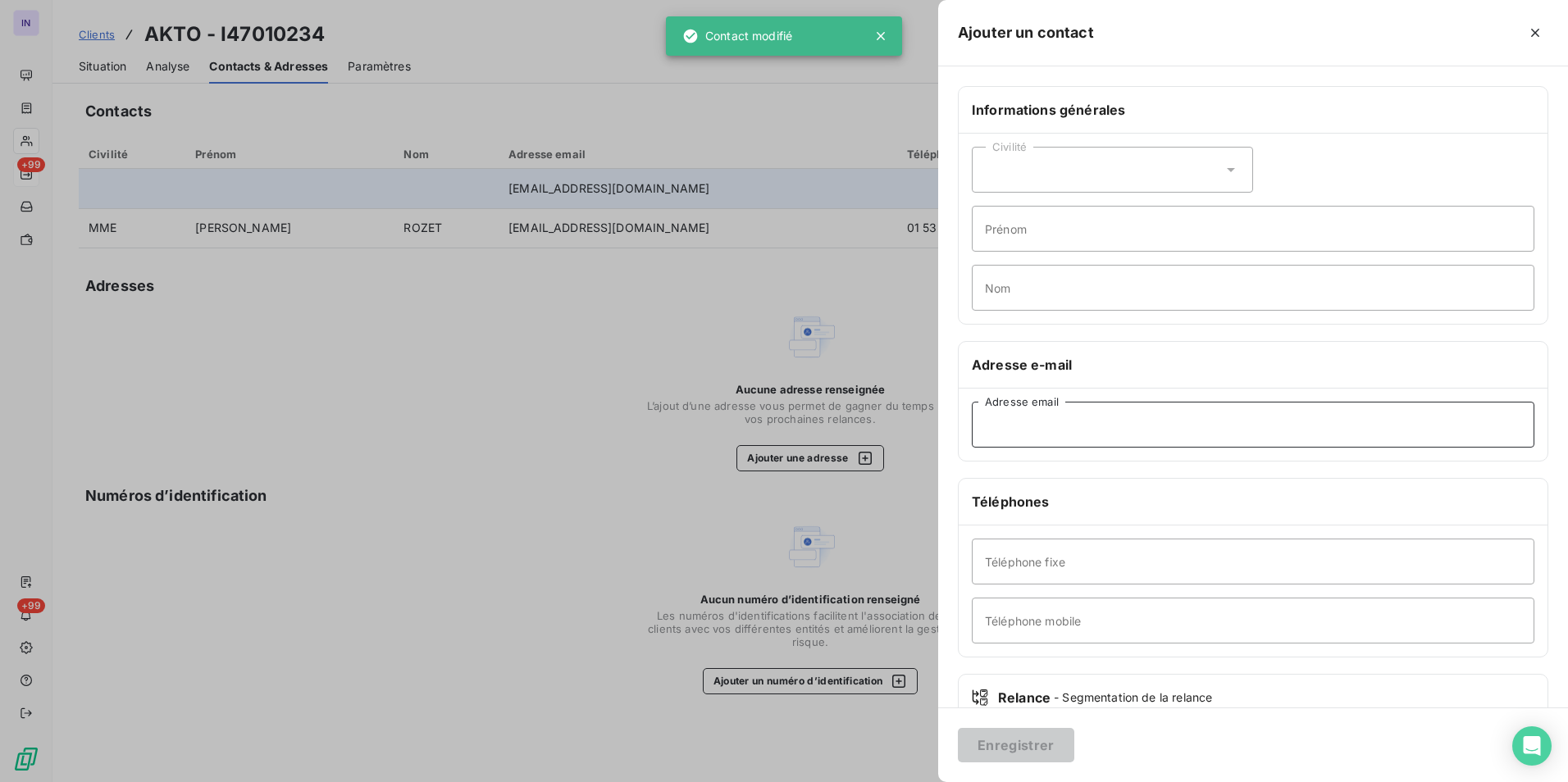
click at [1039, 429] on input "Adresse email" at bounding box center [1253, 424] width 562 height 46
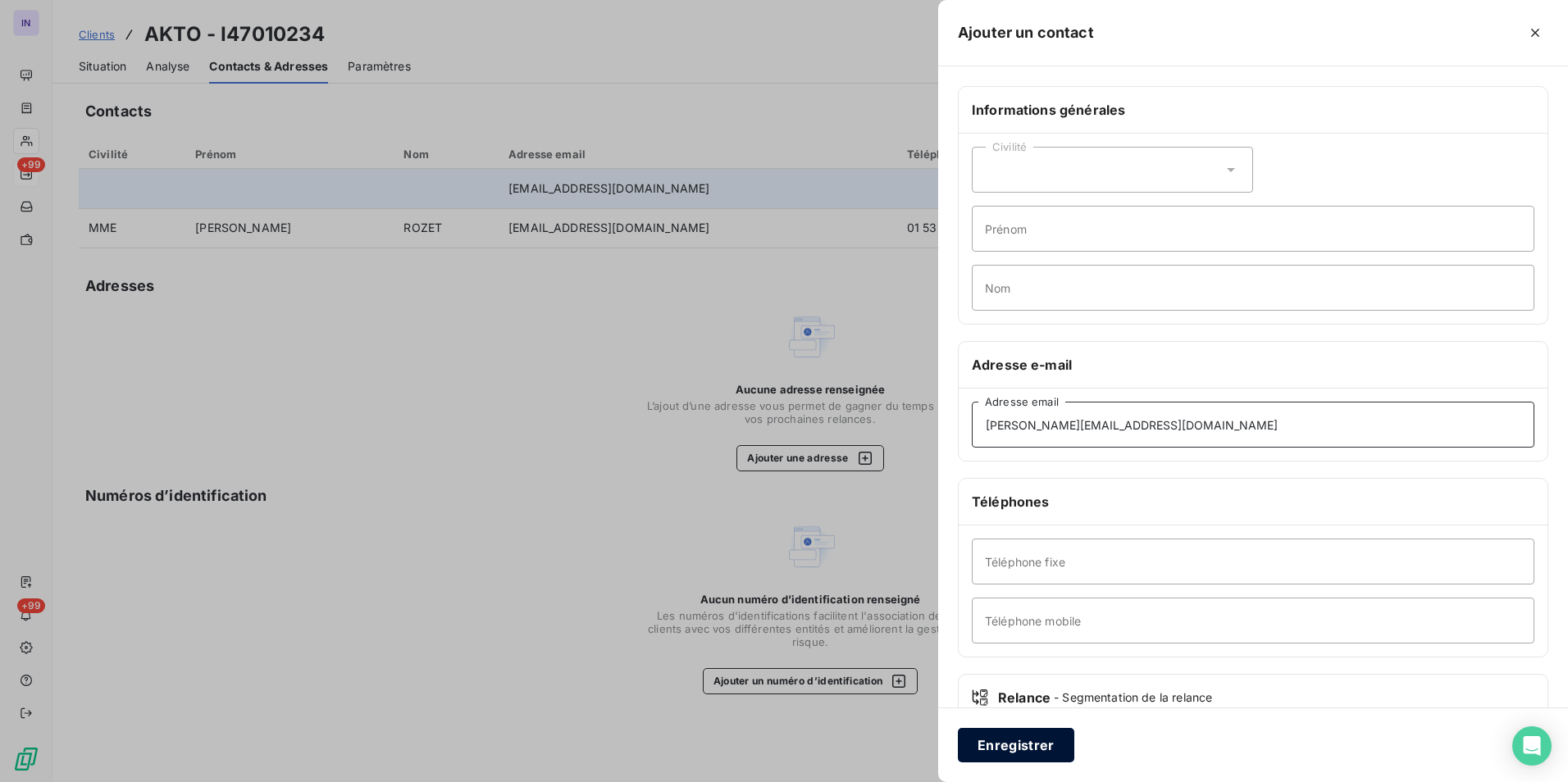
type input "catherine.jacquet@akto.fr"
click at [1044, 736] on button "Enregistrer" at bounding box center [1015, 745] width 116 height 34
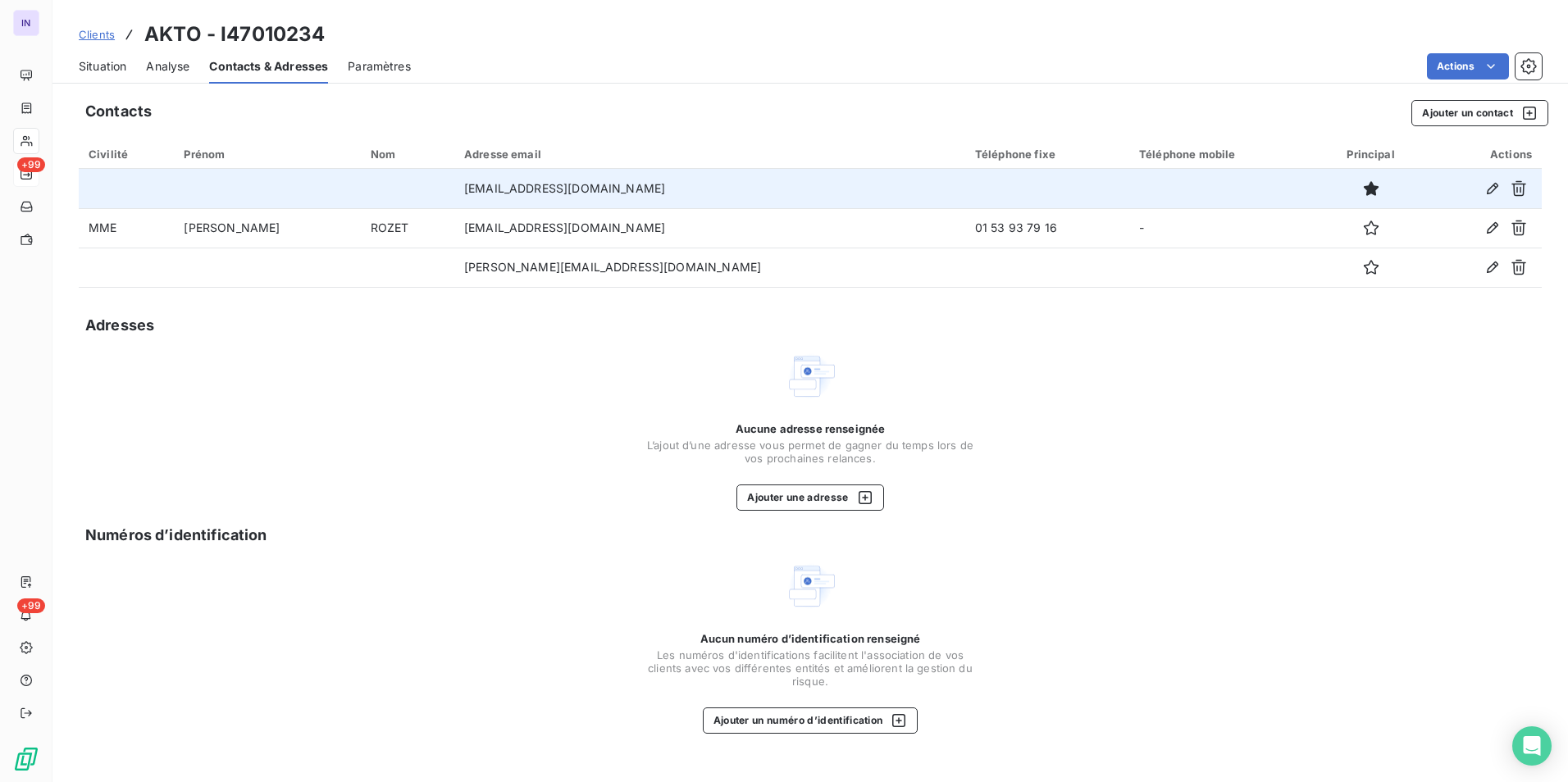
click at [110, 58] on span "Situation" at bounding box center [102, 66] width 47 height 16
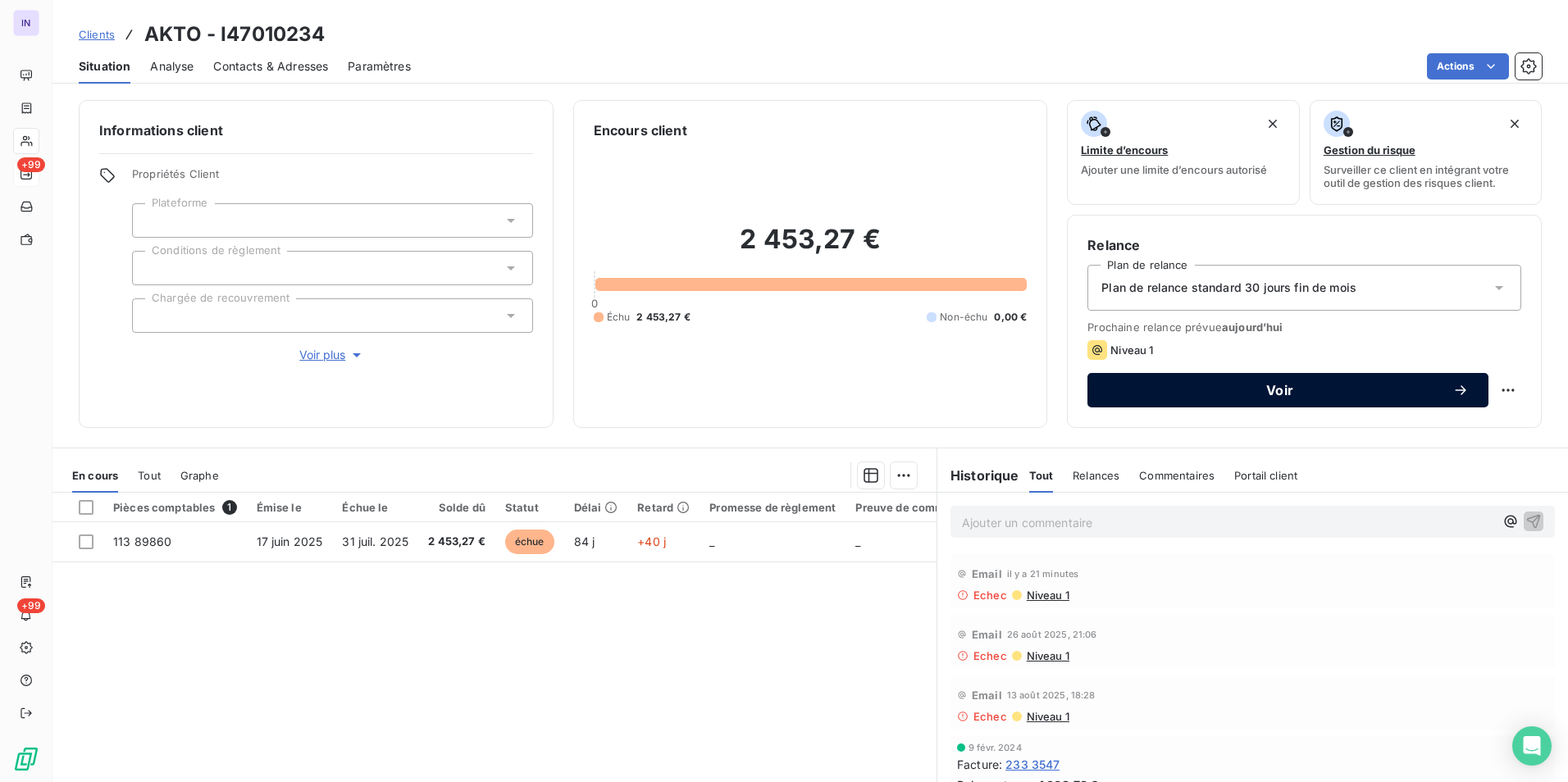
click at [1314, 388] on span "Voir" at bounding box center [1280, 389] width 346 height 13
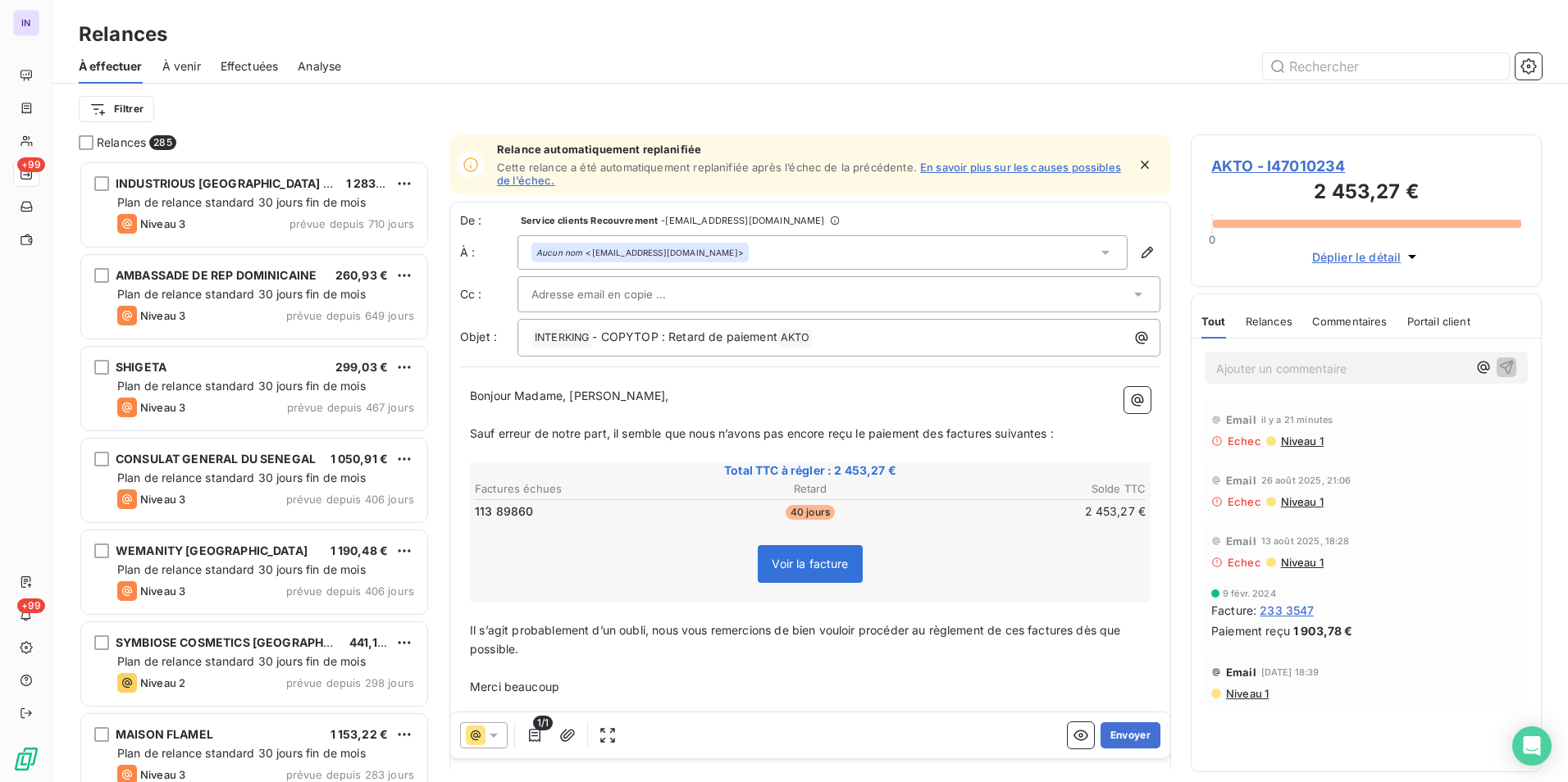
scroll to position [609, 339]
click at [761, 300] on div at bounding box center [830, 294] width 598 height 25
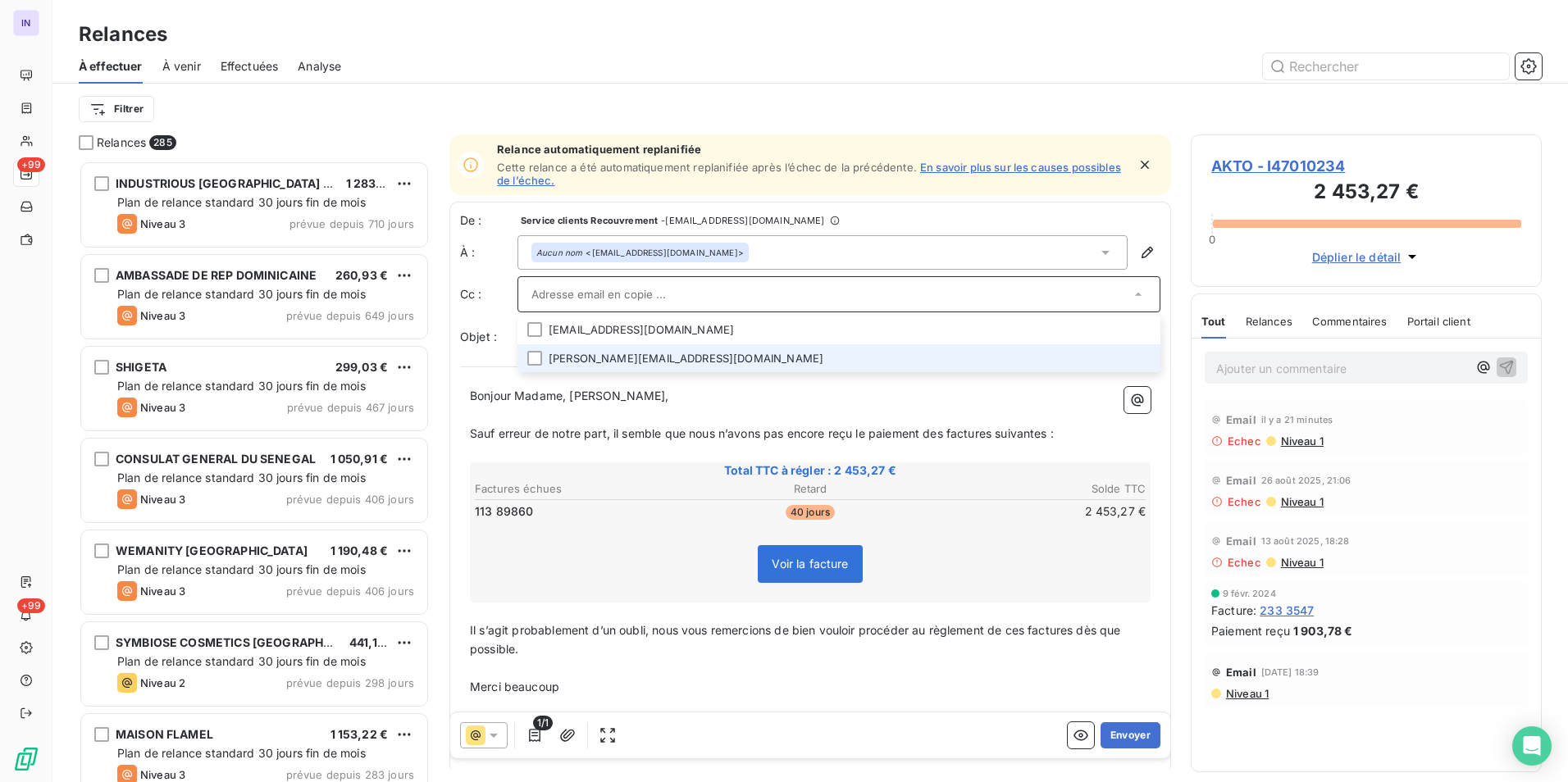
click at [663, 362] on li "catherine.jacquet@akto.fr" at bounding box center [839, 358] width 643 height 28
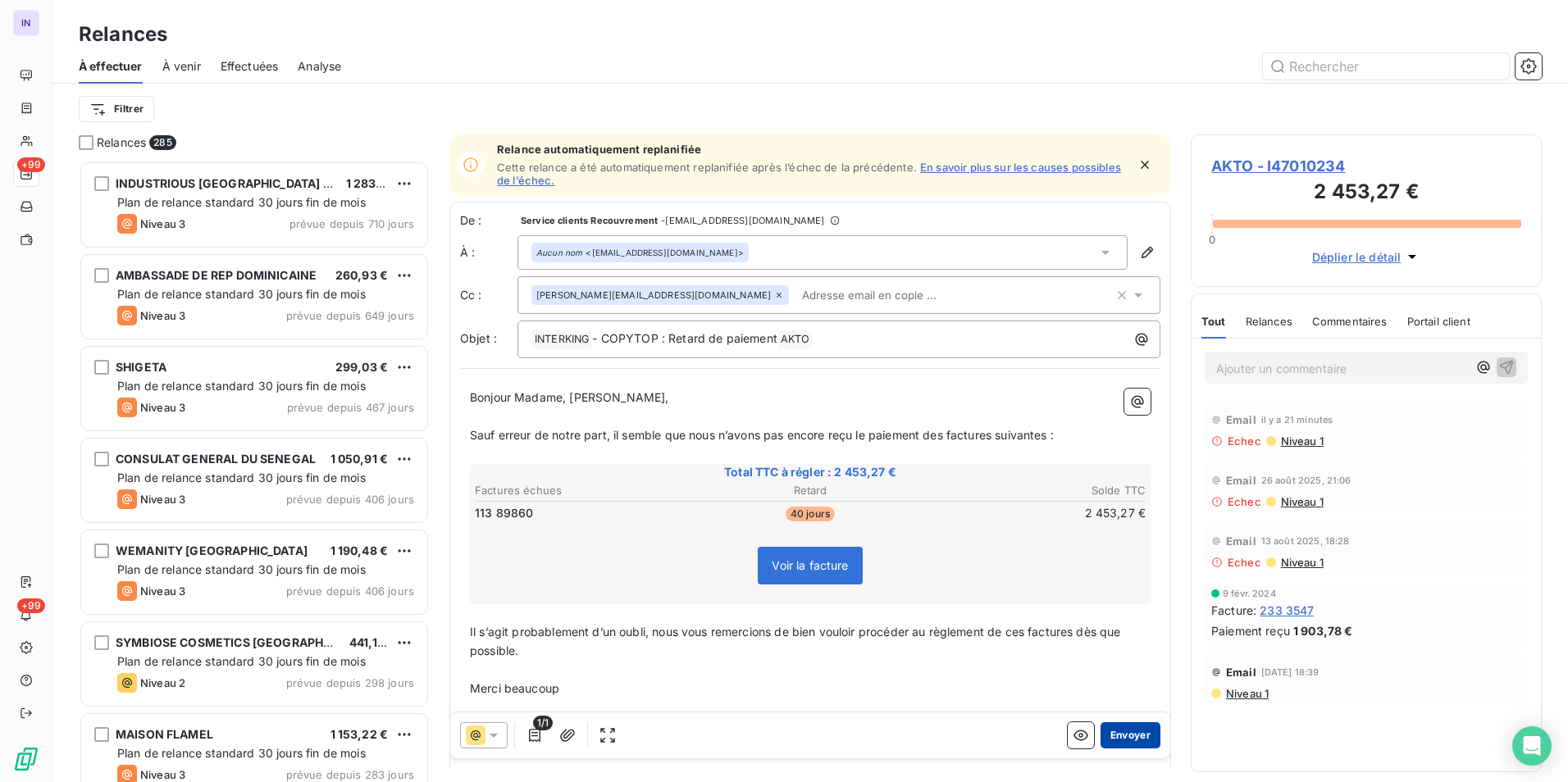
click at [1133, 730] on button "Envoyer" at bounding box center [1130, 735] width 60 height 27
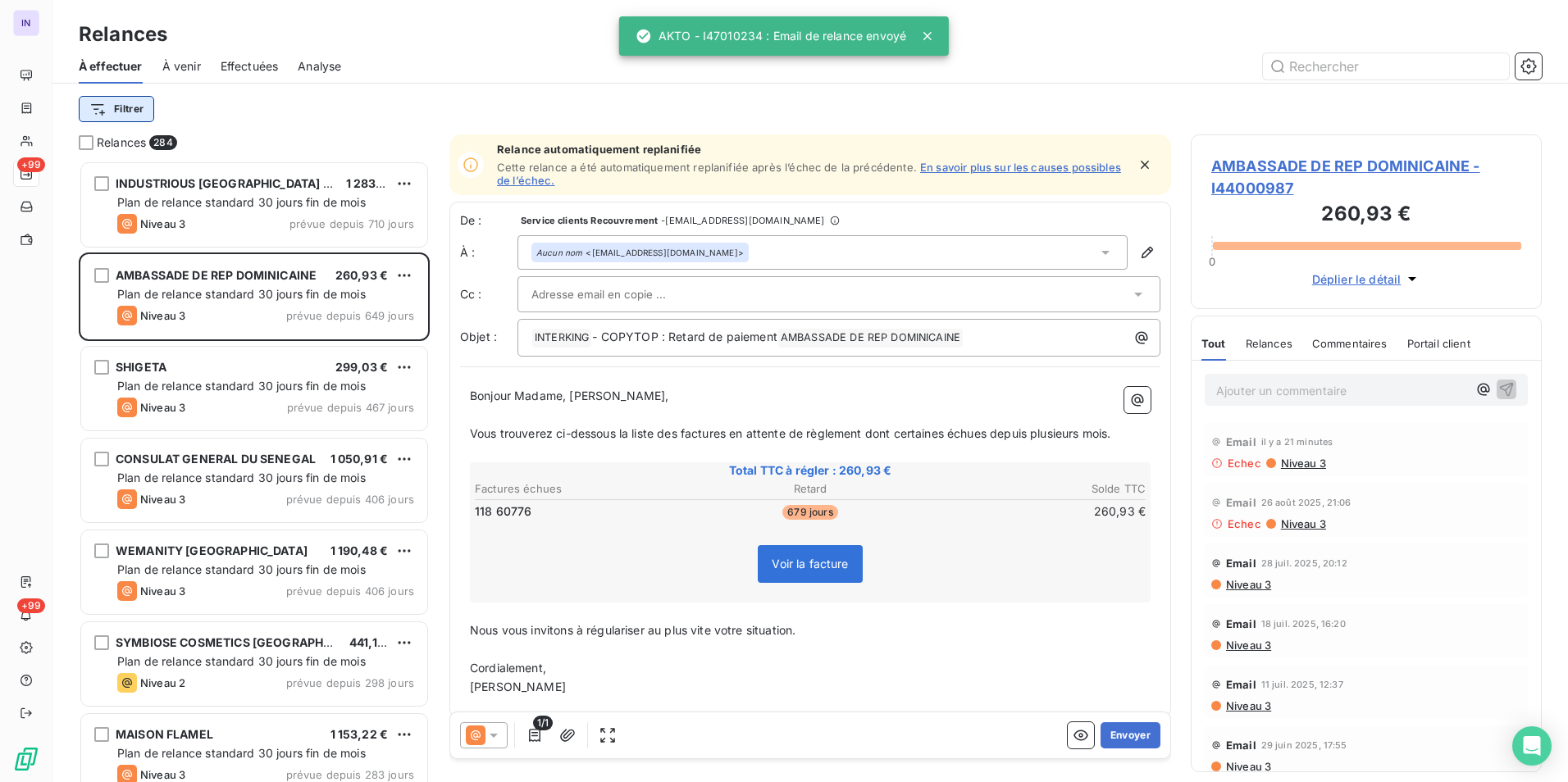
click at [124, 107] on html "IN +99 +99 Relances À effectuer À venir Effectuées Analyse Filtrer Relances 284…" at bounding box center [784, 391] width 1568 height 782
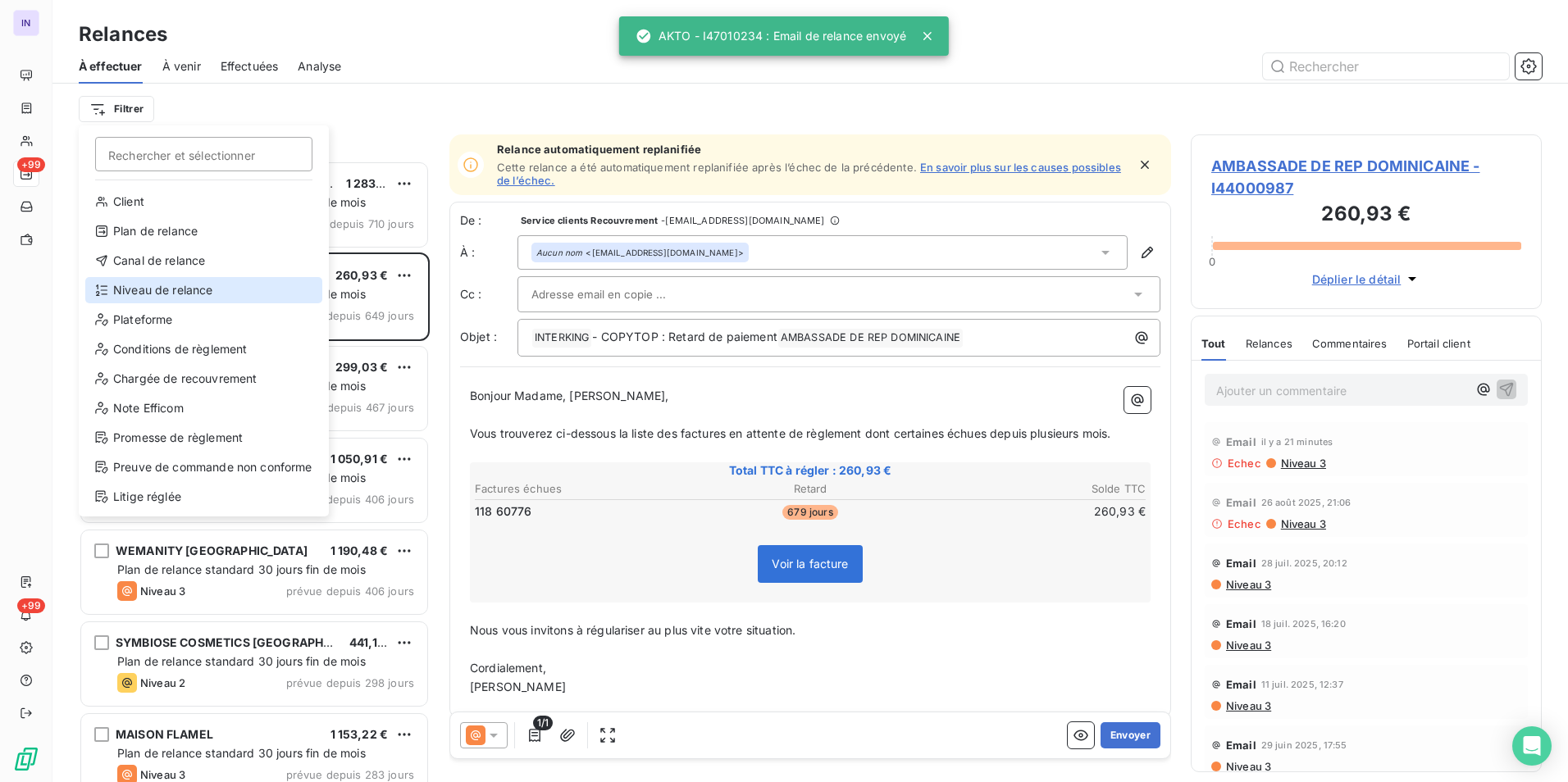
click at [190, 288] on div "Niveau de relance" at bounding box center [204, 290] width 237 height 27
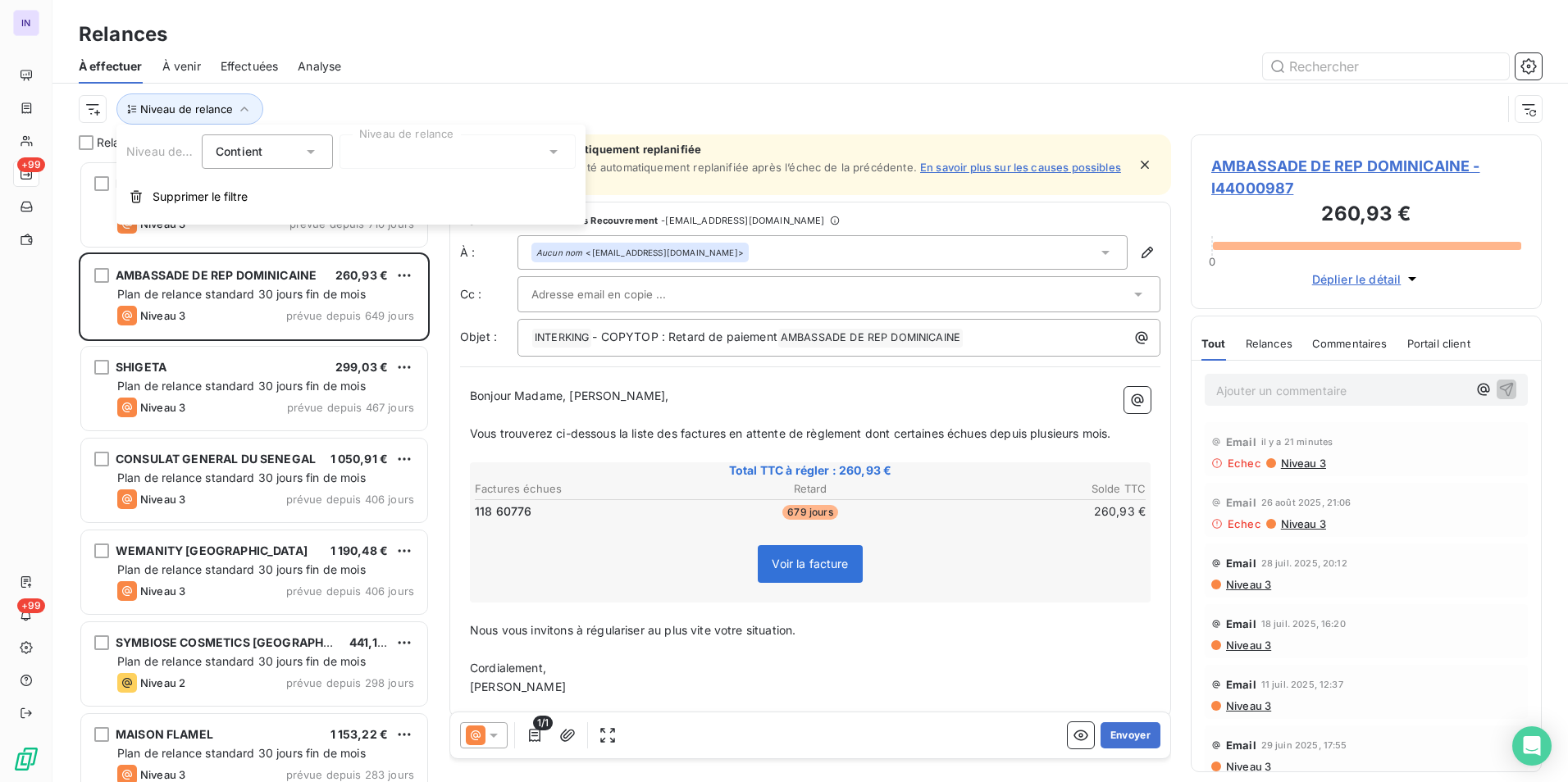
click at [392, 146] on div at bounding box center [457, 151] width 236 height 34
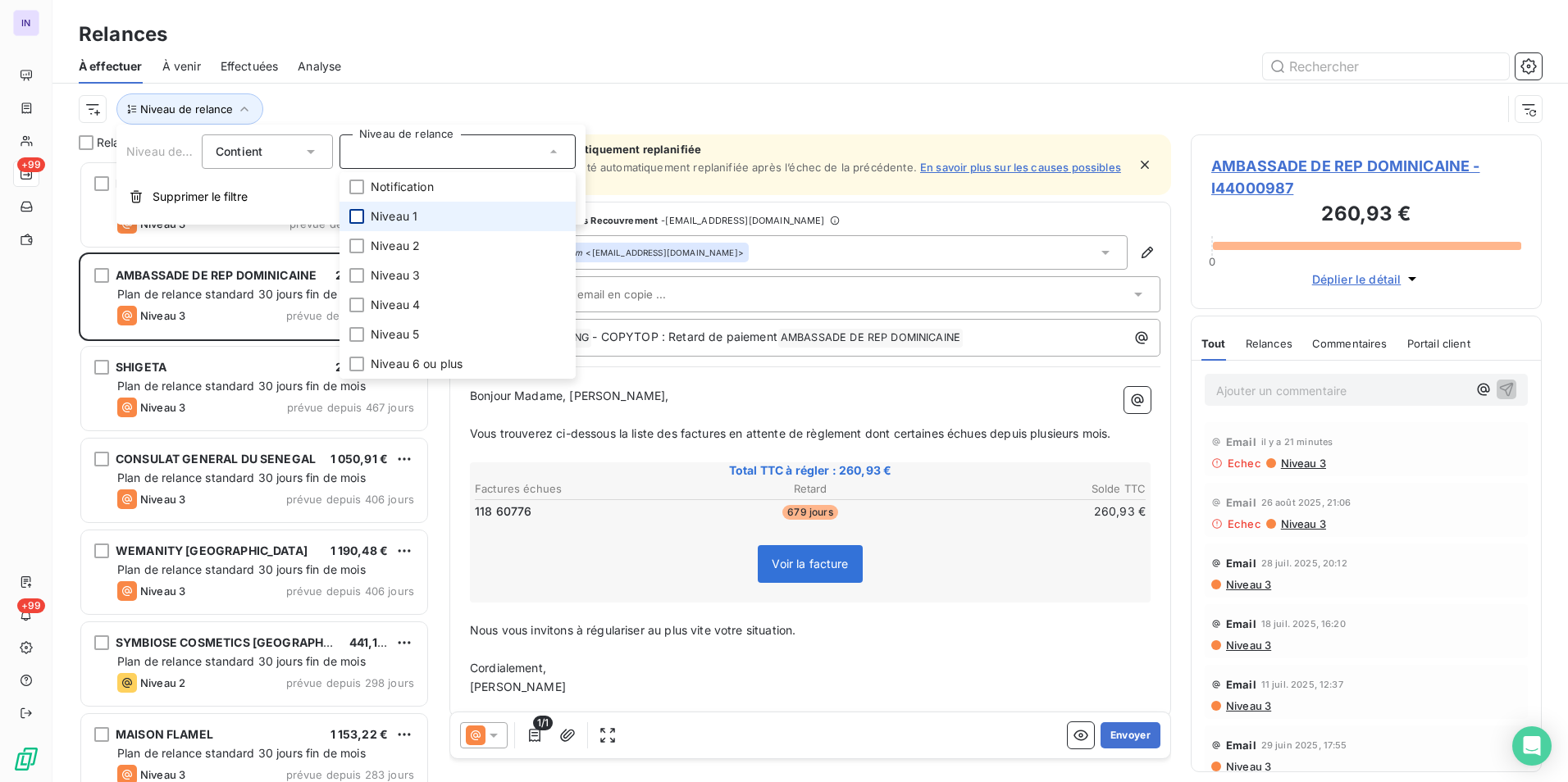
click at [357, 215] on div at bounding box center [356, 216] width 15 height 15
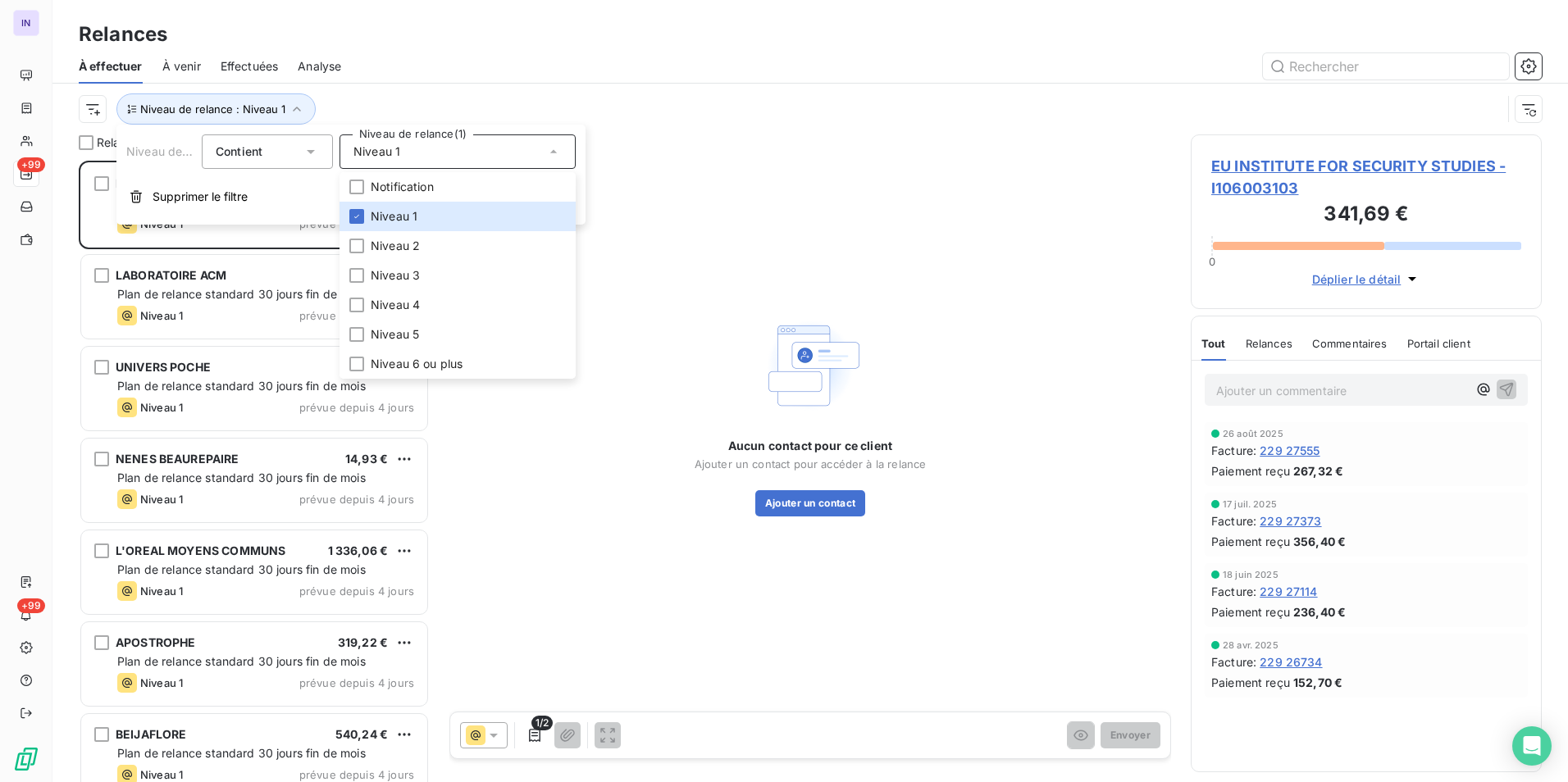
click at [523, 84] on div "Niveau de relance : Niveau 1" at bounding box center [810, 108] width 1462 height 51
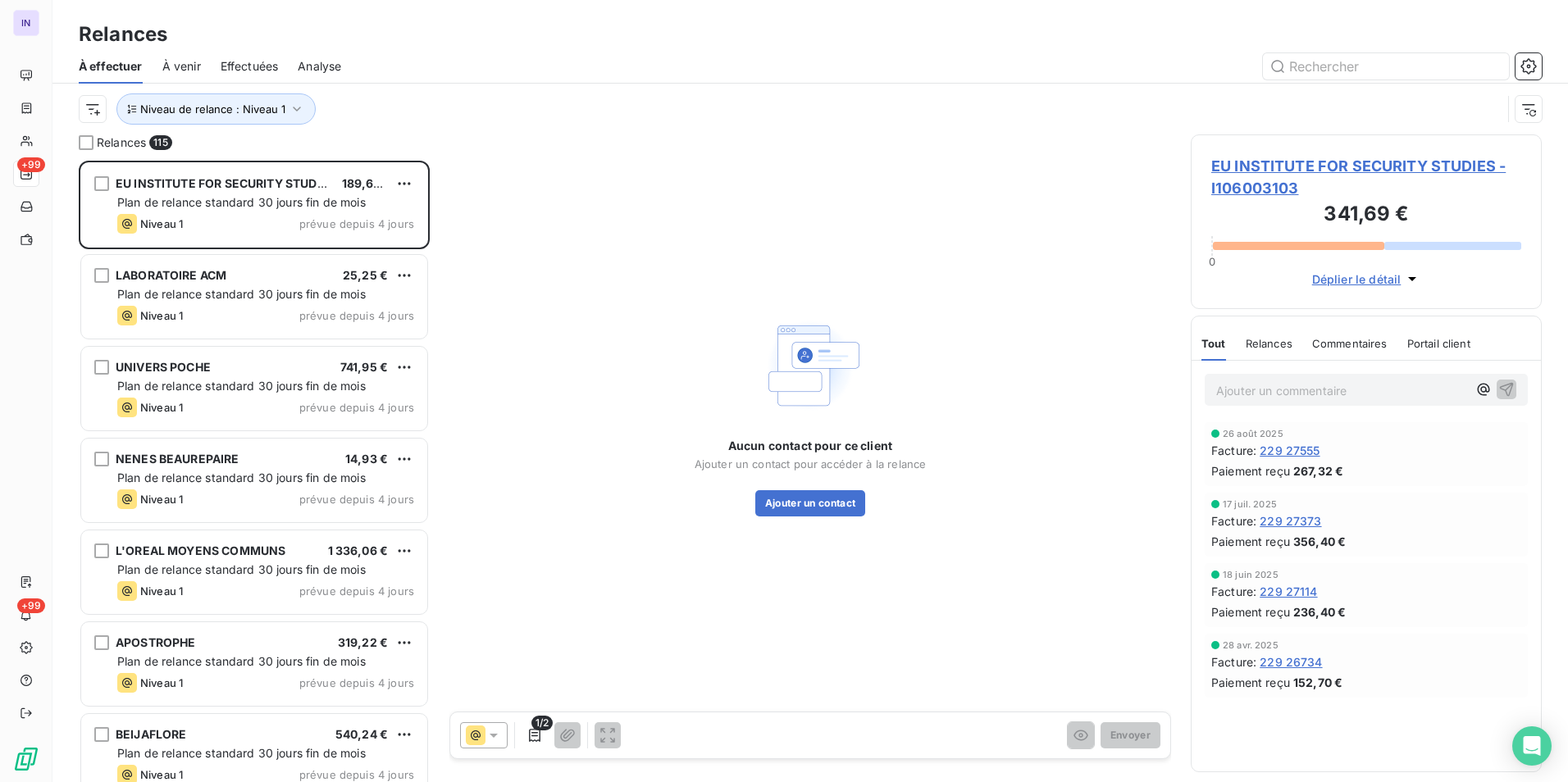
click at [1437, 164] on span "EU INSTITUTE FOR SECURITY STUDIES - I106003103" at bounding box center [1366, 177] width 310 height 45
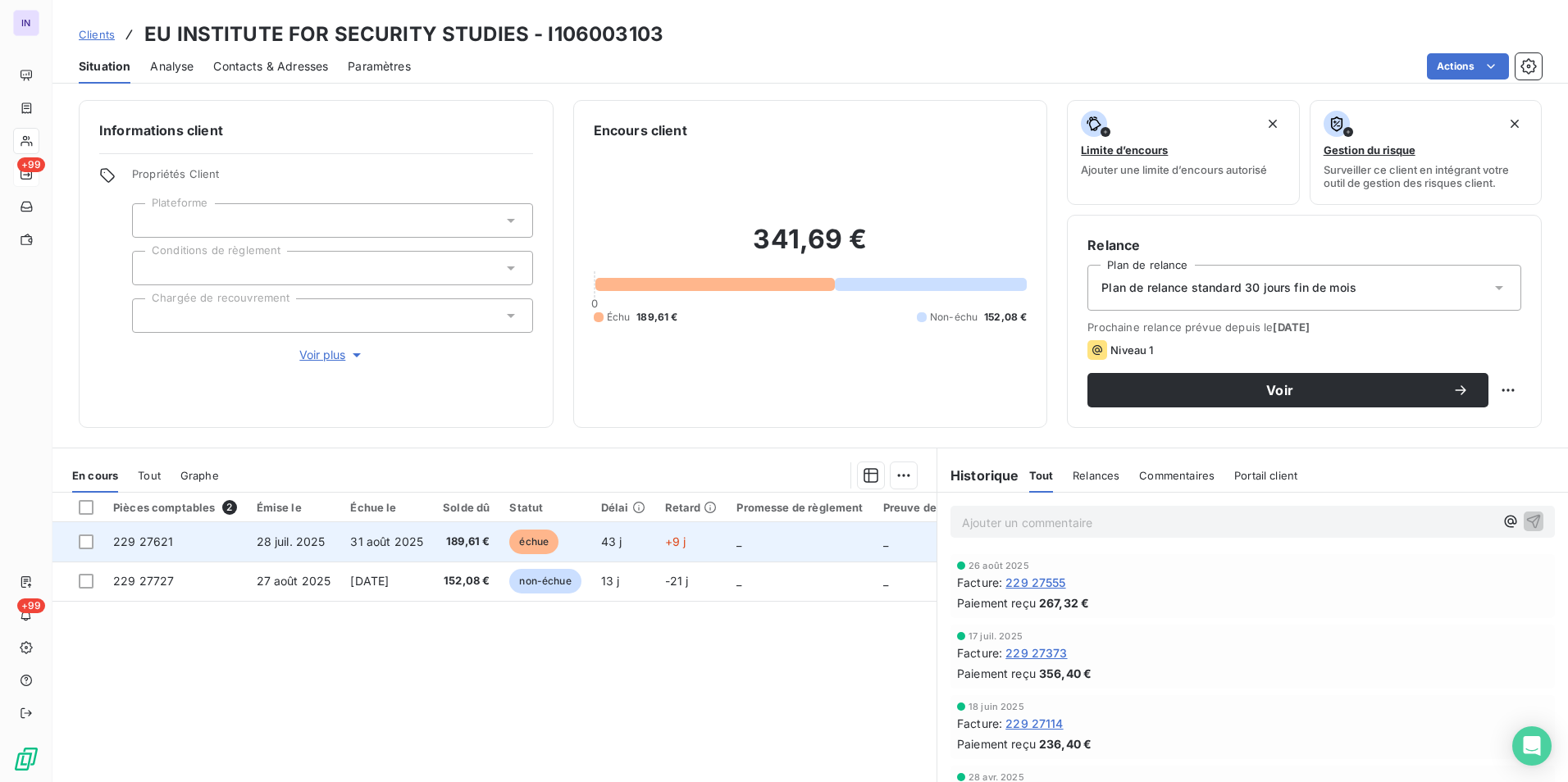
click at [378, 554] on td "31 août 2025" at bounding box center [387, 542] width 93 height 40
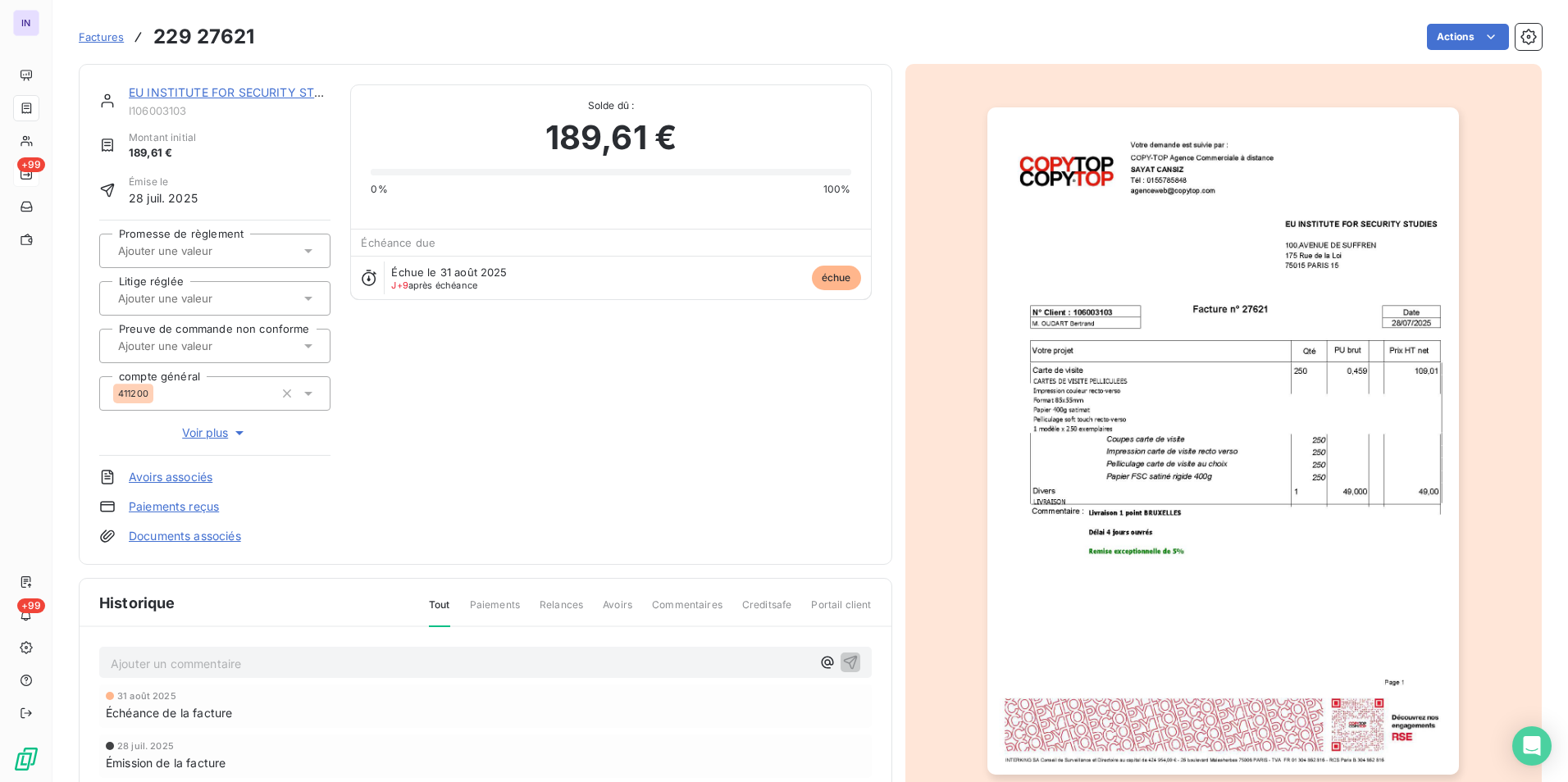
click at [190, 535] on link "Documents associés" at bounding box center [185, 535] width 113 height 16
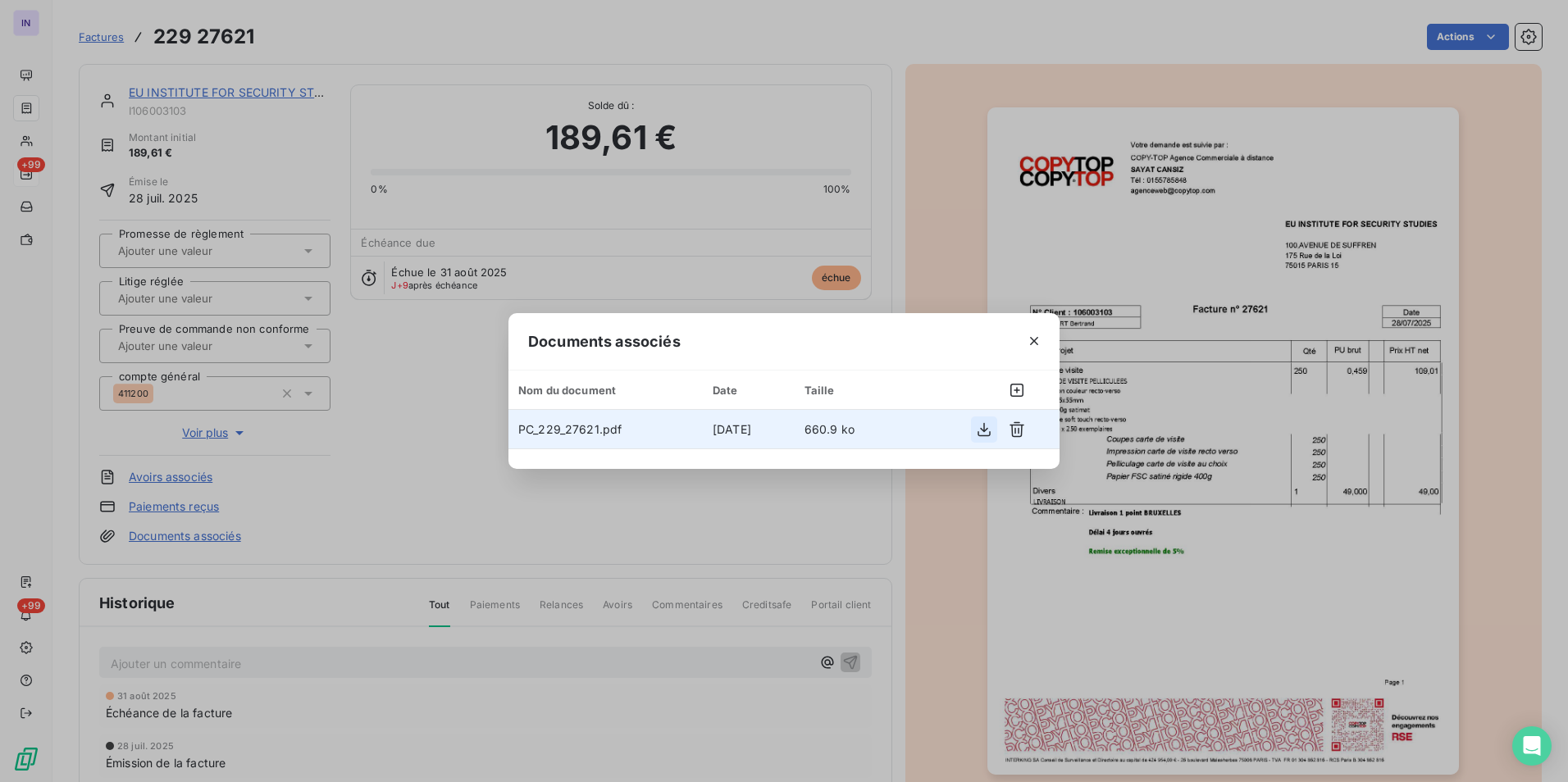
click at [983, 430] on icon "button" at bounding box center [983, 429] width 13 height 14
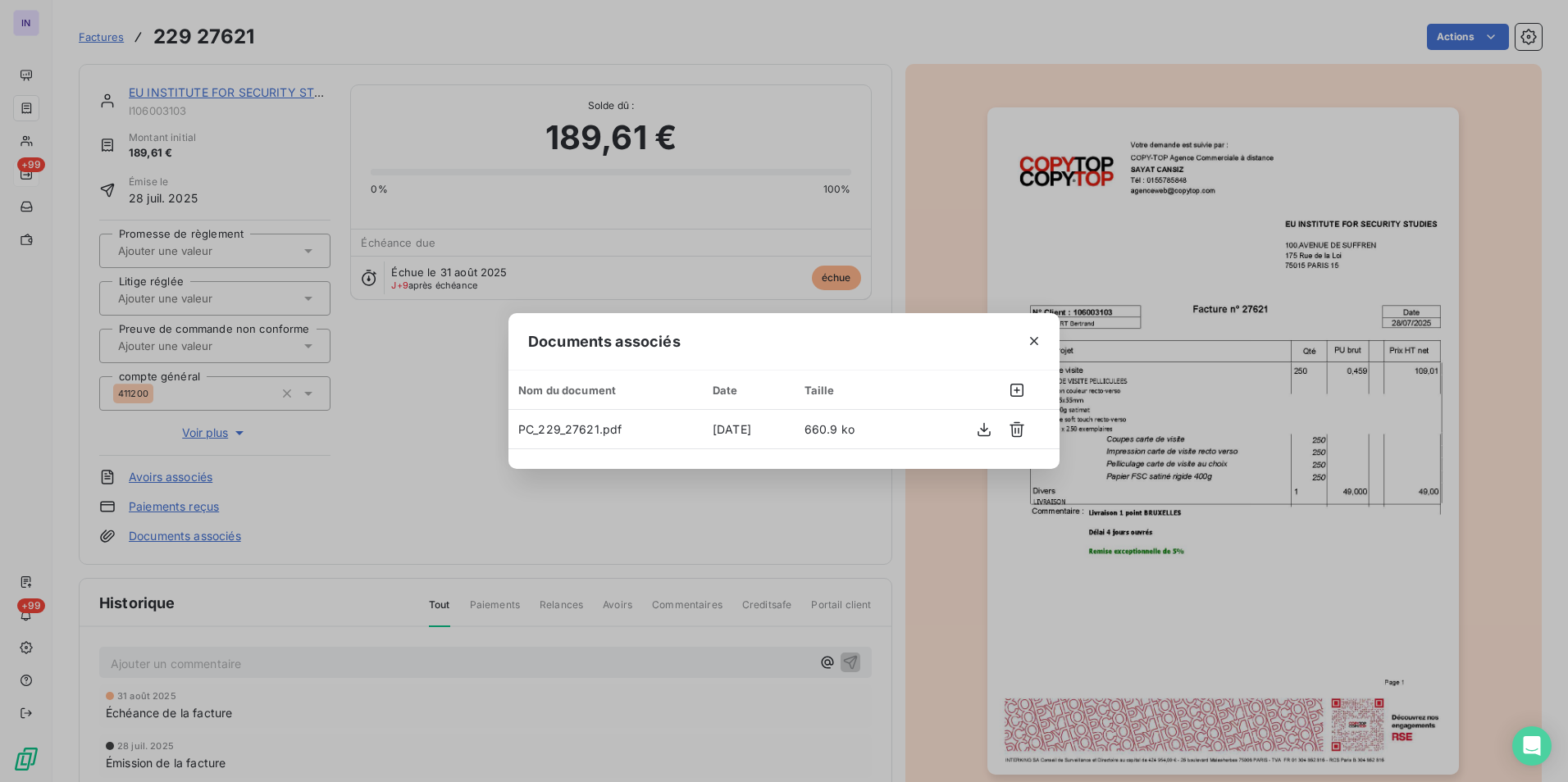
drag, startPoint x: 1035, startPoint y: 342, endPoint x: 982, endPoint y: 329, distance: 54.6
click at [1035, 342] on icon "button" at bounding box center [1034, 341] width 9 height 9
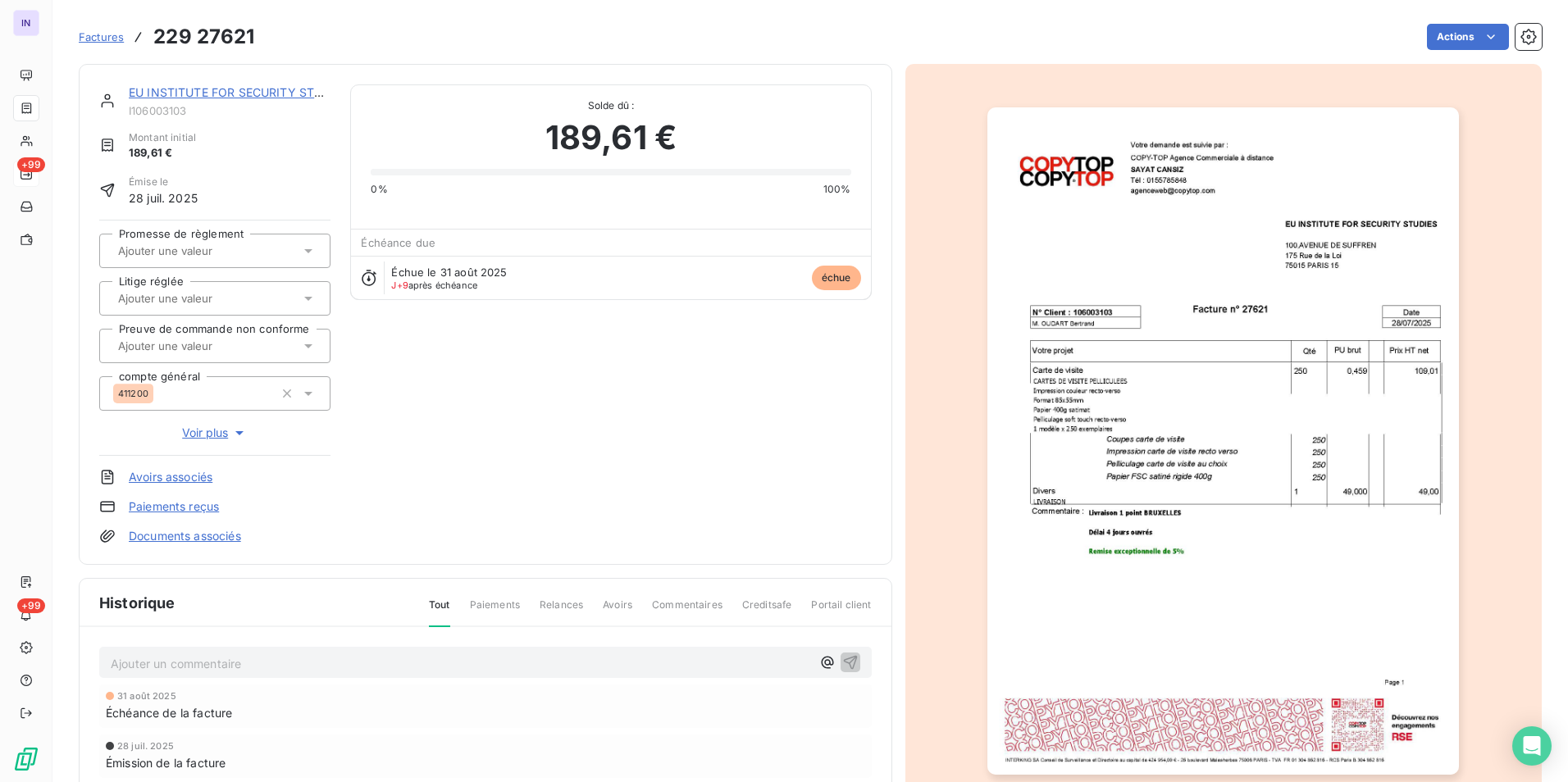
click at [255, 91] on link "EU INSTITUTE FOR SECURITY STUDIES" at bounding box center [239, 92] width 220 height 14
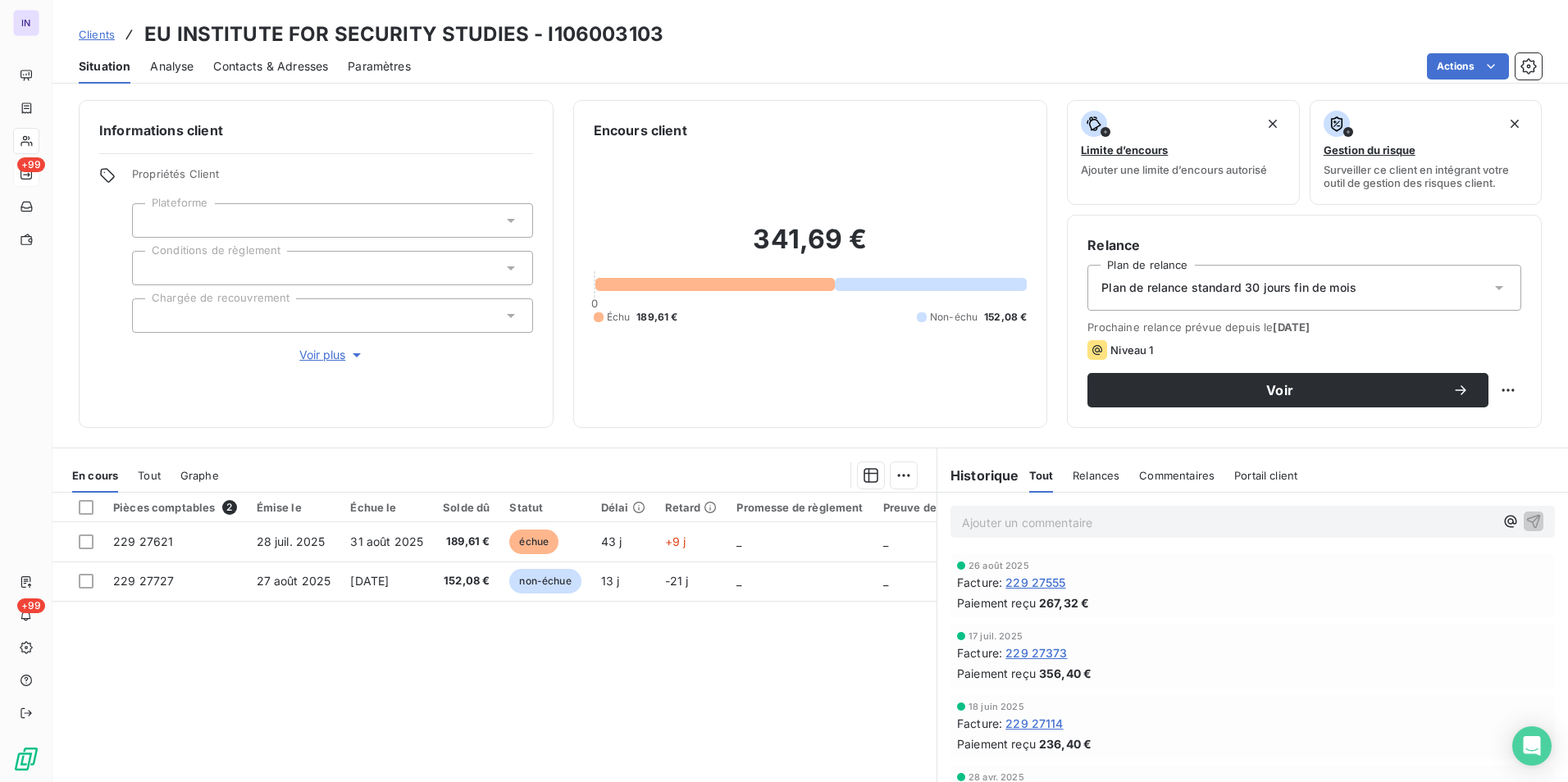
click at [298, 64] on span "Contacts & Adresses" at bounding box center [271, 66] width 115 height 16
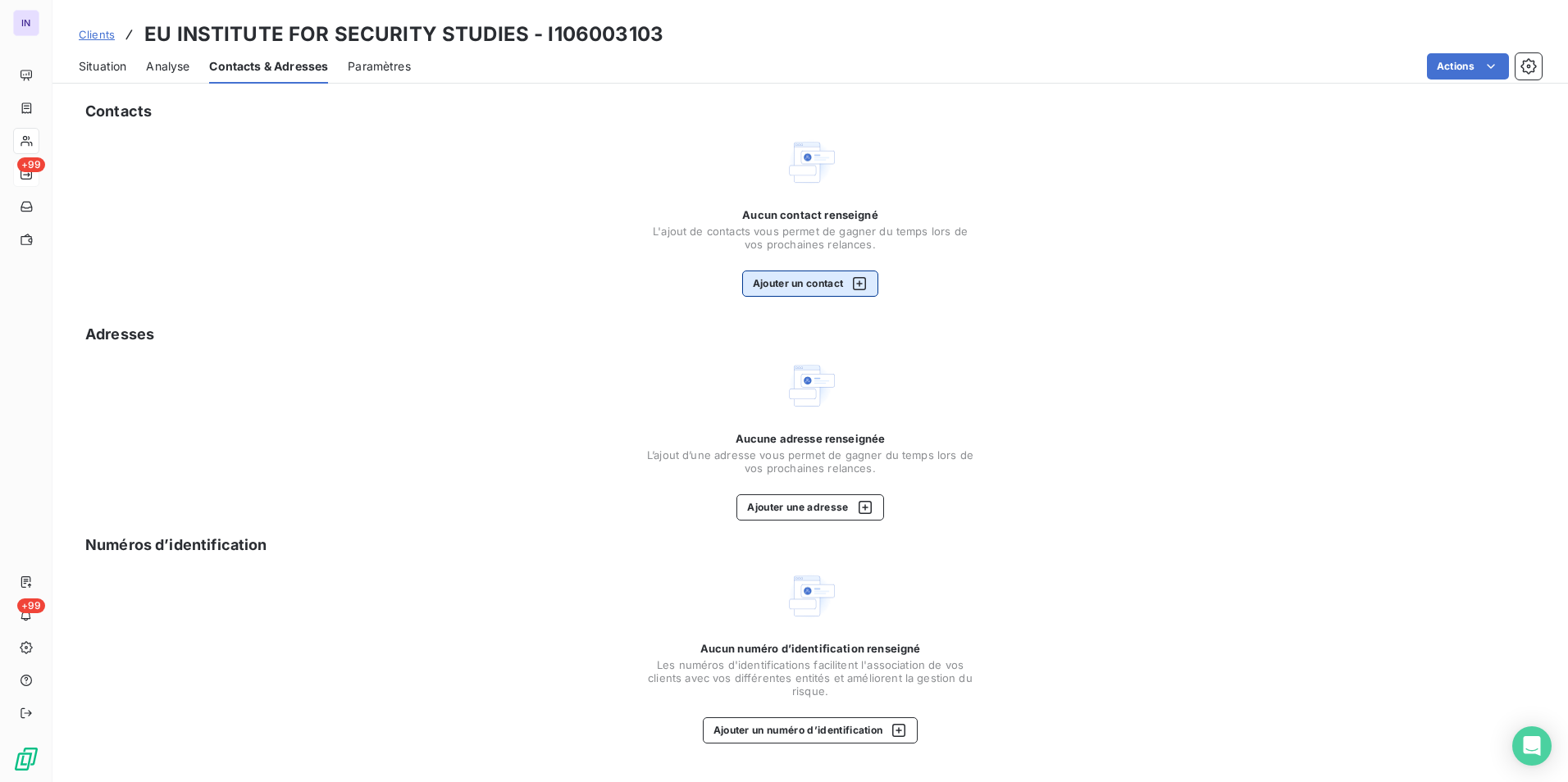
click at [792, 281] on button "Ajouter un contact" at bounding box center [810, 284] width 137 height 27
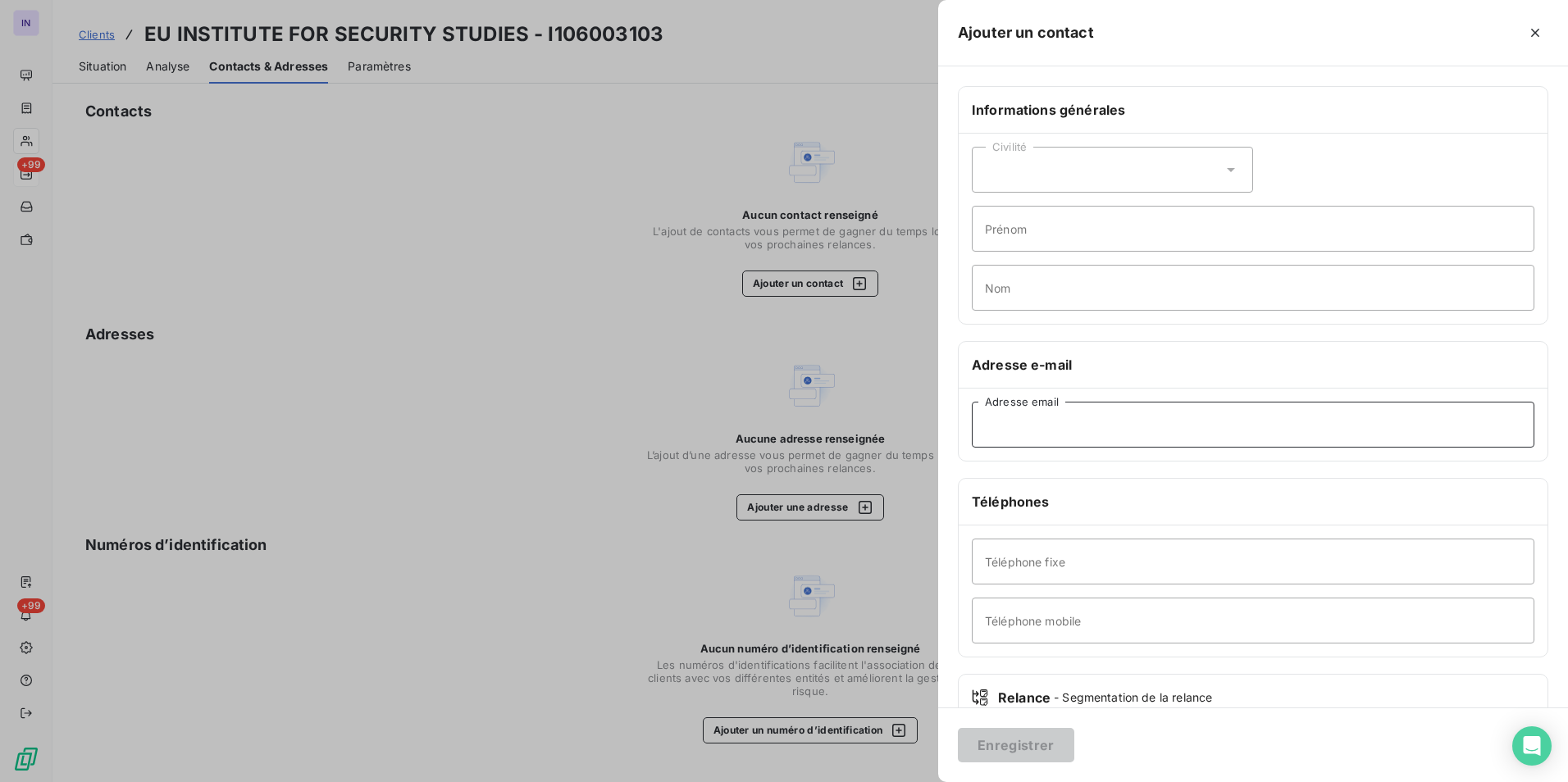
click at [996, 423] on input "Adresse email" at bounding box center [1253, 424] width 562 height 46
type input "bertrand.oudart@iss.europa.eu"
click at [1057, 742] on button "Enregistrer" at bounding box center [1015, 745] width 116 height 34
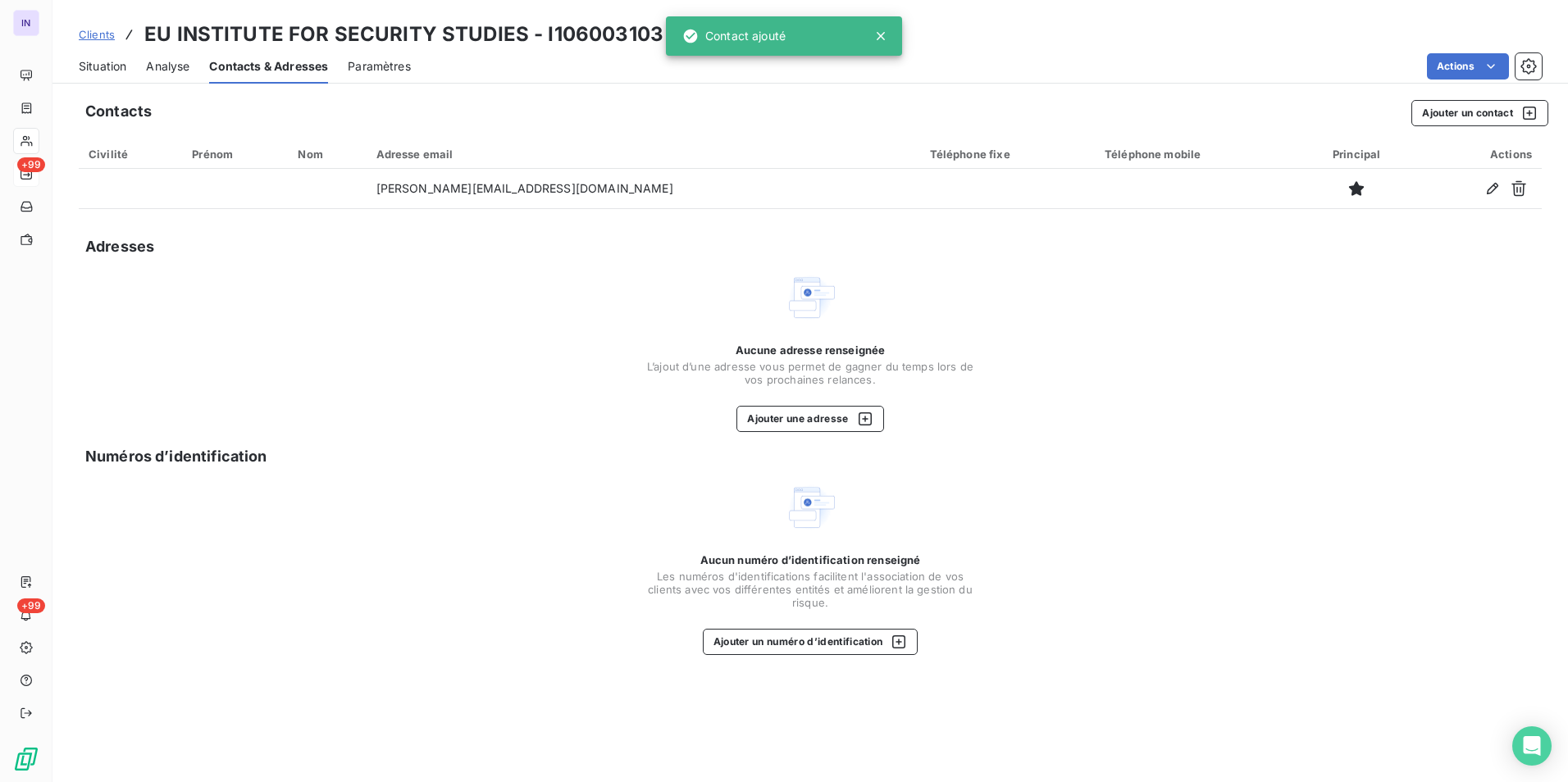
click at [110, 62] on span "Situation" at bounding box center [102, 66] width 47 height 16
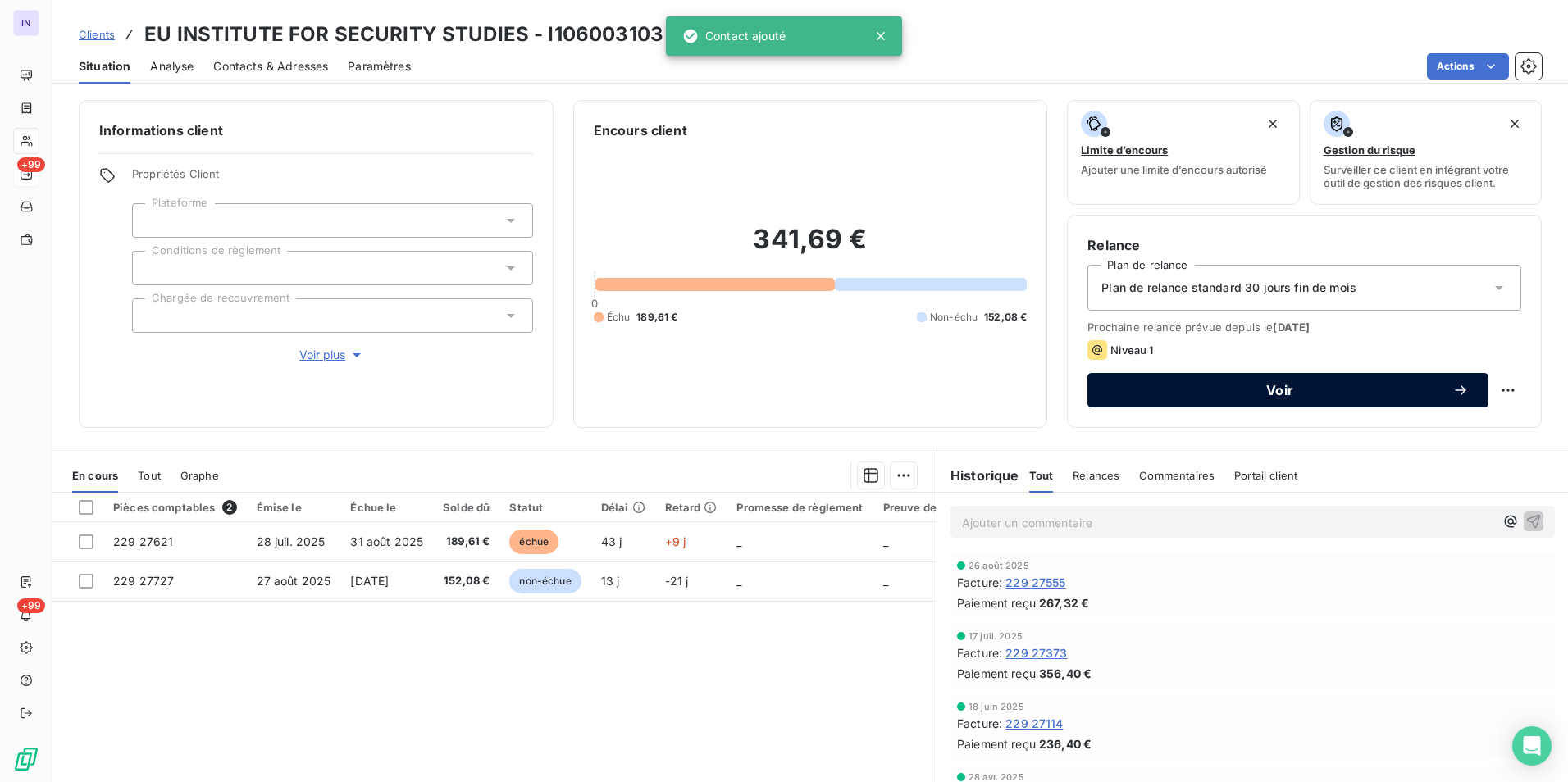
click at [1357, 382] on div "Voir" at bounding box center [1288, 389] width 362 height 16
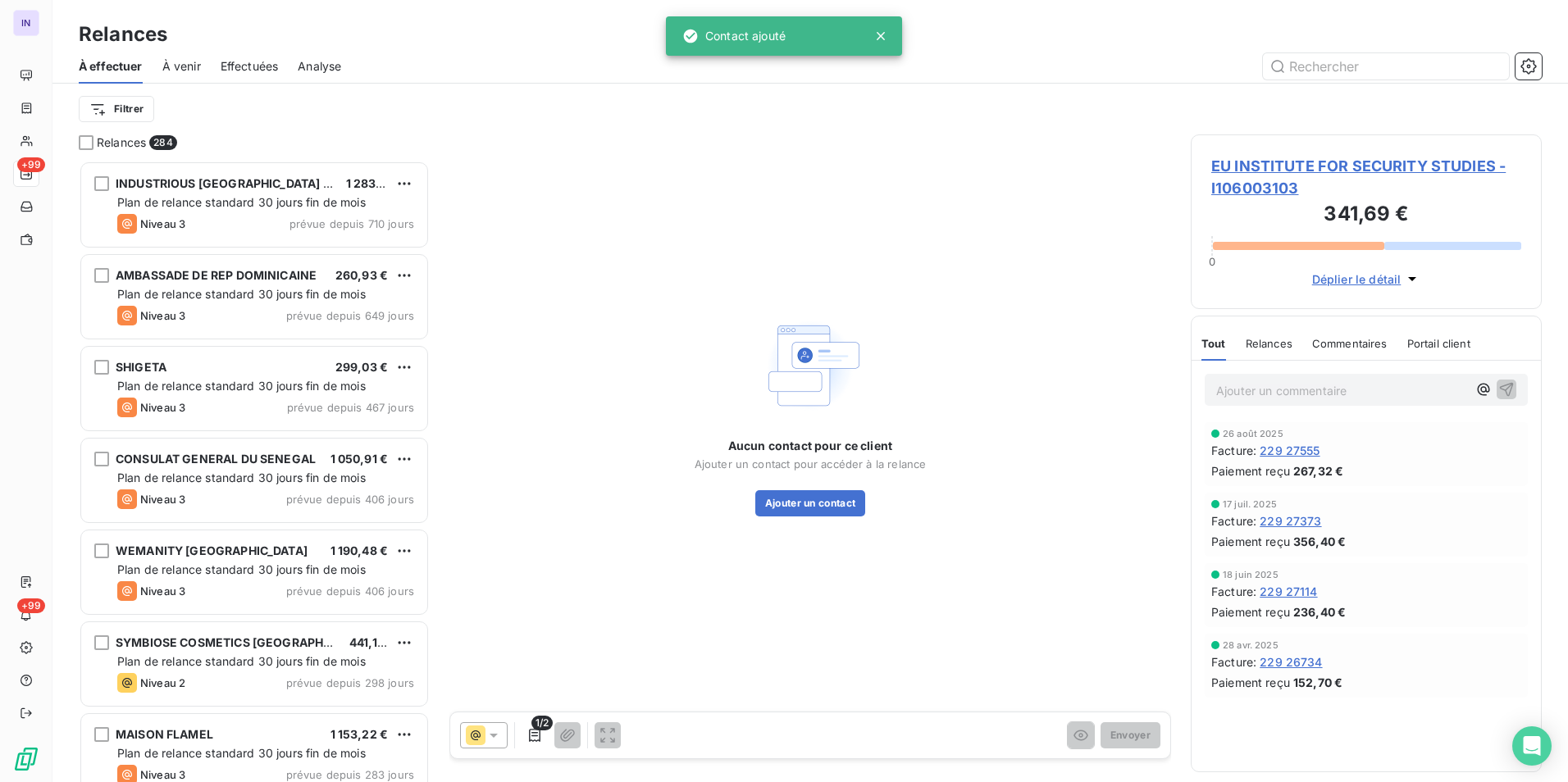
scroll to position [609, 339]
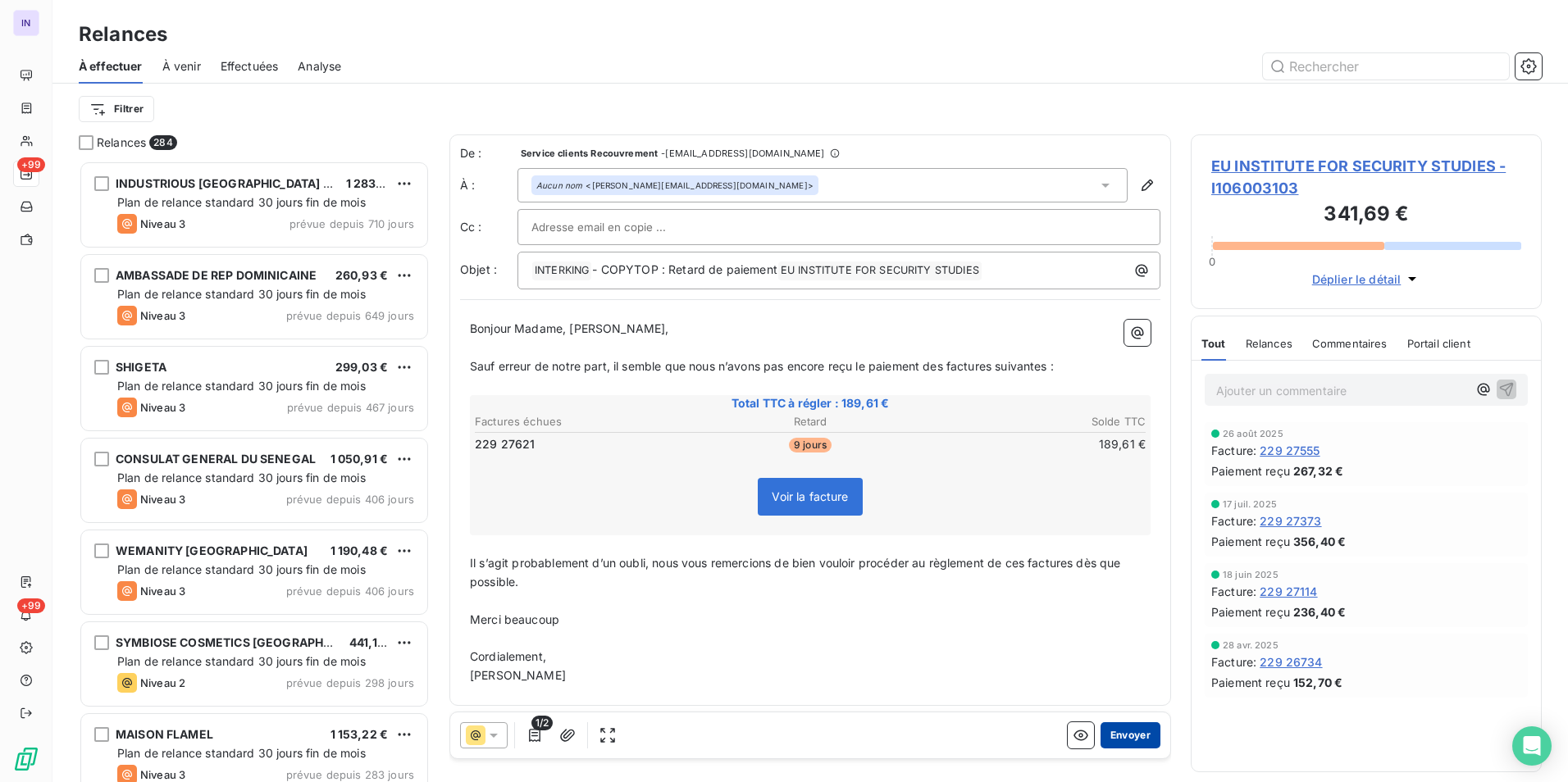
click at [1124, 739] on button "Envoyer" at bounding box center [1130, 735] width 60 height 27
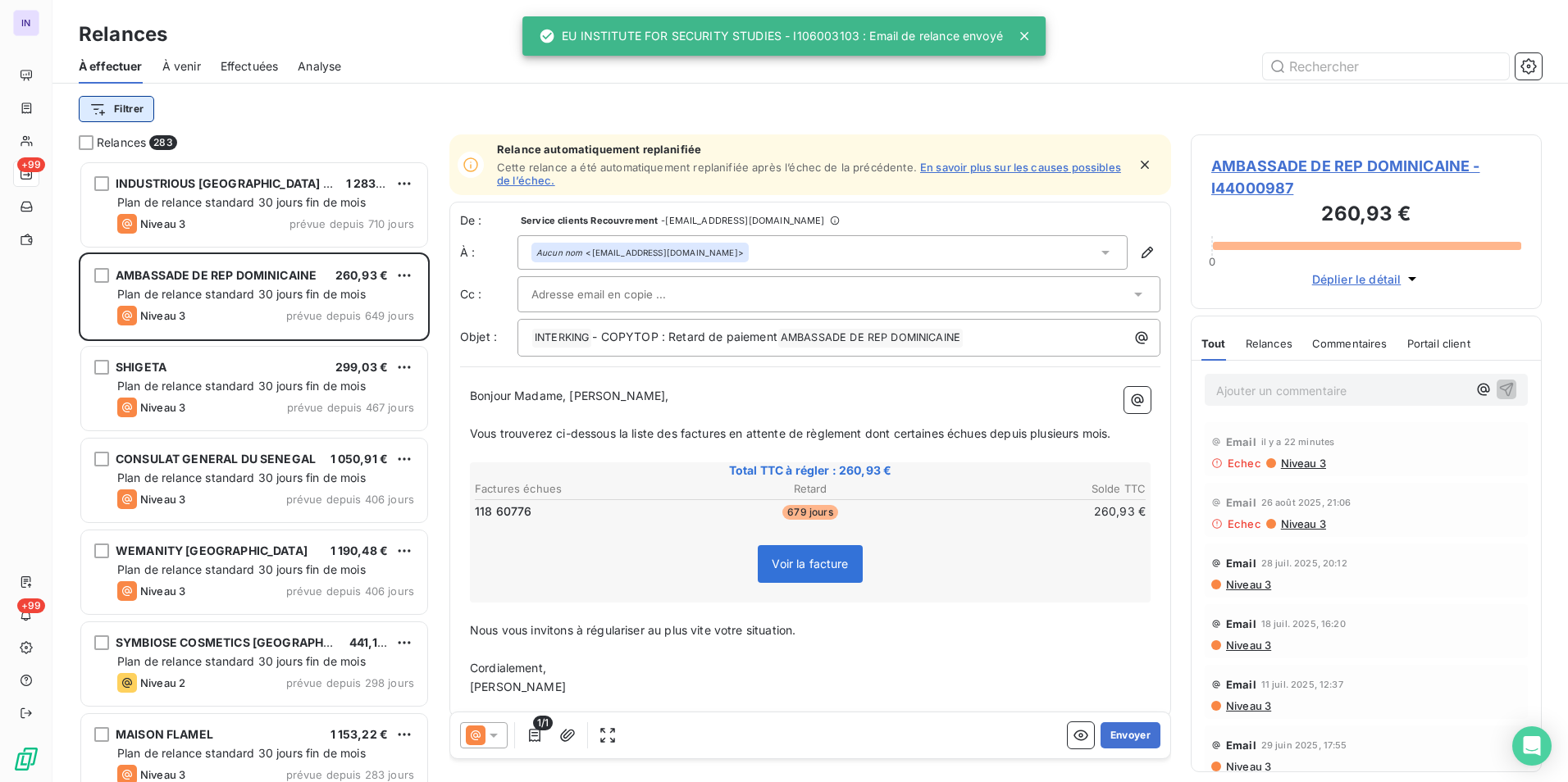
click at [132, 118] on html "IN +99 +99 Relances À effectuer À venir Effectuées Analyse Filtrer Relances 283…" at bounding box center [784, 391] width 1568 height 782
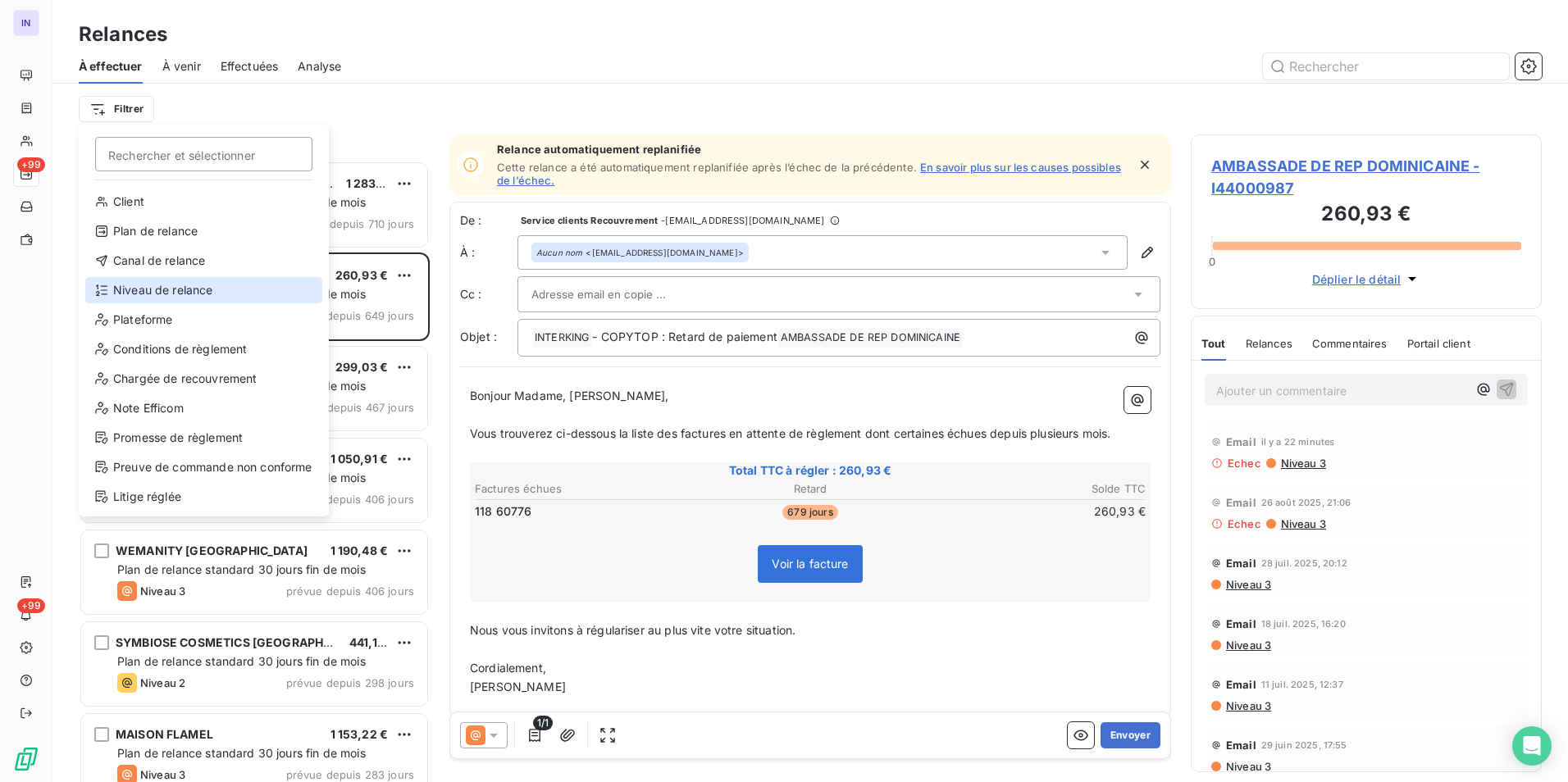
click at [200, 290] on div "Niveau de relance" at bounding box center [204, 290] width 237 height 27
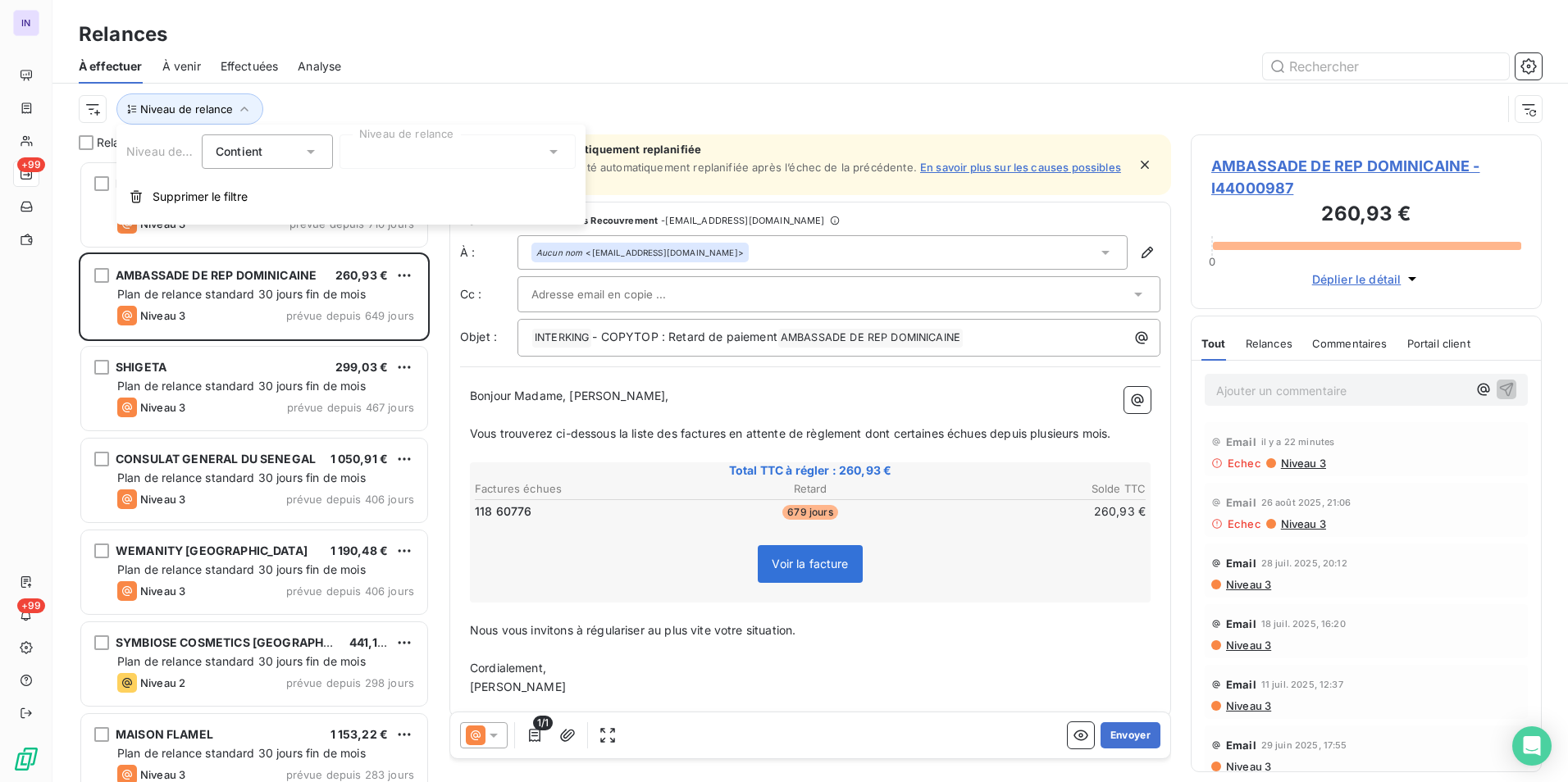
click at [402, 154] on div at bounding box center [457, 151] width 236 height 34
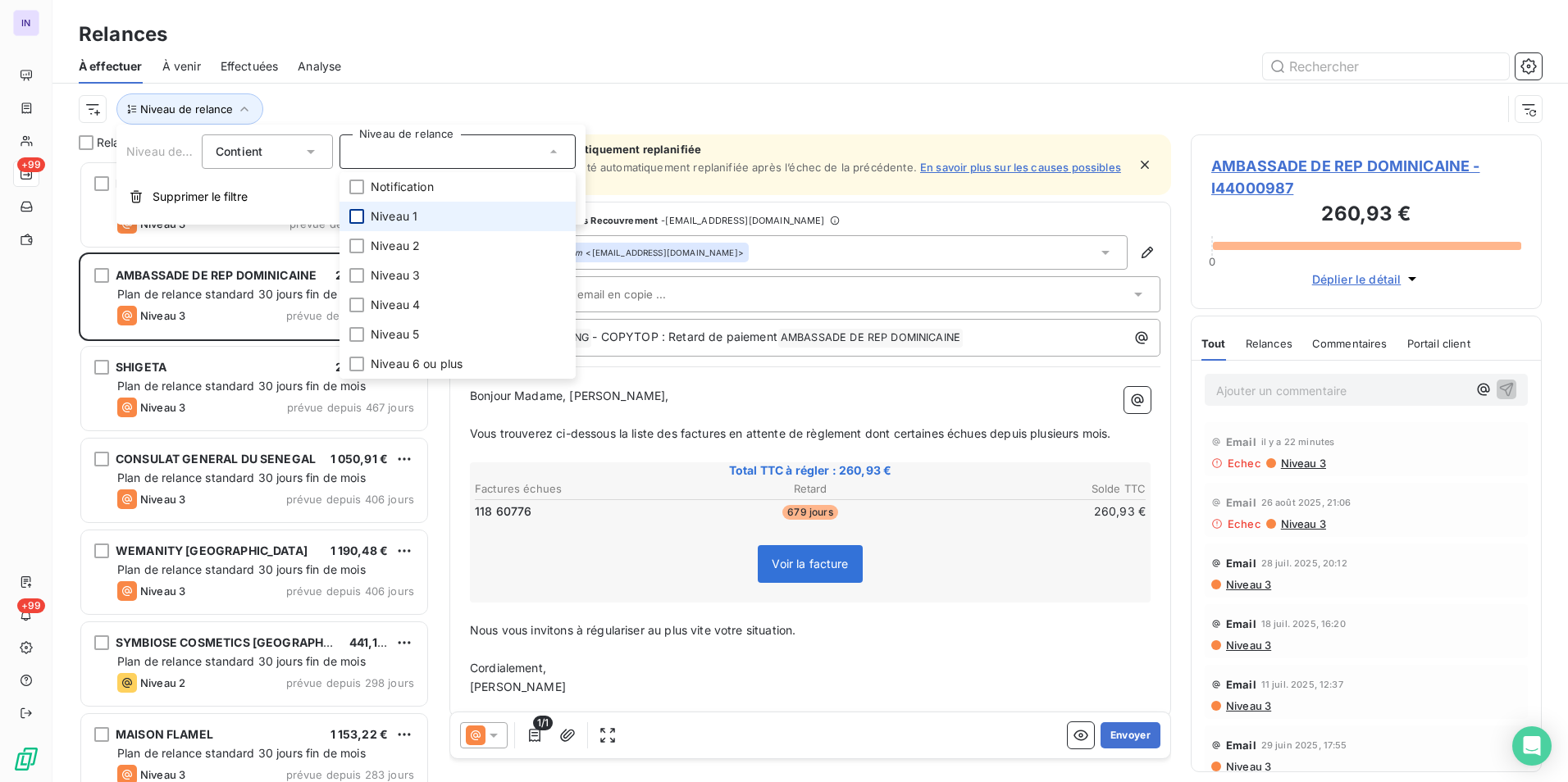
click at [356, 219] on div at bounding box center [356, 216] width 15 height 15
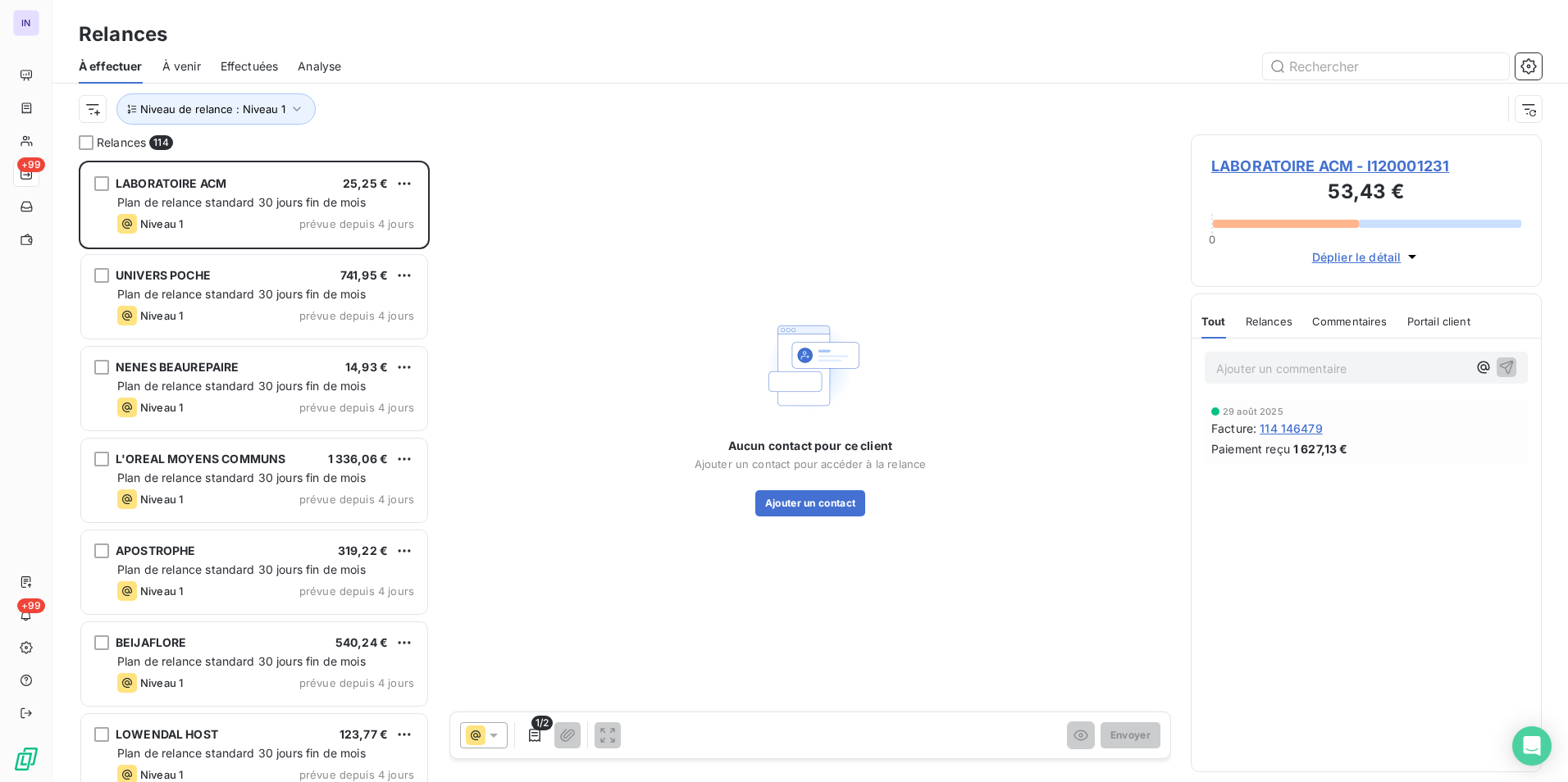
drag, startPoint x: 639, startPoint y: 76, endPoint x: 627, endPoint y: 124, distance: 49.5
click at [639, 77] on div at bounding box center [951, 66] width 1180 height 27
click at [1314, 162] on span "LABORATOIRE ACM - I120001231" at bounding box center [1366, 166] width 310 height 22
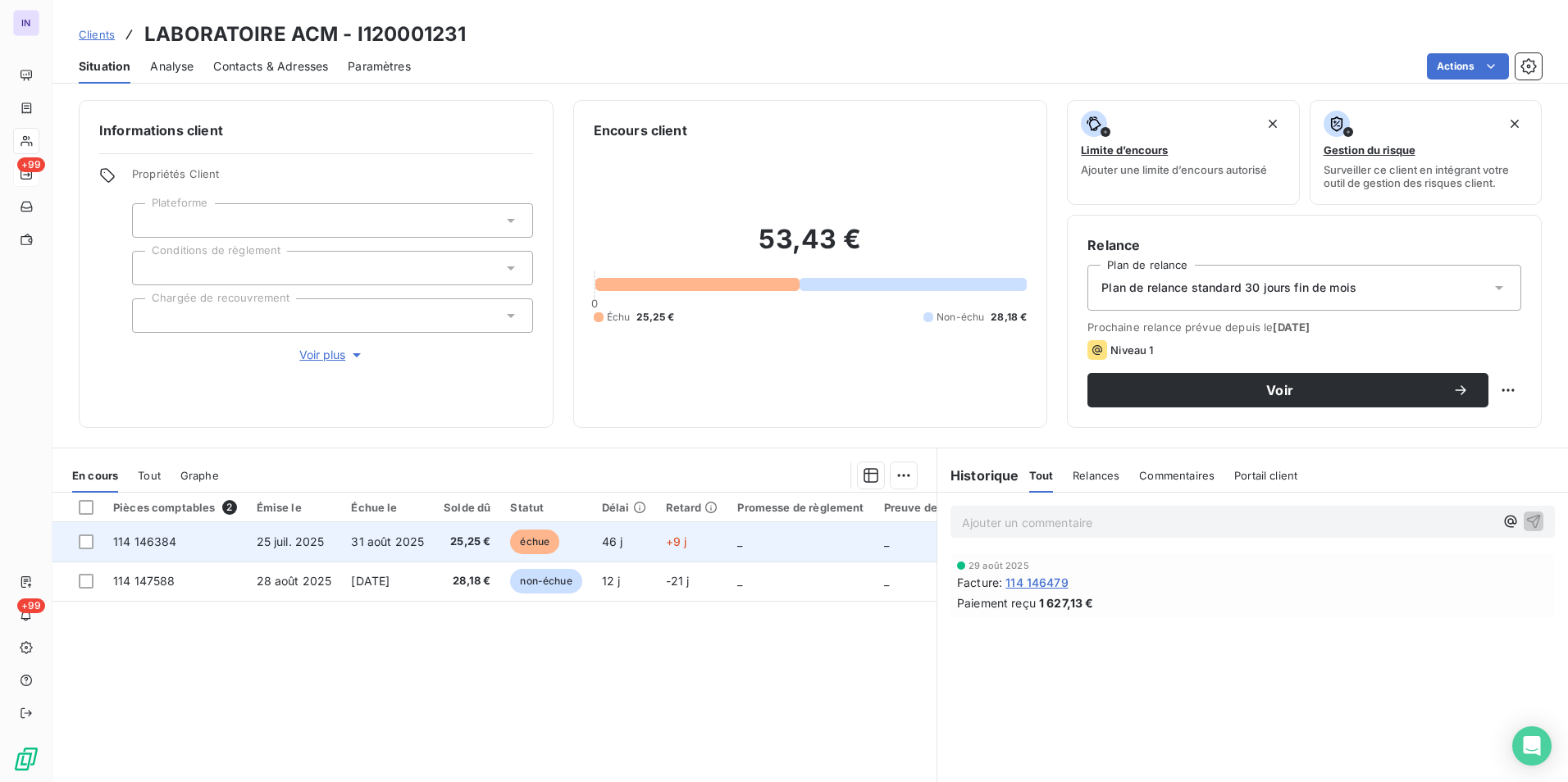
click at [310, 541] on span "25 juil. 2025" at bounding box center [291, 541] width 68 height 14
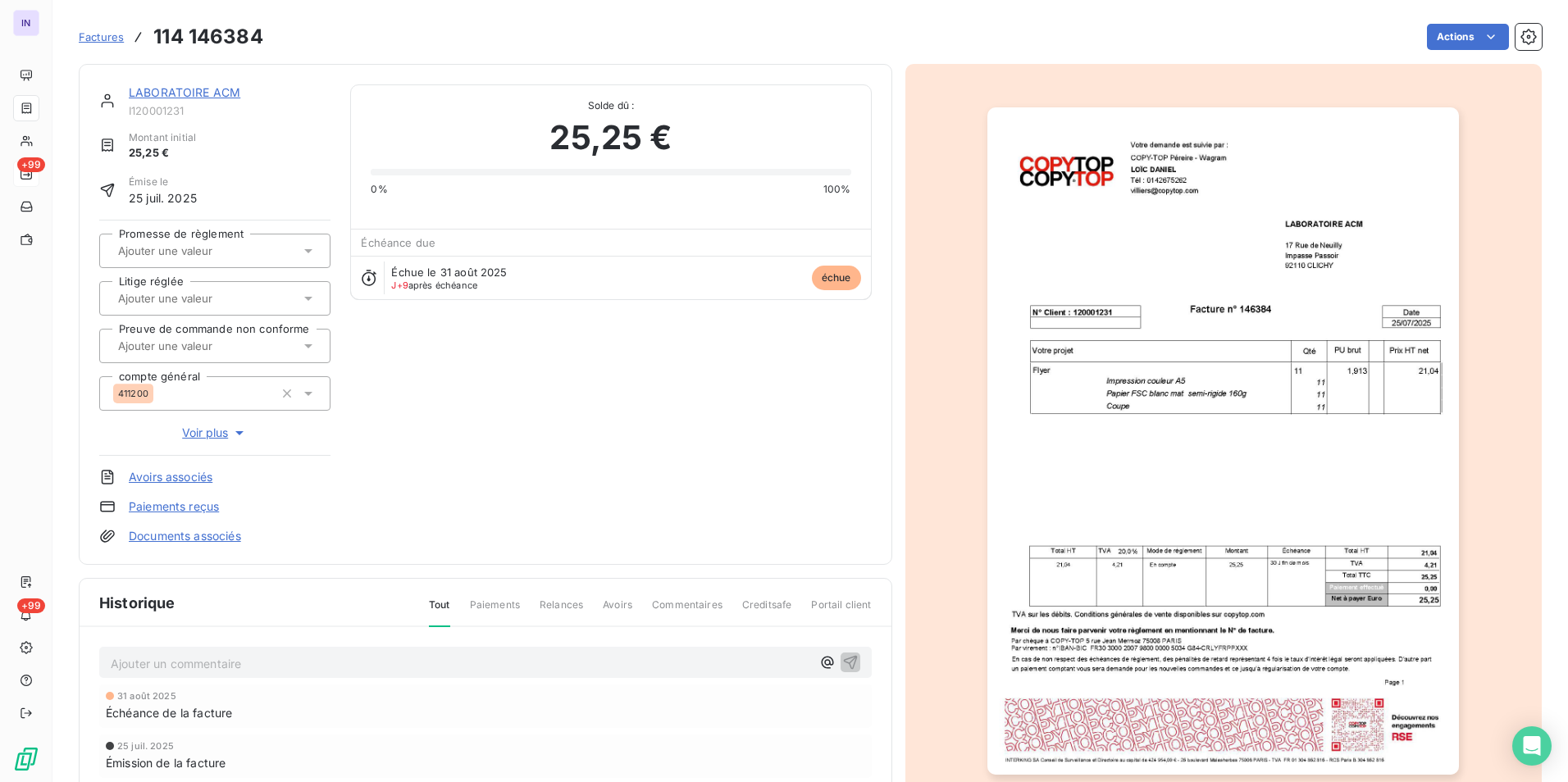
click at [186, 539] on link "Documents associés" at bounding box center [185, 535] width 113 height 16
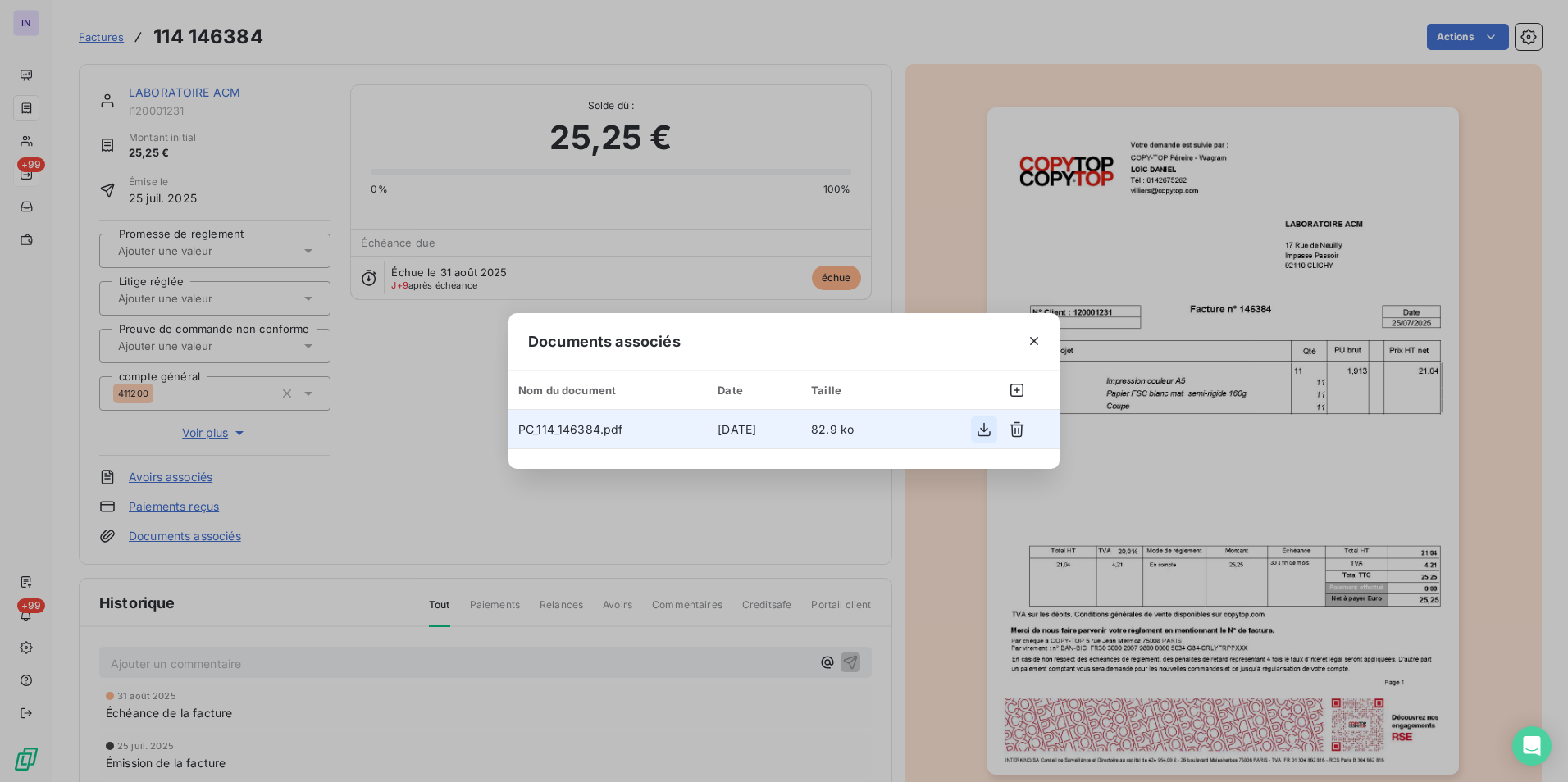
click at [979, 431] on icon "button" at bounding box center [983, 429] width 16 height 16
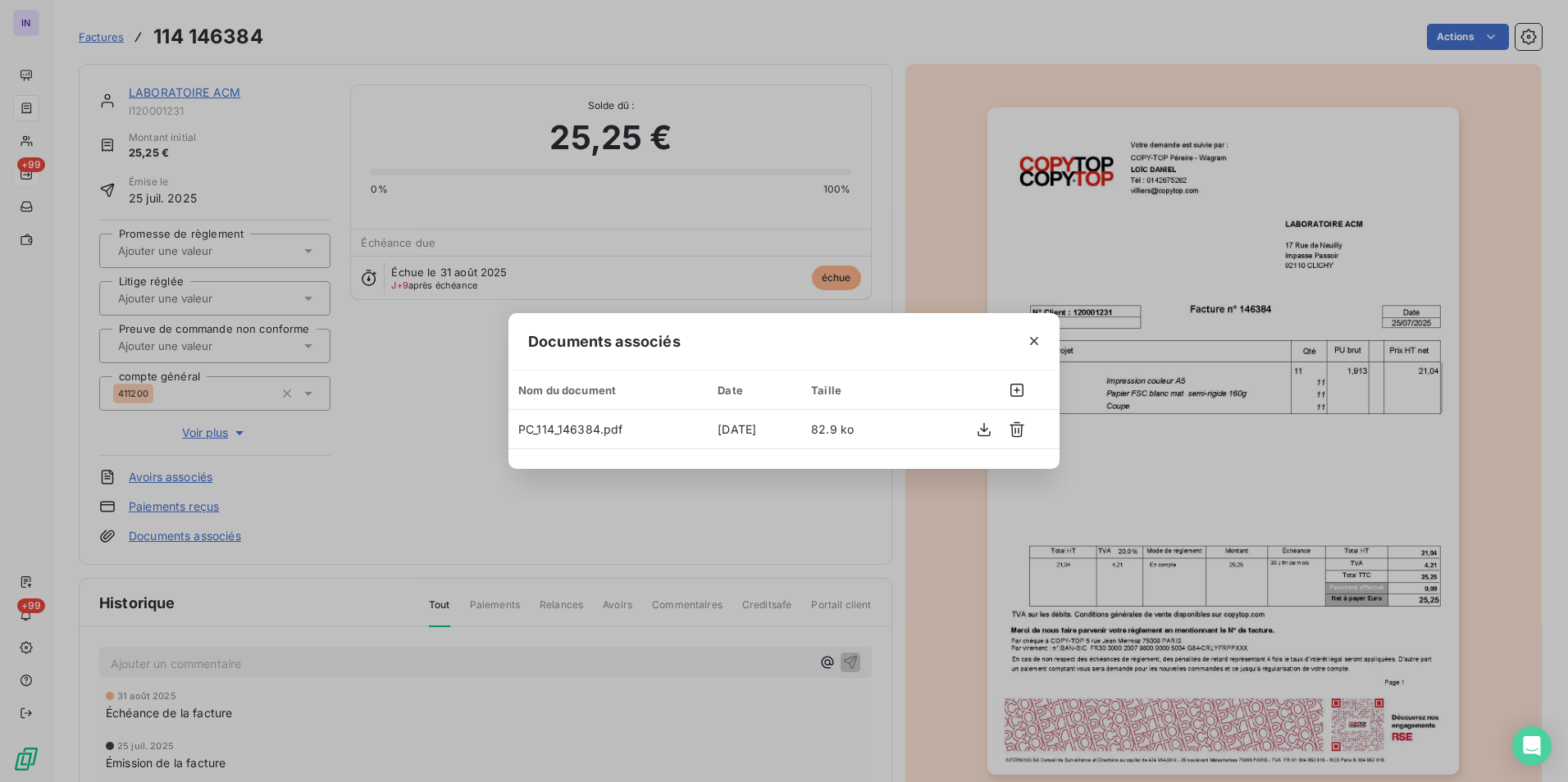
drag, startPoint x: 1032, startPoint y: 342, endPoint x: 841, endPoint y: 351, distance: 191.2
click at [1032, 342] on icon "button" at bounding box center [1033, 340] width 16 height 16
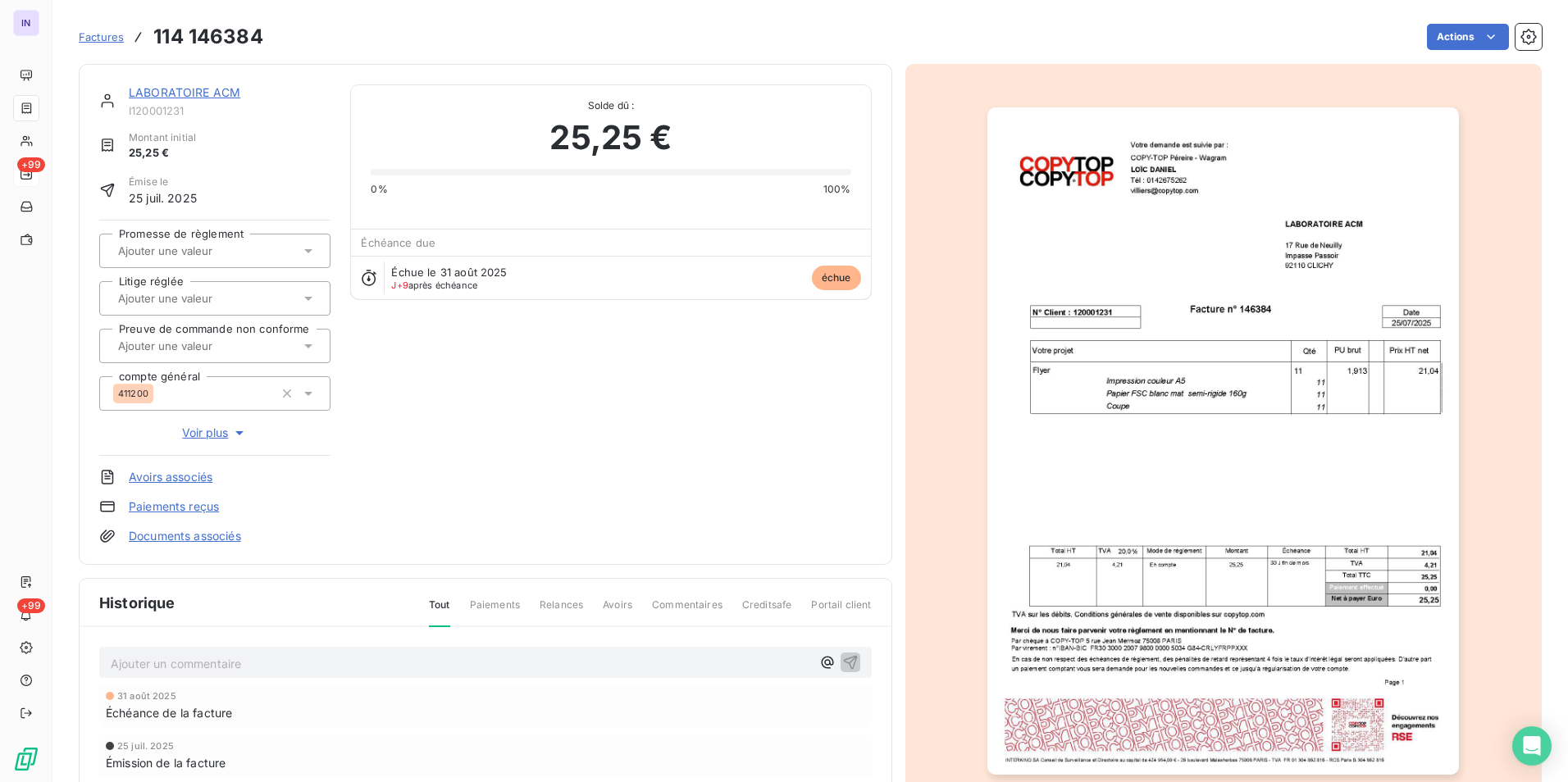
click at [216, 89] on link "LABORATOIRE ACM" at bounding box center [185, 92] width 112 height 14
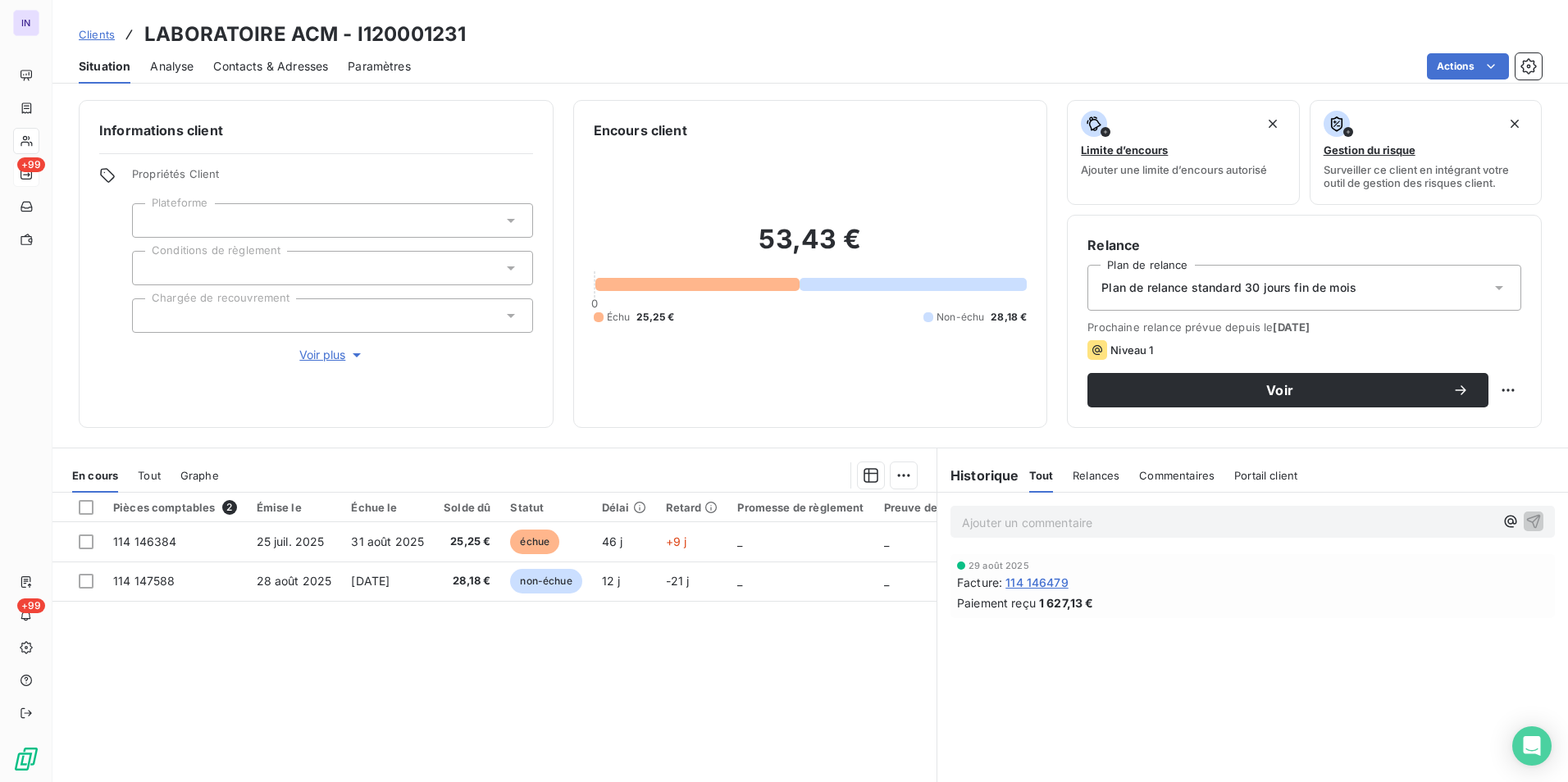
click at [262, 62] on span "Contacts & Adresses" at bounding box center [271, 66] width 115 height 16
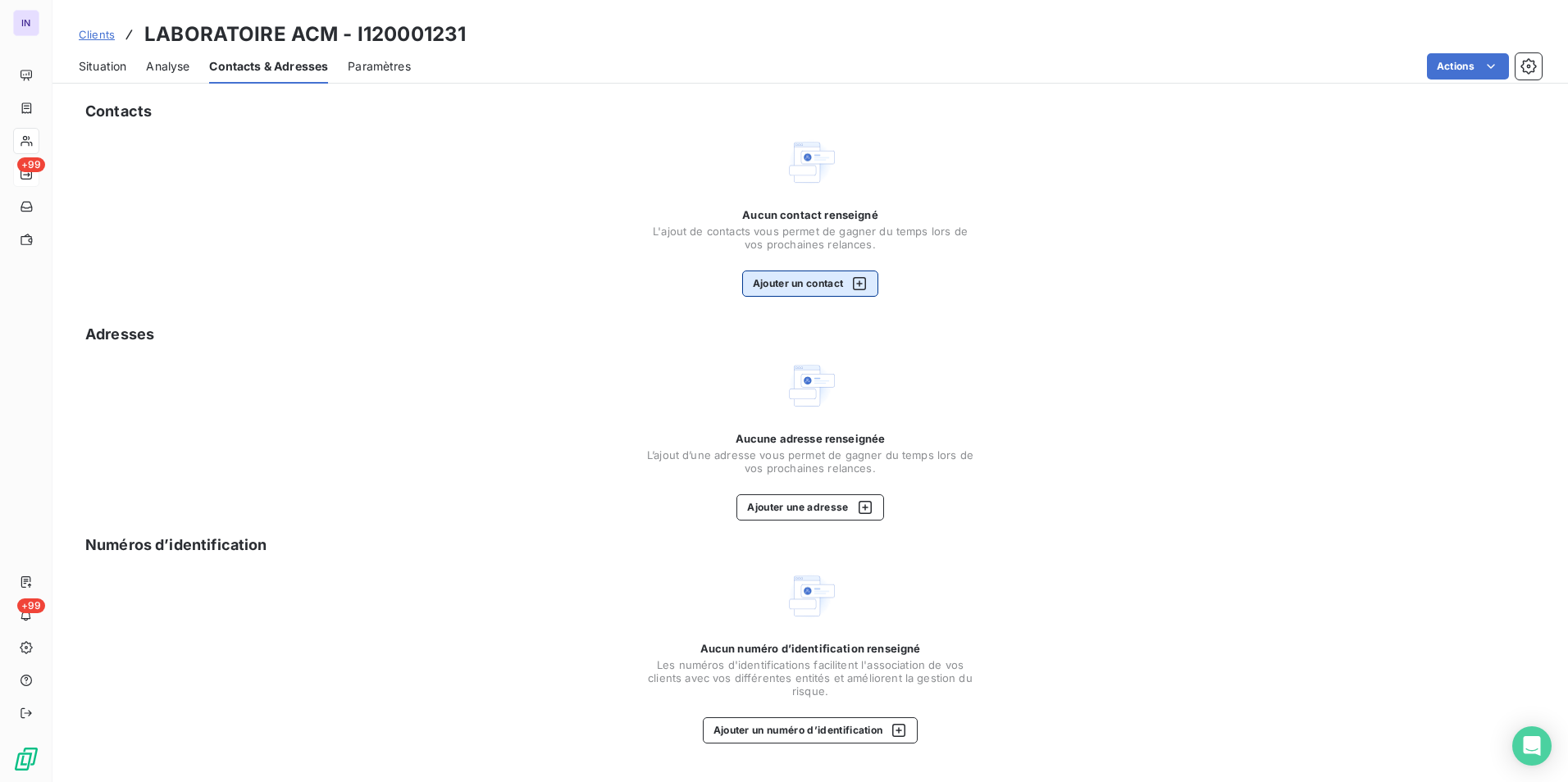
click at [775, 275] on button "Ajouter un contact" at bounding box center [810, 284] width 137 height 27
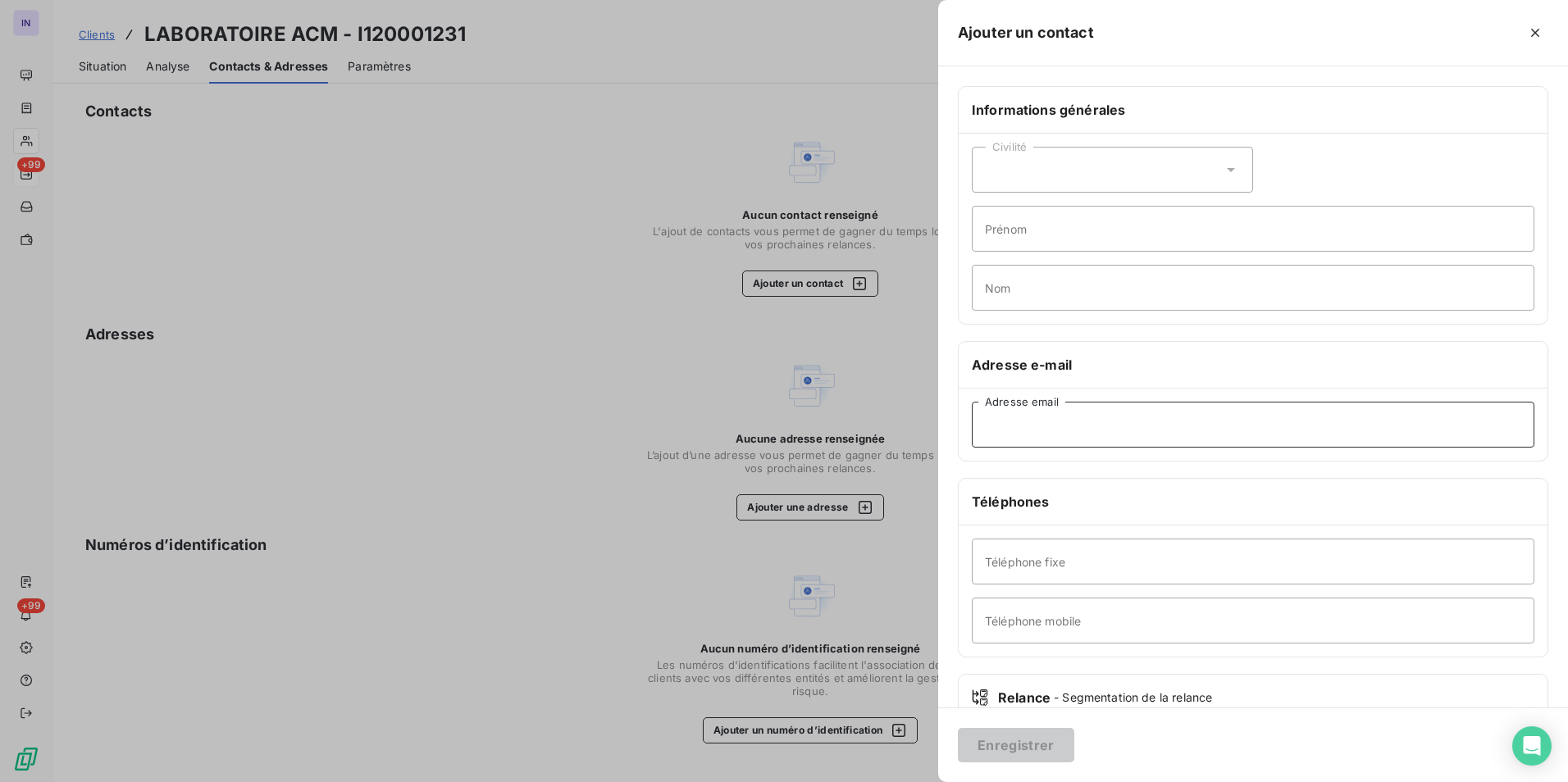
click at [1059, 424] on input "Adresse email" at bounding box center [1253, 424] width 562 height 46
paste input "assistantegestion@labo-acm.com"
type input "assistantegestion@labo-acm.com"
click at [1044, 742] on button "Enregistrer" at bounding box center [1015, 745] width 116 height 34
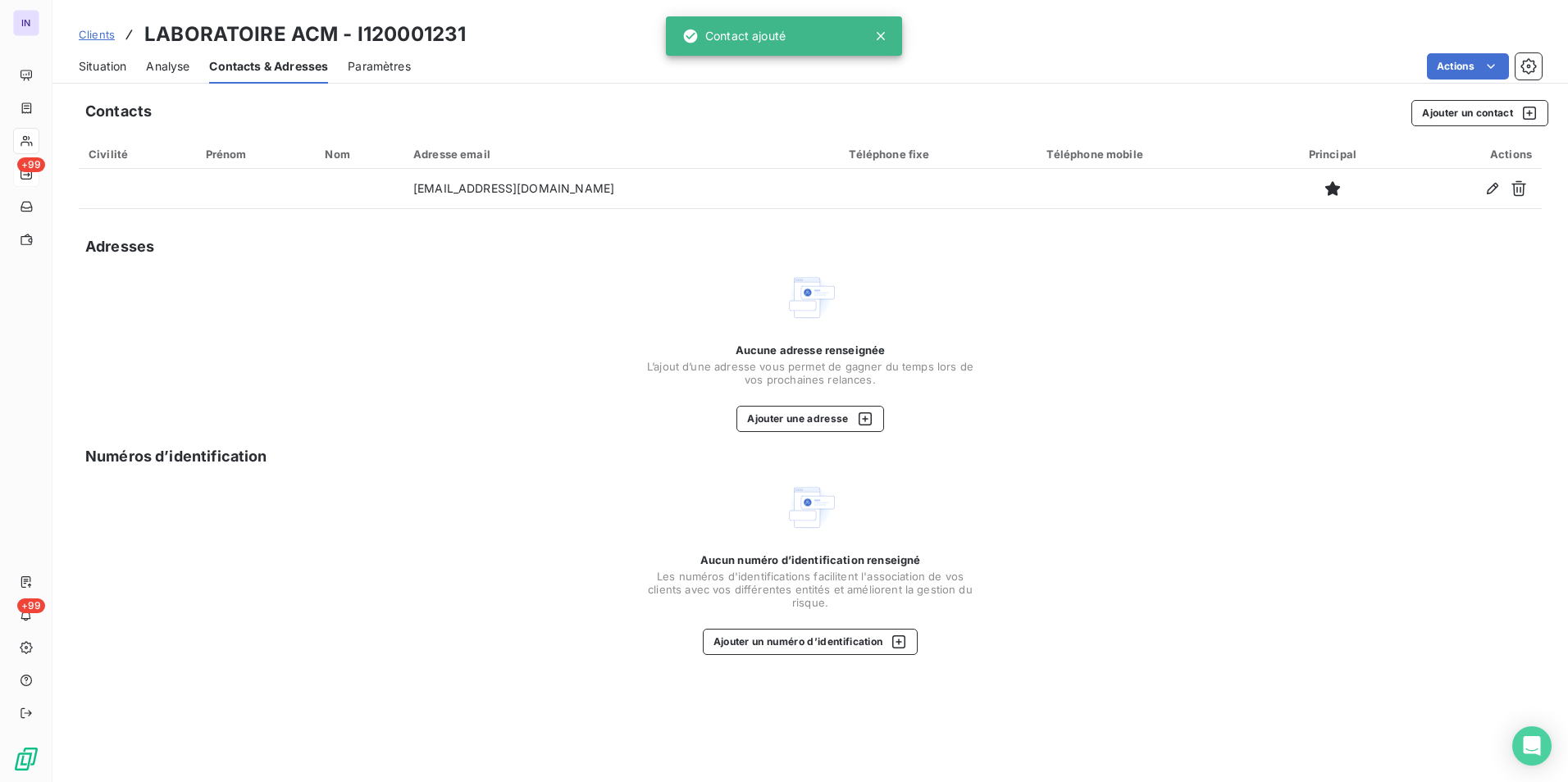
click at [92, 70] on span "Situation" at bounding box center [102, 66] width 47 height 16
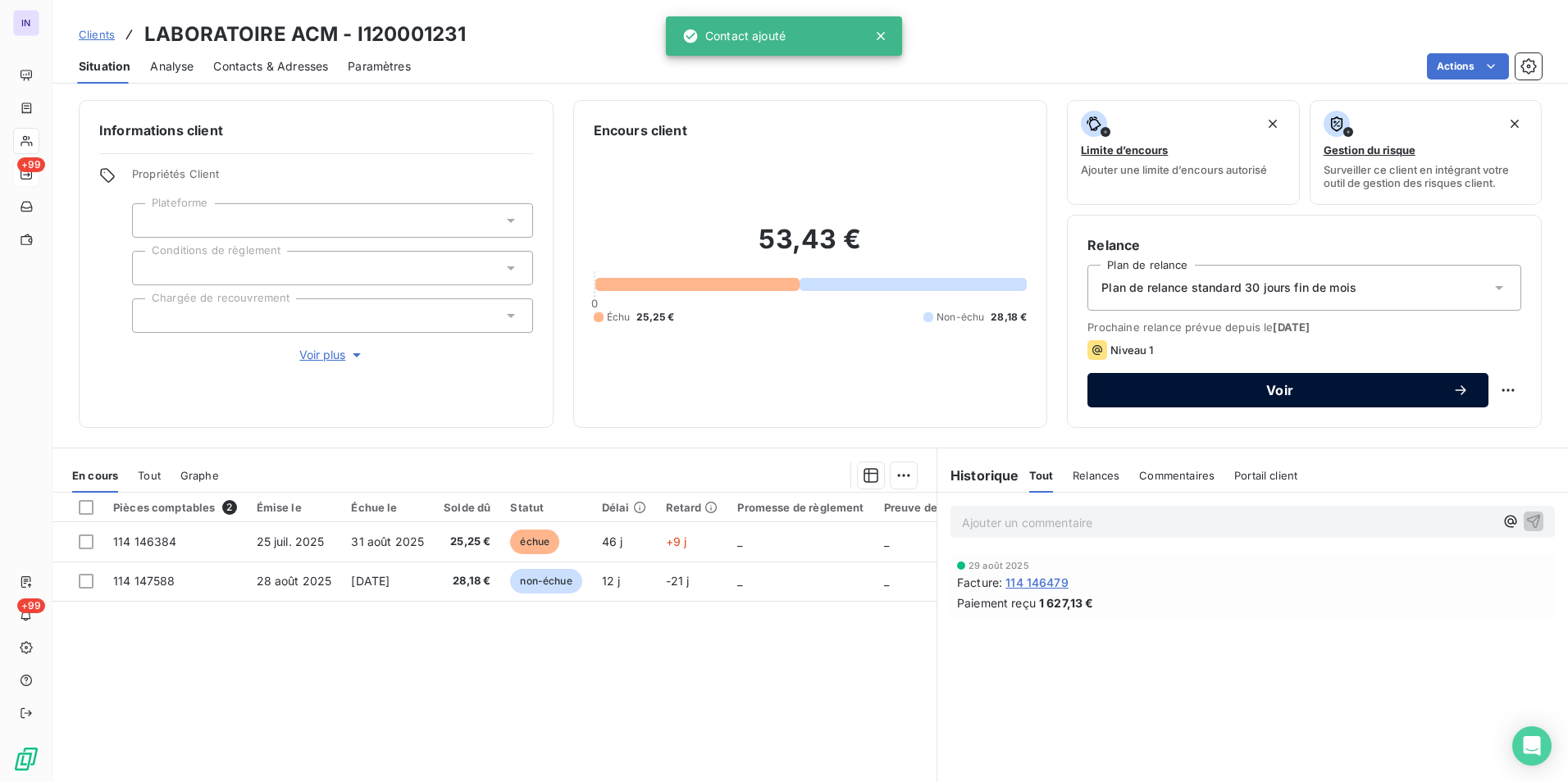
click at [1254, 399] on button "Voir" at bounding box center [1288, 390] width 401 height 34
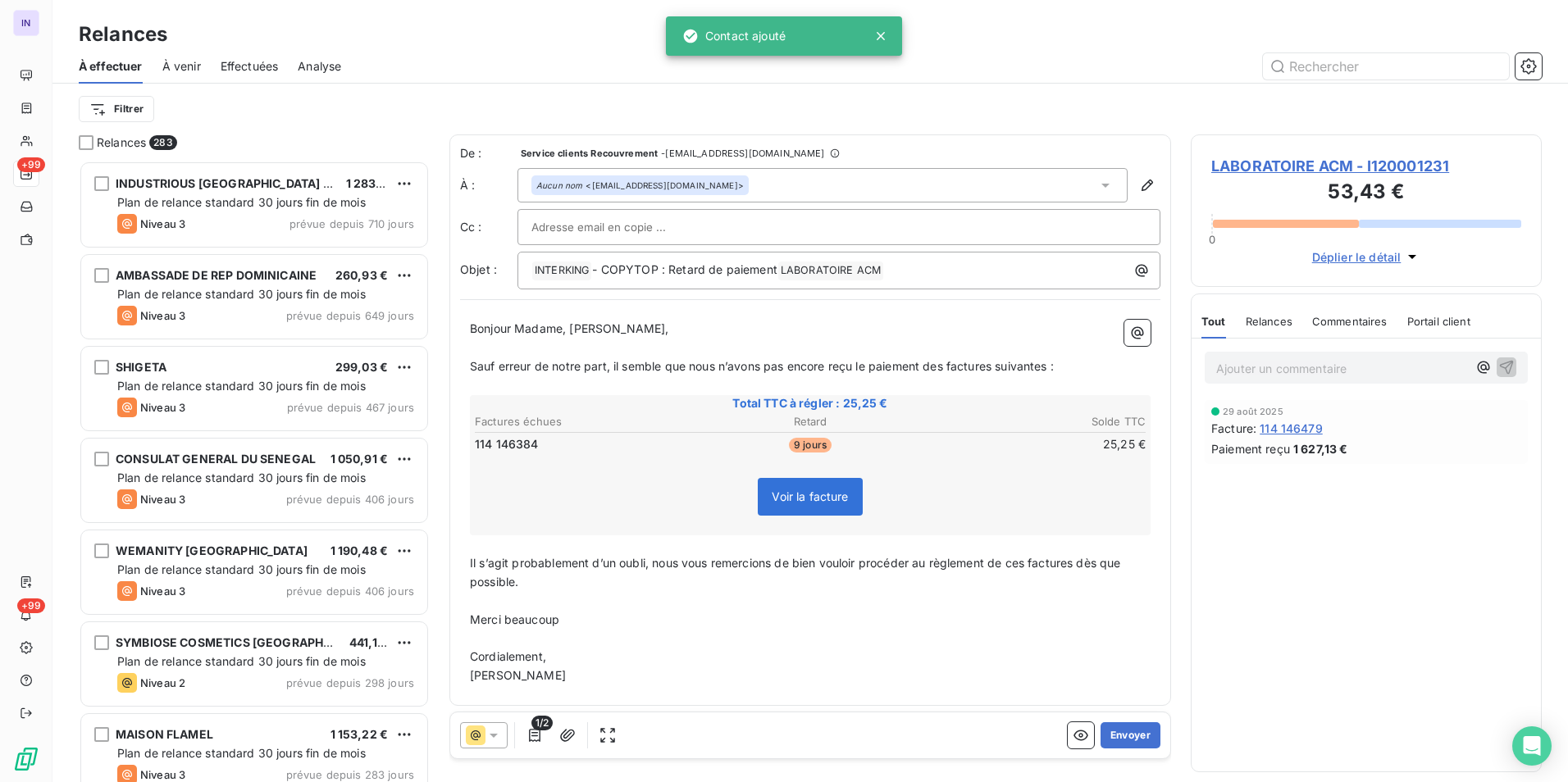
scroll to position [609, 339]
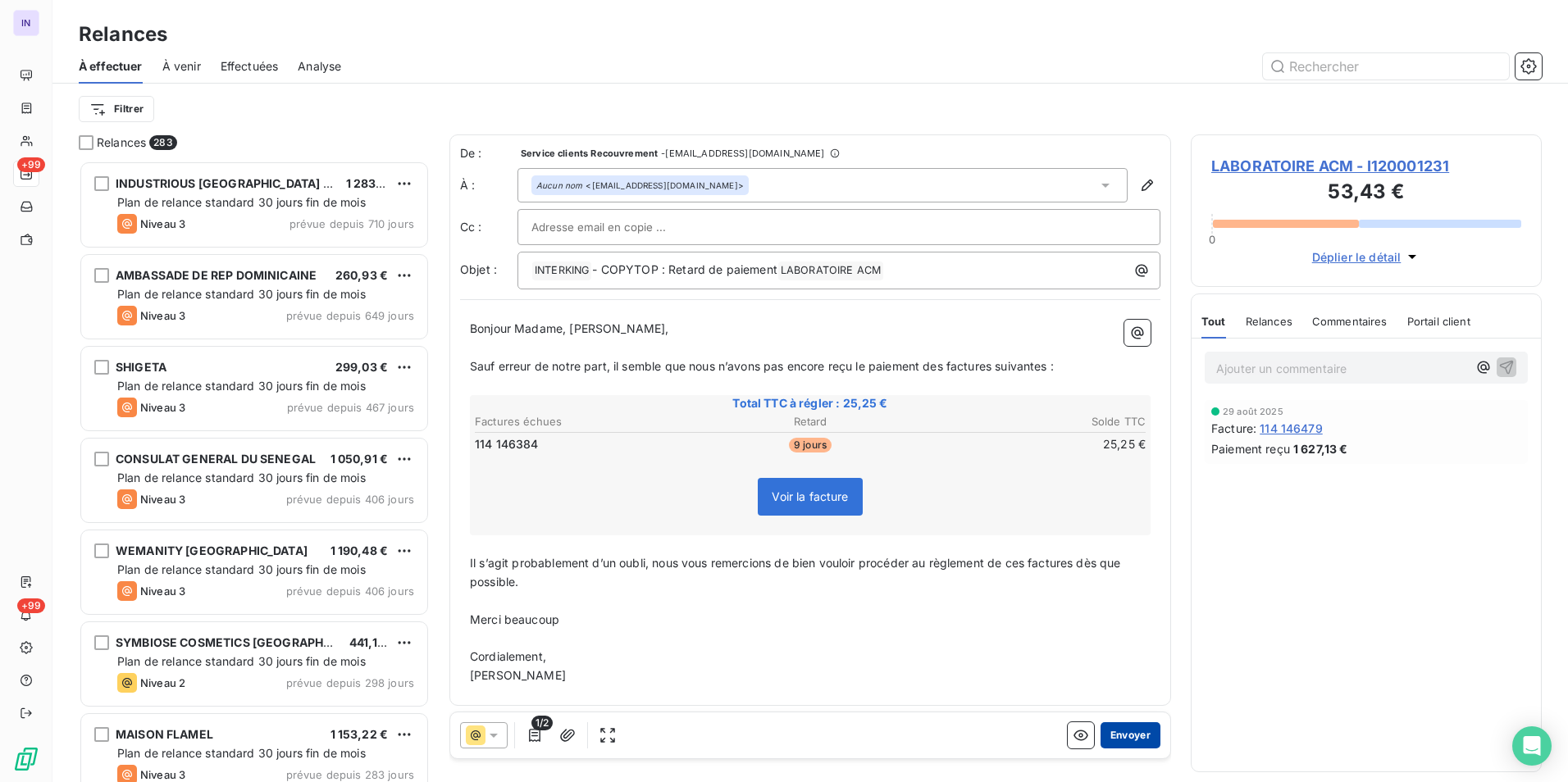
click at [1128, 733] on button "Envoyer" at bounding box center [1130, 735] width 60 height 27
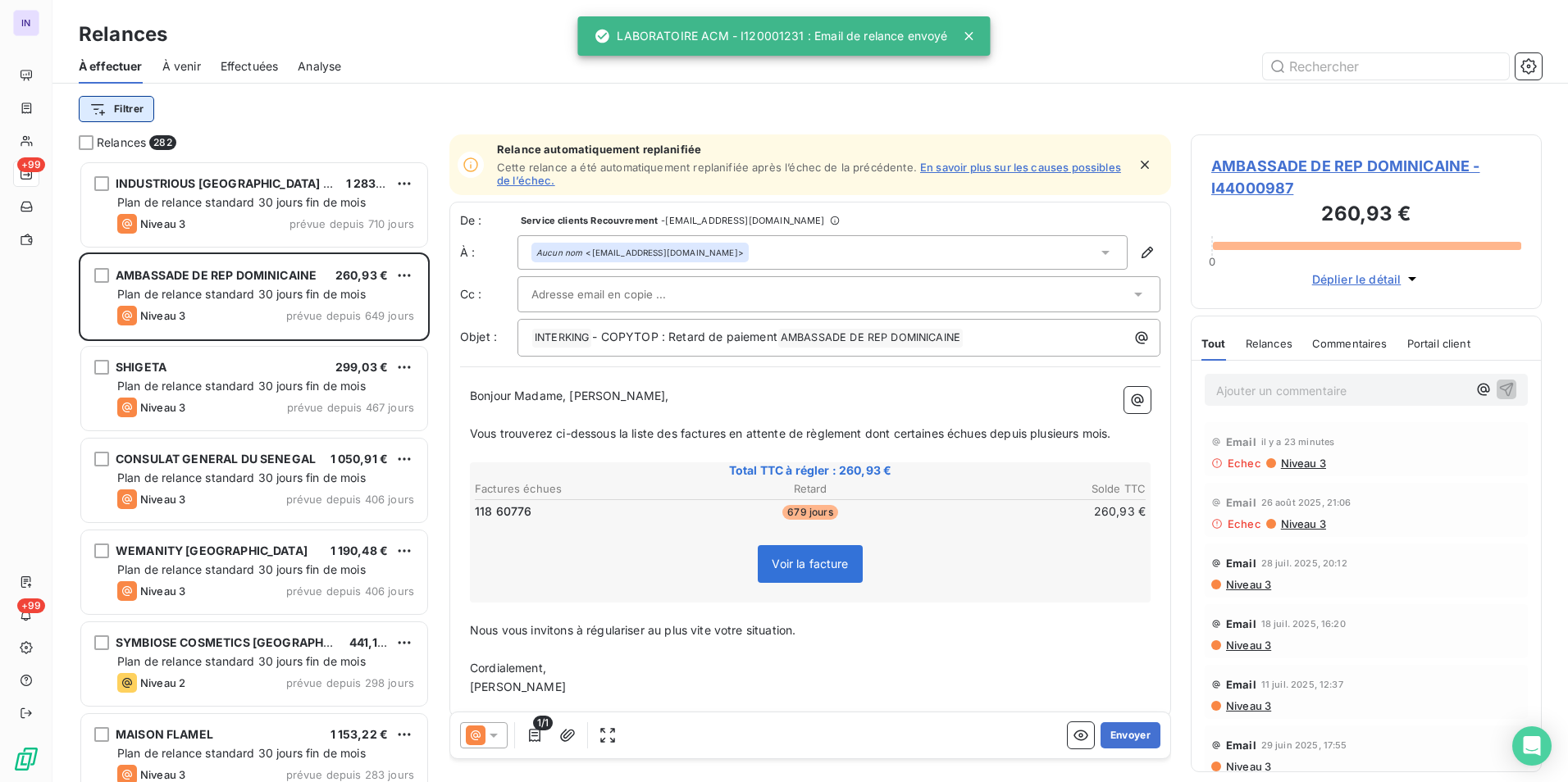
click at [124, 117] on html "IN +99 +99 Relances À effectuer À venir Effectuées Analyse Filtrer Relances 282…" at bounding box center [784, 391] width 1568 height 782
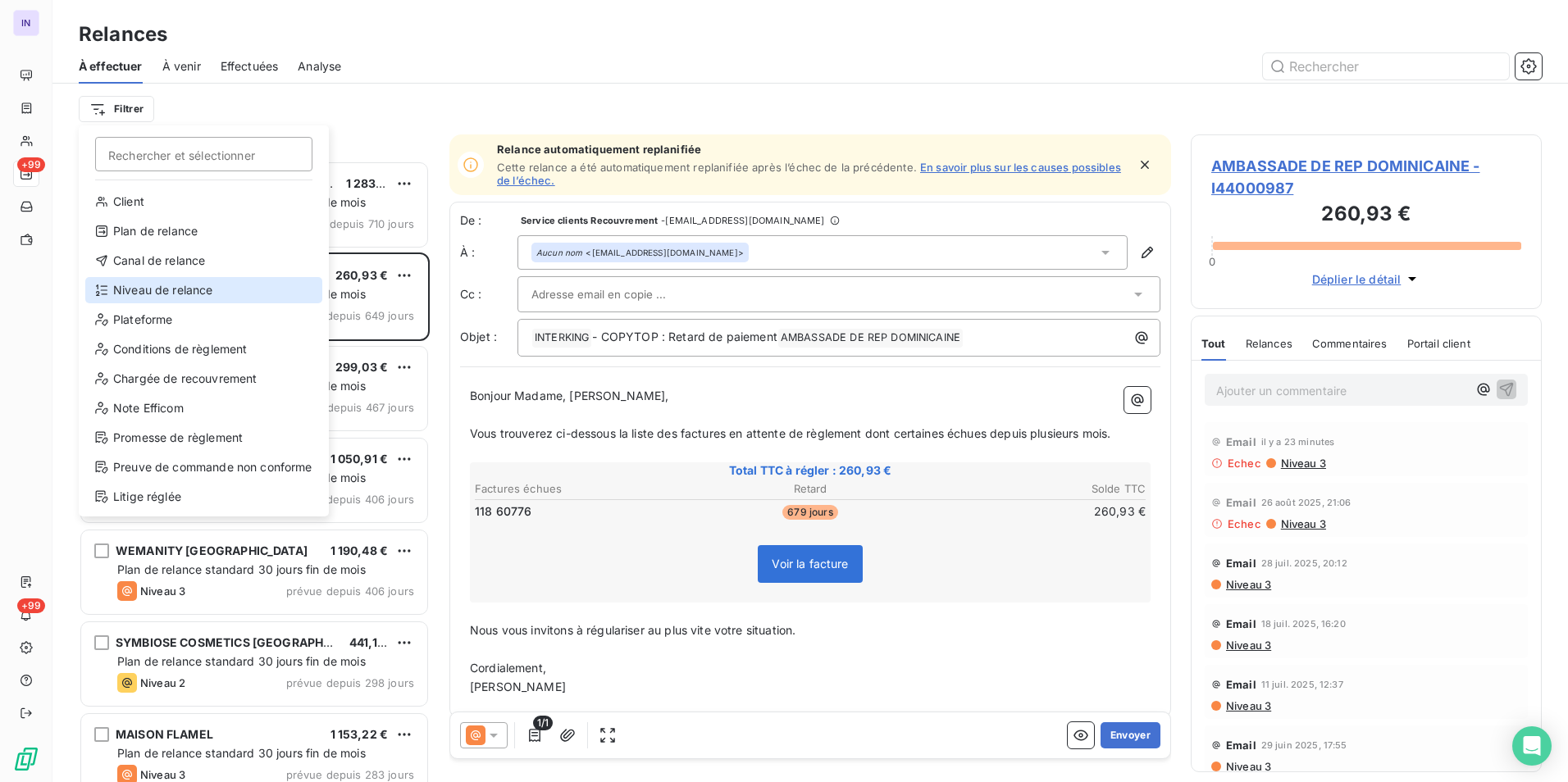
click at [162, 292] on div "Niveau de relance" at bounding box center [204, 290] width 237 height 27
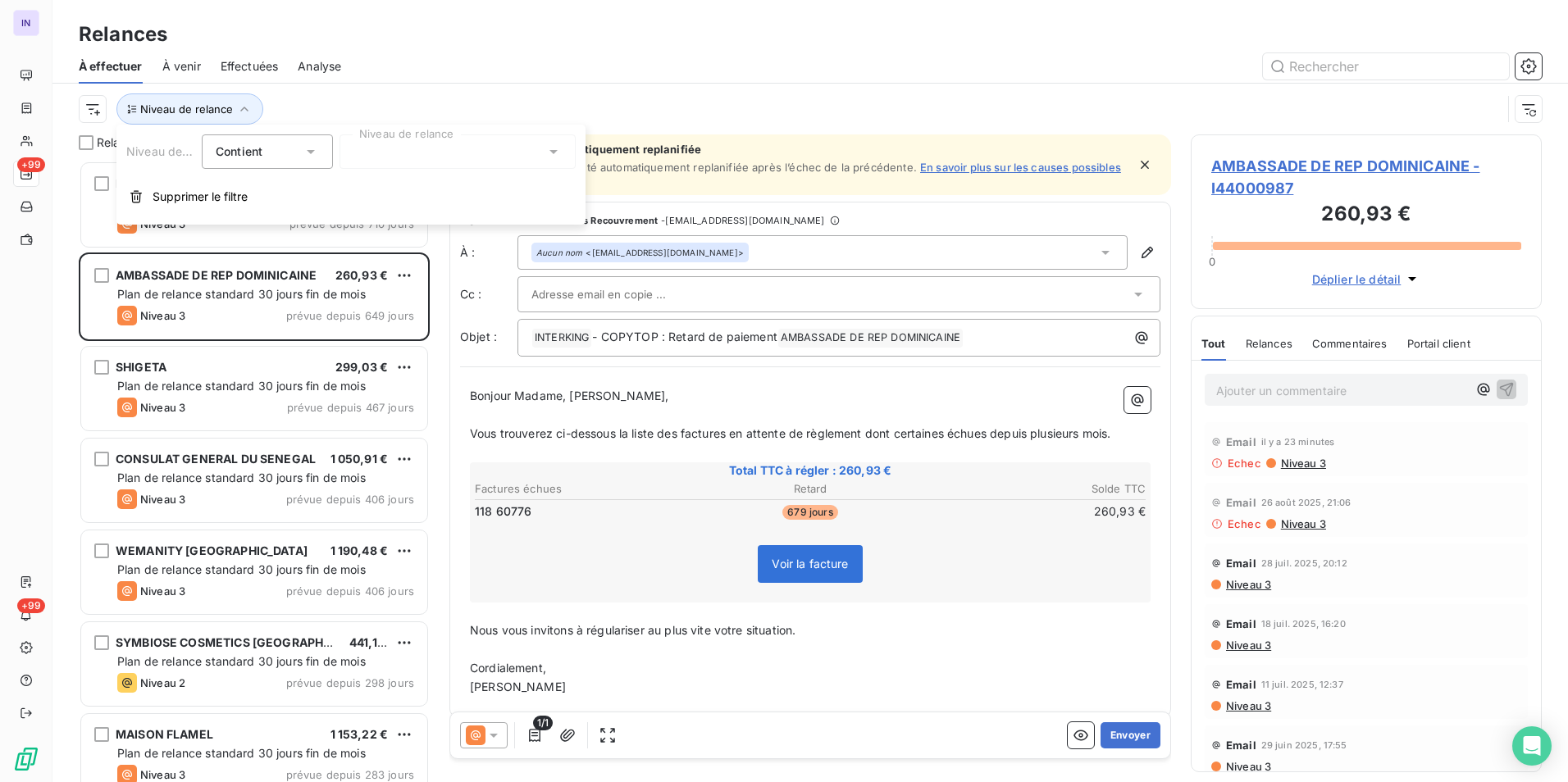
click at [401, 156] on div at bounding box center [457, 151] width 236 height 34
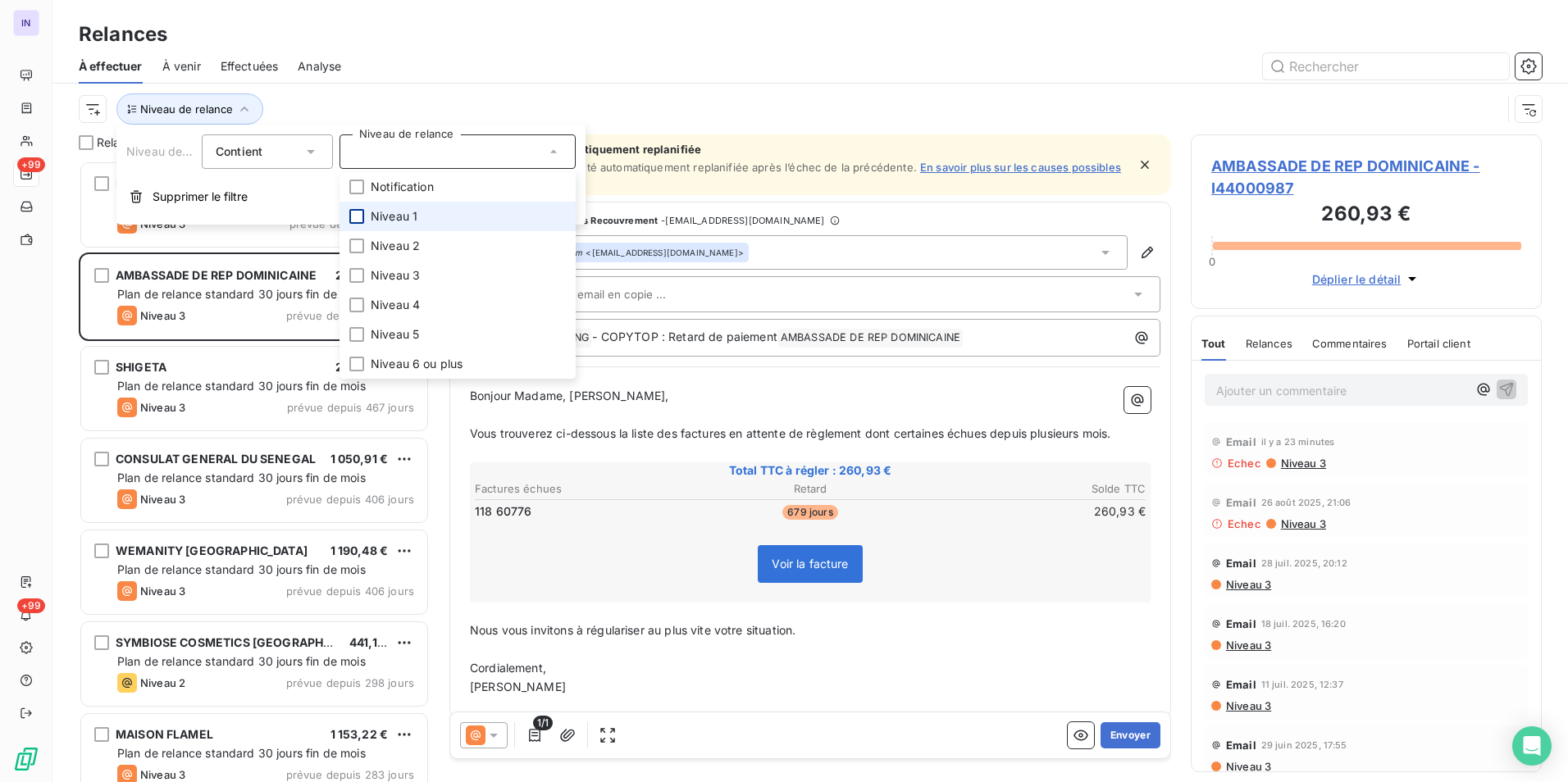
click at [358, 216] on div at bounding box center [356, 216] width 15 height 15
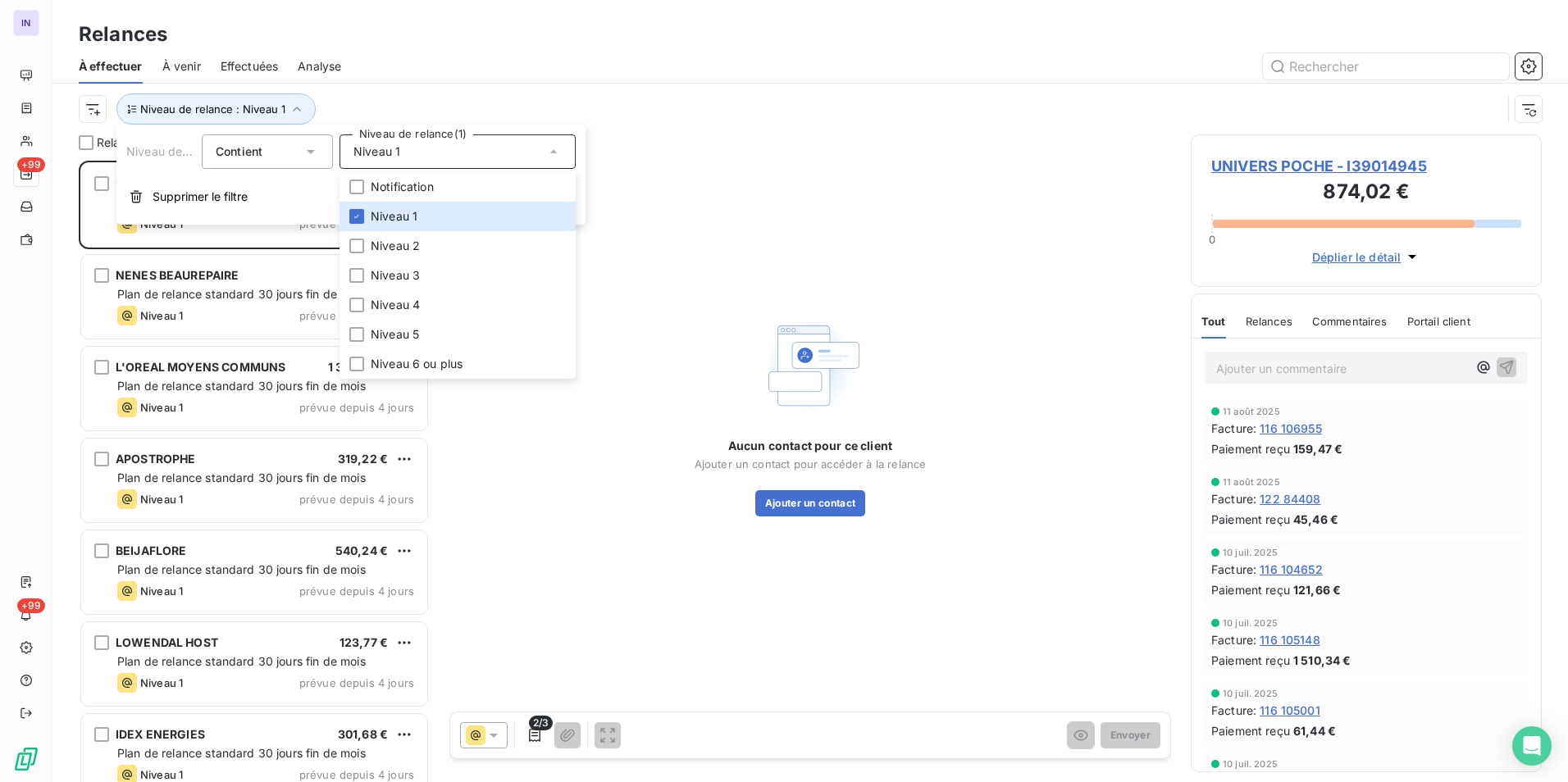
click at [805, 54] on div at bounding box center [951, 66] width 1180 height 27
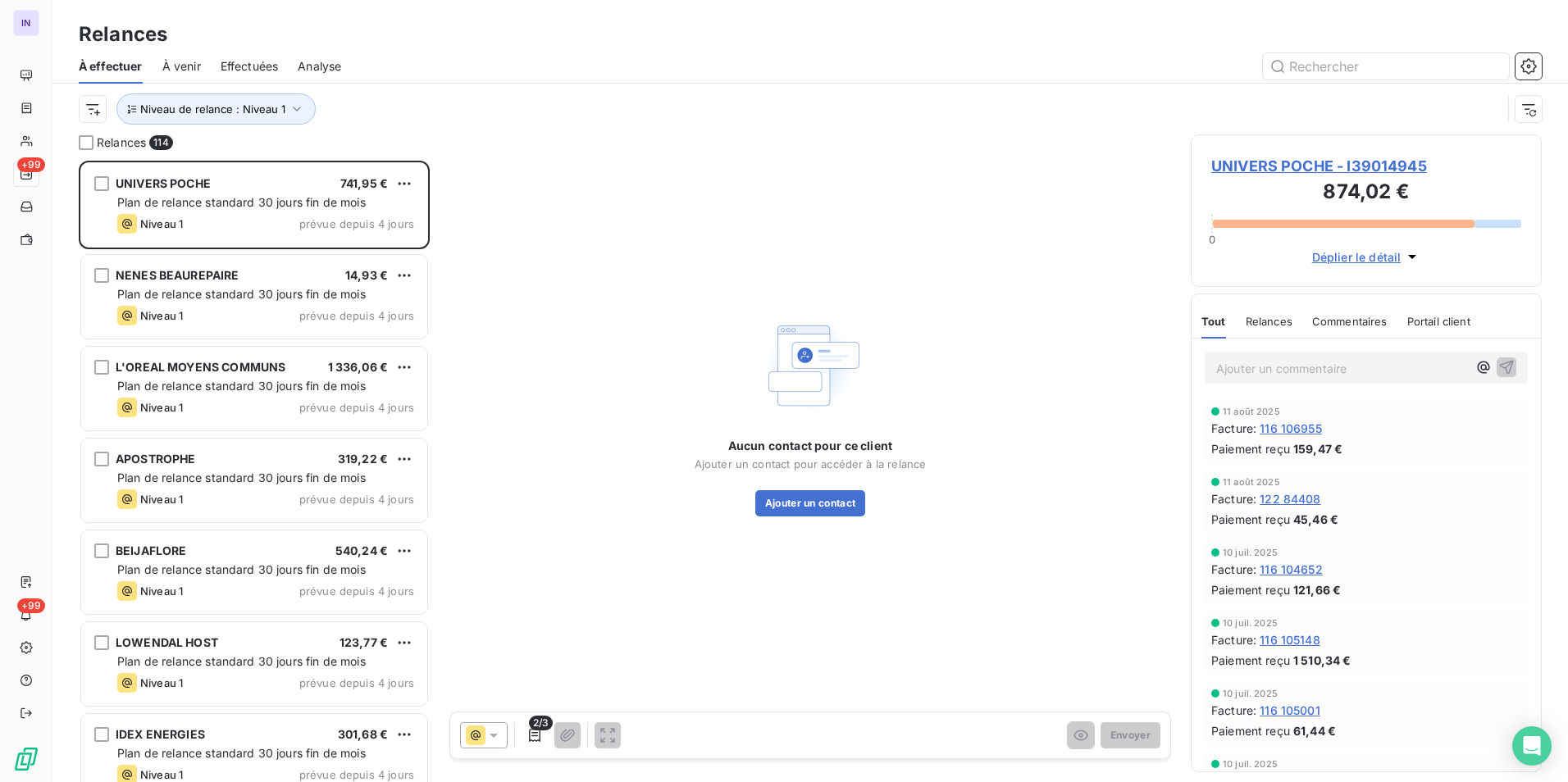
click at [1363, 163] on span "UNIVERS POCHE - I39014945" at bounding box center [1366, 166] width 310 height 22
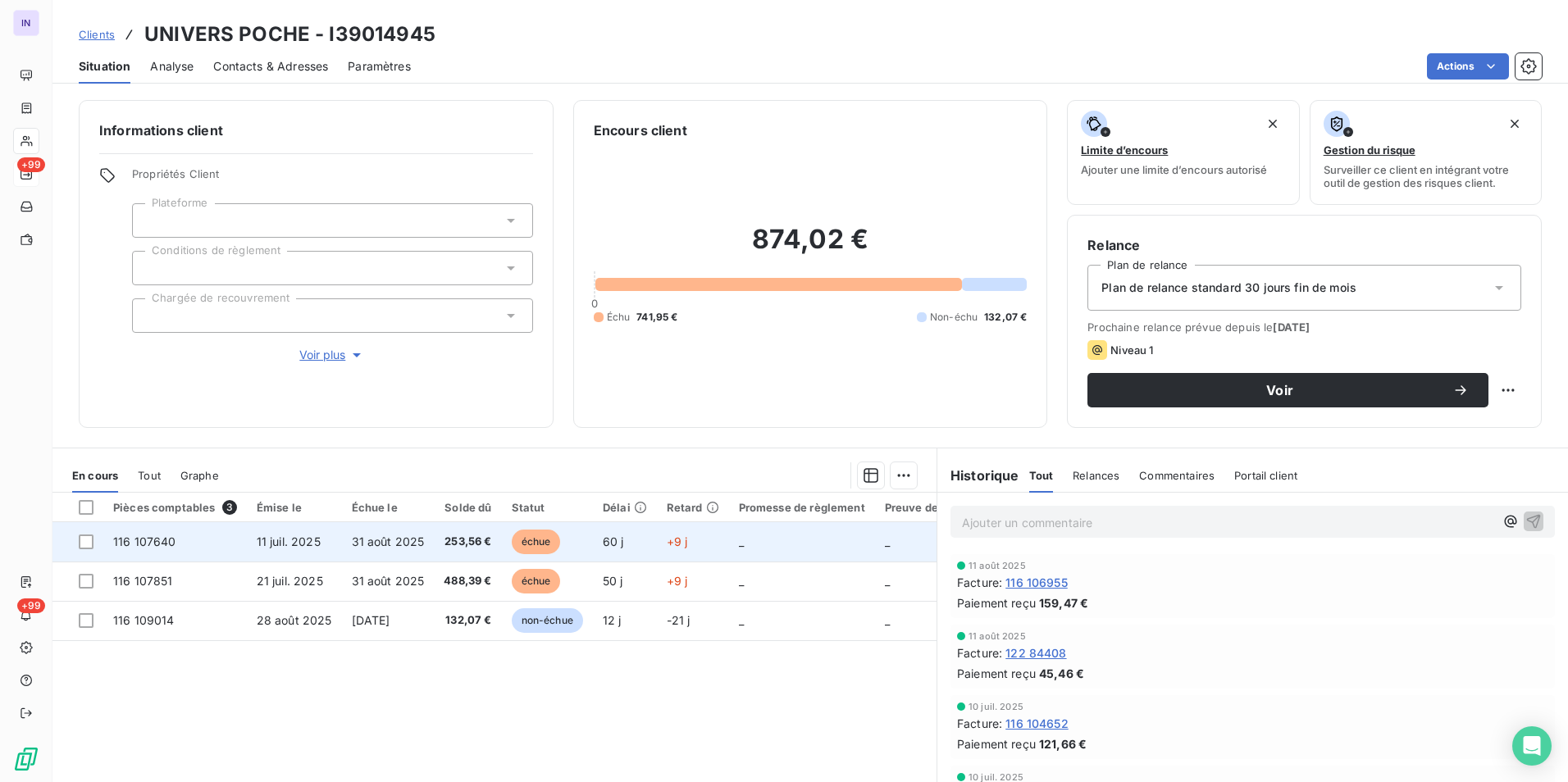
click at [293, 550] on td "11 juil. 2025" at bounding box center [294, 542] width 95 height 40
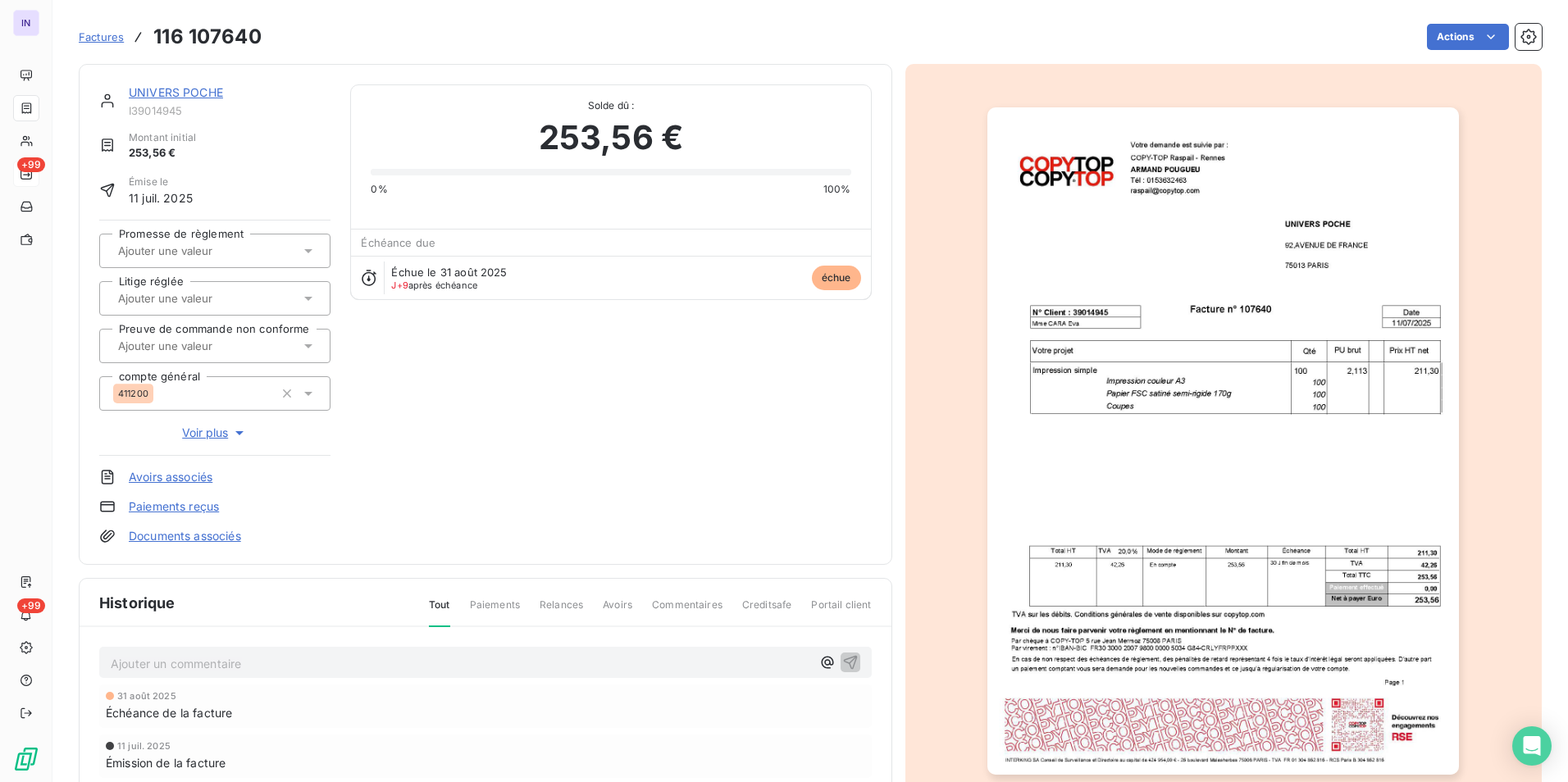
click at [179, 543] on link "Documents associés" at bounding box center [185, 535] width 113 height 16
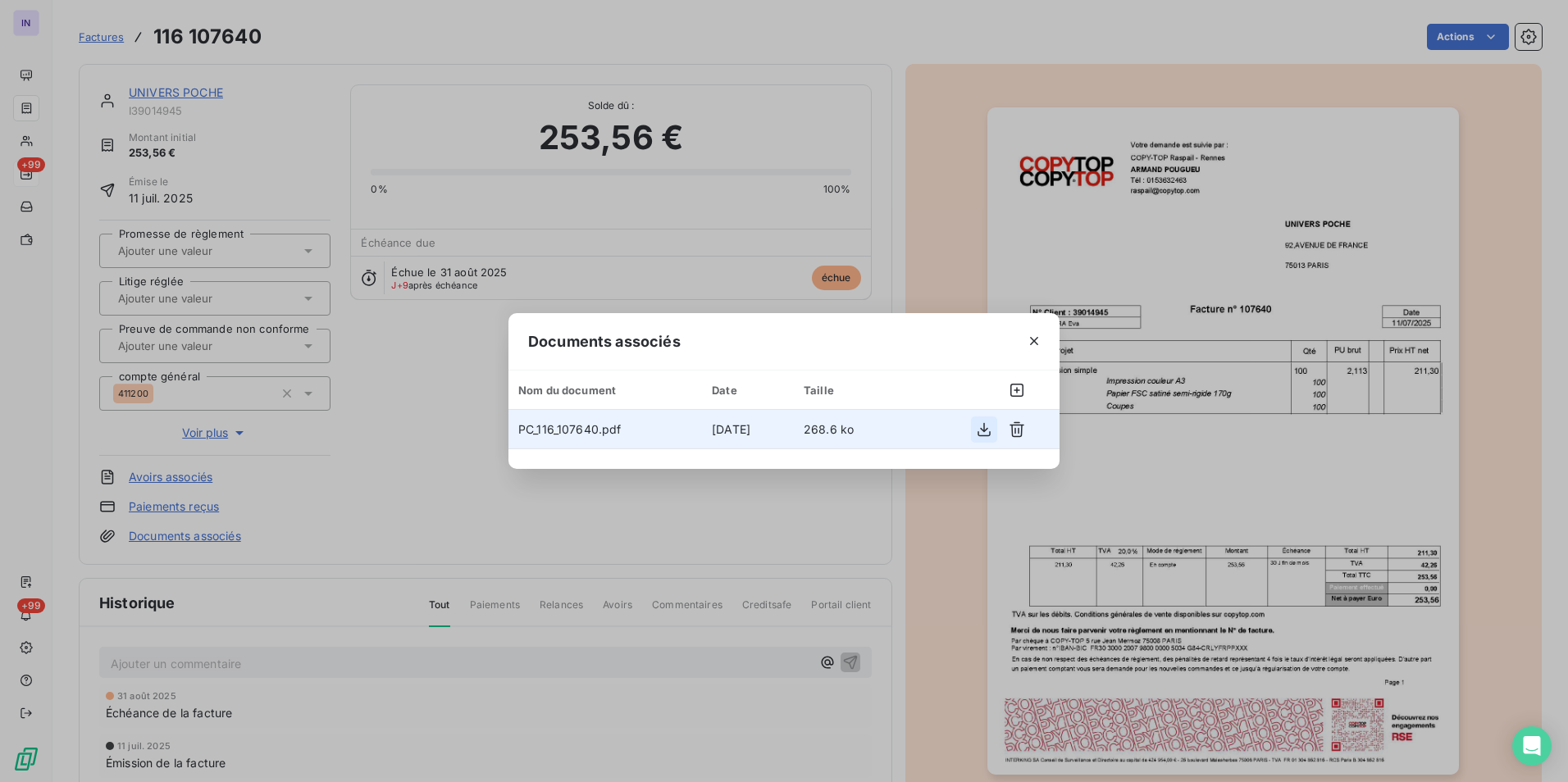
click at [982, 431] on icon "button" at bounding box center [983, 429] width 16 height 16
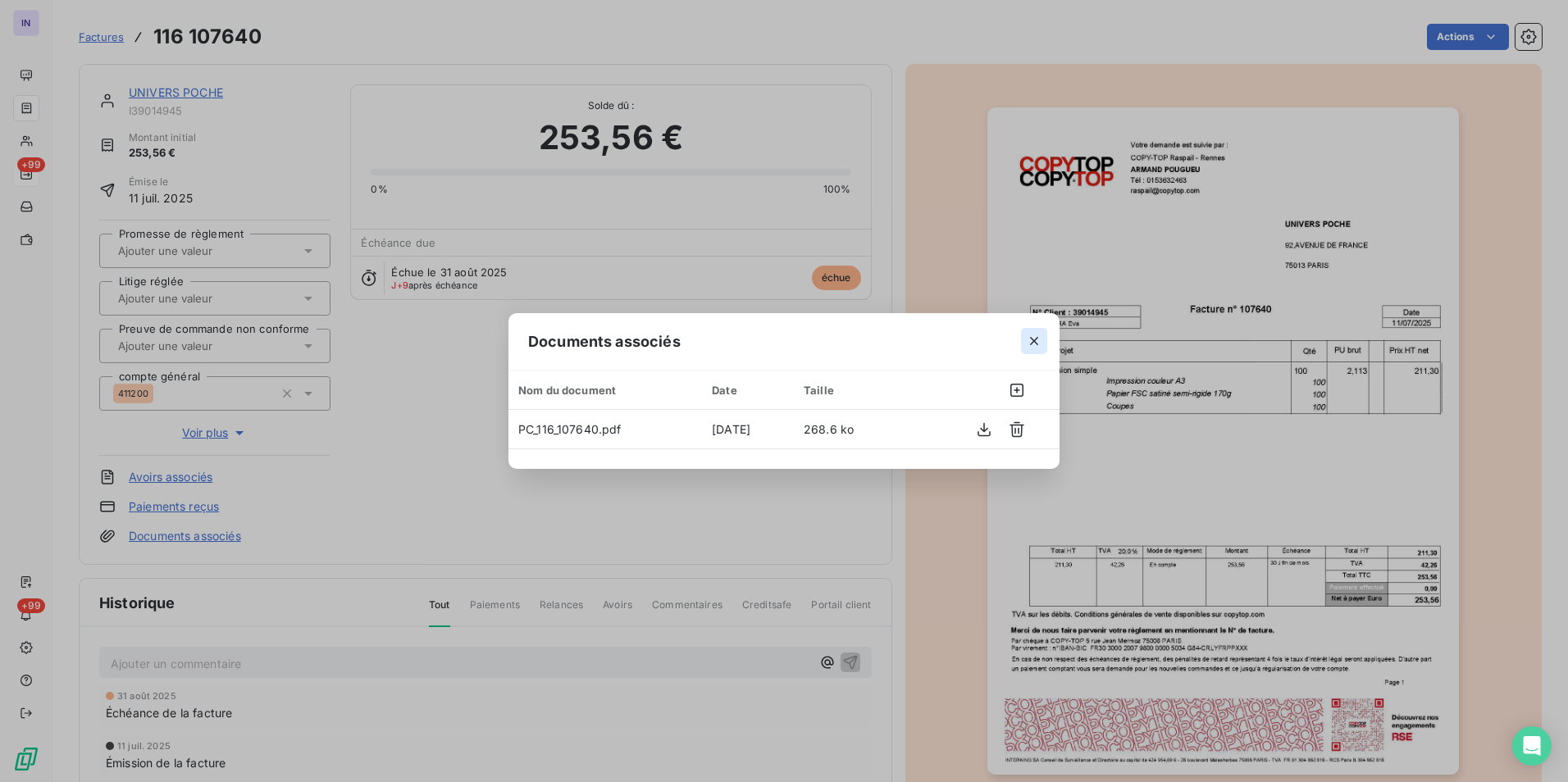
click at [1038, 345] on icon "button" at bounding box center [1033, 340] width 16 height 16
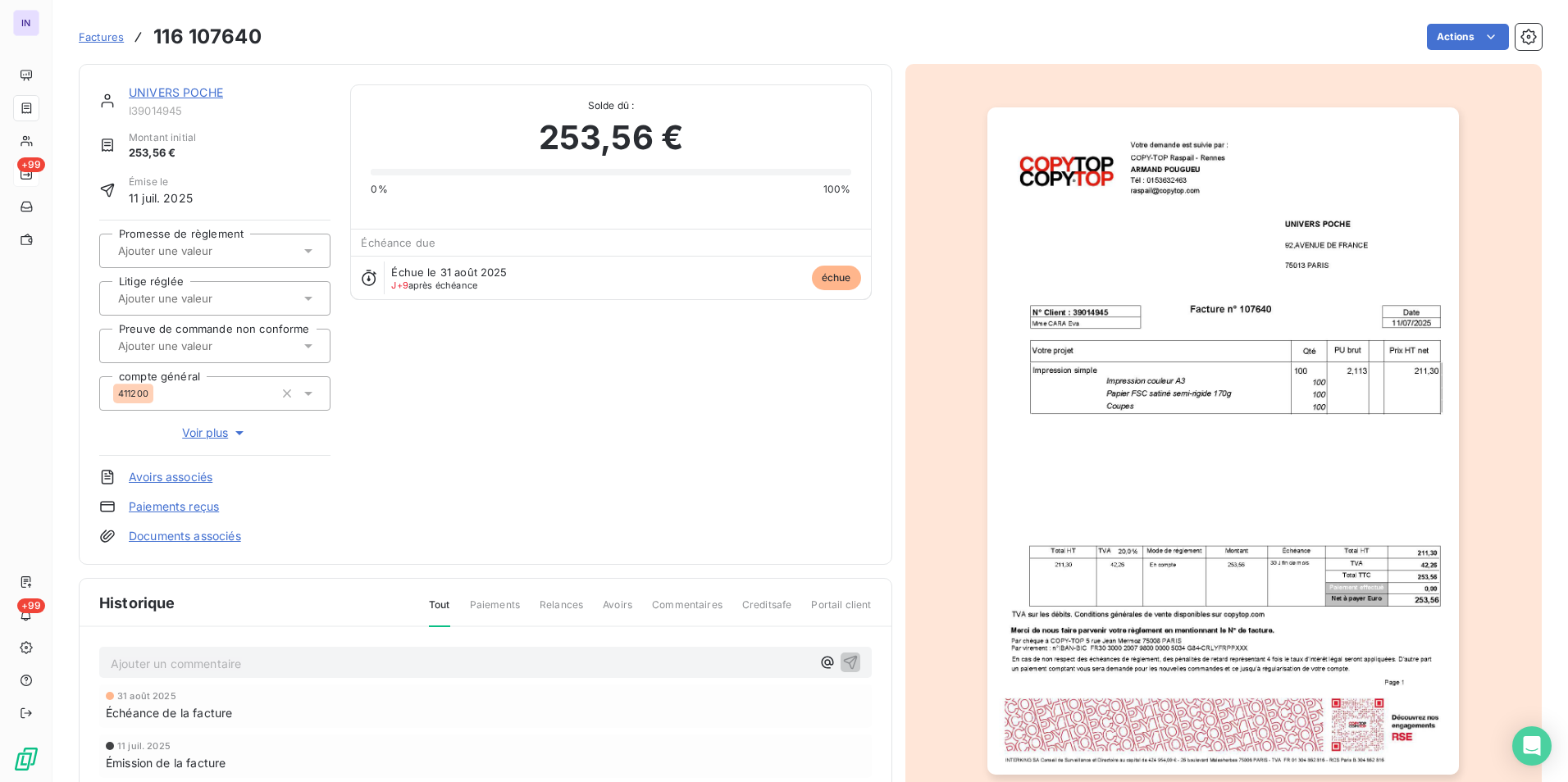
click at [210, 92] on link "UNIVERS POCHE" at bounding box center [176, 92] width 95 height 14
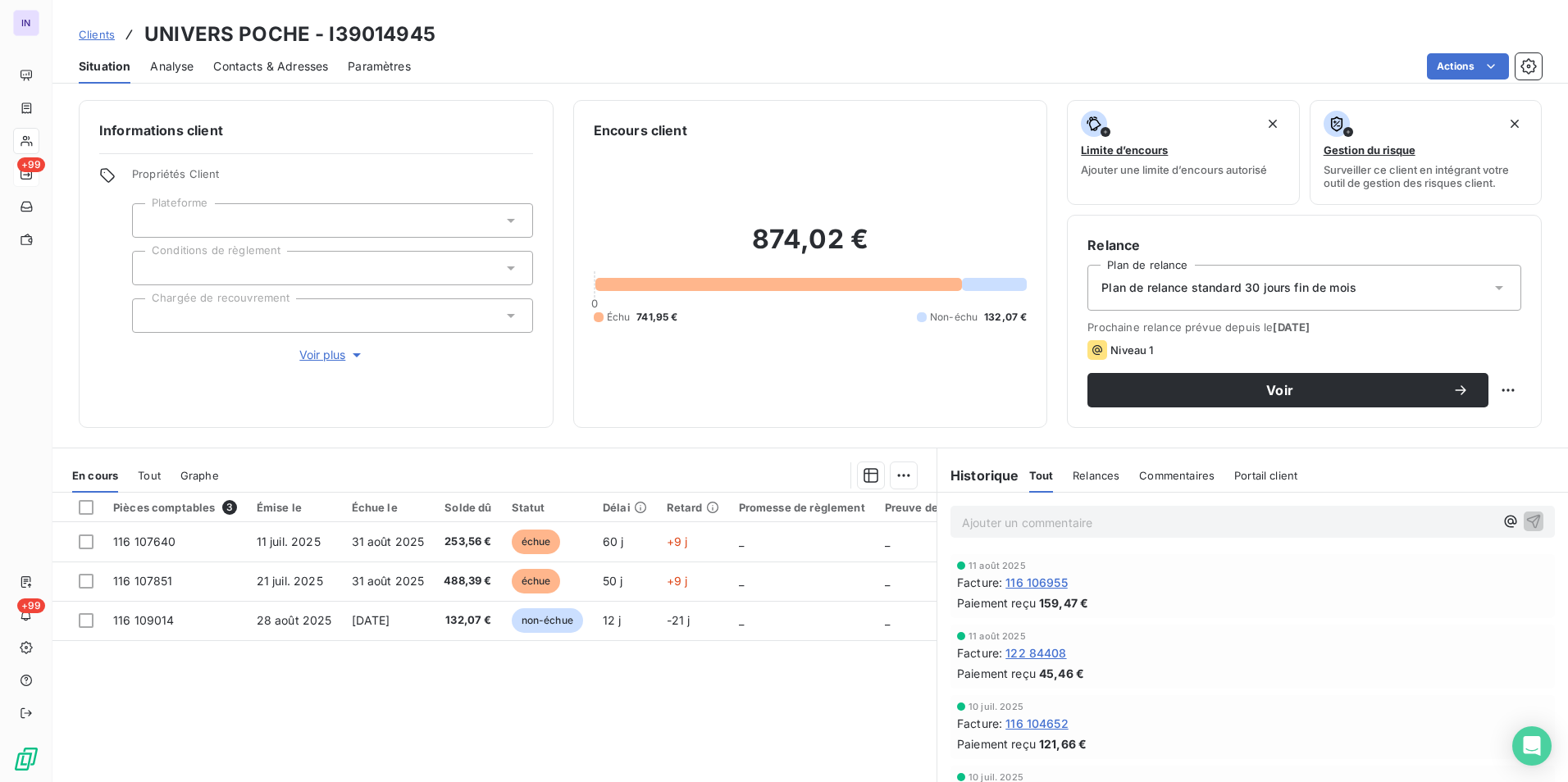
drag, startPoint x: 260, startPoint y: 63, endPoint x: 313, endPoint y: 88, distance: 58.6
click at [260, 64] on span "Contacts & Adresses" at bounding box center [271, 66] width 115 height 16
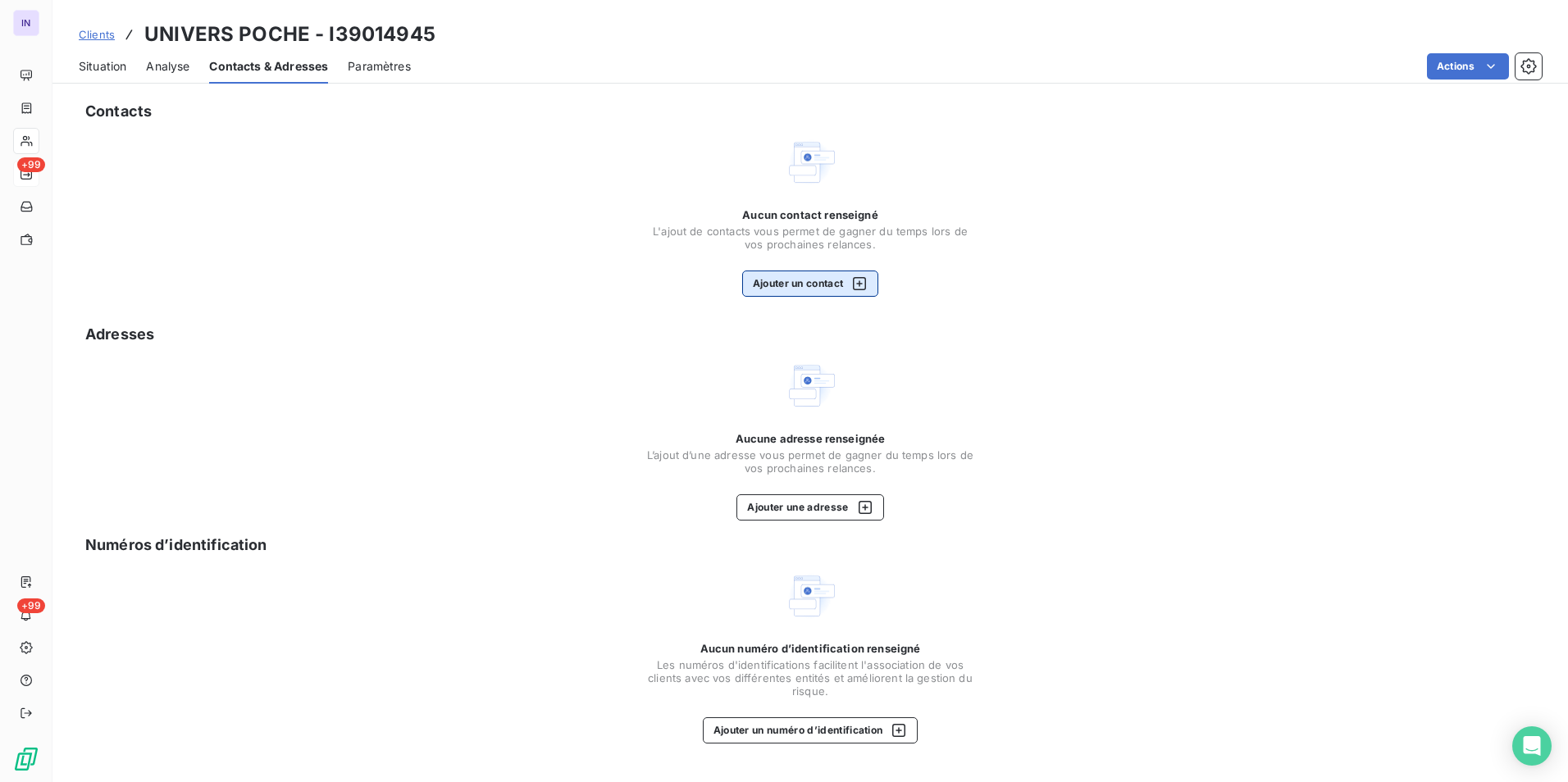
click at [805, 285] on button "Ajouter un contact" at bounding box center [810, 284] width 137 height 27
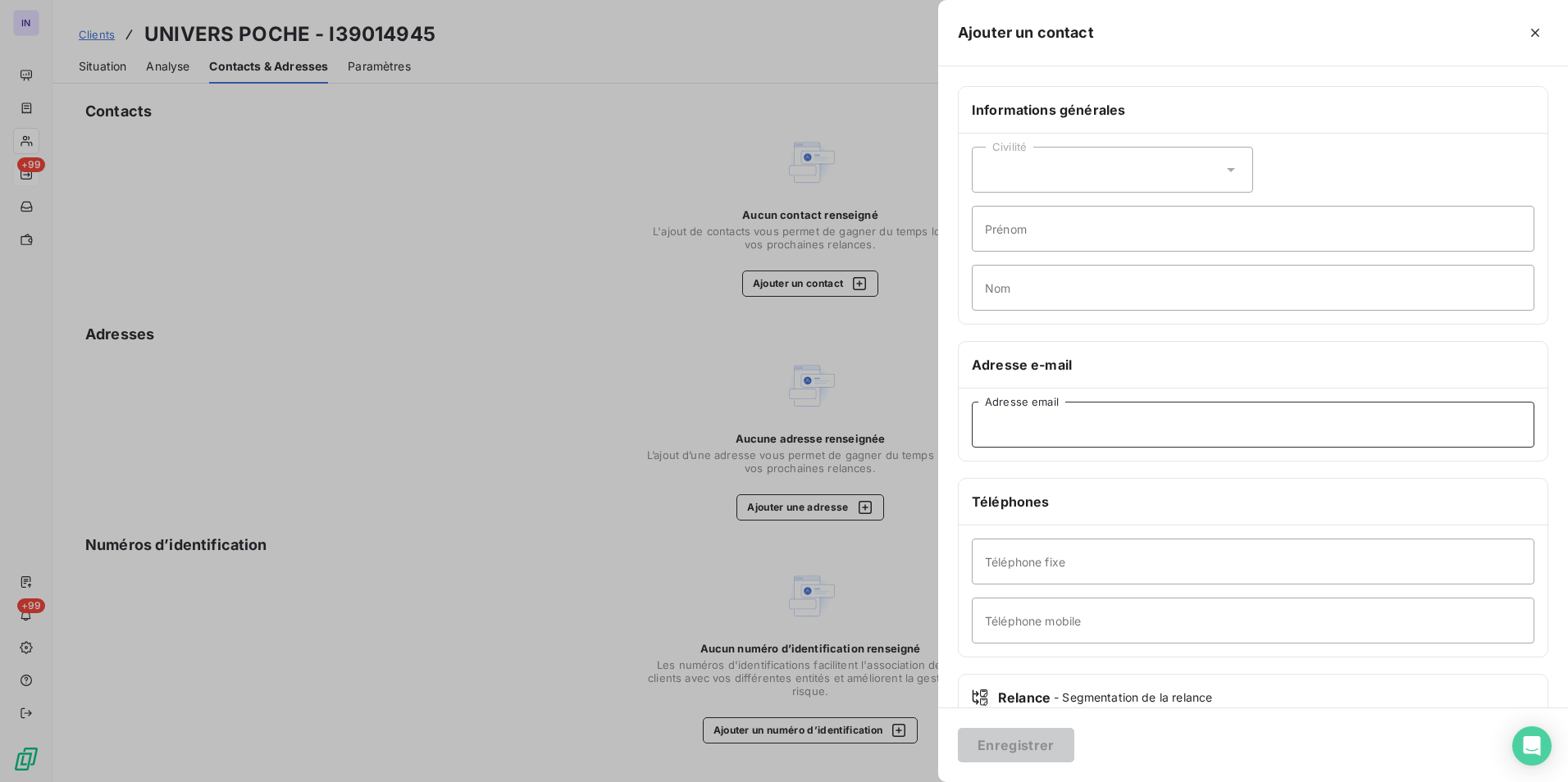
click at [1124, 428] on input "Adresse email" at bounding box center [1253, 424] width 562 height 46
type input "eva.cara@universpoche.com"
click at [1041, 742] on button "Enregistrer" at bounding box center [1015, 745] width 116 height 34
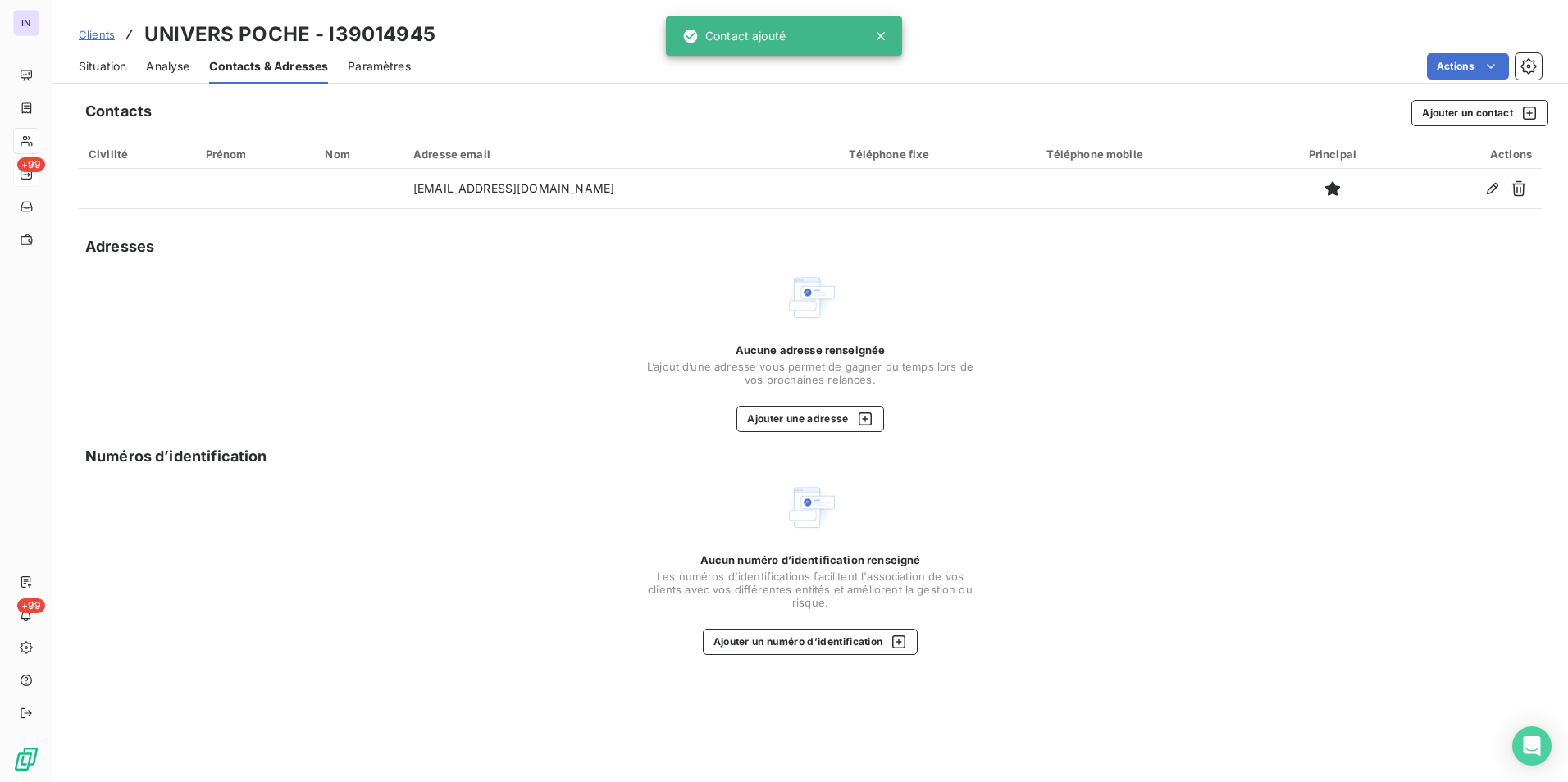
click at [107, 62] on span "Situation" at bounding box center [102, 66] width 47 height 16
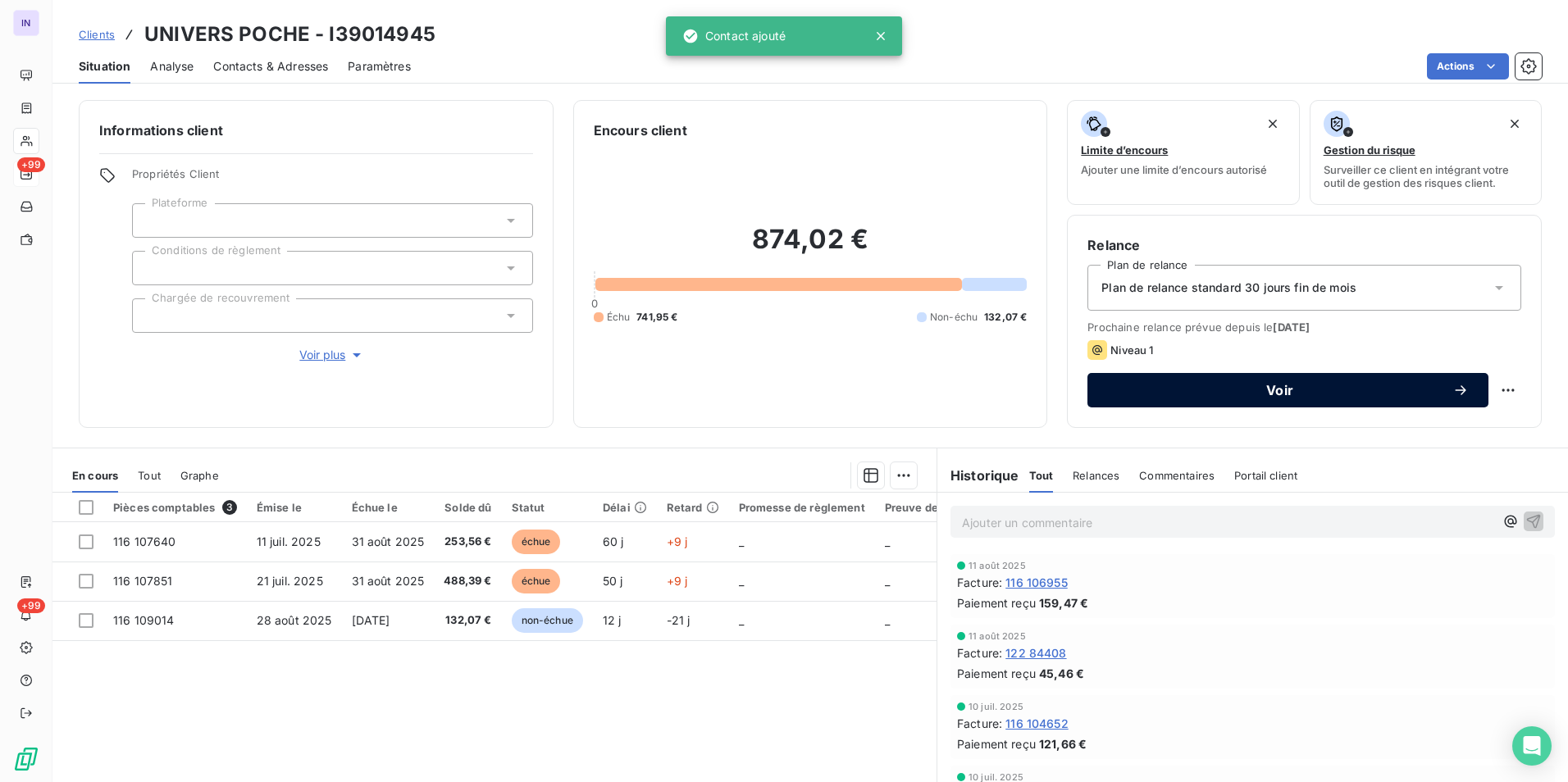
click at [1318, 389] on span "Voir" at bounding box center [1280, 389] width 346 height 13
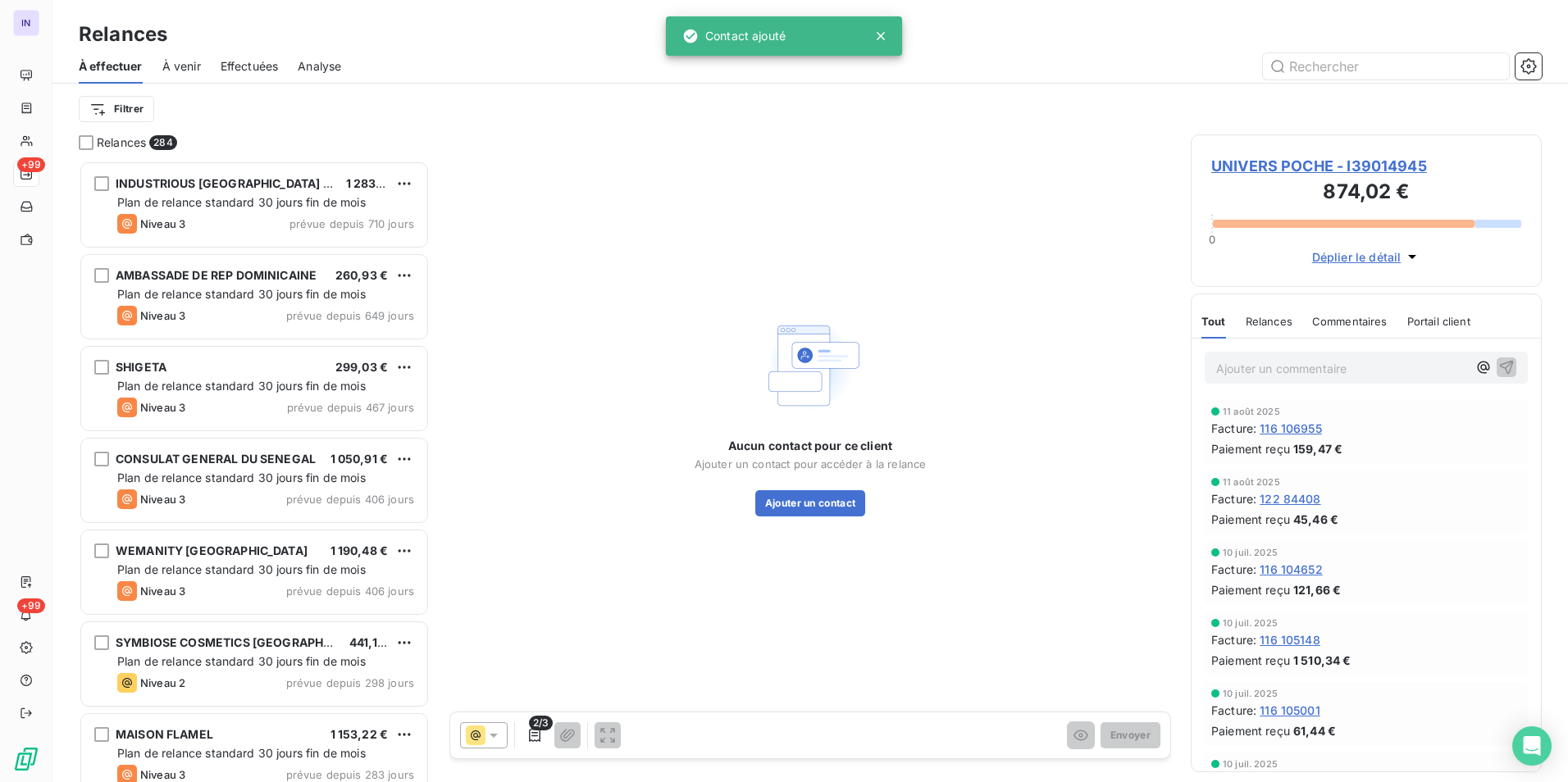
scroll to position [609, 339]
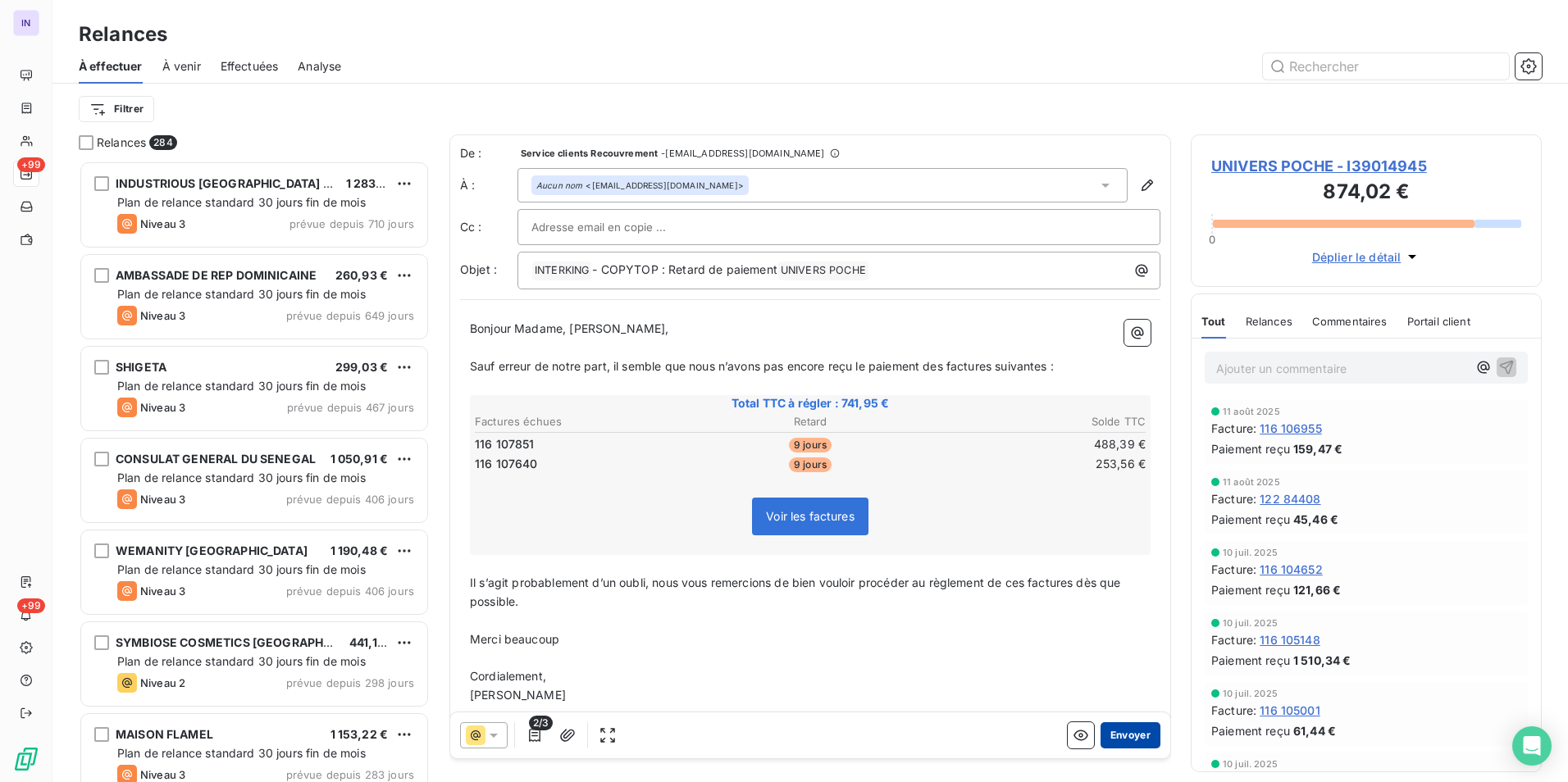
click at [1131, 734] on button "Envoyer" at bounding box center [1130, 735] width 60 height 27
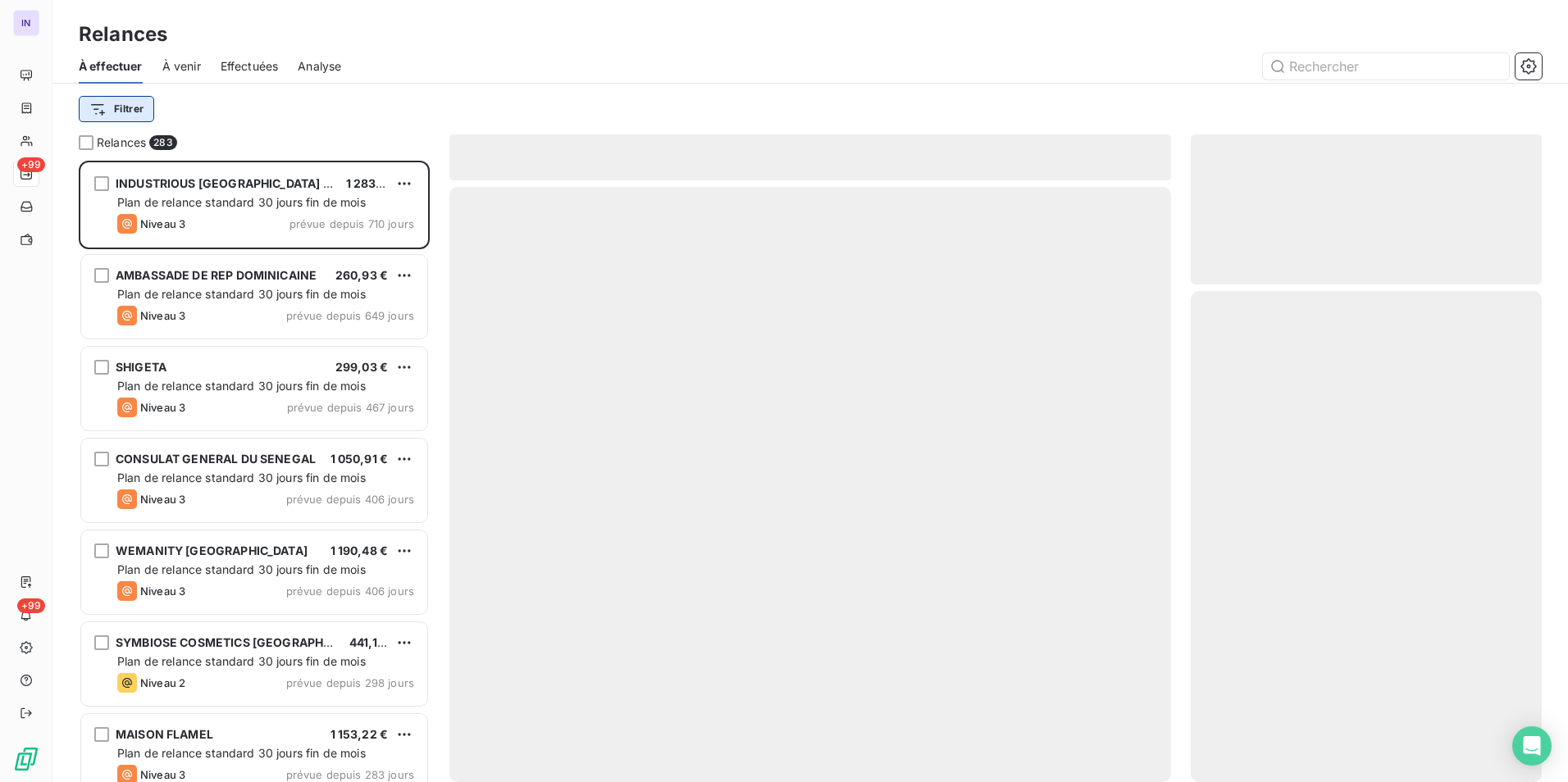
click at [126, 111] on html "IN +99 +99 Relances À effectuer À venir Effectuées Analyse Filtrer Relances 283…" at bounding box center [784, 391] width 1568 height 782
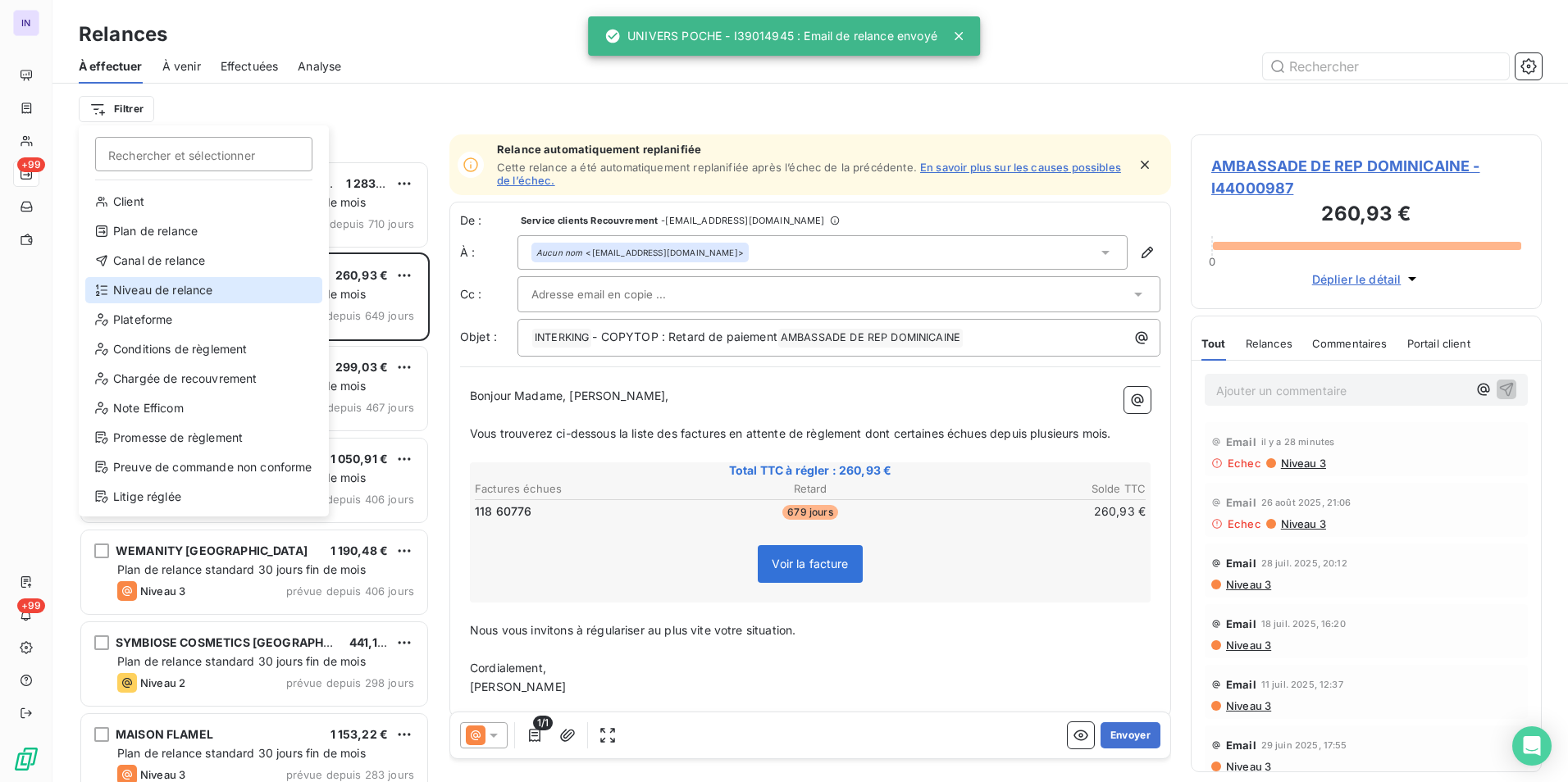
click at [168, 290] on div "Niveau de relance" at bounding box center [204, 290] width 237 height 27
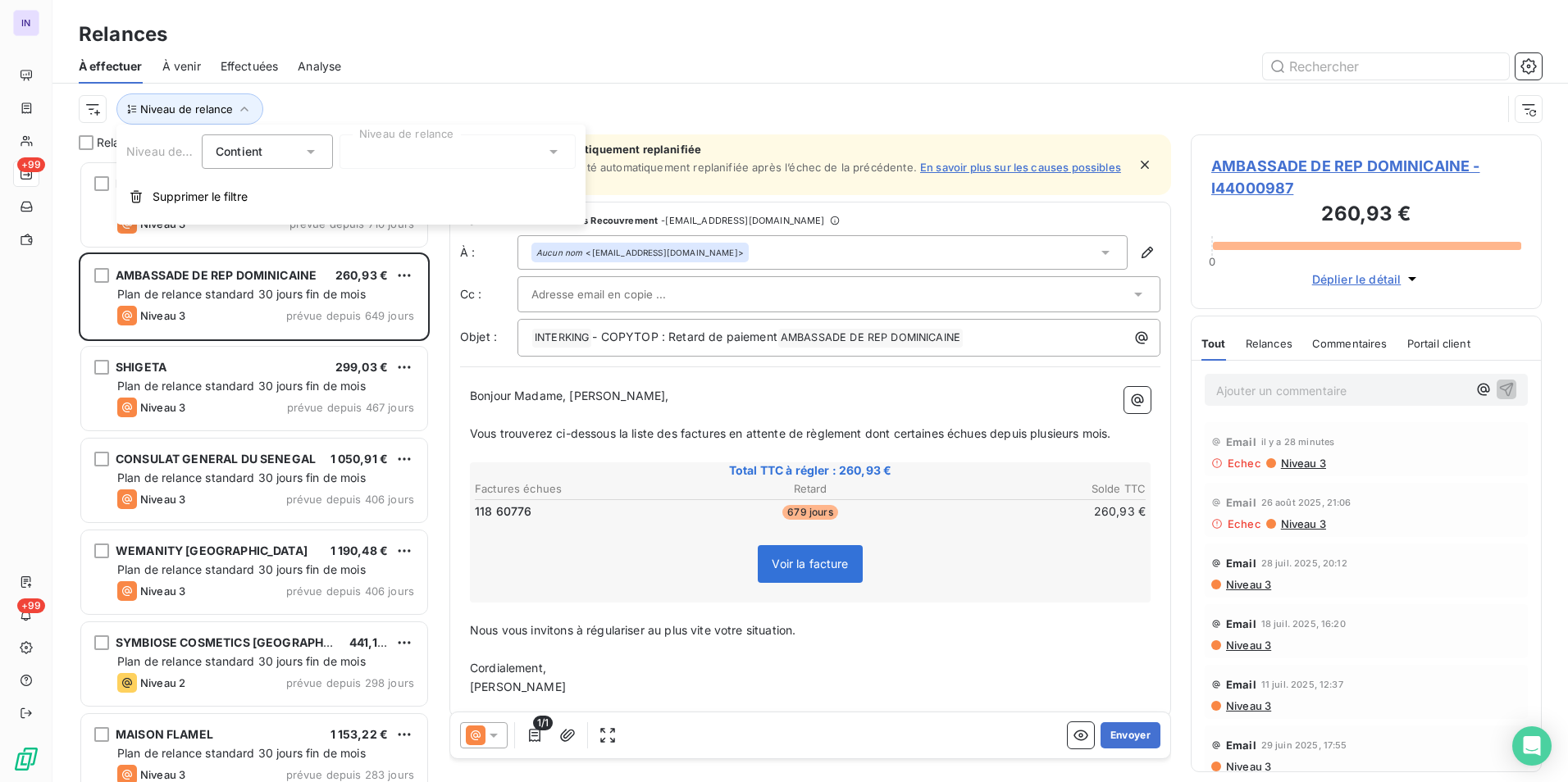
click at [372, 156] on div at bounding box center [457, 151] width 236 height 34
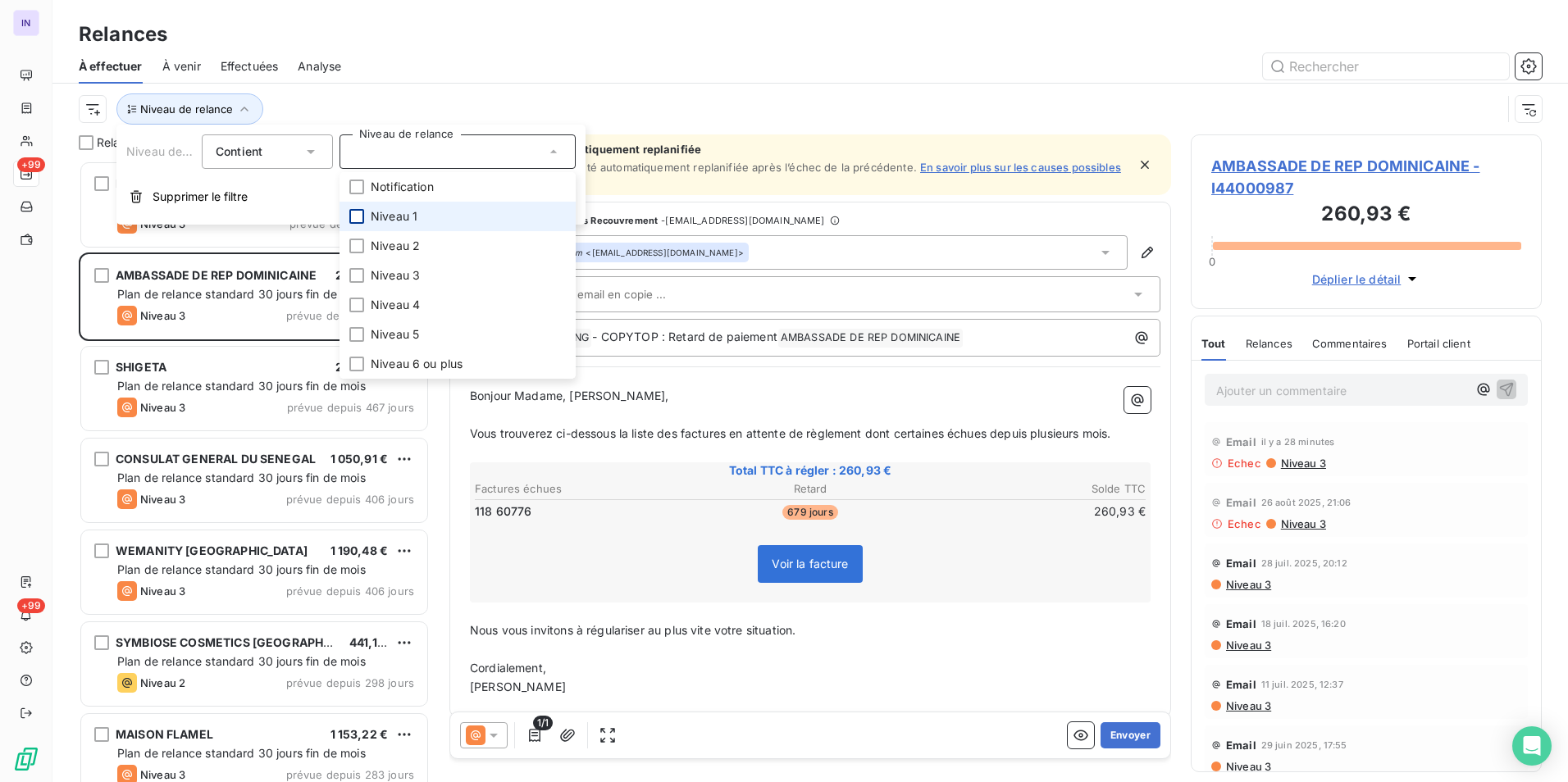
click at [354, 217] on div at bounding box center [356, 216] width 15 height 15
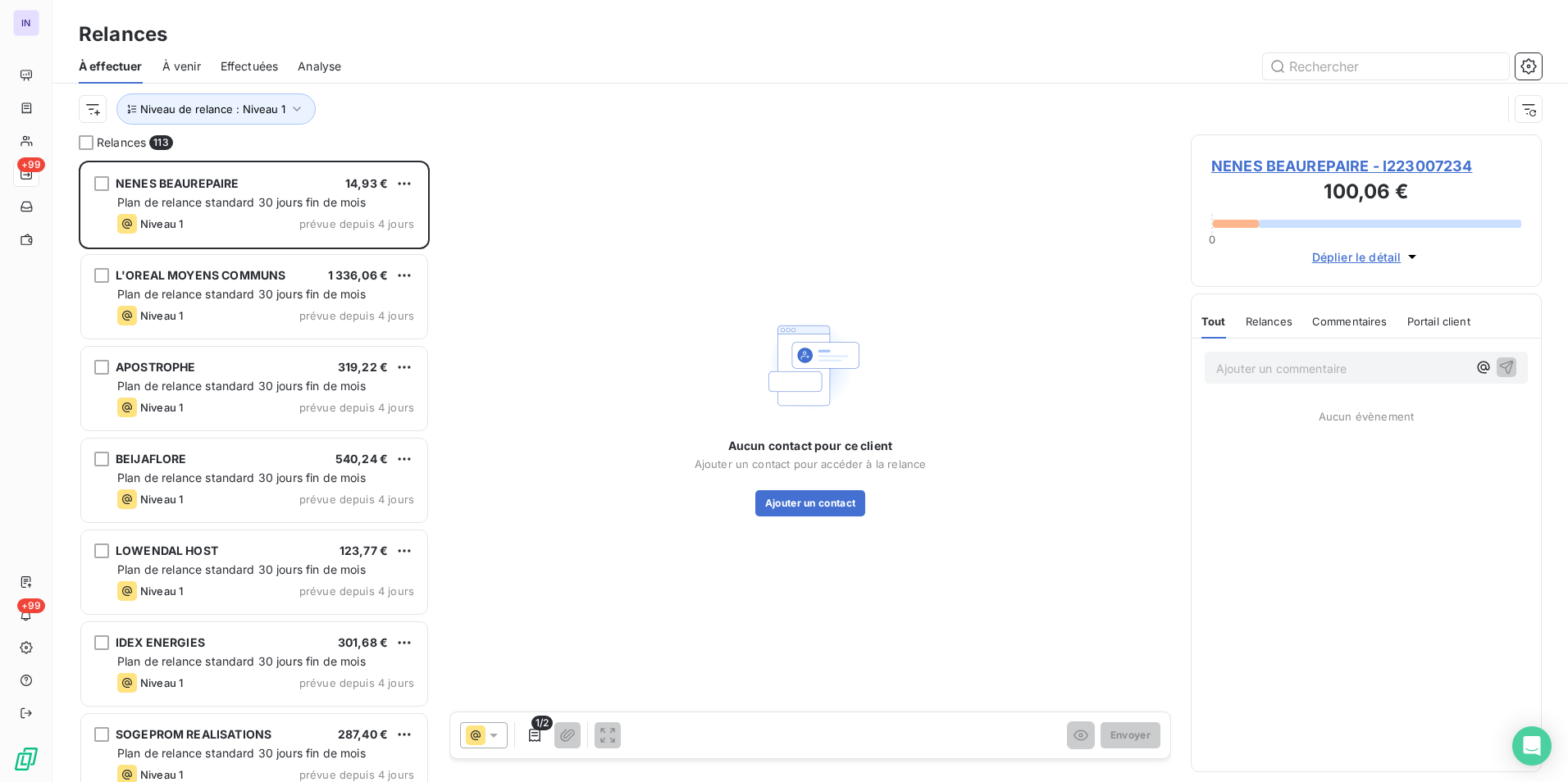
click at [530, 88] on div "Niveau de relance : Niveau 1" at bounding box center [810, 108] width 1462 height 51
click at [1325, 160] on span "NENES BEAUREPAIRE - I223007234" at bounding box center [1366, 166] width 310 height 22
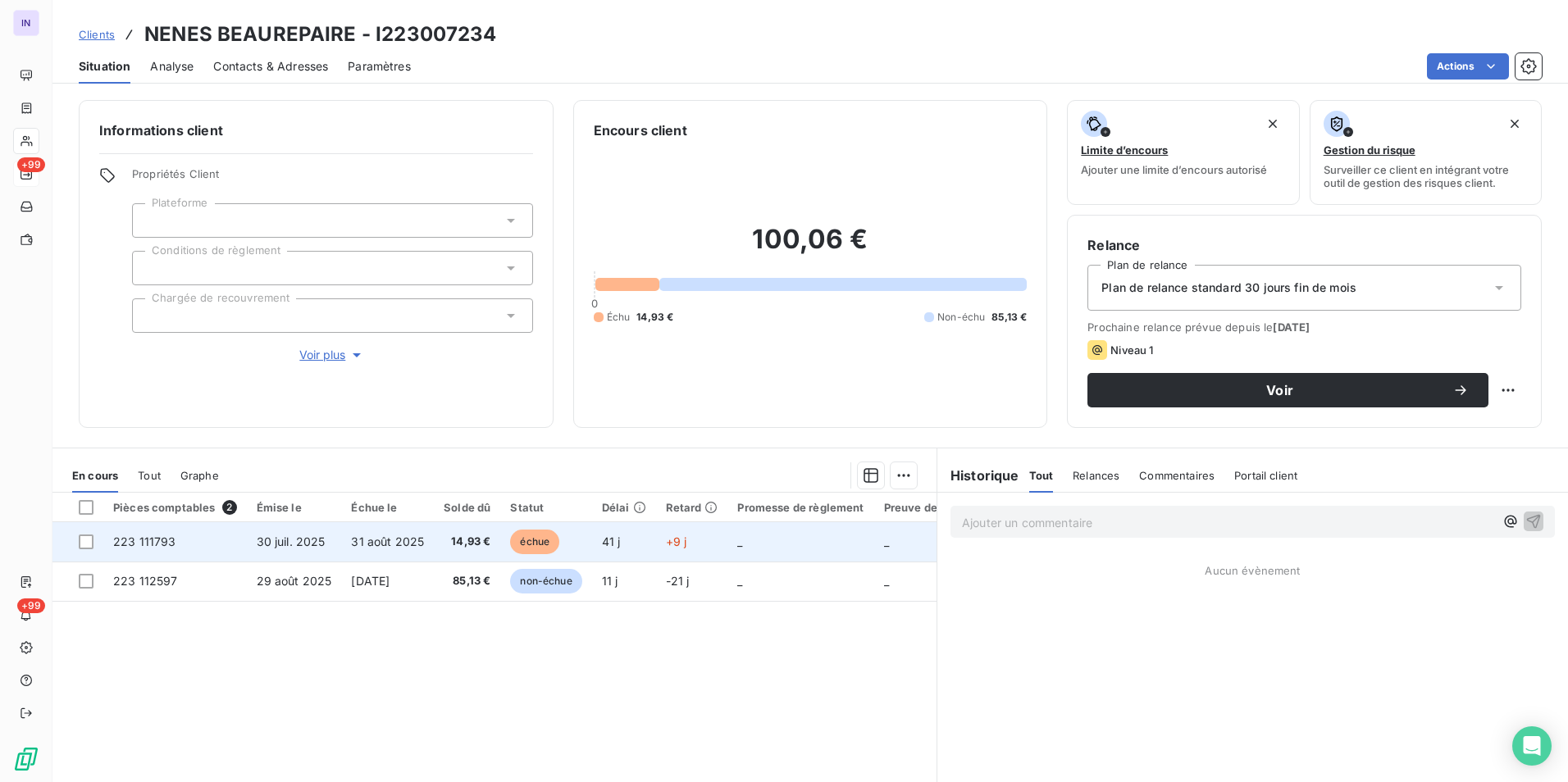
click at [279, 538] on span "30 juil. 2025" at bounding box center [291, 541] width 69 height 14
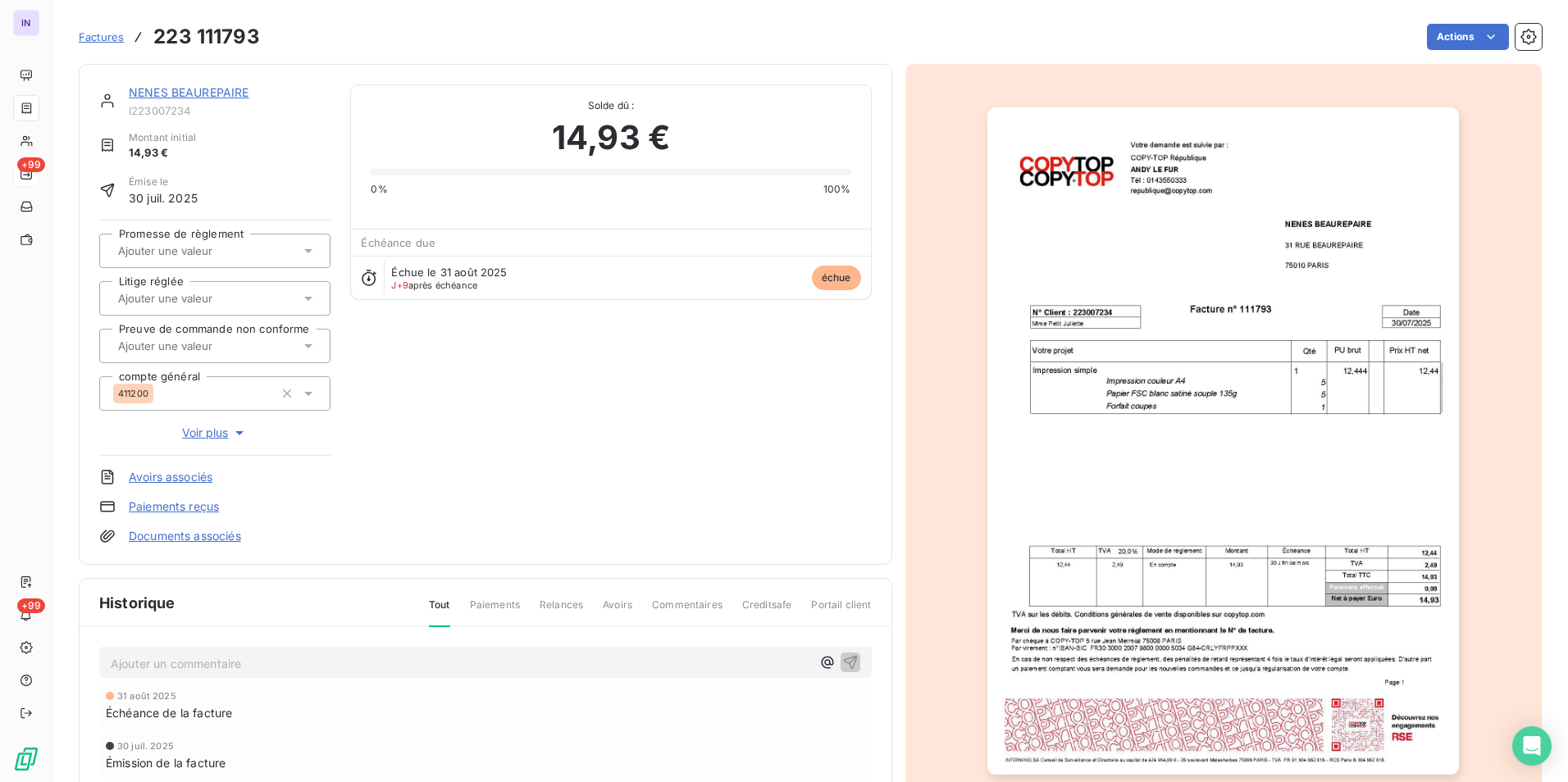
click at [199, 542] on link "Documents associés" at bounding box center [185, 535] width 113 height 16
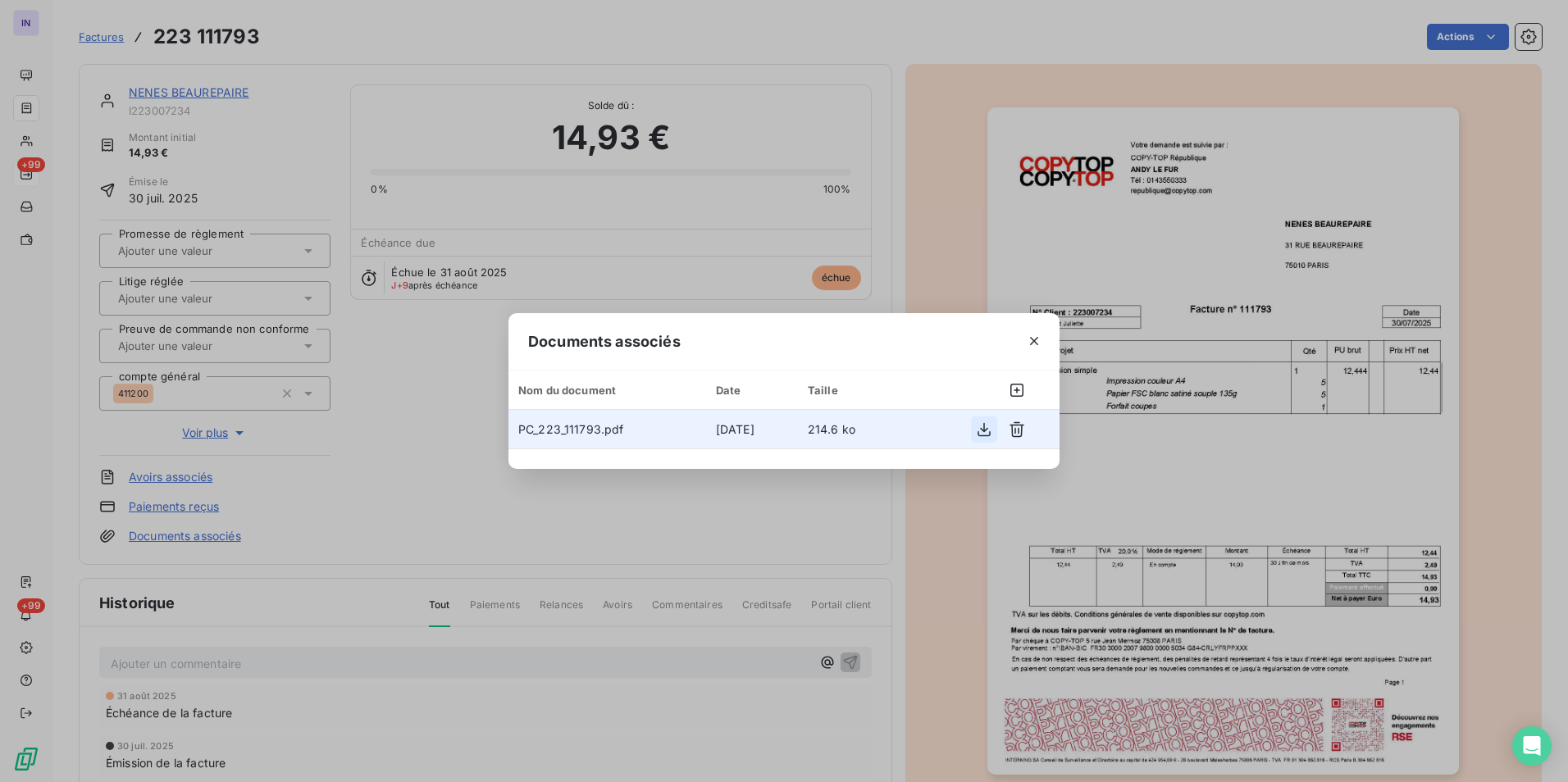
click at [979, 432] on icon "button" at bounding box center [983, 429] width 16 height 16
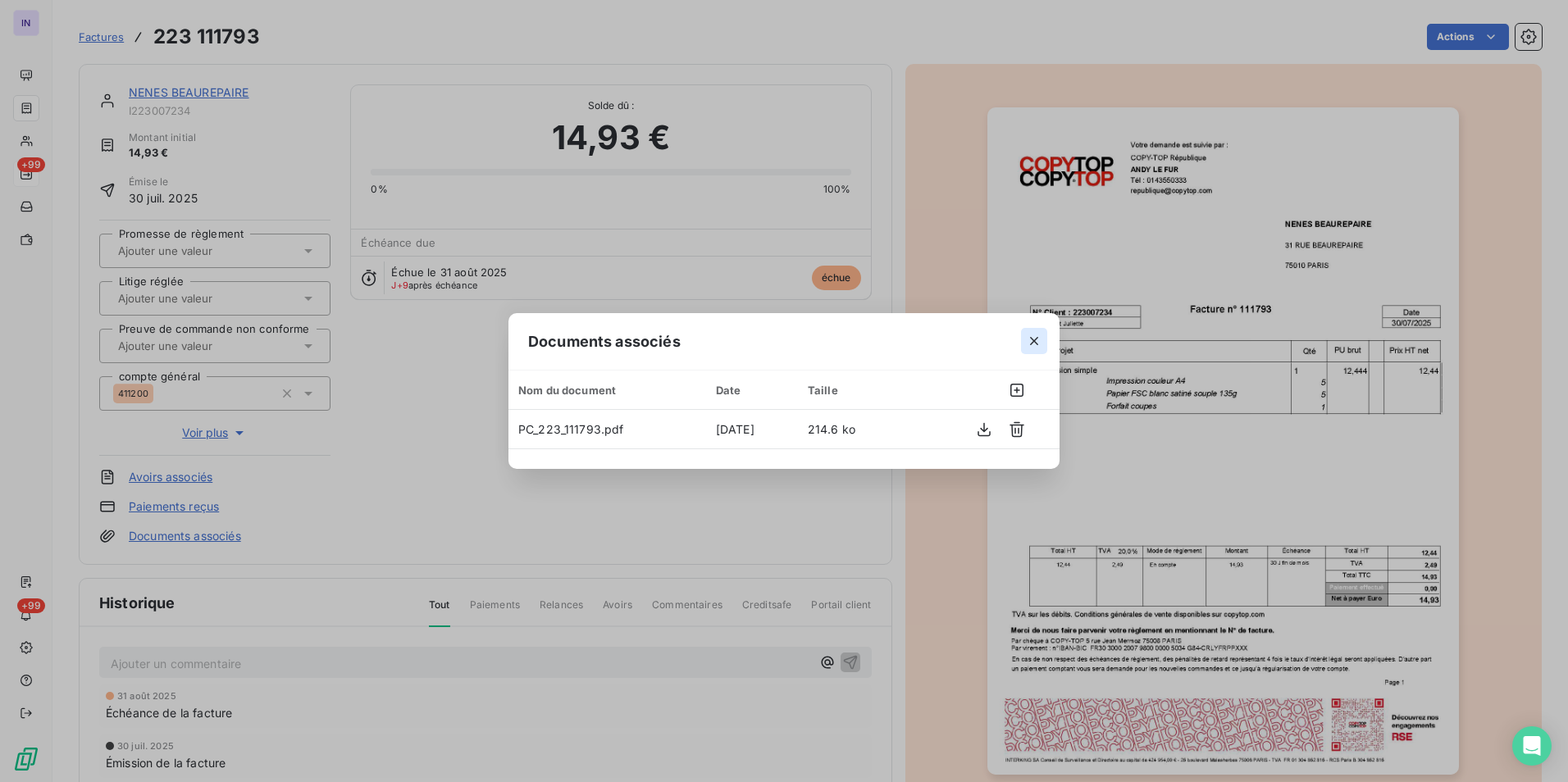
click at [1035, 341] on icon "button" at bounding box center [1034, 341] width 9 height 9
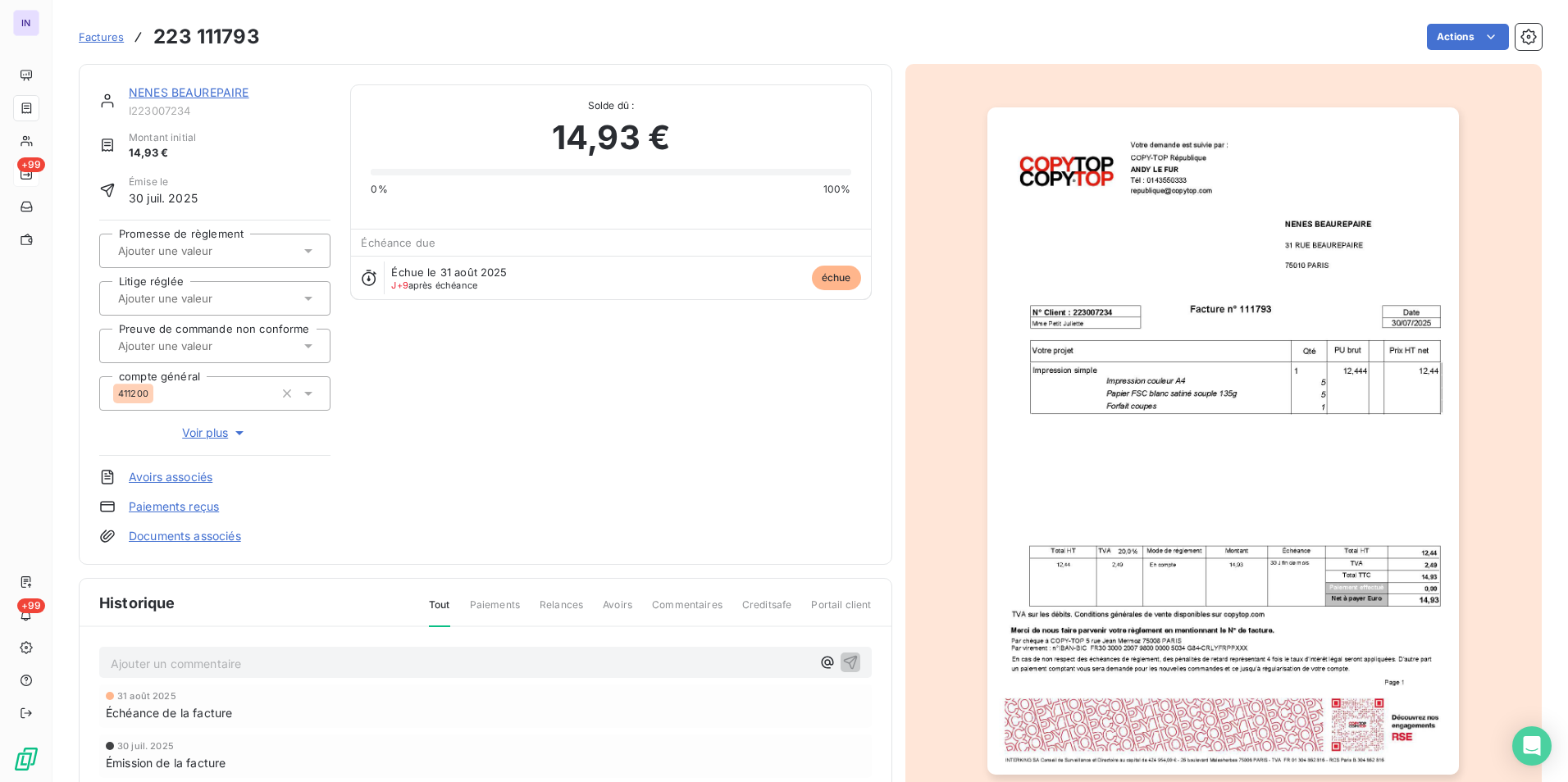
click at [239, 89] on link "NENES BEAUREPAIRE" at bounding box center [189, 92] width 120 height 14
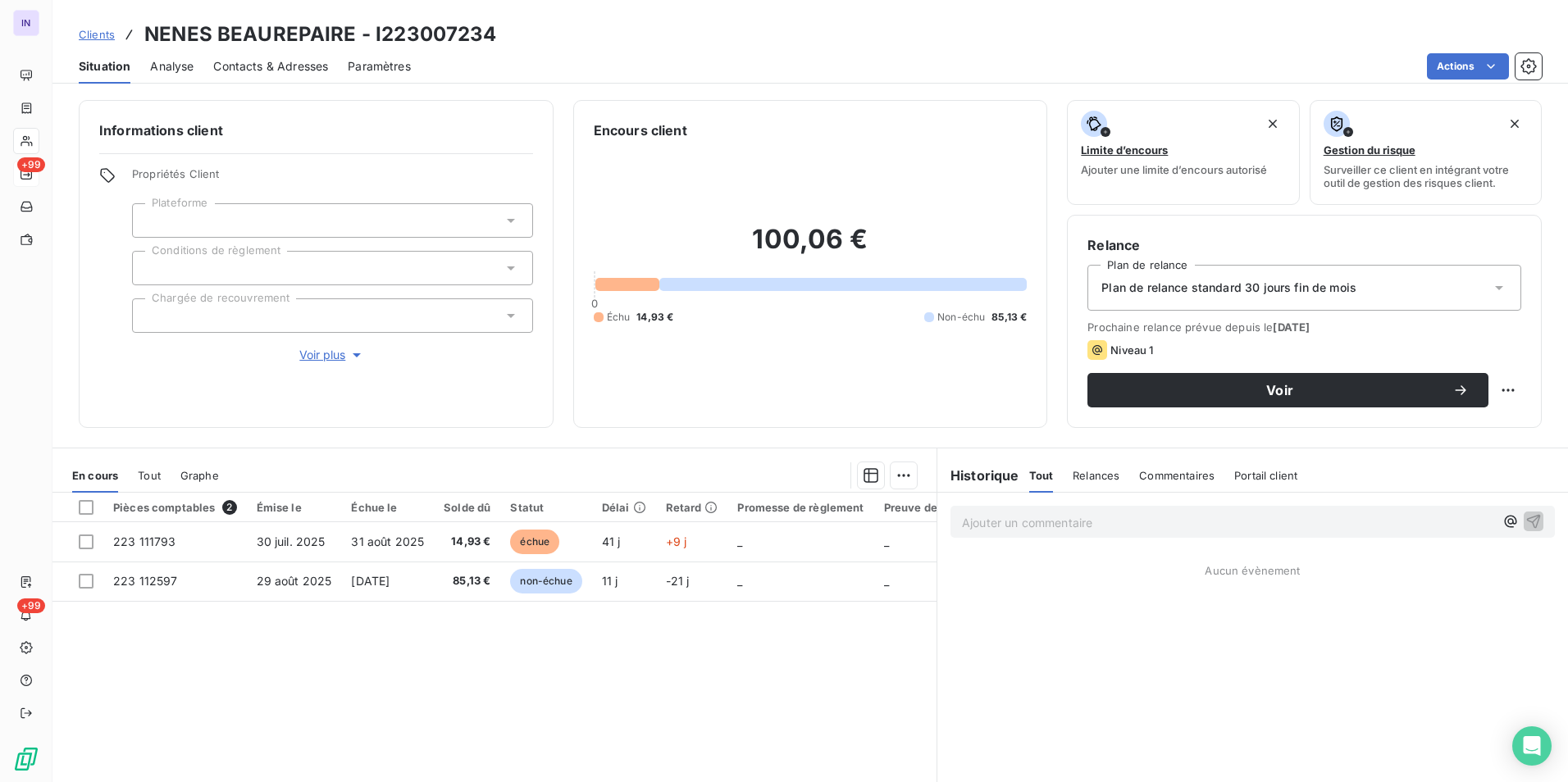
click at [254, 65] on span "Contacts & Adresses" at bounding box center [271, 66] width 115 height 16
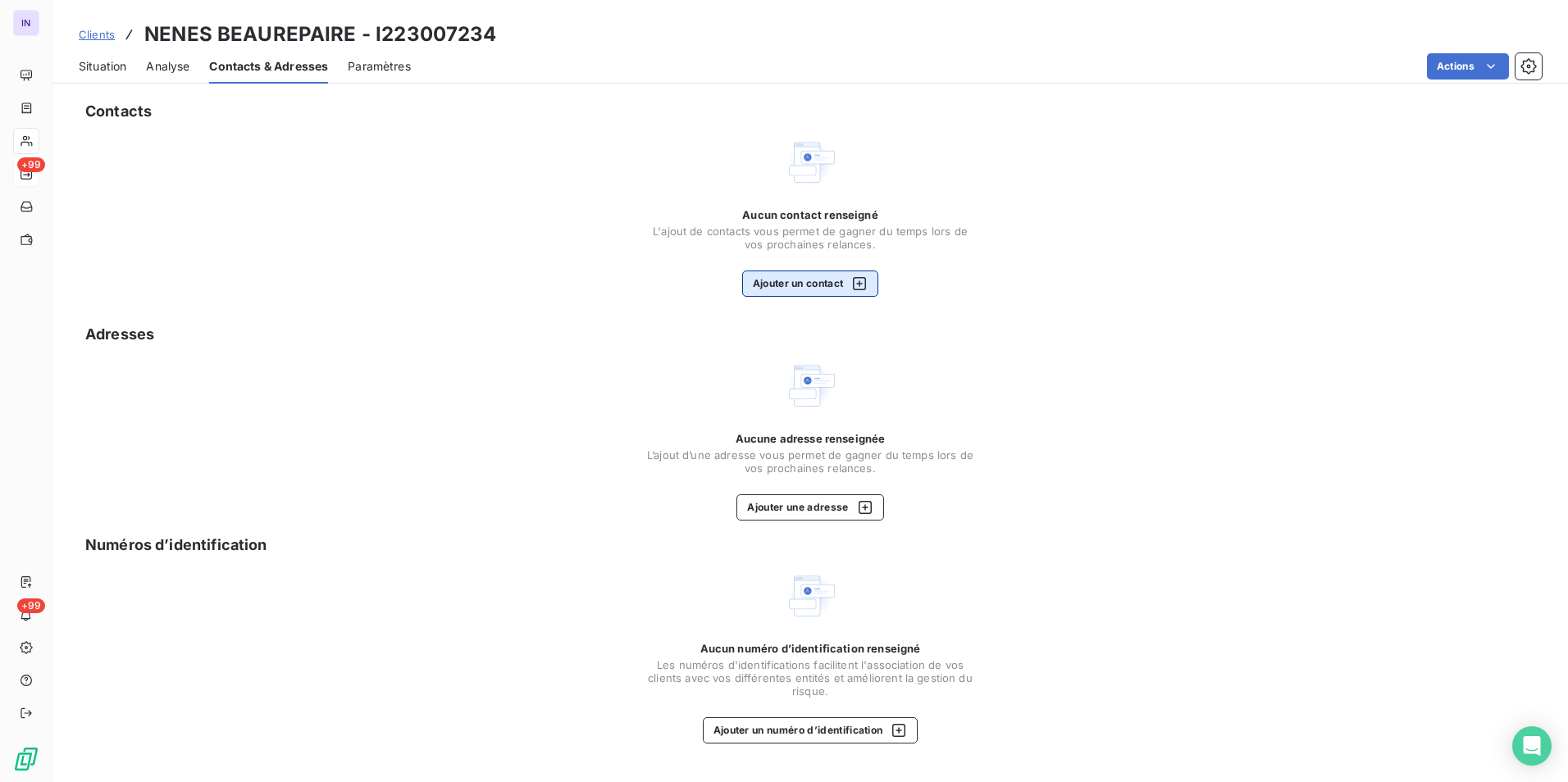
click at [838, 283] on button "Ajouter un contact" at bounding box center [810, 284] width 137 height 27
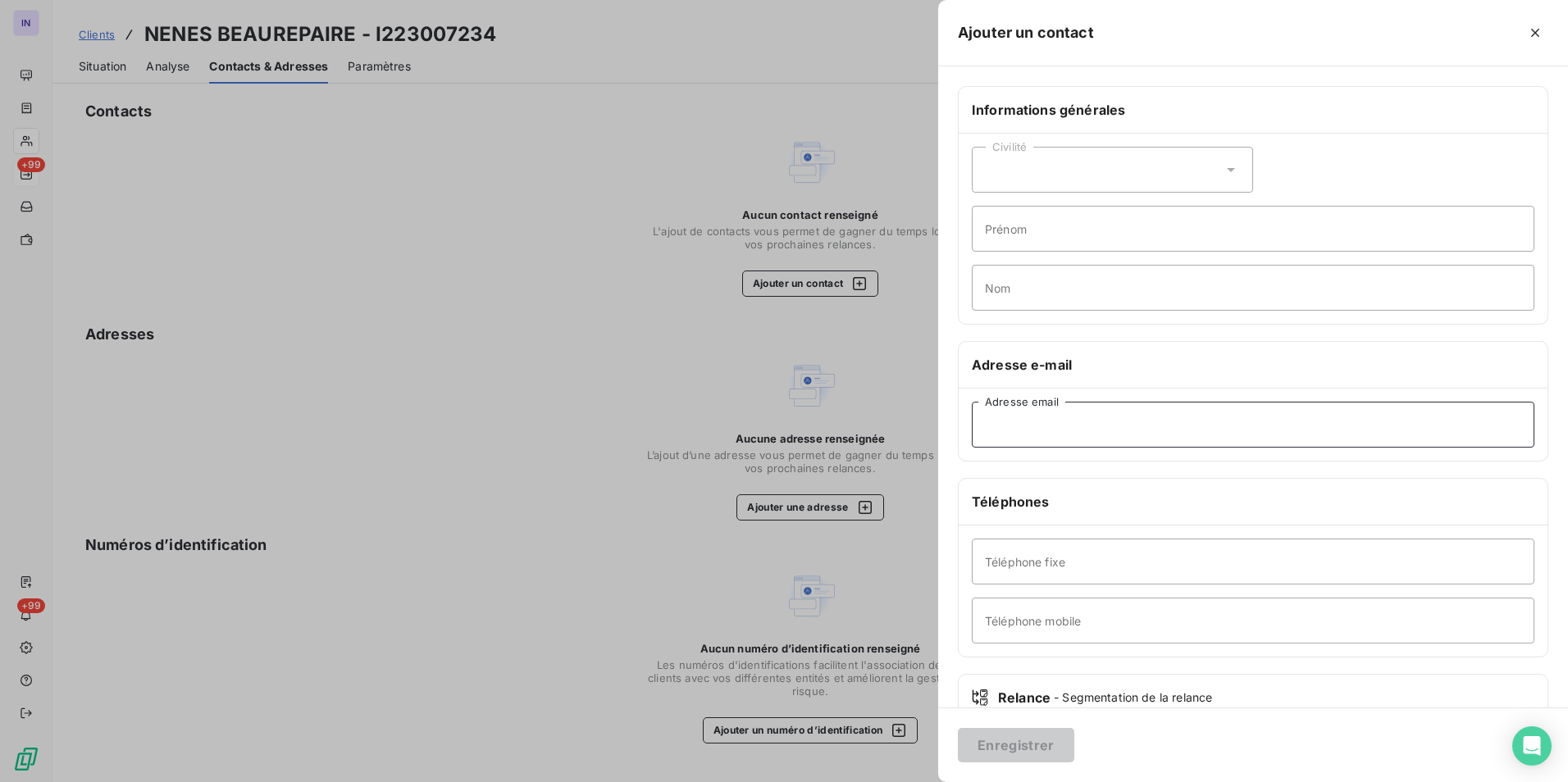
click at [1044, 419] on input "Adresse email" at bounding box center [1253, 424] width 562 height 46
paste input "valentine@nenes-paris.com"
type input "valentine@nenes-paris.com"
click at [1020, 742] on button "Enregistrer" at bounding box center [1015, 745] width 116 height 34
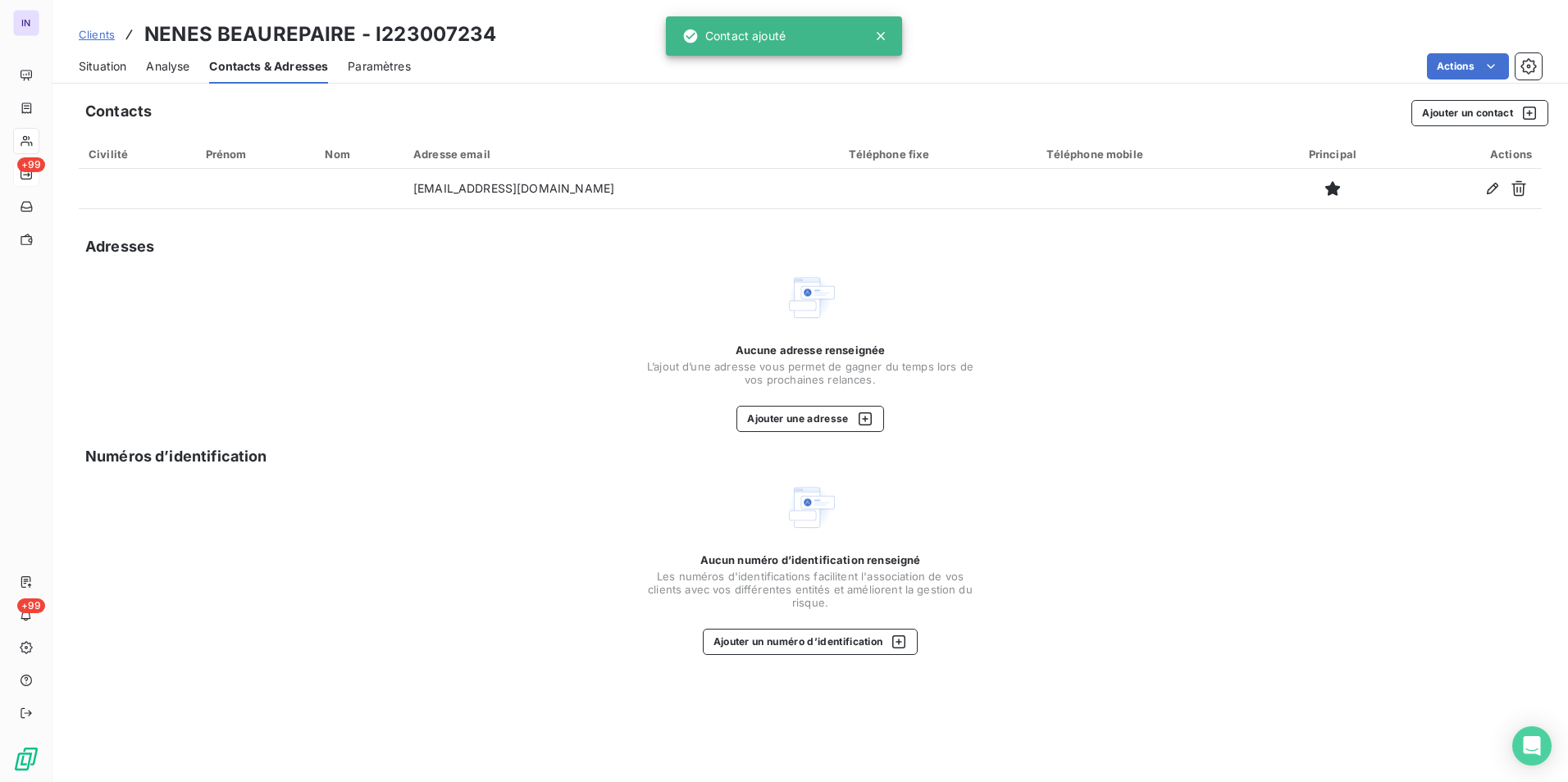
click at [101, 61] on span "Situation" at bounding box center [102, 66] width 47 height 16
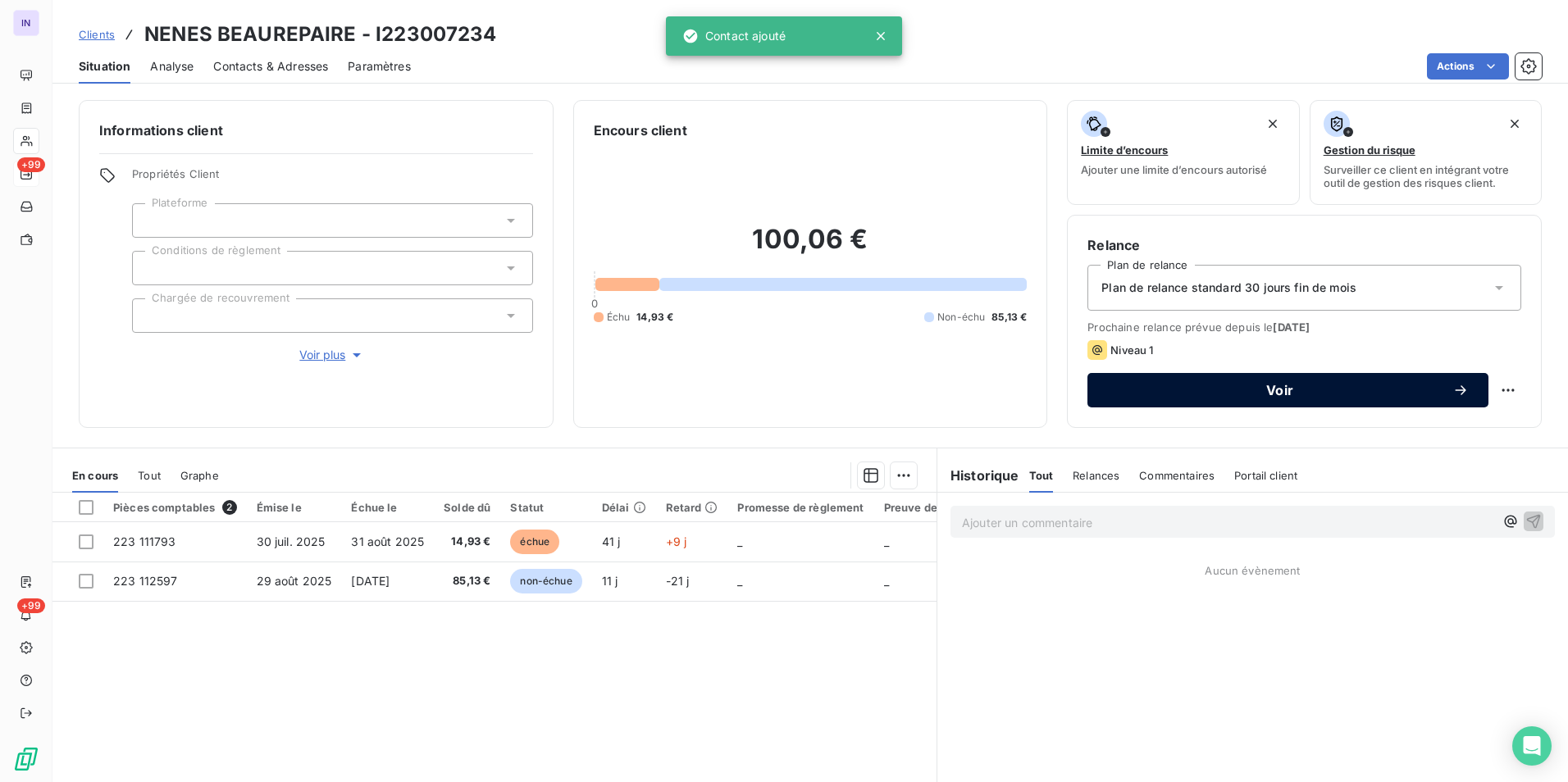
click at [1266, 396] on span "Voir" at bounding box center [1280, 389] width 346 height 13
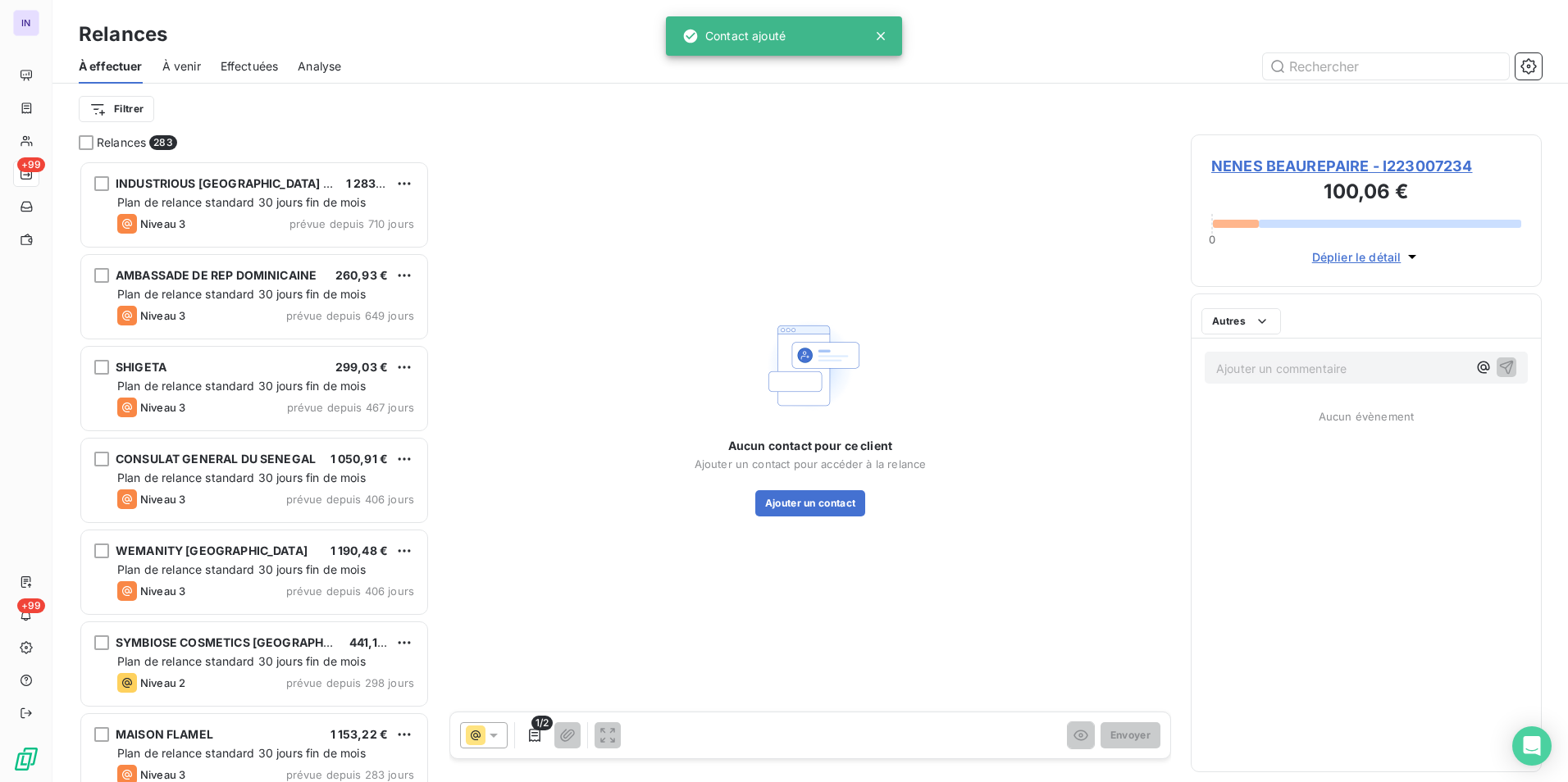
scroll to position [609, 339]
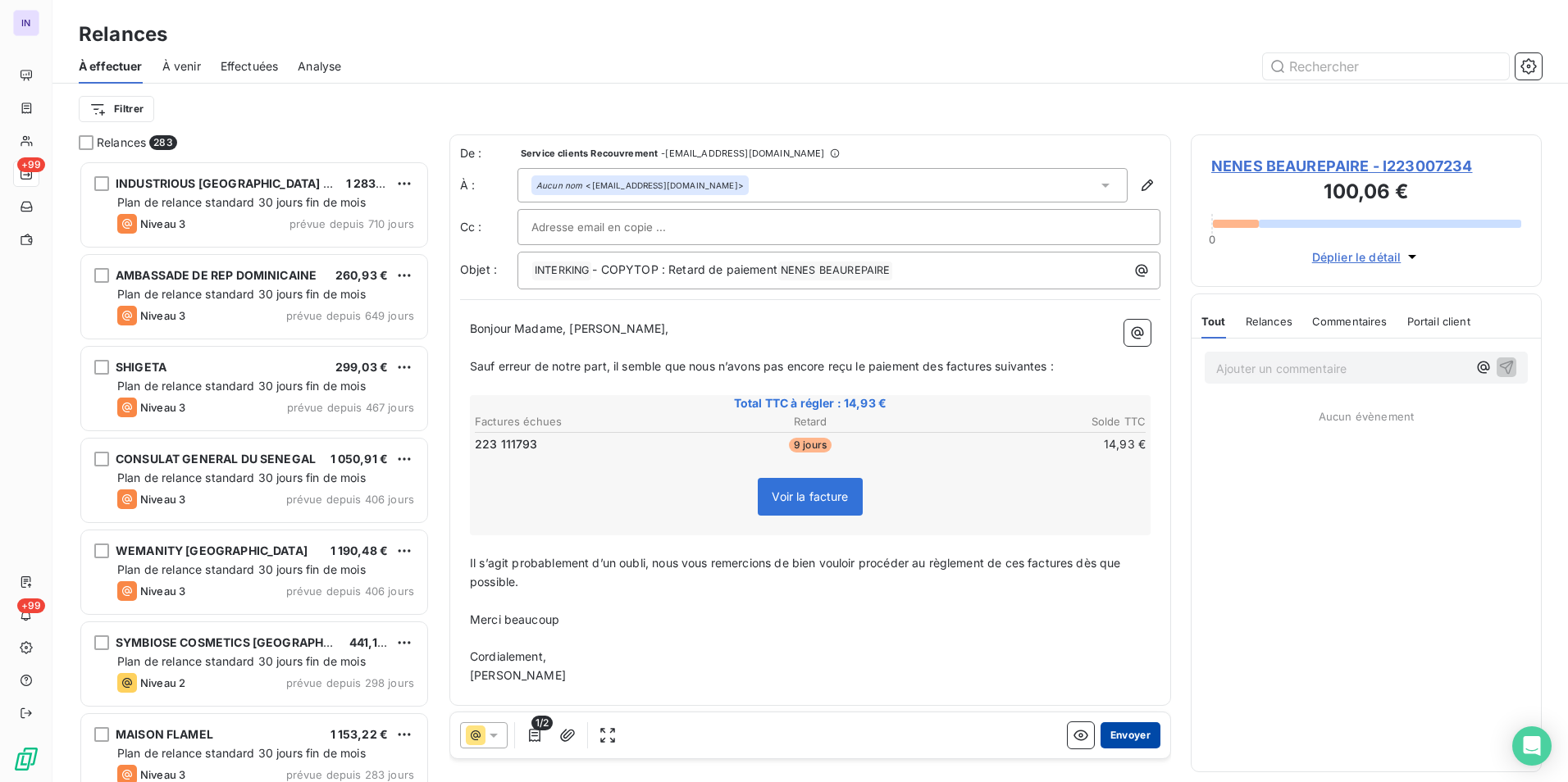
click at [1118, 739] on button "Envoyer" at bounding box center [1130, 735] width 60 height 27
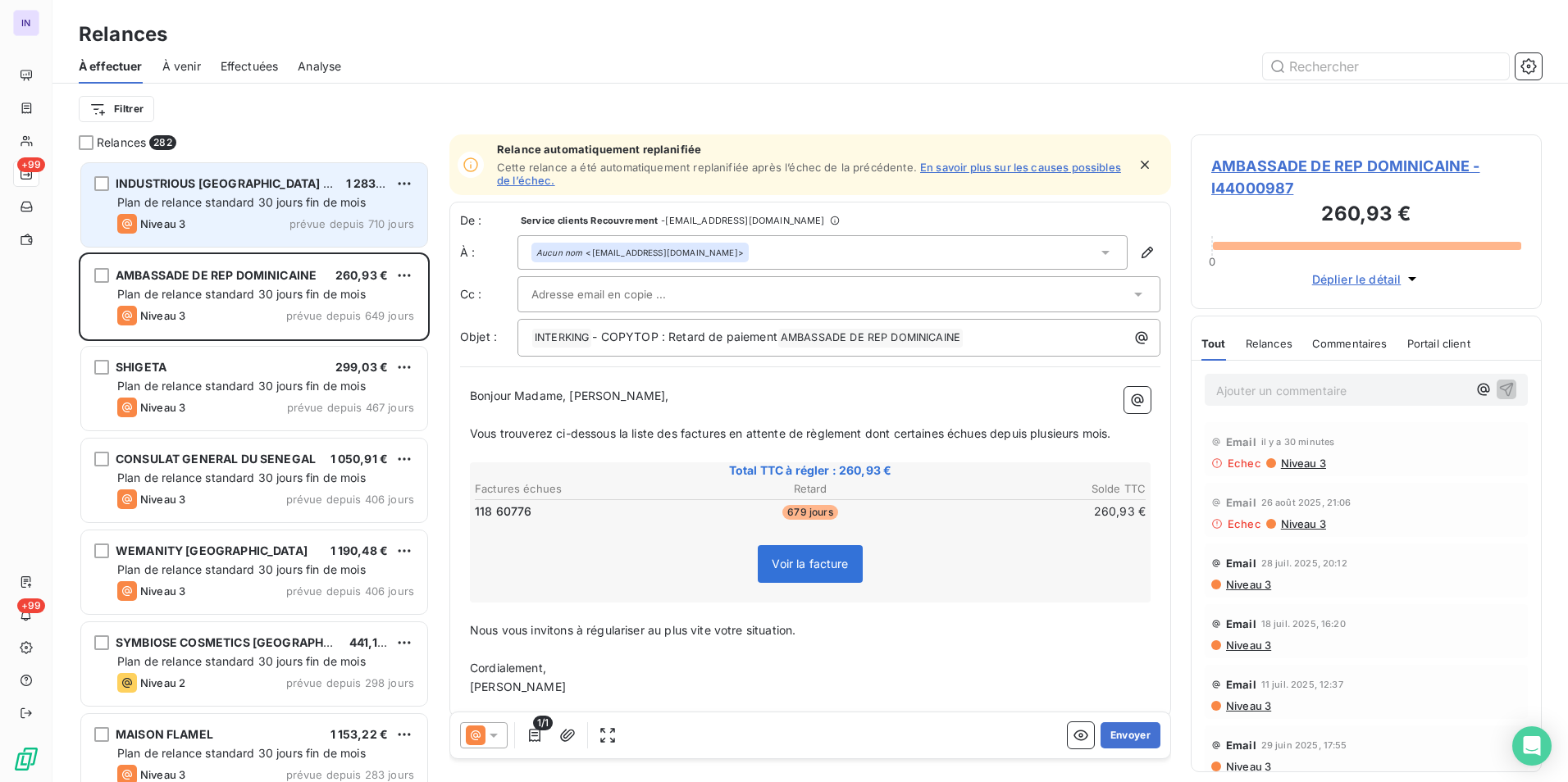
click at [211, 218] on div "Niveau 3 prévue depuis 710 jours" at bounding box center [265, 223] width 297 height 20
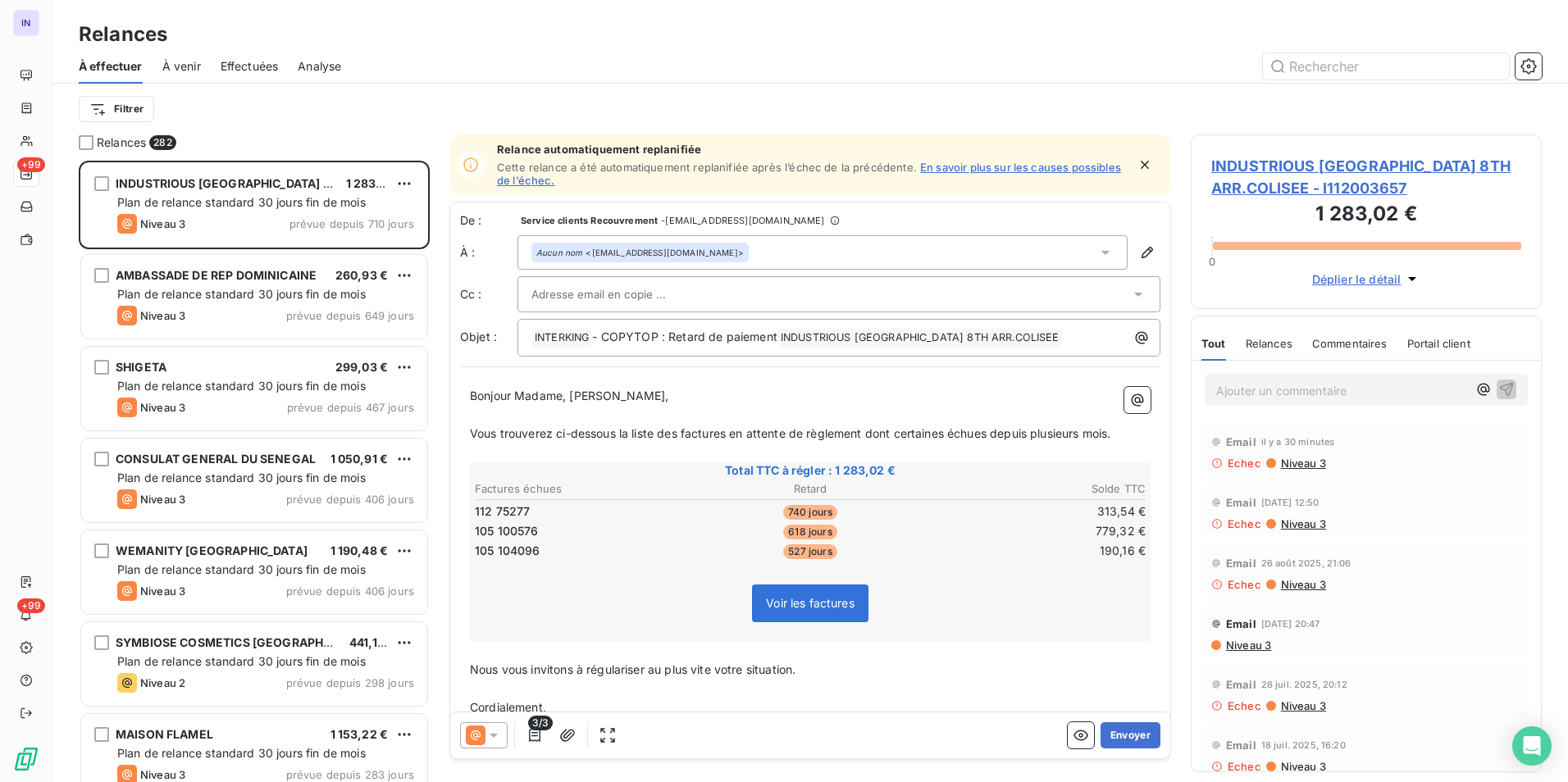
click at [1257, 646] on span "Niveau 3" at bounding box center [1247, 645] width 46 height 13
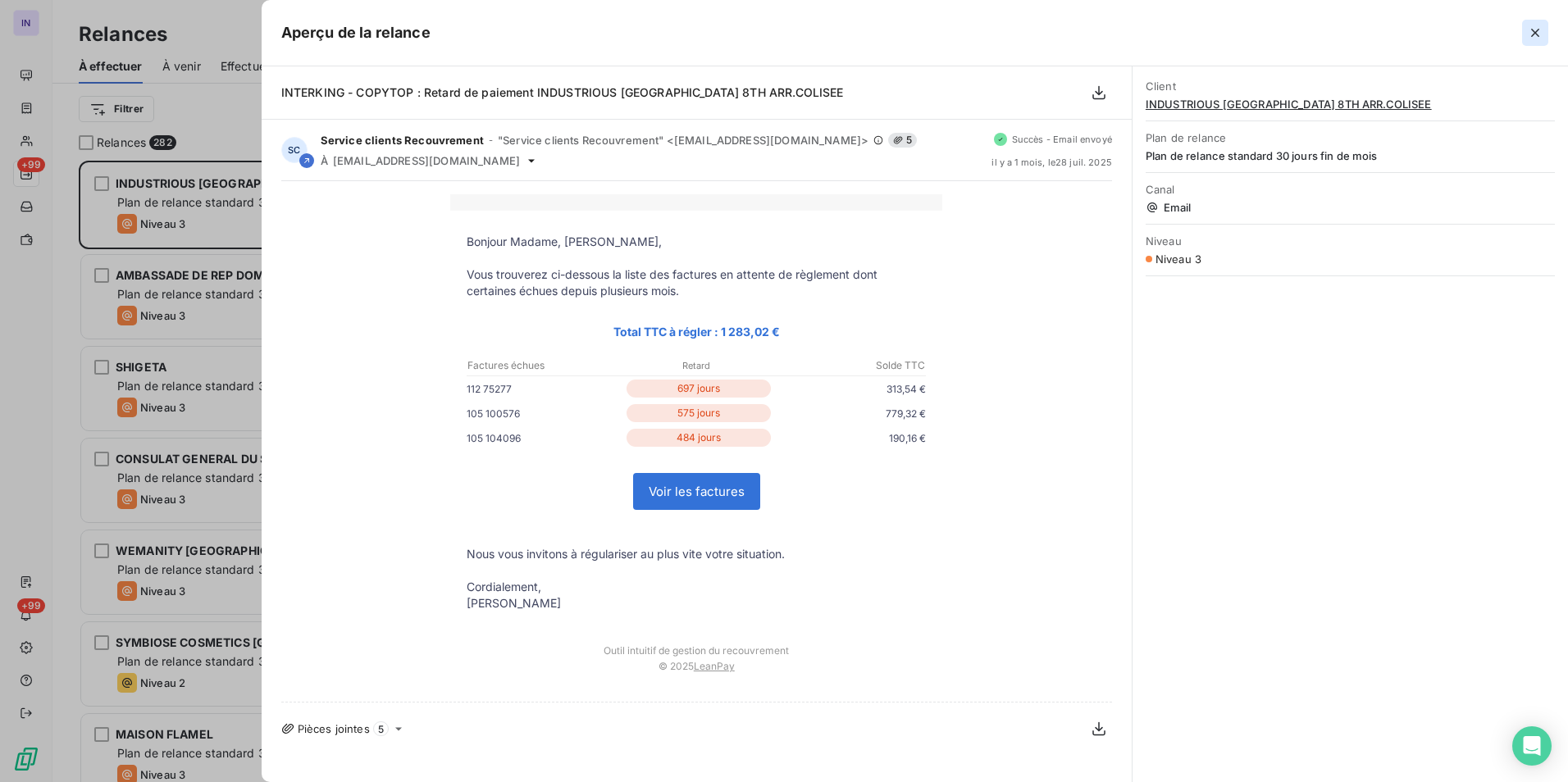
click at [1529, 30] on icon "button" at bounding box center [1534, 33] width 16 height 16
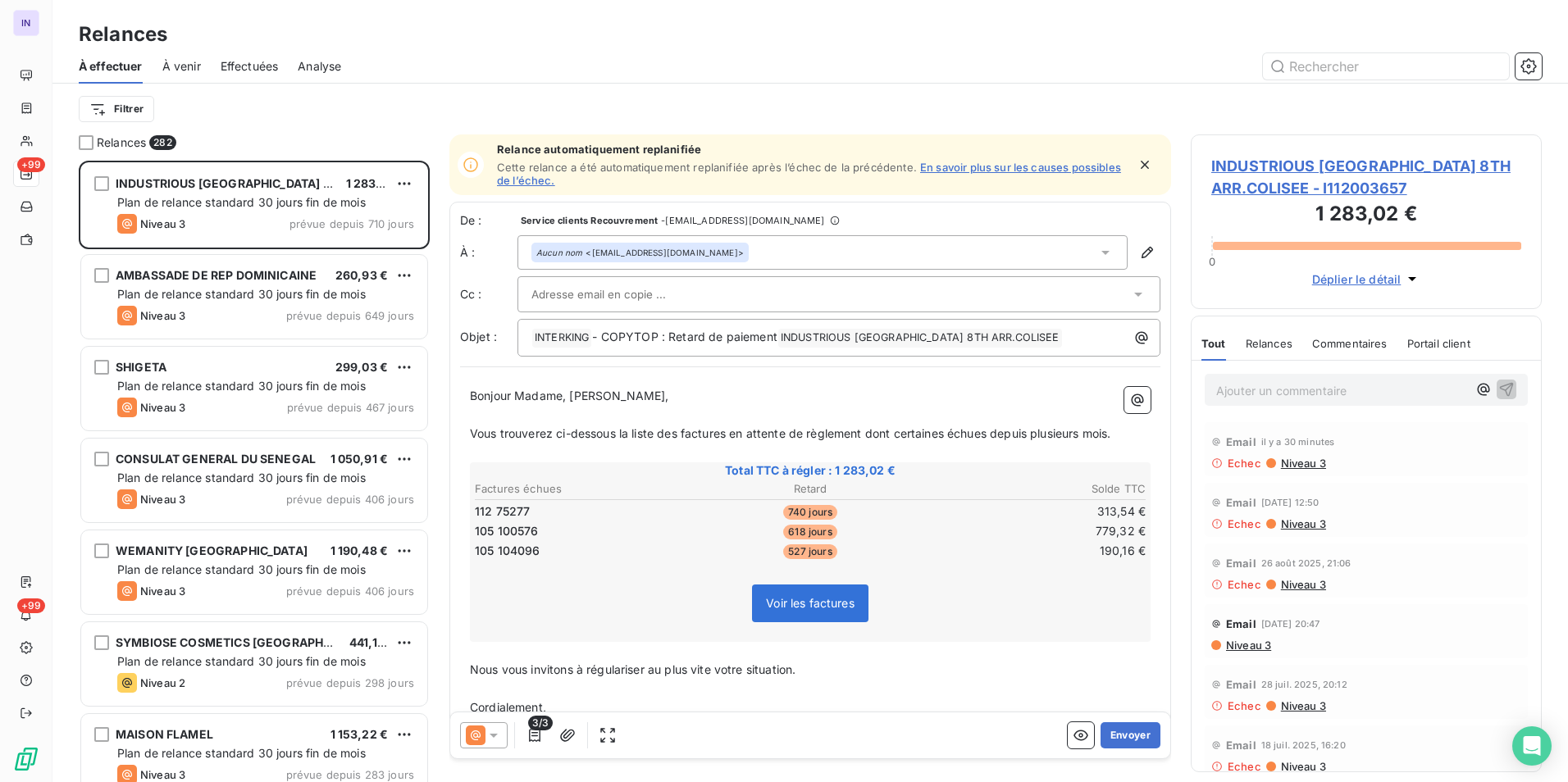
click at [1302, 461] on span "Niveau 3" at bounding box center [1302, 462] width 46 height 13
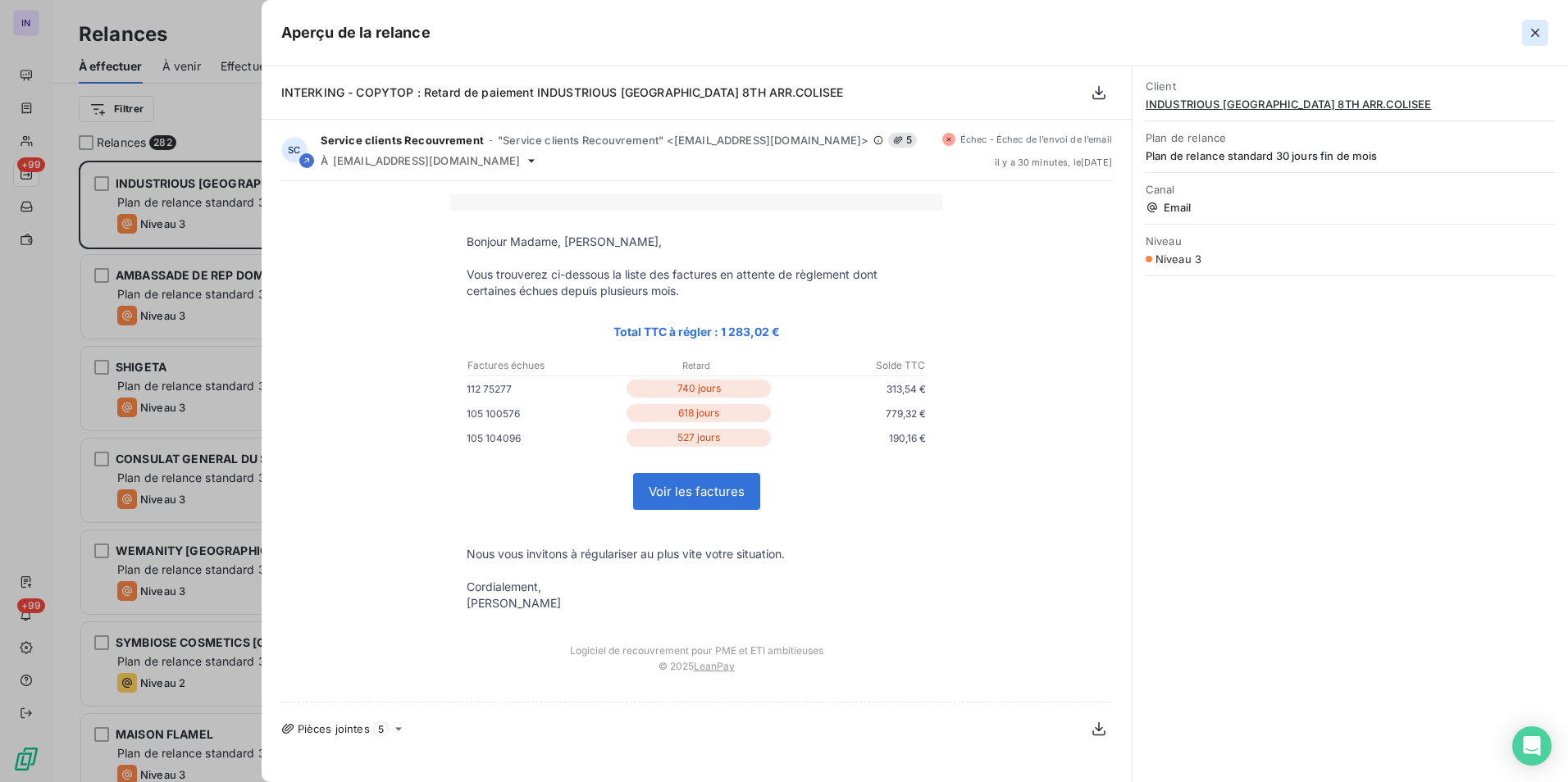
click at [1540, 30] on icon "button" at bounding box center [1534, 33] width 16 height 16
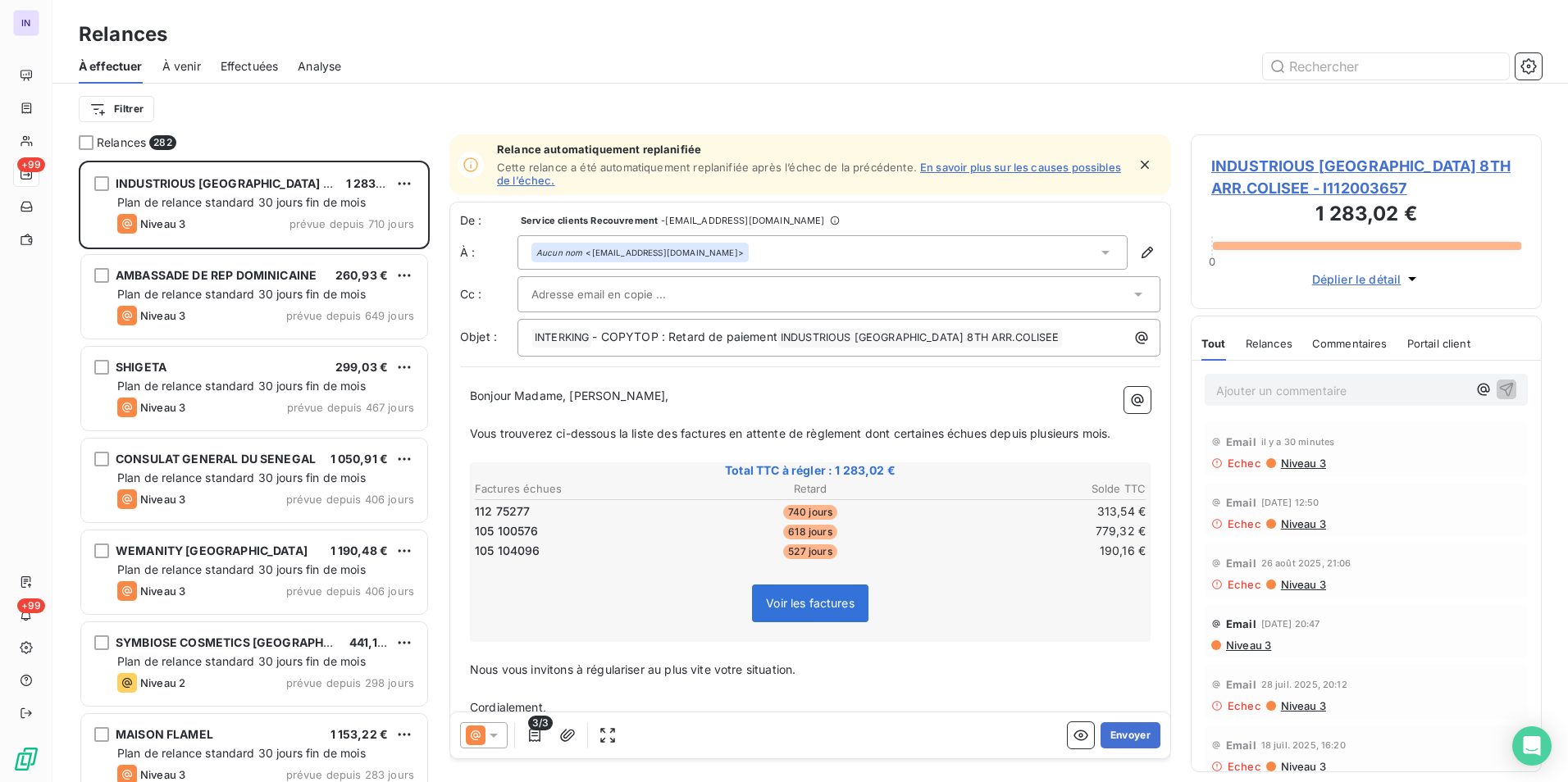
click at [1295, 583] on span "Niveau 3" at bounding box center [1302, 583] width 46 height 13
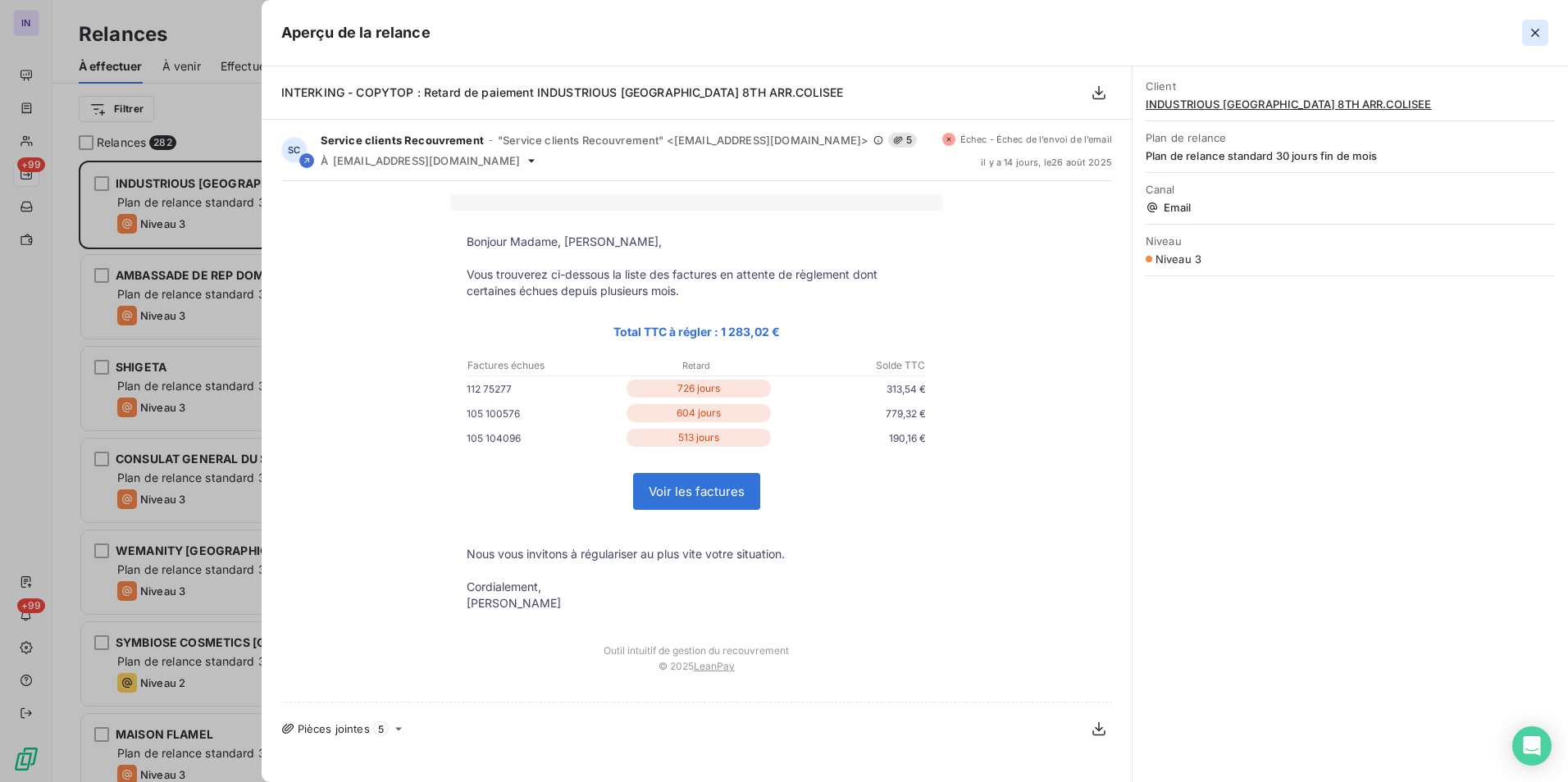
click at [1534, 27] on icon "button" at bounding box center [1534, 33] width 16 height 16
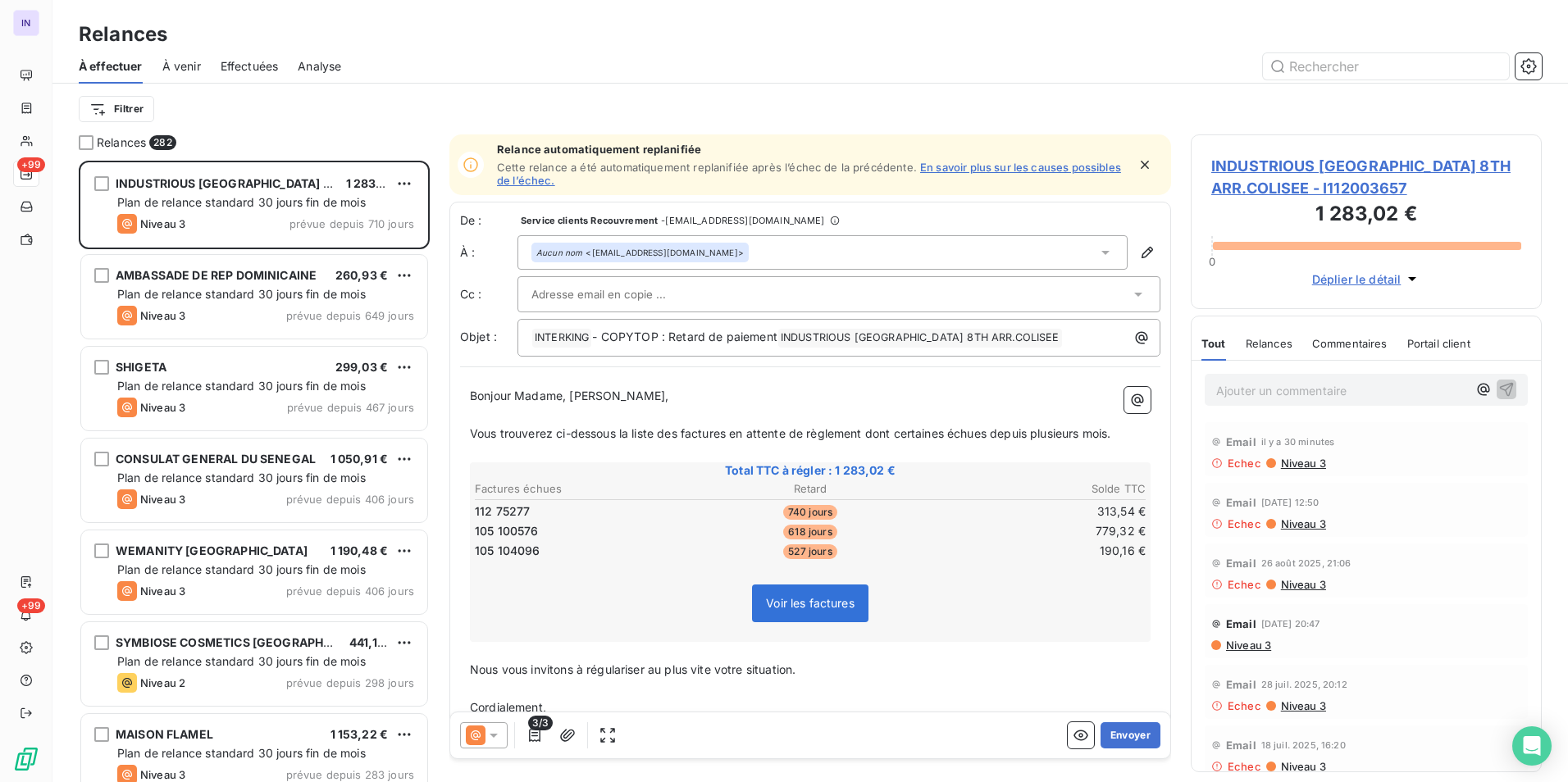
click at [792, 257] on div "Aucun nom <pcaillot@industriousoffice.com>" at bounding box center [823, 253] width 610 height 34
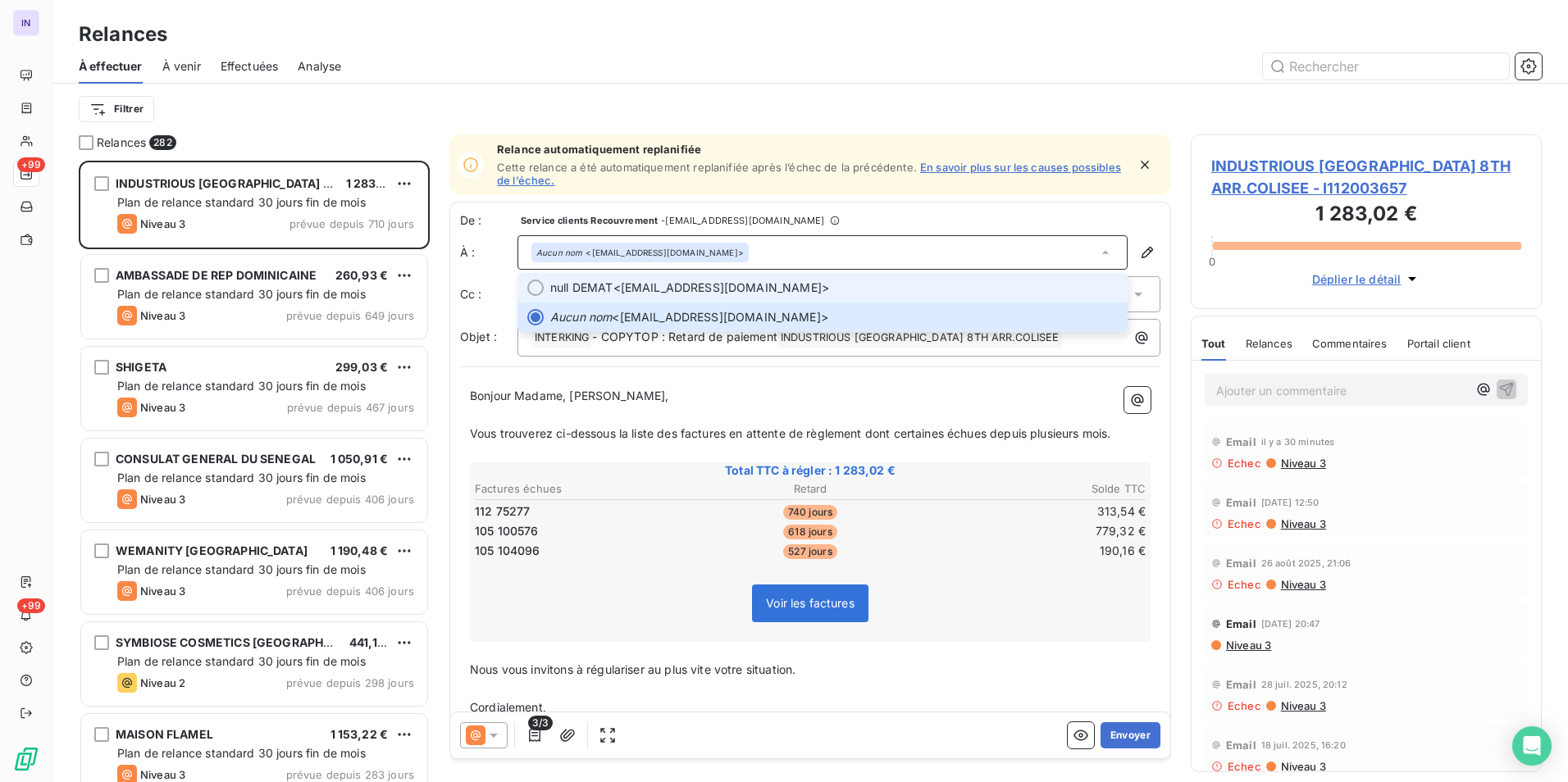
click at [784, 286] on span "null DEMAT <parischampselysees@industriousoffice.com>" at bounding box center [834, 287] width 567 height 16
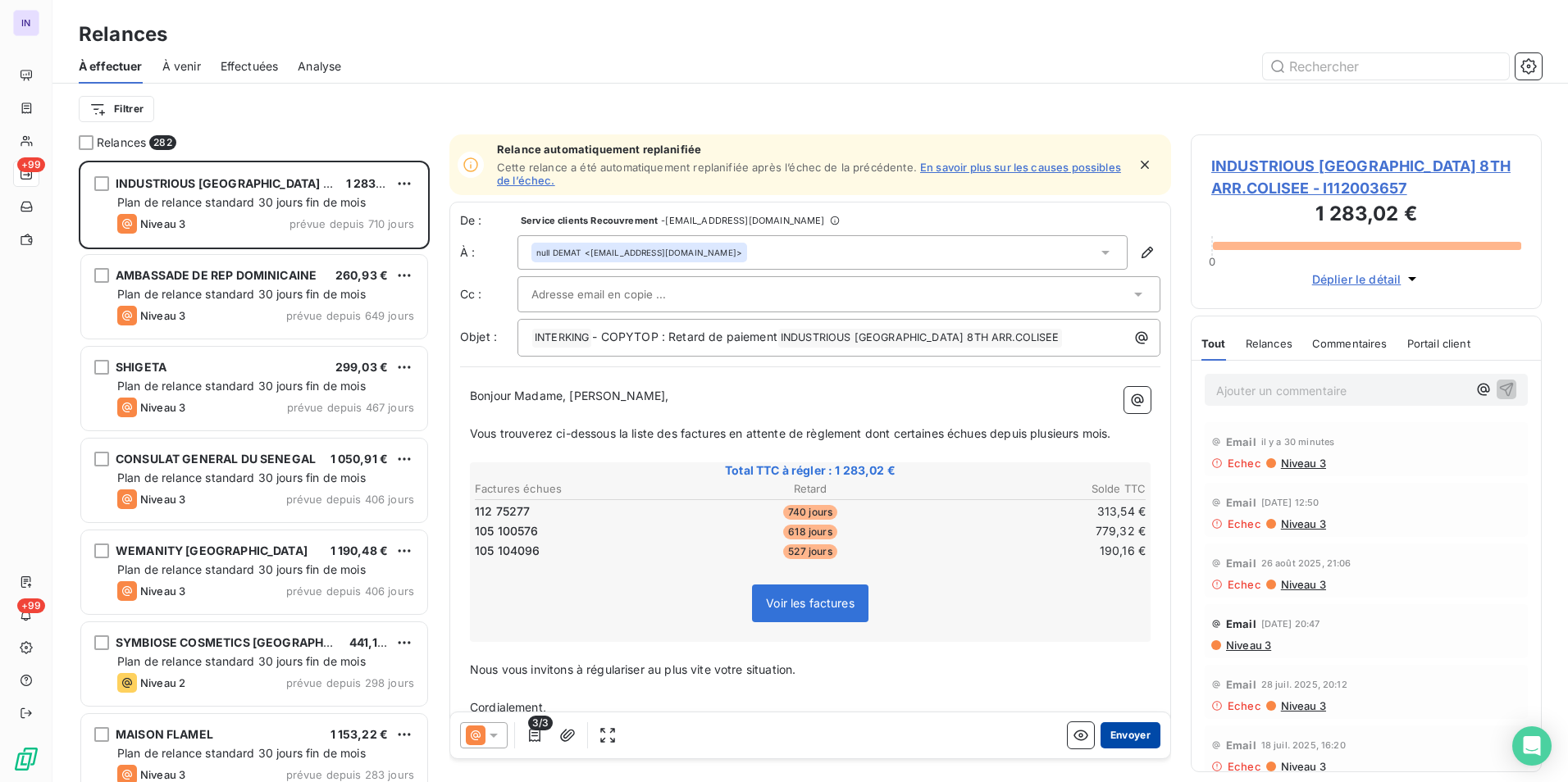
click at [1112, 731] on button "Envoyer" at bounding box center [1130, 735] width 60 height 27
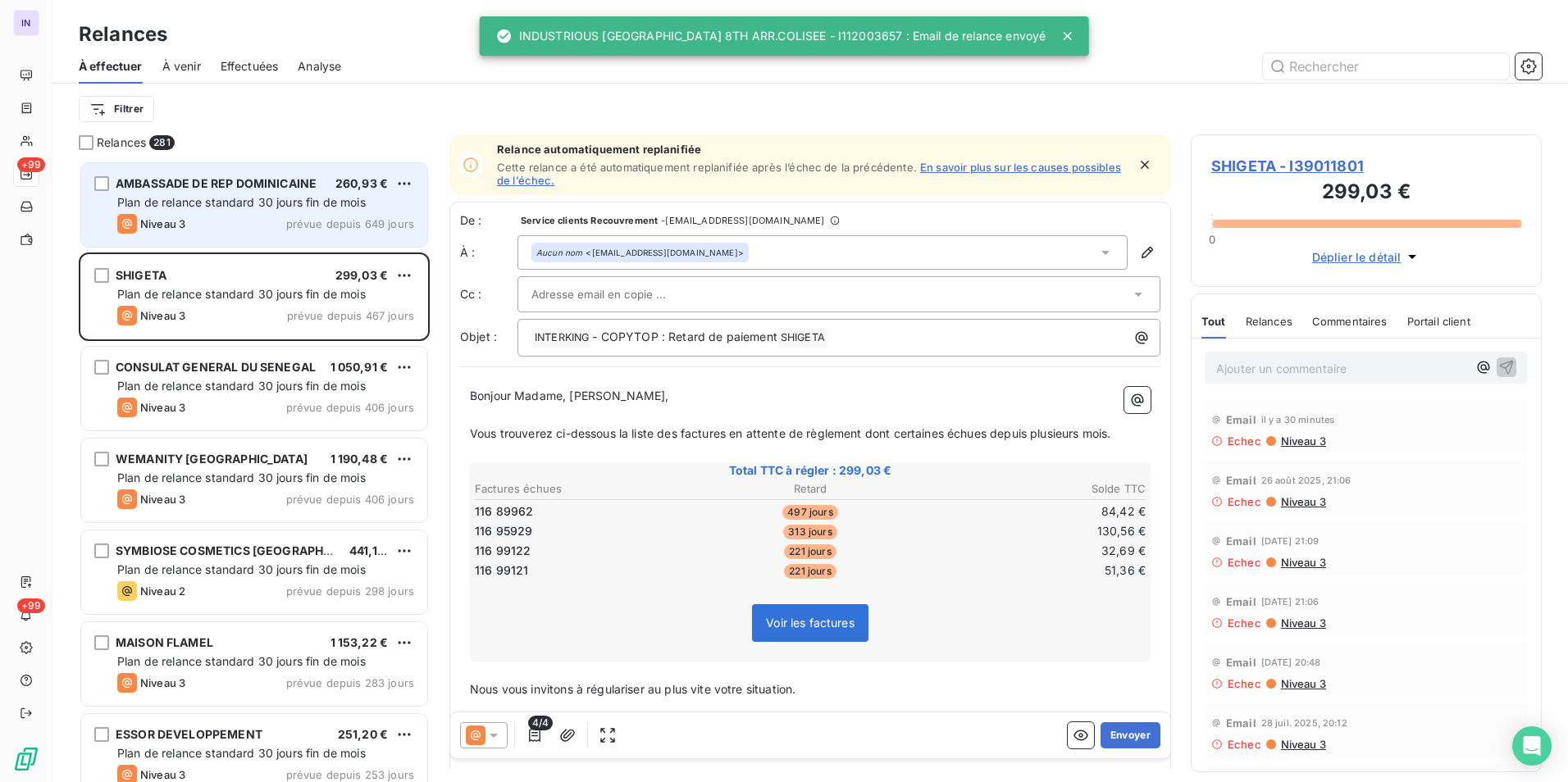
click at [257, 192] on div "AMBASSADE DE REP DOMINICAINE 260,93 € Plan de relance standard 30 jours fin de …" at bounding box center [254, 205] width 346 height 83
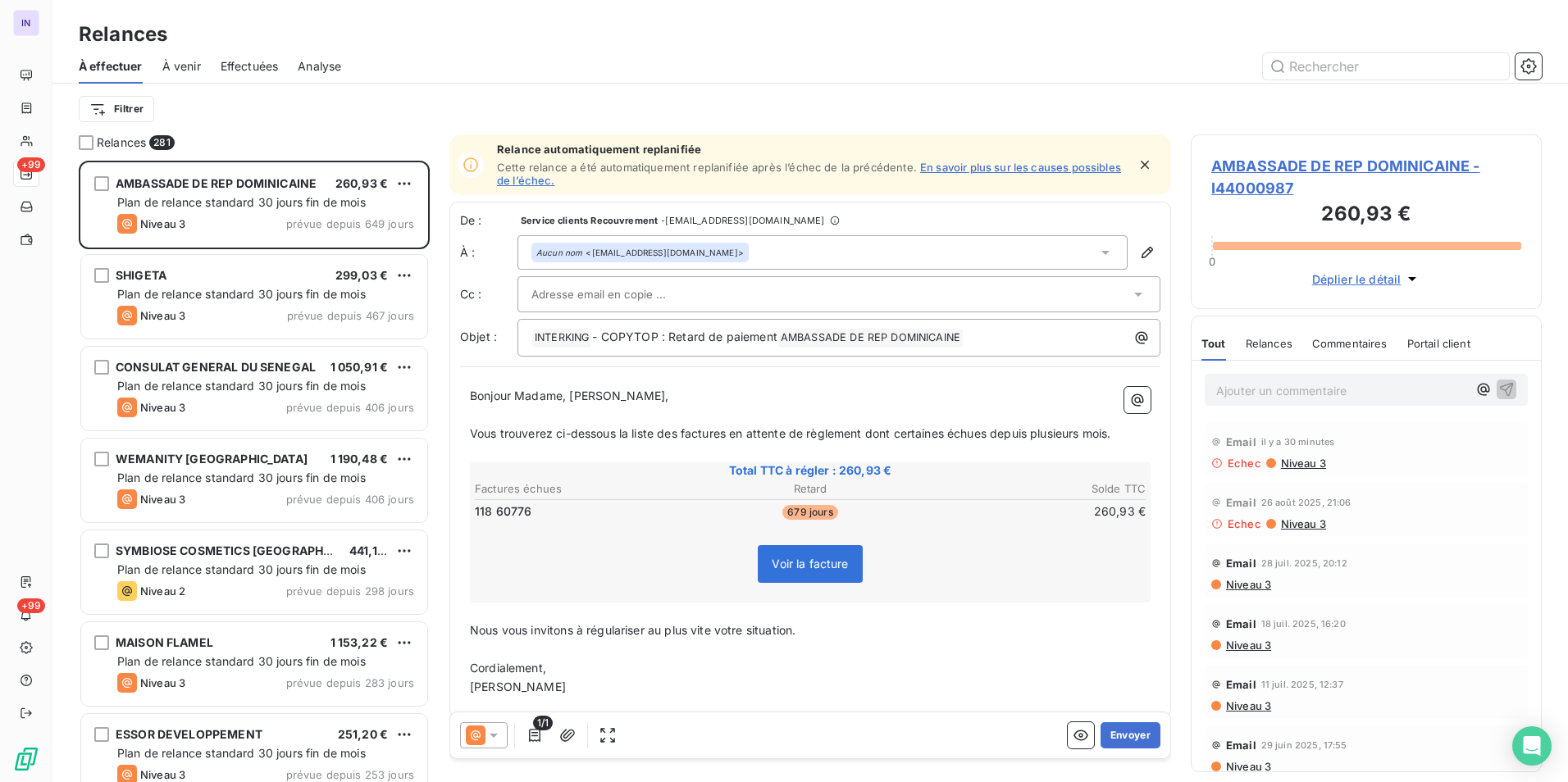
click at [1244, 587] on span "Niveau 3" at bounding box center [1247, 583] width 46 height 13
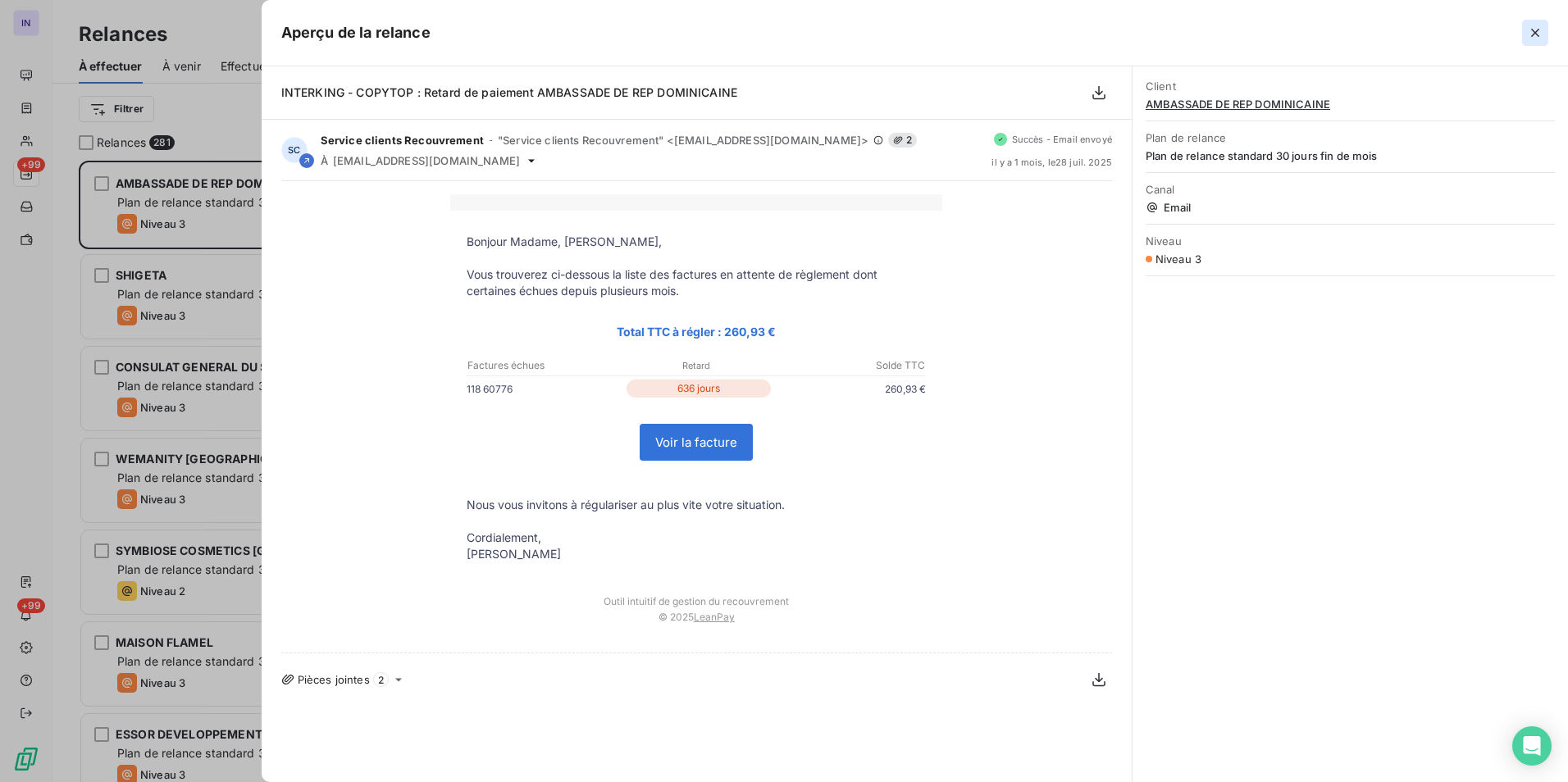
click at [1540, 27] on icon "button" at bounding box center [1534, 33] width 16 height 16
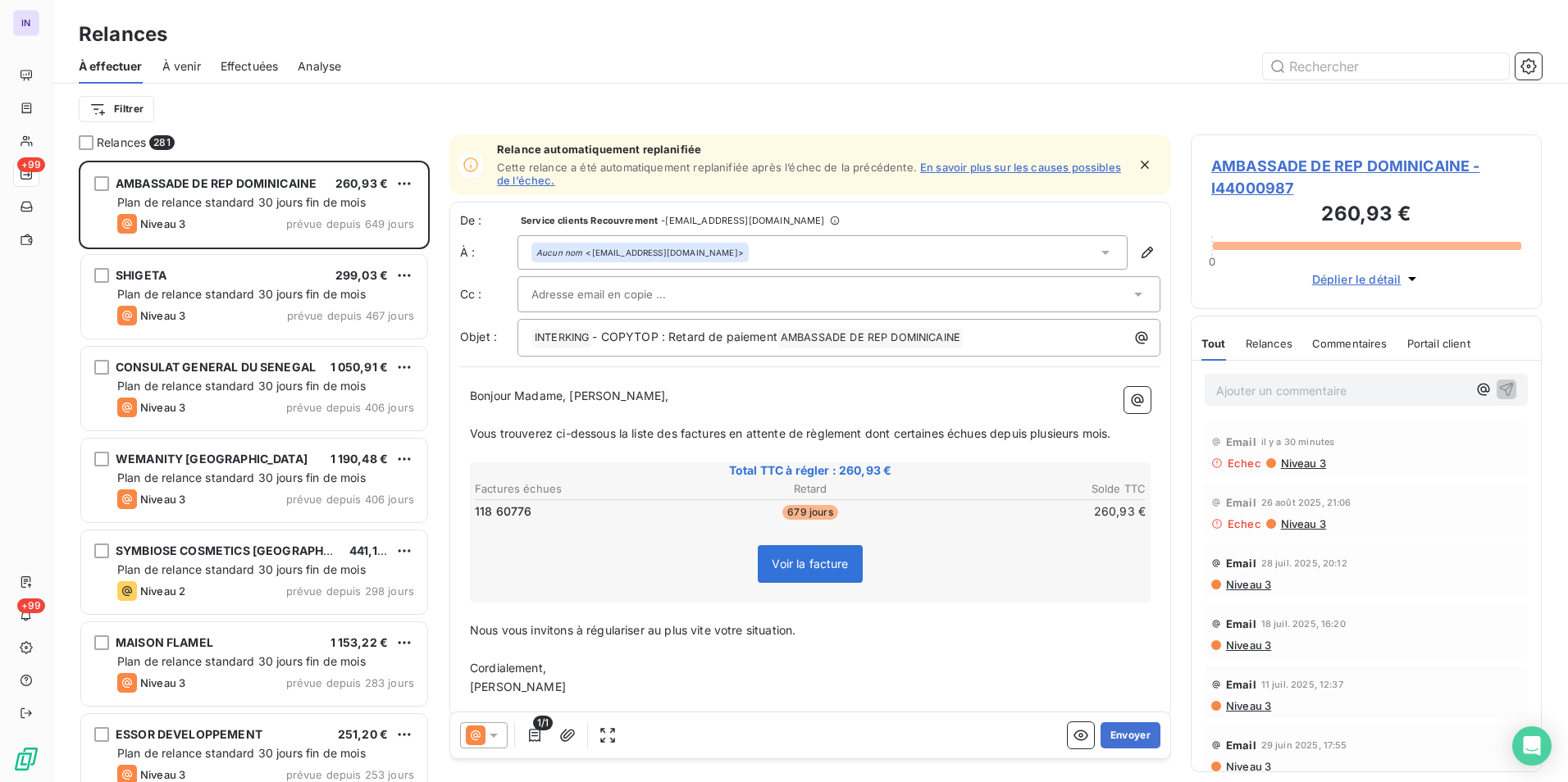
click at [1300, 461] on span "Niveau 3" at bounding box center [1302, 462] width 46 height 13
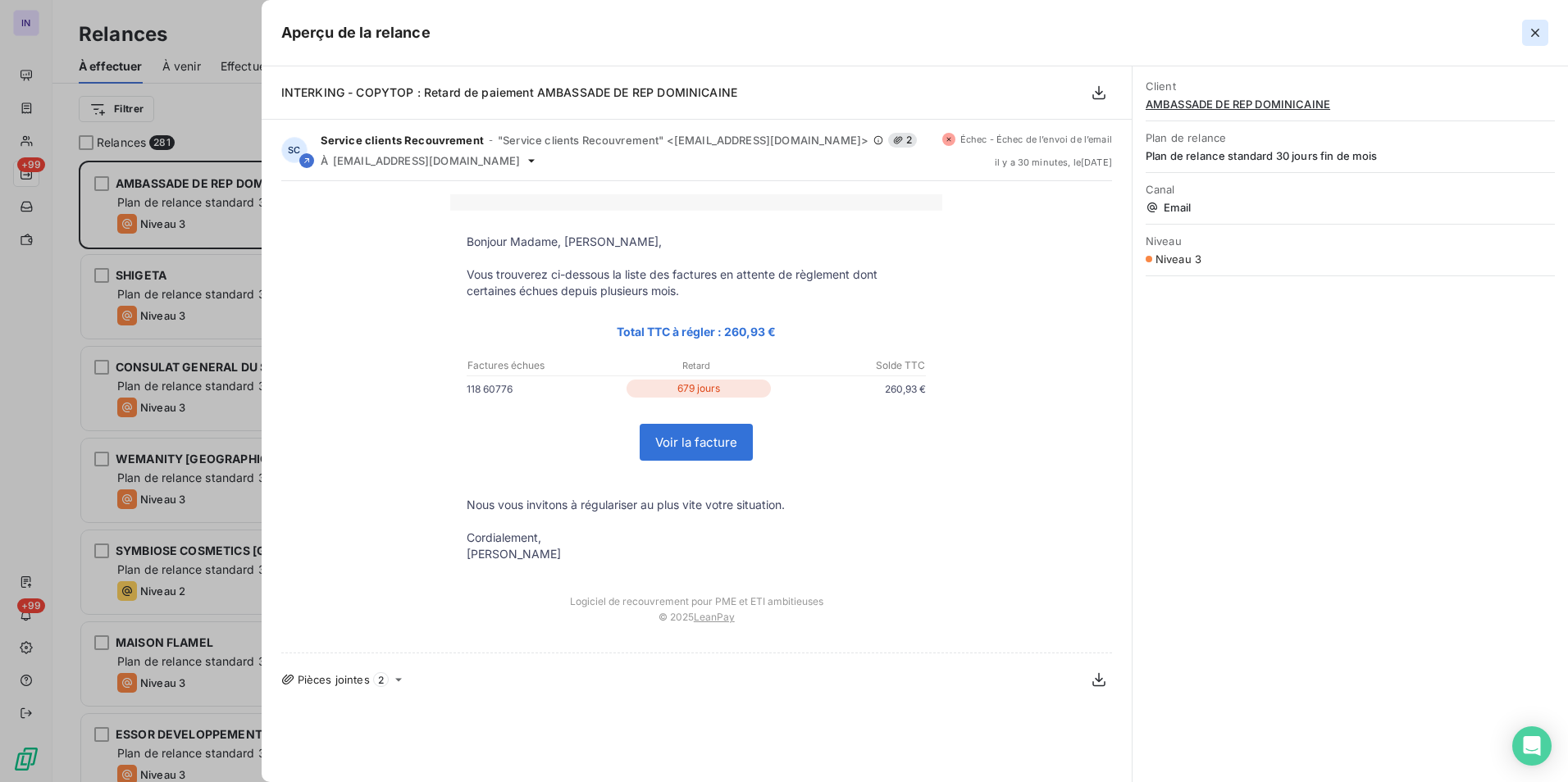
click at [1532, 35] on icon "button" at bounding box center [1535, 33] width 9 height 9
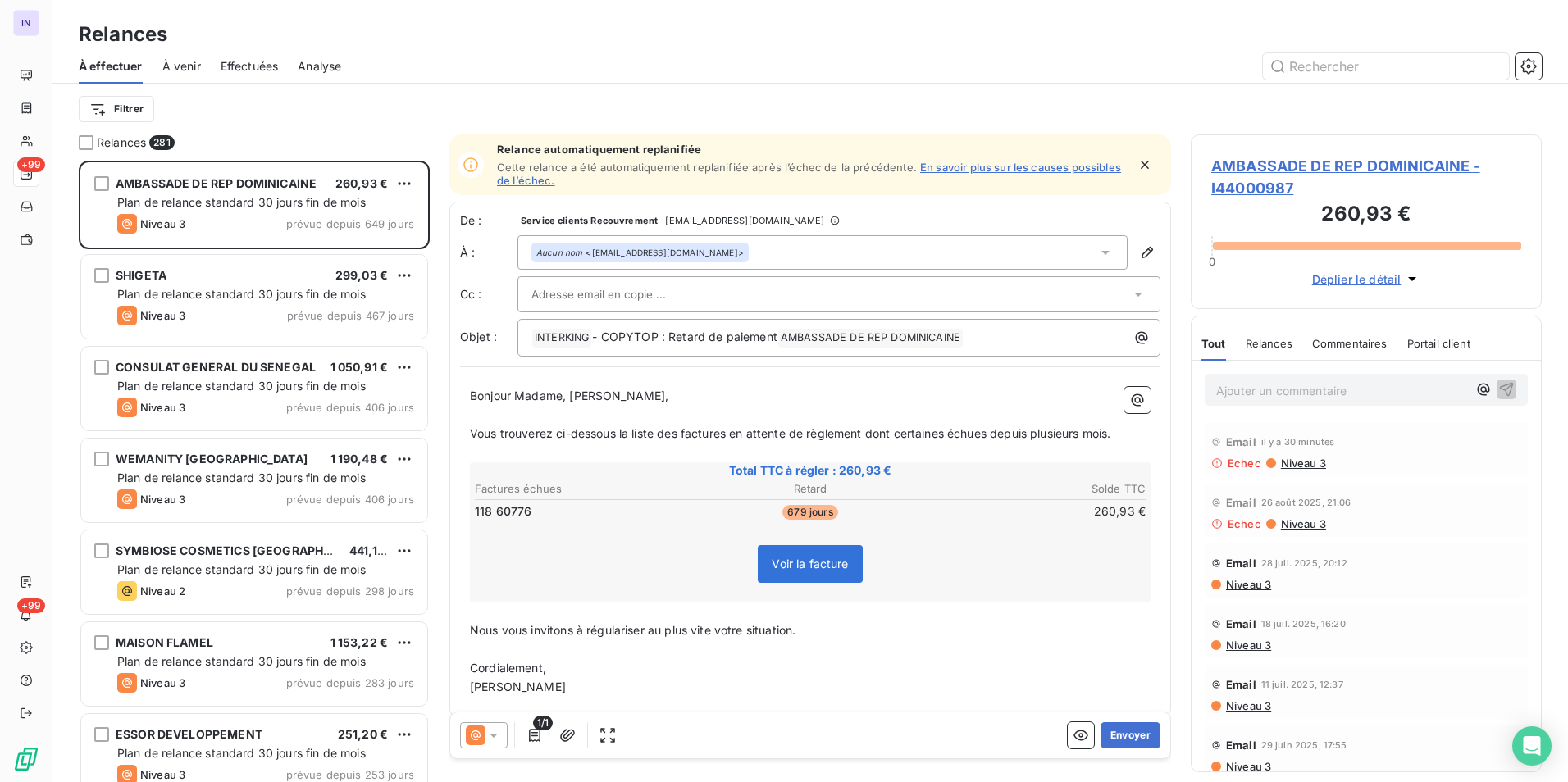
click at [1314, 157] on span "AMBASSADE DE REP DOMINICAINE - I44000987" at bounding box center [1366, 177] width 310 height 45
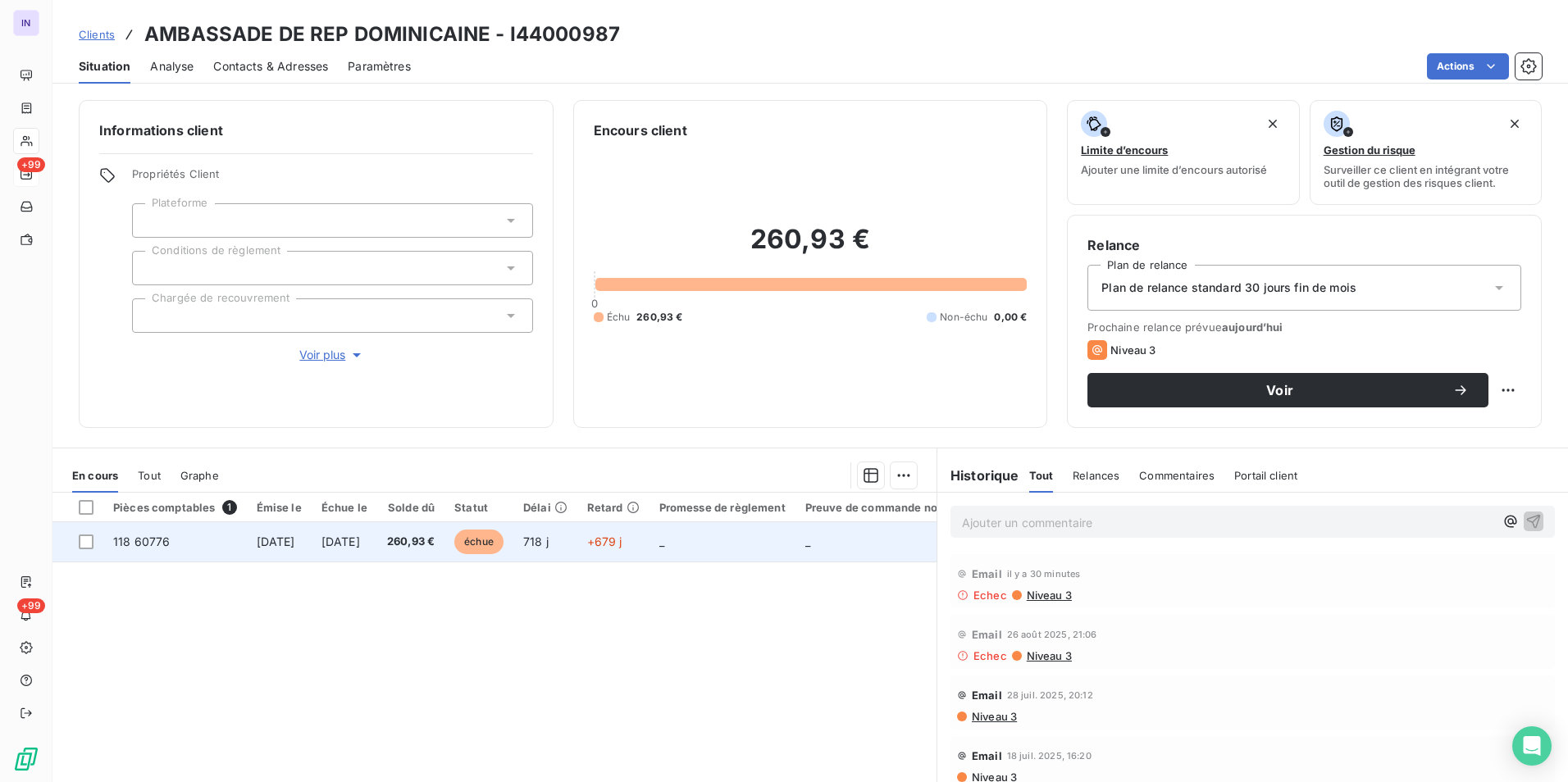
click at [265, 539] on span "[DATE]" at bounding box center [276, 541] width 39 height 14
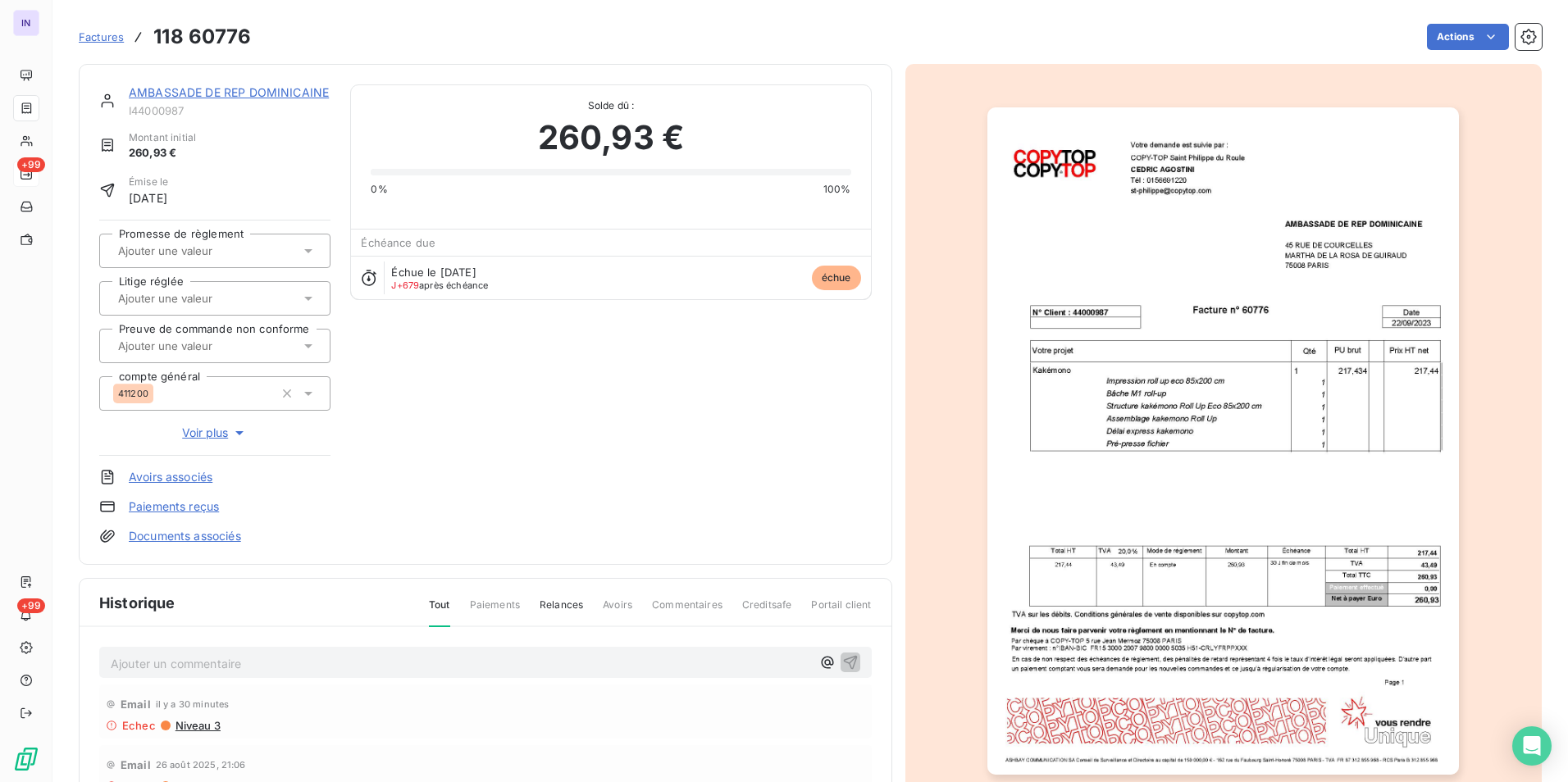
click at [206, 534] on link "Documents associés" at bounding box center [185, 535] width 113 height 16
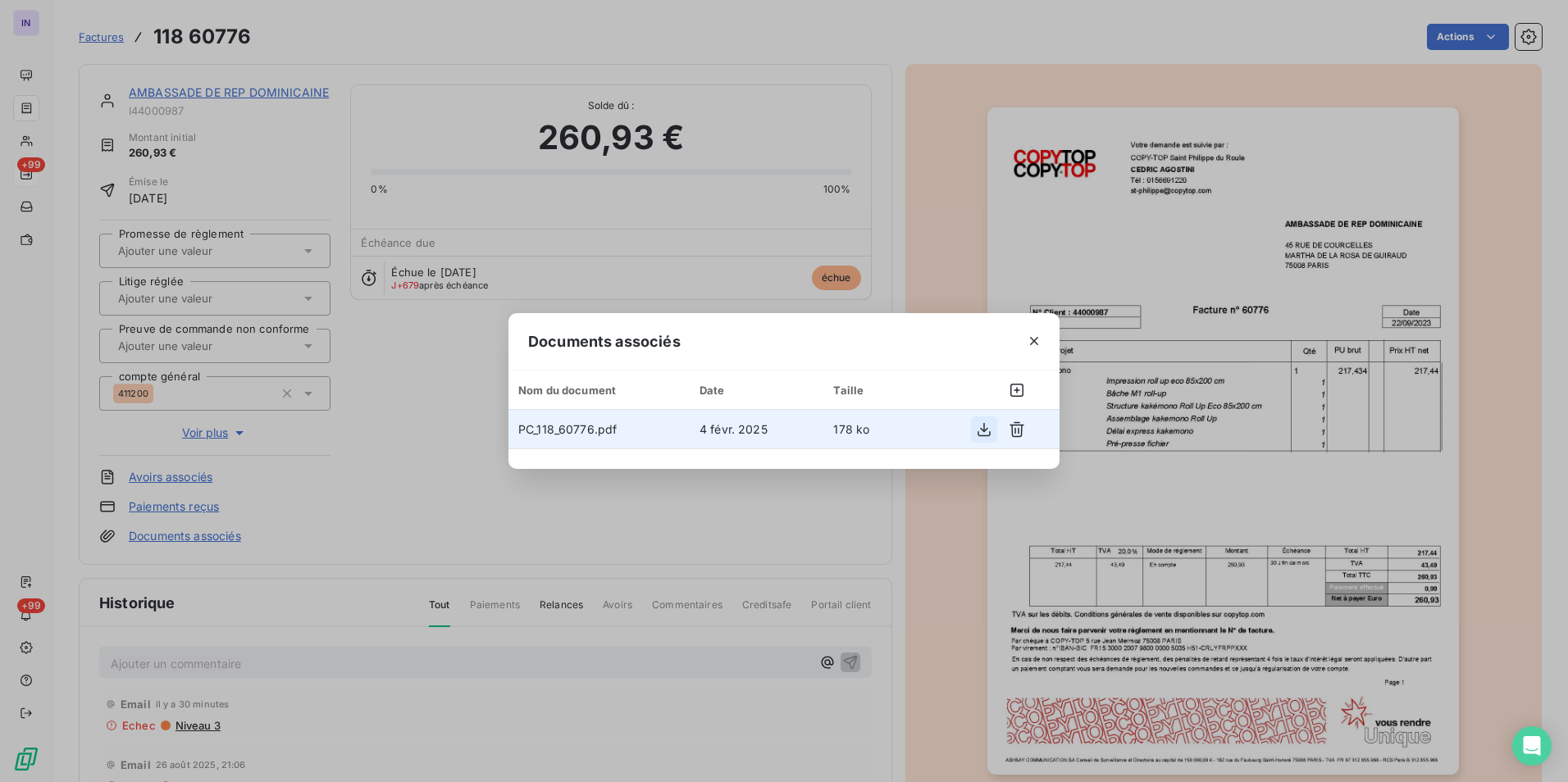
click at [979, 432] on icon "button" at bounding box center [983, 429] width 16 height 16
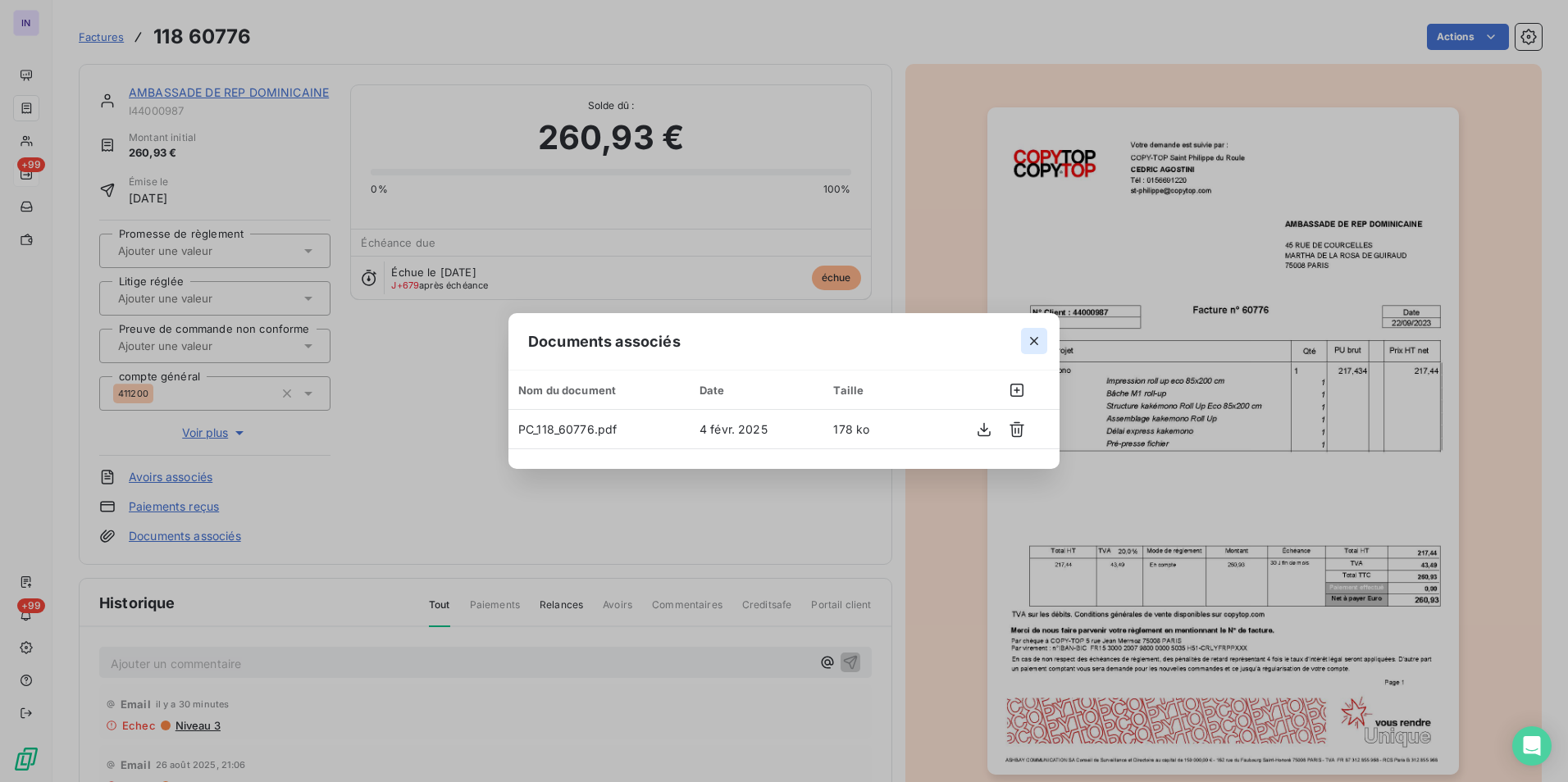
click at [1040, 339] on icon "button" at bounding box center [1033, 340] width 16 height 16
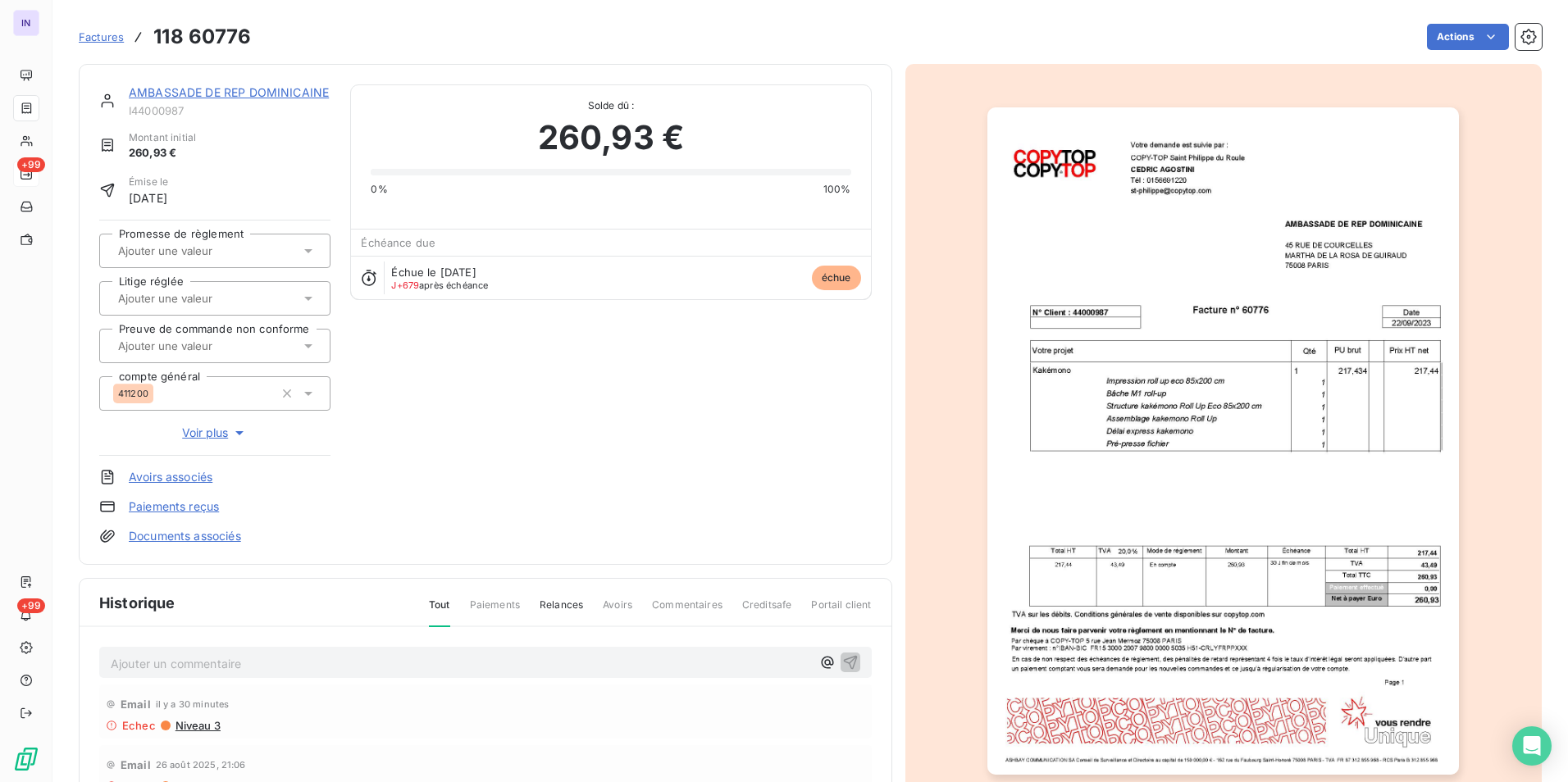
click at [248, 95] on link "AMBASSADE DE REP DOMINICAINE" at bounding box center [229, 92] width 200 height 14
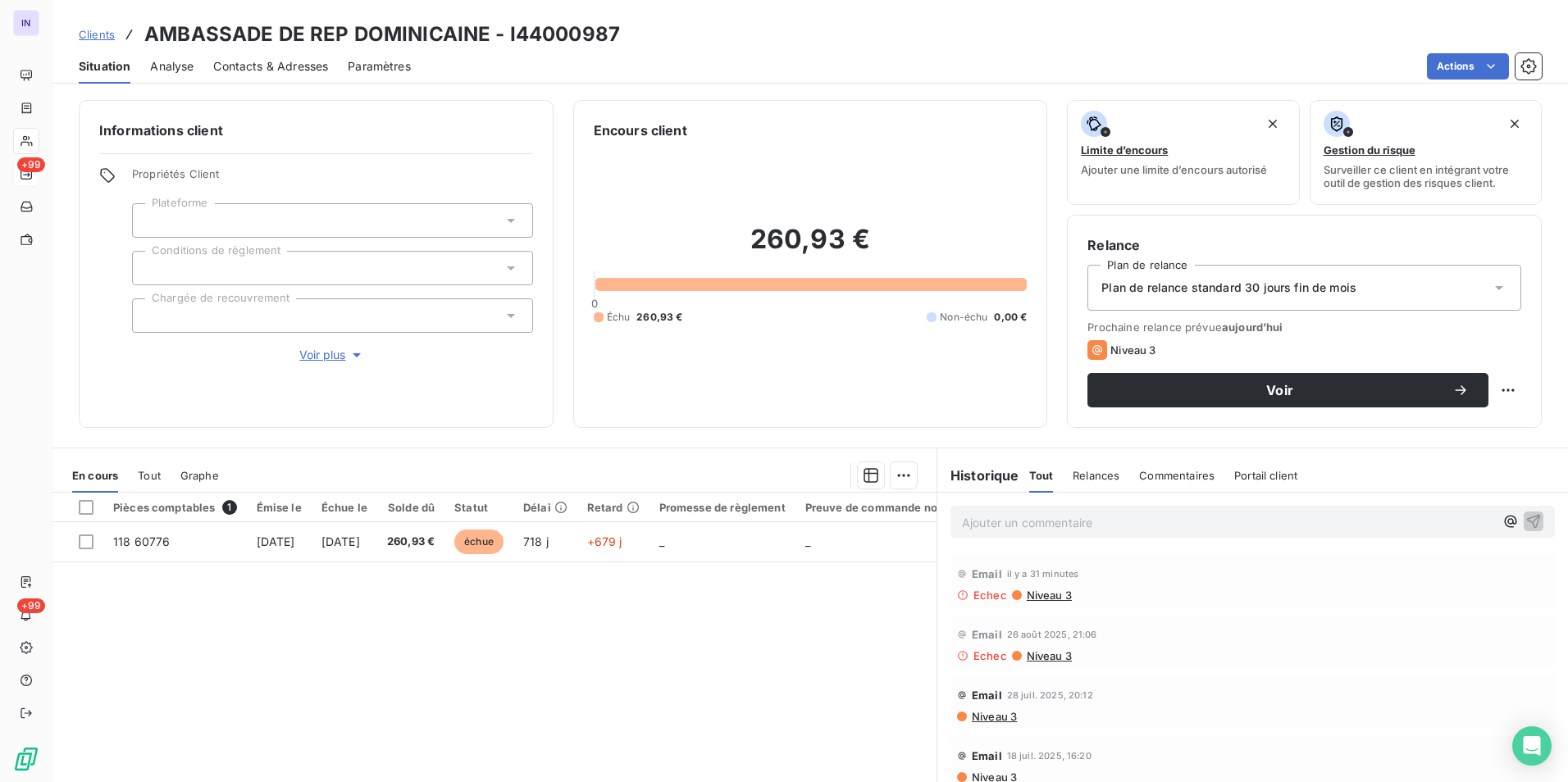
click at [291, 64] on span "Contacts & Adresses" at bounding box center [271, 66] width 115 height 16
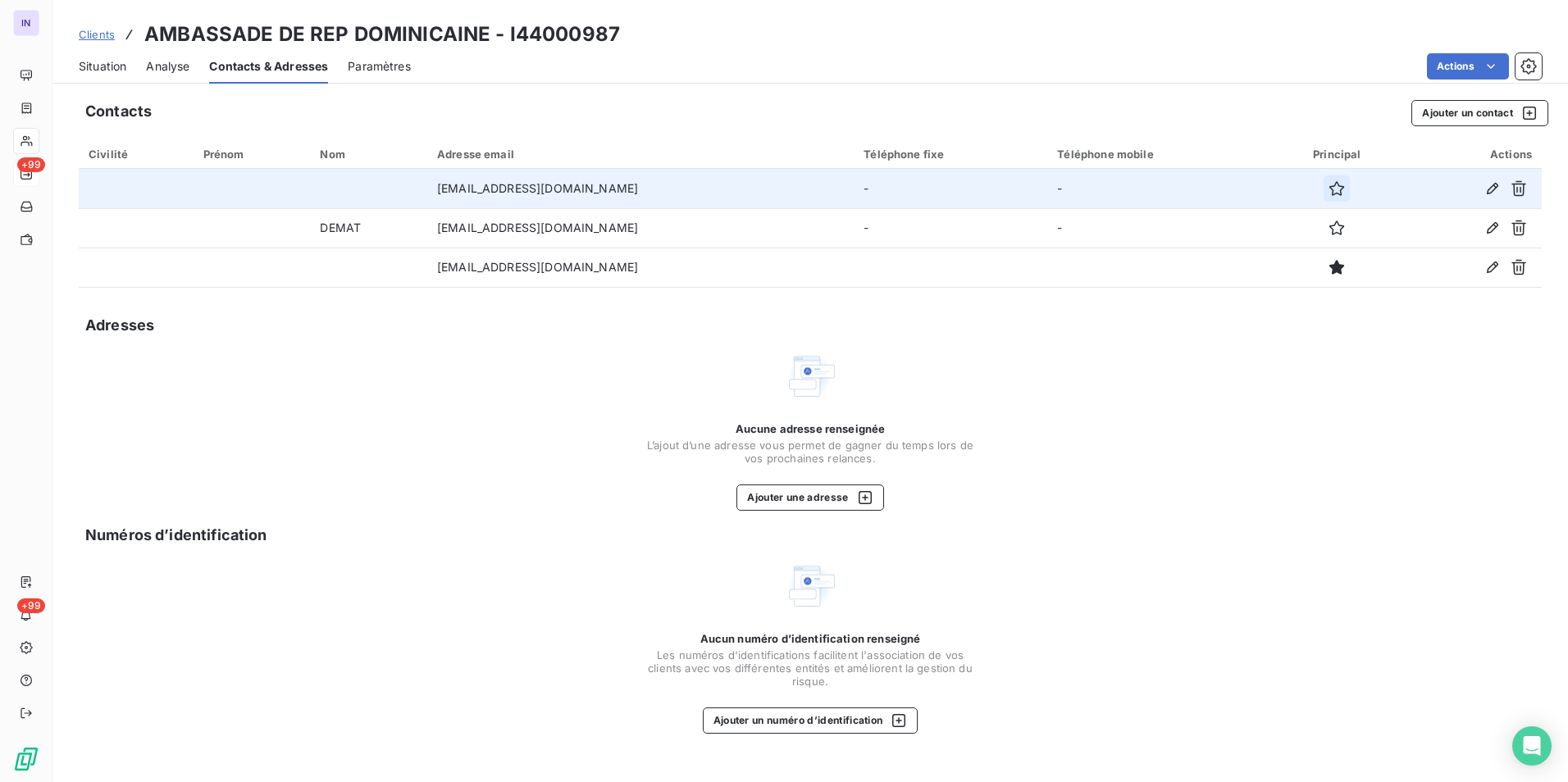
click at [1337, 186] on icon "button" at bounding box center [1336, 188] width 16 height 16
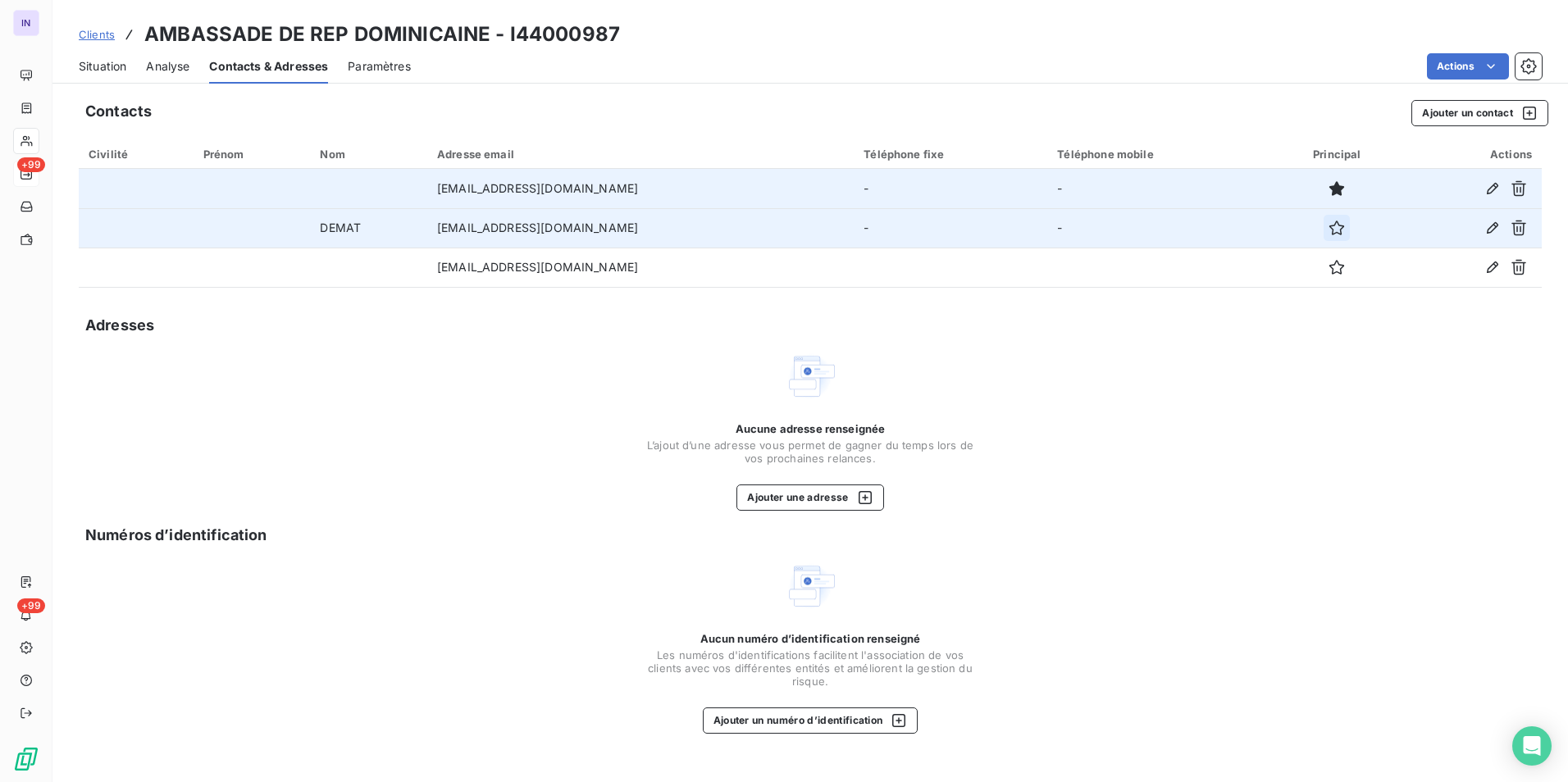
drag, startPoint x: 1338, startPoint y: 229, endPoint x: 1272, endPoint y: 222, distance: 66.4
click at [1338, 229] on icon "button" at bounding box center [1336, 228] width 16 height 16
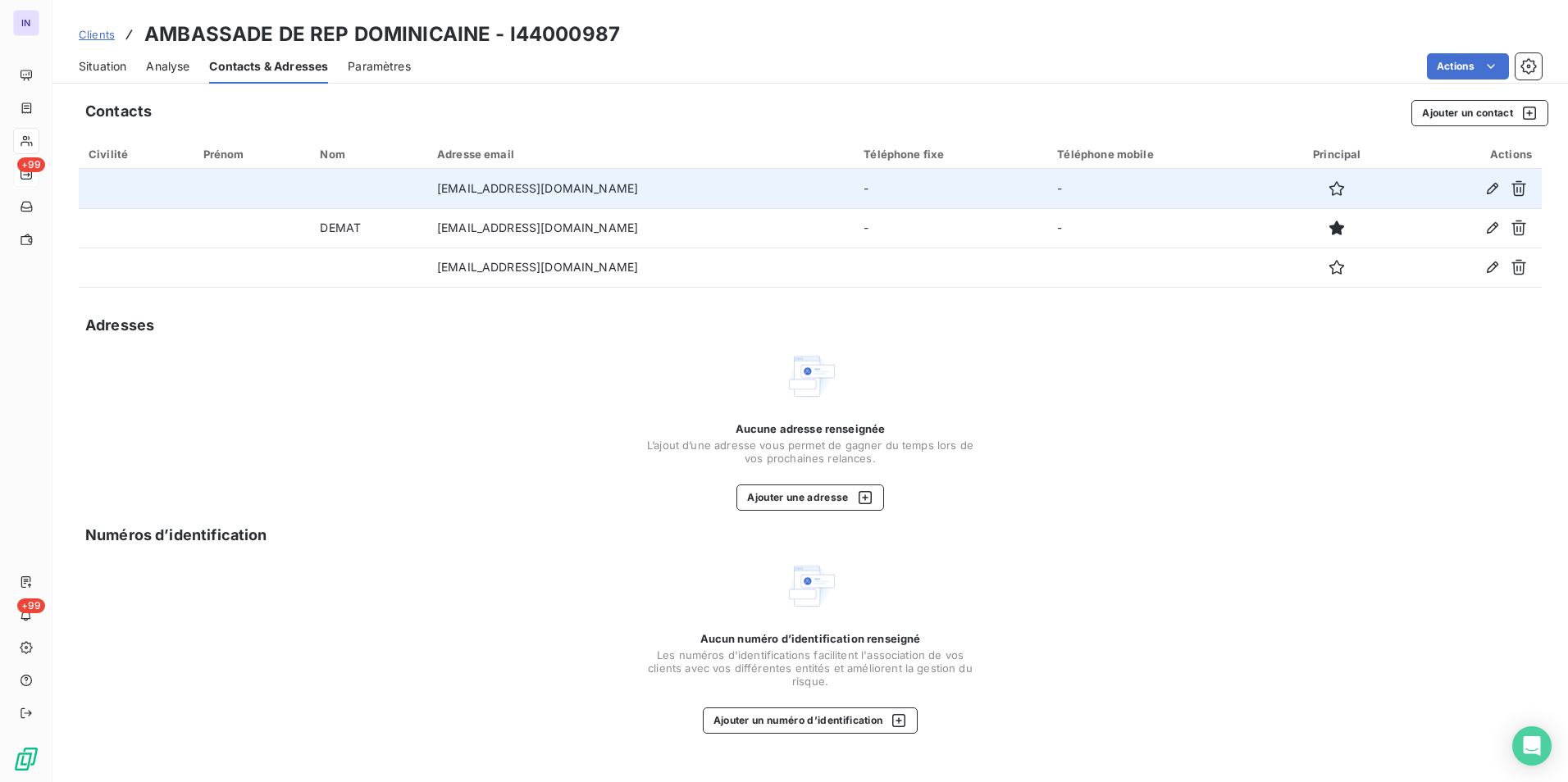
click at [94, 70] on span "Situation" at bounding box center [102, 66] width 47 height 16
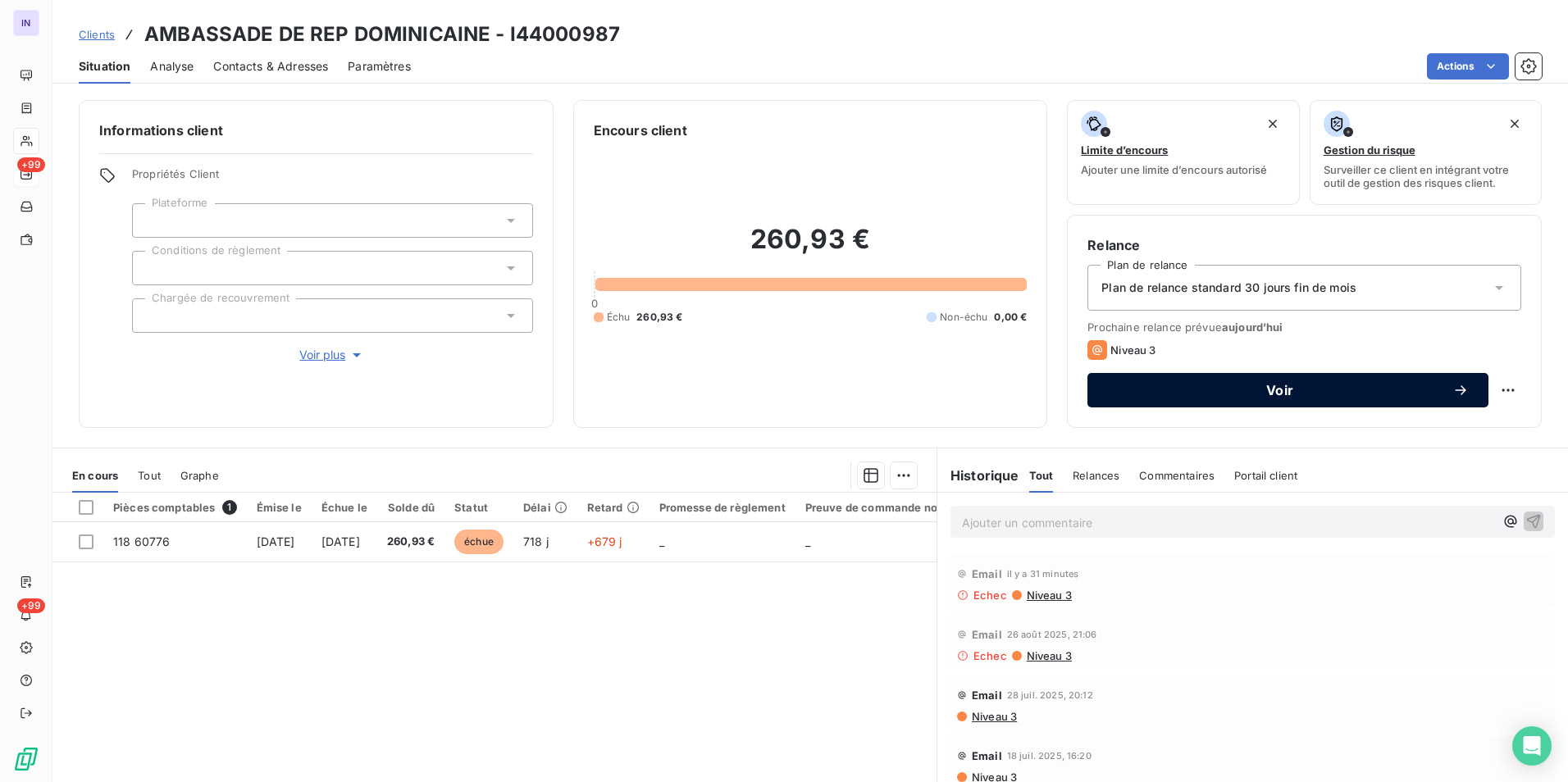
click at [1320, 394] on span "Voir" at bounding box center [1280, 389] width 346 height 13
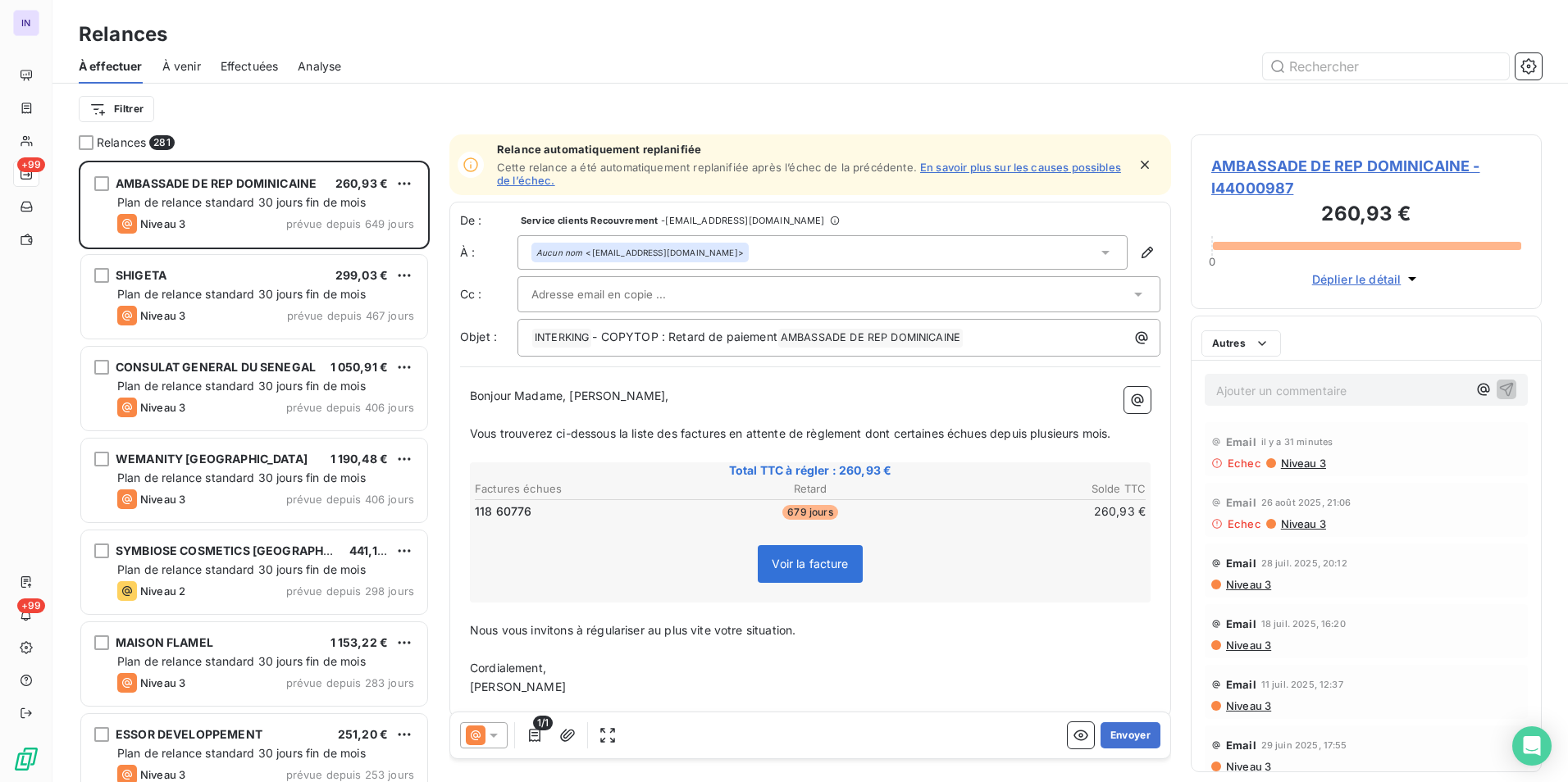
scroll to position [609, 339]
click at [1120, 729] on button "Envoyer" at bounding box center [1130, 735] width 60 height 27
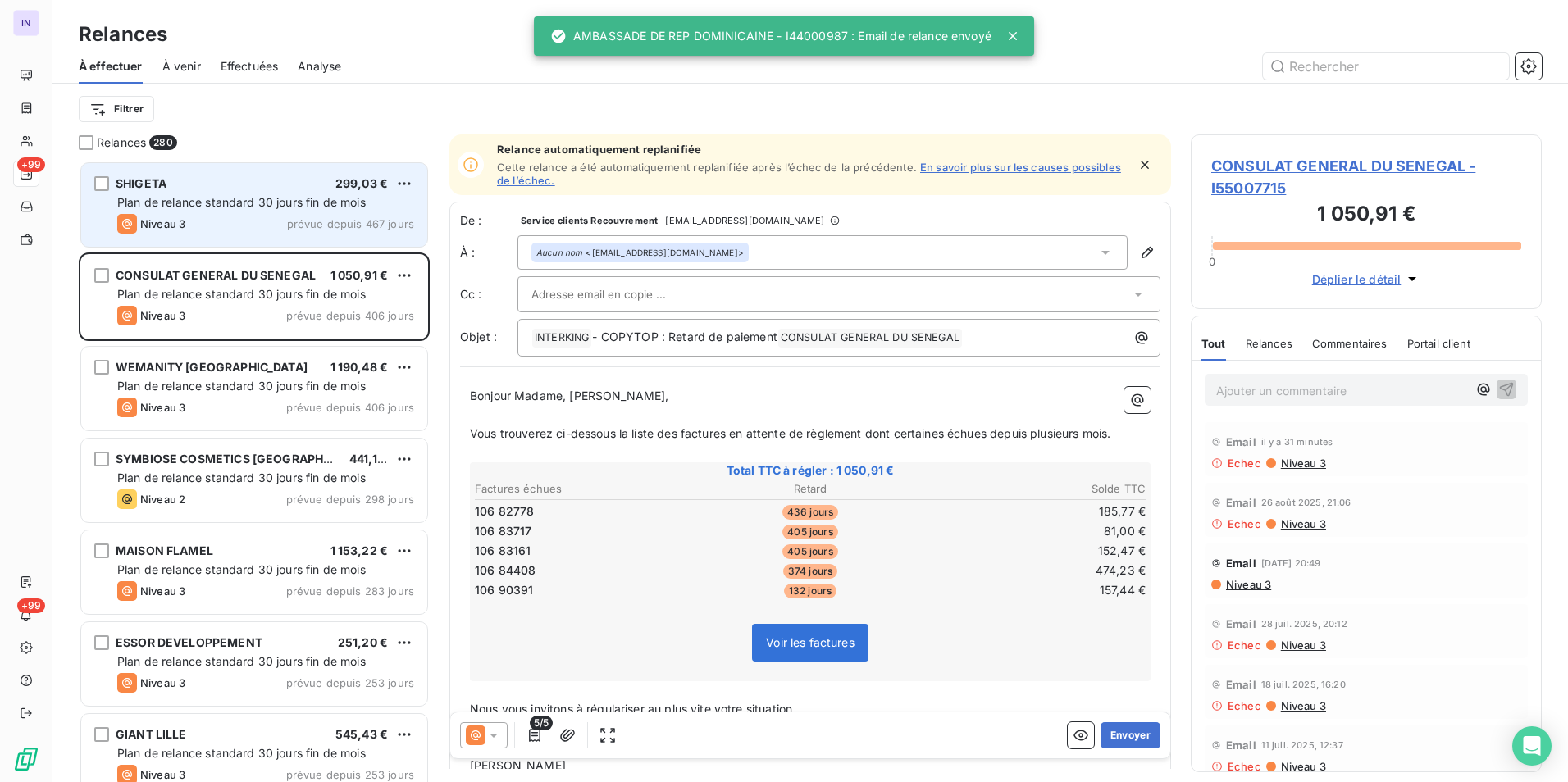
click at [283, 217] on div "Niveau 3 prévue depuis 467 jours" at bounding box center [265, 223] width 297 height 20
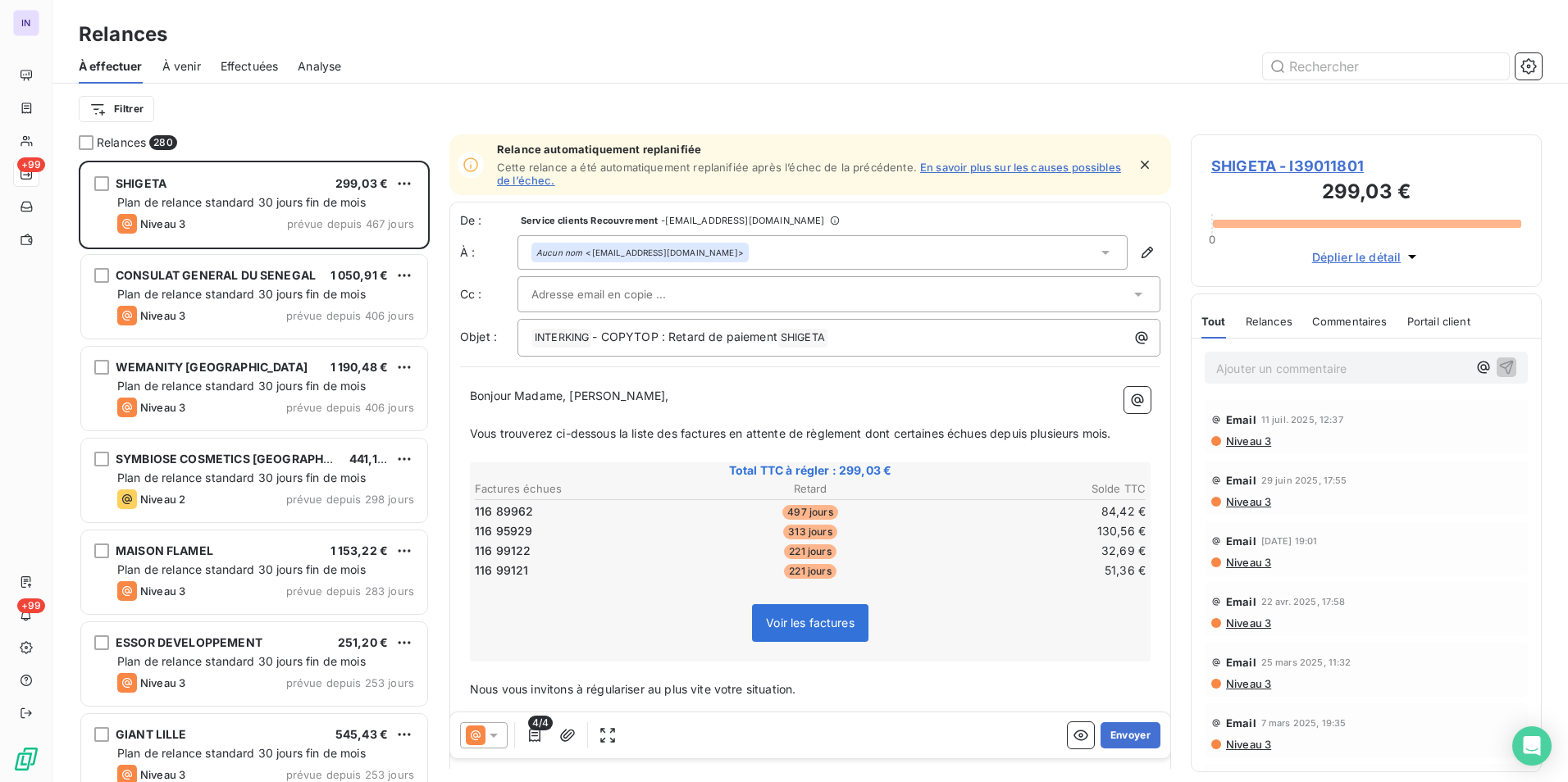
scroll to position [290, 0]
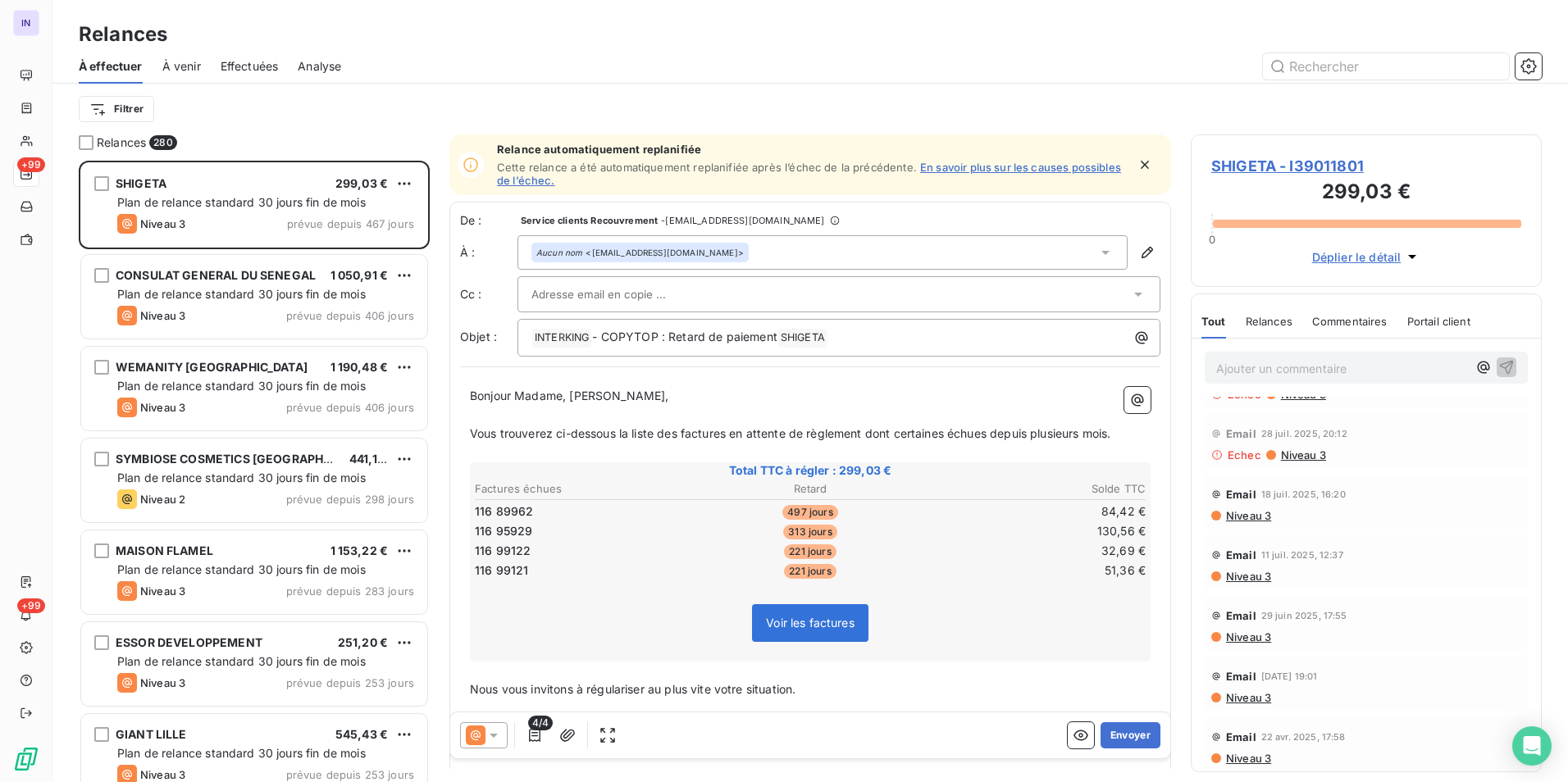
click at [1256, 506] on div "Email 18 juil. 2025, 16:20" at bounding box center [1366, 494] width 310 height 27
click at [1256, 513] on span "Niveau 3" at bounding box center [1247, 515] width 46 height 13
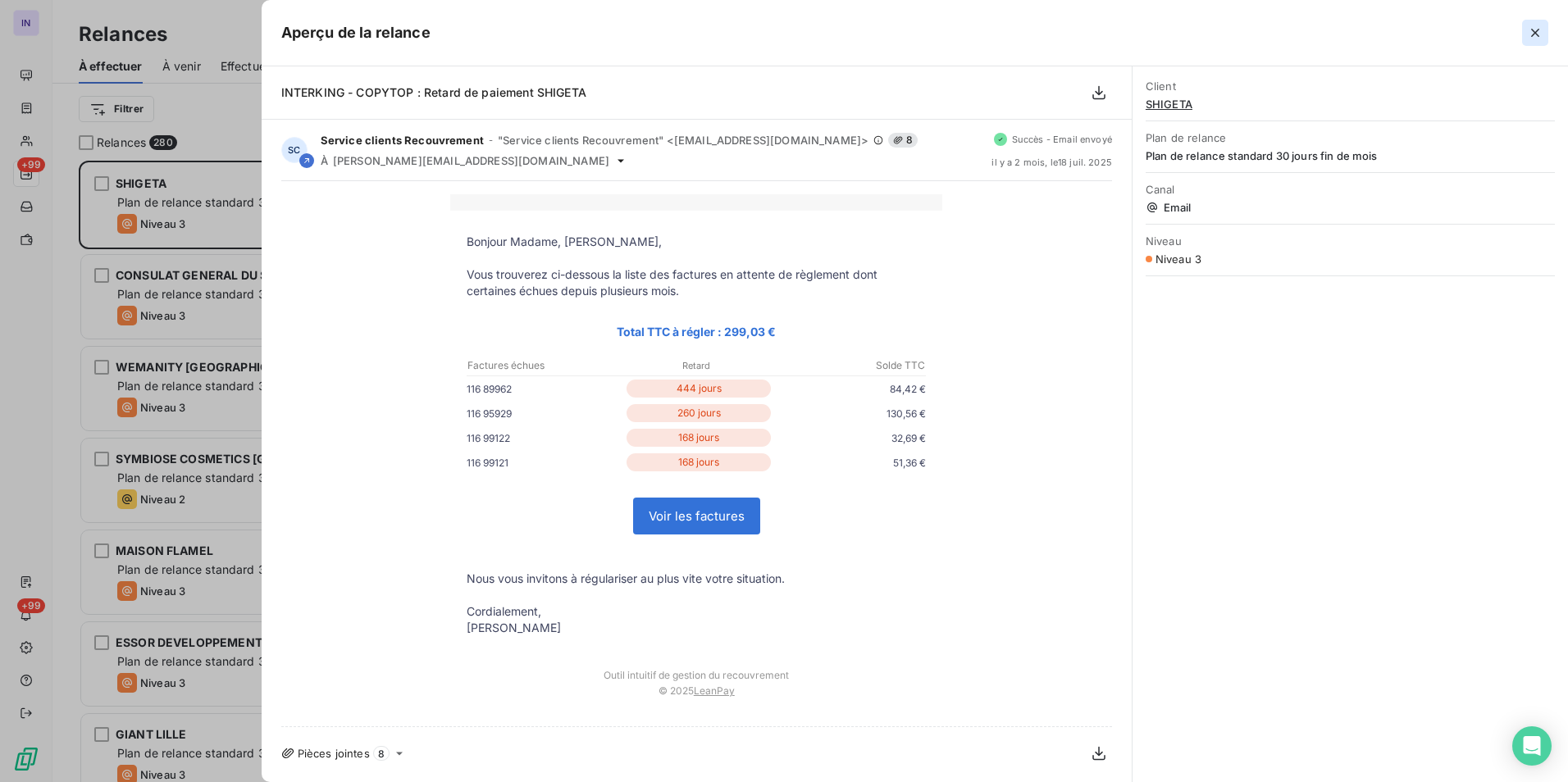
click at [1534, 27] on icon "button" at bounding box center [1534, 33] width 16 height 16
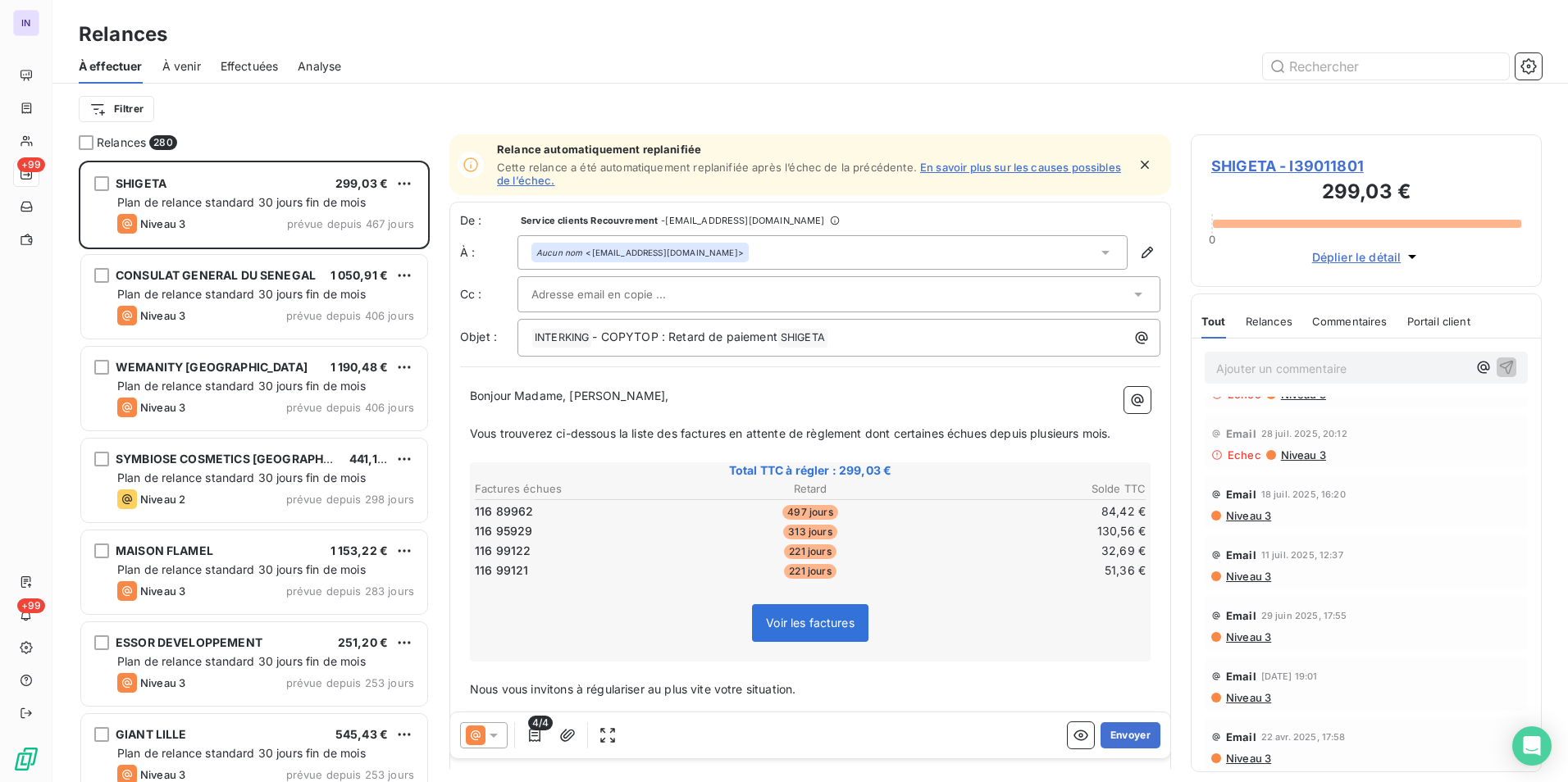
click at [1307, 455] on span "Niveau 3" at bounding box center [1302, 455] width 46 height 13
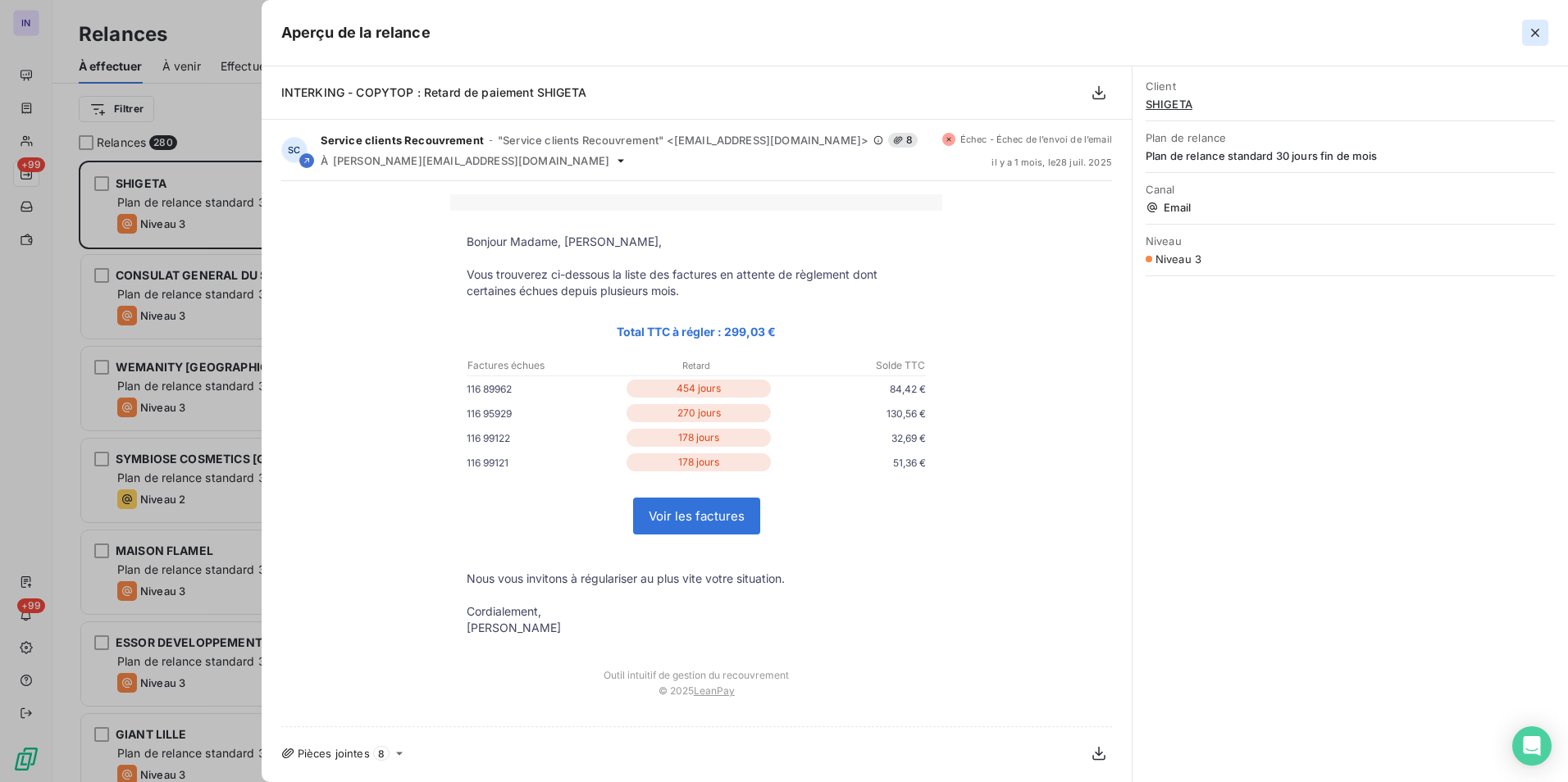
click at [1534, 37] on icon "button" at bounding box center [1534, 33] width 16 height 16
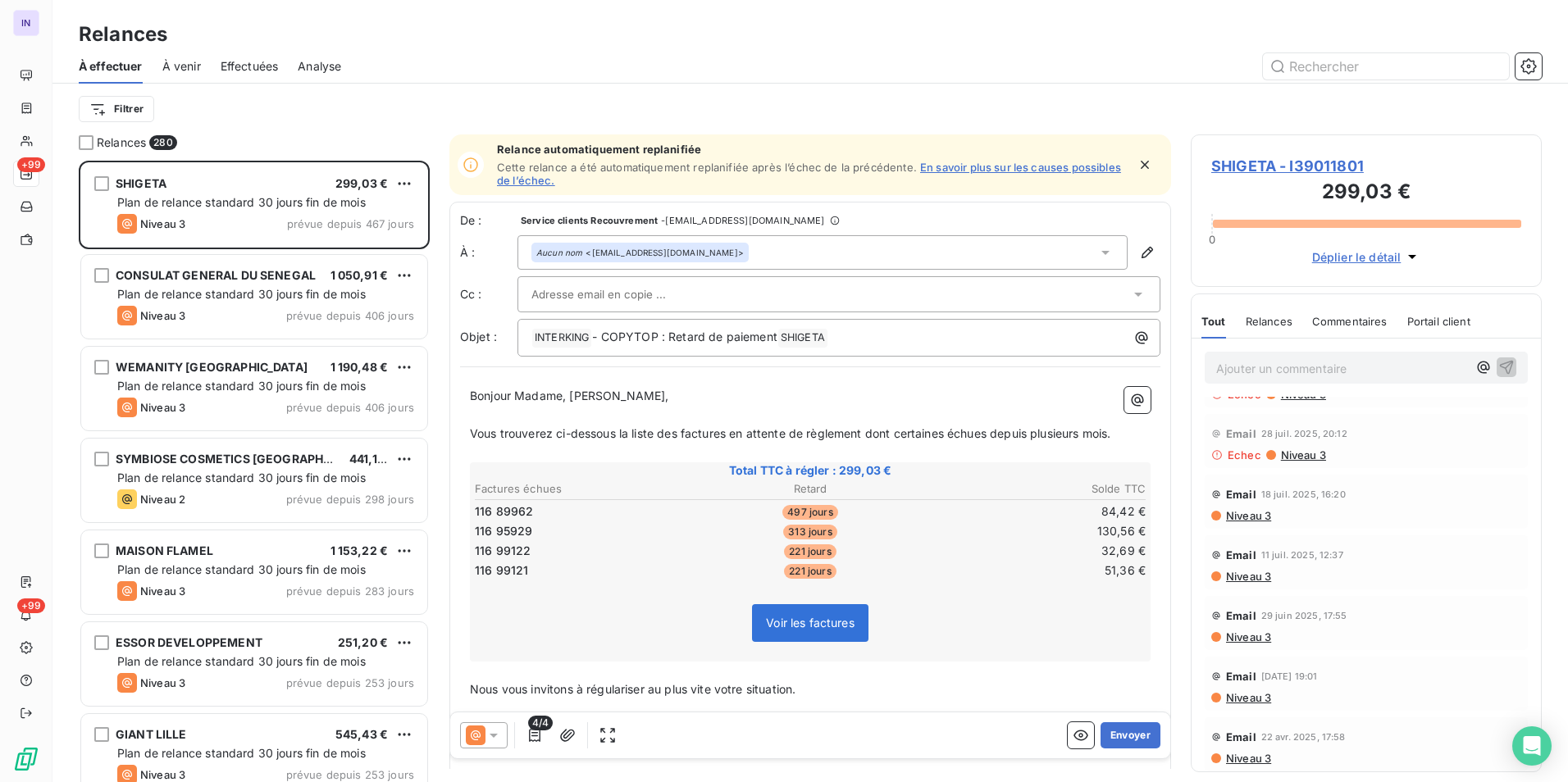
click at [1295, 166] on span "SHIGETA - I39011801" at bounding box center [1366, 166] width 310 height 22
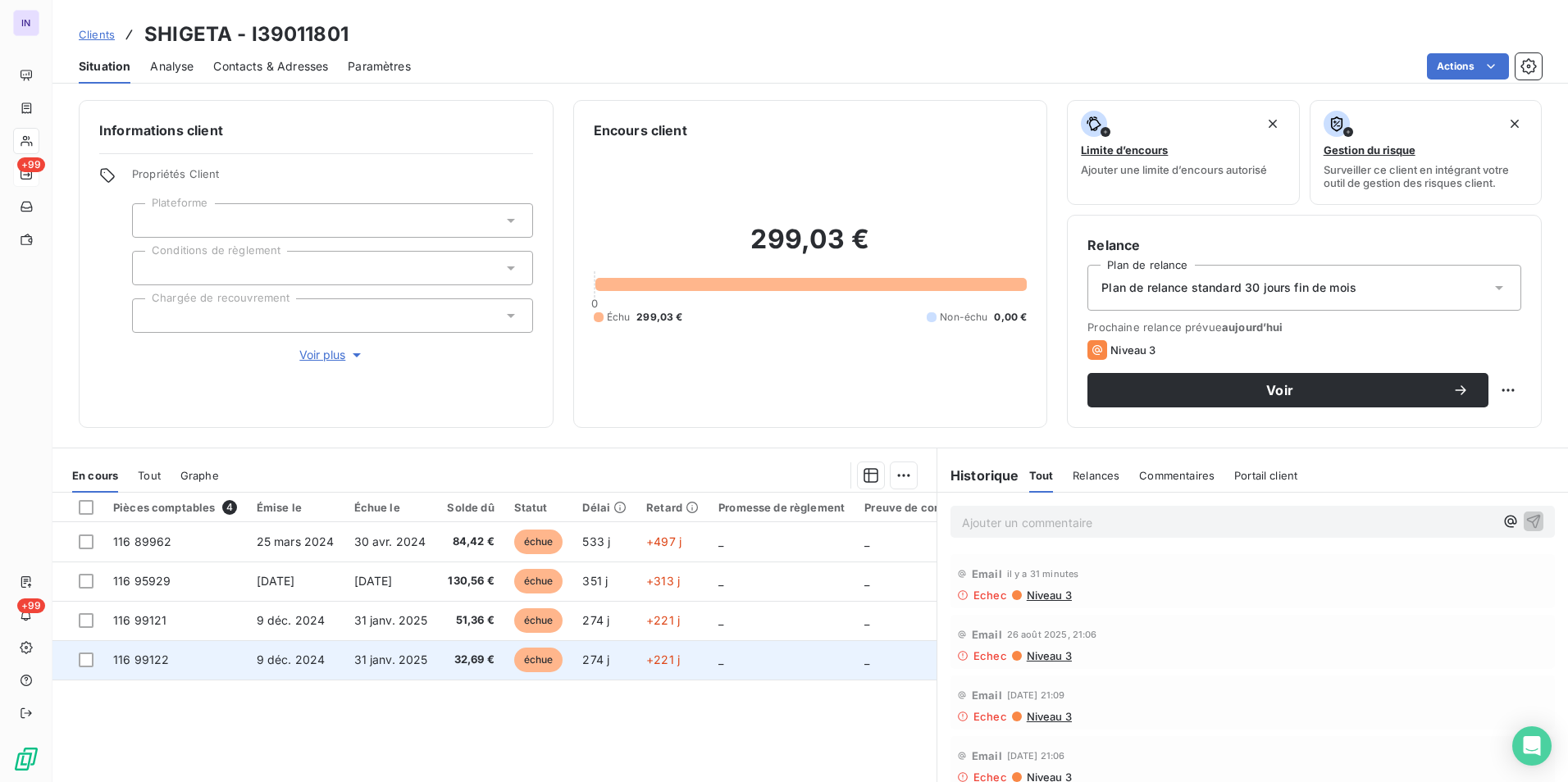
click at [354, 664] on span "31 janv. 2025" at bounding box center [391, 659] width 74 height 14
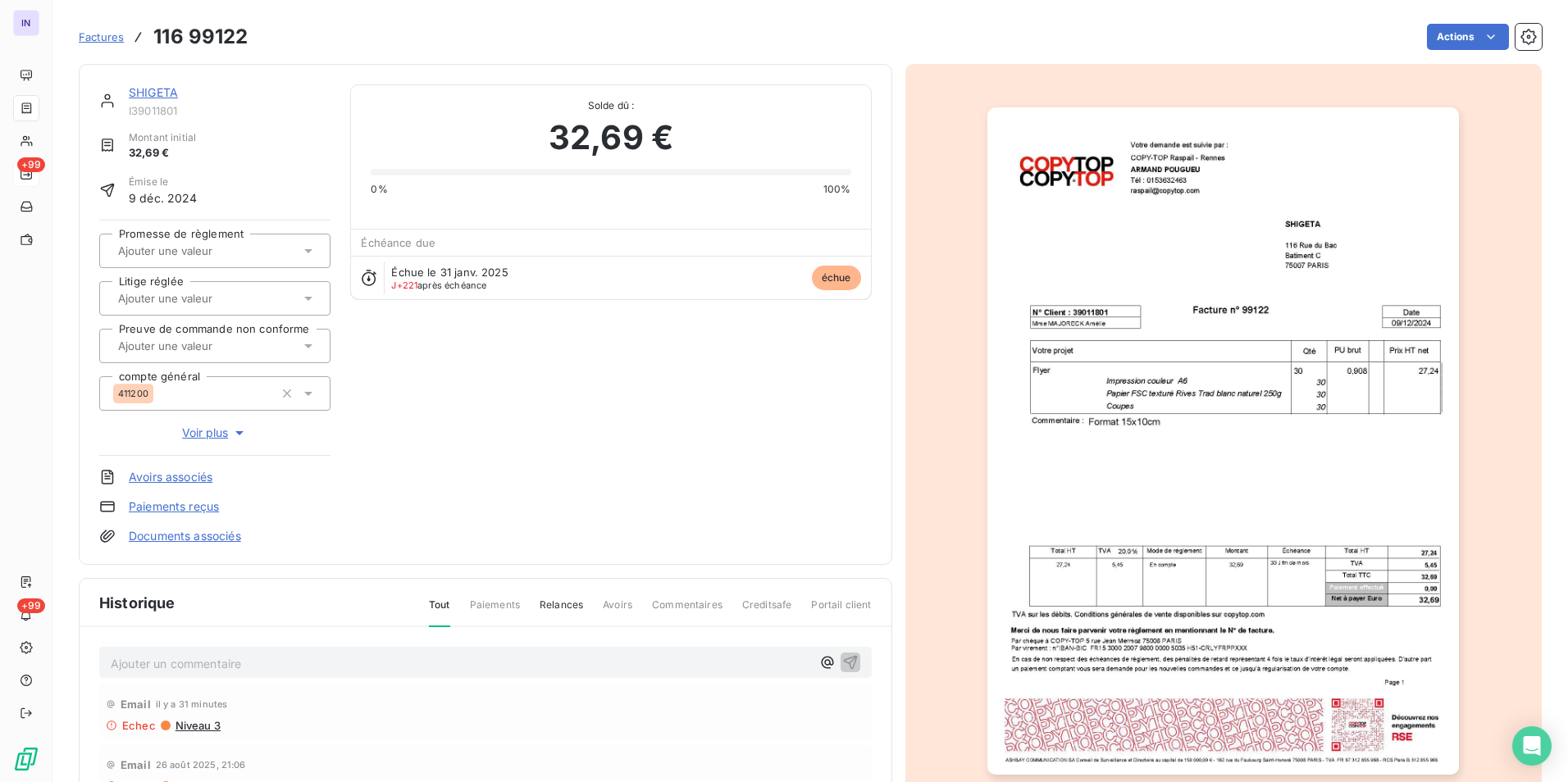
click at [209, 535] on link "Documents associés" at bounding box center [185, 535] width 113 height 16
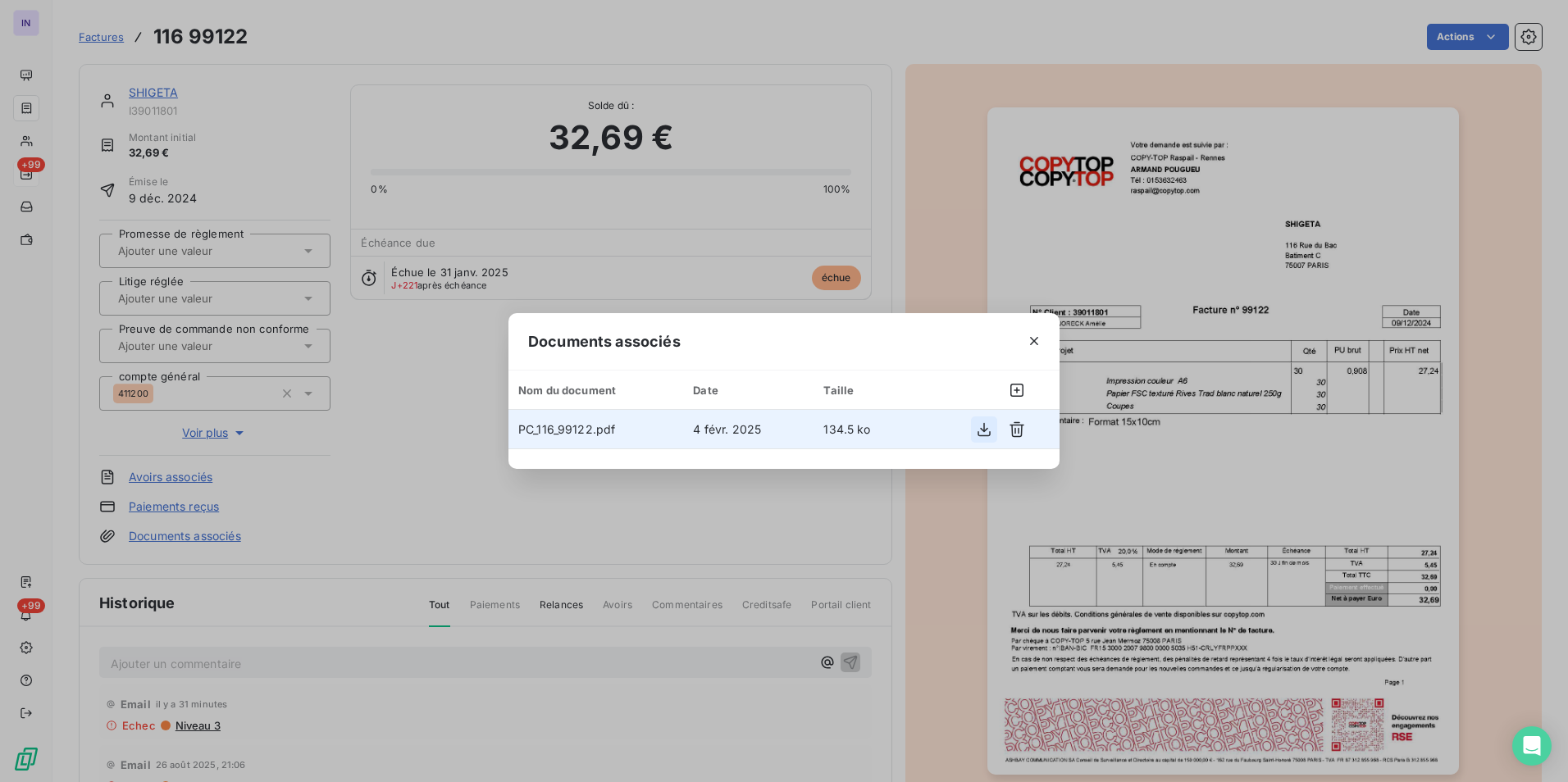
click at [977, 426] on icon "button" at bounding box center [983, 429] width 16 height 16
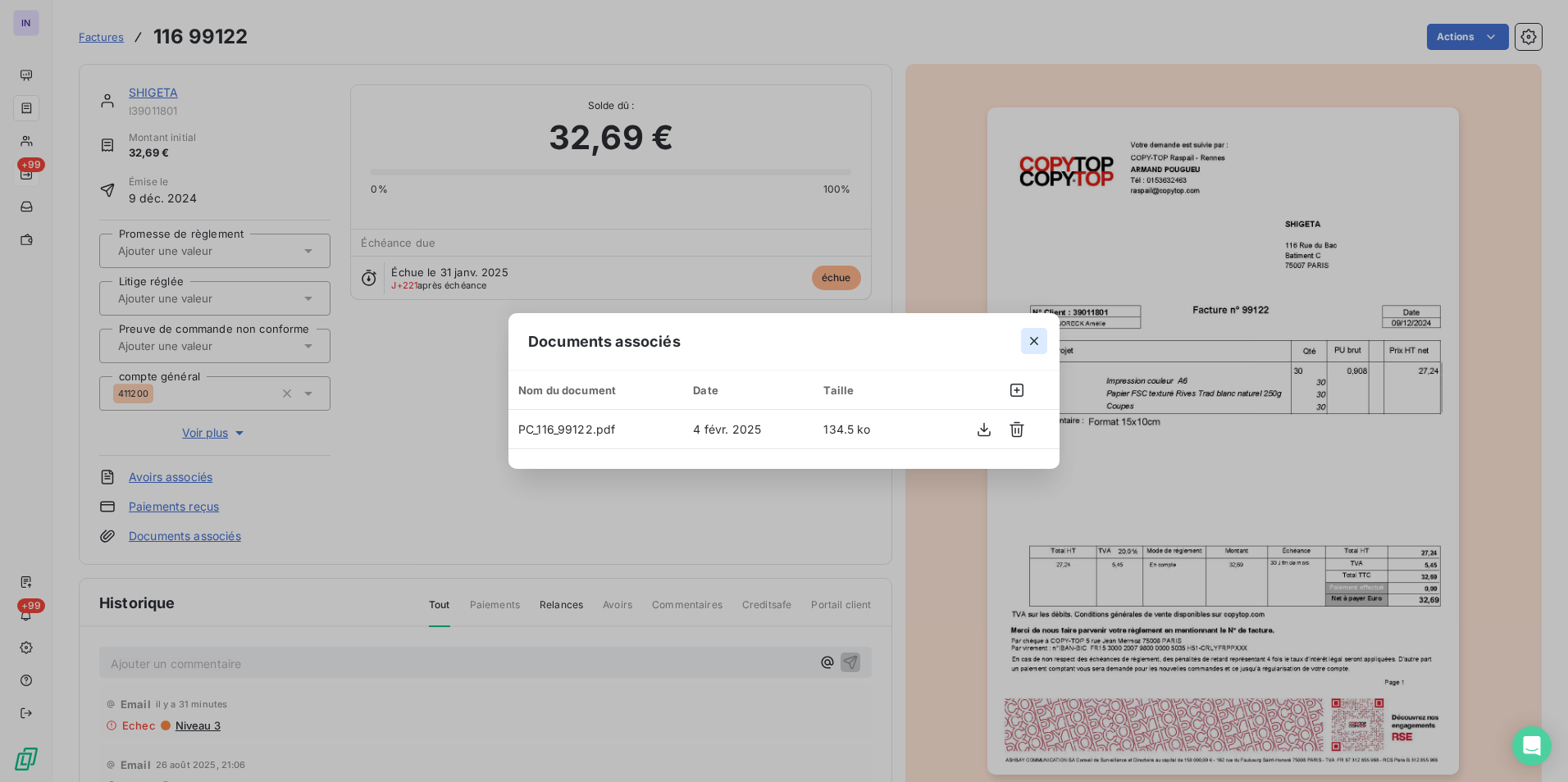
click at [1034, 336] on icon "button" at bounding box center [1033, 340] width 16 height 16
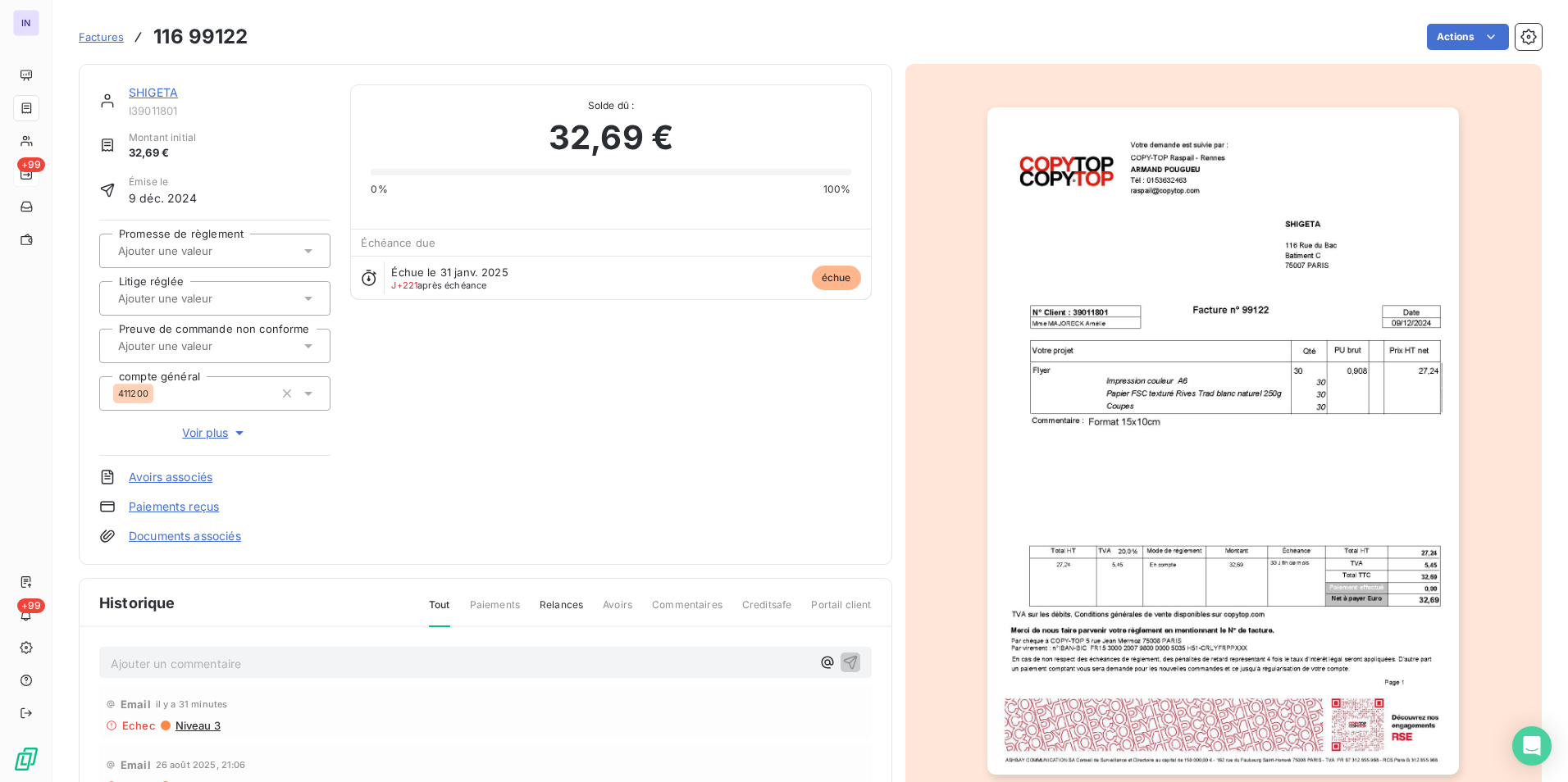
click at [169, 89] on link "SHIGETA" at bounding box center [153, 92] width 49 height 14
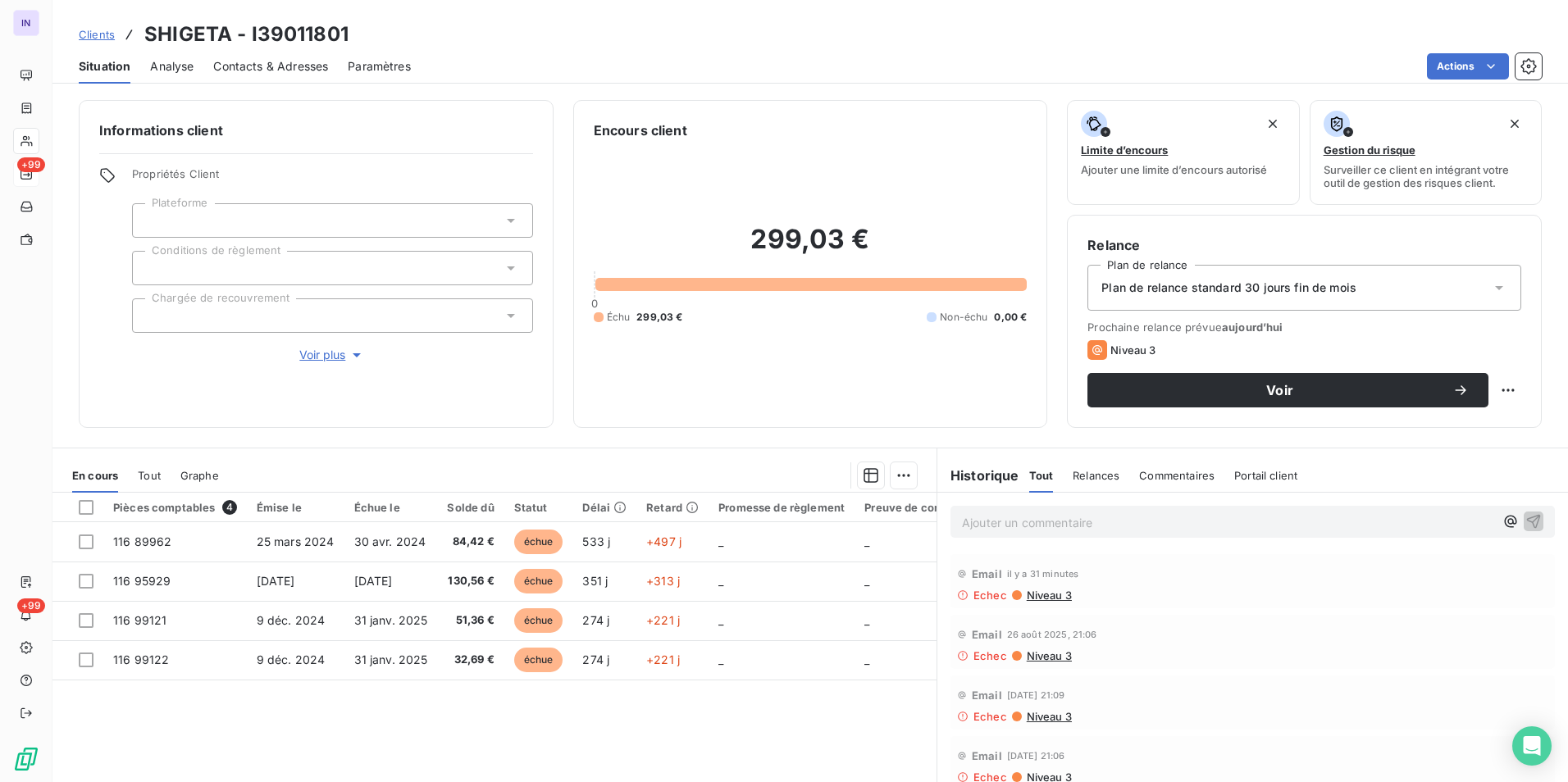
click at [226, 68] on span "Contacts & Adresses" at bounding box center [271, 66] width 115 height 16
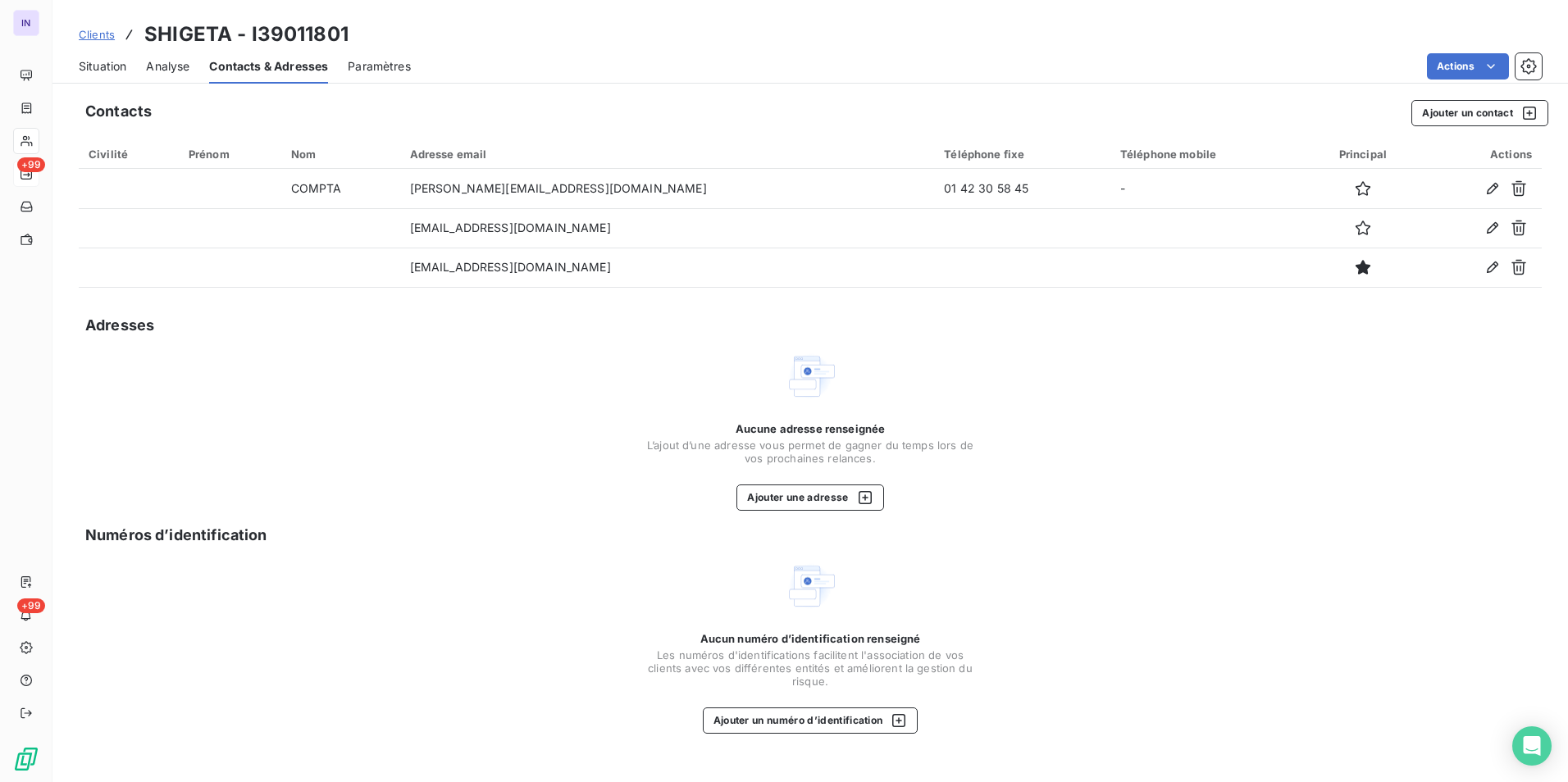
click at [110, 63] on span "Situation" at bounding box center [102, 66] width 47 height 16
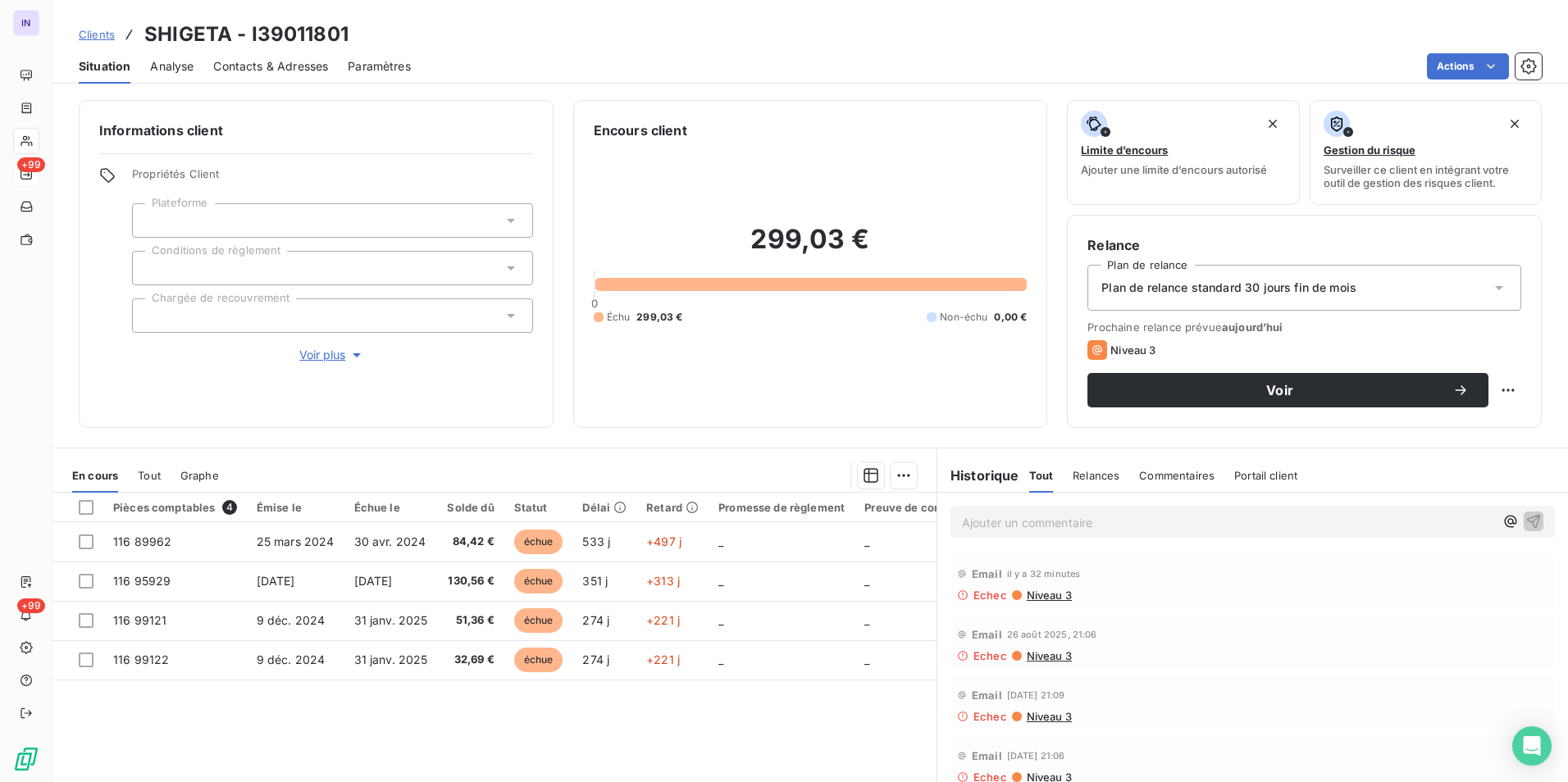
click at [1041, 590] on span "Niveau 3" at bounding box center [1048, 595] width 46 height 13
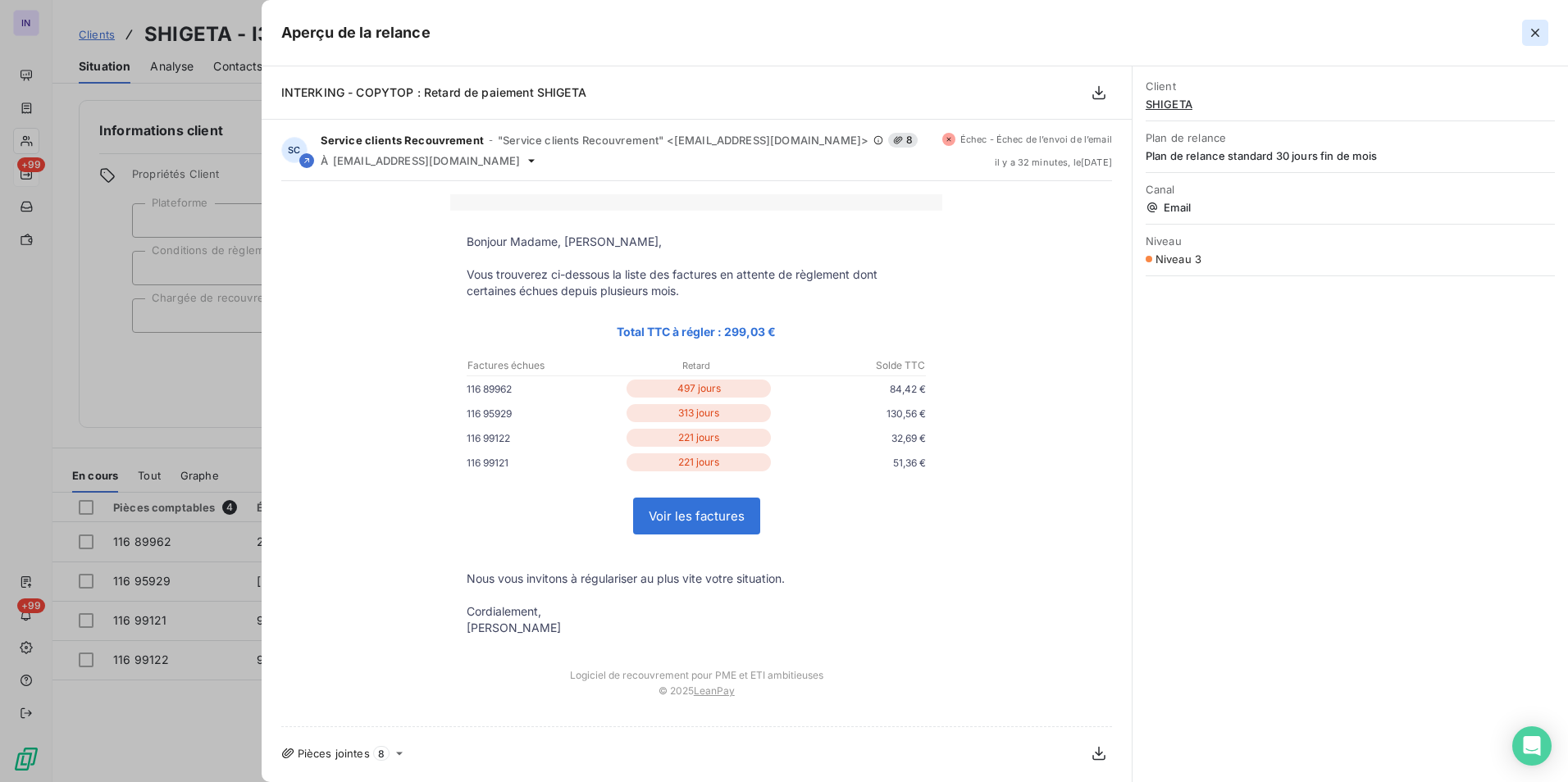
click at [1536, 34] on icon "button" at bounding box center [1535, 33] width 9 height 9
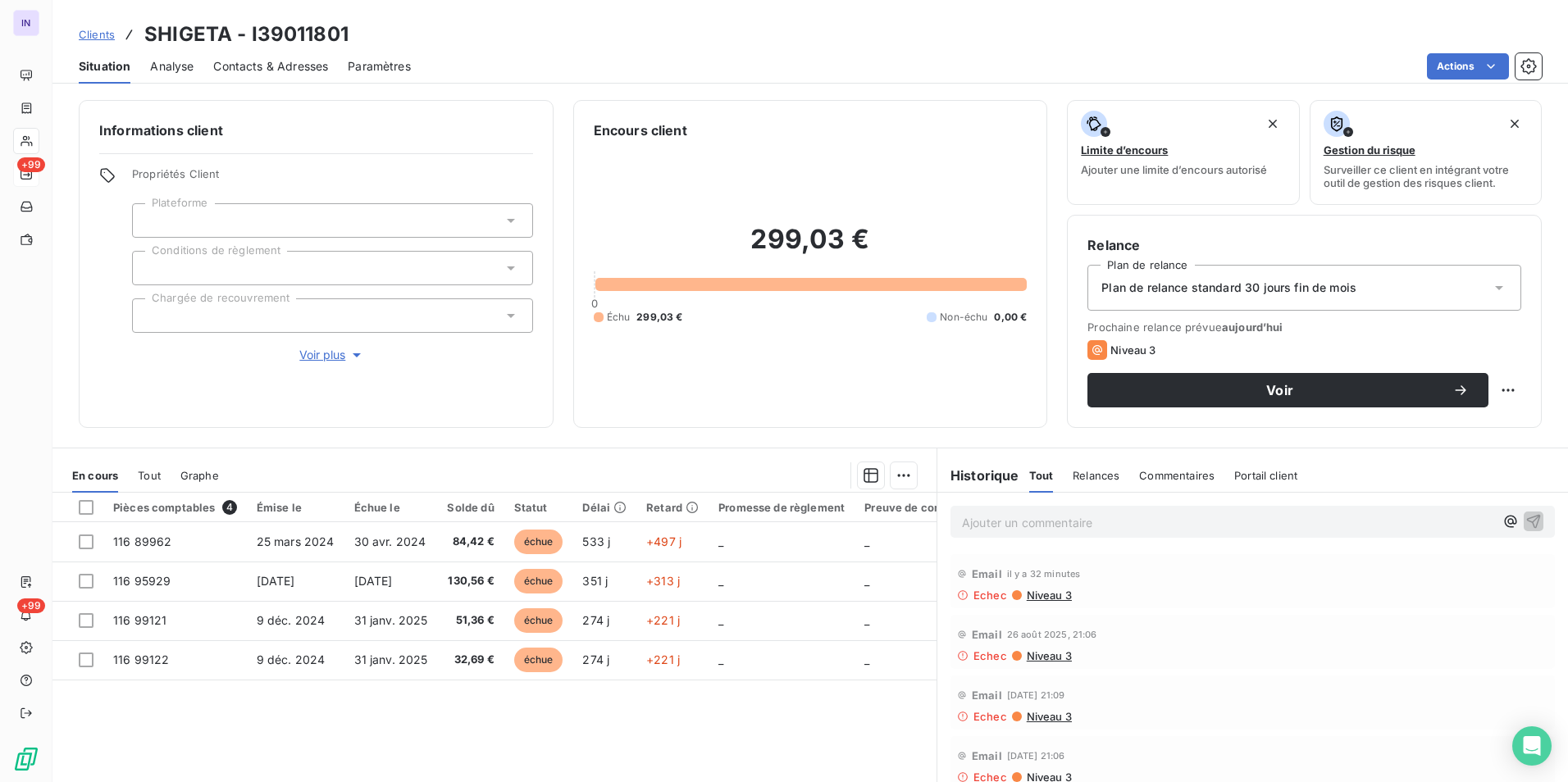
click at [279, 58] on span "Contacts & Adresses" at bounding box center [271, 66] width 115 height 16
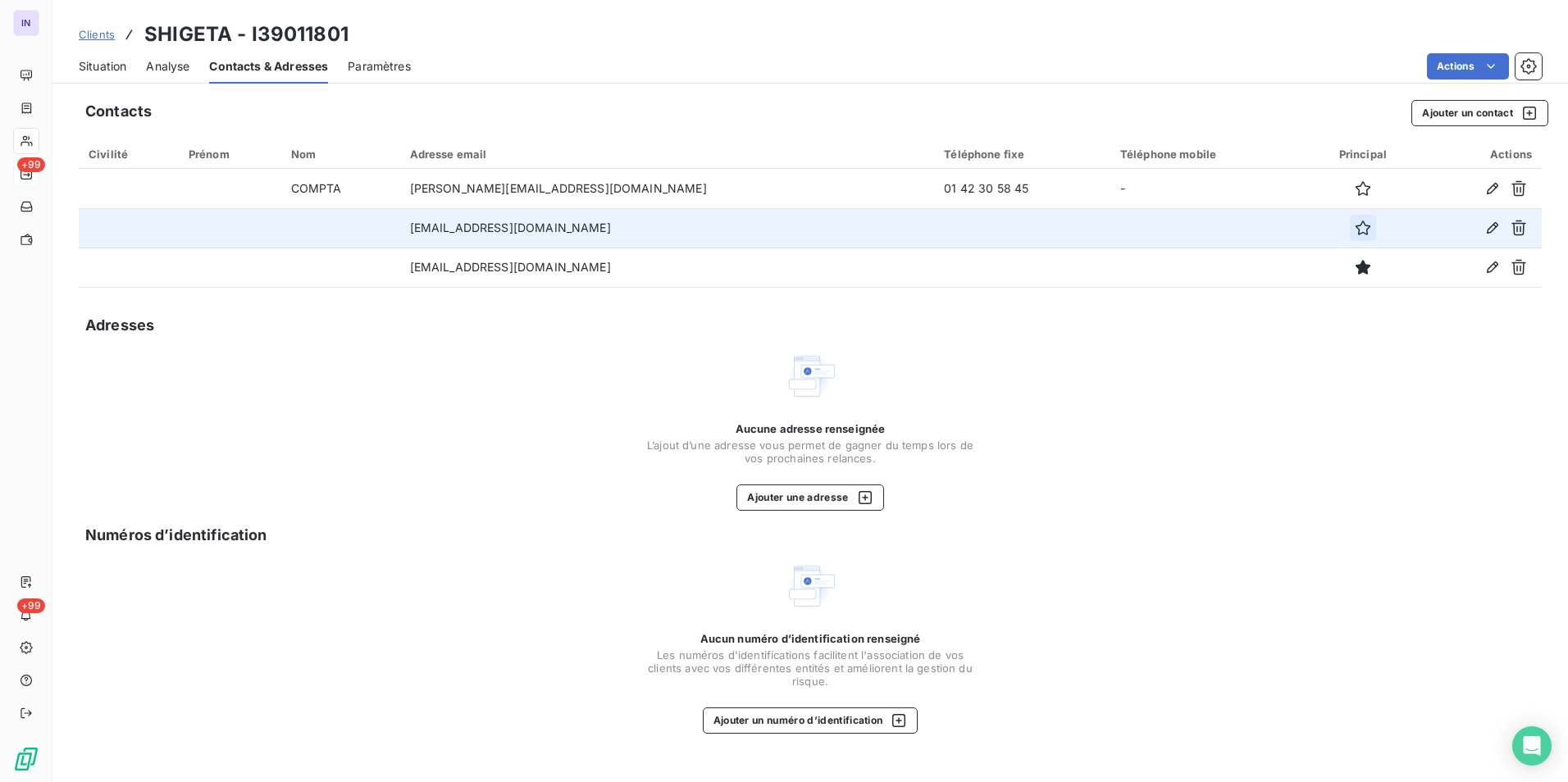
click at [1355, 225] on icon "button" at bounding box center [1363, 228] width 16 height 16
click at [86, 67] on span "Situation" at bounding box center [102, 66] width 47 height 16
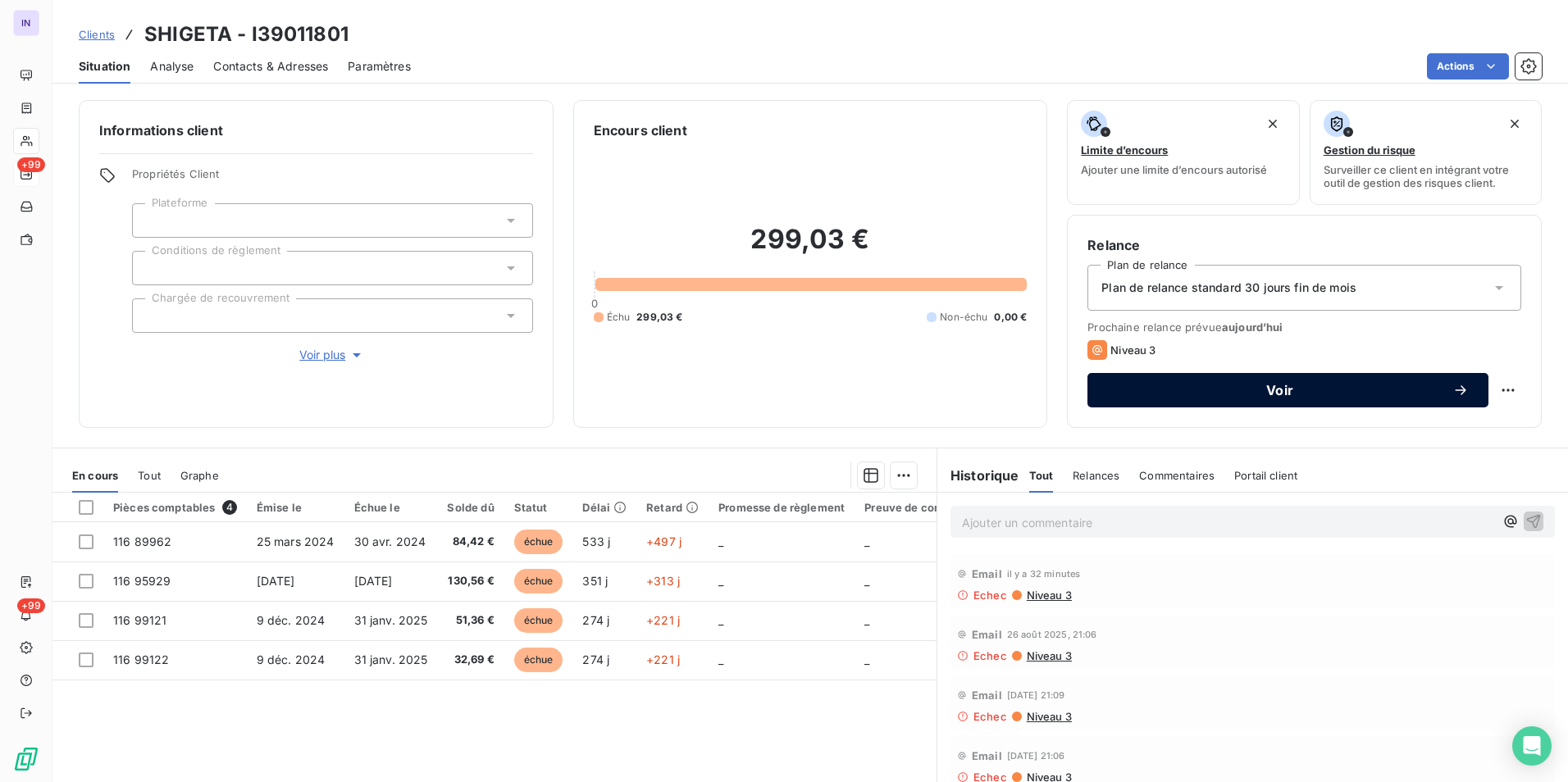
click at [1323, 379] on button "Voir" at bounding box center [1288, 390] width 401 height 34
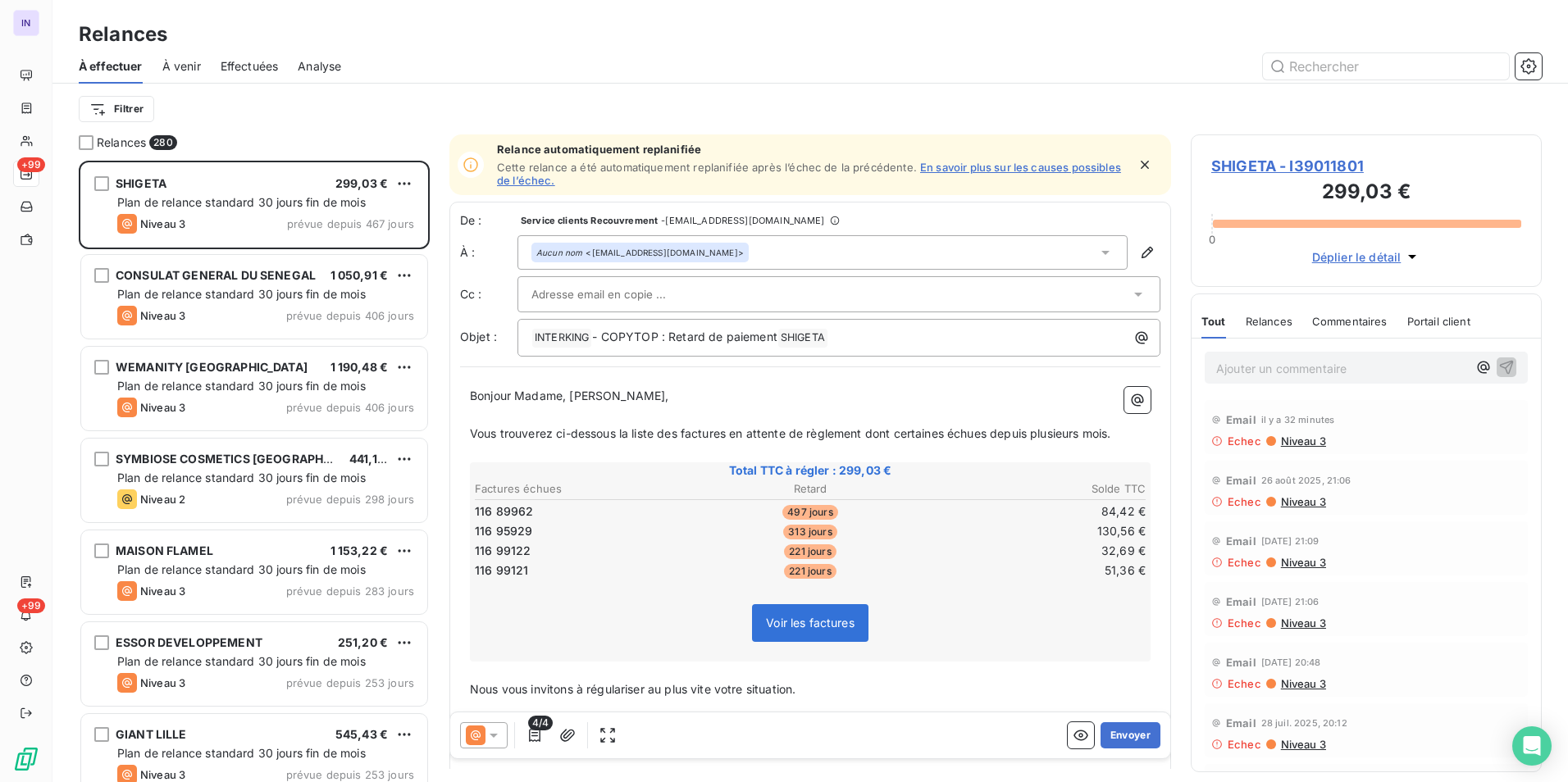
scroll to position [609, 339]
click at [1118, 736] on button "Envoyer" at bounding box center [1130, 735] width 60 height 27
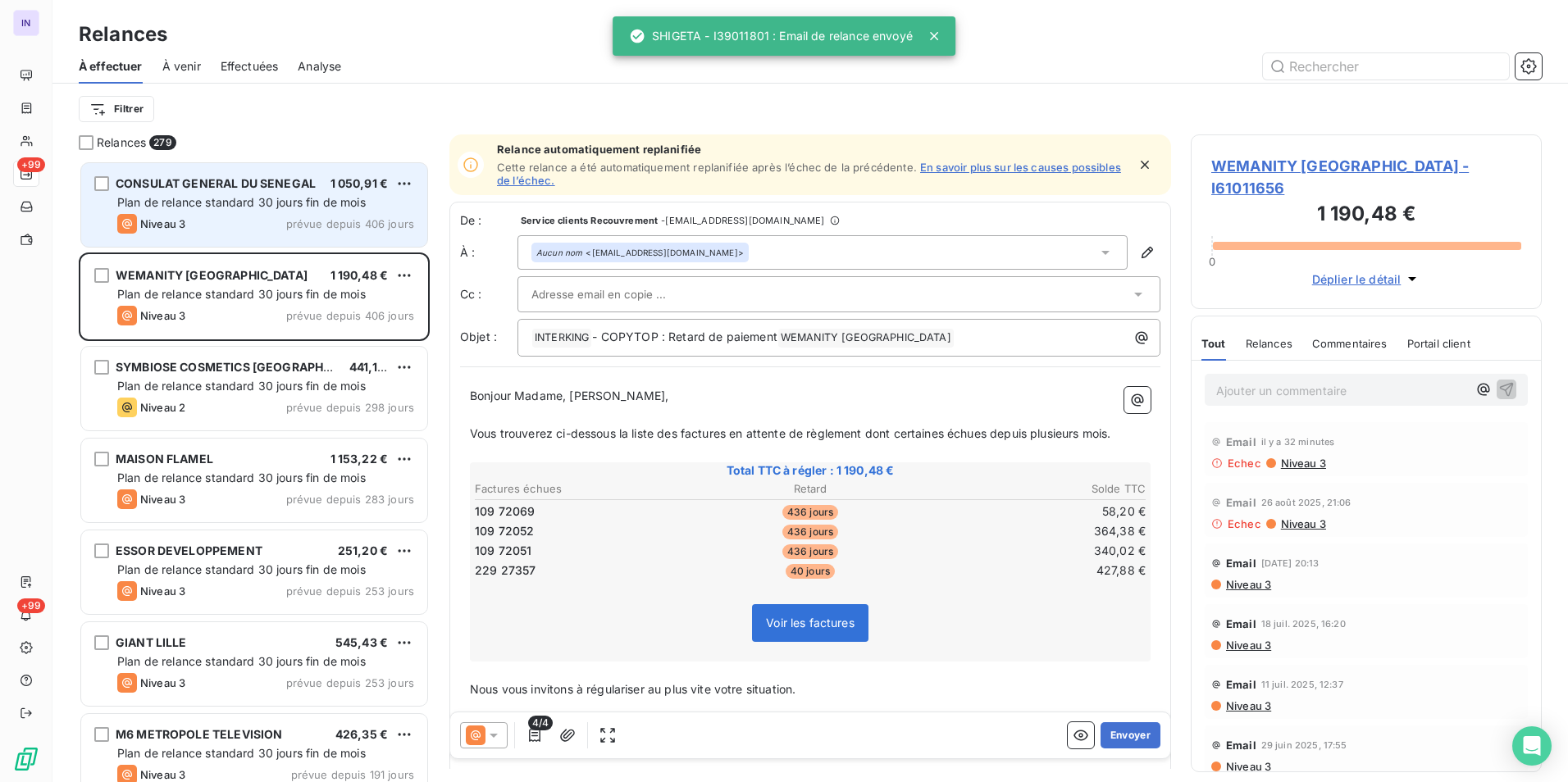
click at [242, 203] on span "Plan de relance standard 30 jours fin de mois" at bounding box center [241, 202] width 248 height 14
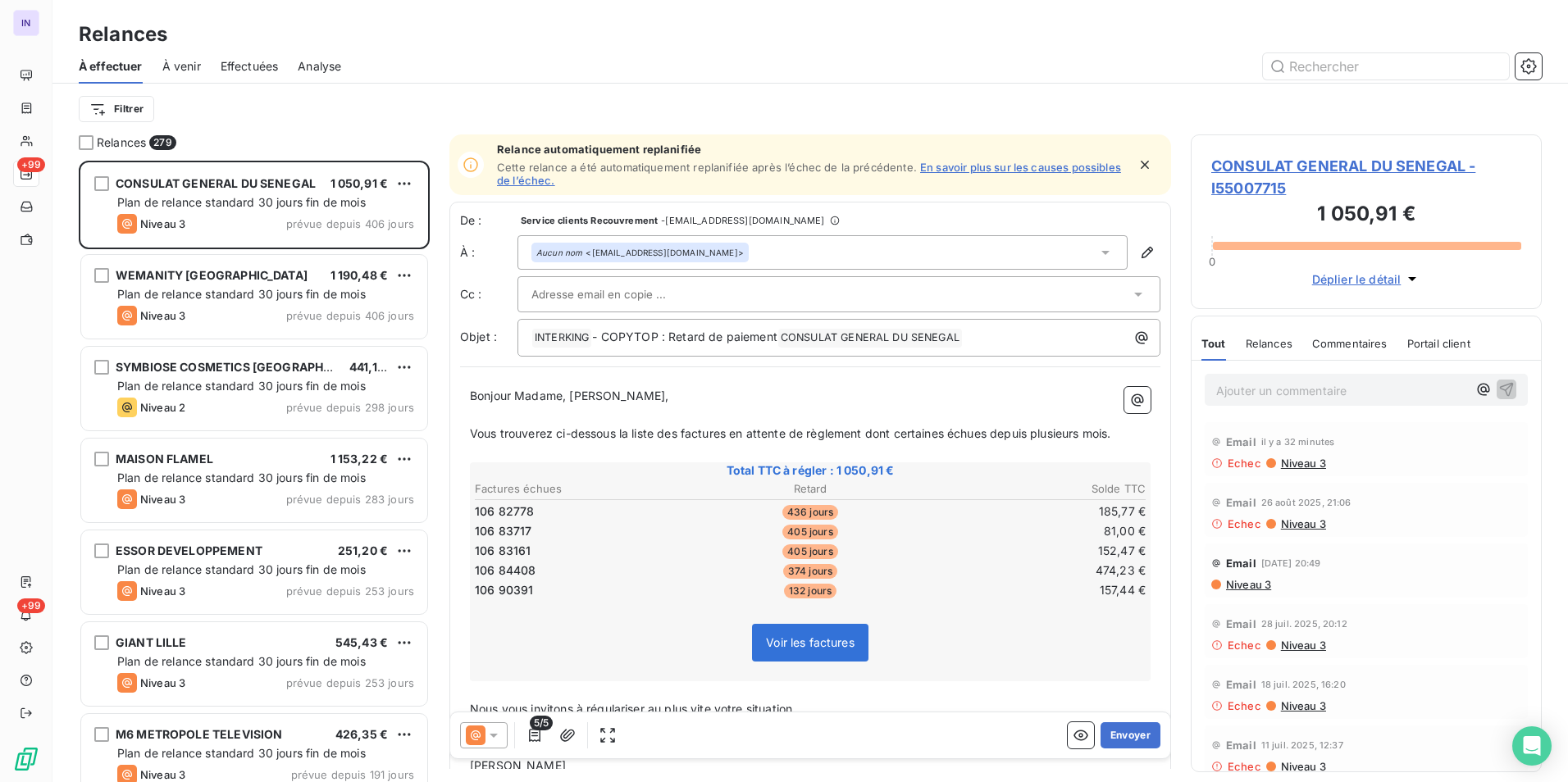
click at [1289, 456] on span "Niveau 3" at bounding box center [1302, 462] width 46 height 13
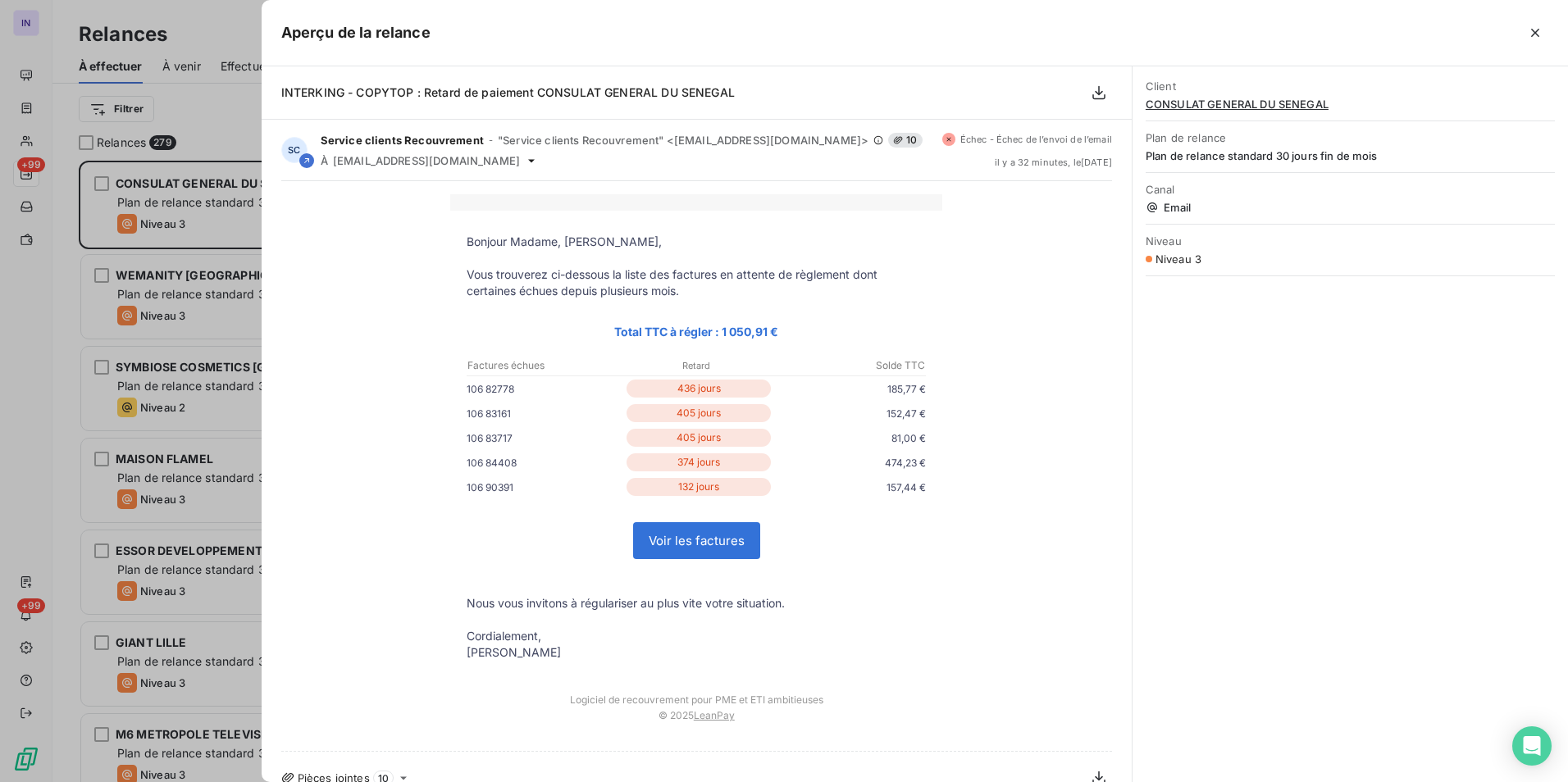
click at [1534, 34] on icon "button" at bounding box center [1535, 33] width 9 height 9
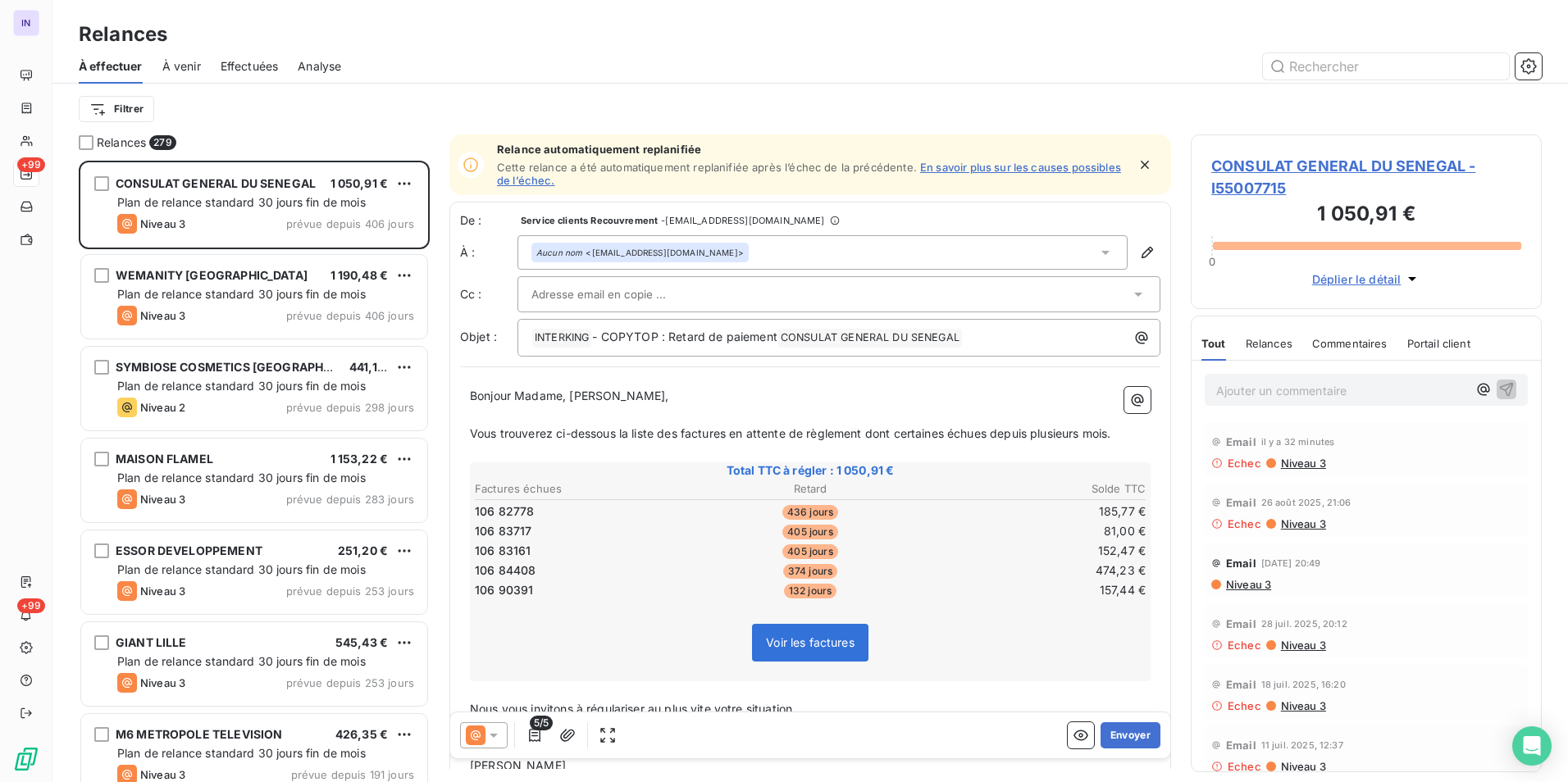
click at [1338, 168] on span "CONSULAT GENERAL DU SENEGAL - I55007715" at bounding box center [1366, 177] width 310 height 45
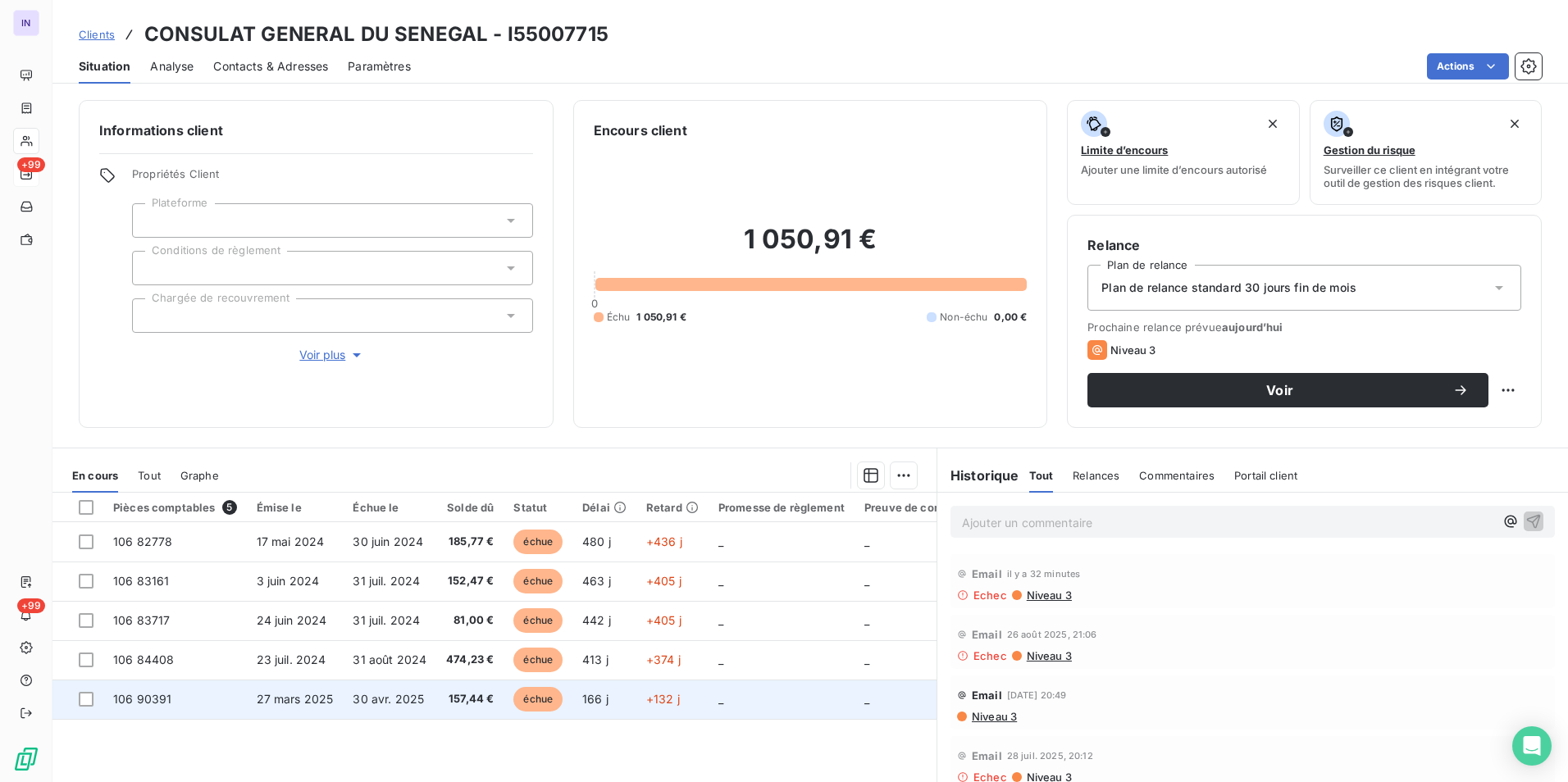
click at [316, 696] on span "27 mars 2025" at bounding box center [296, 699] width 77 height 14
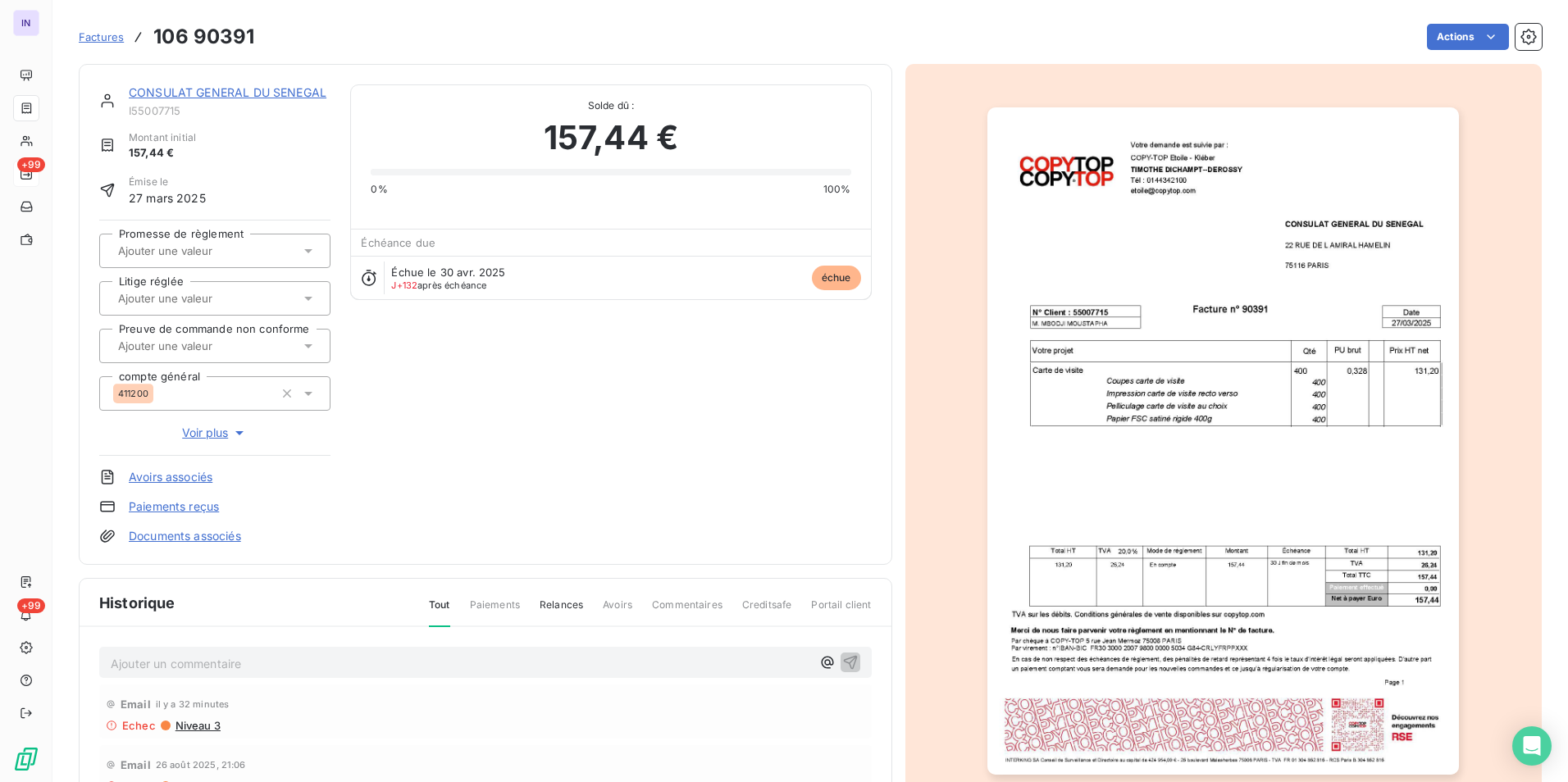
click at [214, 537] on link "Documents associés" at bounding box center [185, 535] width 113 height 16
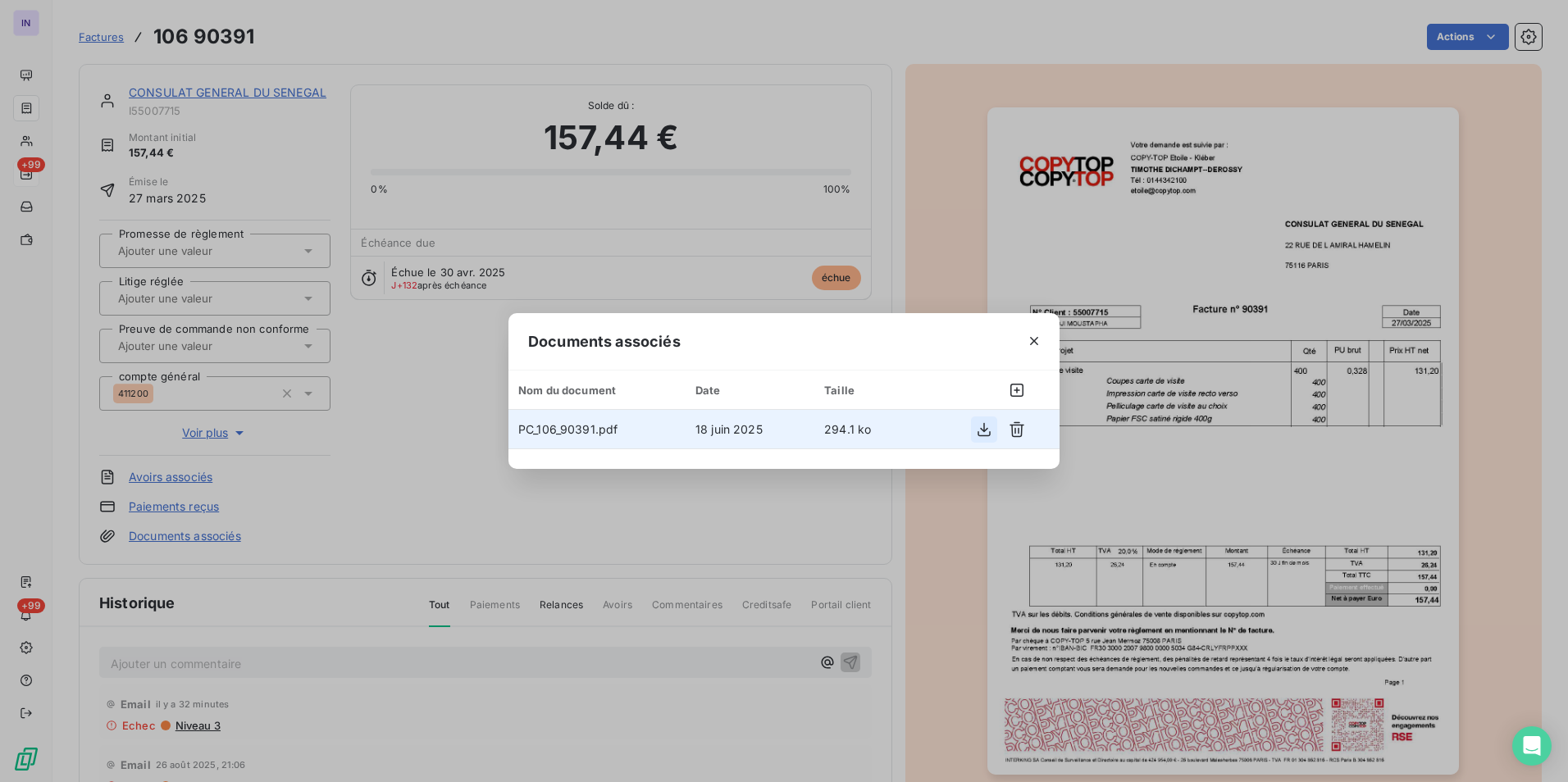
click at [978, 424] on icon "button" at bounding box center [983, 429] width 16 height 16
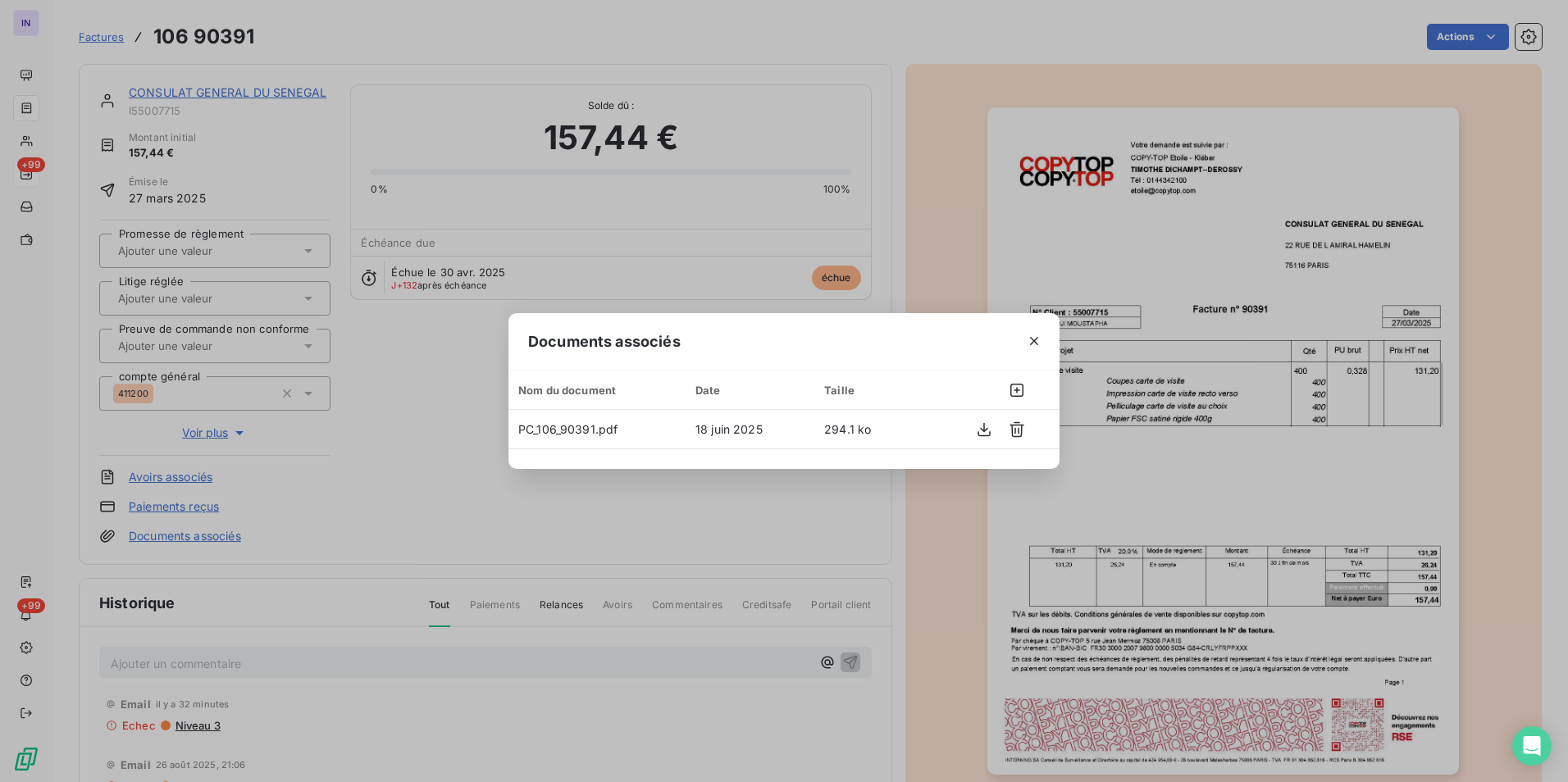
drag, startPoint x: 1042, startPoint y: 338, endPoint x: 936, endPoint y: 345, distance: 106.2
click at [1042, 338] on button "button" at bounding box center [1033, 340] width 27 height 27
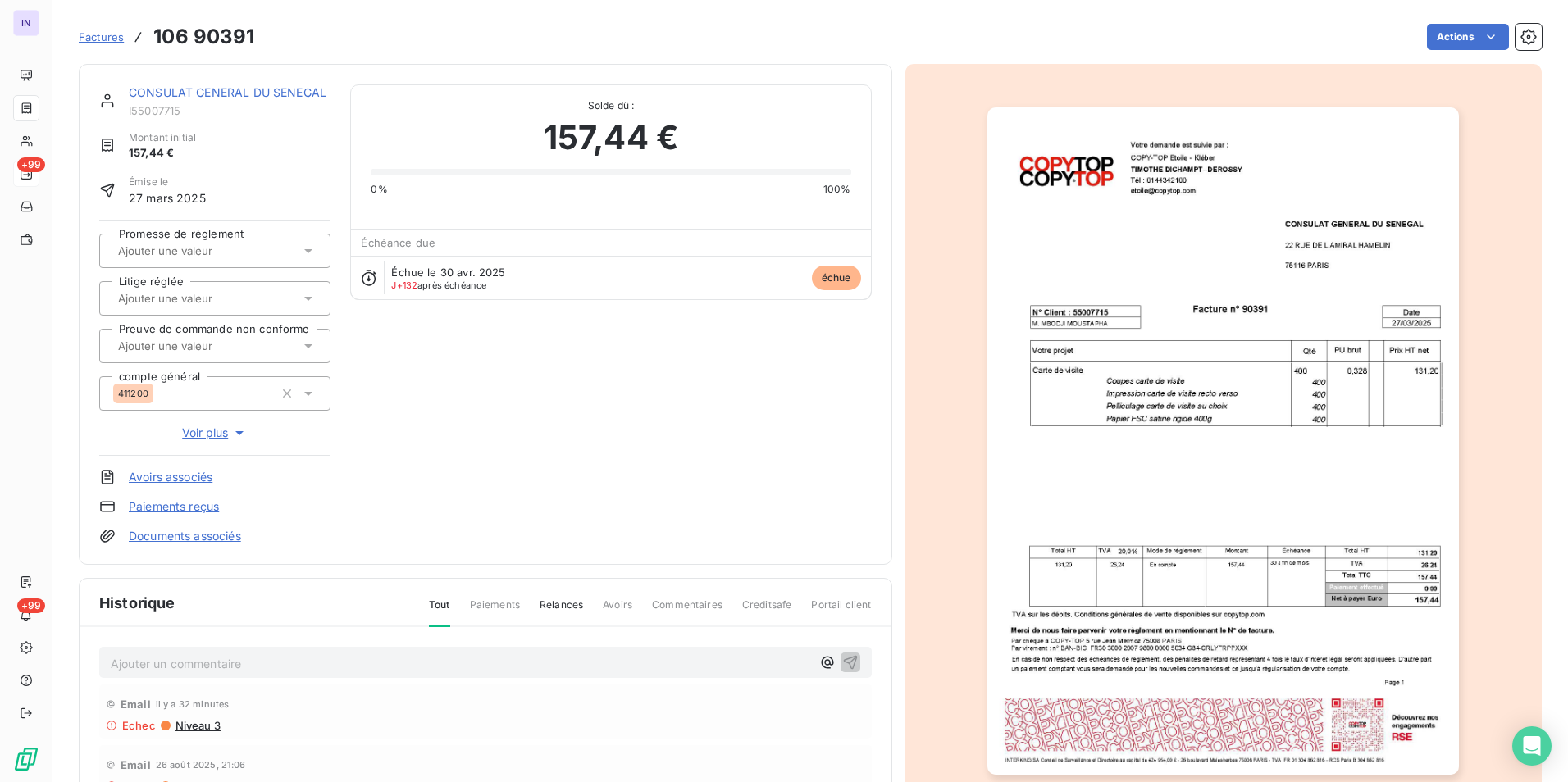
click at [279, 93] on link "CONSULAT GENERAL DU SENEGAL" at bounding box center [228, 92] width 198 height 14
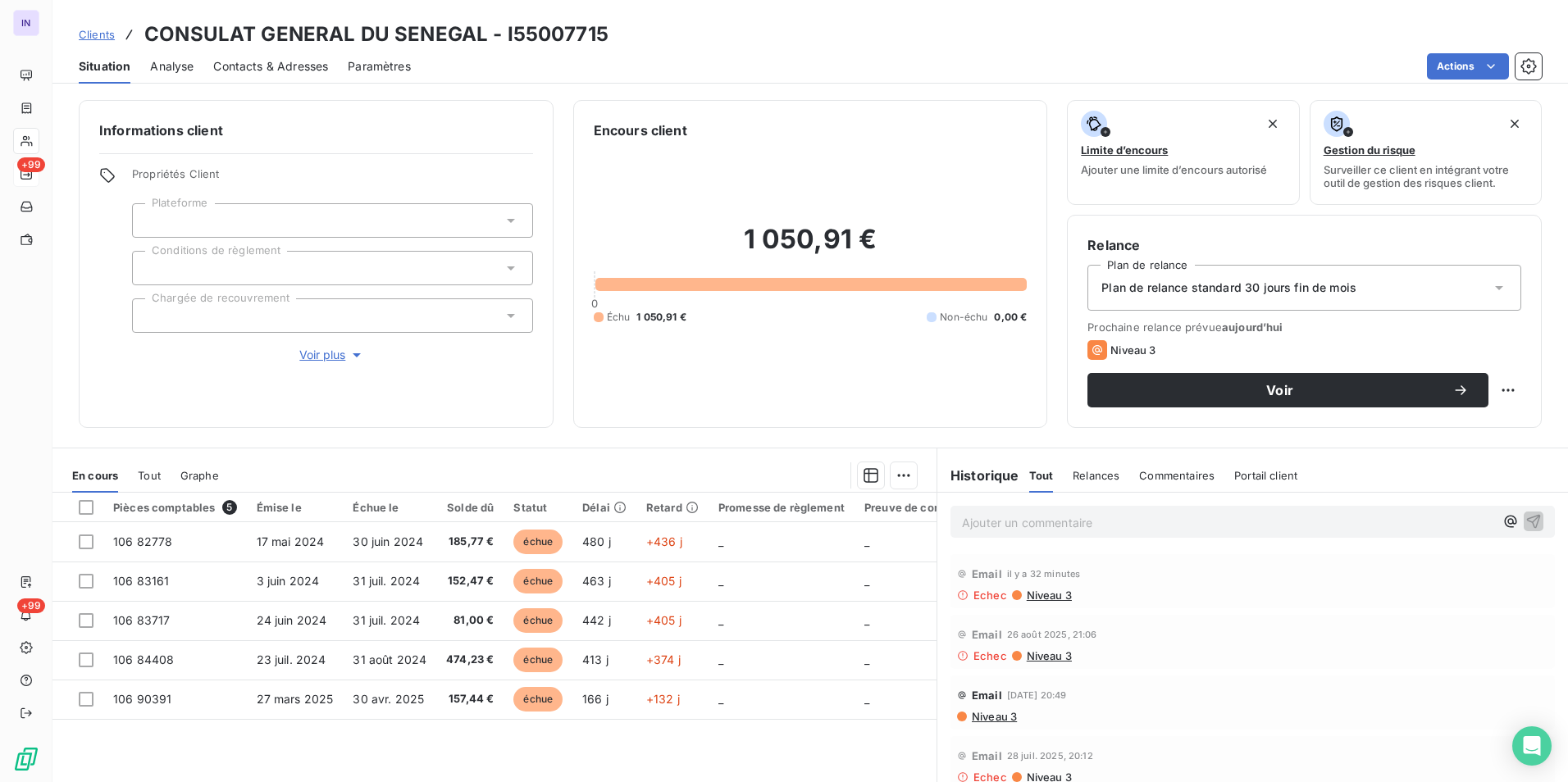
drag, startPoint x: 299, startPoint y: 66, endPoint x: 303, endPoint y: 75, distance: 9.8
click at [298, 66] on span "Contacts & Adresses" at bounding box center [271, 66] width 115 height 16
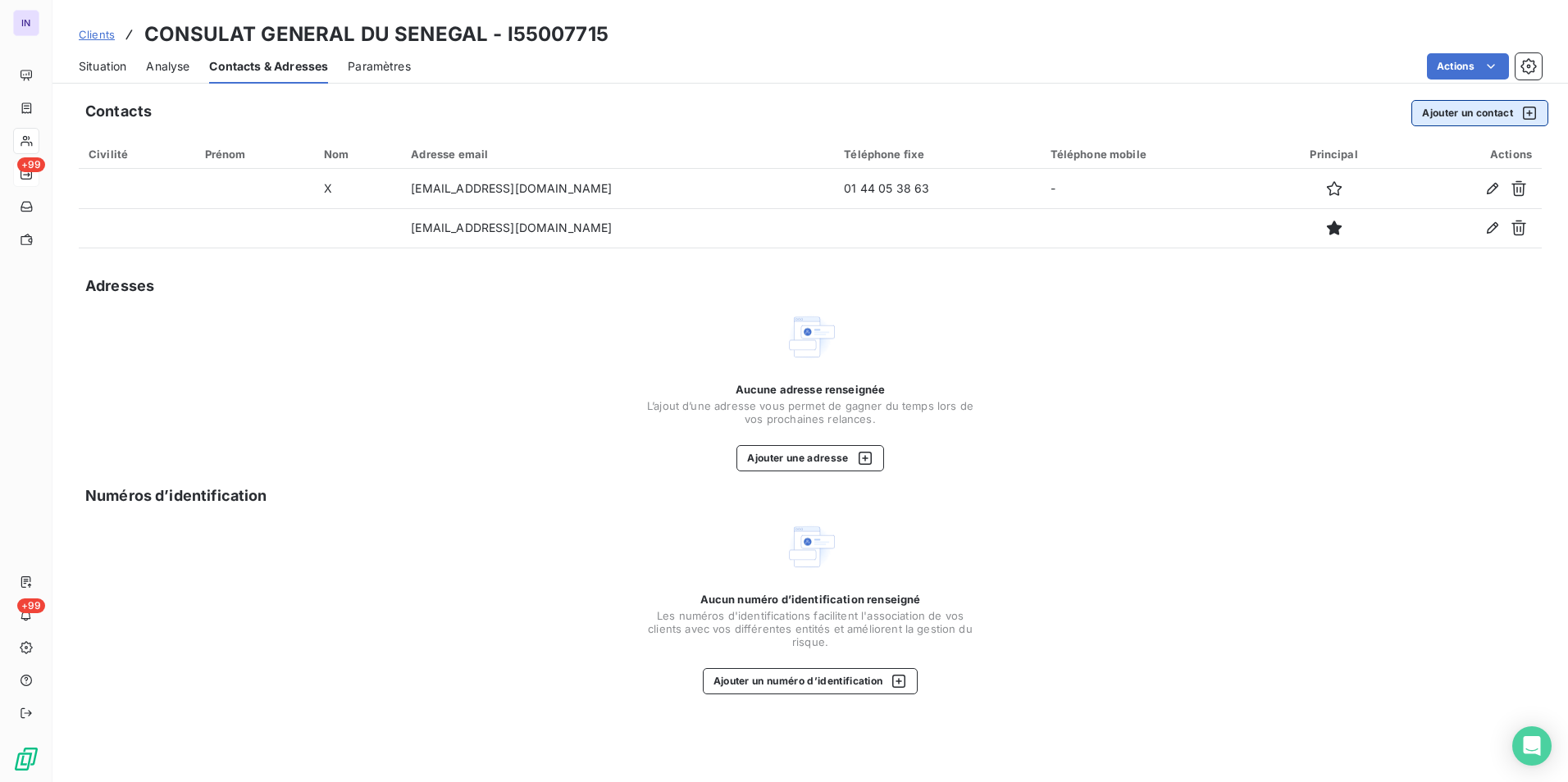
click at [1451, 117] on button "Ajouter un contact" at bounding box center [1479, 113] width 137 height 27
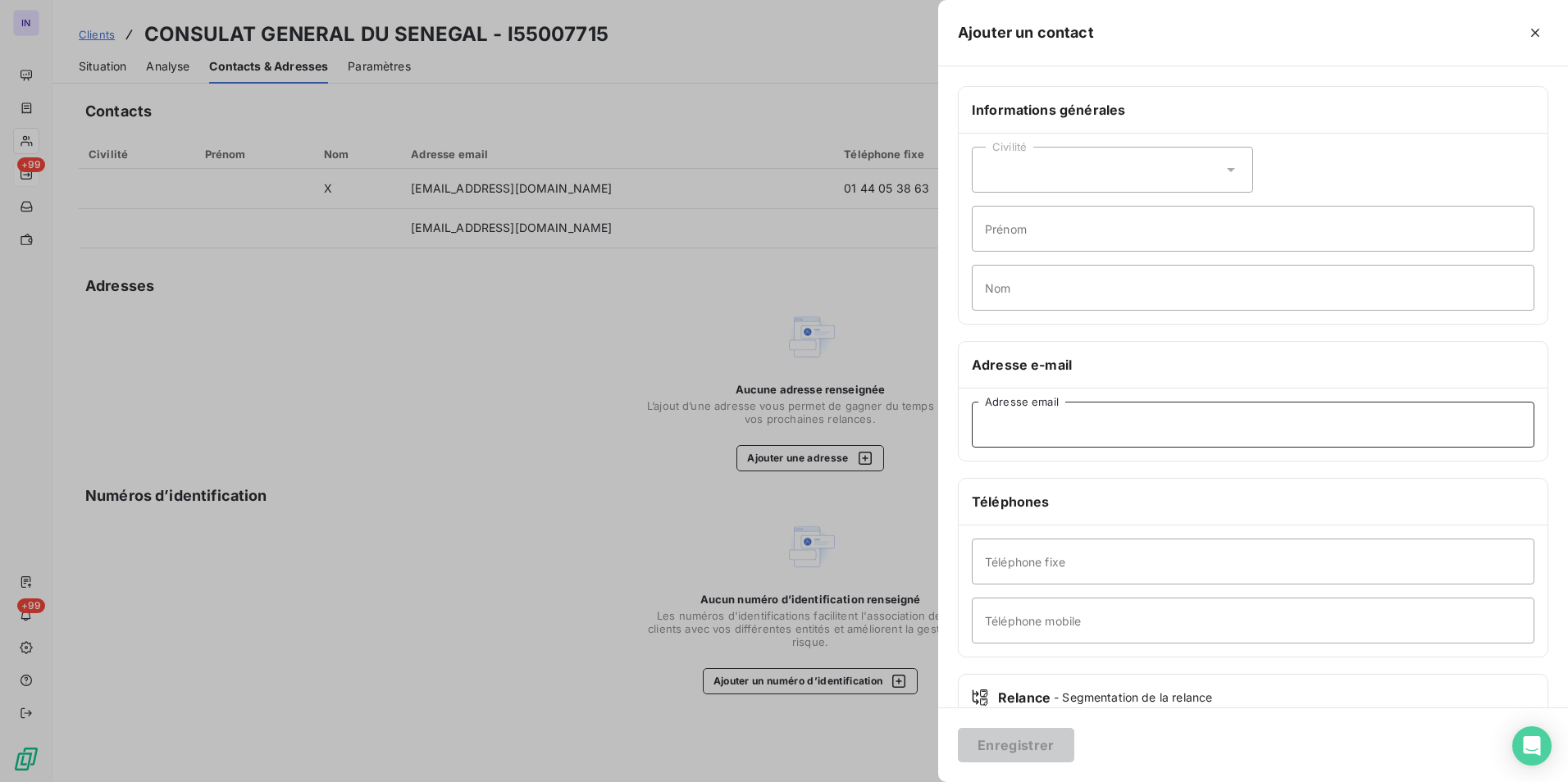
drag, startPoint x: 1031, startPoint y: 434, endPoint x: 1021, endPoint y: 437, distance: 10.4
click at [1029, 434] on input "Adresse email" at bounding box center [1253, 424] width 562 height 46
type input "adama.fall@diplomatie.gouv.sn"
click at [1028, 740] on button "Enregistrer" at bounding box center [1015, 745] width 116 height 34
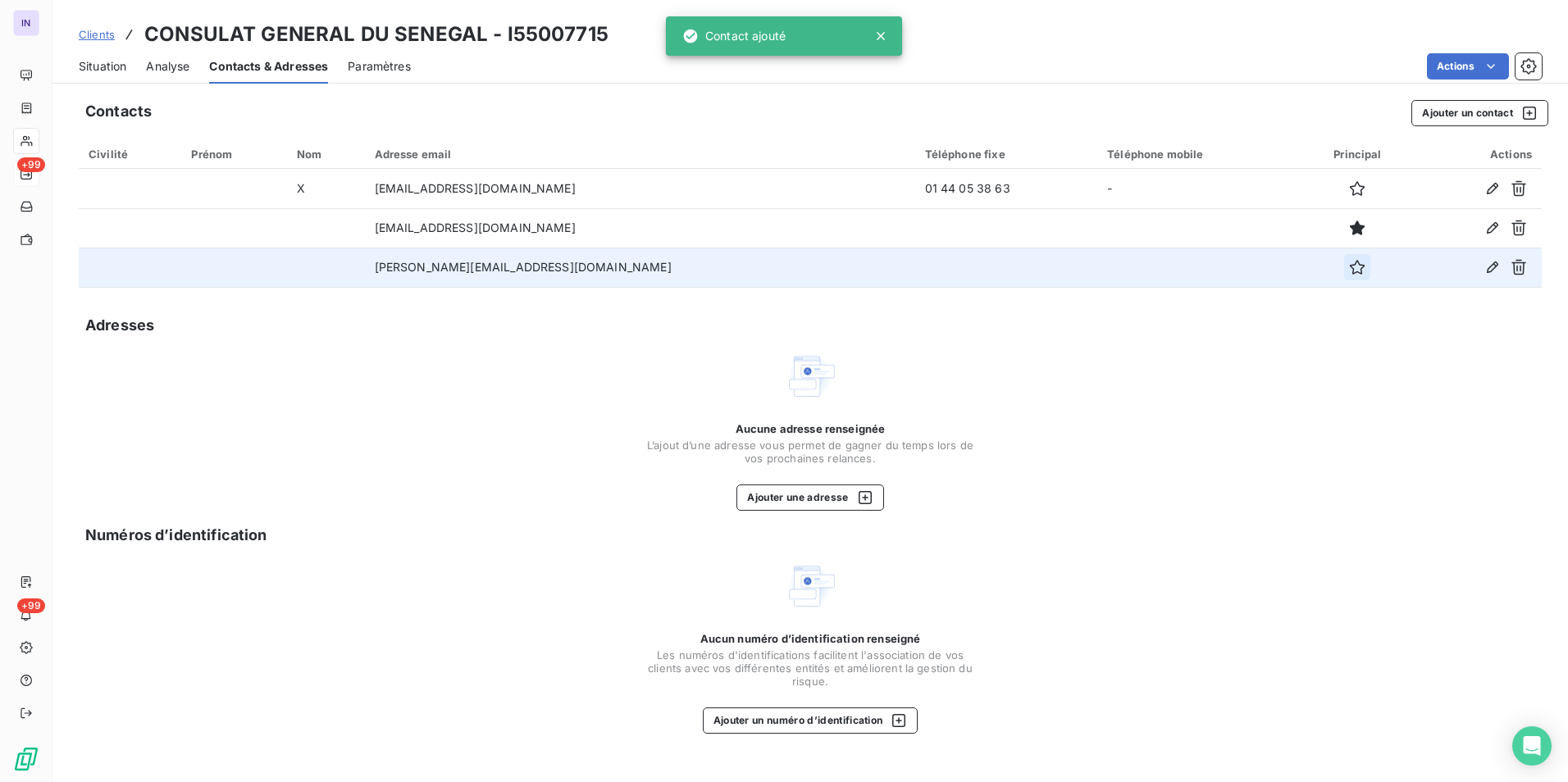
click at [1349, 269] on icon "button" at bounding box center [1357, 266] width 16 height 16
click at [95, 66] on span "Situation" at bounding box center [102, 66] width 47 height 16
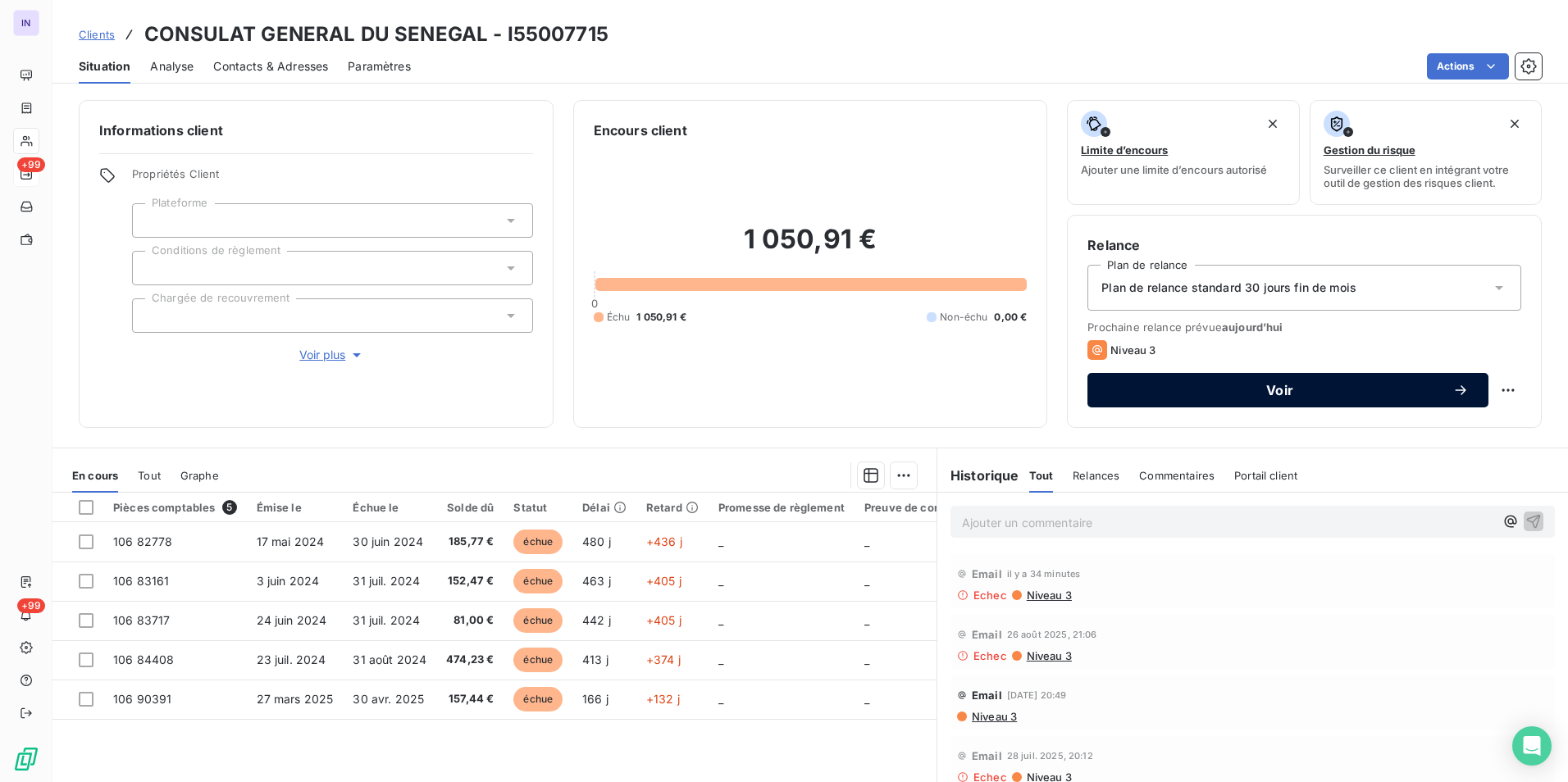
click at [1234, 394] on span "Voir" at bounding box center [1280, 389] width 346 height 13
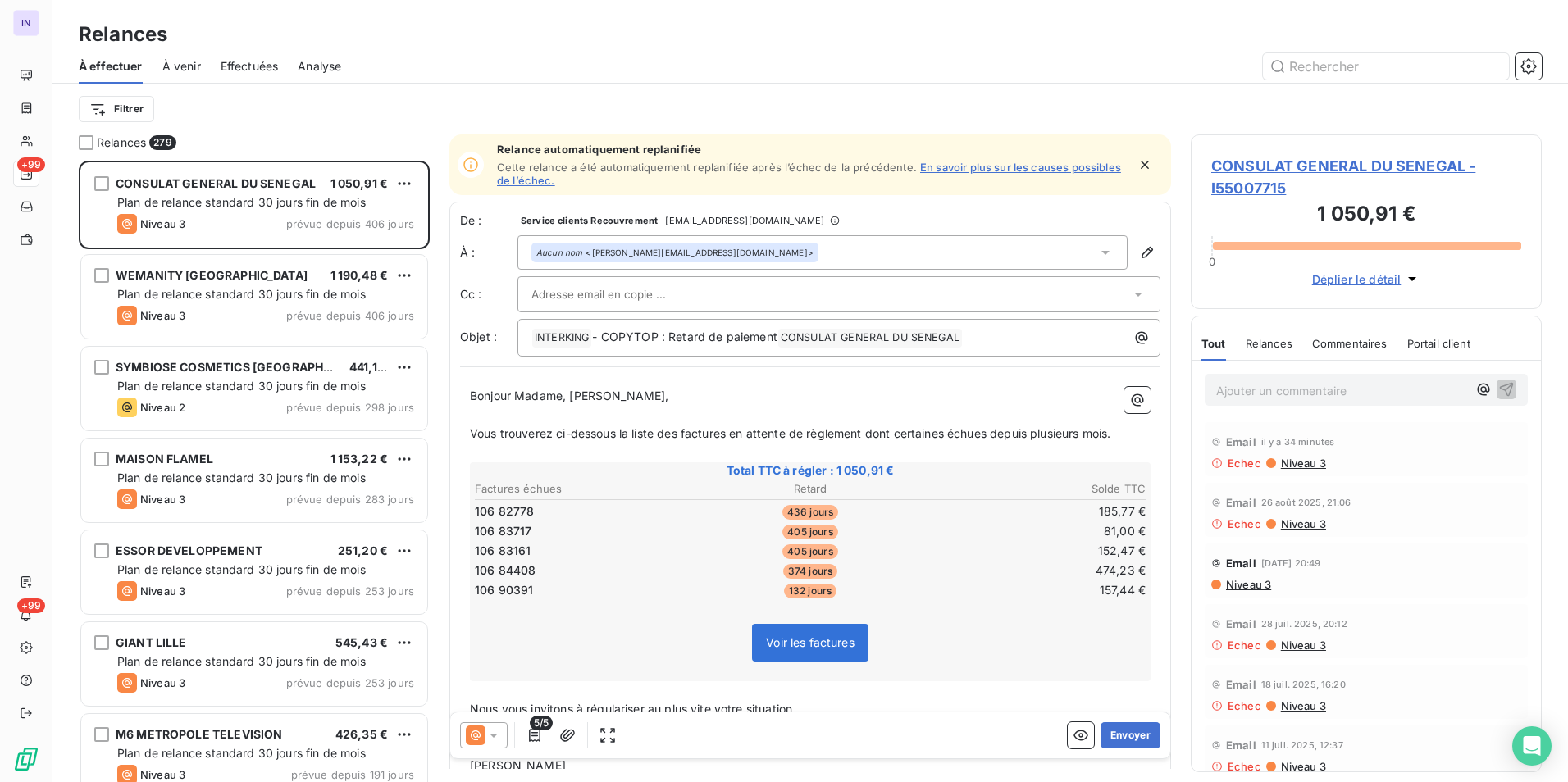
scroll to position [609, 339]
click at [1124, 736] on button "Envoyer" at bounding box center [1130, 735] width 60 height 27
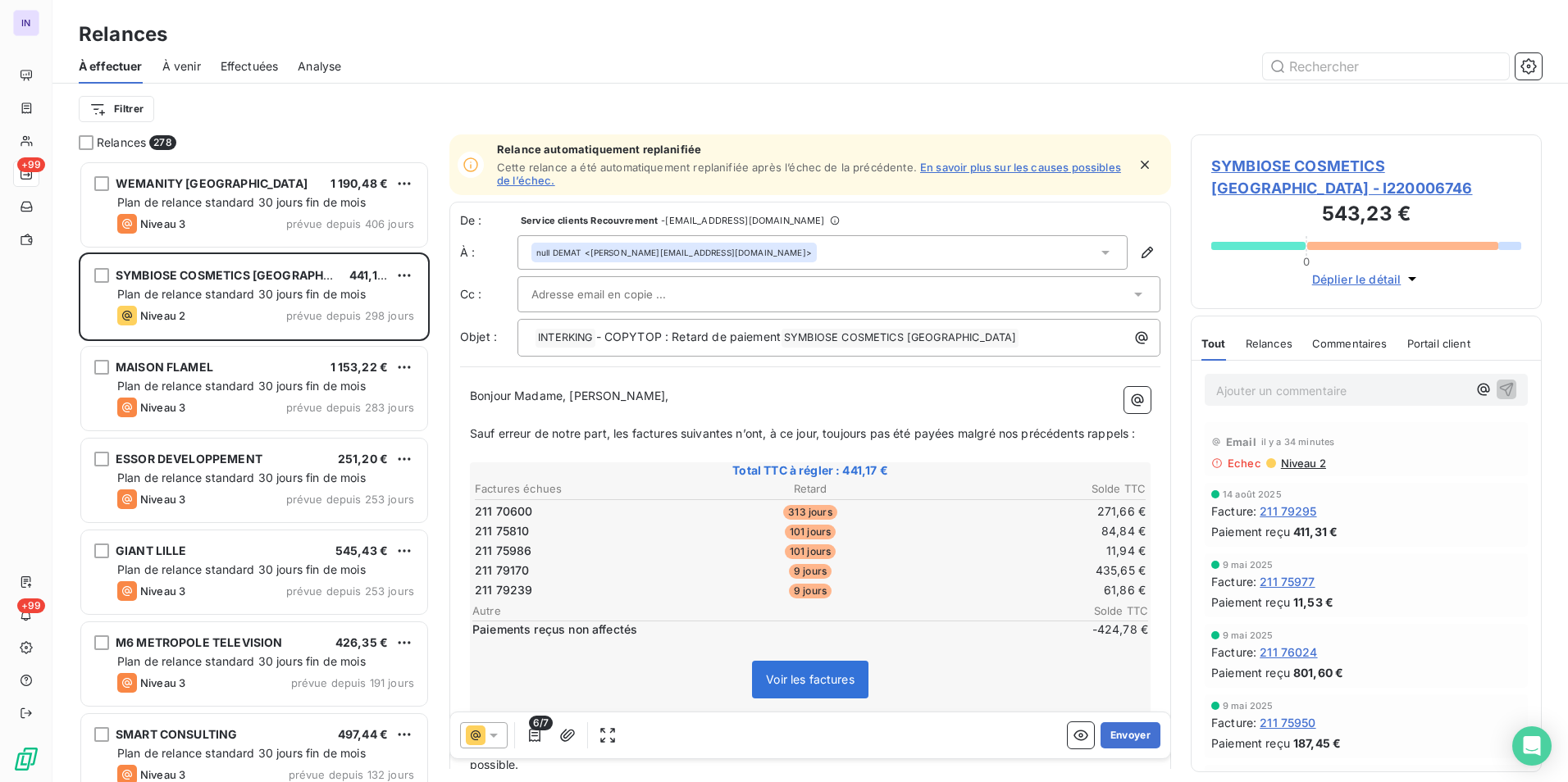
click at [1300, 461] on span "Niveau 2" at bounding box center [1302, 462] width 46 height 13
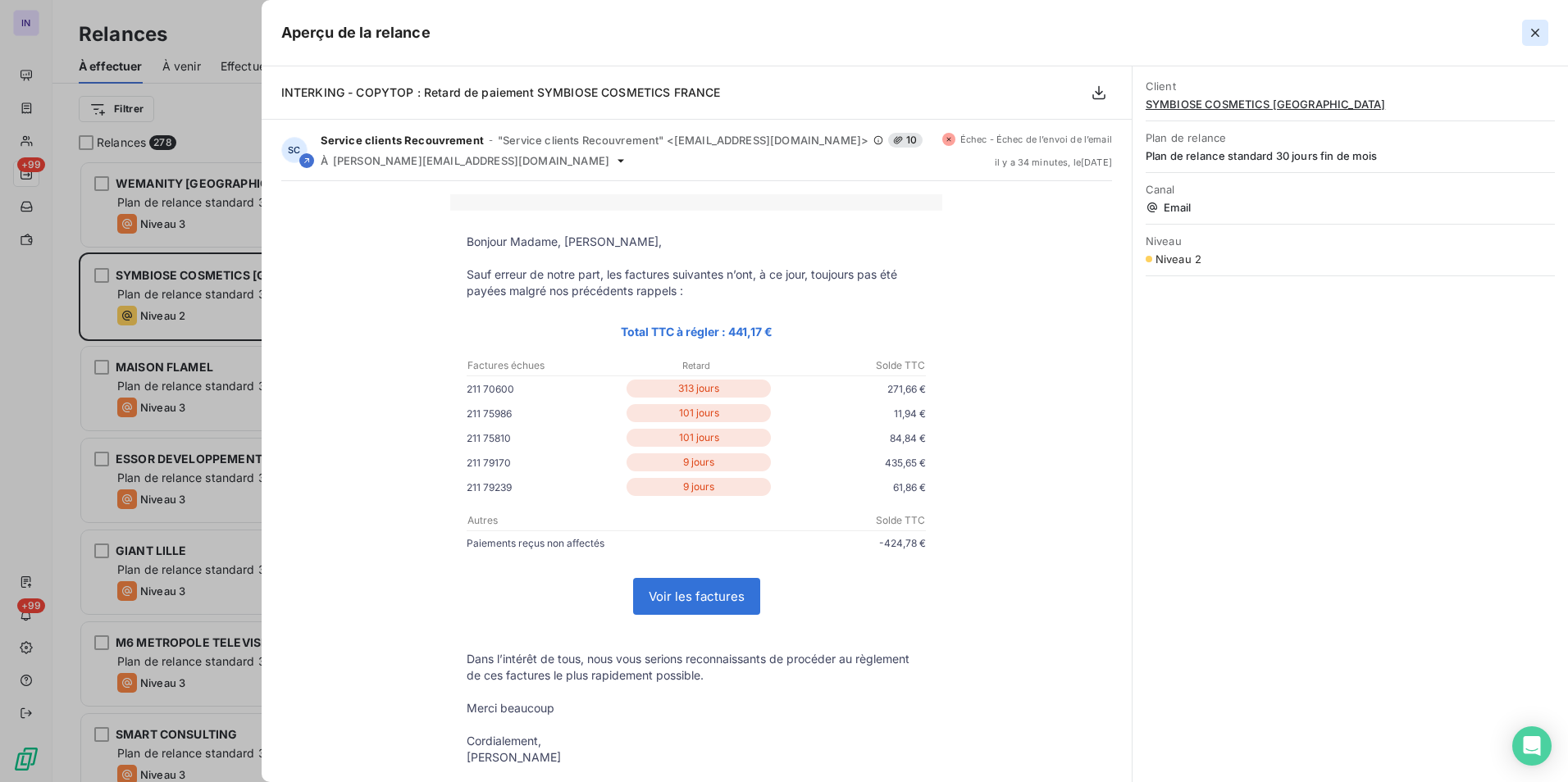
click at [1540, 32] on icon "button" at bounding box center [1534, 33] width 16 height 16
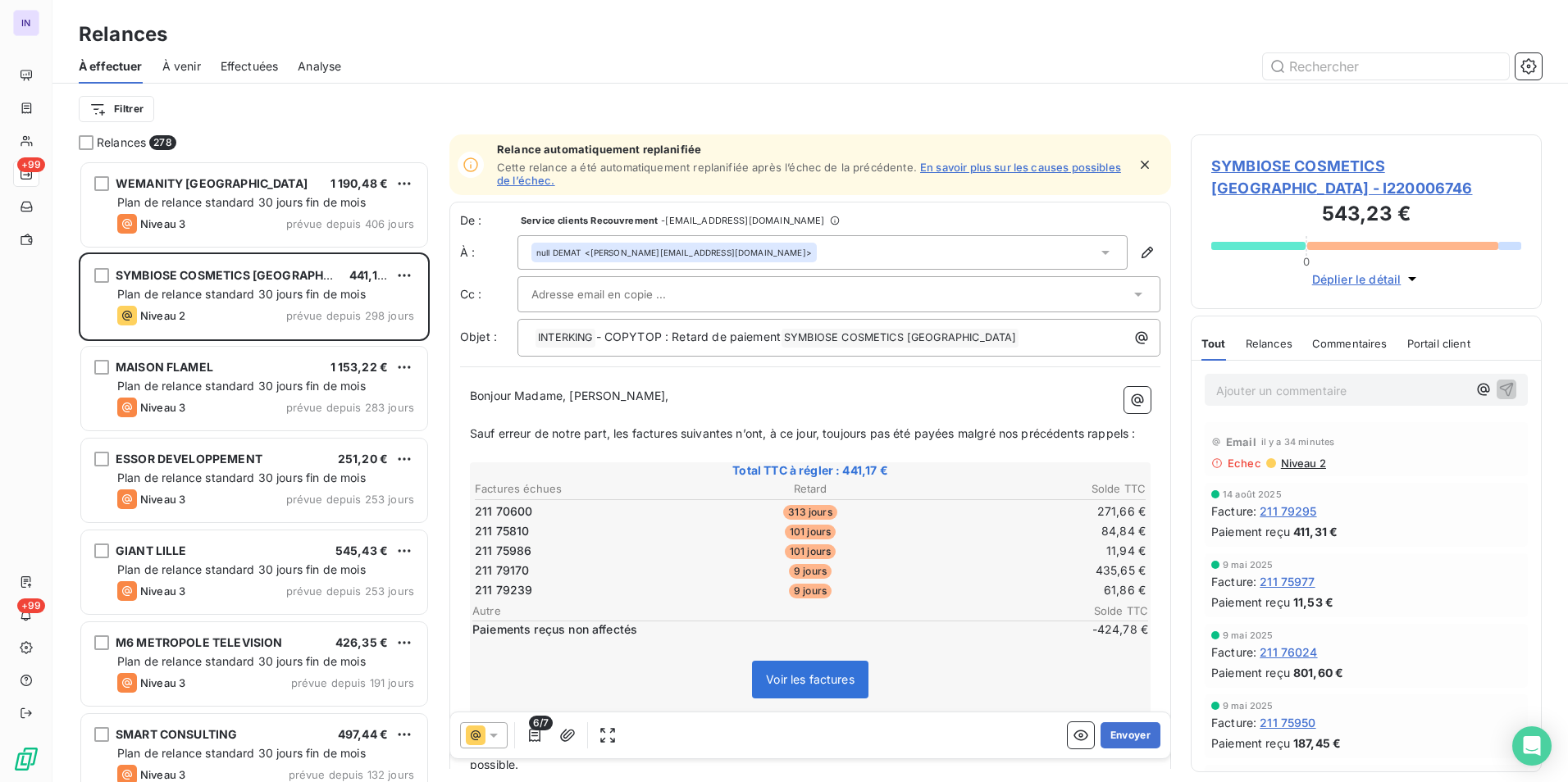
click at [1335, 169] on span "SYMBIOSE COSMETICS [GEOGRAPHIC_DATA] - I220006746" at bounding box center [1366, 177] width 310 height 45
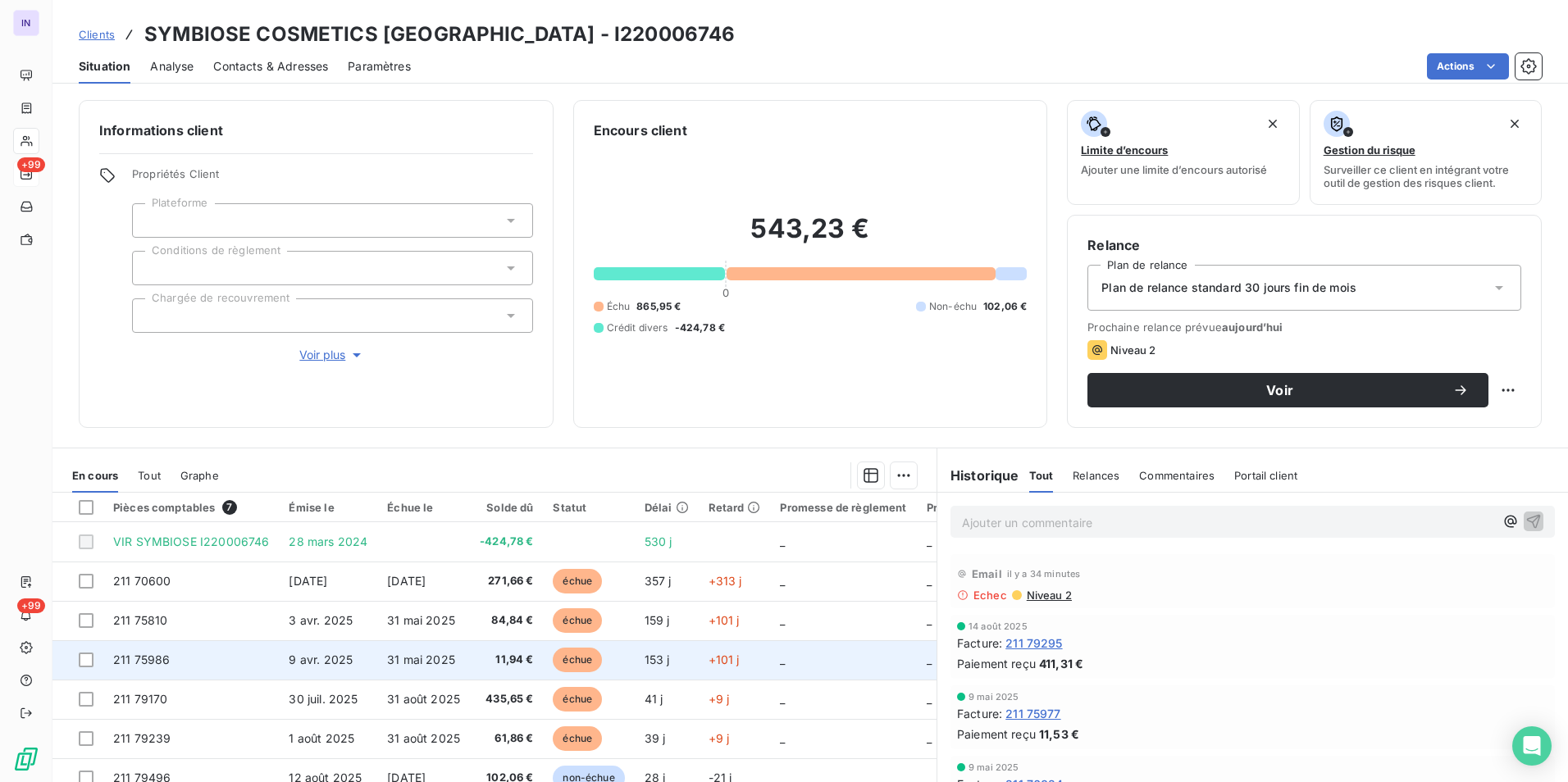
scroll to position [76, 0]
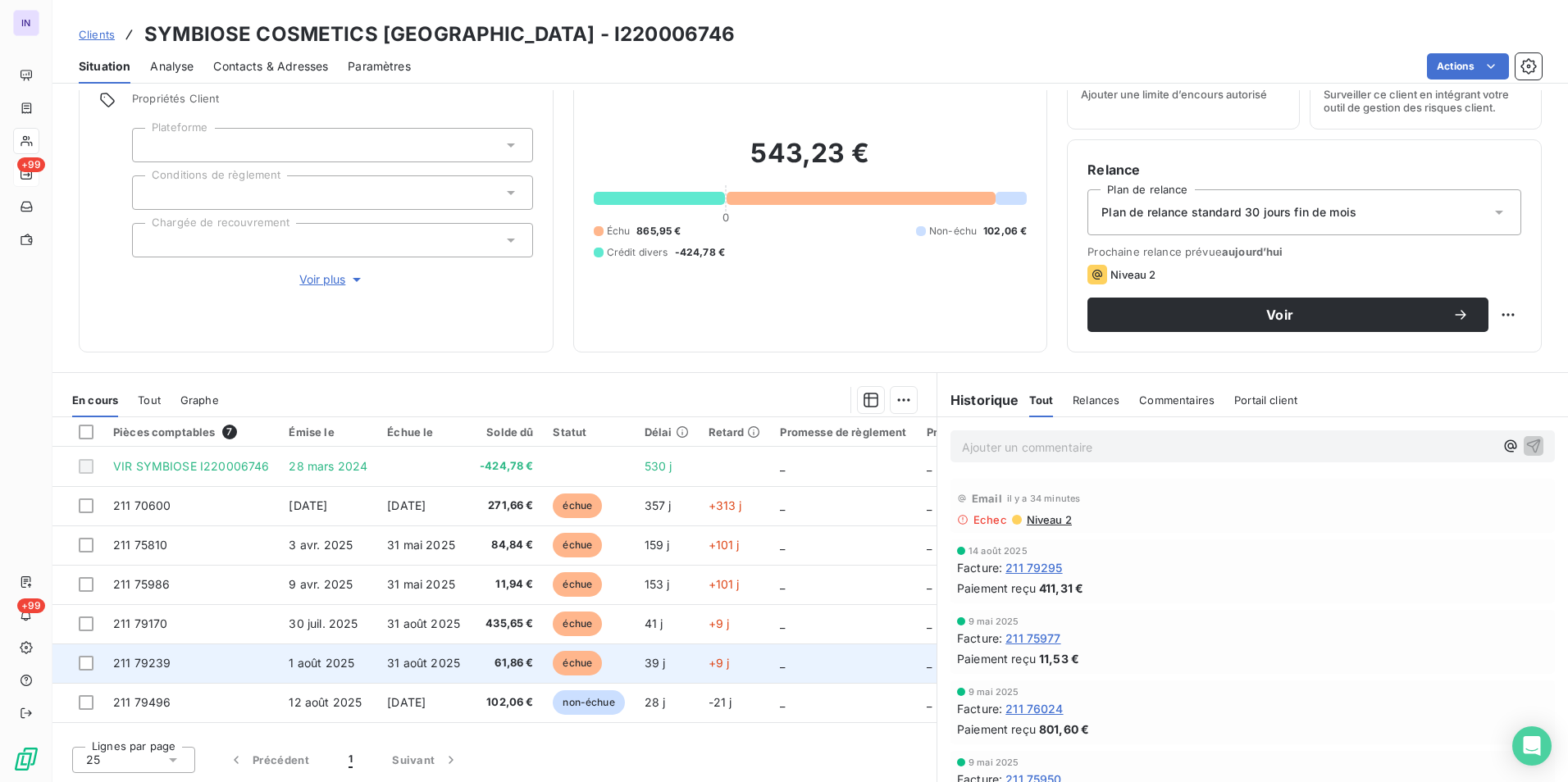
click at [423, 666] on span "31 août 2025" at bounding box center [423, 663] width 73 height 14
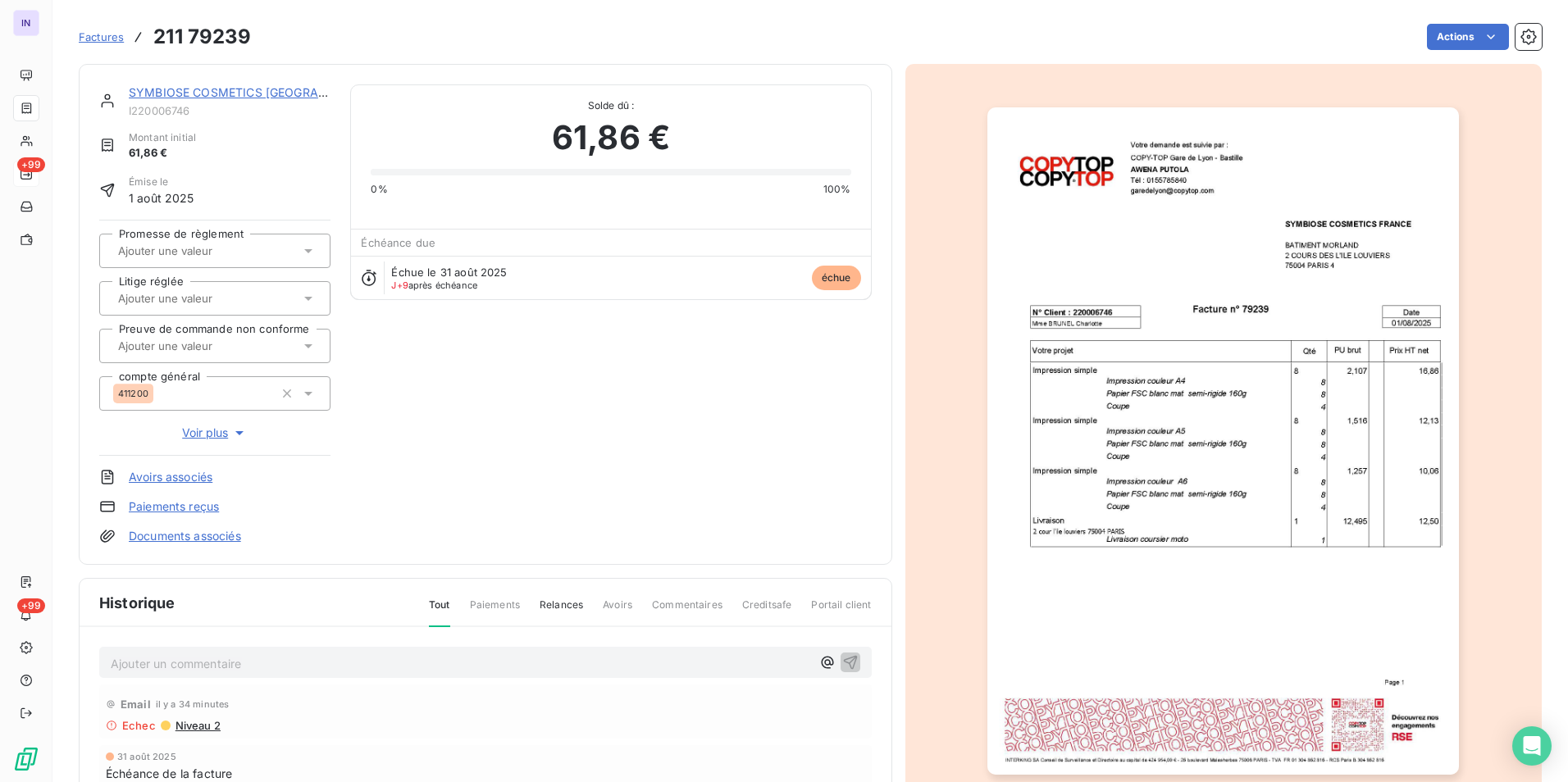
click at [214, 537] on link "Documents associés" at bounding box center [185, 535] width 113 height 16
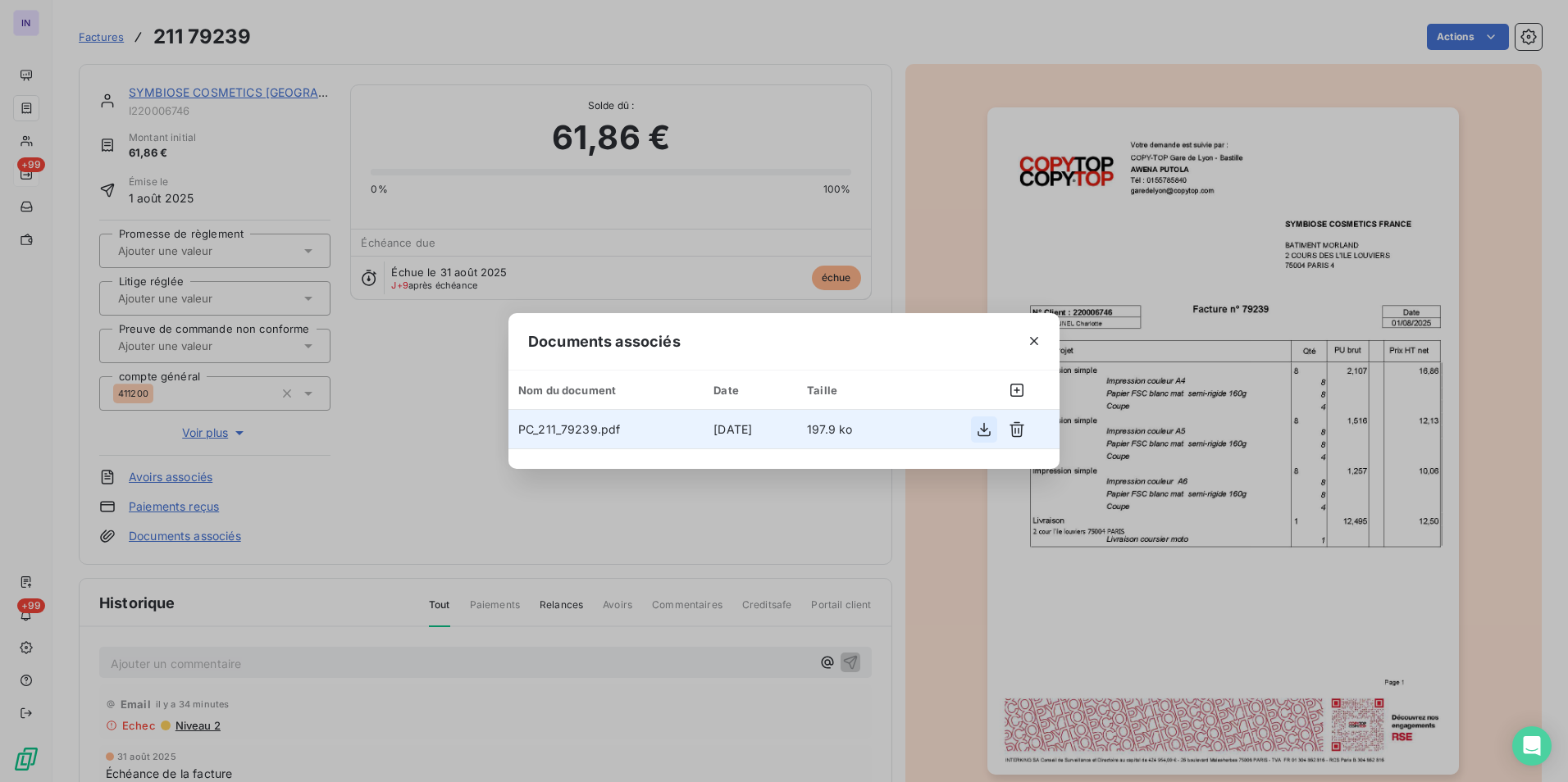
click at [989, 426] on icon "button" at bounding box center [983, 429] width 16 height 16
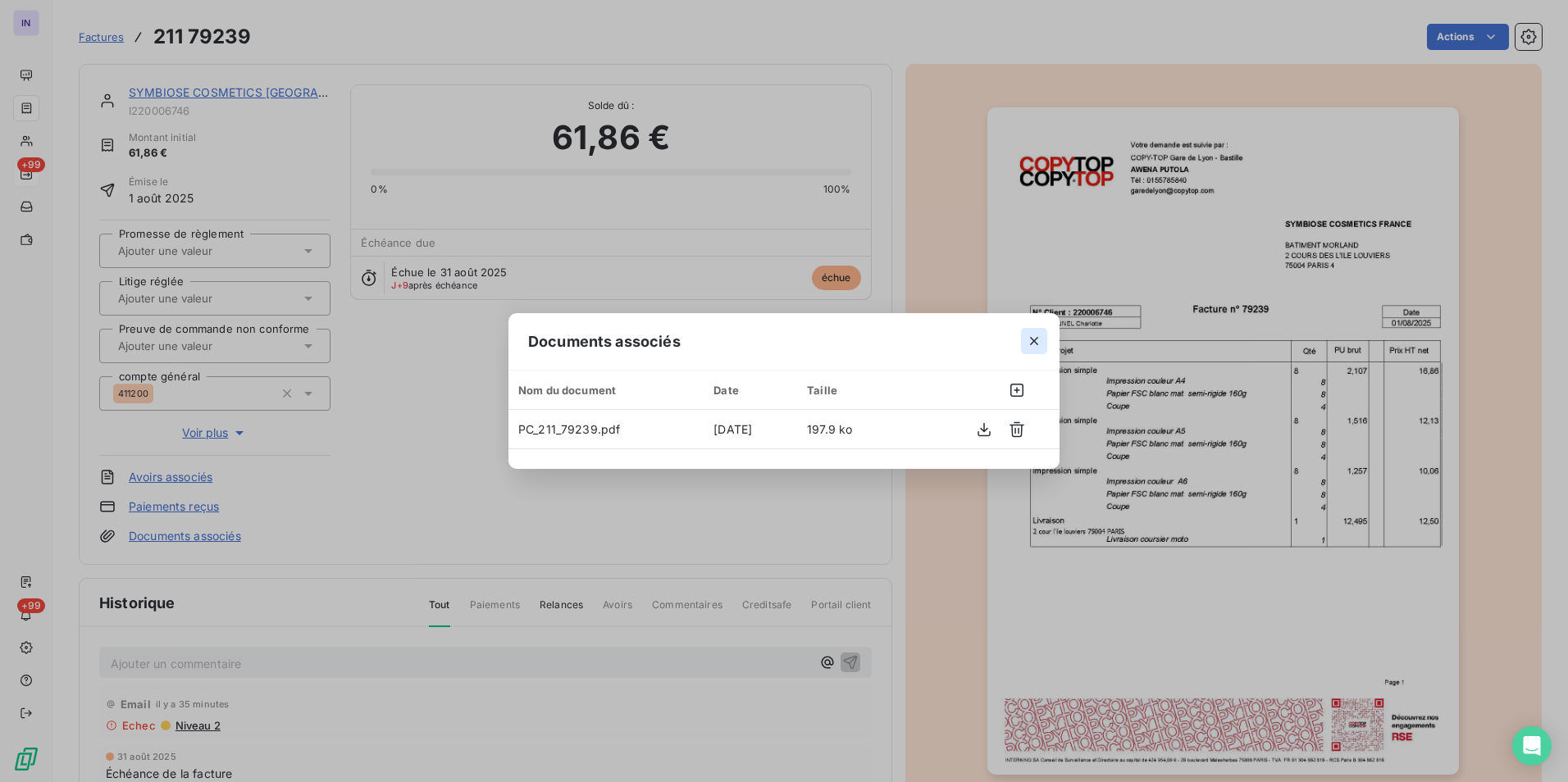
click at [1033, 340] on icon "button" at bounding box center [1034, 341] width 9 height 9
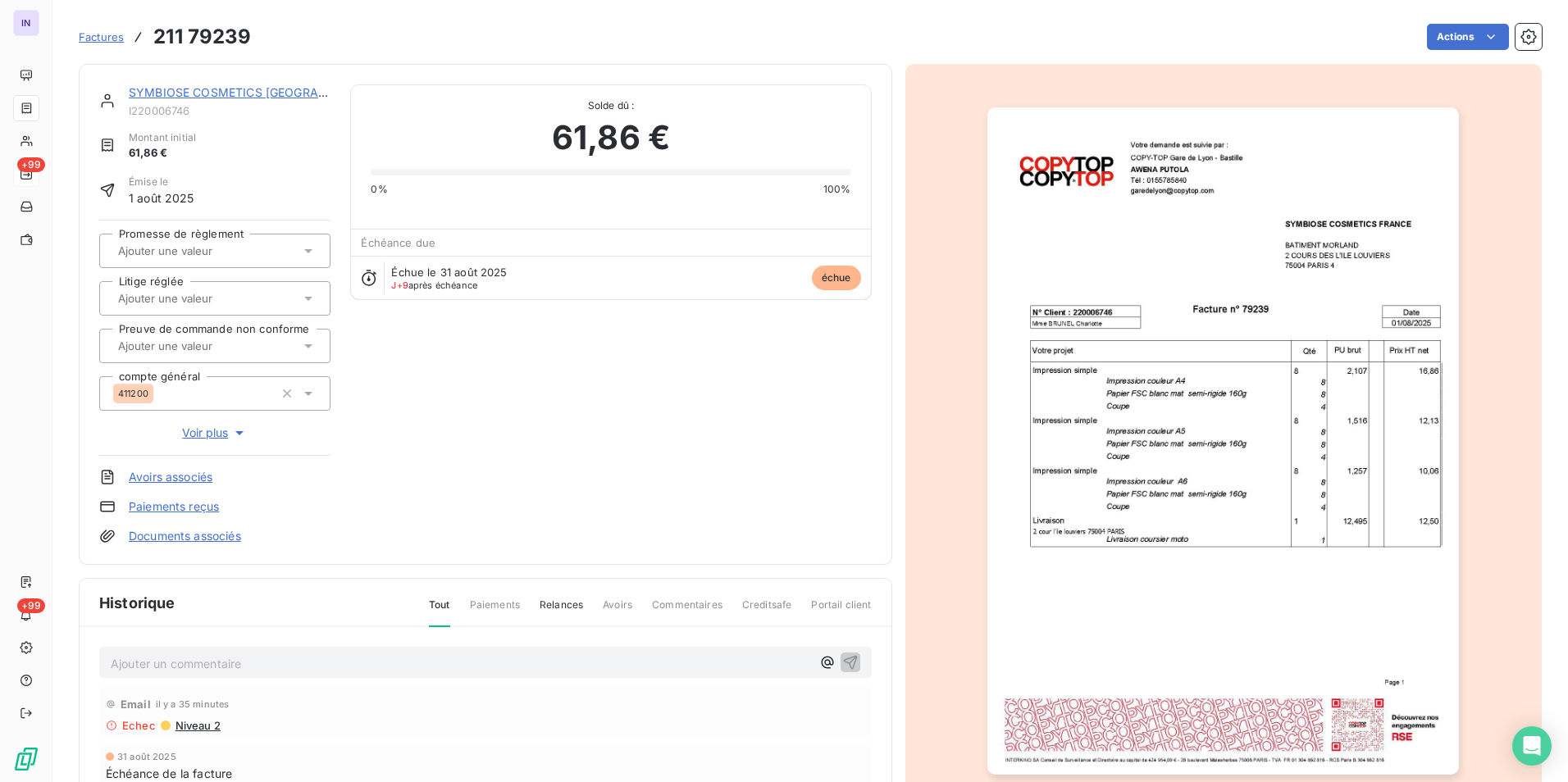
click at [266, 98] on link "SYMBIOSE COSMETICS [GEOGRAPHIC_DATA]" at bounding box center [257, 92] width 256 height 14
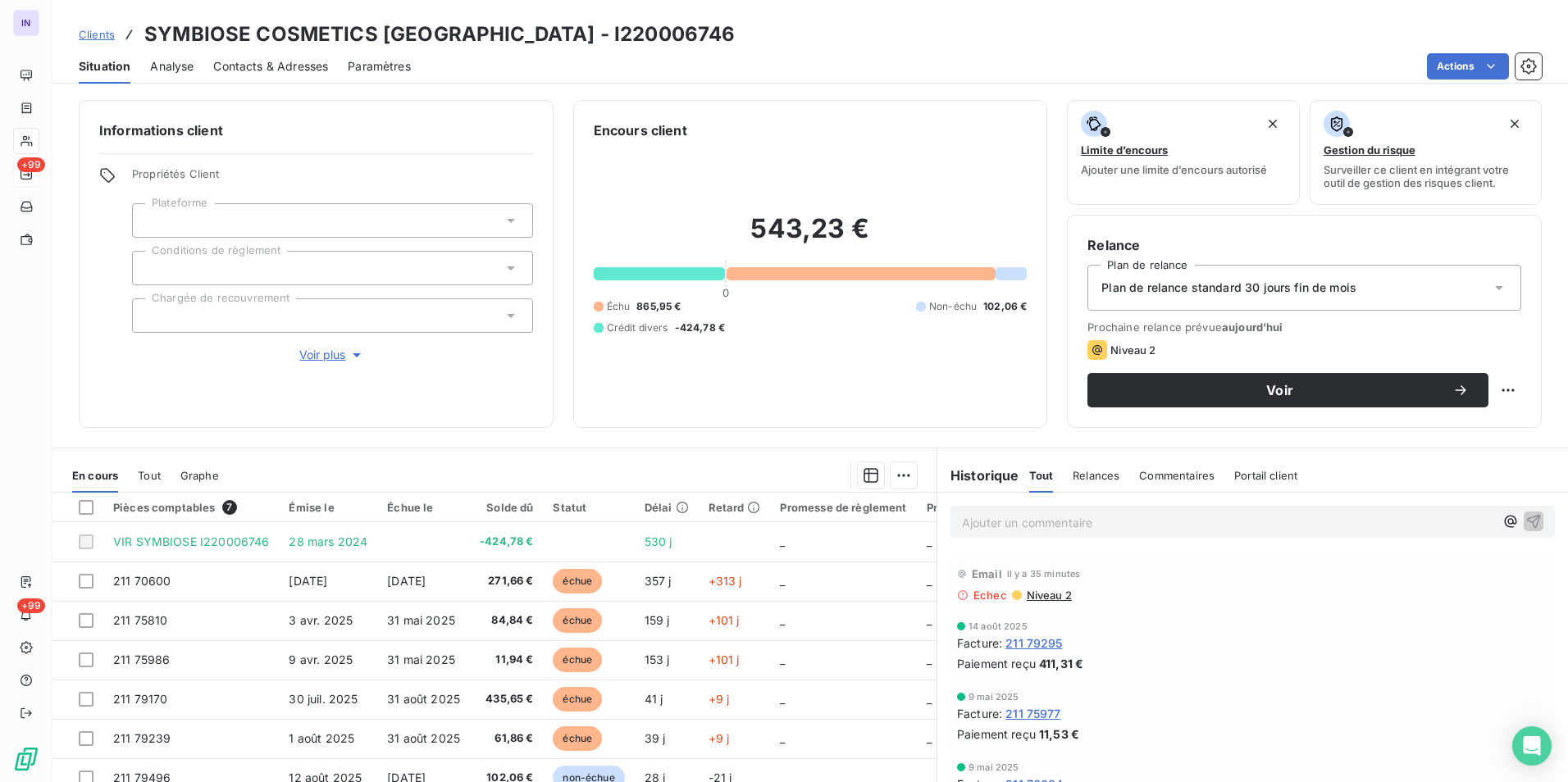
click at [307, 61] on span "Contacts & Adresses" at bounding box center [271, 66] width 115 height 16
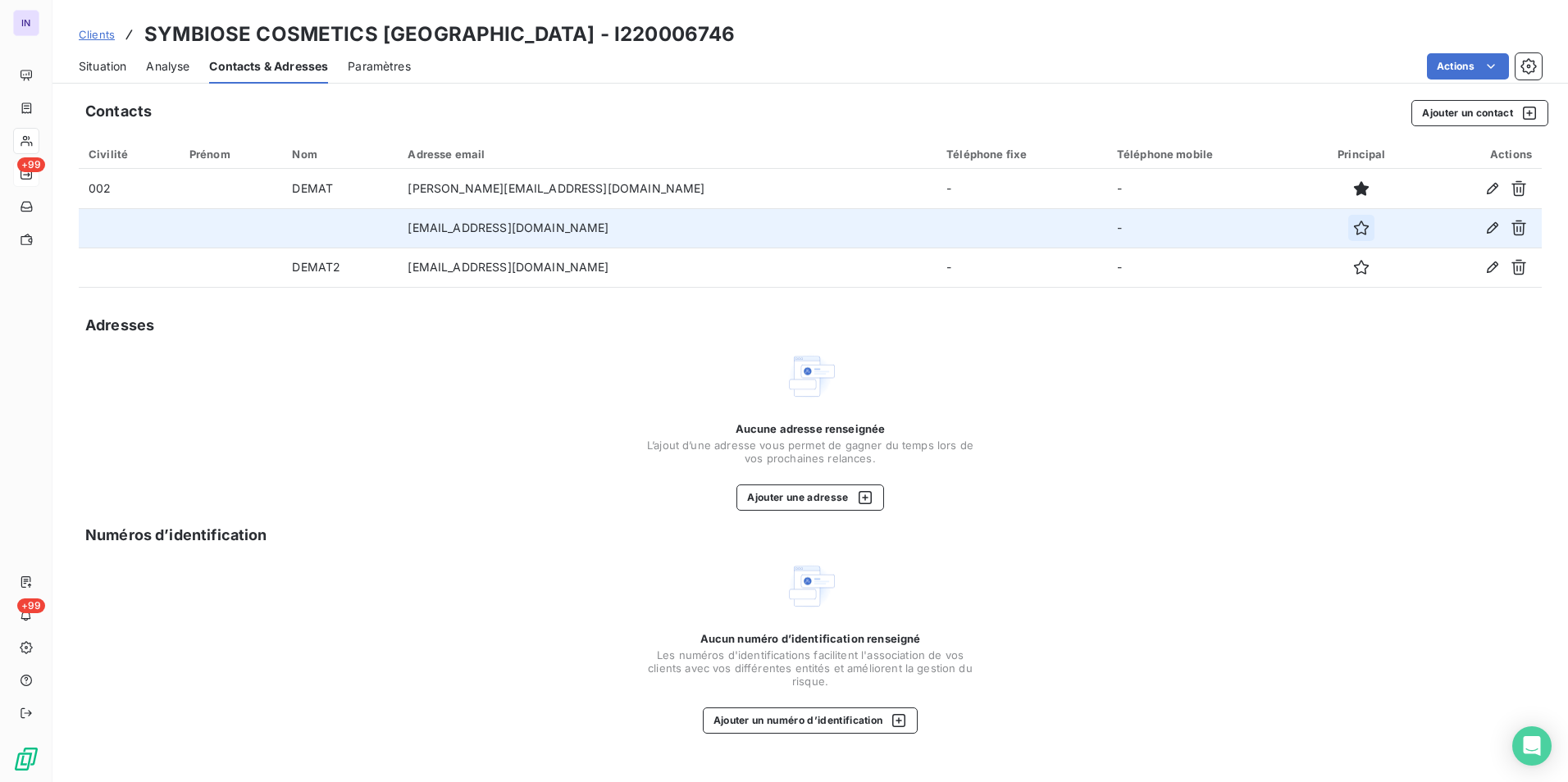
click at [1353, 235] on icon "button" at bounding box center [1361, 228] width 16 height 16
click at [84, 75] on div "Situation" at bounding box center [102, 66] width 47 height 34
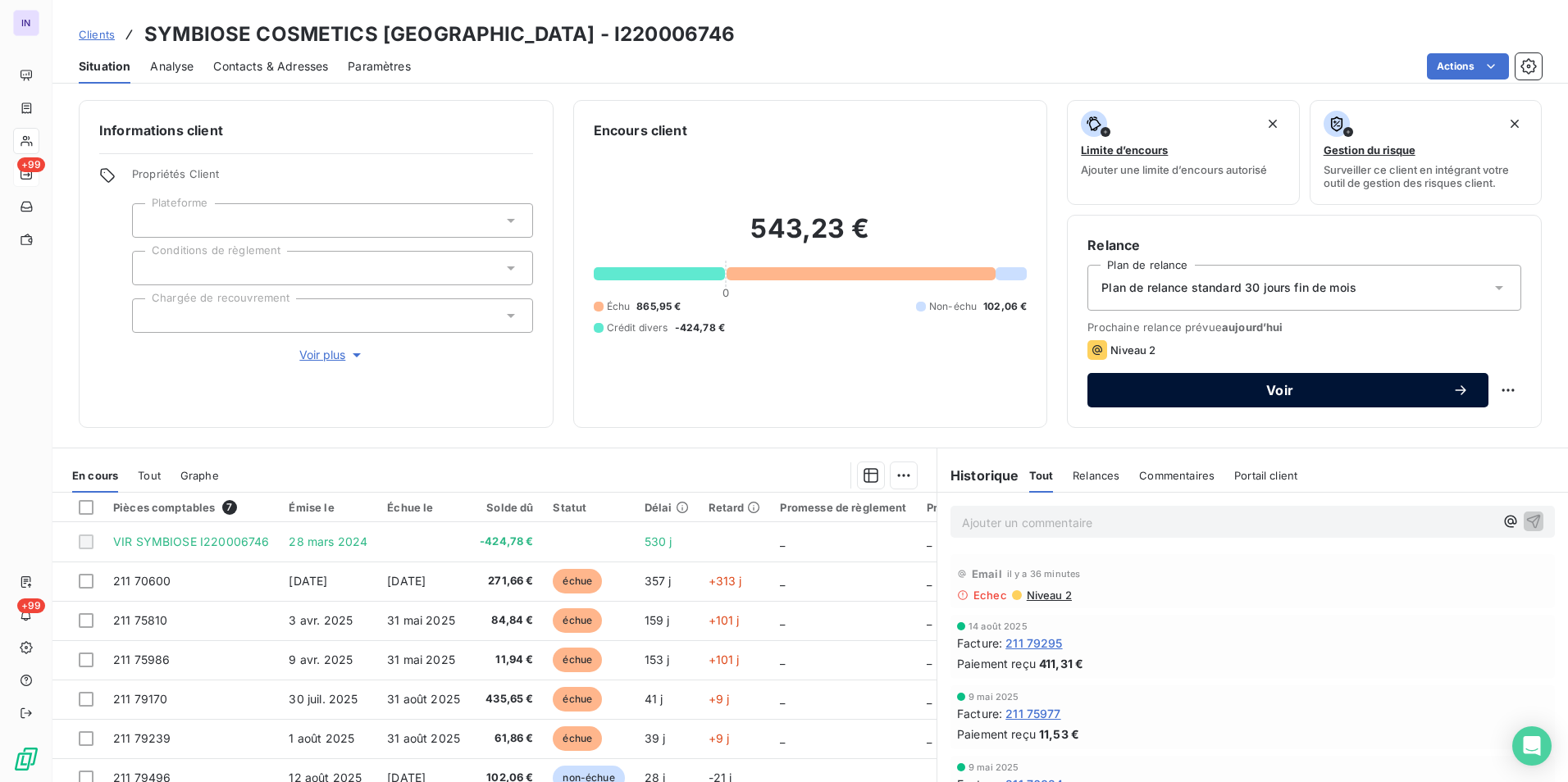
click at [1233, 381] on button "Voir" at bounding box center [1288, 390] width 401 height 34
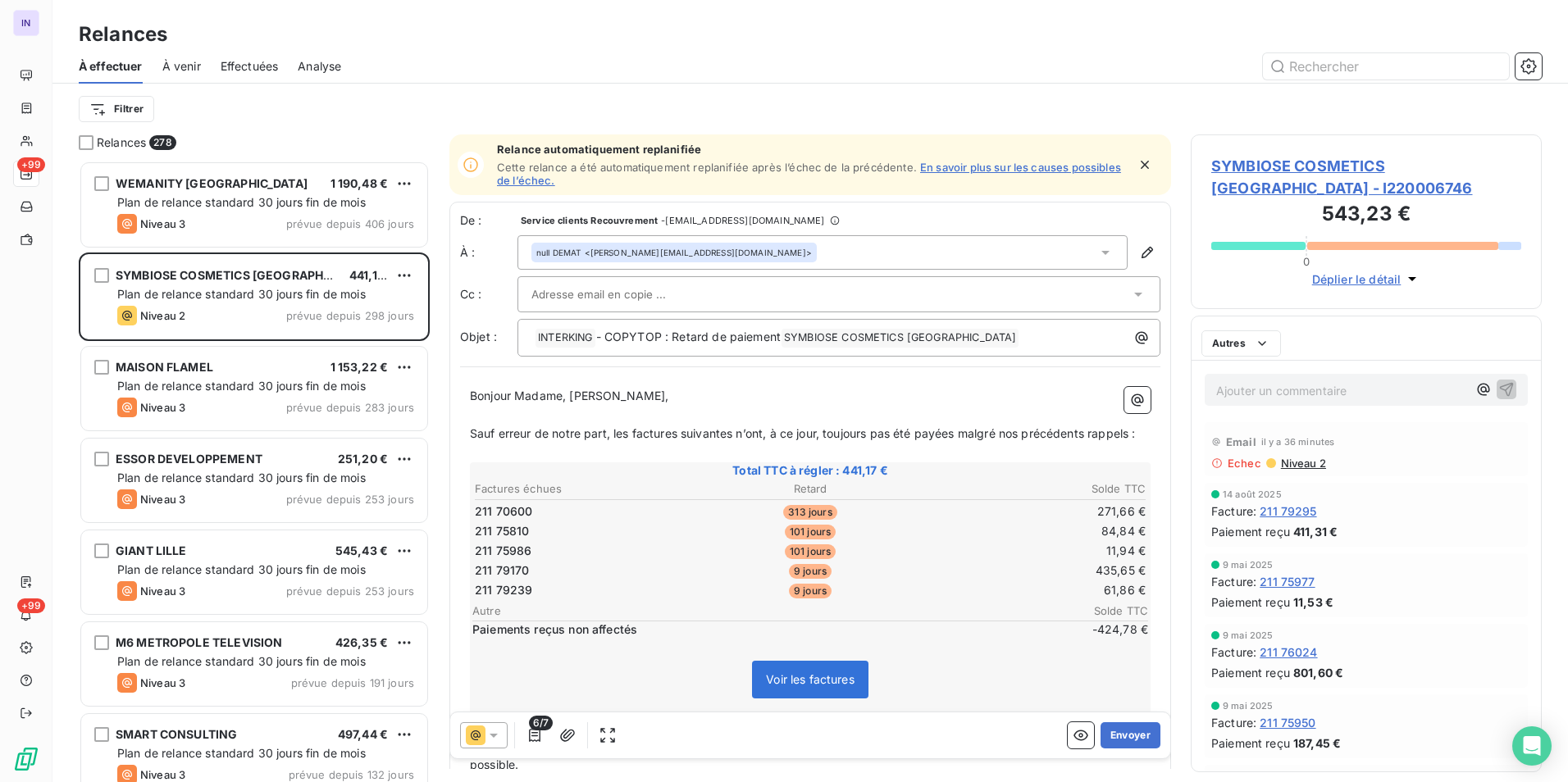
scroll to position [609, 339]
click at [1131, 741] on button "Envoyer" at bounding box center [1130, 735] width 60 height 27
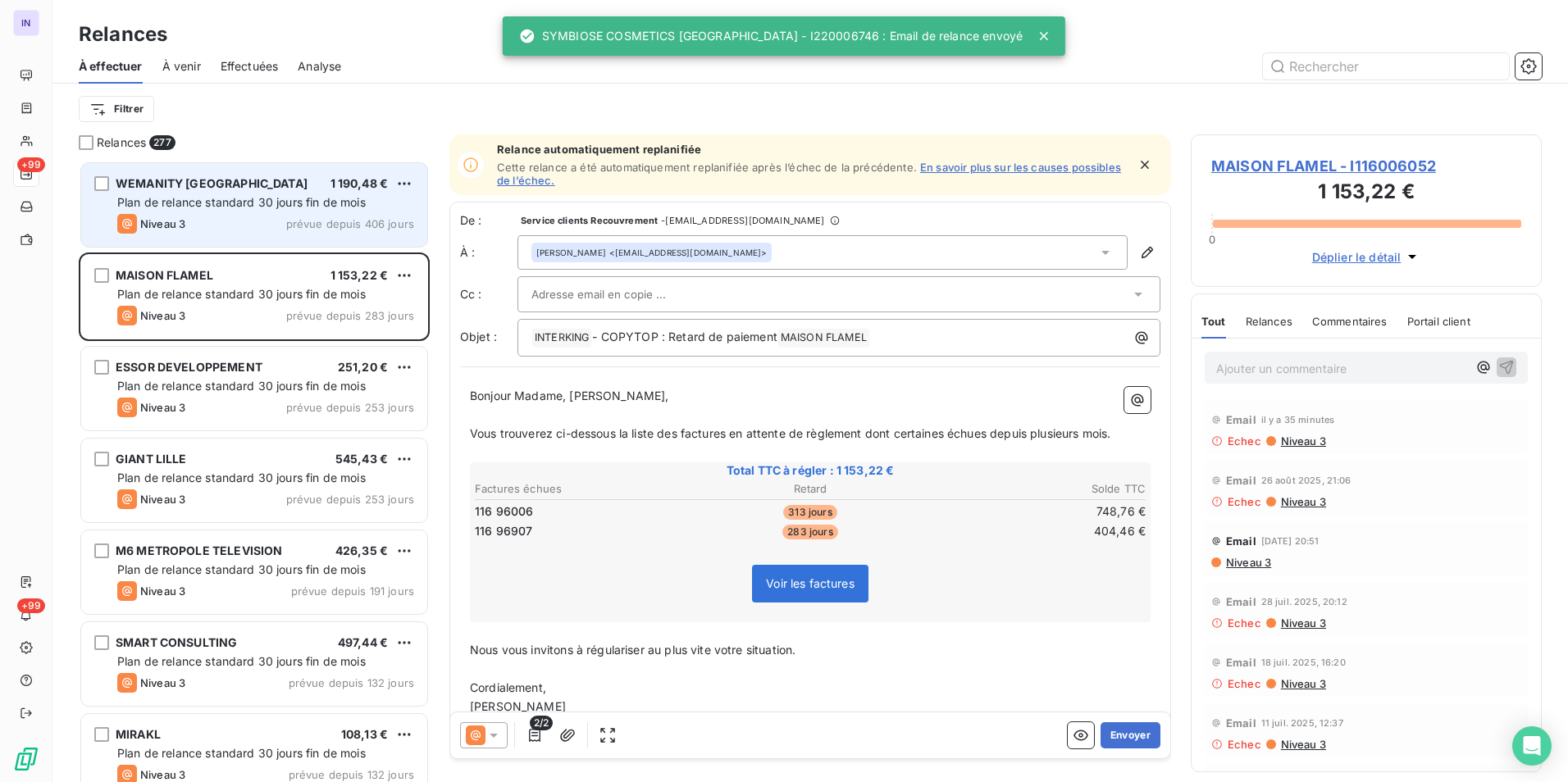
click at [261, 203] on span "Plan de relance standard 30 jours fin de mois" at bounding box center [241, 202] width 248 height 14
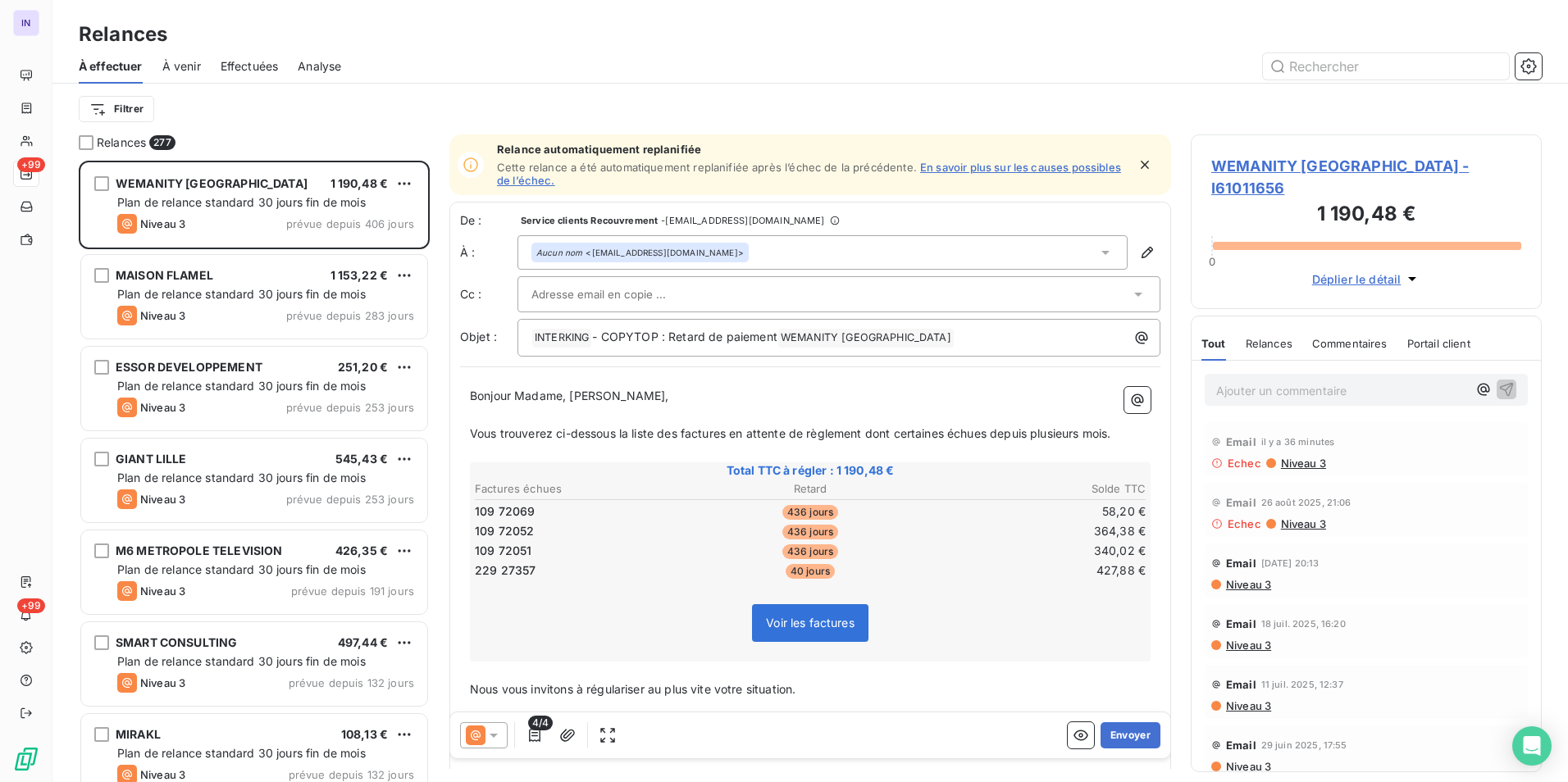
click at [1367, 164] on span "WEMANITY PARIS - I61011656" at bounding box center [1366, 177] width 310 height 45
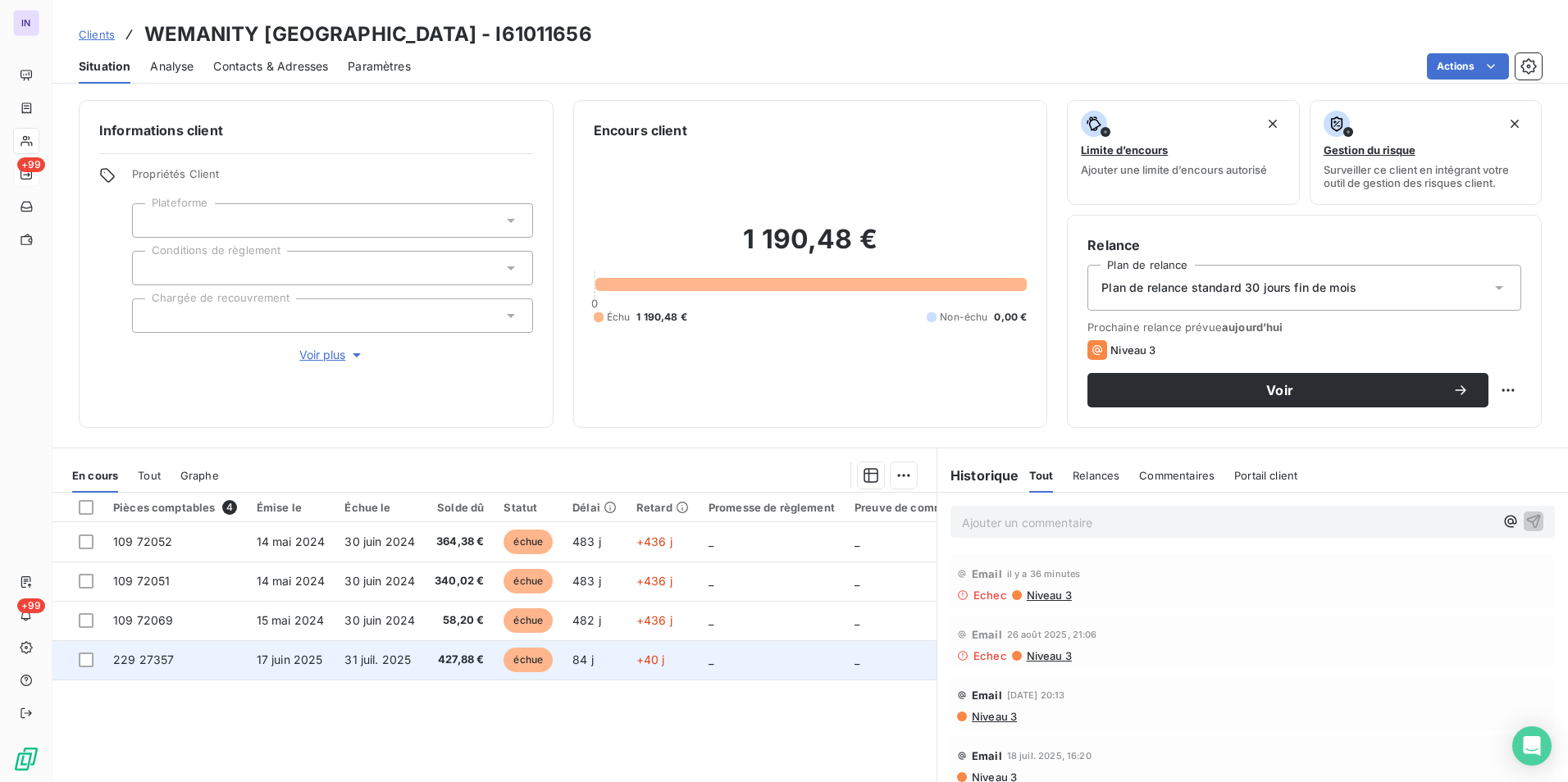
click at [398, 664] on span "31 juil. 2025" at bounding box center [377, 659] width 66 height 14
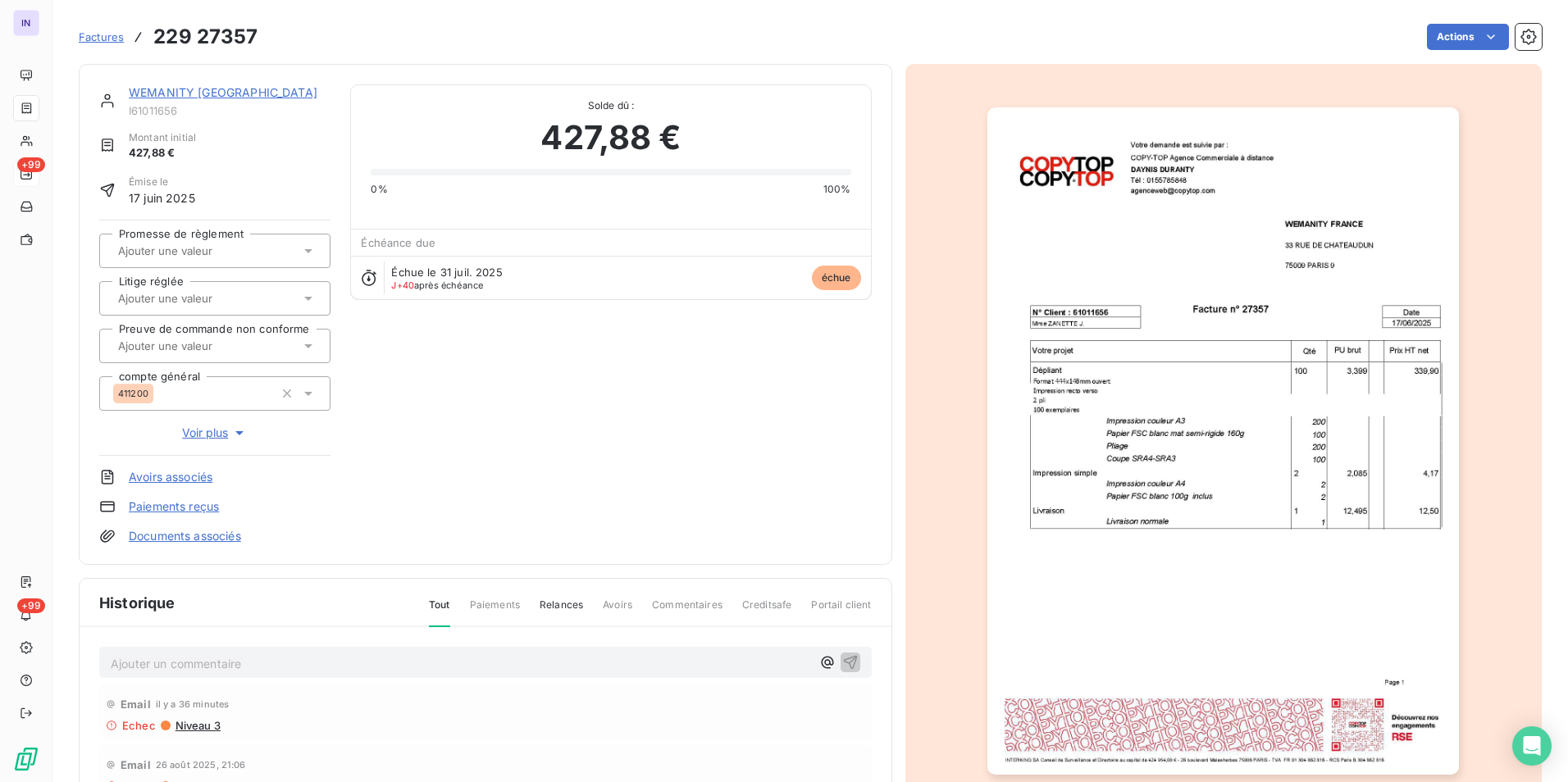
click at [198, 543] on link "Documents associés" at bounding box center [185, 535] width 113 height 16
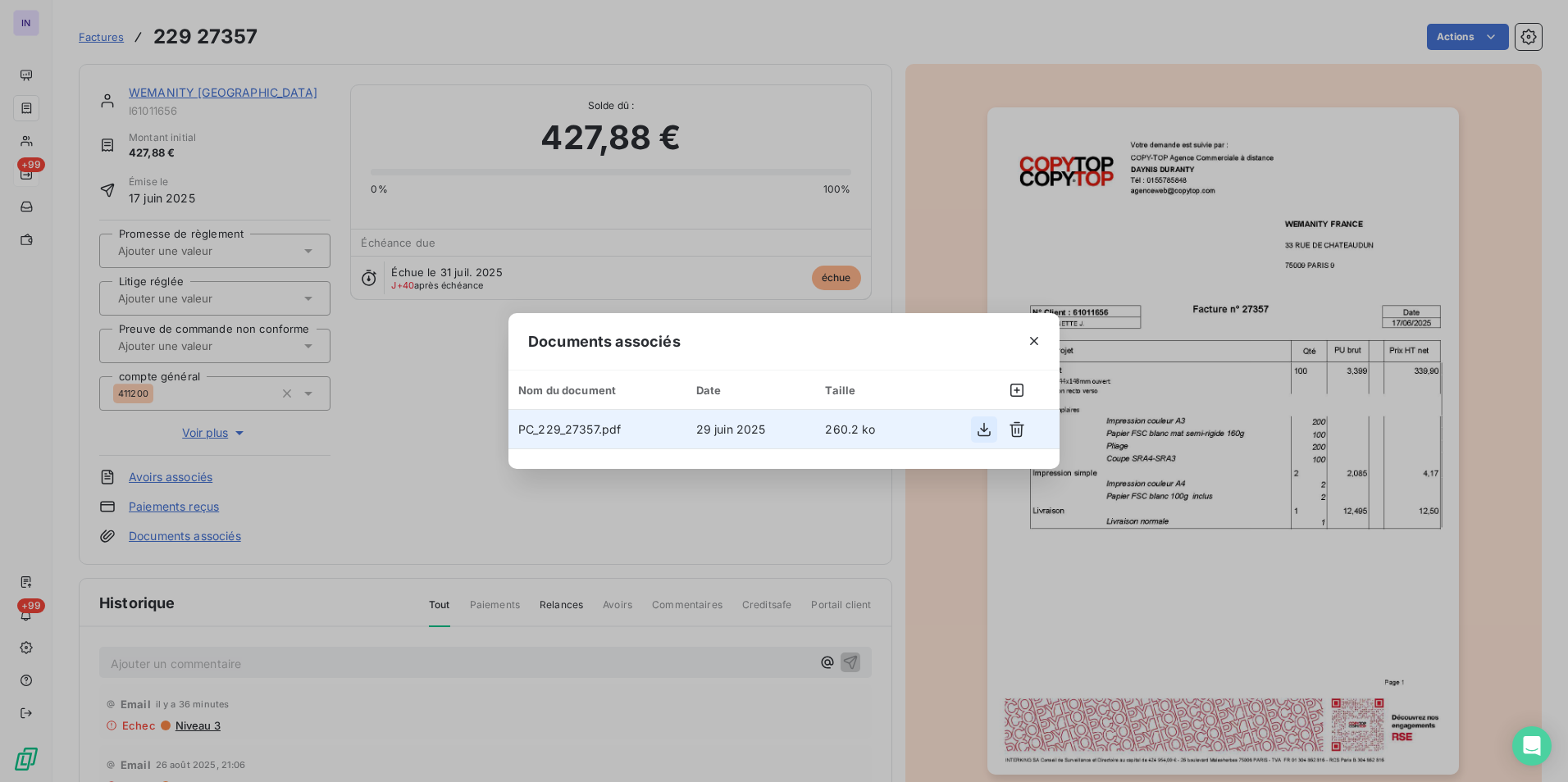
click at [989, 430] on icon "button" at bounding box center [983, 429] width 16 height 16
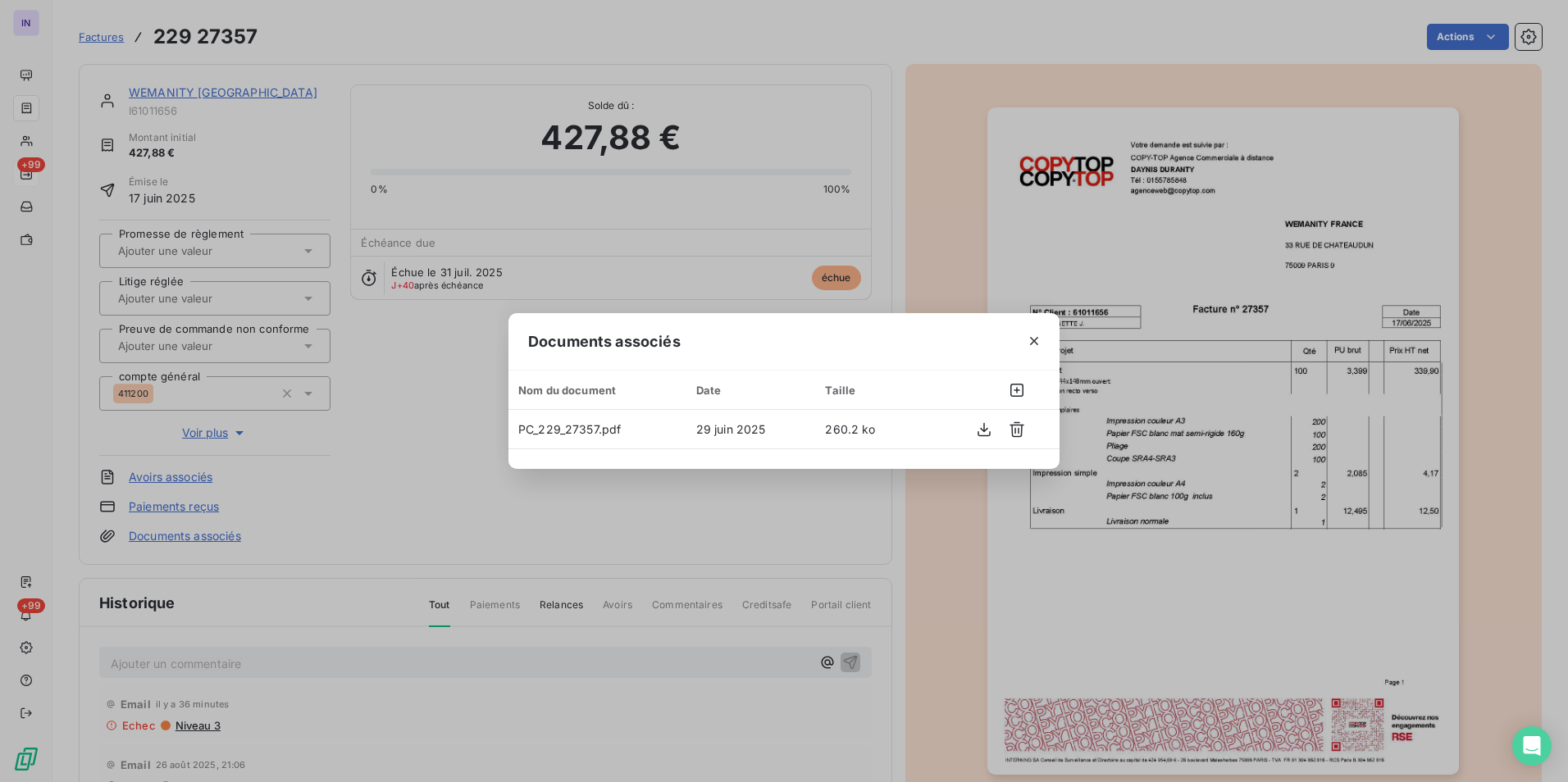
drag, startPoint x: 1032, startPoint y: 340, endPoint x: 781, endPoint y: 353, distance: 251.3
click at [1032, 340] on icon "button" at bounding box center [1033, 340] width 16 height 16
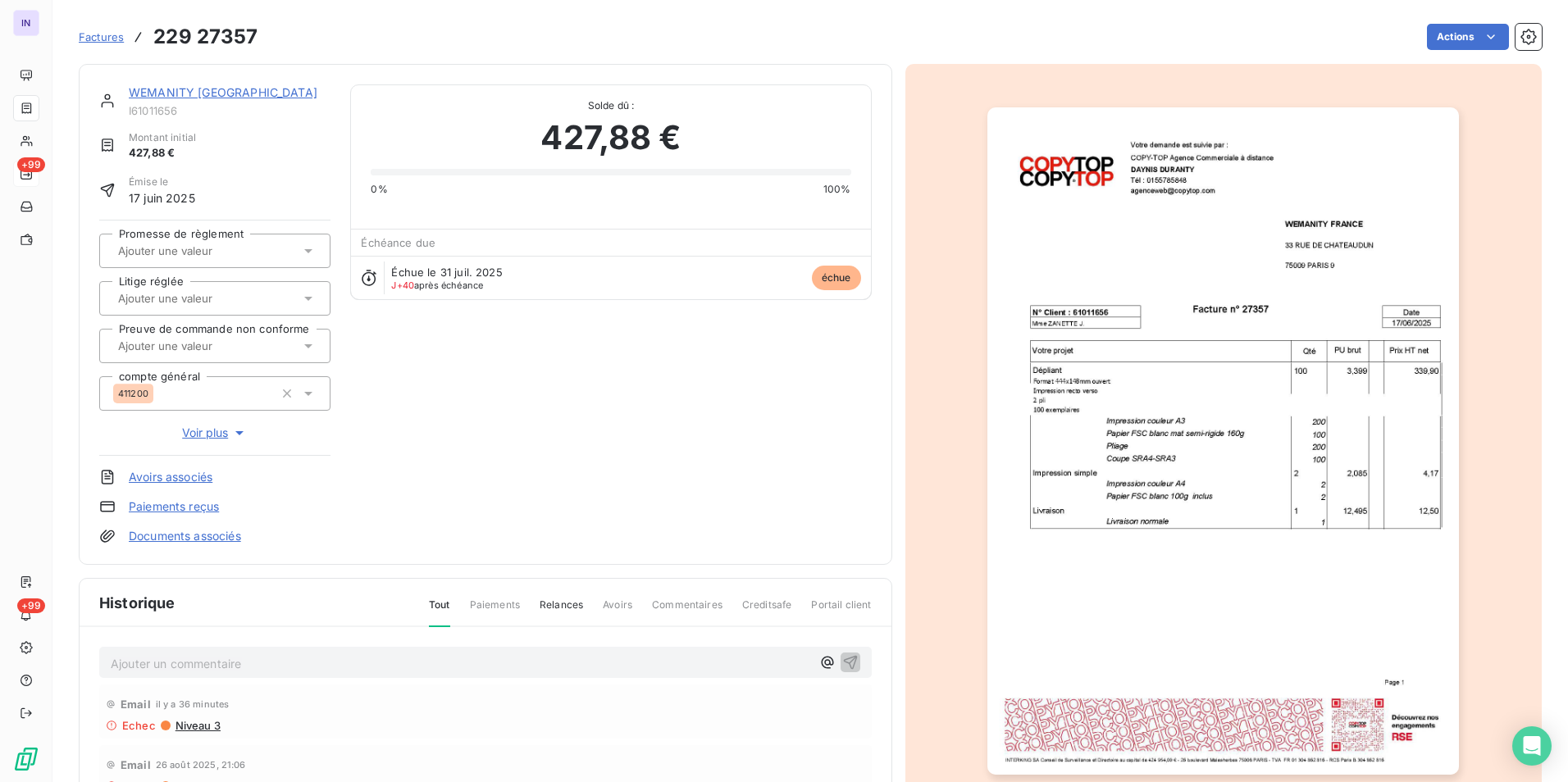
click at [198, 93] on link "WEMANITY [GEOGRAPHIC_DATA]" at bounding box center [223, 92] width 188 height 14
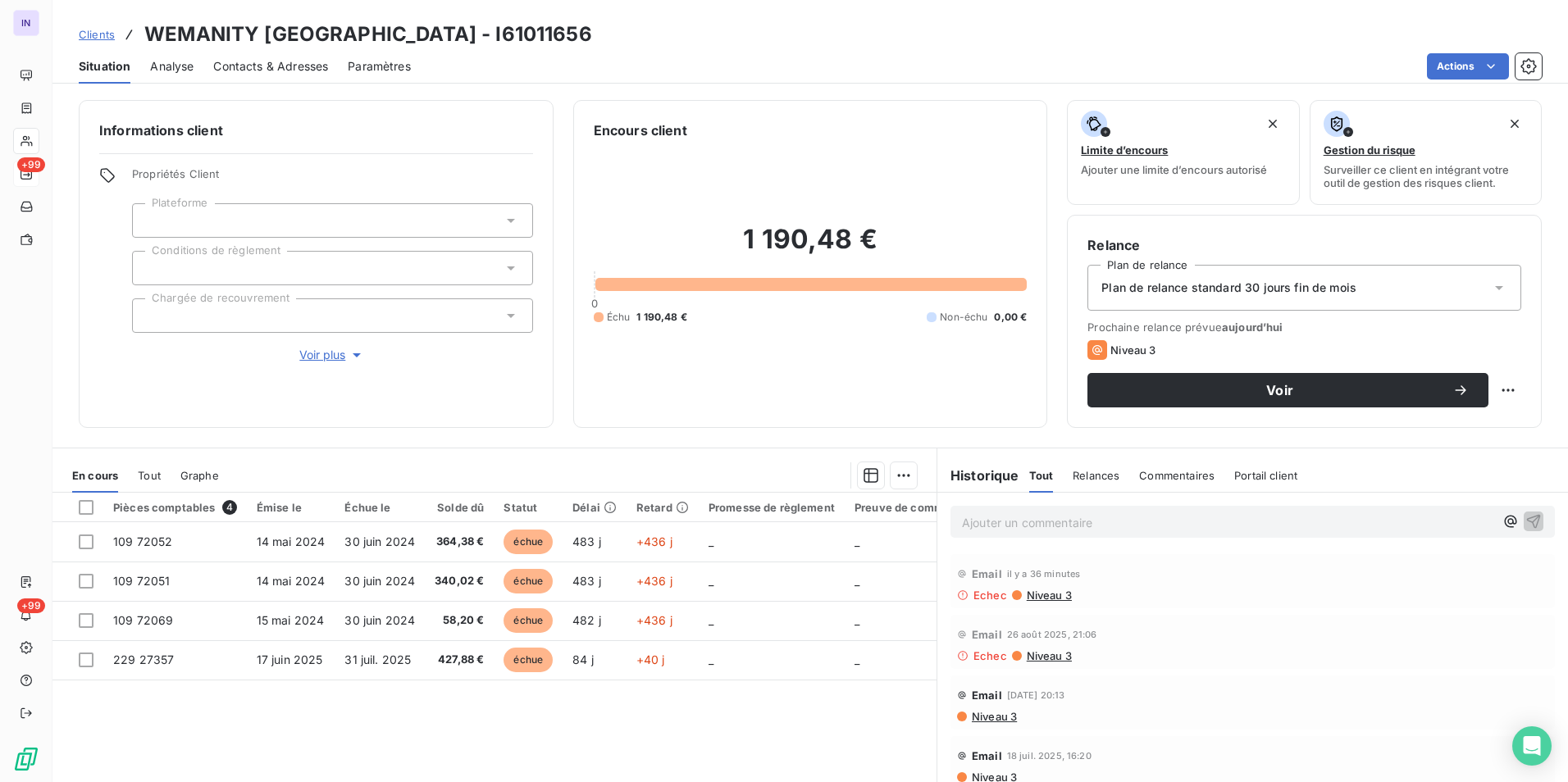
click at [290, 65] on span "Contacts & Adresses" at bounding box center [271, 66] width 115 height 16
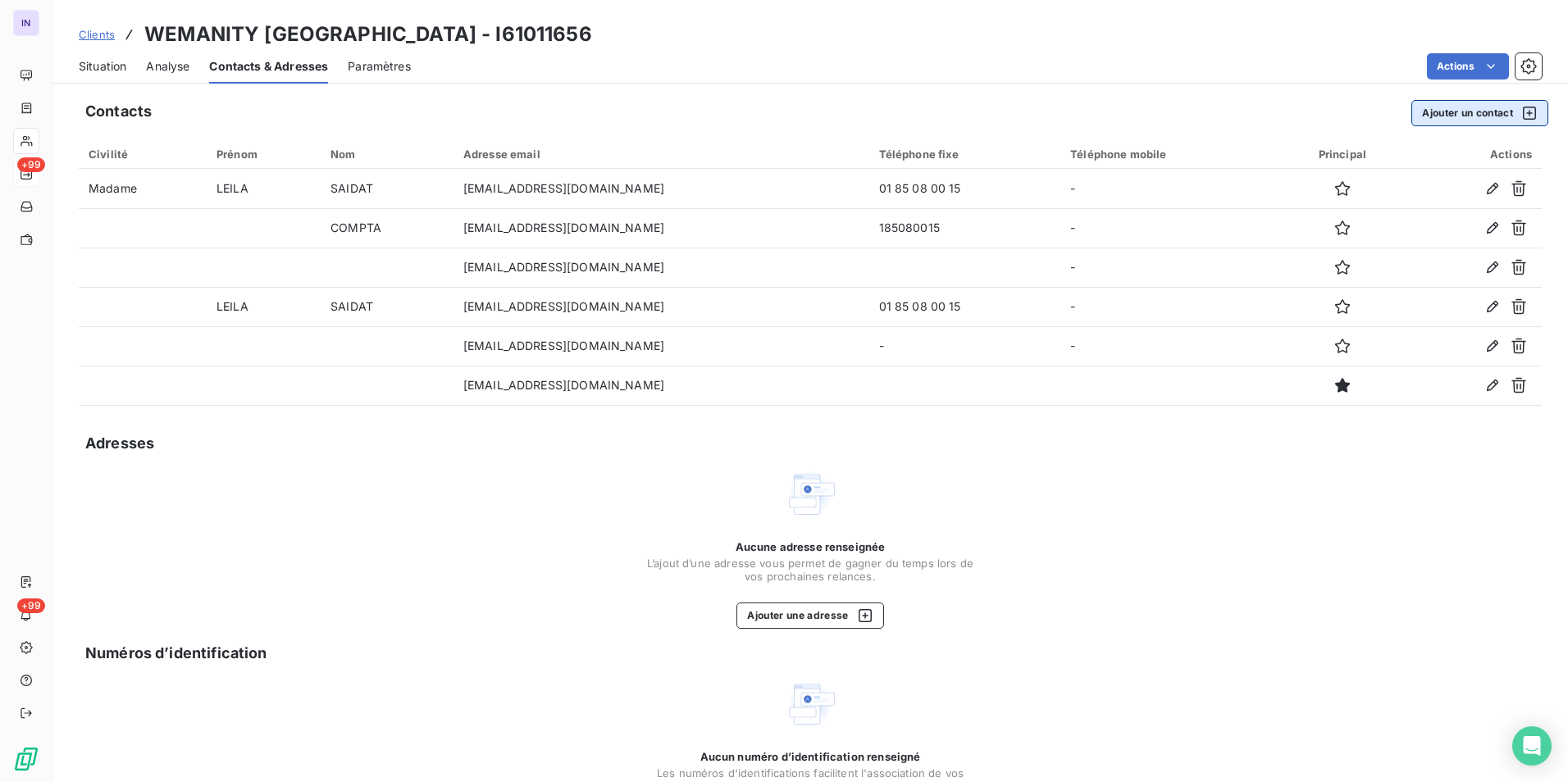
click at [1427, 113] on button "Ajouter un contact" at bounding box center [1479, 113] width 137 height 27
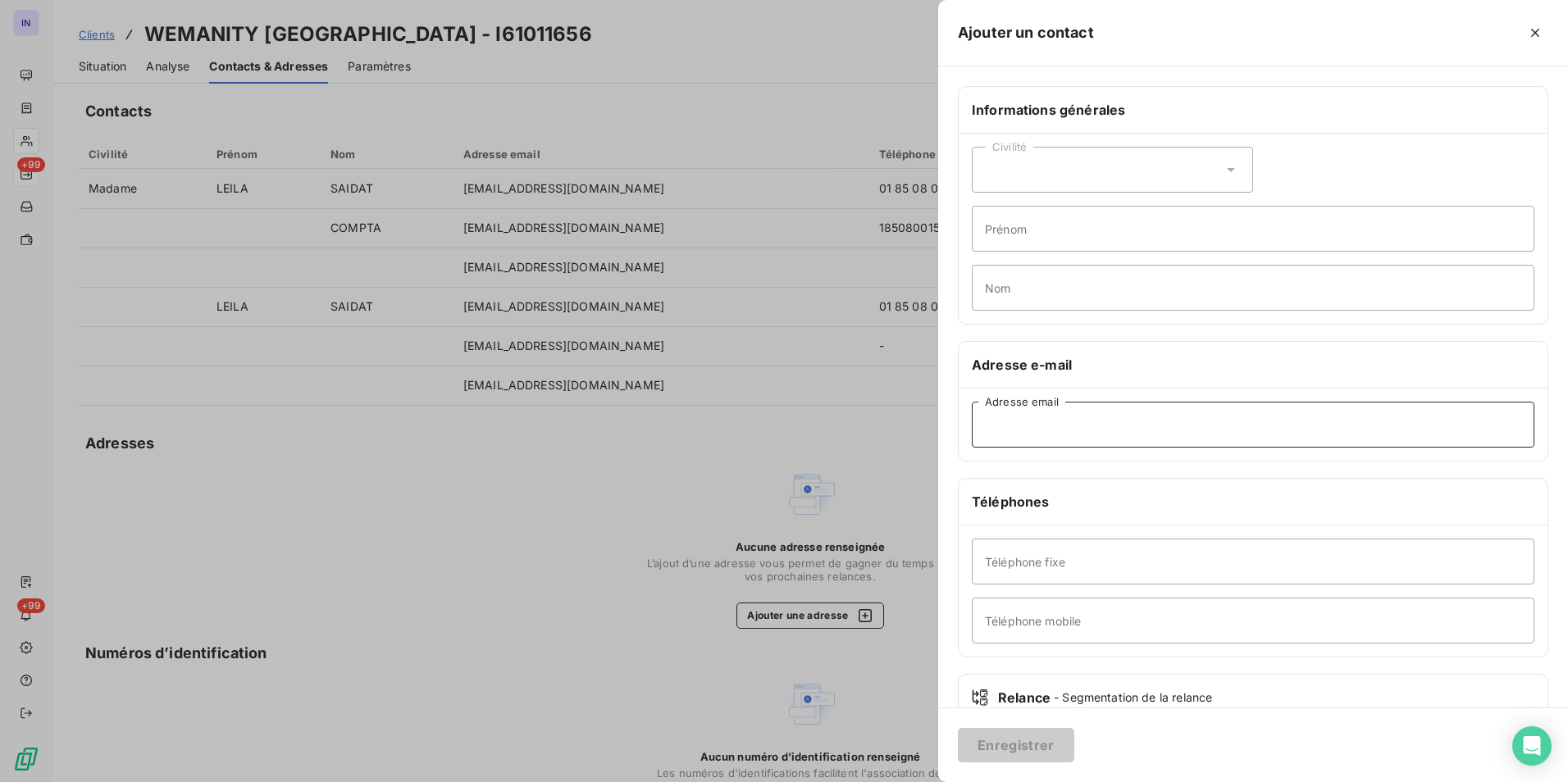
click at [1039, 428] on input "Adresse email" at bounding box center [1253, 424] width 562 height 46
type input "moster@wemanity.com"
click at [1065, 744] on button "Enregistrer" at bounding box center [1015, 745] width 116 height 34
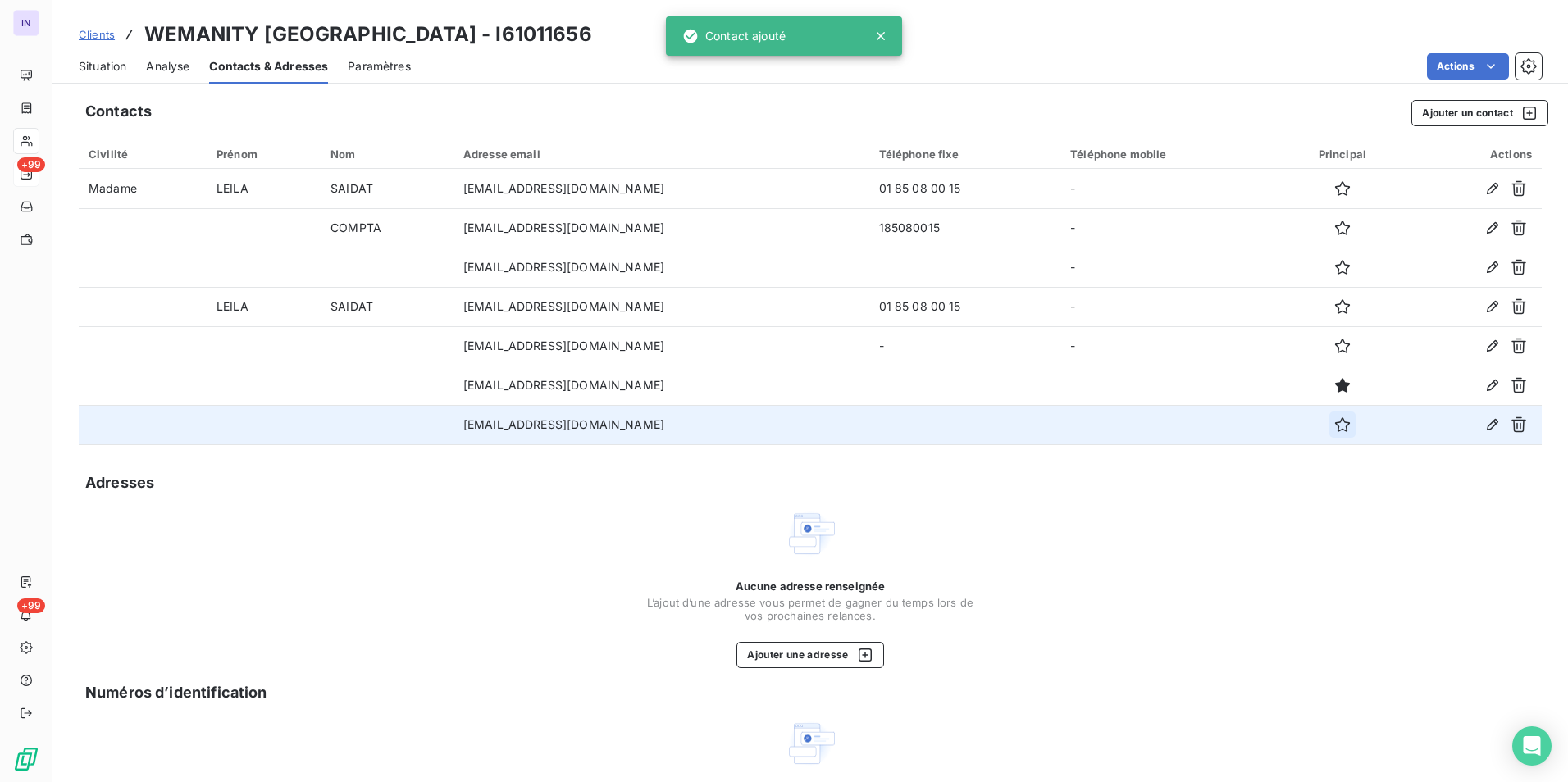
click at [1334, 426] on icon "button" at bounding box center [1342, 425] width 16 height 16
click at [97, 72] on span "Situation" at bounding box center [102, 66] width 47 height 16
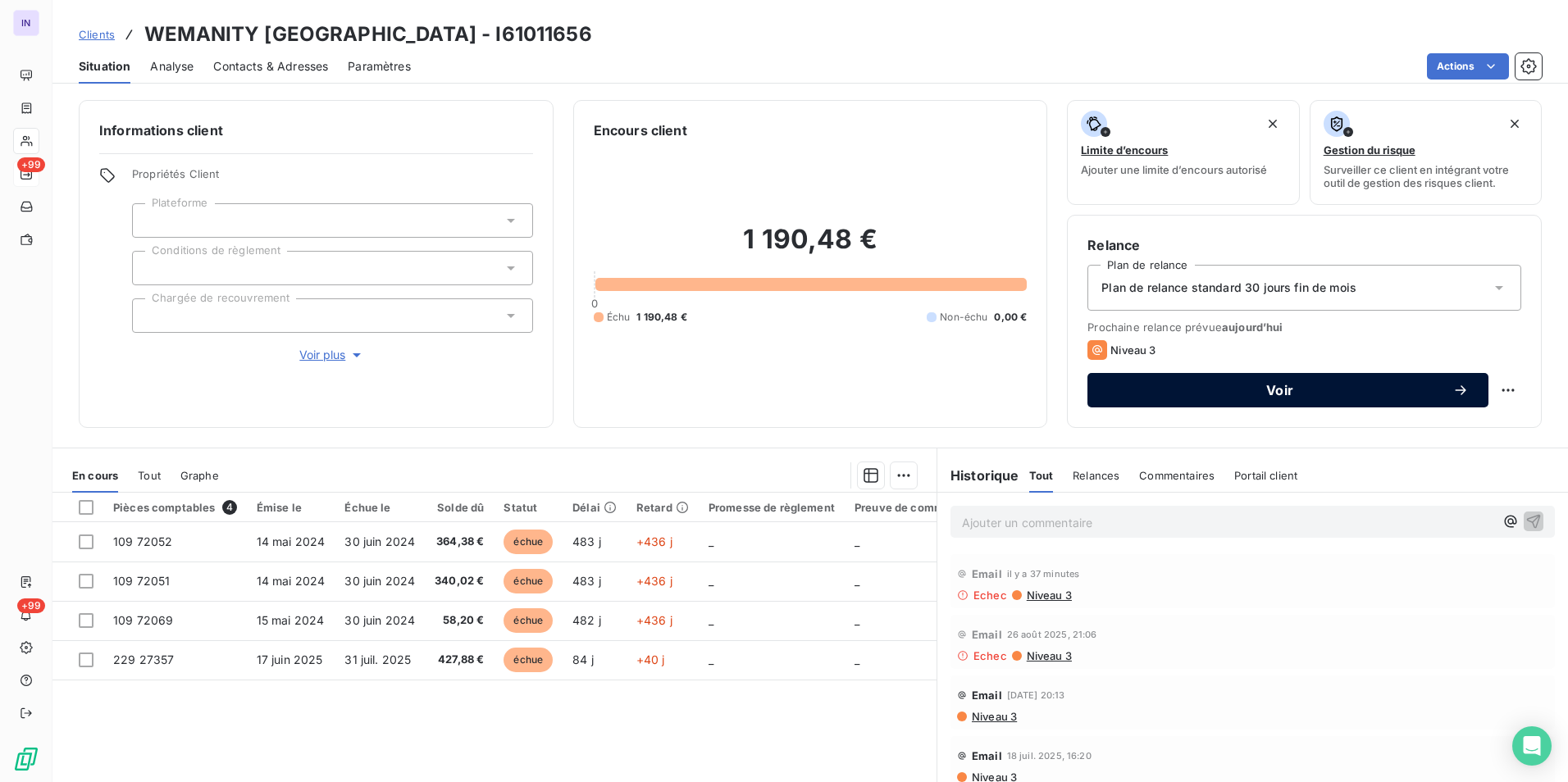
click at [1342, 387] on span "Voir" at bounding box center [1280, 389] width 346 height 13
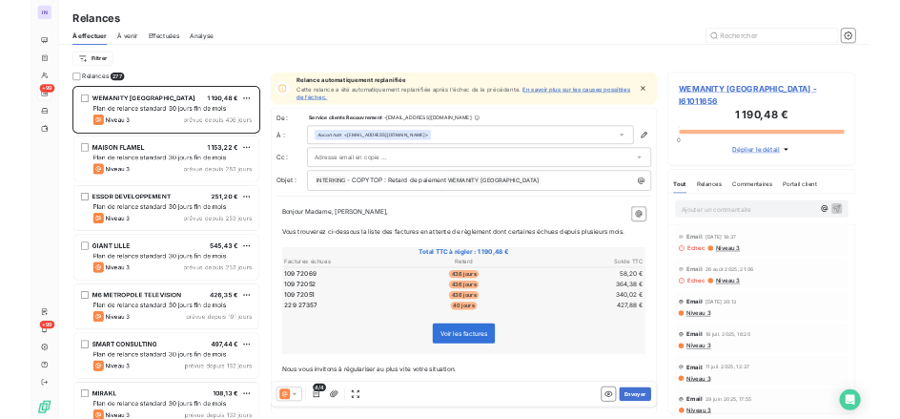
scroll to position [709, 394]
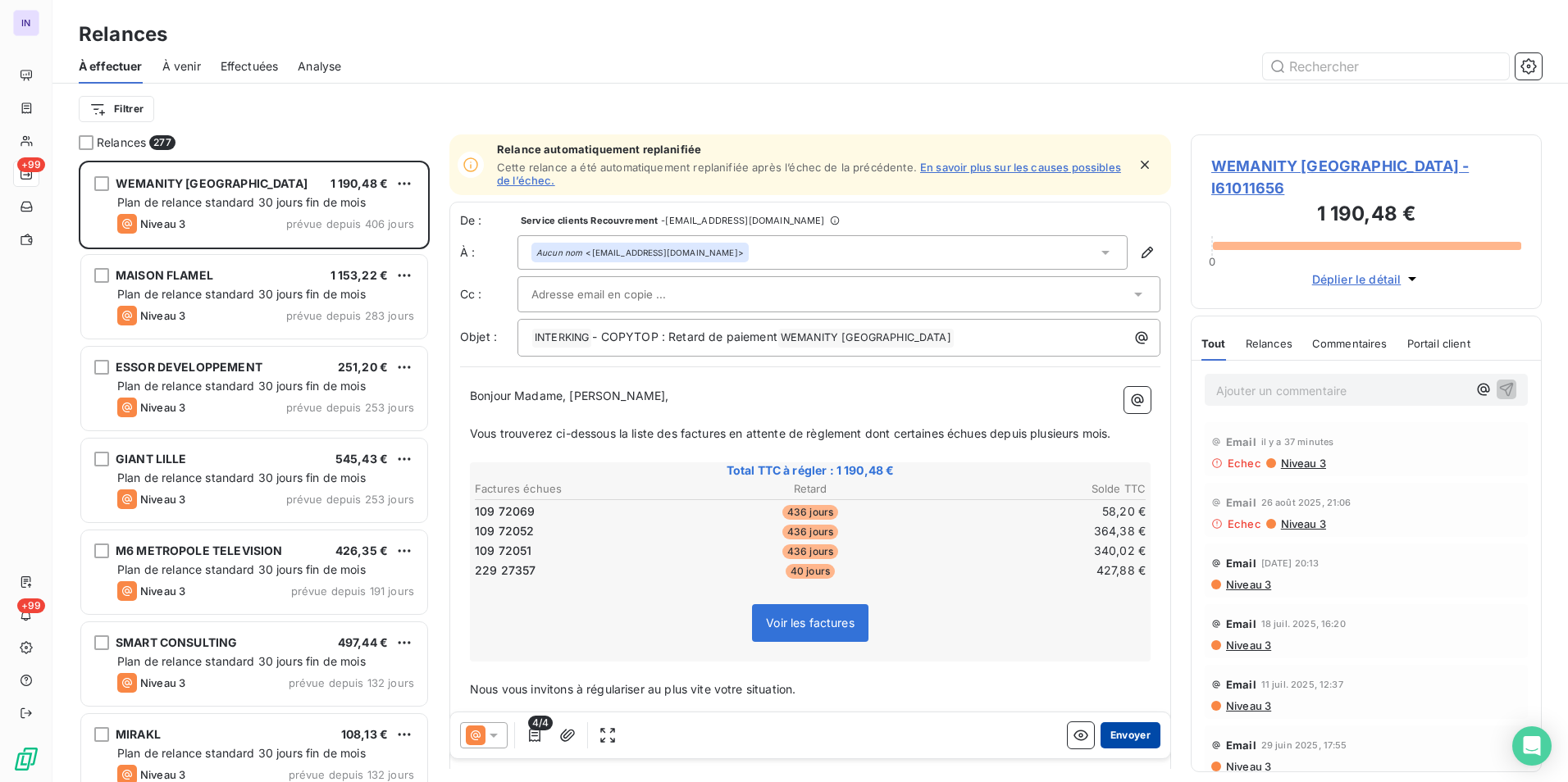
click at [1113, 740] on button "Envoyer" at bounding box center [1130, 735] width 60 height 27
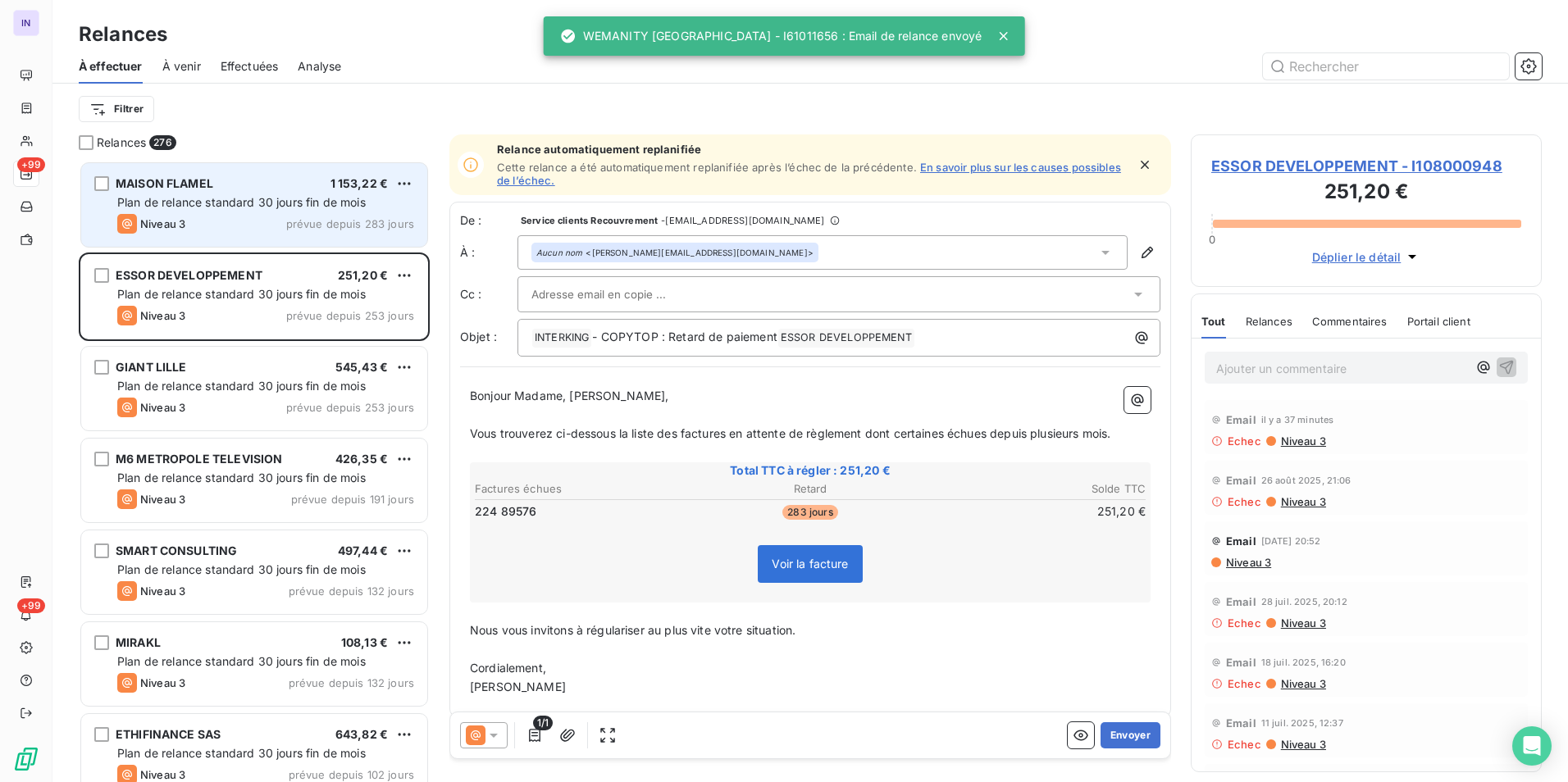
click at [274, 181] on div "MAISON FLAMEL 1 153,22 €" at bounding box center [265, 183] width 297 height 15
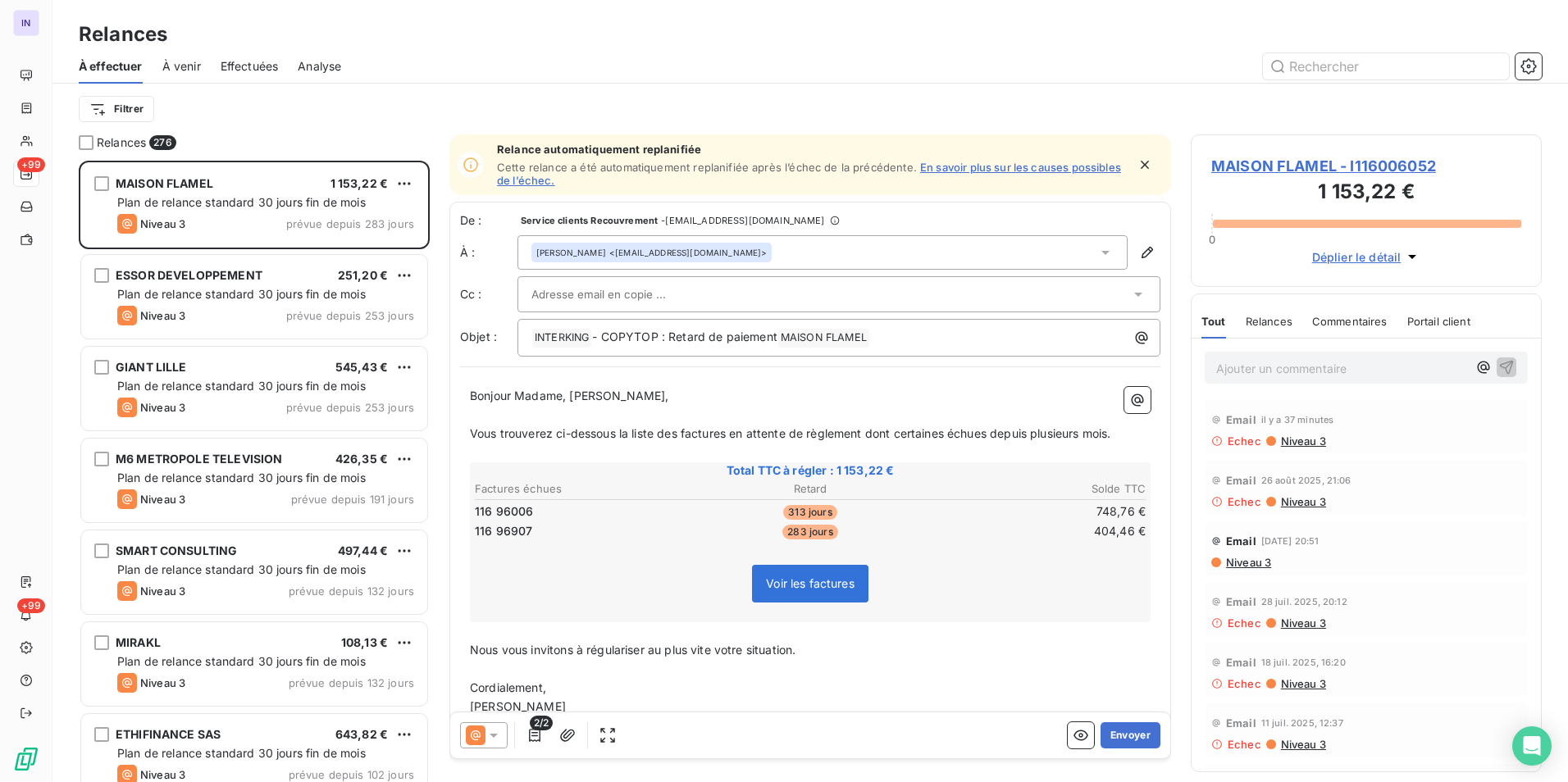
click at [1263, 565] on span "Niveau 3" at bounding box center [1247, 562] width 46 height 13
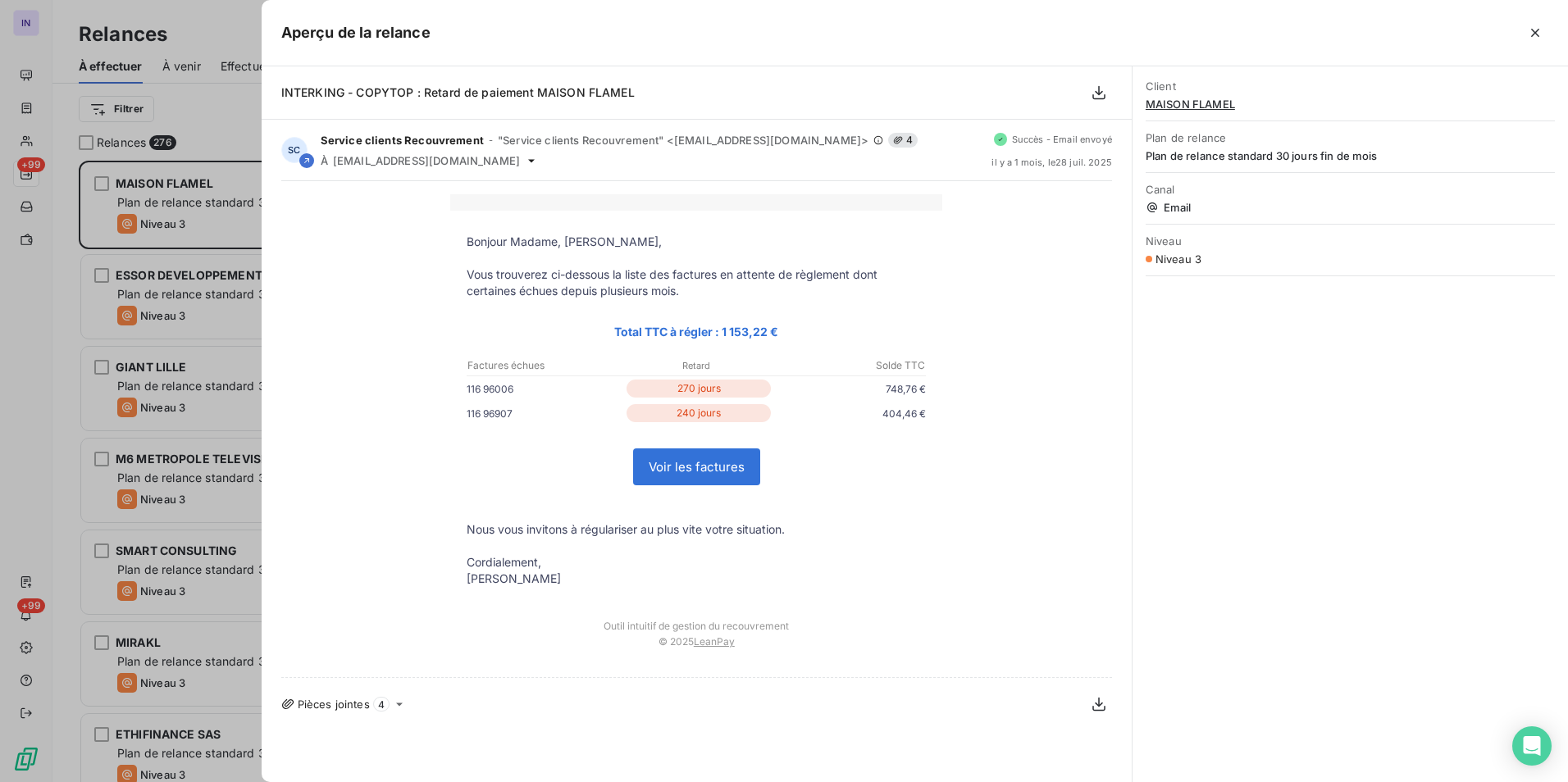
click at [1534, 30] on icon "button" at bounding box center [1534, 33] width 16 height 16
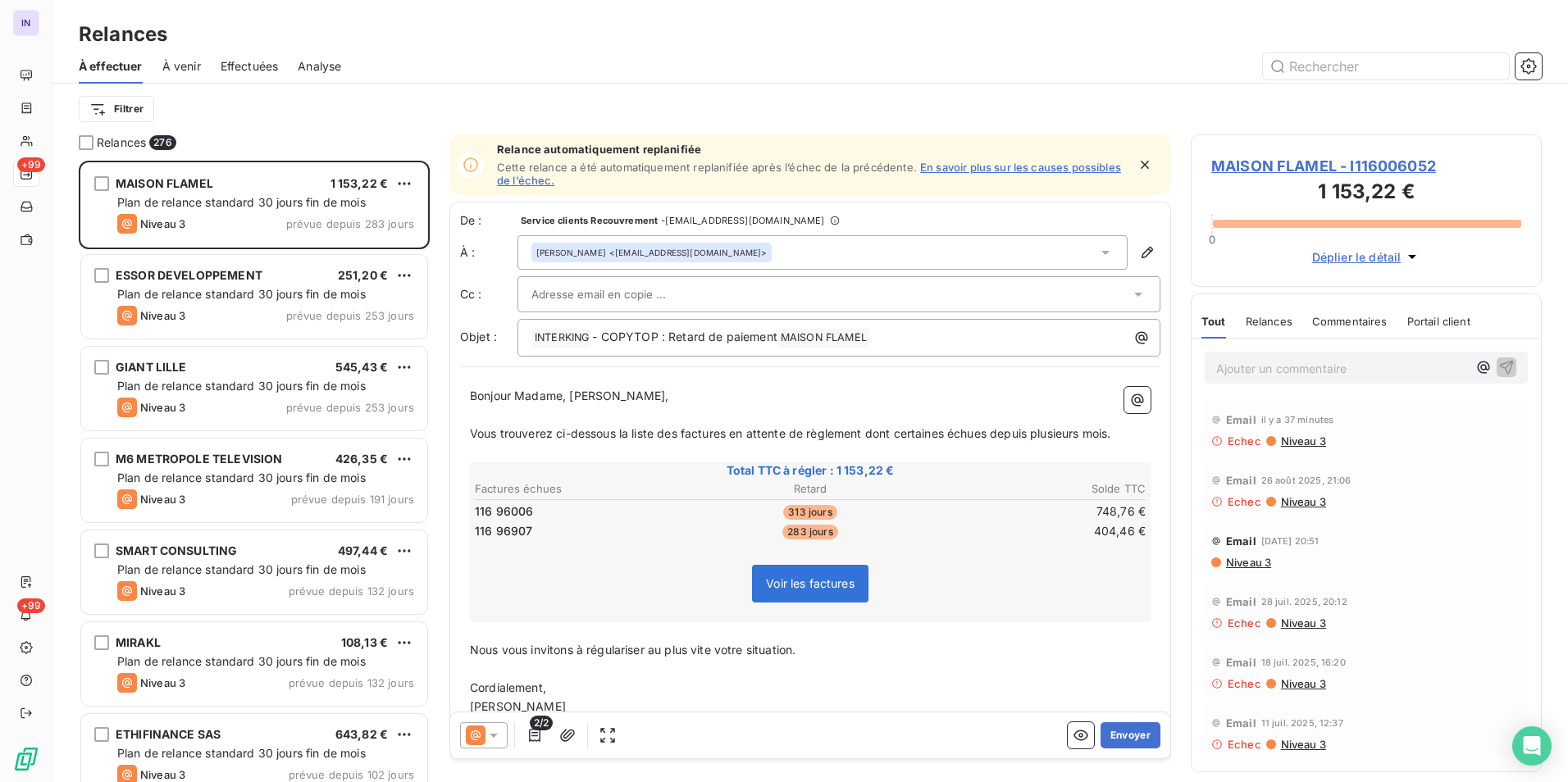
click at [1283, 498] on span "Niveau 3" at bounding box center [1302, 501] width 46 height 13
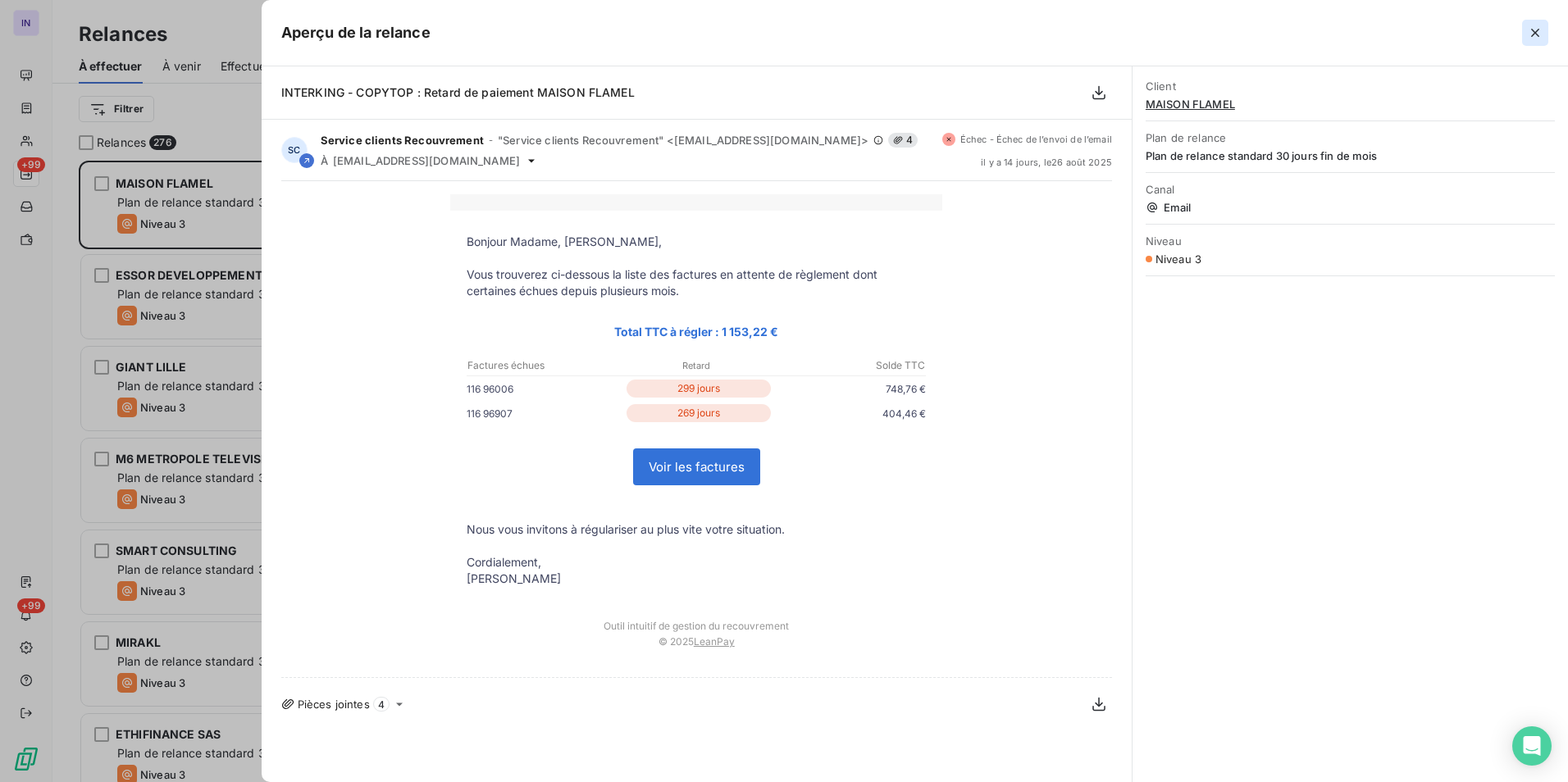
click at [1535, 27] on icon "button" at bounding box center [1534, 33] width 16 height 16
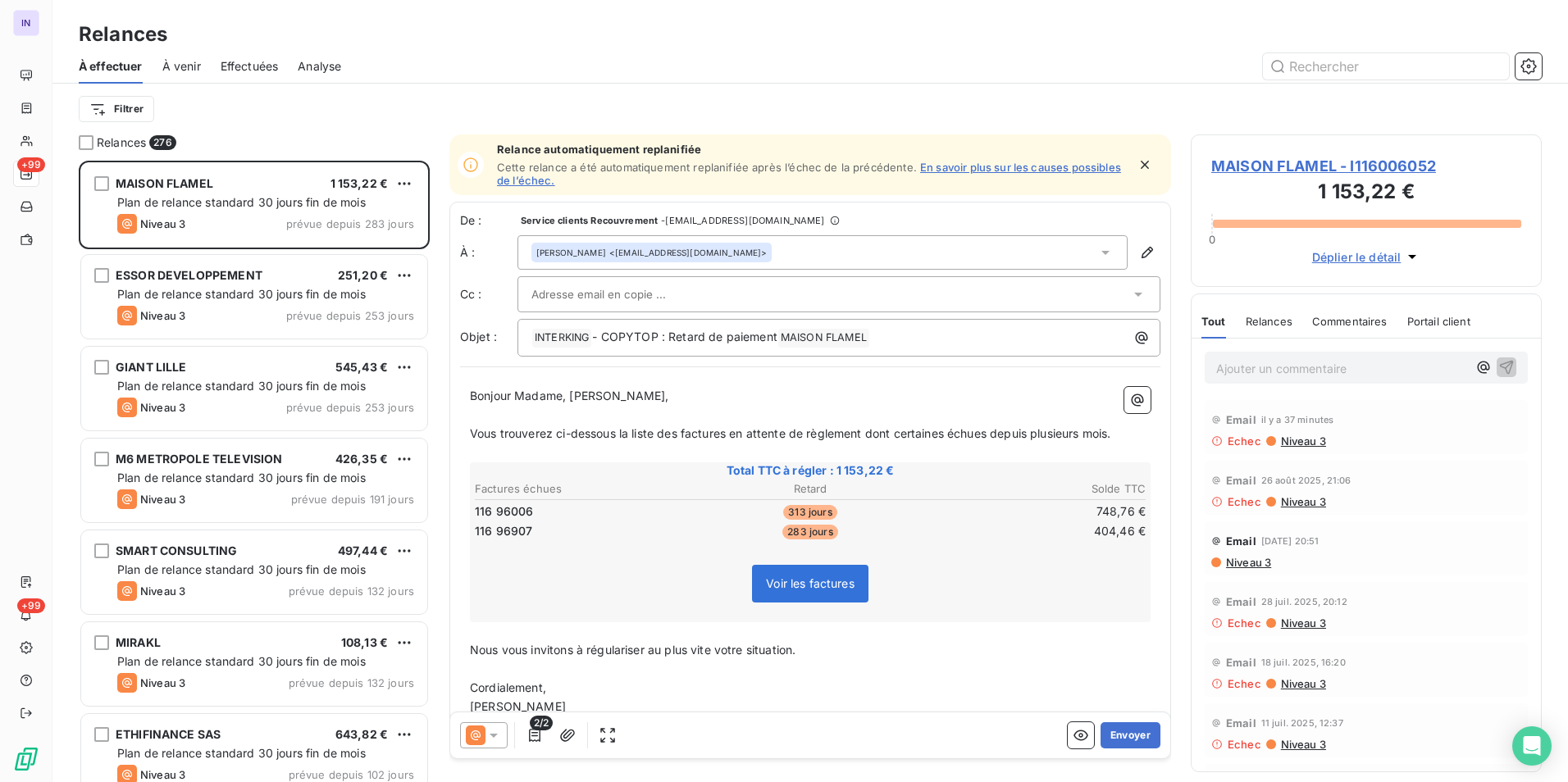
drag, startPoint x: 838, startPoint y: 249, endPoint x: 820, endPoint y: 249, distance: 18.0
click at [838, 249] on div "Julie Exertier <jexertier@maison-flamel.com>" at bounding box center [823, 253] width 610 height 34
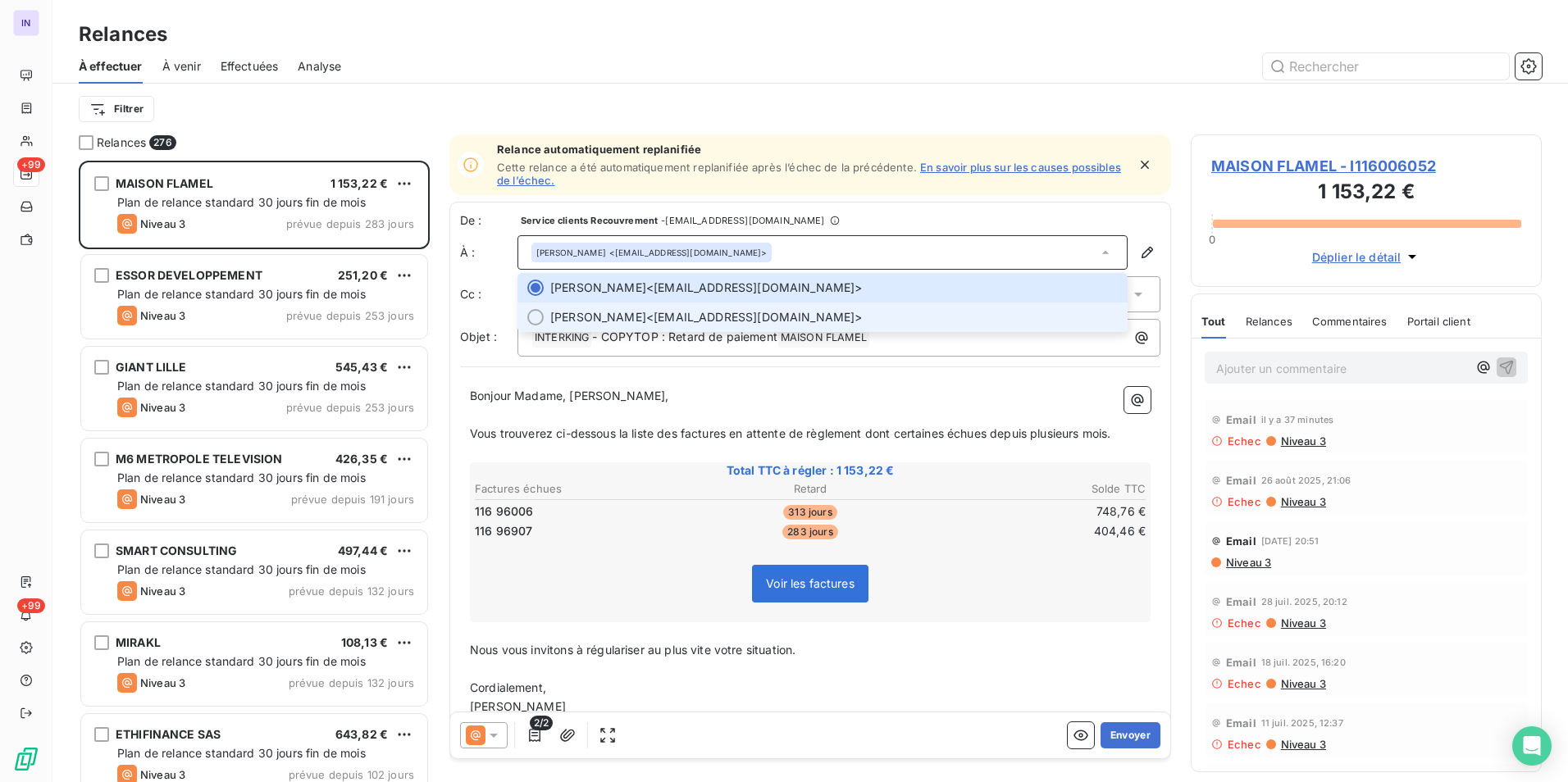
click at [686, 310] on span "Jad ZAKHARIA <jzakharia@maison-flamel.com>" at bounding box center [834, 317] width 567 height 16
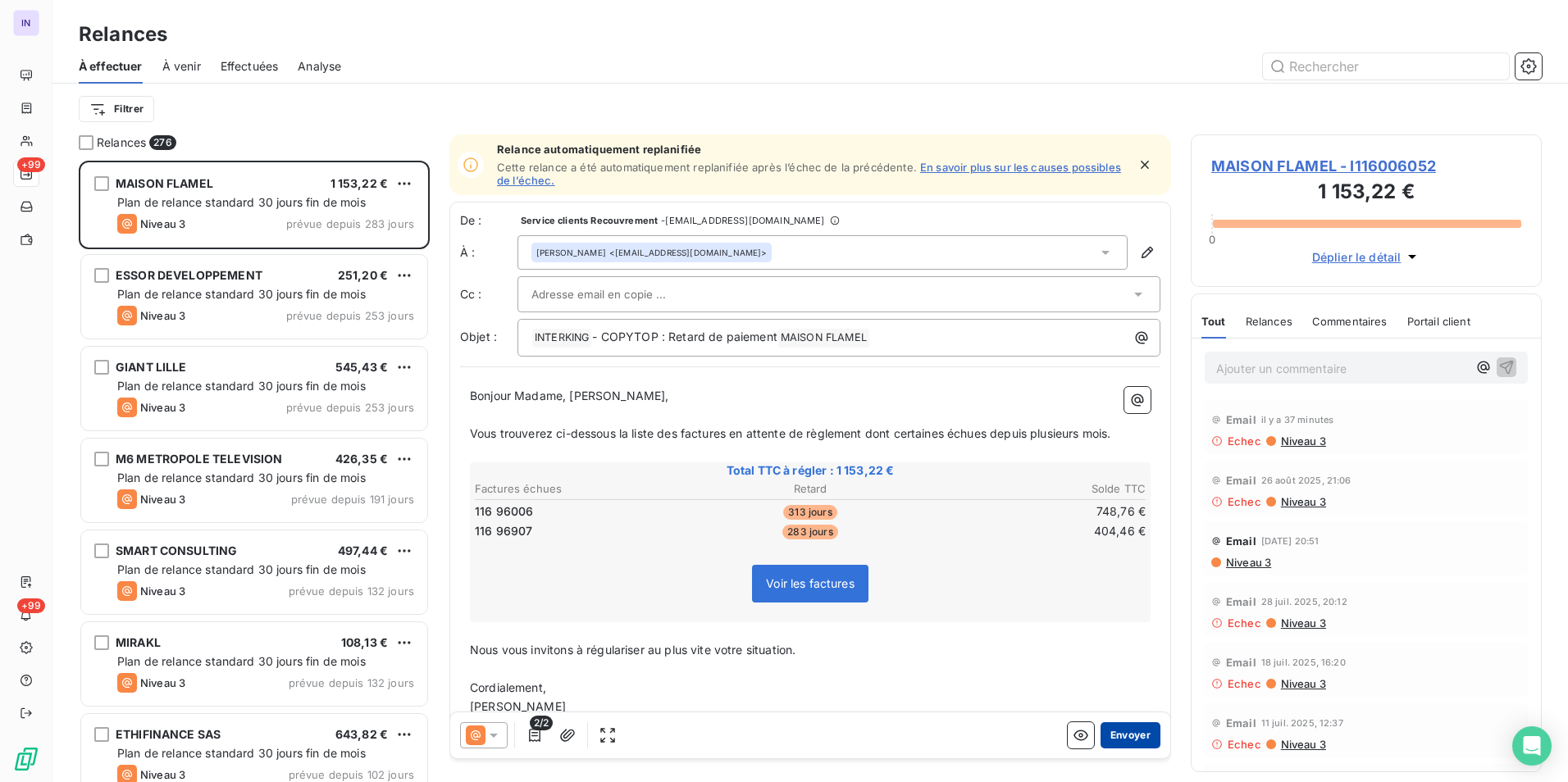
click at [1113, 736] on button "Envoyer" at bounding box center [1130, 735] width 60 height 27
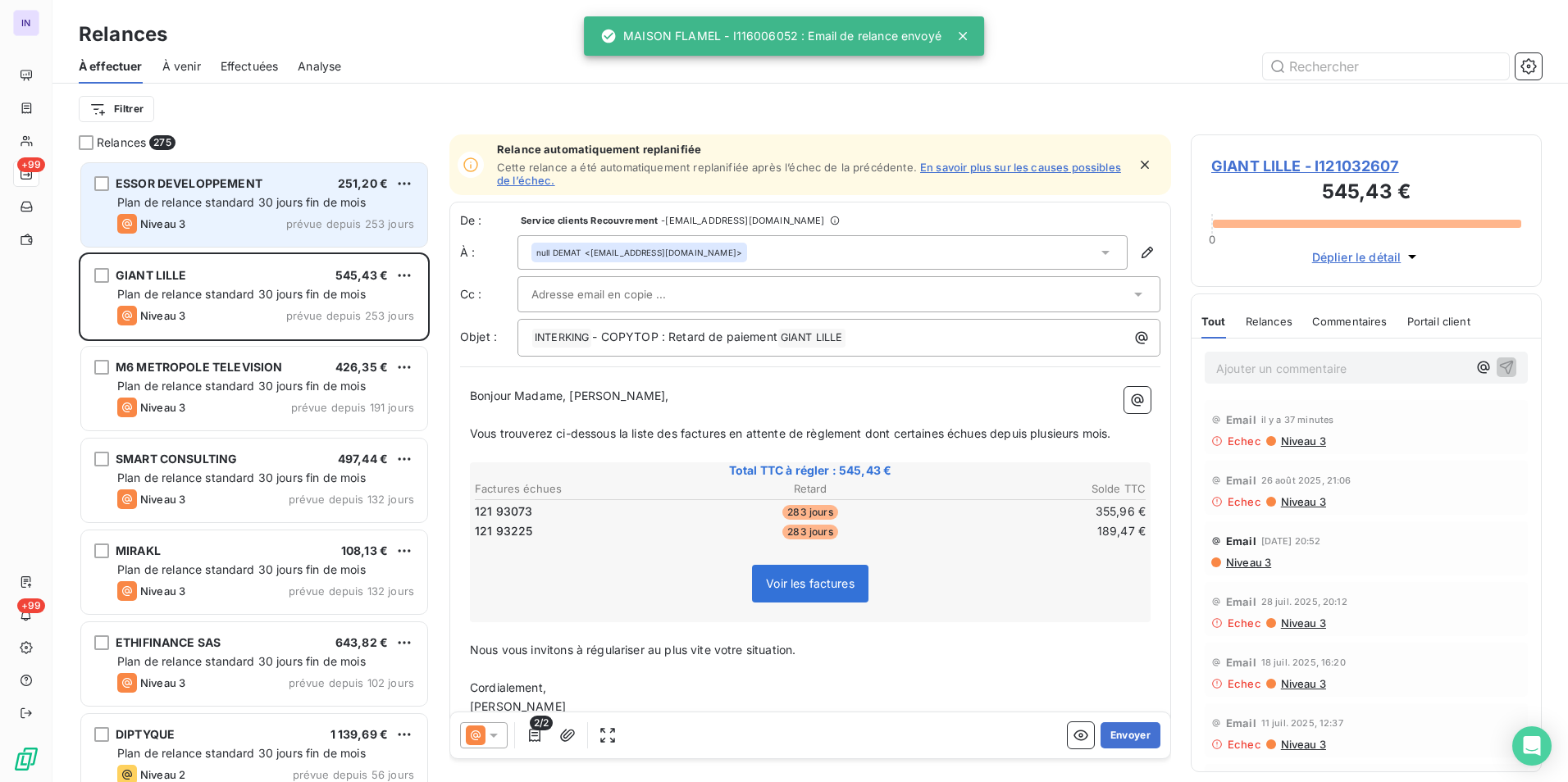
click at [165, 208] on span "Plan de relance standard 30 jours fin de mois" at bounding box center [241, 202] width 248 height 14
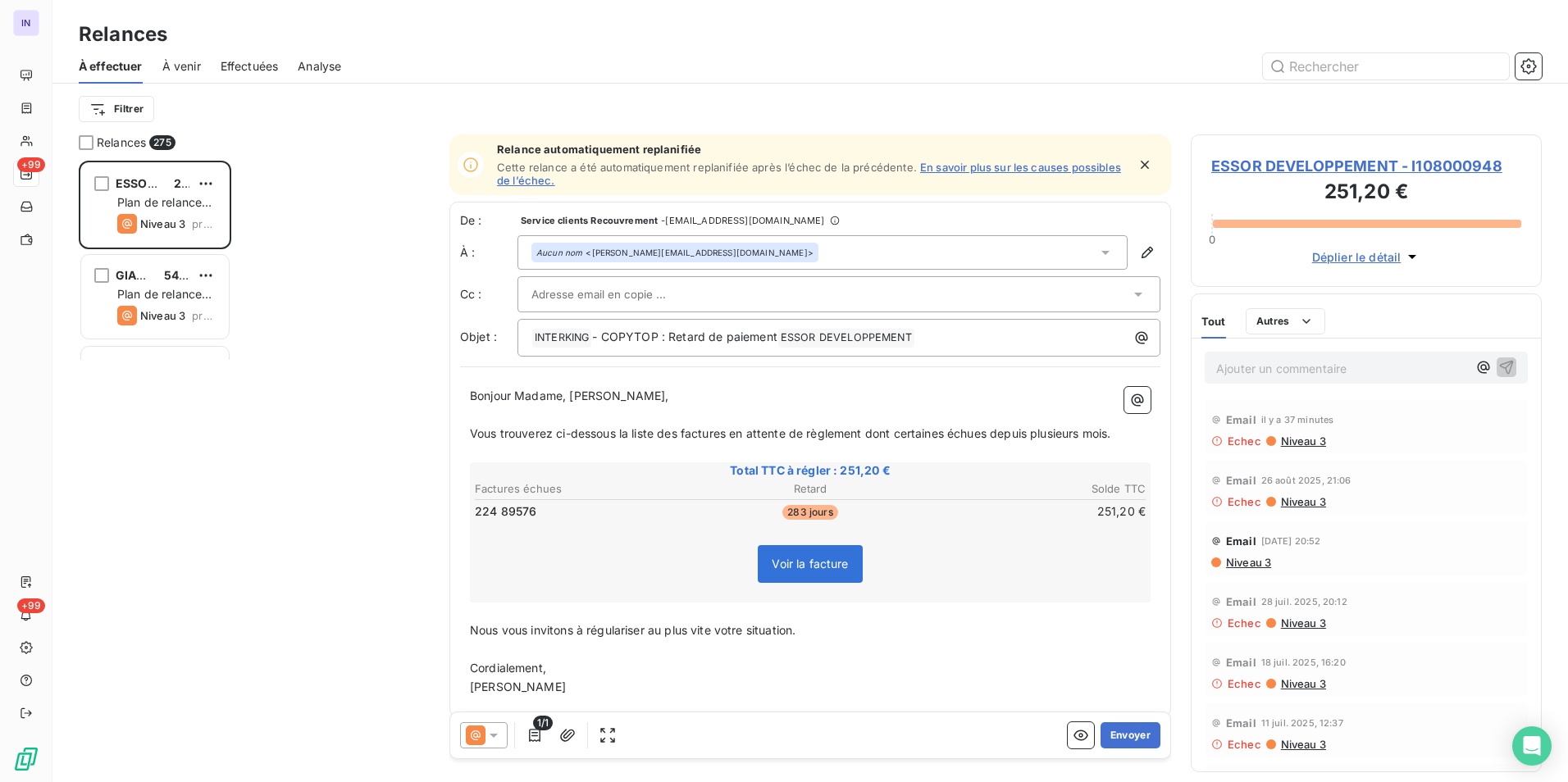
scroll to position [609, 339]
